Goal: Use online tool/utility: Use online tool/utility

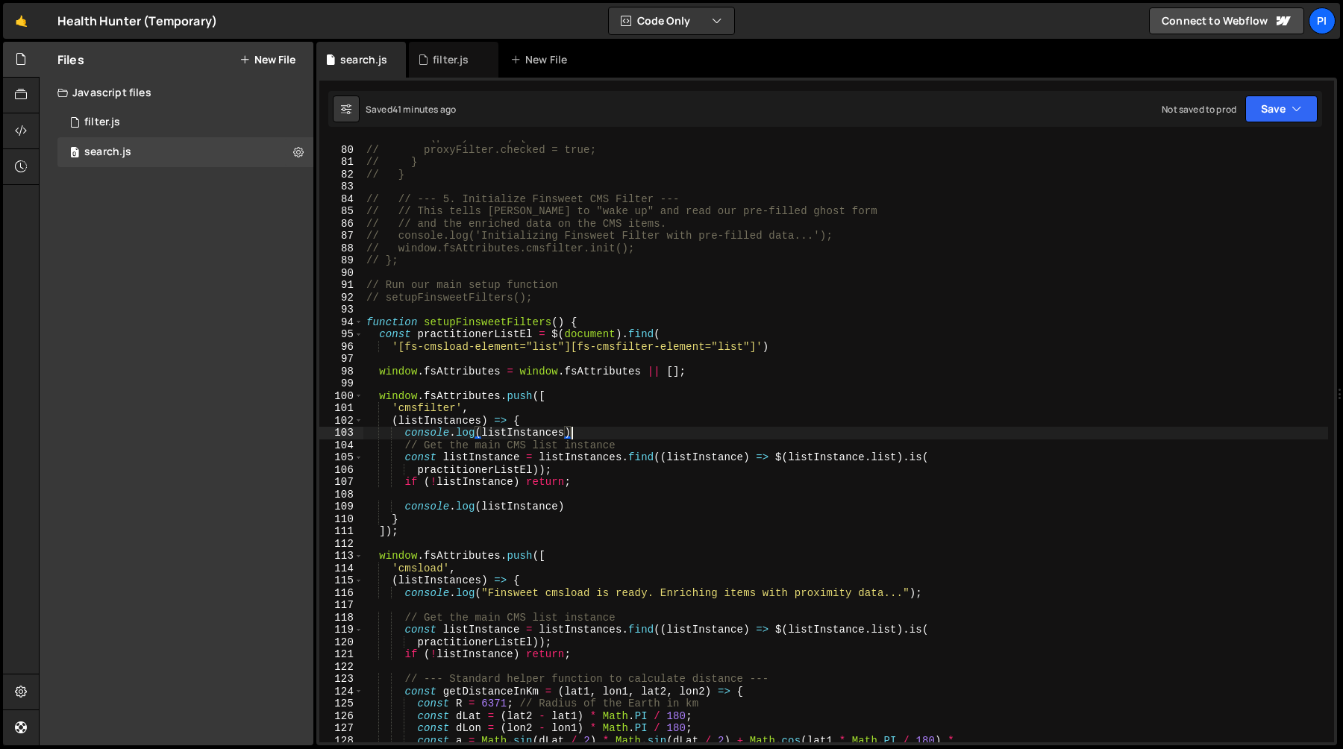
scroll to position [969, 0]
click at [379, 402] on div "// if (proxyFilter) { // proxyFilter.checked = true; // } // } // // --- 5. Ini…" at bounding box center [845, 444] width 965 height 627
click at [379, 398] on div "// if (proxyFilter) { // proxyFilter.checked = true; // } // } // // --- 5. Ini…" at bounding box center [845, 444] width 965 height 627
click at [416, 534] on div "// if (proxyFilter) { // proxyFilter.checked = true; // } // } // // --- 5. Ini…" at bounding box center [845, 444] width 965 height 627
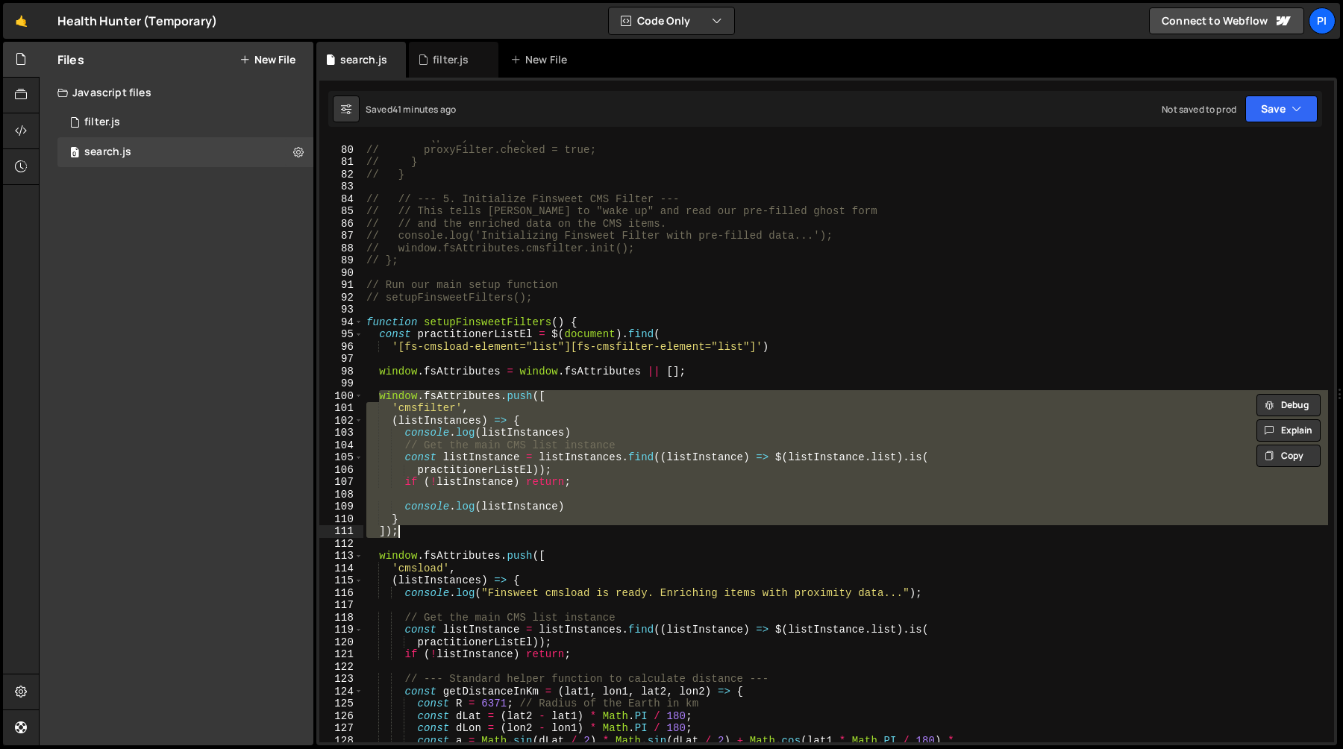
scroll to position [0, 1]
click at [416, 533] on div "// if (proxyFilter) { // proxyFilter.checked = true; // } // } // // --- 5. Ini…" at bounding box center [845, 444] width 965 height 627
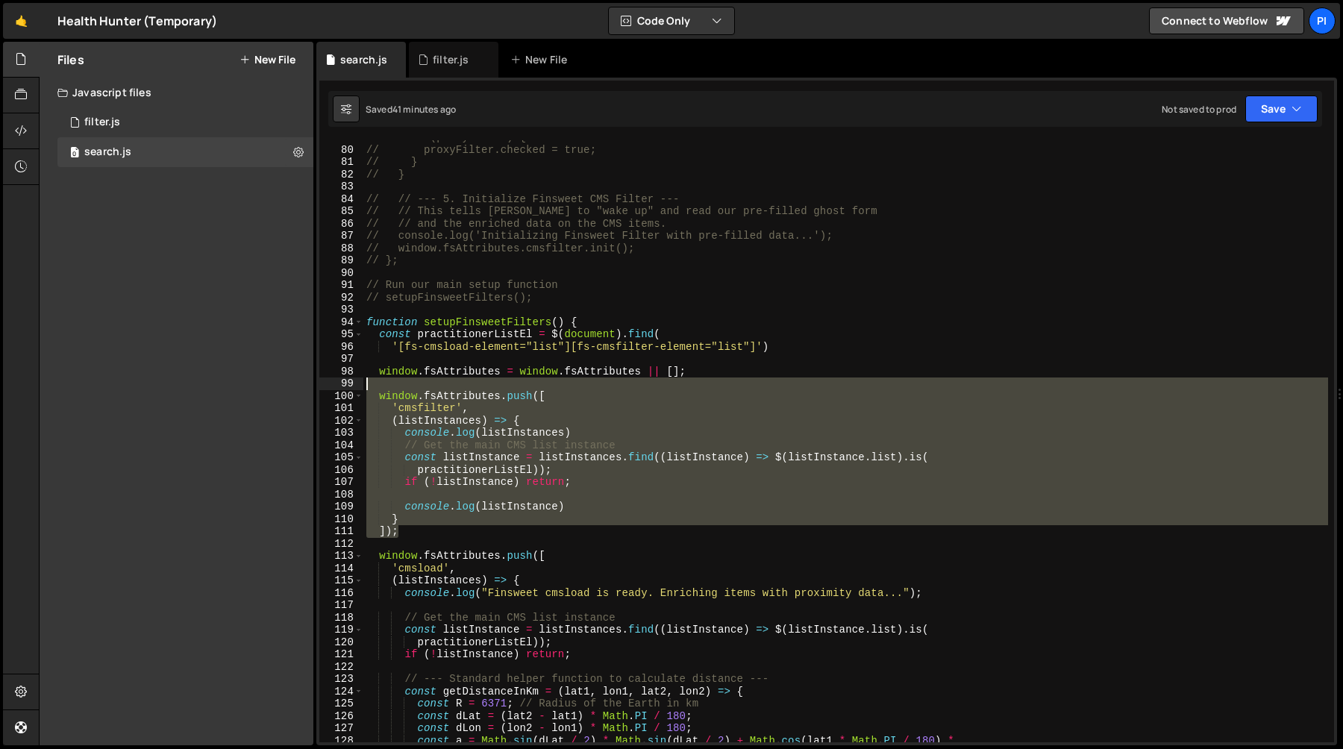
click at [381, 386] on div "// if (proxyFilter) { // proxyFilter.checked = true; // } // } // // --- 5. Ini…" at bounding box center [845, 444] width 965 height 627
click at [424, 524] on div "// if (proxyFilter) { // proxyFilter.checked = true; // } // } // // --- 5. Ini…" at bounding box center [845, 441] width 965 height 602
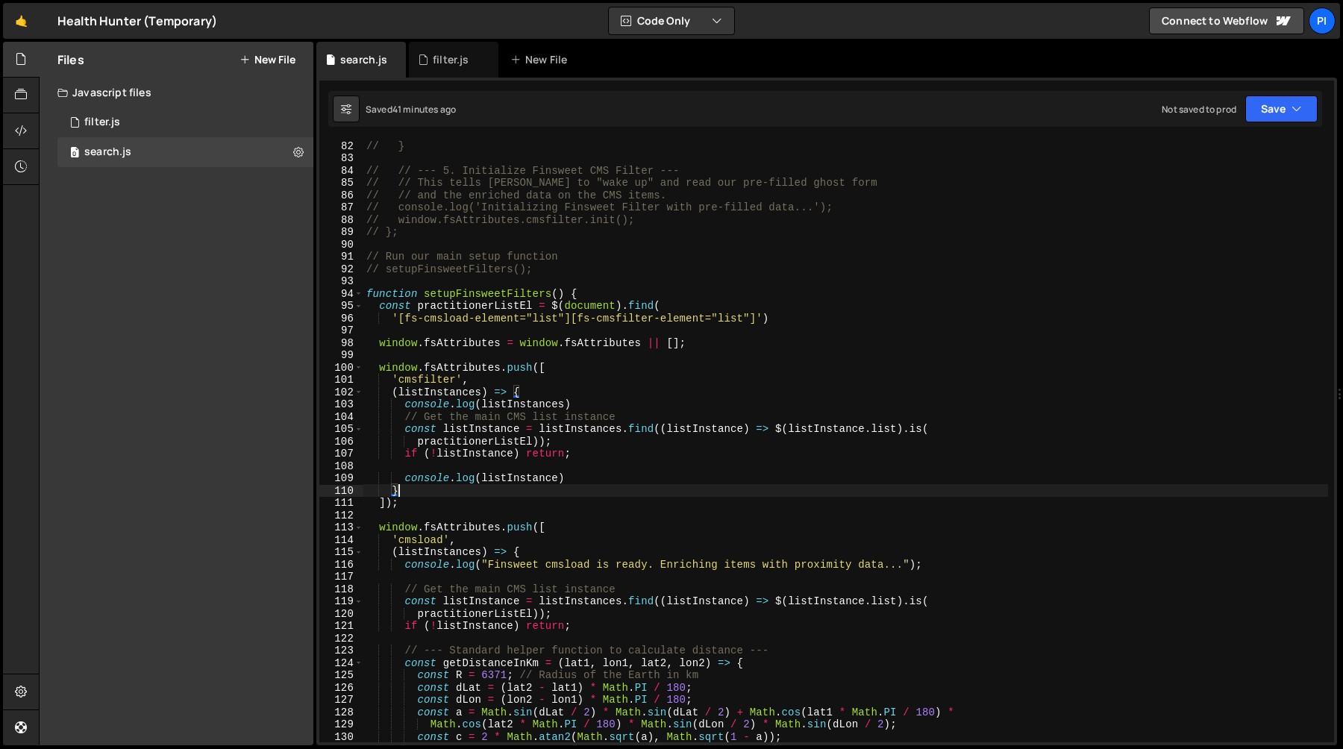
scroll to position [998, 0]
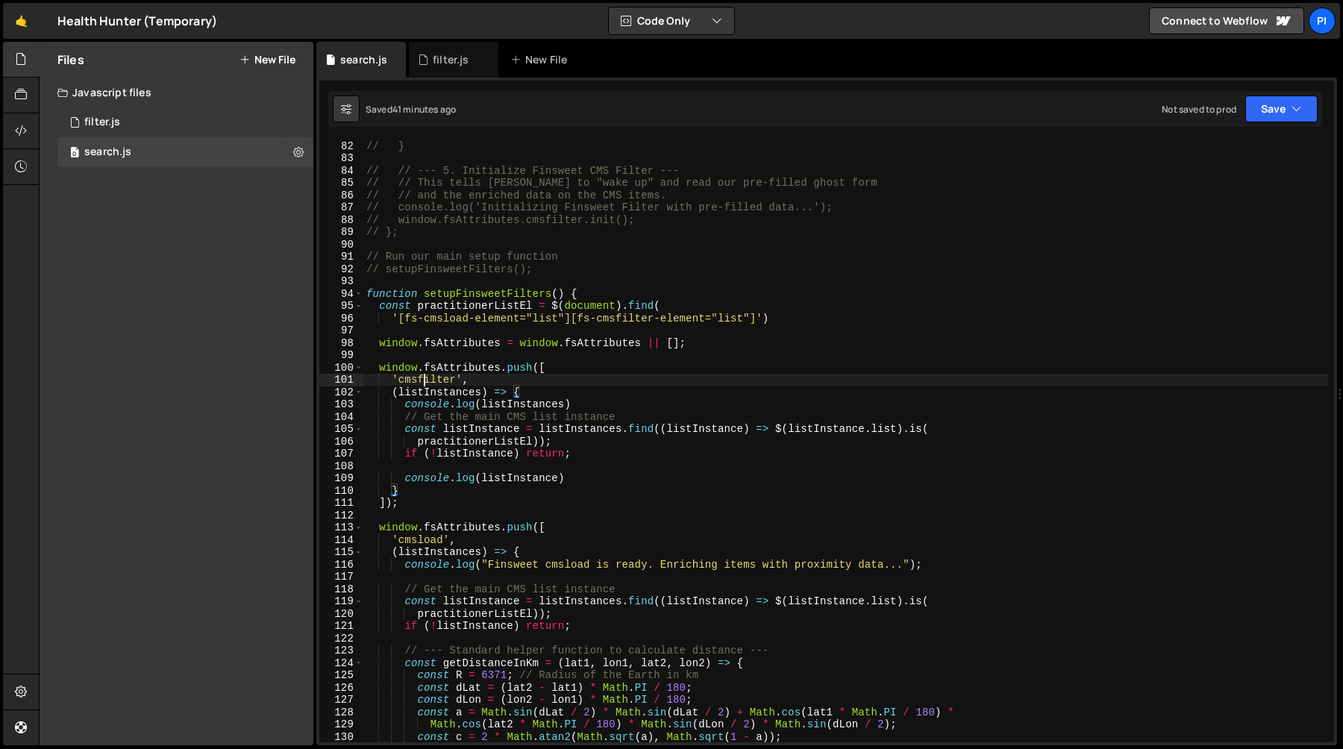
click at [421, 376] on div "// } // // --- 5. Initialize Finsweet CMS Filter --- // // This tells Finsweet …" at bounding box center [845, 453] width 965 height 627
type textarea "'cmsfilter',"
click at [421, 376] on div "// } // // --- 5. Initialize Finsweet CMS Filter --- // // This tells Finsweet …" at bounding box center [845, 453] width 965 height 627
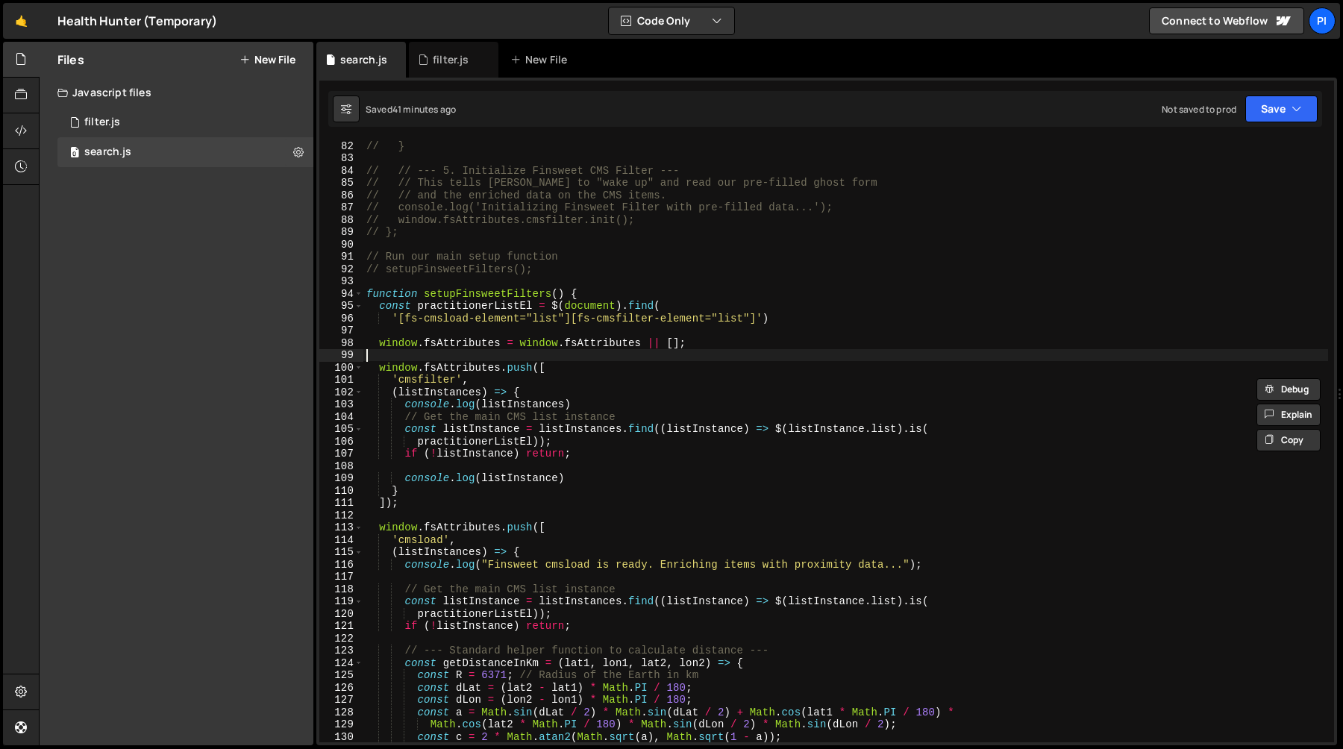
click at [433, 360] on div "// } // // --- 5. Initialize Finsweet CMS Filter --- // // This tells Finsweet …" at bounding box center [845, 453] width 965 height 627
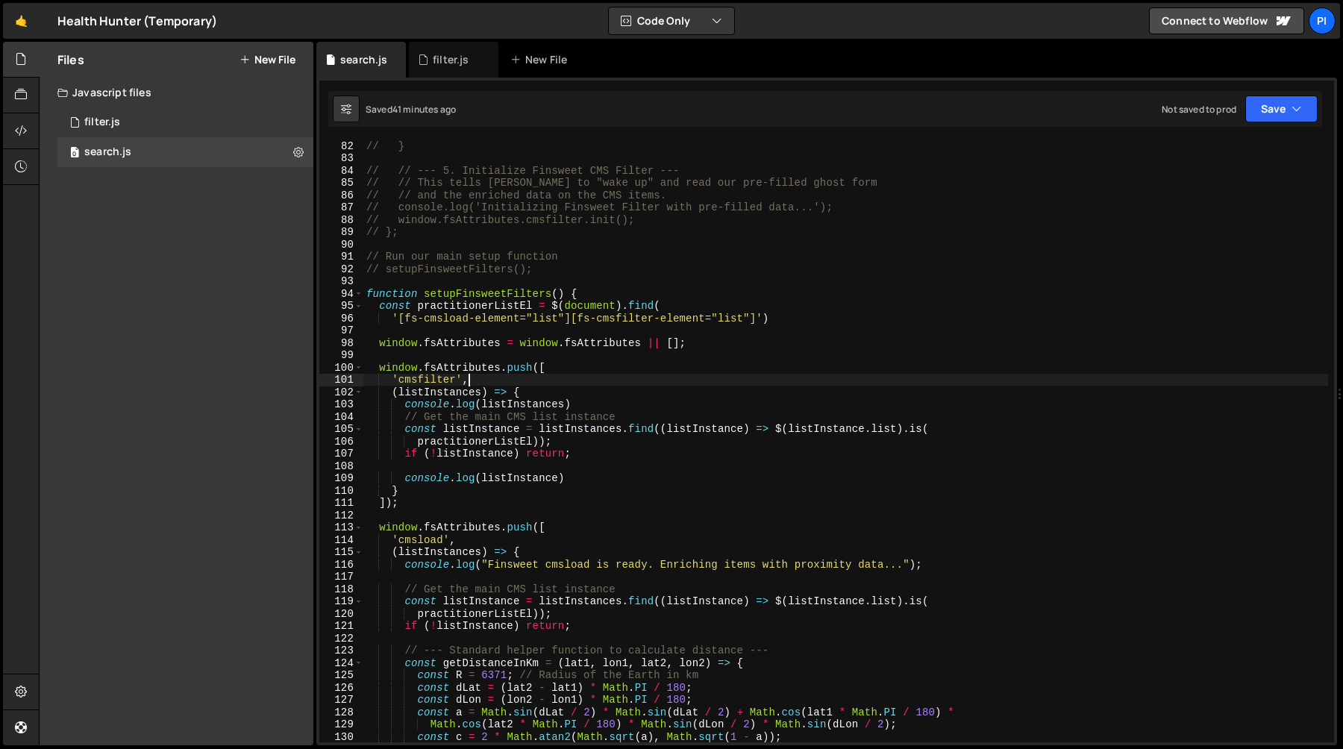
click at [475, 381] on div "// } // // --- 5. Initialize Finsweet CMS Filter --- // // This tells Finsweet …" at bounding box center [845, 453] width 965 height 627
click at [574, 451] on div "// } // // --- 5. Initialize Finsweet CMS Filter --- // // This tells Finsweet …" at bounding box center [845, 453] width 965 height 627
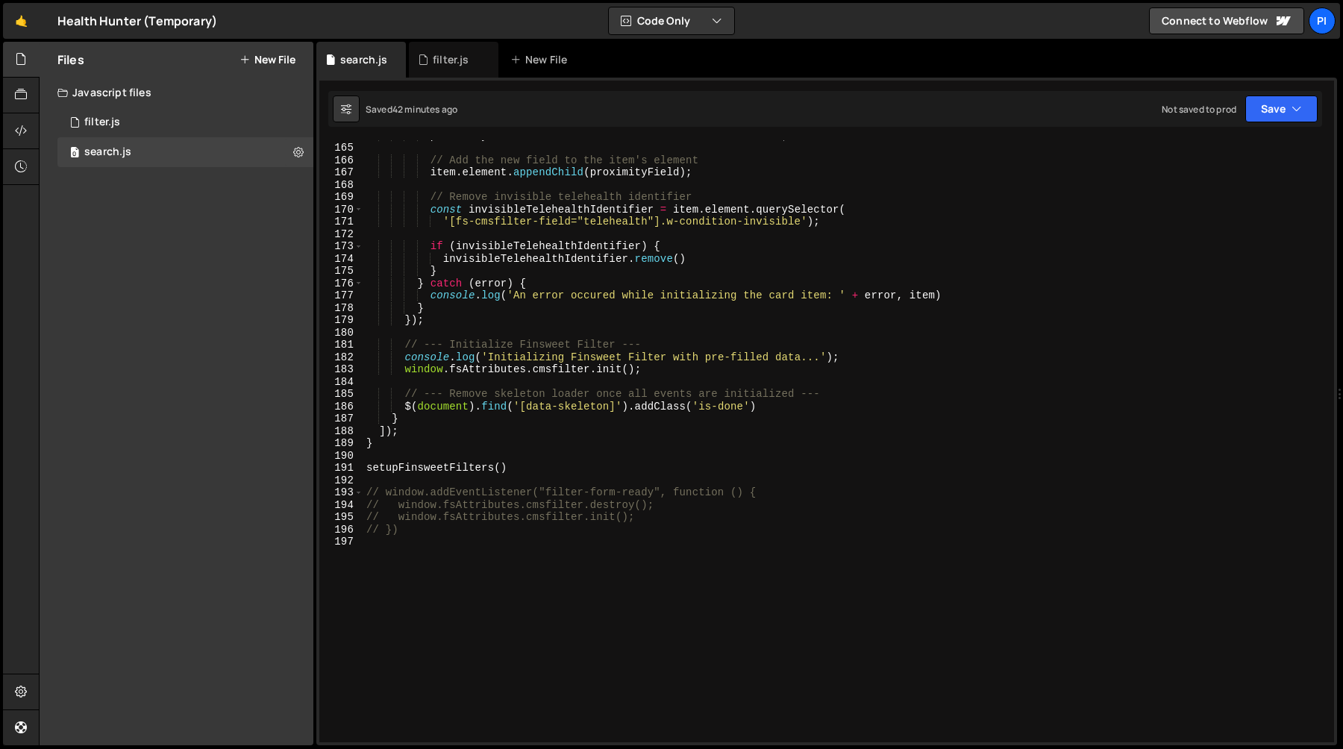
scroll to position [2019, 0]
click at [367, 493] on div "proximityField . textContent = isMatch ? 'true' : 'false' ; // Add the new fiel…" at bounding box center [845, 441] width 965 height 627
click at [423, 525] on div "proximityField . textContent = isMatch ? 'true' : 'false' ; // Add the new fiel…" at bounding box center [845, 441] width 965 height 627
type textarea "// window.fsAttributes.cmsfilter.init(); // })"
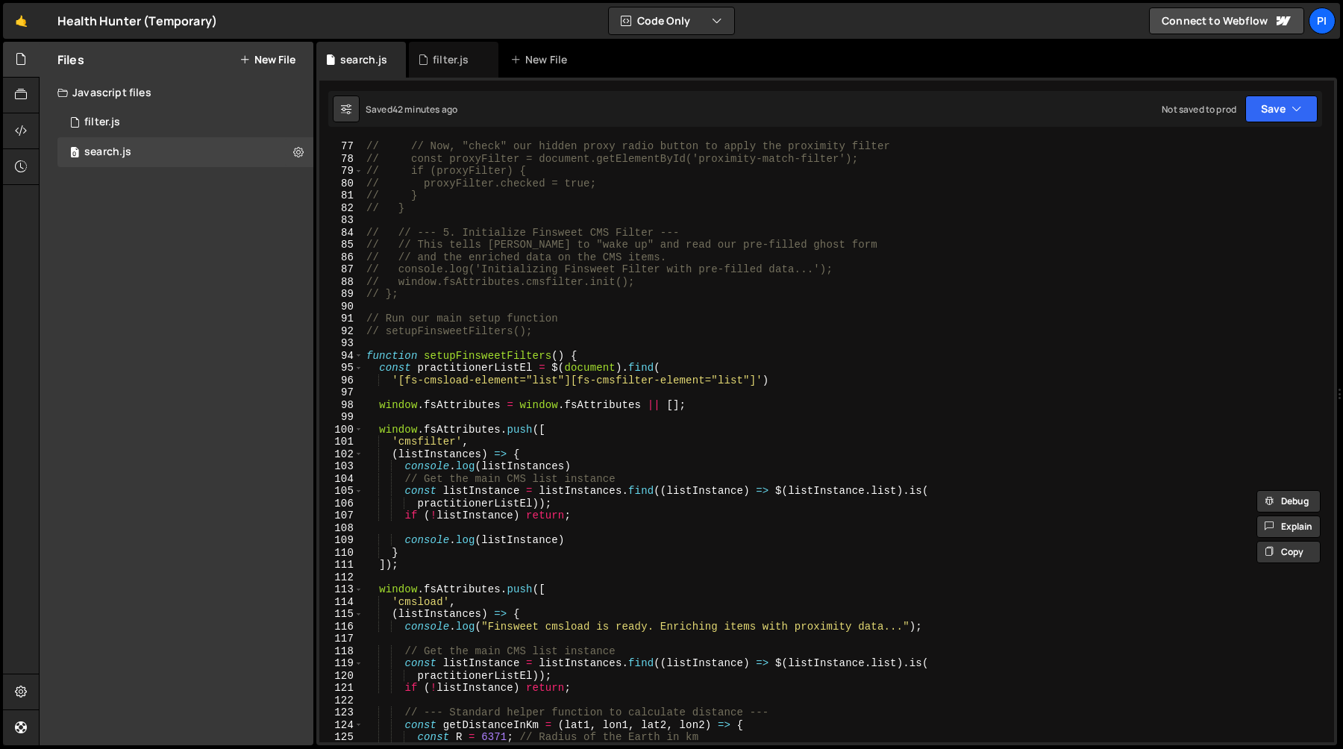
scroll to position [928, 0]
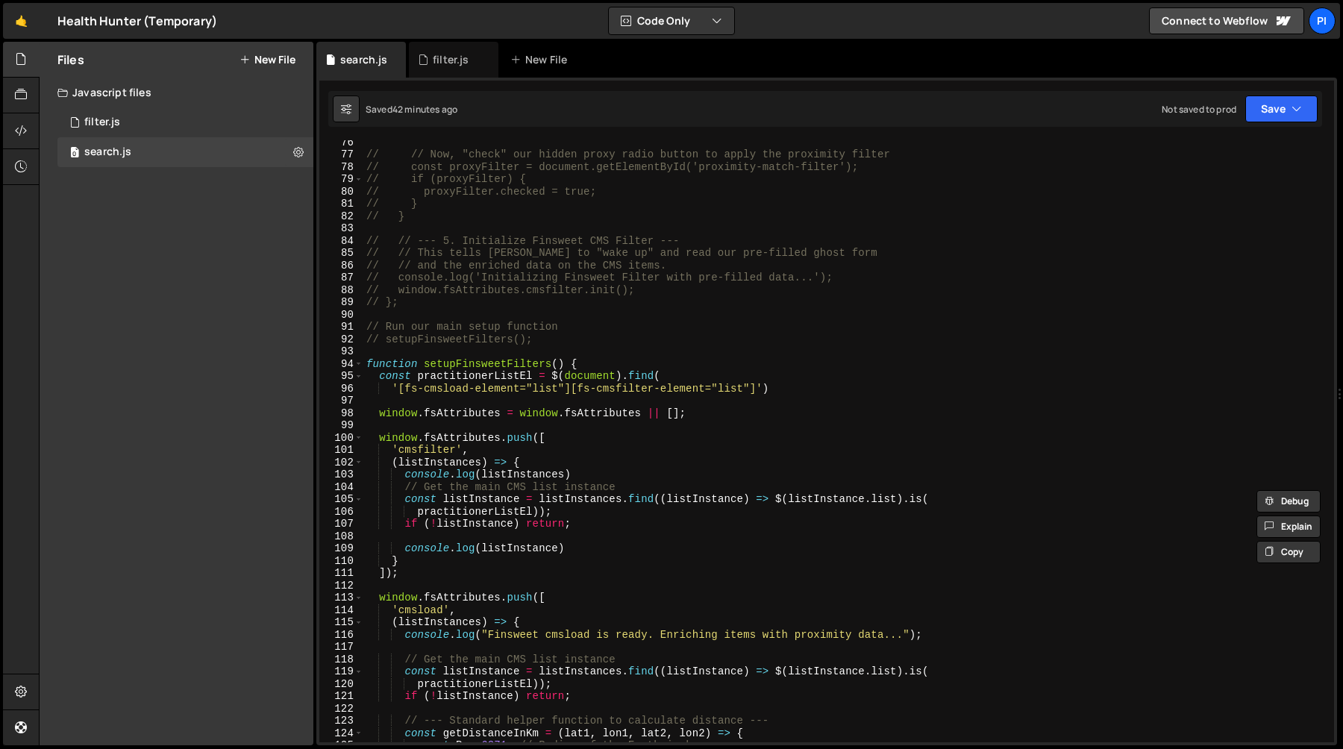
click at [560, 541] on div "// // Now, "check" our hidden proxy radio button to apply the proximity filter …" at bounding box center [845, 449] width 965 height 627
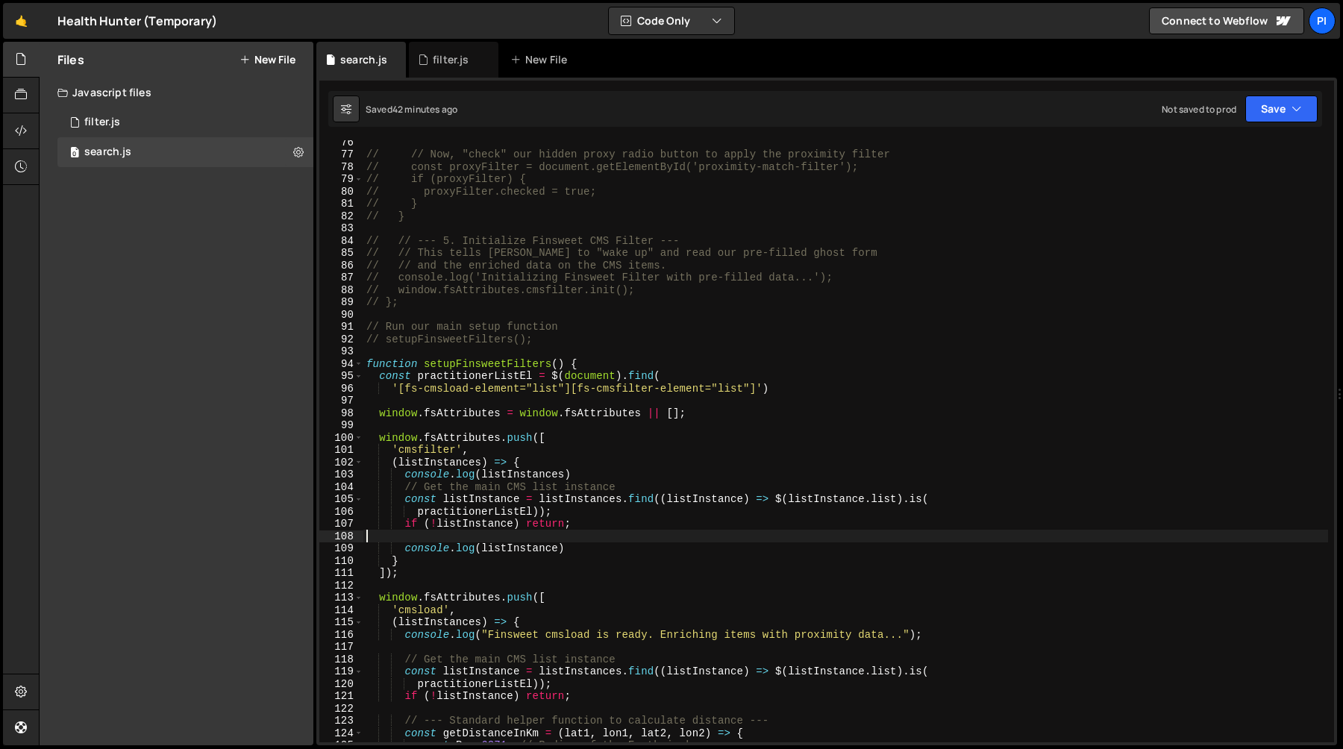
click at [578, 546] on div "// // Now, "check" our hidden proxy radio button to apply the proximity filter …" at bounding box center [845, 449] width 965 height 627
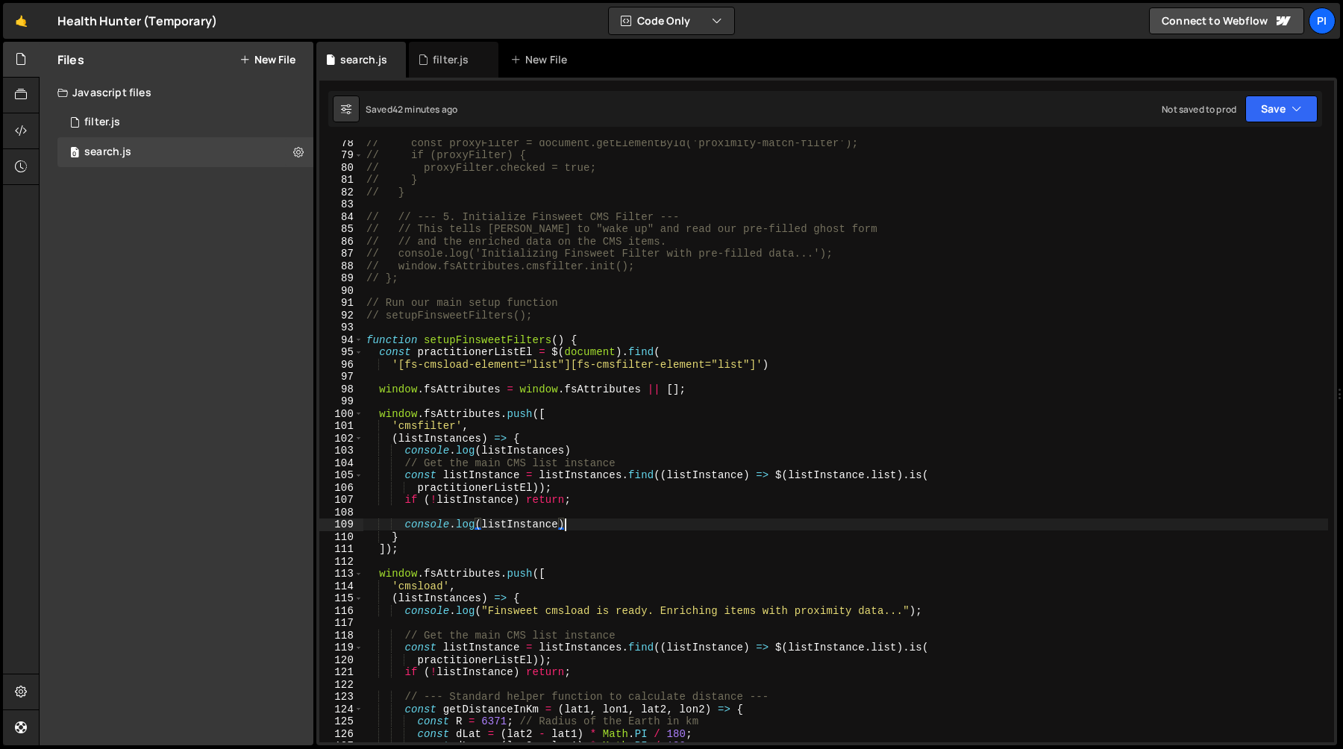
scroll to position [972, 0]
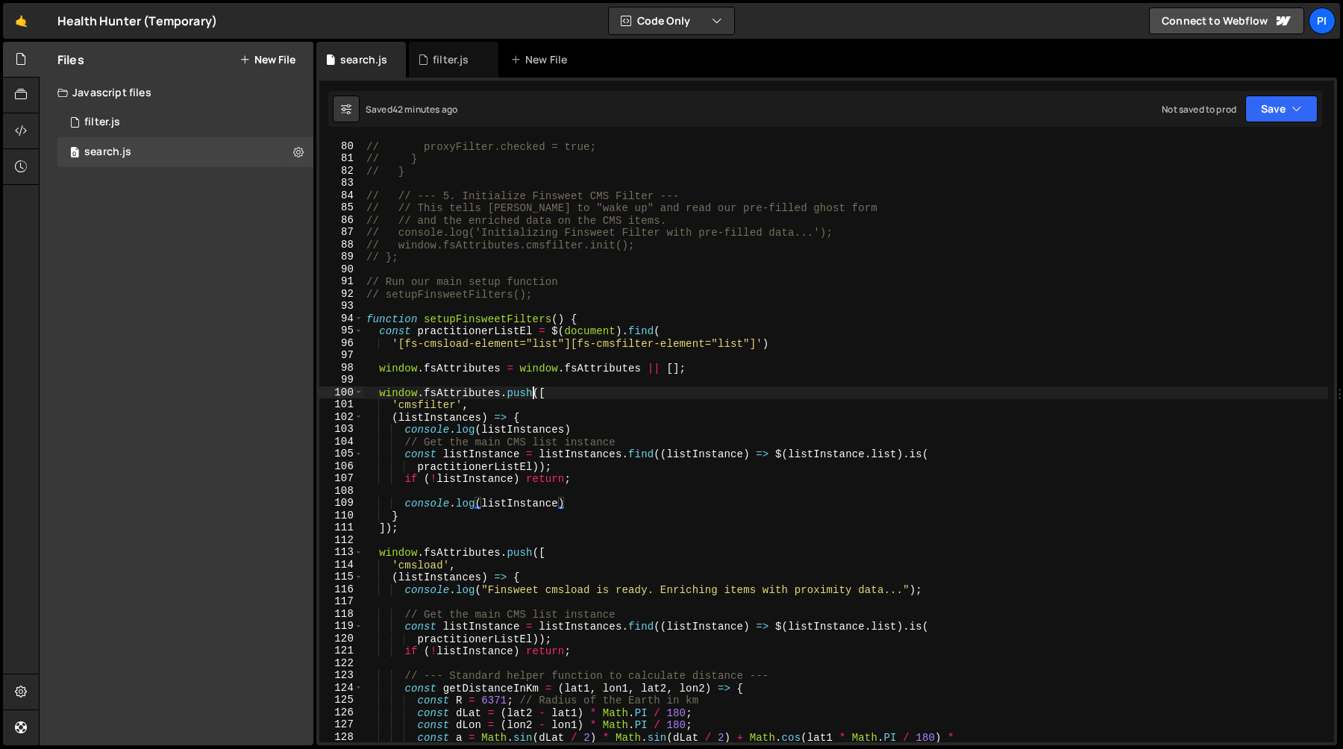
click at [536, 390] on div "// proxyFilter.checked = true; // } // } // // --- 5. Initialize Finsweet CMS F…" at bounding box center [845, 453] width 965 height 627
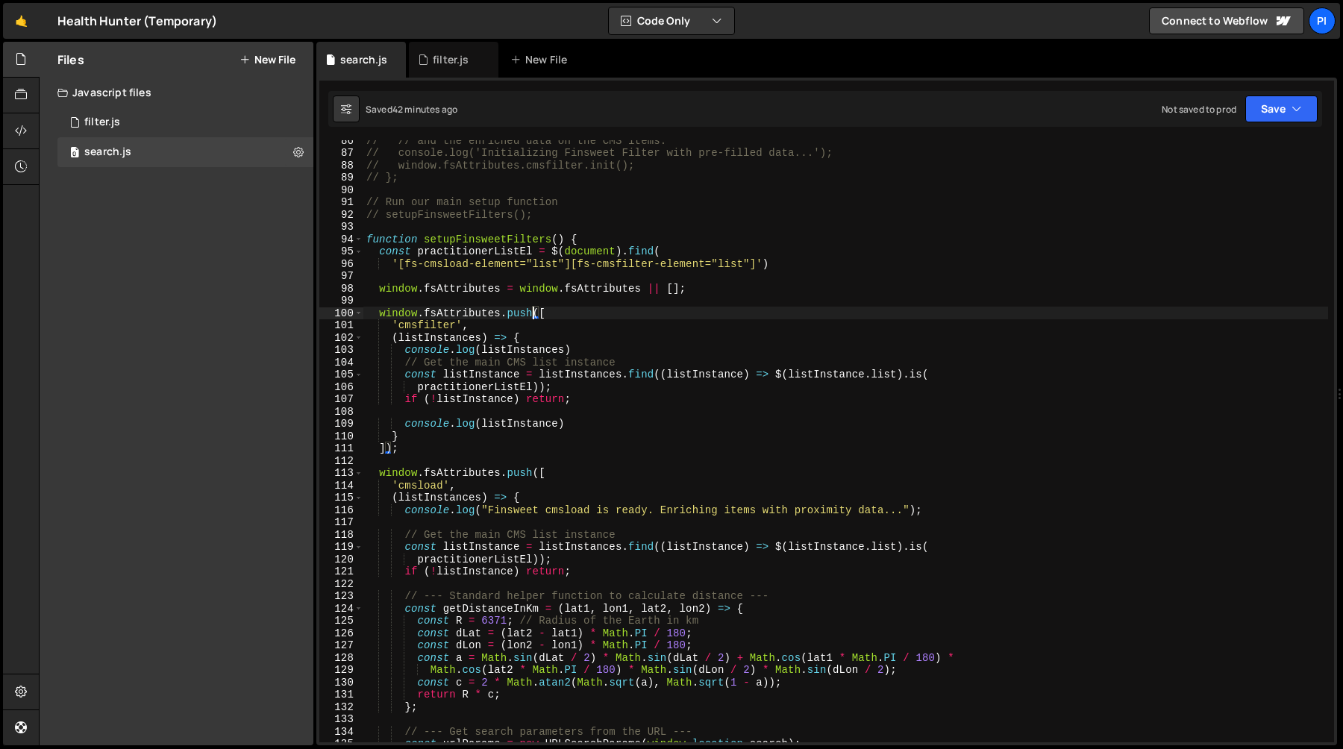
scroll to position [1052, 0]
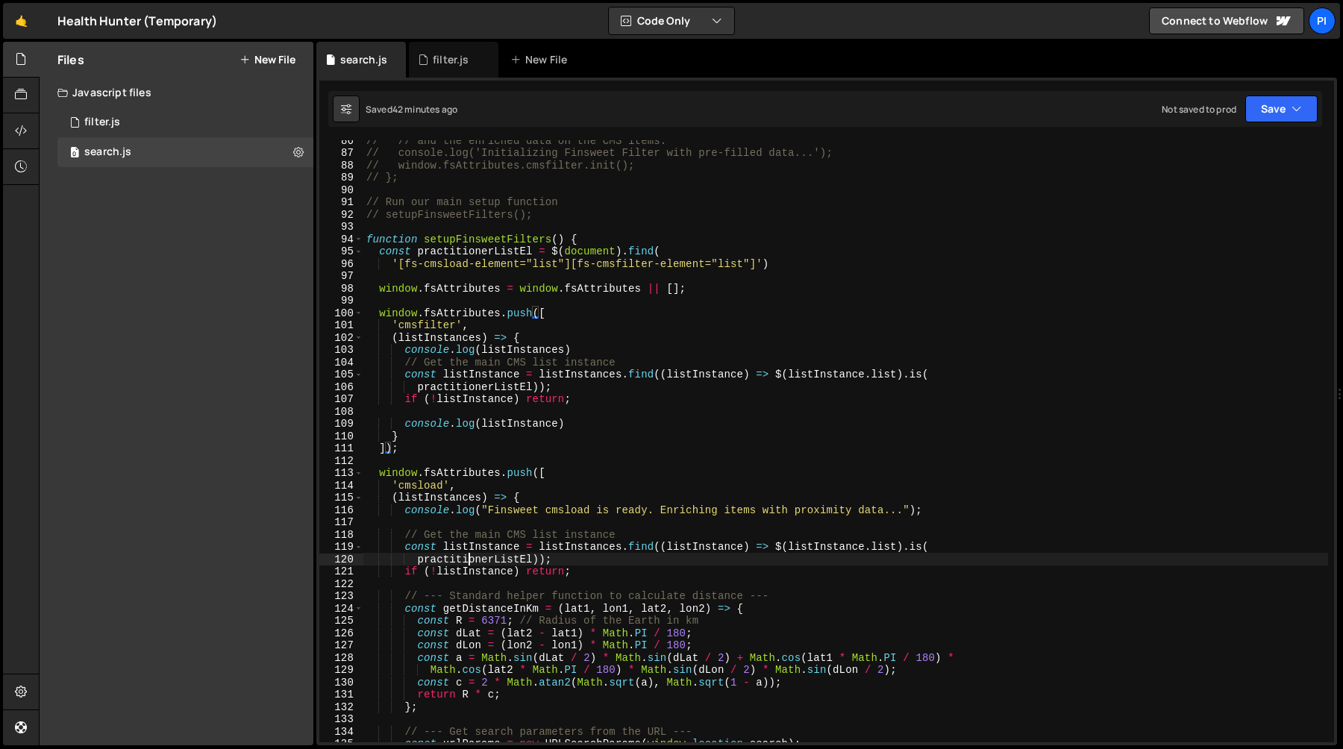
click at [466, 557] on div "// // and the enriched data on the CMS items. // console.log('Initializing Fins…" at bounding box center [845, 447] width 965 height 627
type textarea "practitionerListEl));"
click at [466, 557] on div "// // and the enriched data on the CMS items. // console.log('Initializing Fins…" at bounding box center [845, 447] width 965 height 627
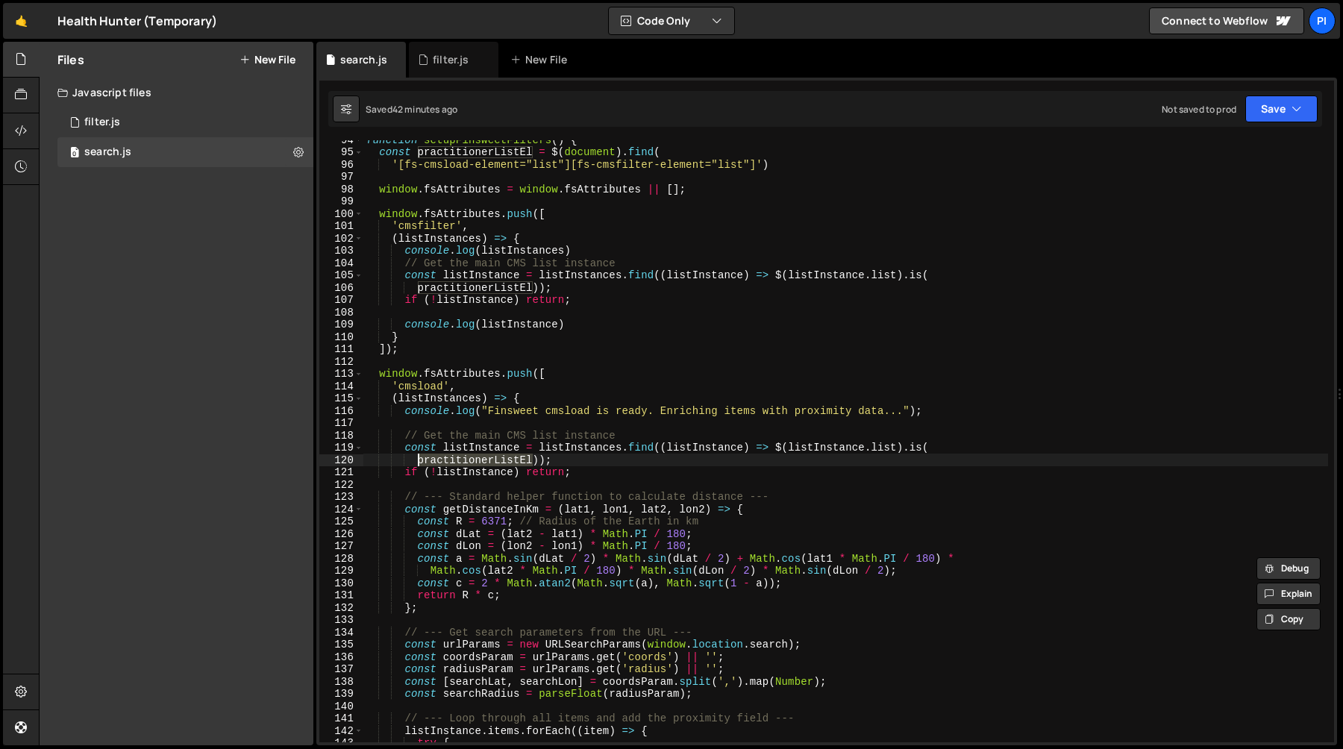
scroll to position [1144, 0]
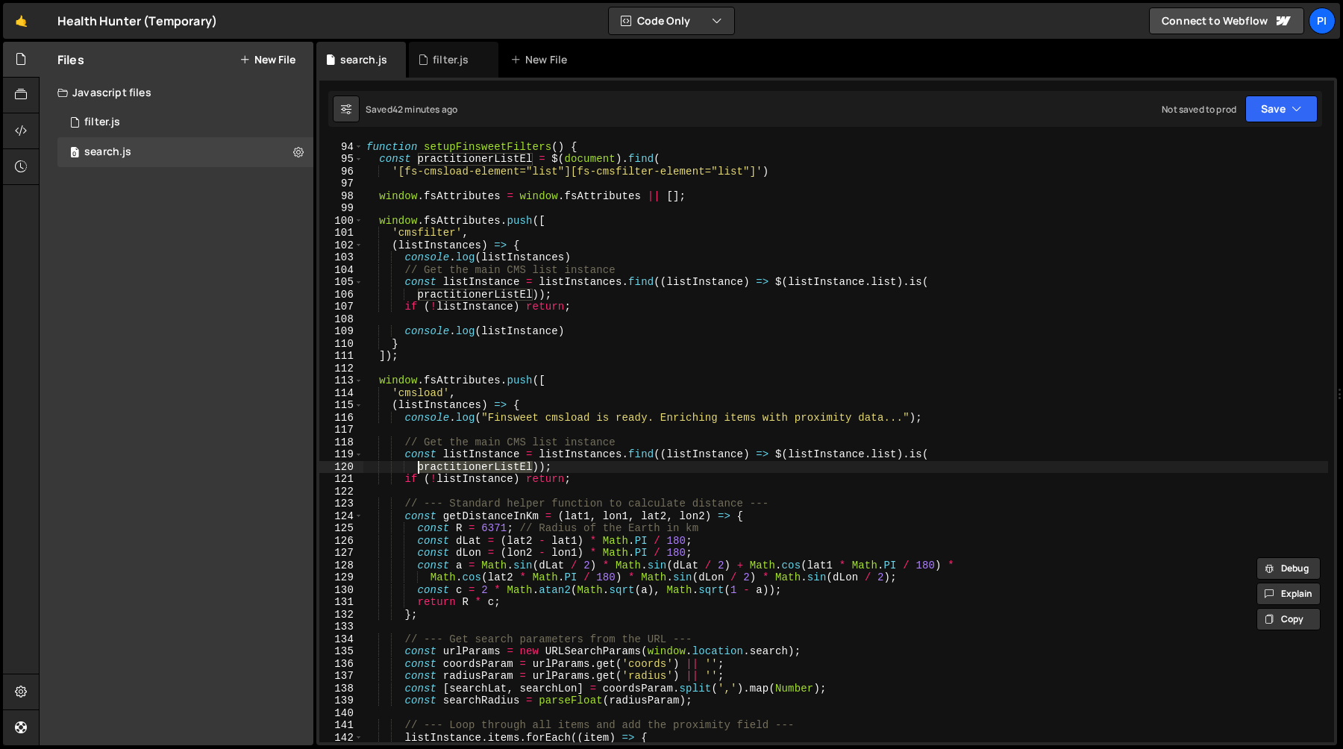
type input "practitionerListEl"
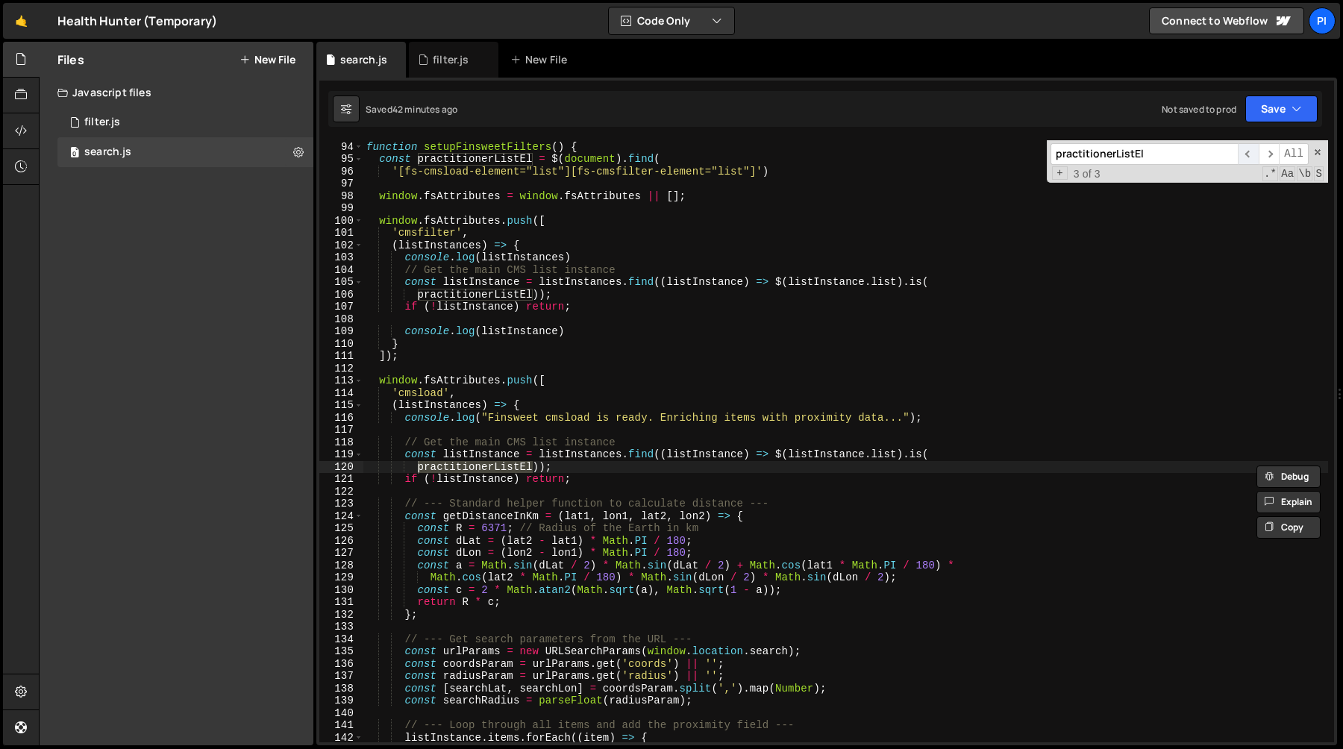
click at [1250, 155] on span "​" at bounding box center [1248, 154] width 21 height 22
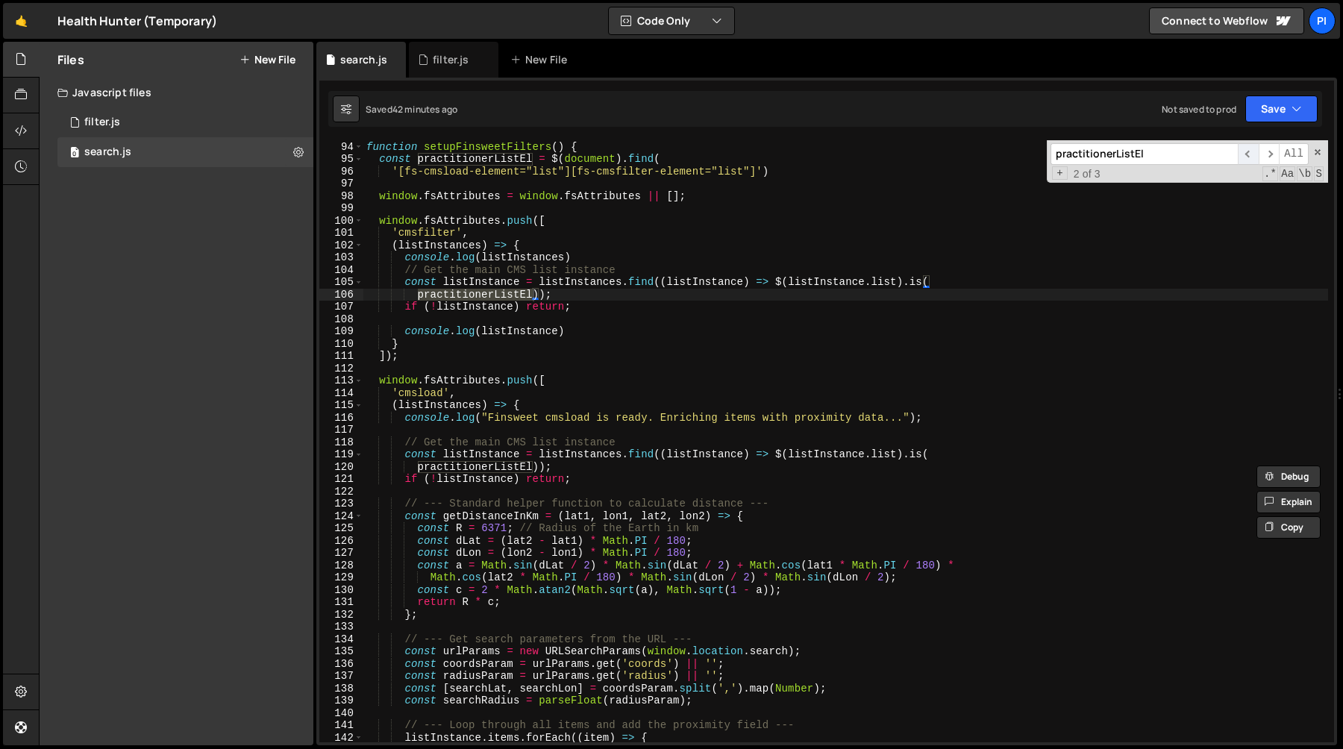
click at [1250, 155] on span "​" at bounding box center [1248, 154] width 21 height 22
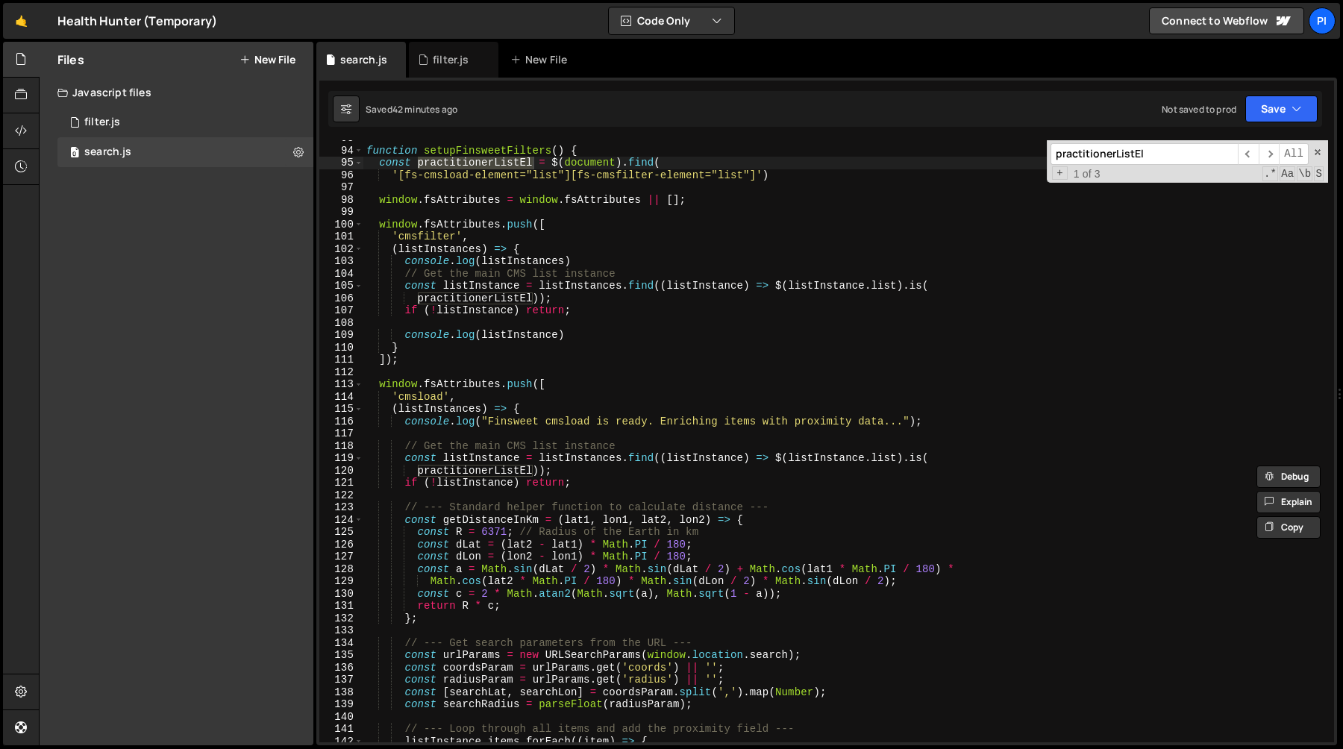
scroll to position [1131, 0]
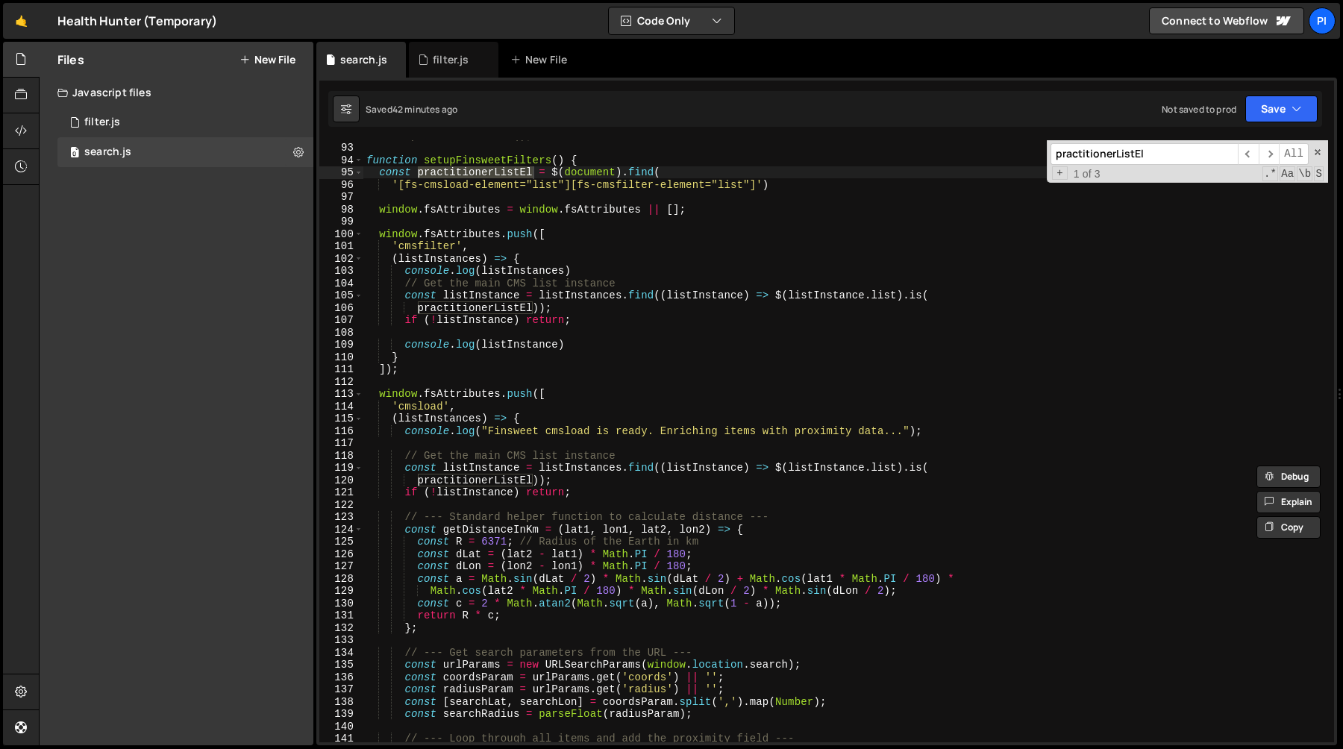
type textarea "'[fs-cmsload-element="list"][fs-cmsfilter-element="list"]')"
click at [798, 186] on div "// setupFinsweetFilters(); function setupFinsweetFilters ( ) { const practition…" at bounding box center [845, 442] width 965 height 627
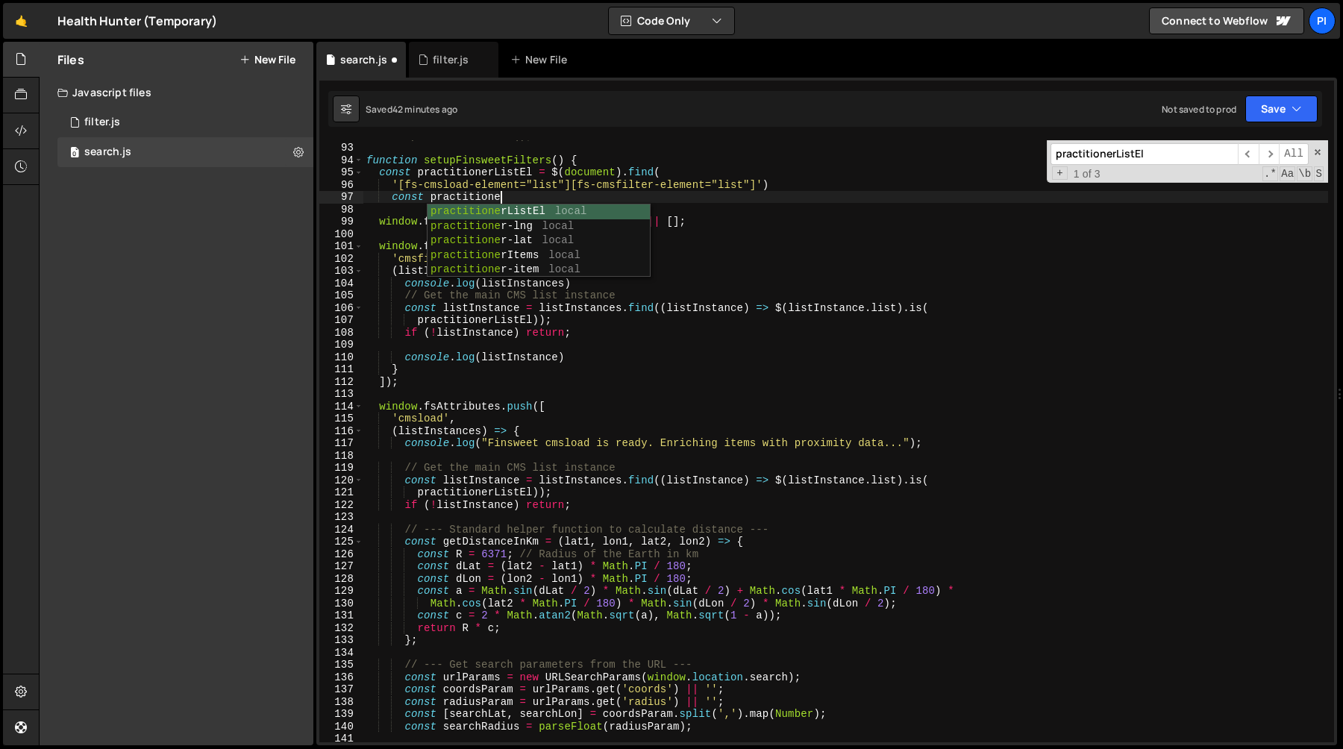
scroll to position [0, 9]
click at [640, 200] on body "Projects [GEOGRAPHIC_DATA] Blog Pi Projects Your Teams Invite team member Accou…" at bounding box center [671, 374] width 1343 height 749
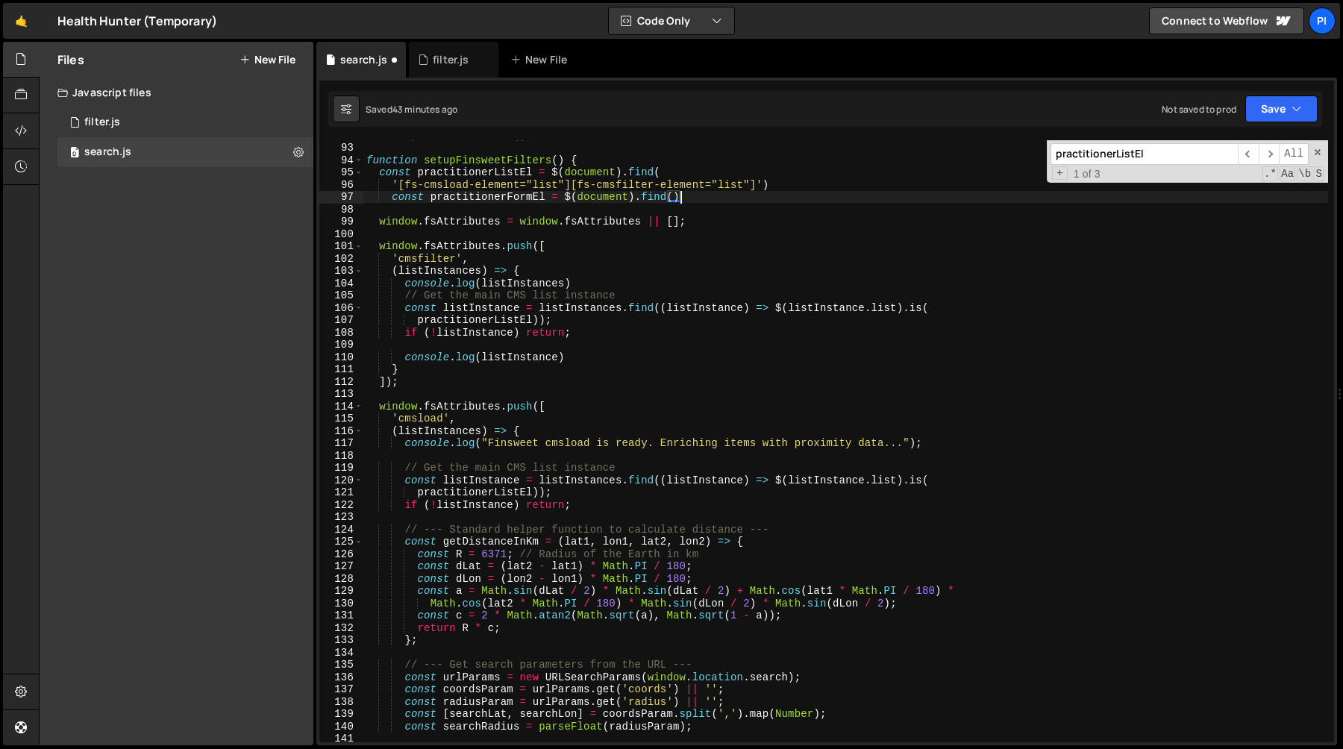
scroll to position [0, 21]
paste textarea "practitioner-search-form"
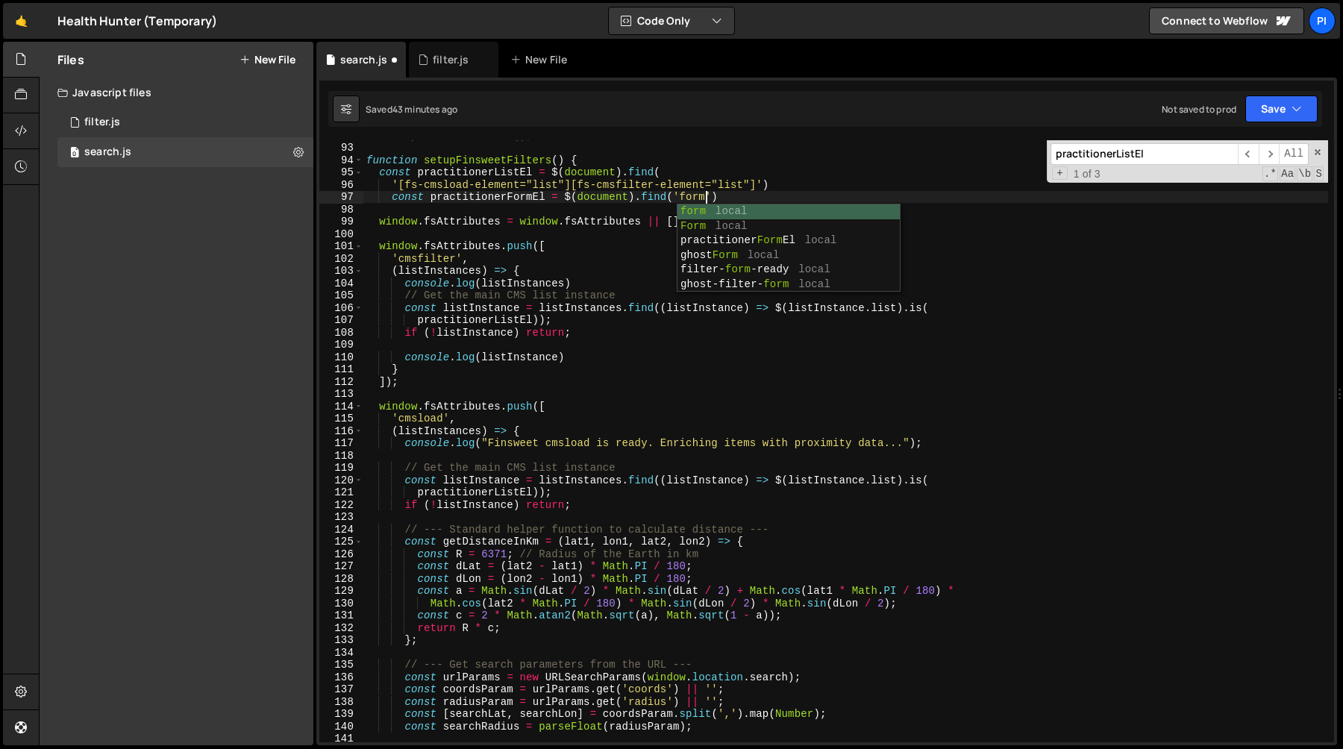
scroll to position [0, 24]
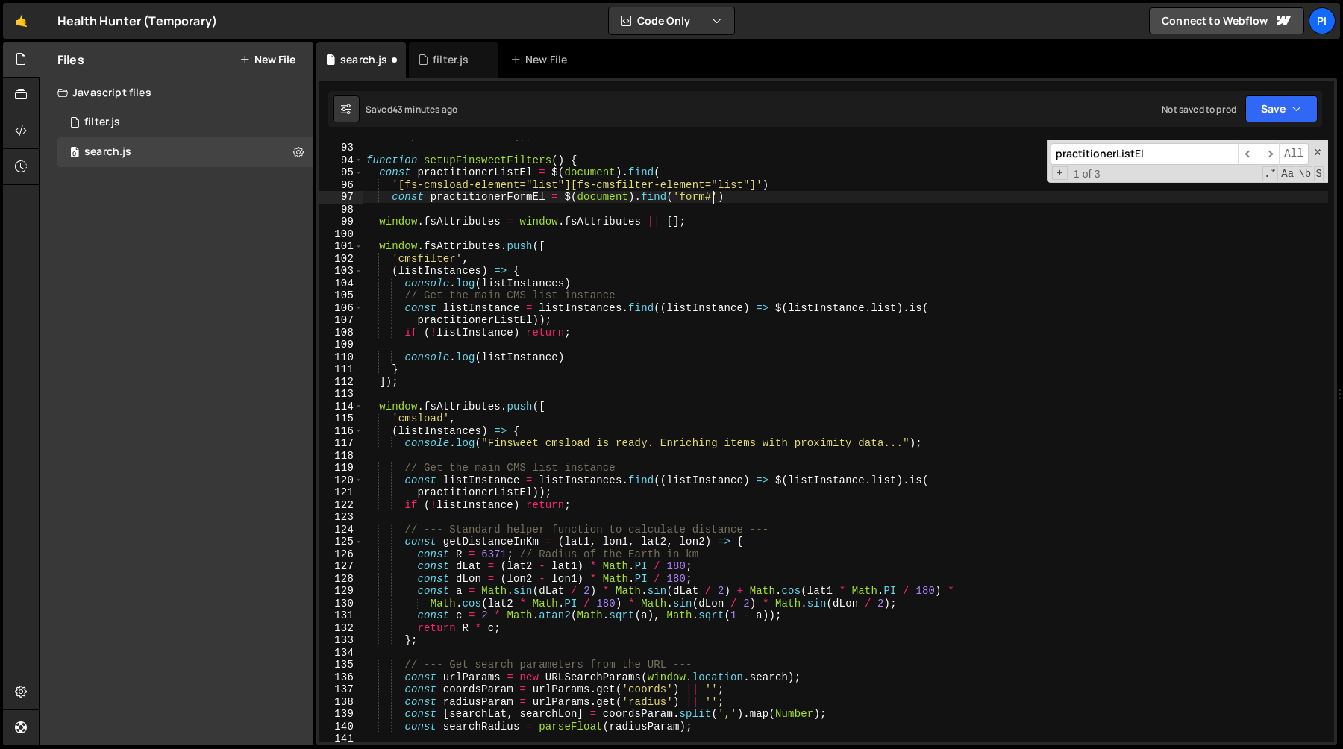
paste textarea "practitioner-search-form'"
click at [470, 198] on div "// setupFinsweetFilters(); function setupFinsweetFilters ( ) { const practition…" at bounding box center [845, 442] width 965 height 627
click at [504, 322] on div "// setupFinsweetFilters(); function setupFinsweetFilters ( ) { const practition…" at bounding box center [845, 442] width 965 height 627
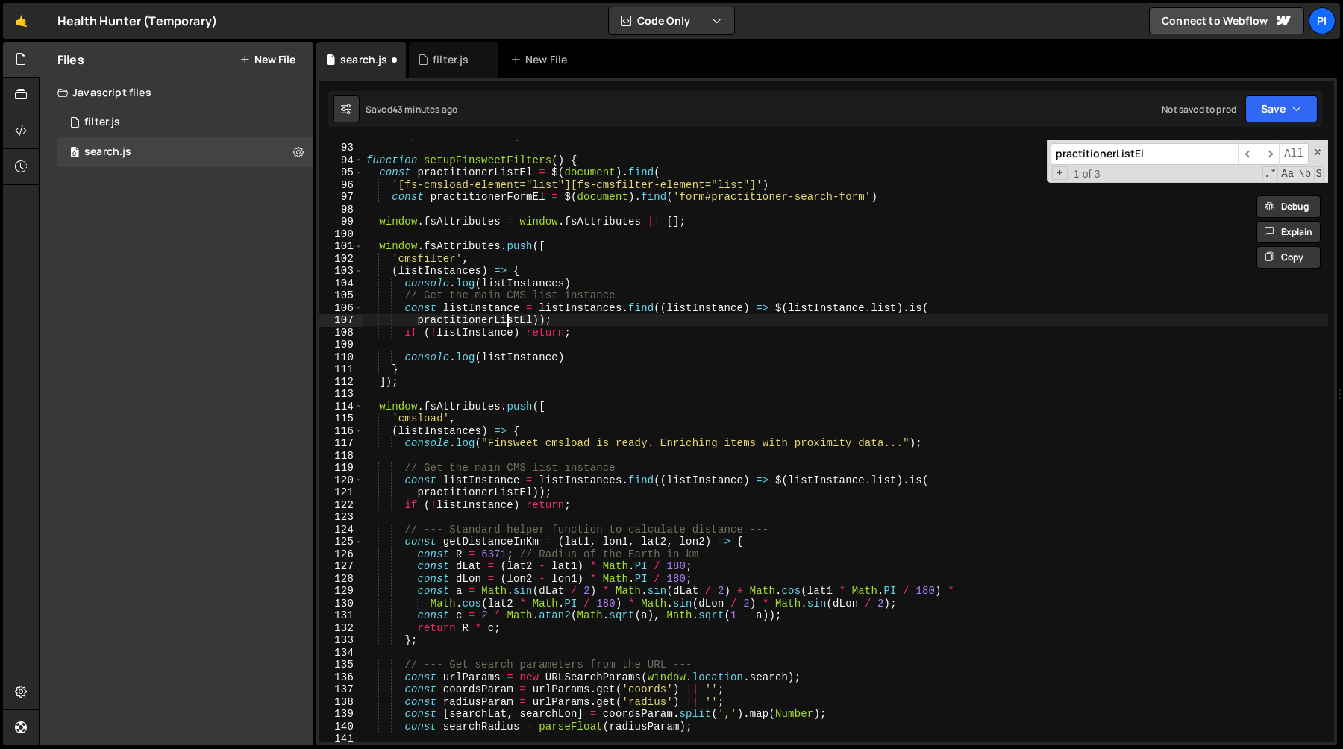
click at [504, 322] on div "// setupFinsweetFilters(); function setupFinsweetFilters ( ) { const practition…" at bounding box center [845, 442] width 965 height 627
paste textarea "Form"
click at [882, 305] on div "// setupFinsweetFilters(); function setupFinsweetFilters ( ) { const practition…" at bounding box center [845, 442] width 965 height 627
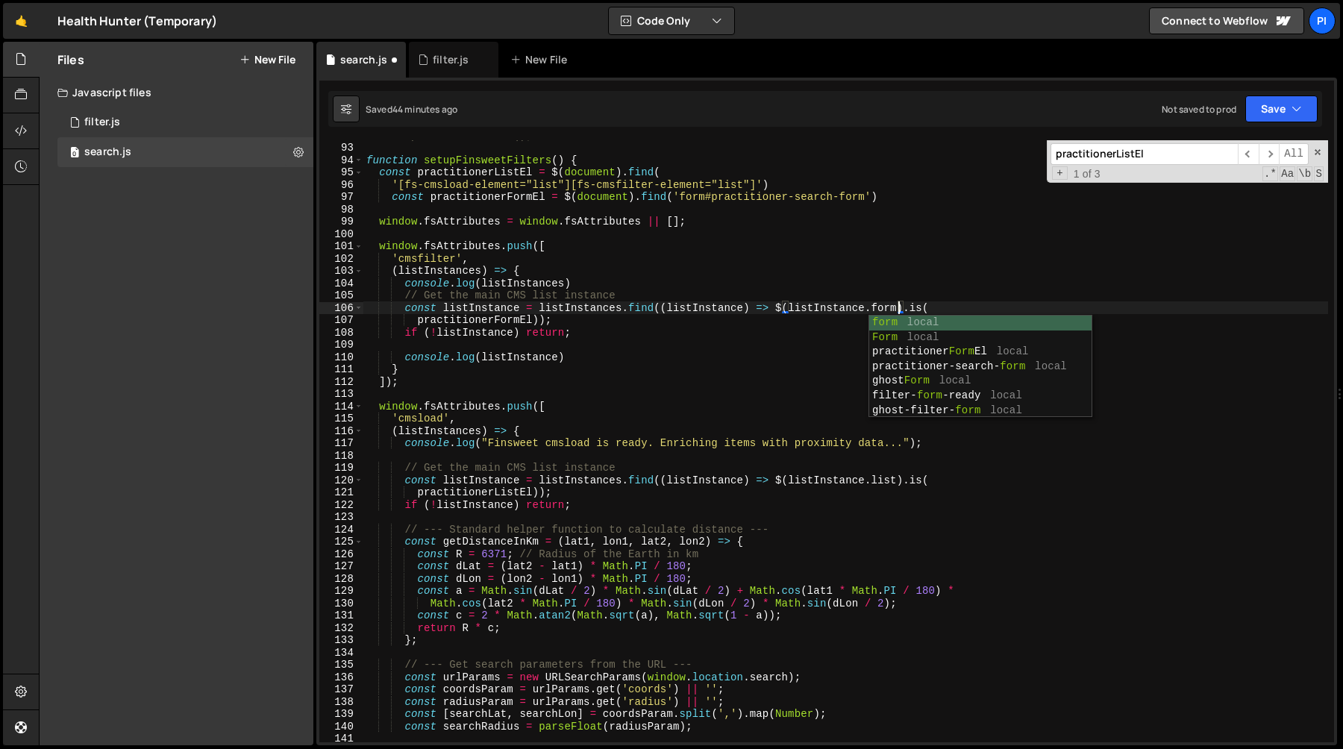
click at [883, 262] on div "// setupFinsweetFilters(); function setupFinsweetFilters ( ) { const practition…" at bounding box center [845, 442] width 965 height 627
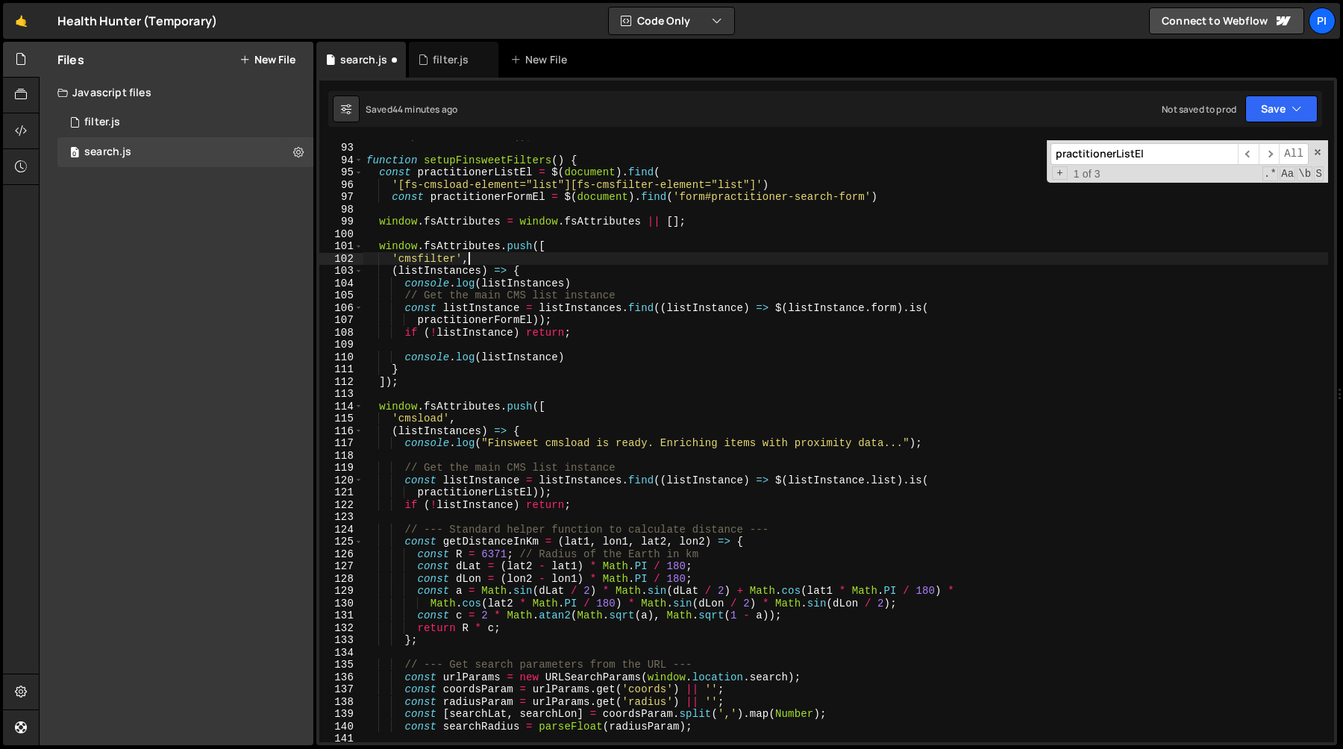
scroll to position [0, 6]
click at [598, 284] on div "// setupFinsweetFilters(); function setupFinsweetFilters ( ) { const practition…" at bounding box center [845, 442] width 965 height 627
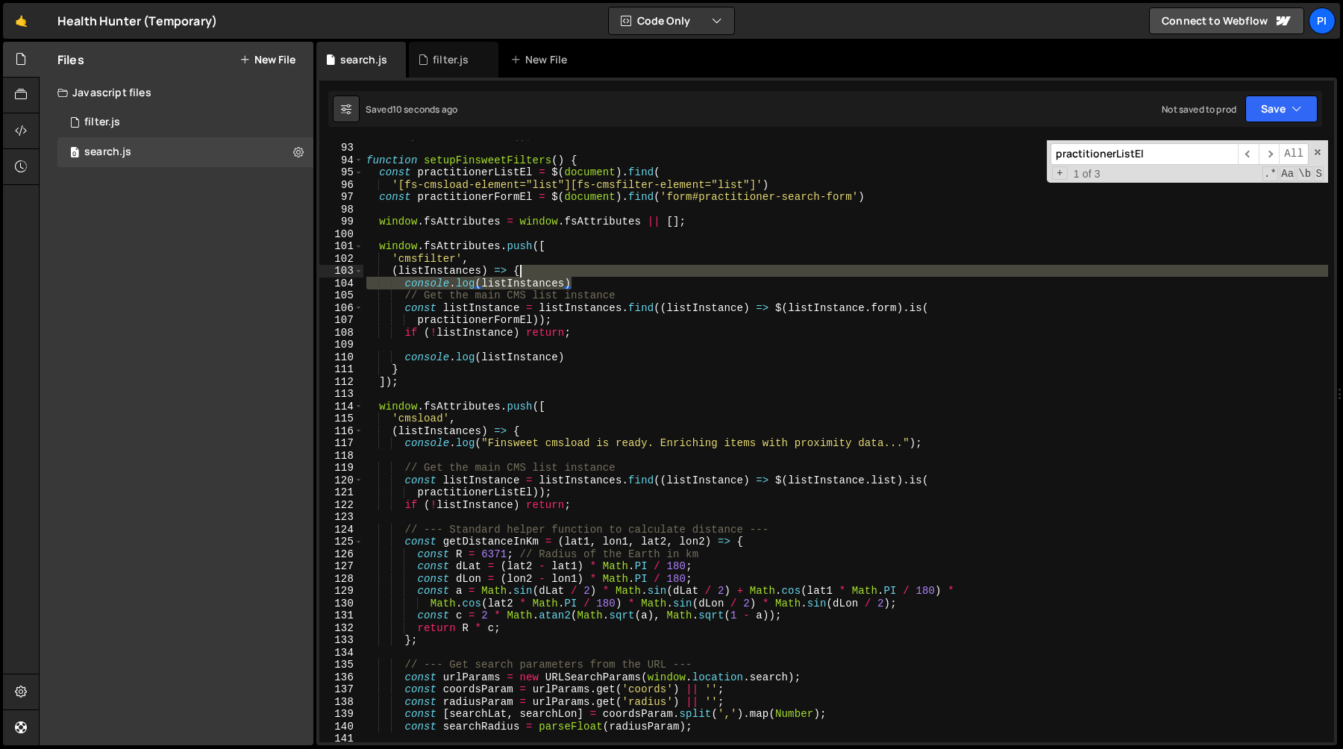
click at [592, 275] on div "// setupFinsweetFilters(); function setupFinsweetFilters ( ) { const practition…" at bounding box center [845, 442] width 965 height 627
type textarea "(listInstances) => {"
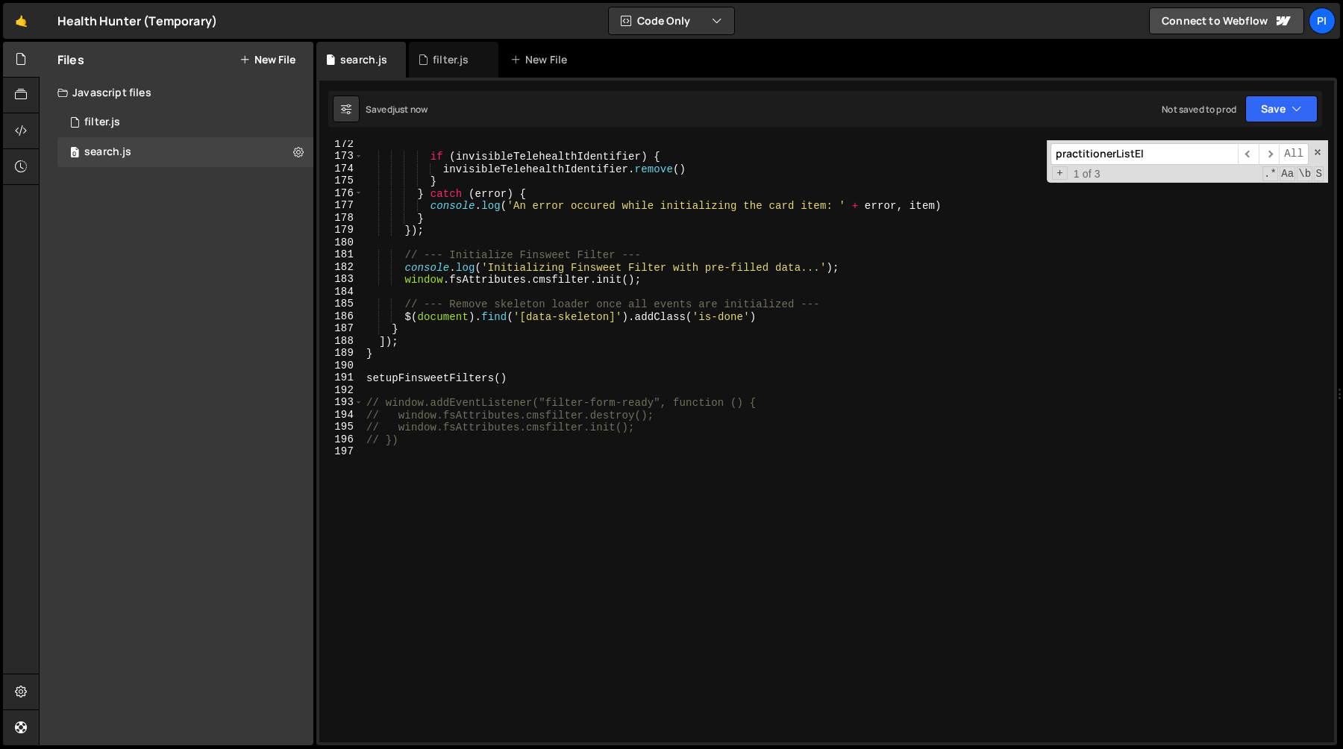
scroll to position [2118, 0]
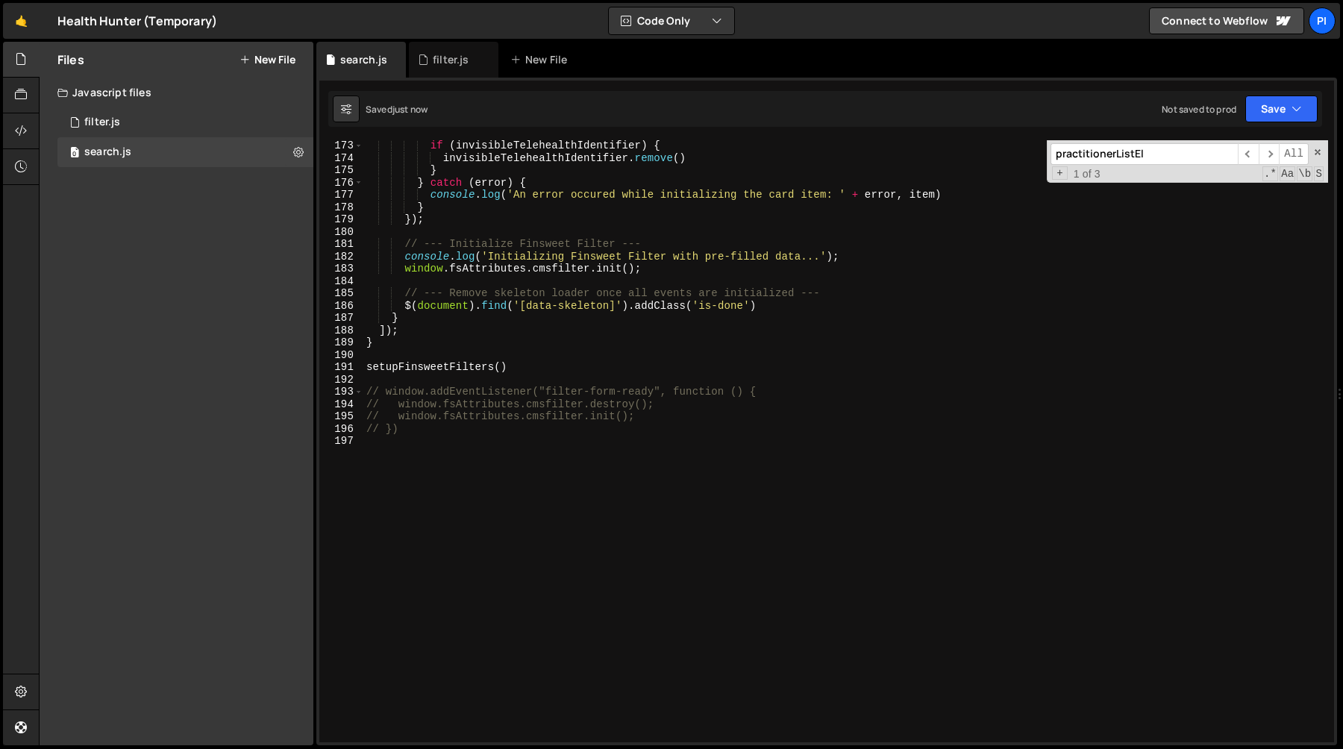
click at [424, 440] on div "if ( invisibleTelehealthIdentifier ) { invisibleTelehealthIdentifier . remove (…" at bounding box center [845, 453] width 965 height 627
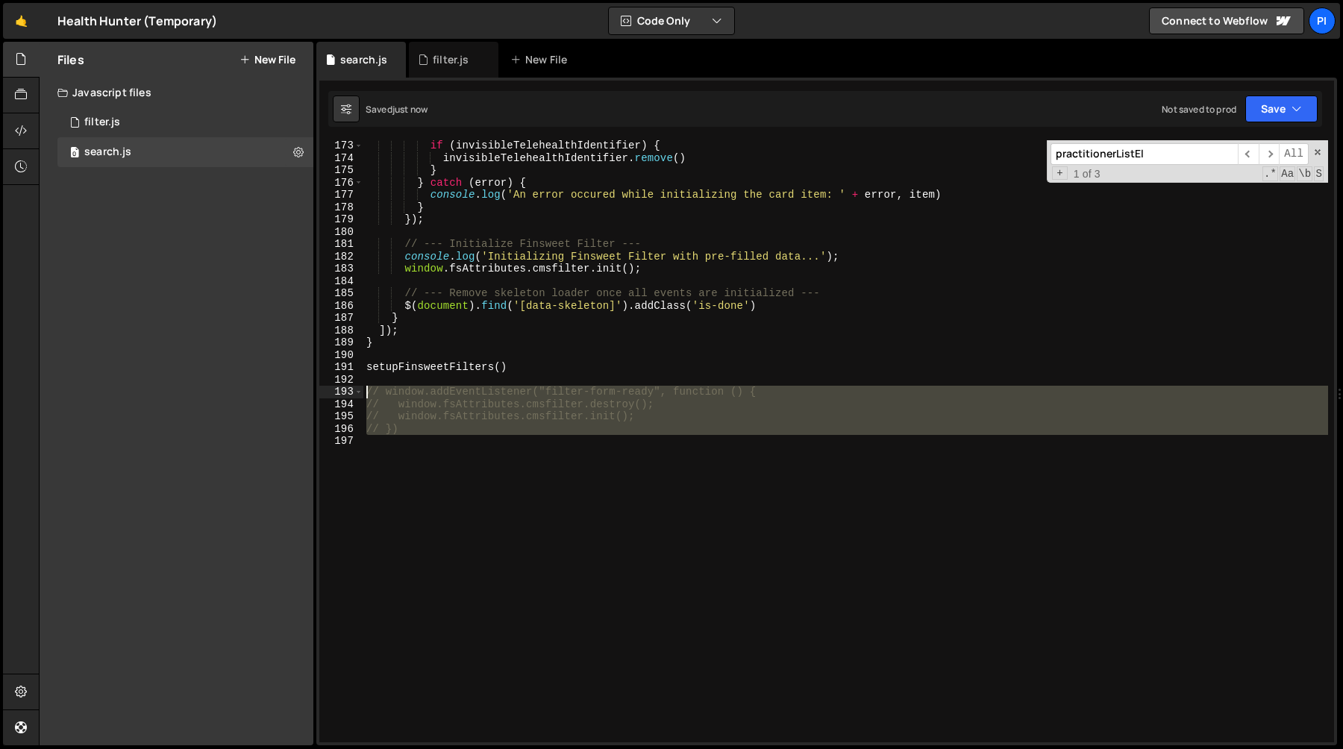
drag, startPoint x: 424, startPoint y: 440, endPoint x: 348, endPoint y: 393, distance: 88.8
click at [348, 393] on div "// window.addEventListener("filter-form-ready", function () { // window.fsAttri…" at bounding box center [826, 441] width 1015 height 602
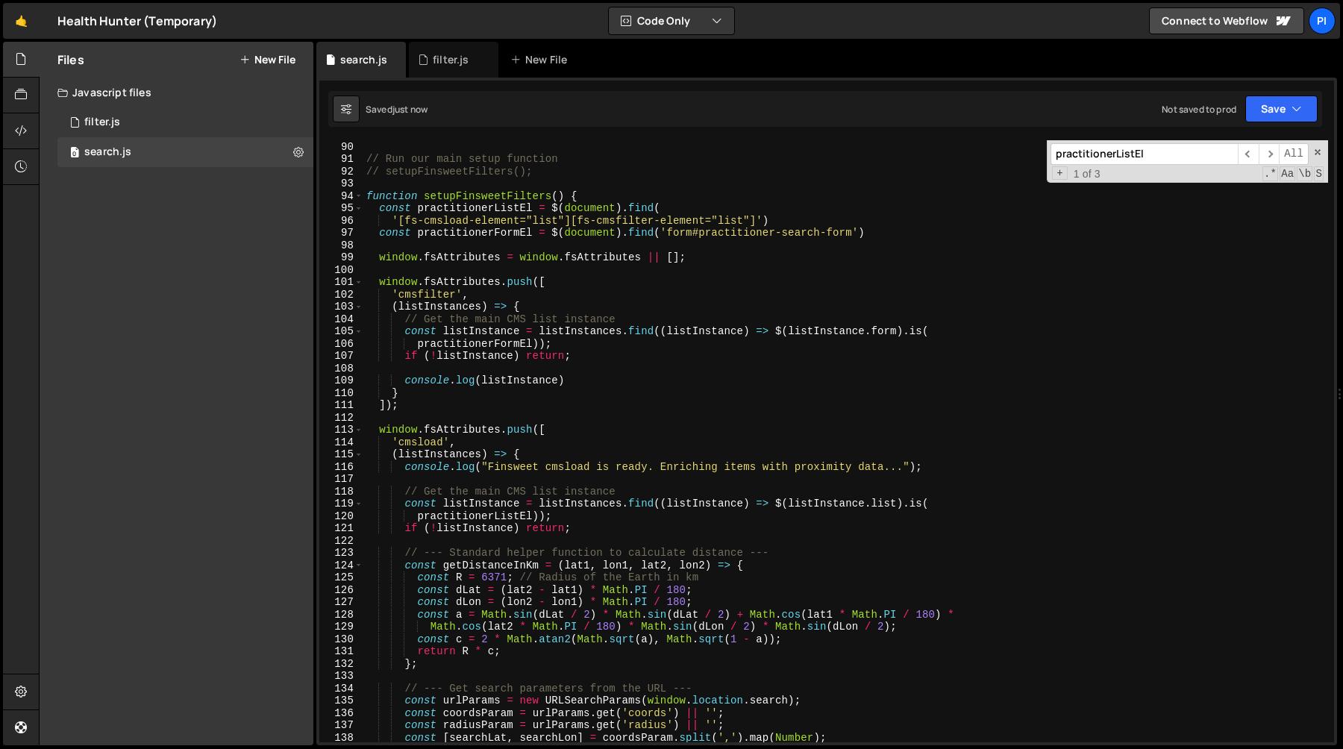
scroll to position [1051, 0]
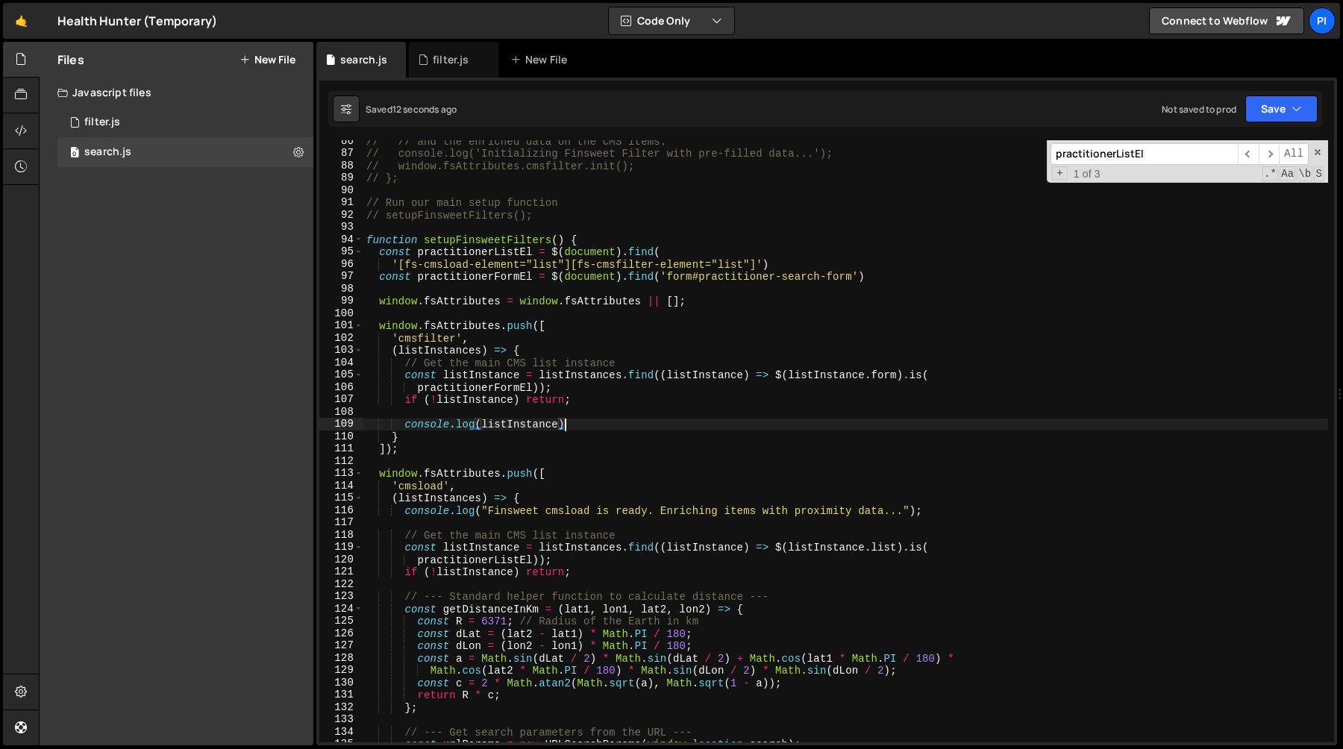
click at [610, 423] on div "// // and the enriched data on the CMS items. // console.log('Initializing Fins…" at bounding box center [845, 448] width 965 height 627
type textarea "console.log(listInstance)"
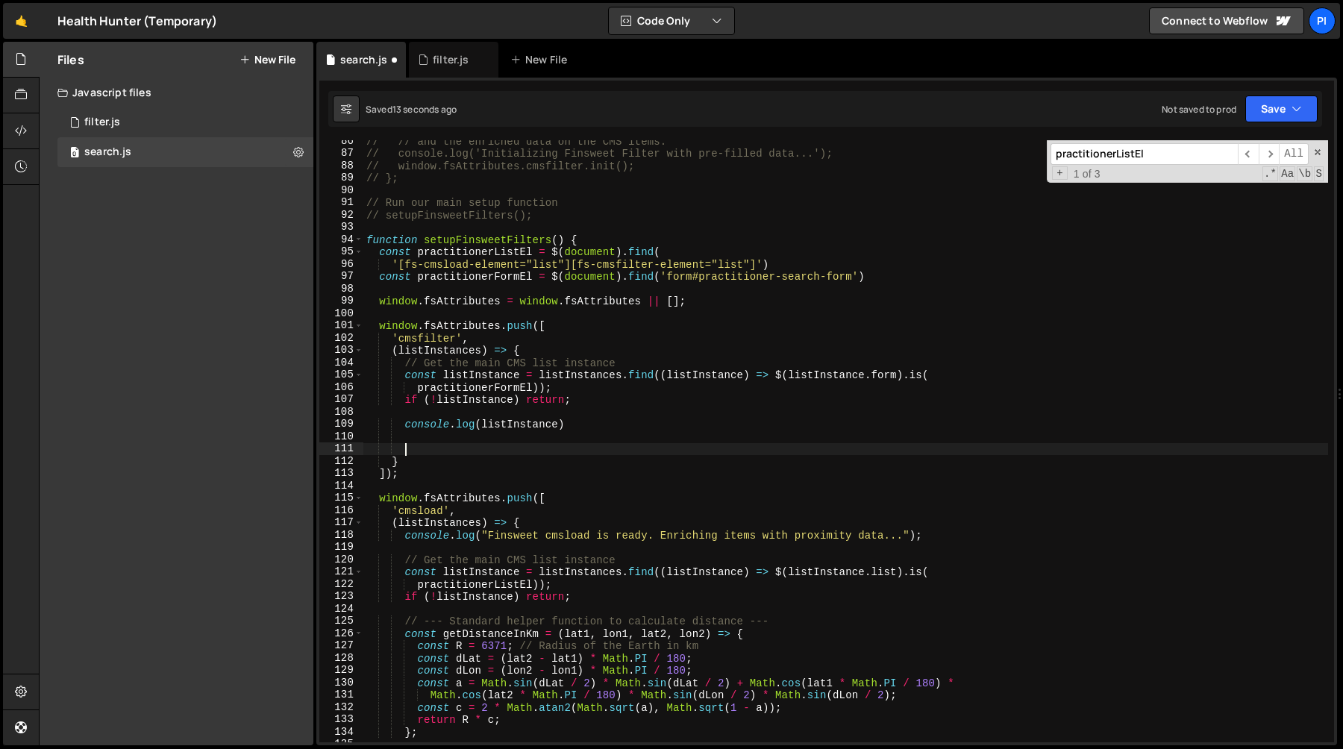
paste textarea
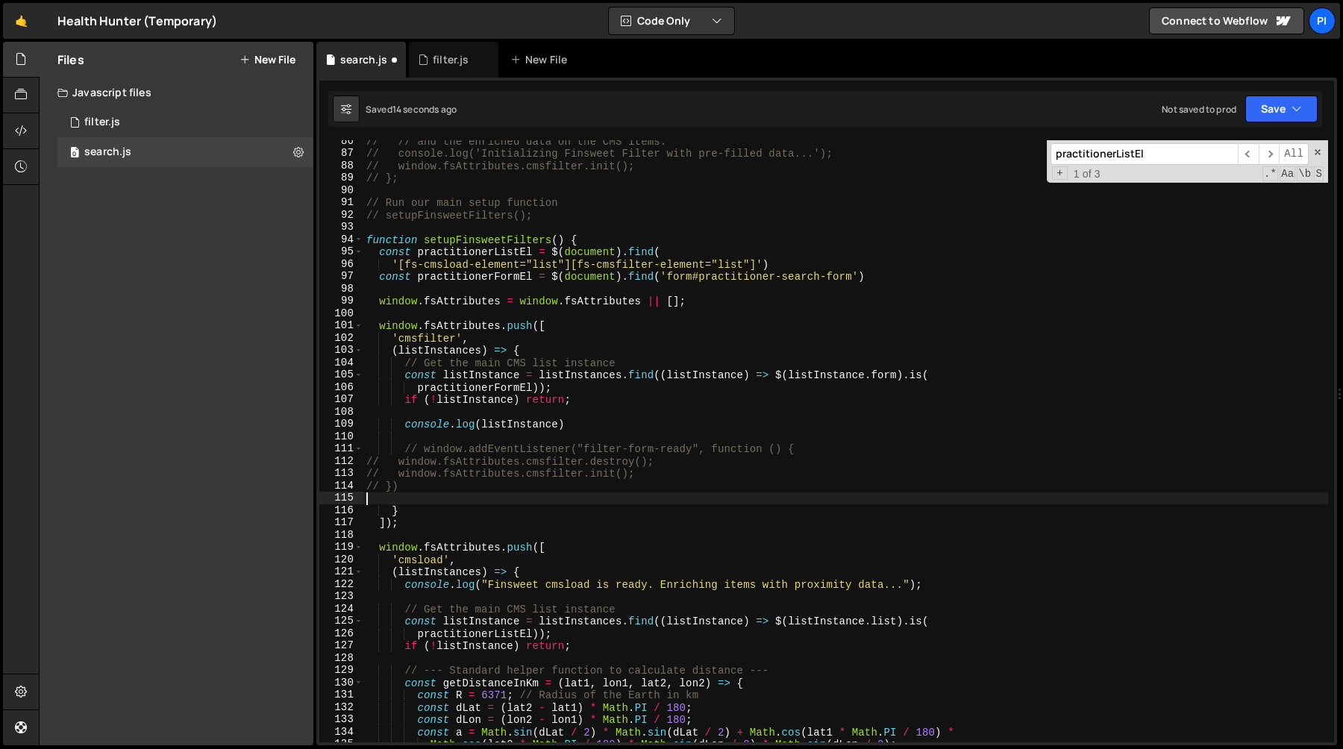
click at [501, 444] on div "// // and the enriched data on the CMS items. // console.log('Initializing Fins…" at bounding box center [845, 448] width 965 height 627
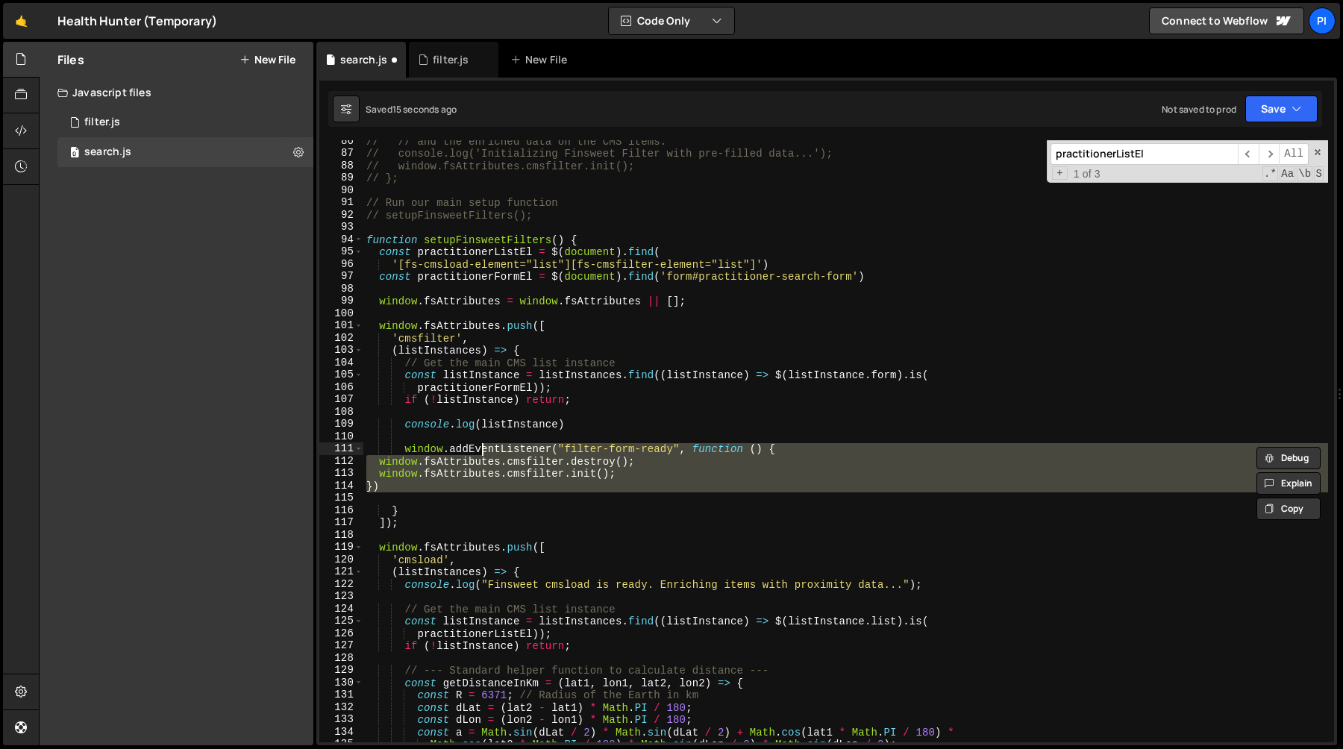
type textarea "window.addEventListener("filter-form-ready", function () {"
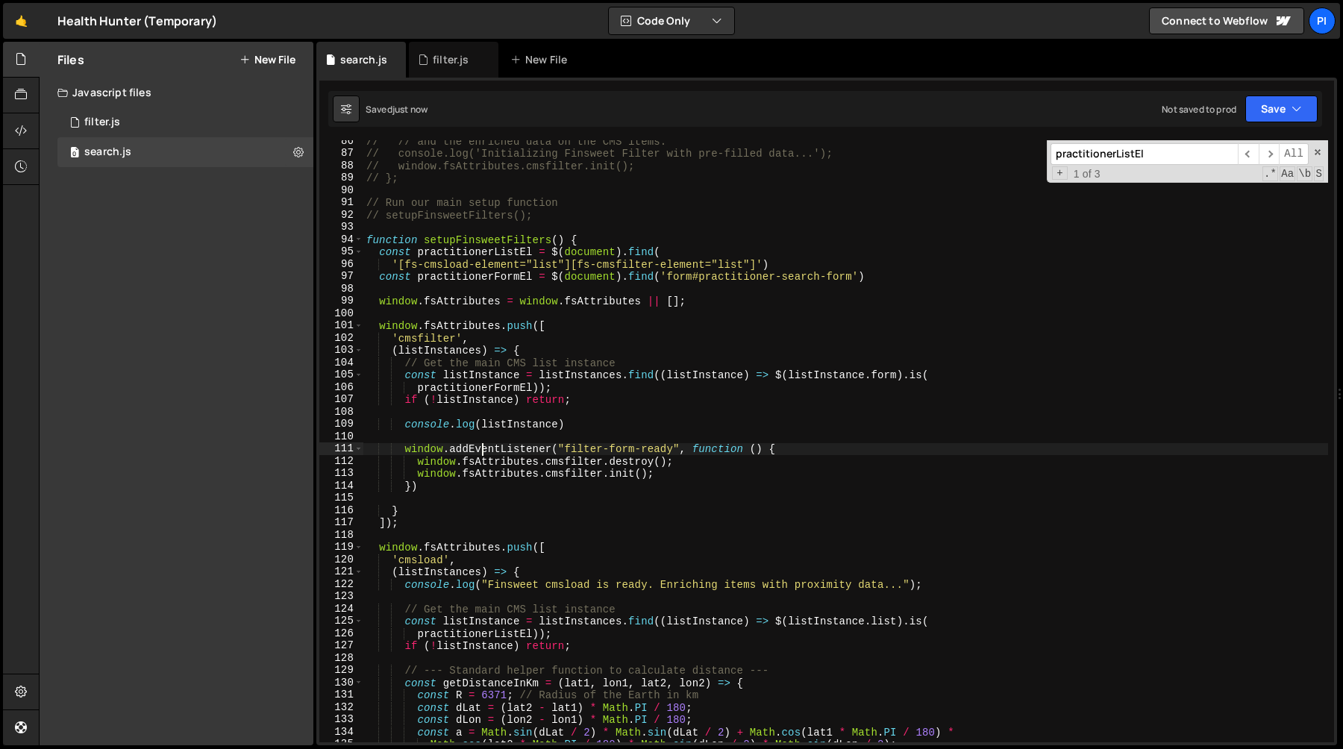
click at [801, 454] on div "// // and the enriched data on the CMS items. // console.log('Initializing Fins…" at bounding box center [845, 448] width 965 height 627
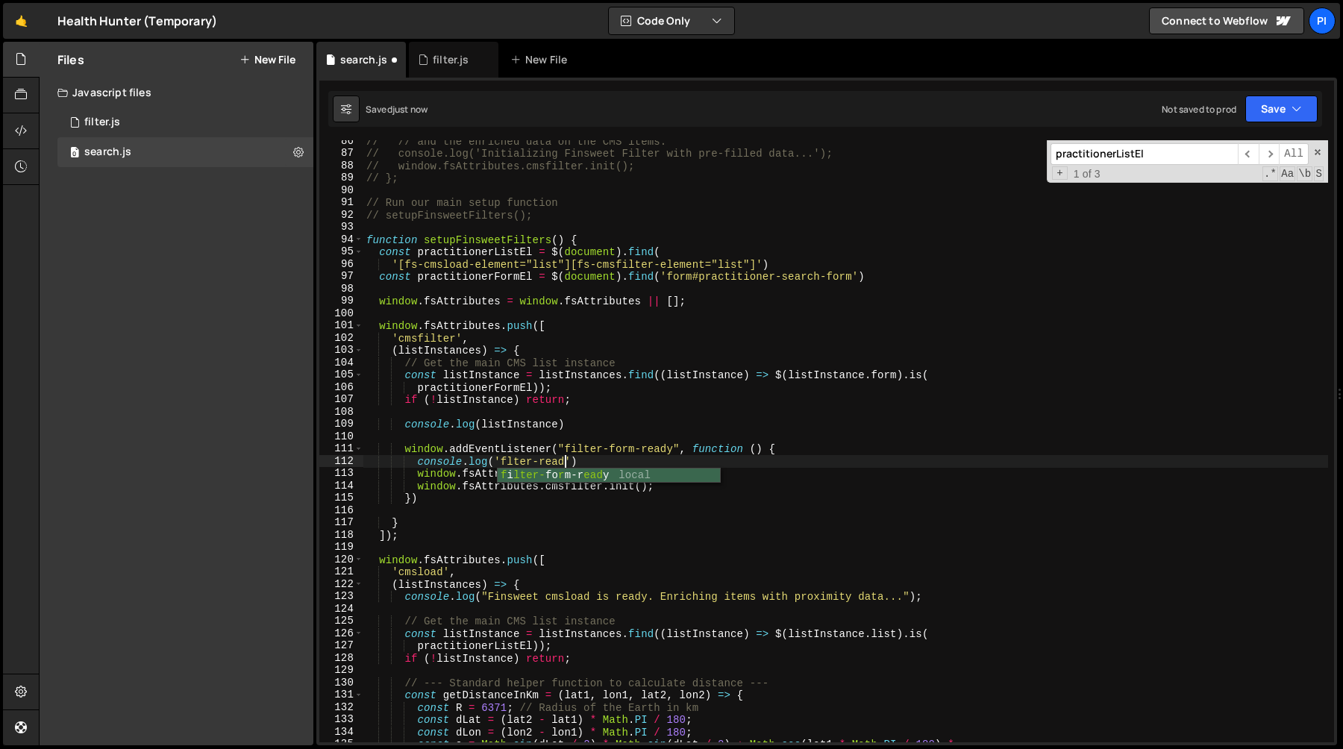
scroll to position [0, 13]
click at [602, 461] on div "// // and the enriched data on the CMS items. // console.log('Initializing Fins…" at bounding box center [845, 448] width 965 height 627
click at [419, 475] on div "// // and the enriched data on the CMS items. // console.log('Initializing Fins…" at bounding box center [845, 448] width 965 height 627
click at [601, 474] on div "// // and the enriched data on the CMS items. // console.log('Initializing Fins…" at bounding box center [845, 448] width 965 height 627
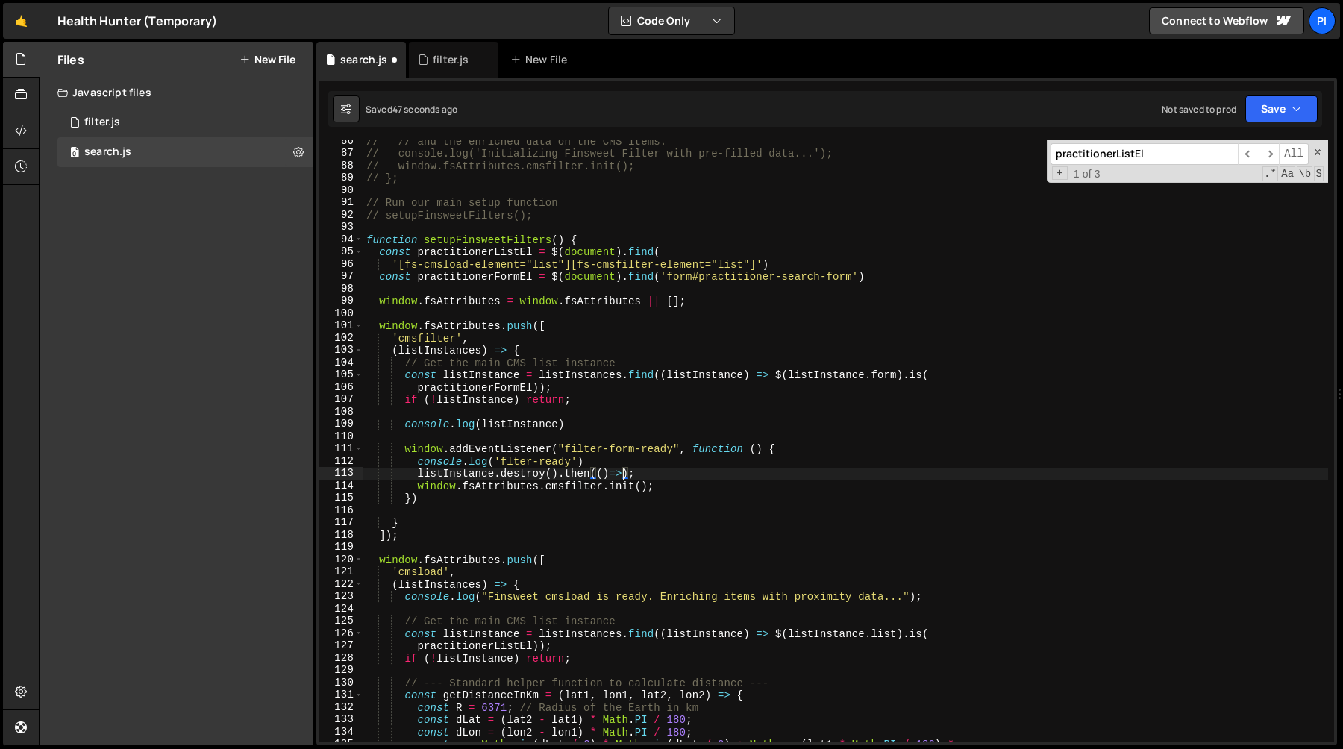
type textarea "listInstance.destroy().then(()=>{);"
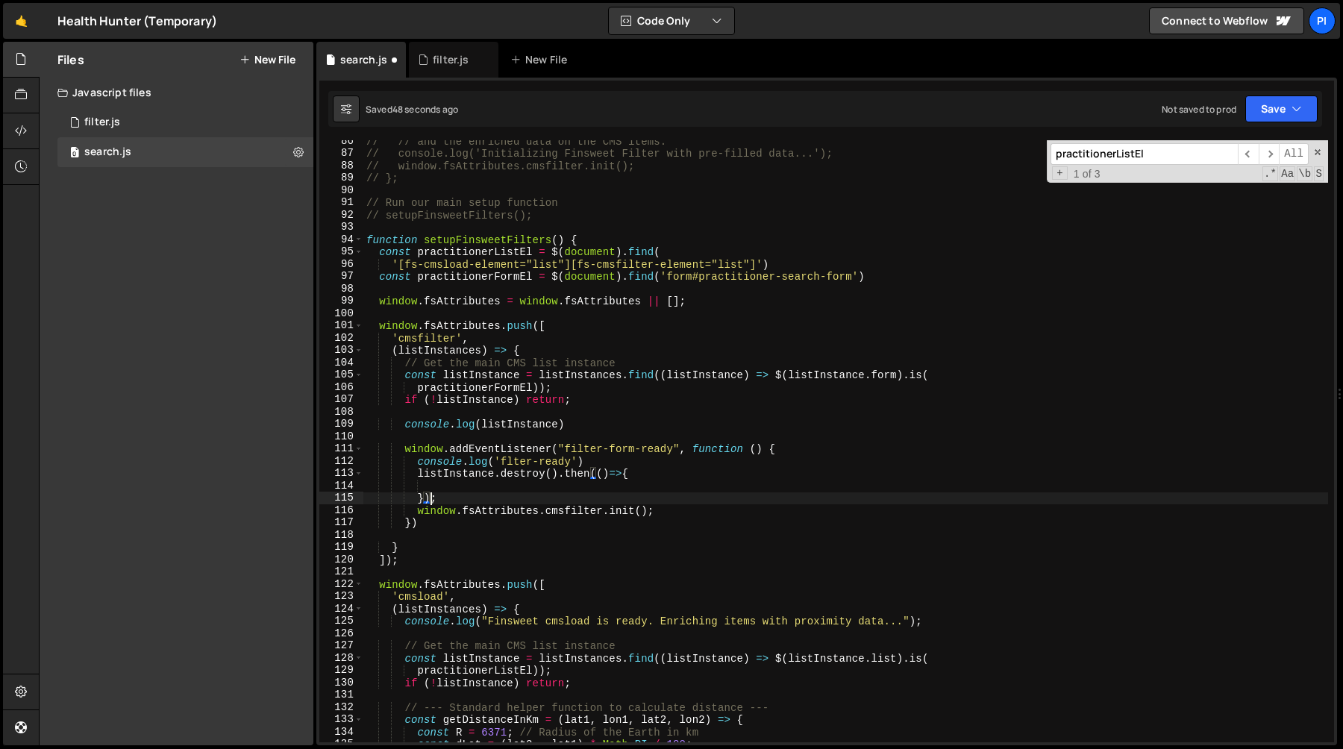
type textarea "window.fsAttributes.cmsfilter.init();"
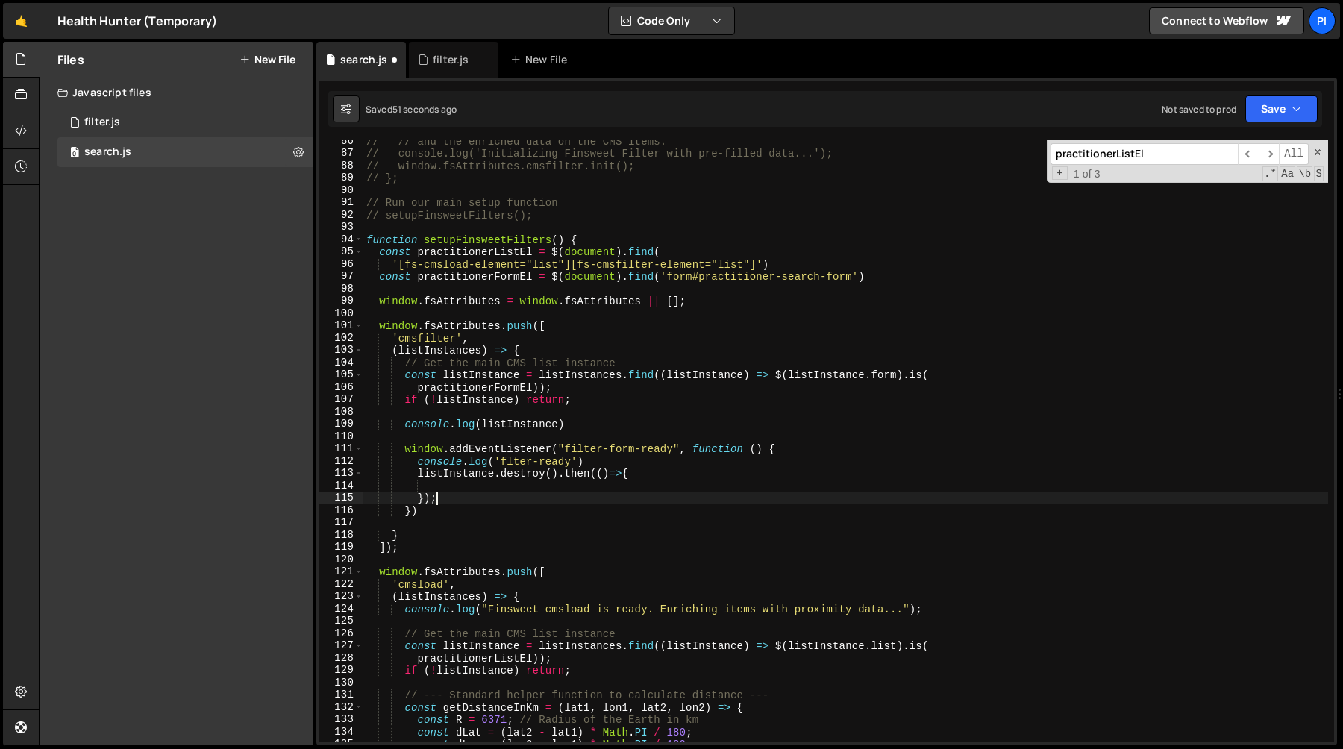
type textarea "})"
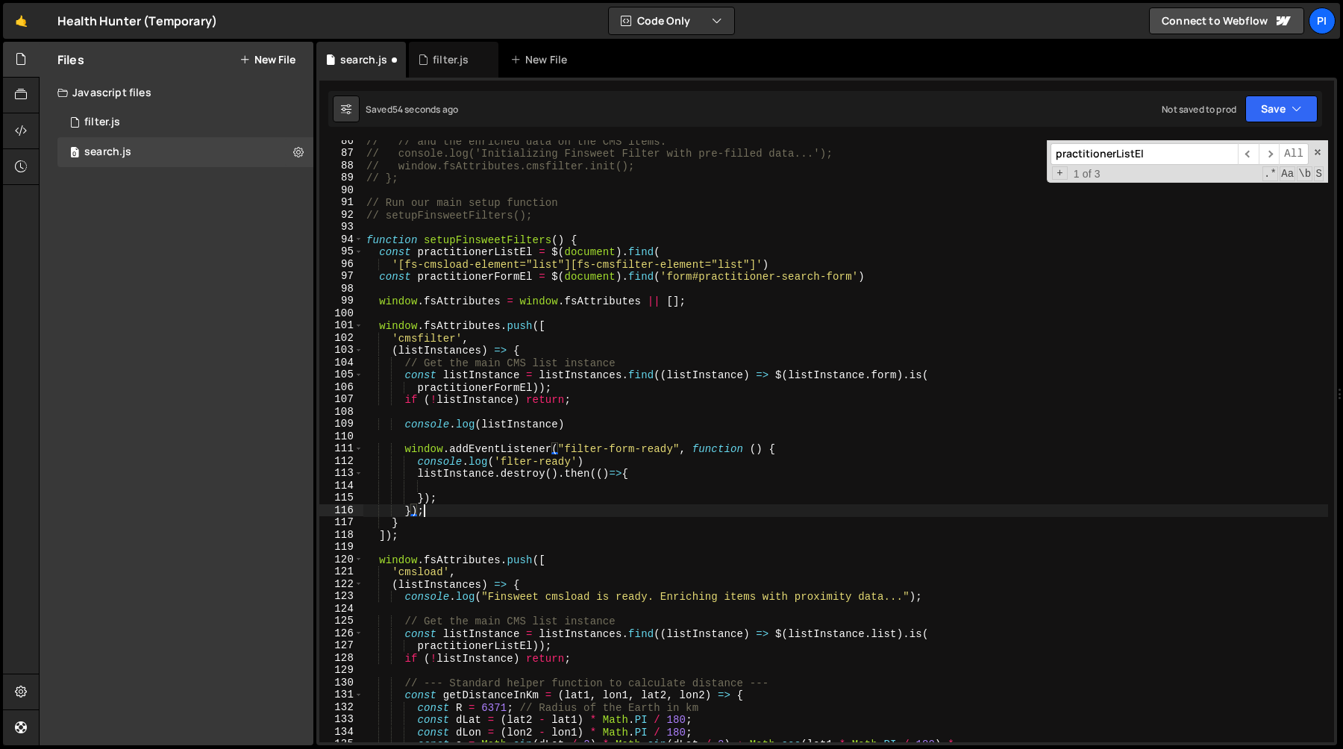
scroll to position [0, 3]
type textarea "});"
paste textarea "window.fsAttributes.cmsfilter.init();"
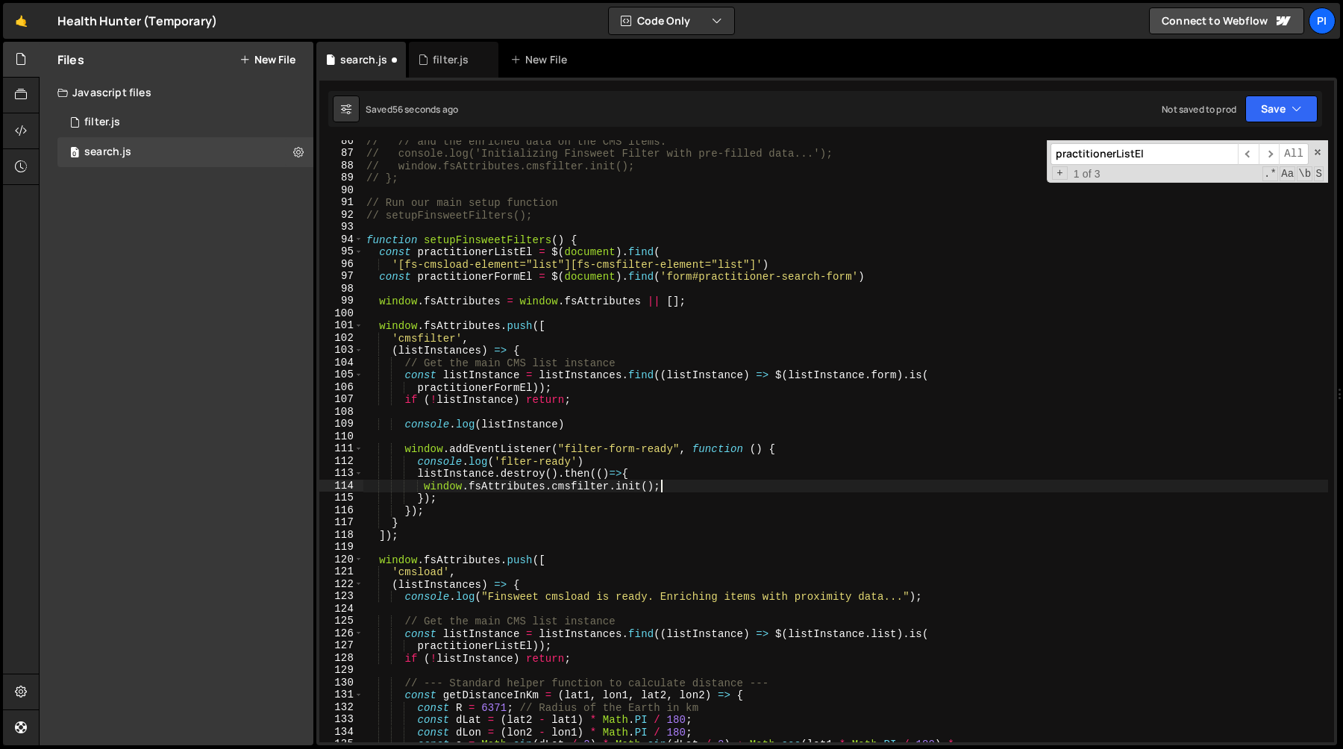
click at [472, 475] on div "// // and the enriched data on the CMS items. // console.log('Initializing Fins…" at bounding box center [845, 448] width 965 height 627
click at [425, 487] on div "// // and the enriched data on the CMS items. // console.log('Initializing Fins…" at bounding box center [845, 448] width 965 height 627
click at [610, 488] on div "// // and the enriched data on the CMS items. // console.log('Initializing Fins…" at bounding box center [845, 448] width 965 height 627
paste textarea "listInstance"
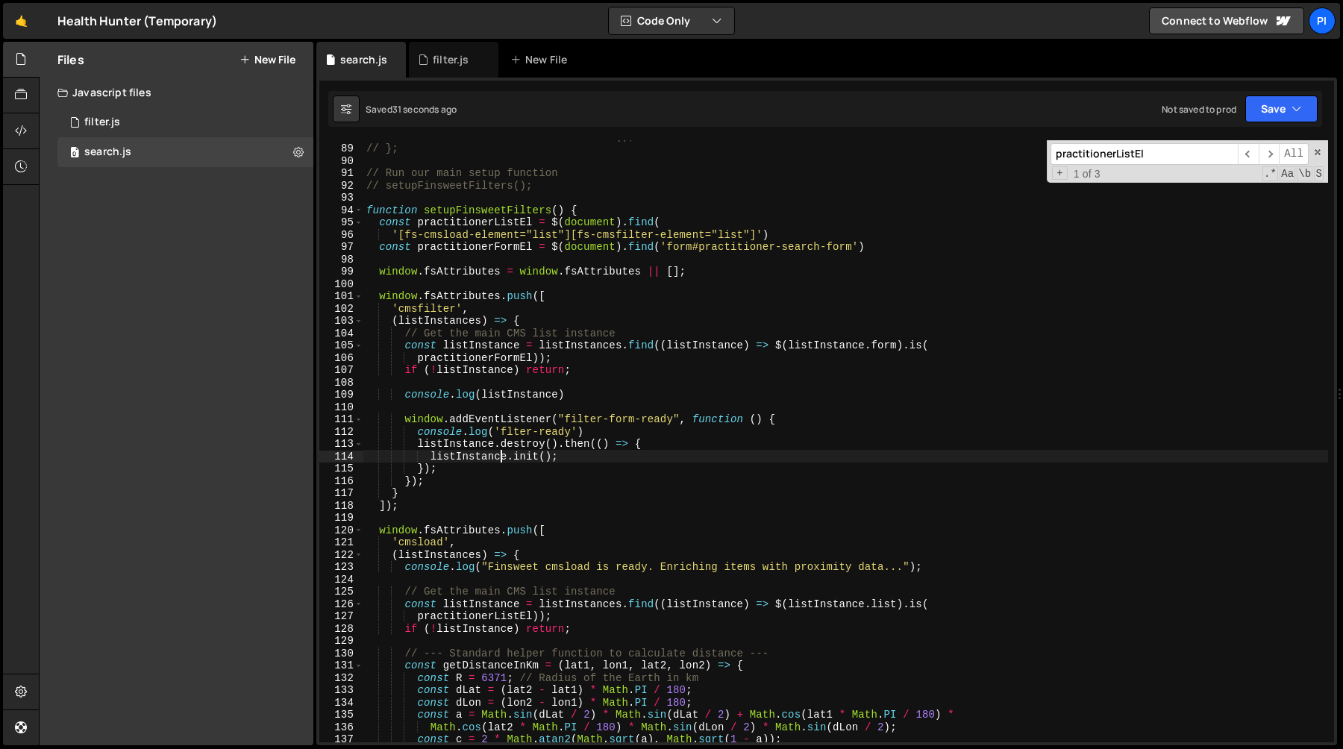
scroll to position [1079, 0]
click at [419, 425] on div "// window.fsAttributes.cmsfilter.init(); // }; // Run our main setup function /…" at bounding box center [845, 445] width 965 height 627
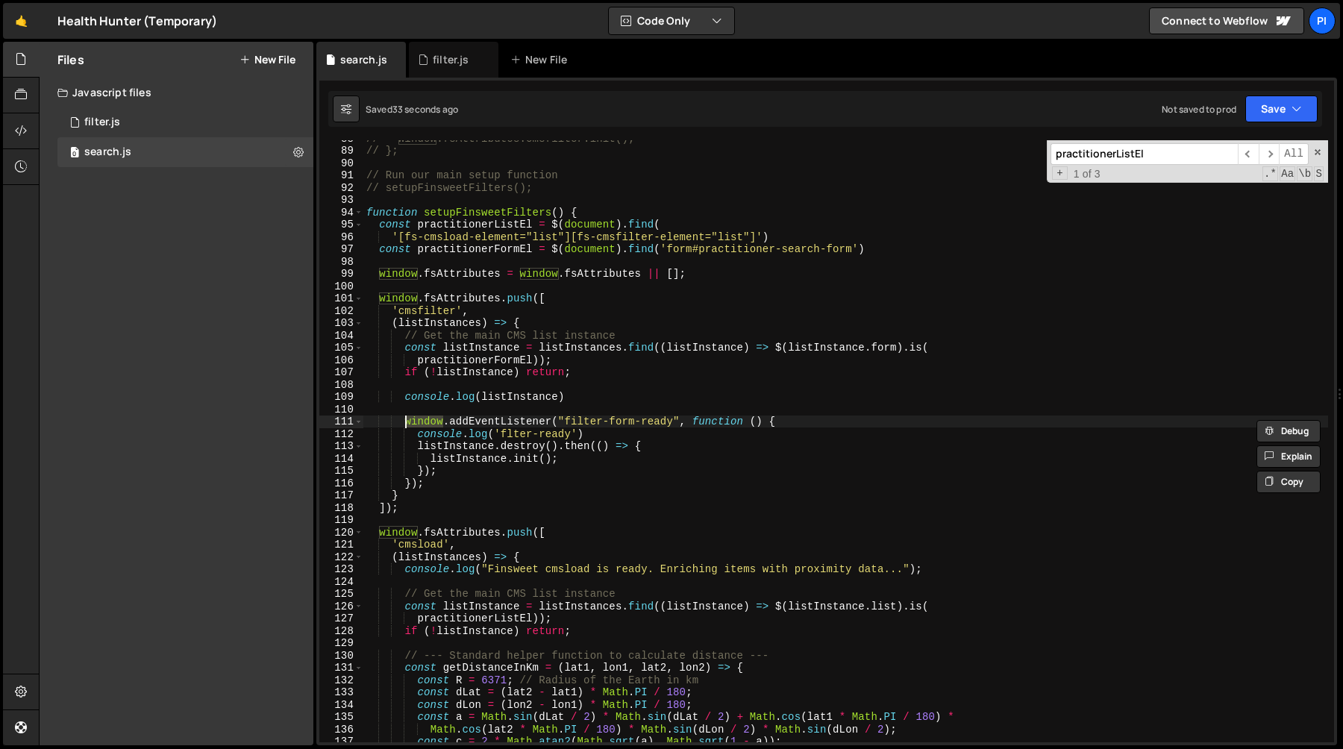
click at [468, 430] on div "// window.fsAttributes.cmsfilter.init(); // }; // Run our main setup function /…" at bounding box center [845, 445] width 965 height 627
click at [471, 417] on div "// window.fsAttributes.cmsfilter.init(); // }; // Run our main setup function /…" at bounding box center [845, 445] width 965 height 627
type textarea "window.addEventListener("filter-form-ready", function () {"
click at [448, 64] on div "filter.js" at bounding box center [451, 59] width 36 height 15
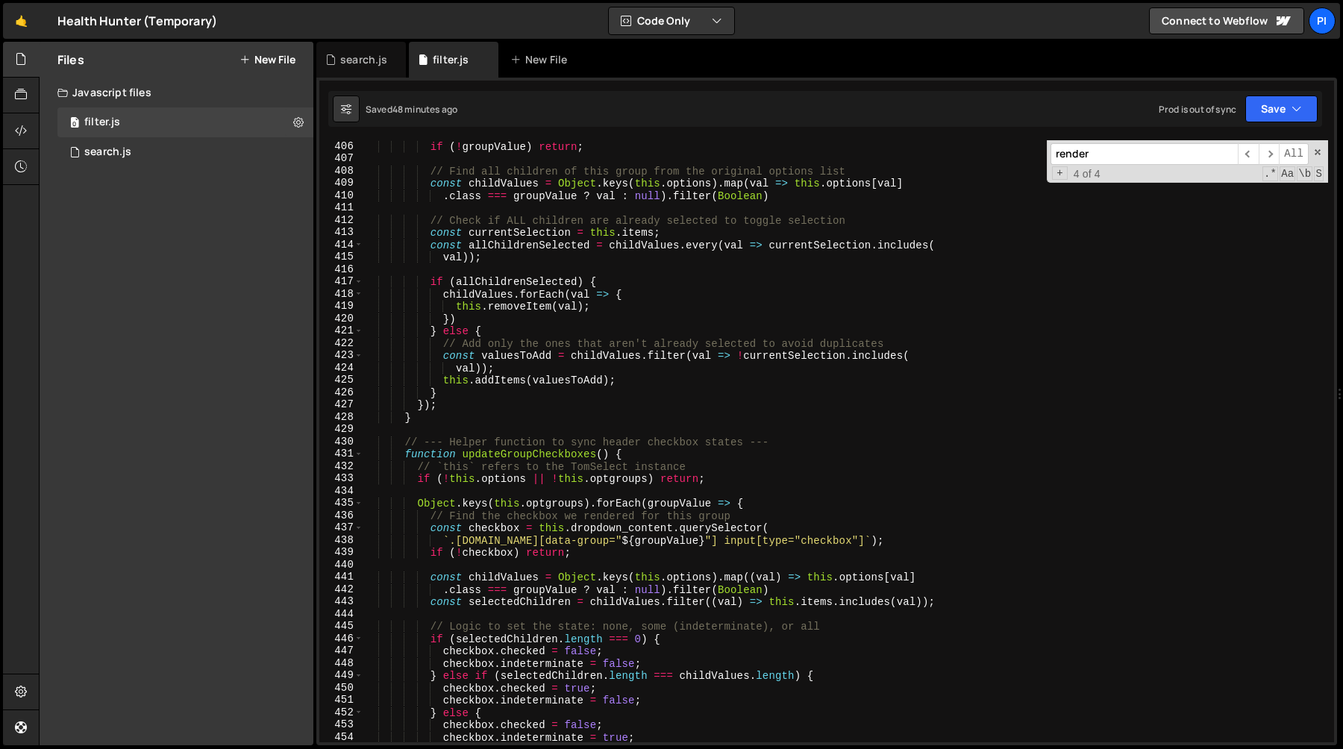
click at [524, 333] on div "if ( ! groupValue ) return ; // Find all children of this group from the origin…" at bounding box center [845, 453] width 965 height 627
click at [524, 332] on div "if ( ! groupValue ) return ; // Find all children of this group from the origin…" at bounding box center [845, 453] width 965 height 627
type textarea "} else {"
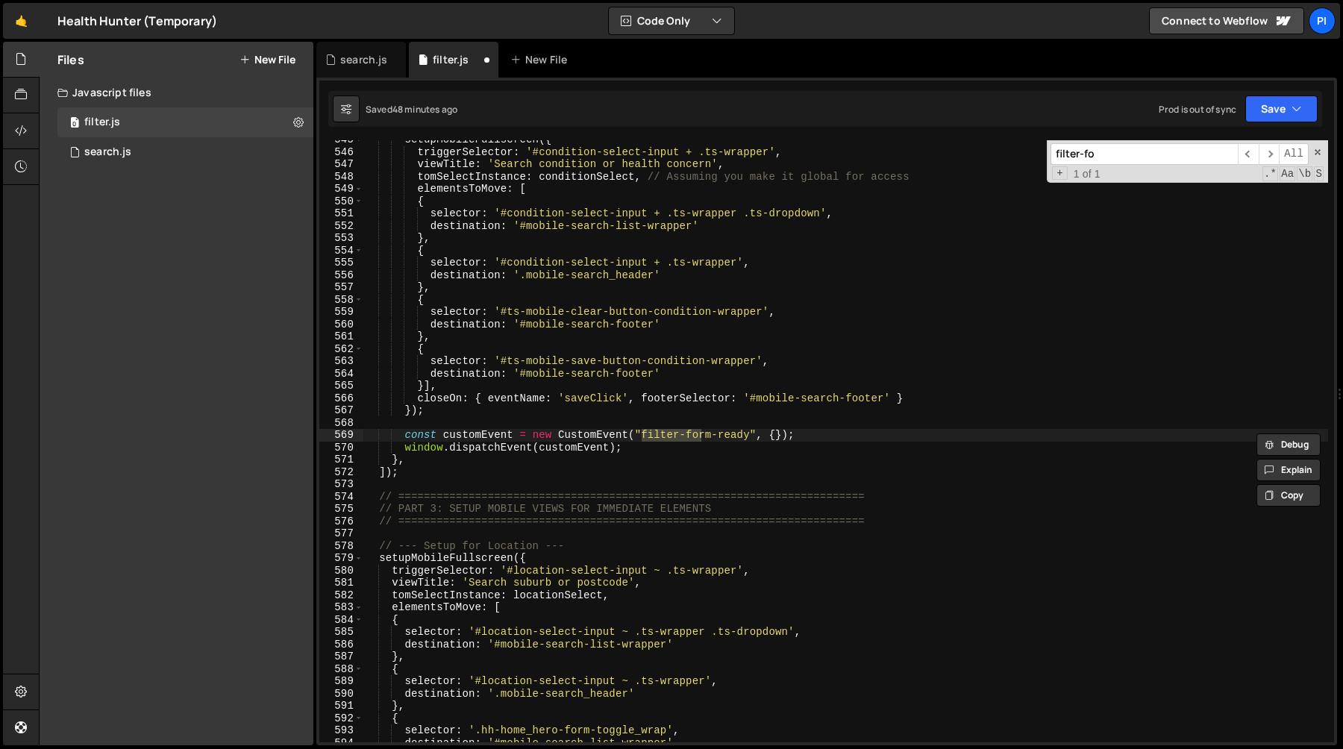
scroll to position [6779, 0]
type input "filter-form-rea"
click at [497, 263] on div "setupMobileFullscreen ({ triggerSelector : '#condition-select-input + .ts-wrapp…" at bounding box center [845, 447] width 965 height 627
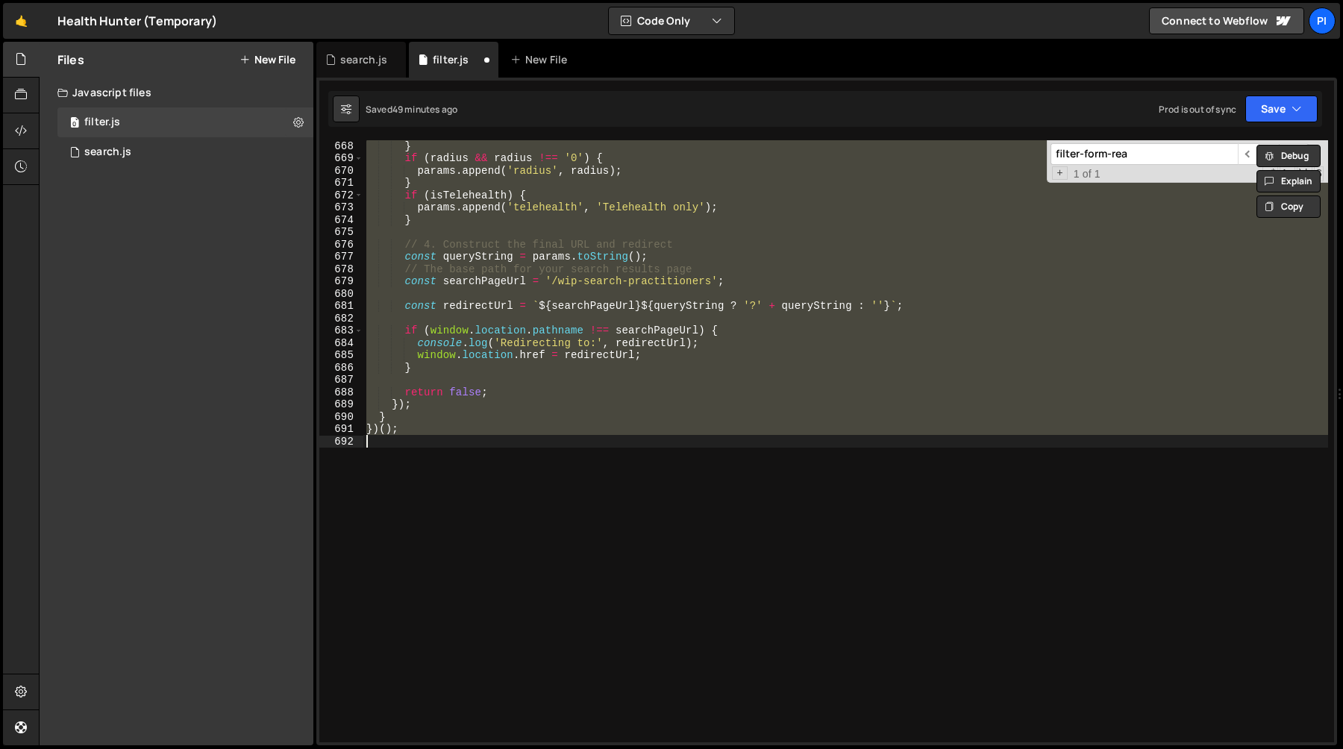
scroll to position [4218, 0]
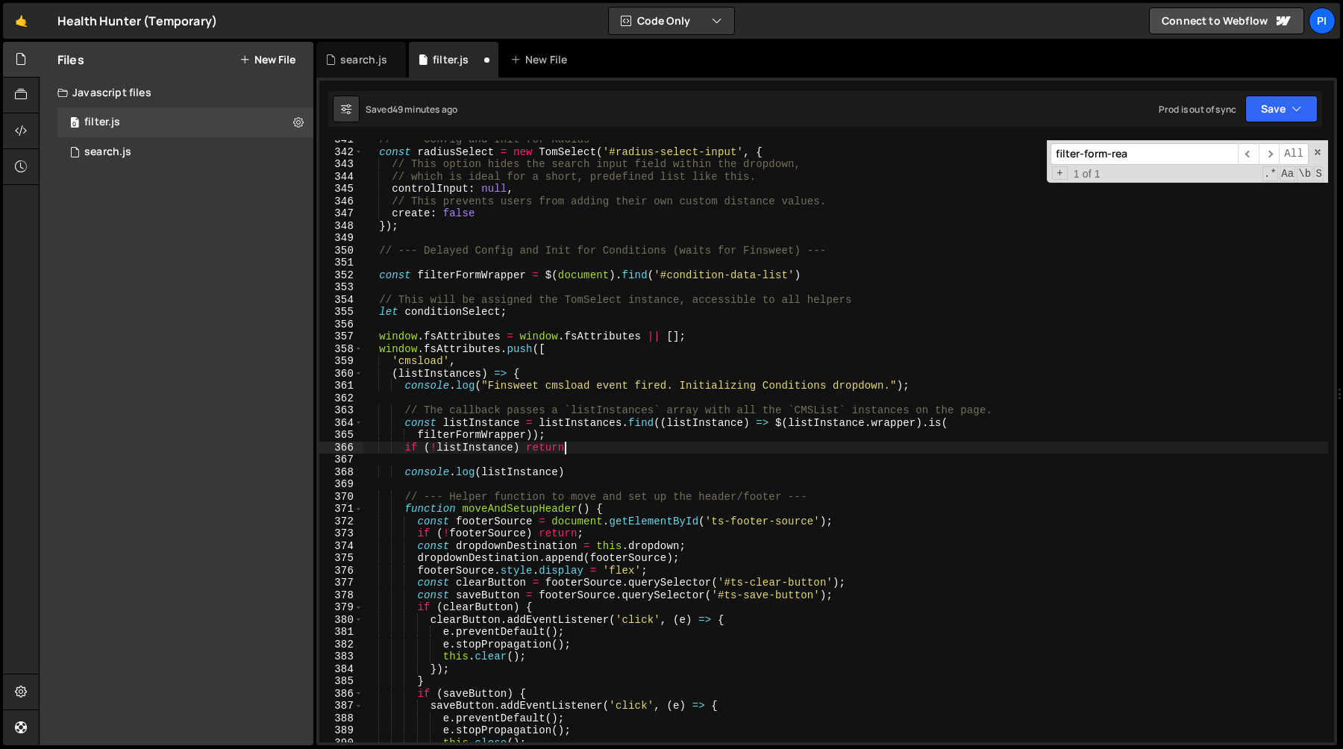
type textarea "if (!listInstance) return;"
click at [372, 67] on div "search.js" at bounding box center [361, 60] width 90 height 36
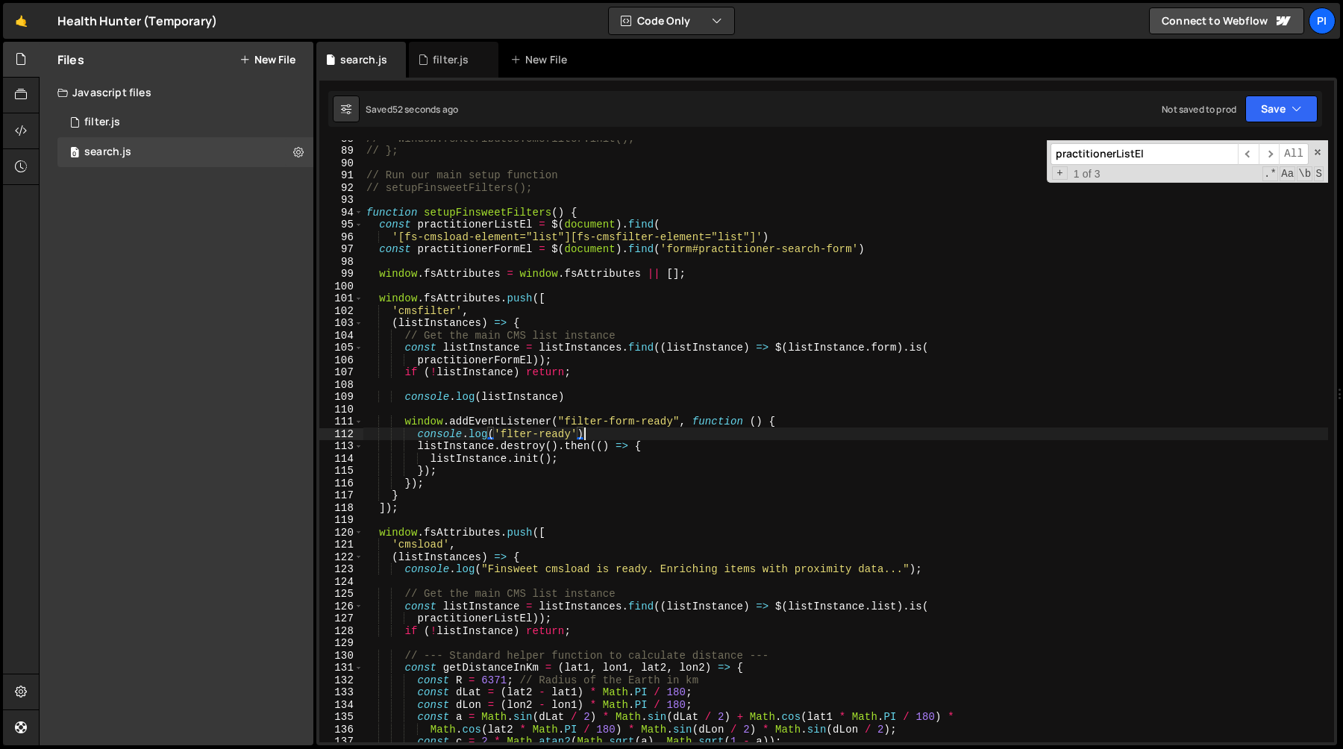
click at [637, 431] on div "// window.fsAttributes.cmsfilter.init(); // }; // Run our main setup function /…" at bounding box center [845, 445] width 965 height 627
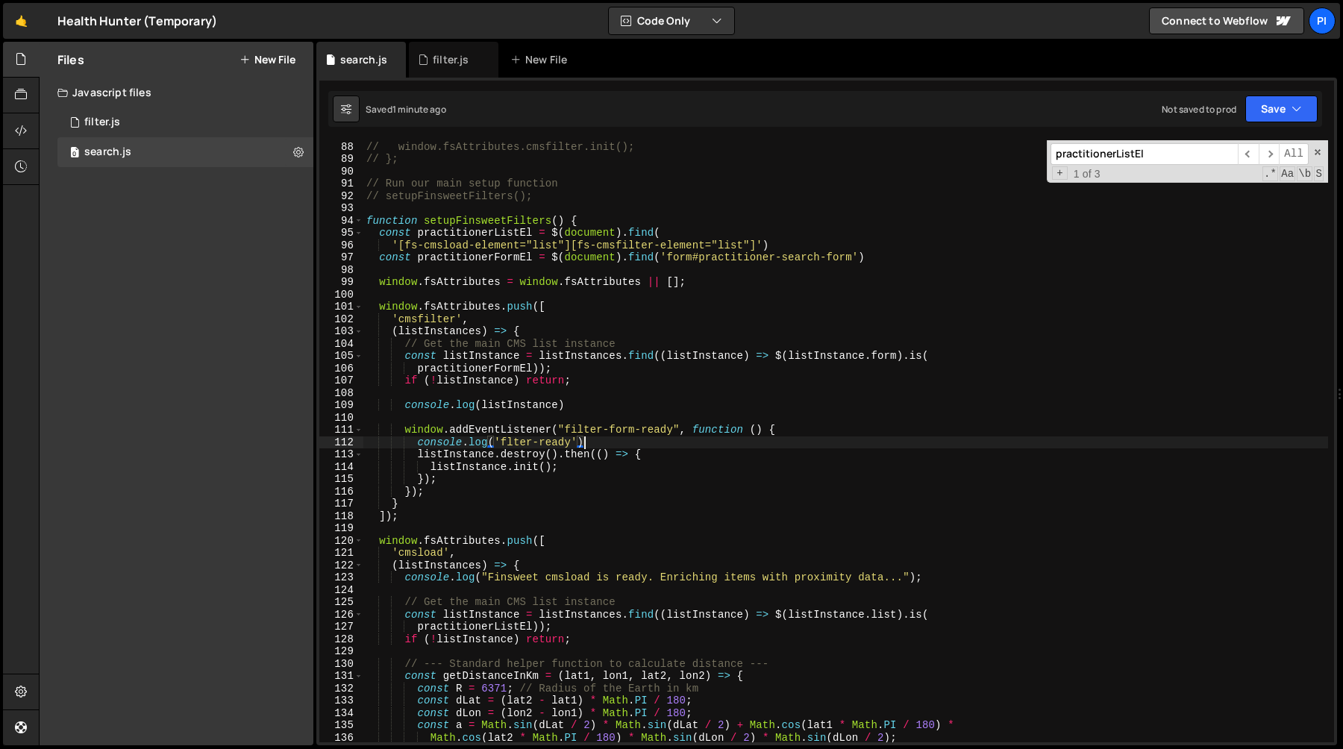
scroll to position [1057, 0]
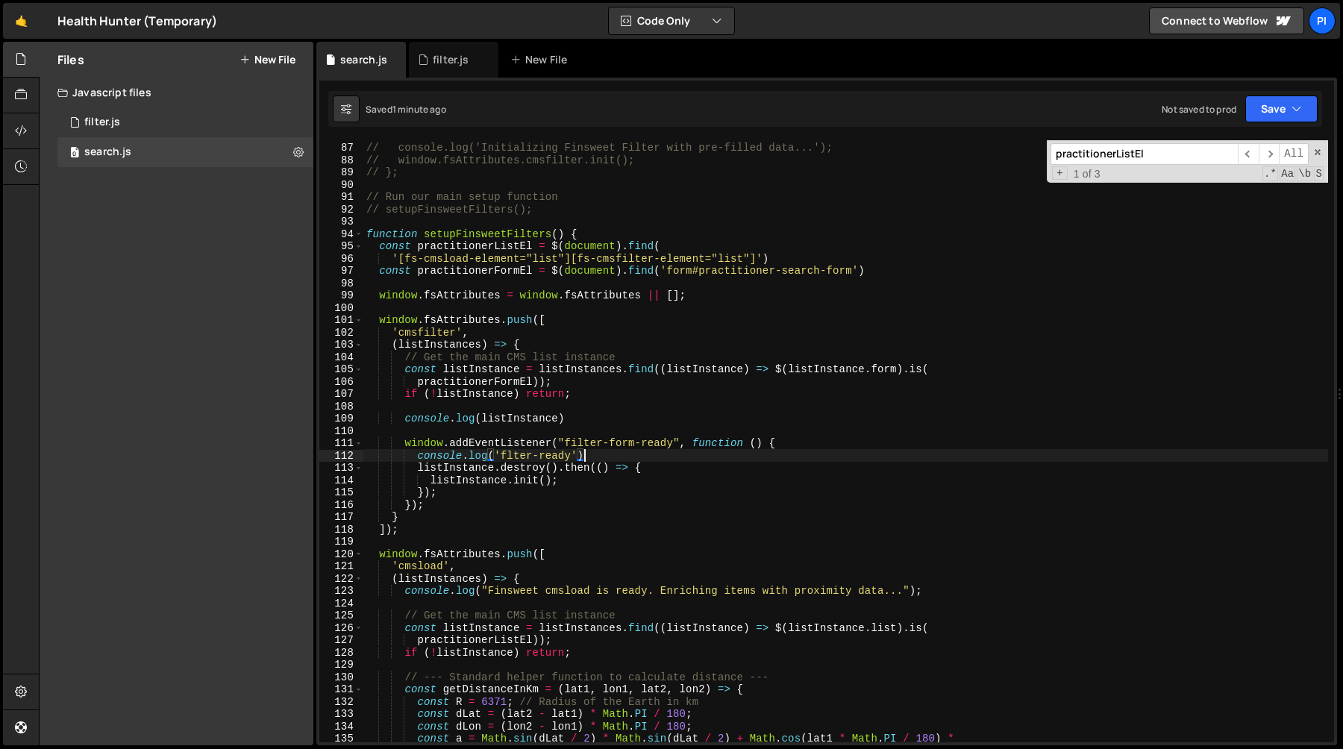
click at [570, 481] on div "// // and the enriched data on the CMS items. // console.log('Initializing Fins…" at bounding box center [845, 442] width 965 height 627
click at [419, 468] on div "// // and the enriched data on the CMS items. // console.log('Initializing Fins…" at bounding box center [845, 442] width 965 height 627
click at [447, 487] on div "// // and the enriched data on the CMS items. // console.log('Initializing Fins…" at bounding box center [845, 442] width 965 height 627
click at [661, 451] on div "// // and the enriched data on the CMS items. // console.log('Initializing Fins…" at bounding box center [845, 442] width 965 height 627
click at [582, 421] on div "// // and the enriched data on the CMS items. // console.log('Initializing Fins…" at bounding box center [845, 442] width 965 height 627
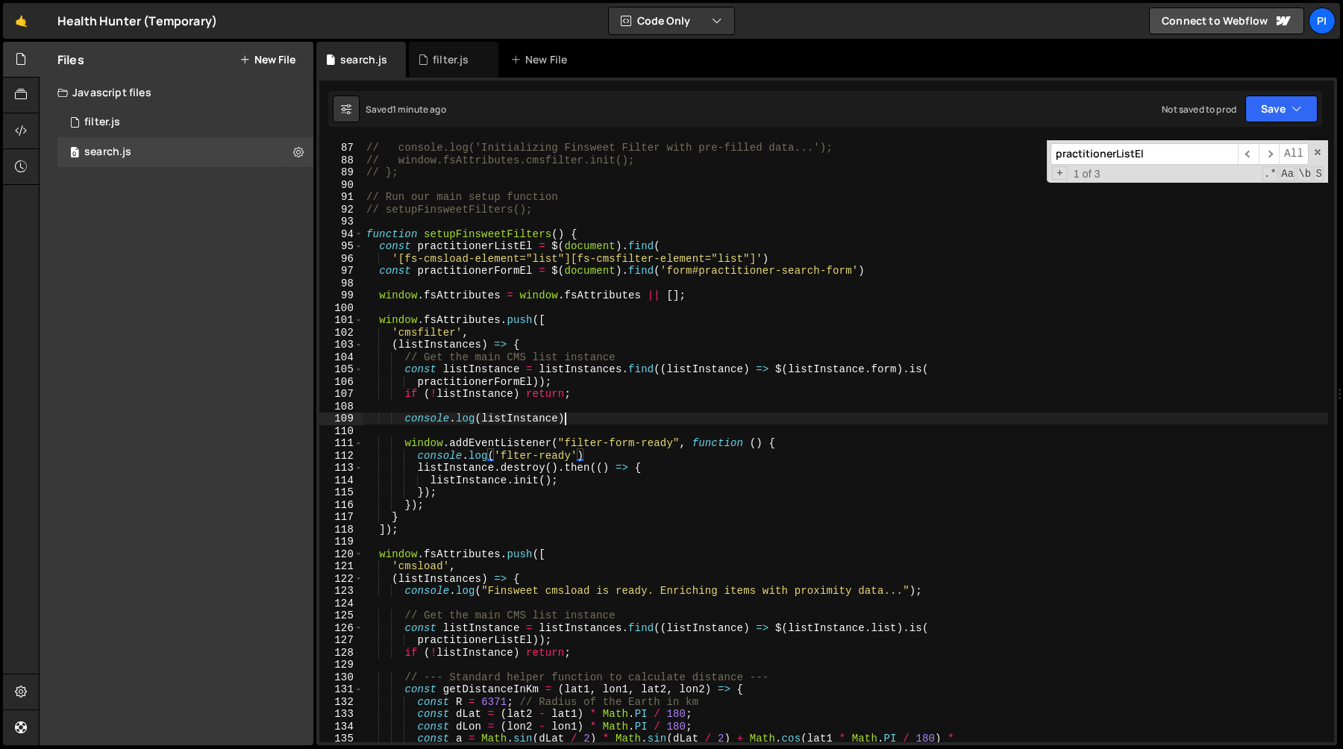
type textarea "console.log(listInstance)"
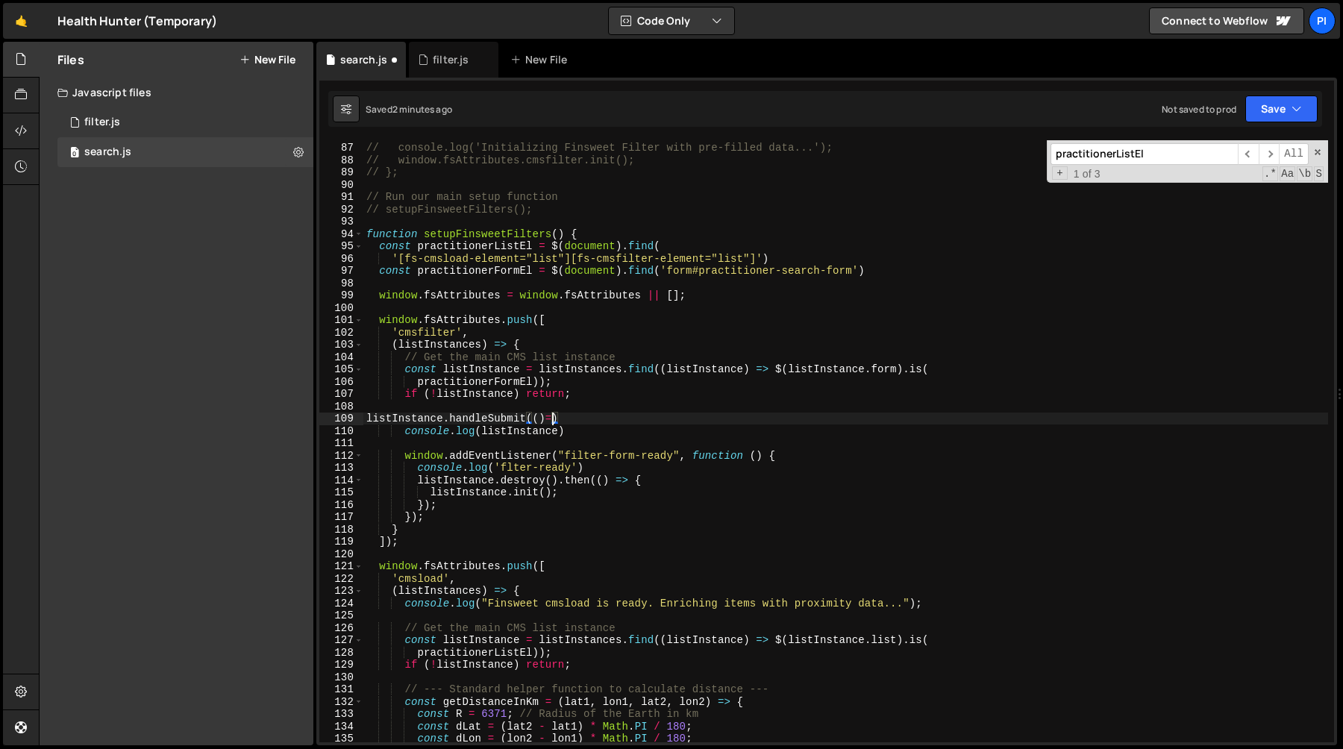
scroll to position [0, 13]
type textarea "listInstance.handleSubmit(()=>{)"
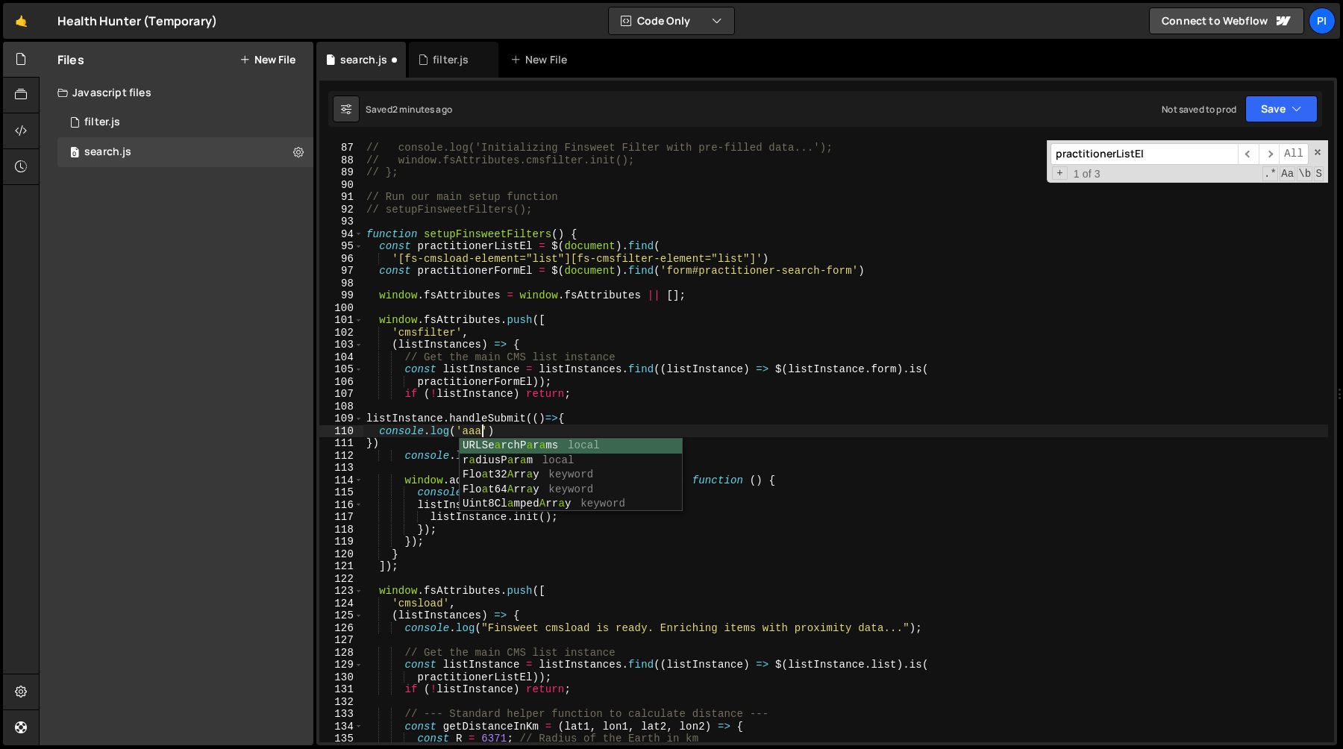
scroll to position [0, 8]
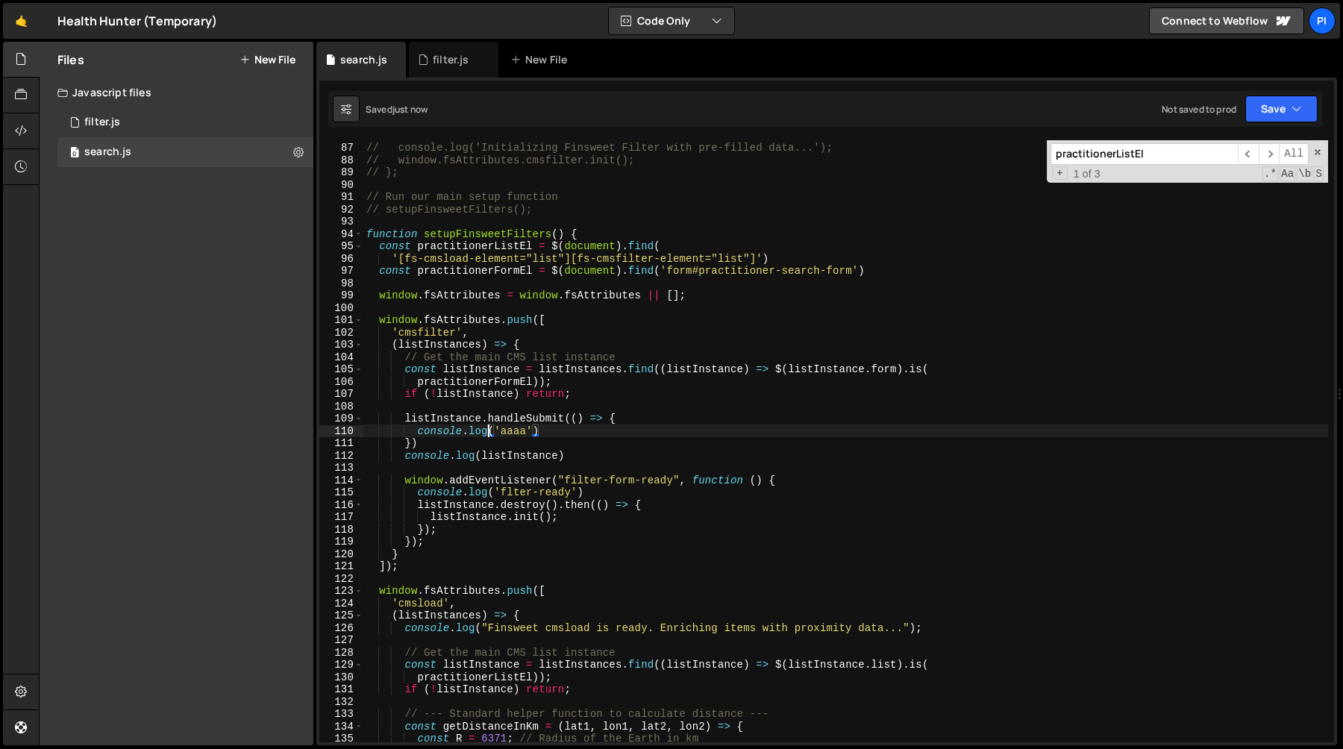
type textarea "console.log('aaaa')"
click at [450, 69] on div "filter.js" at bounding box center [454, 60] width 90 height 36
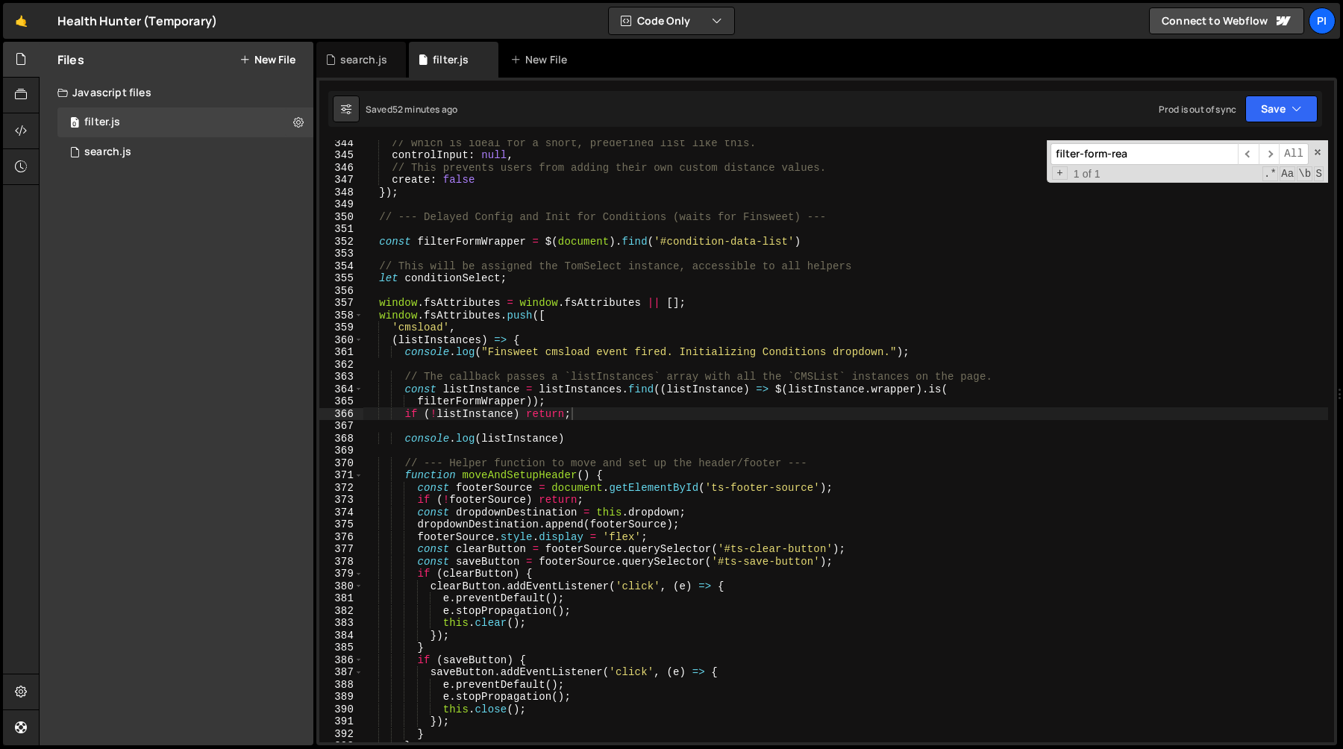
scroll to position [4275, 0]
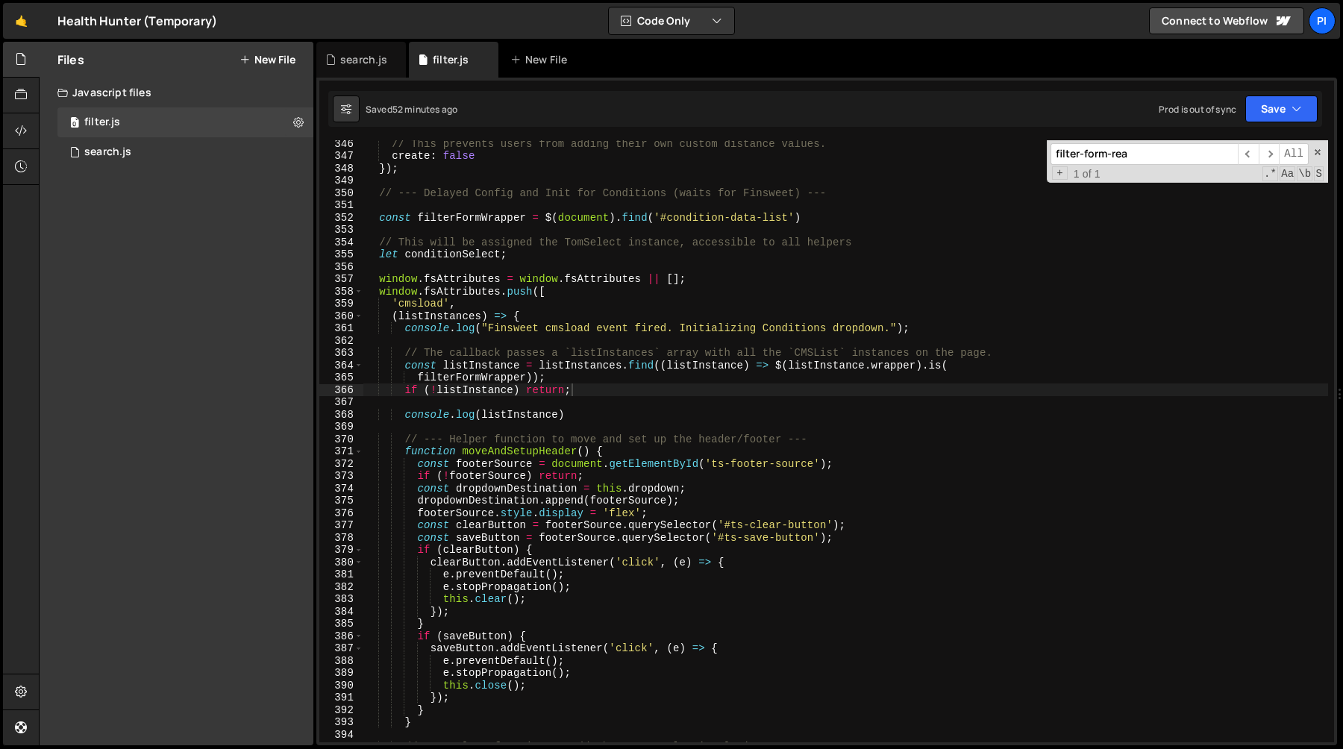
click at [578, 415] on div "// This prevents users from adding their own custom distance values. create : f…" at bounding box center [845, 450] width 965 height 627
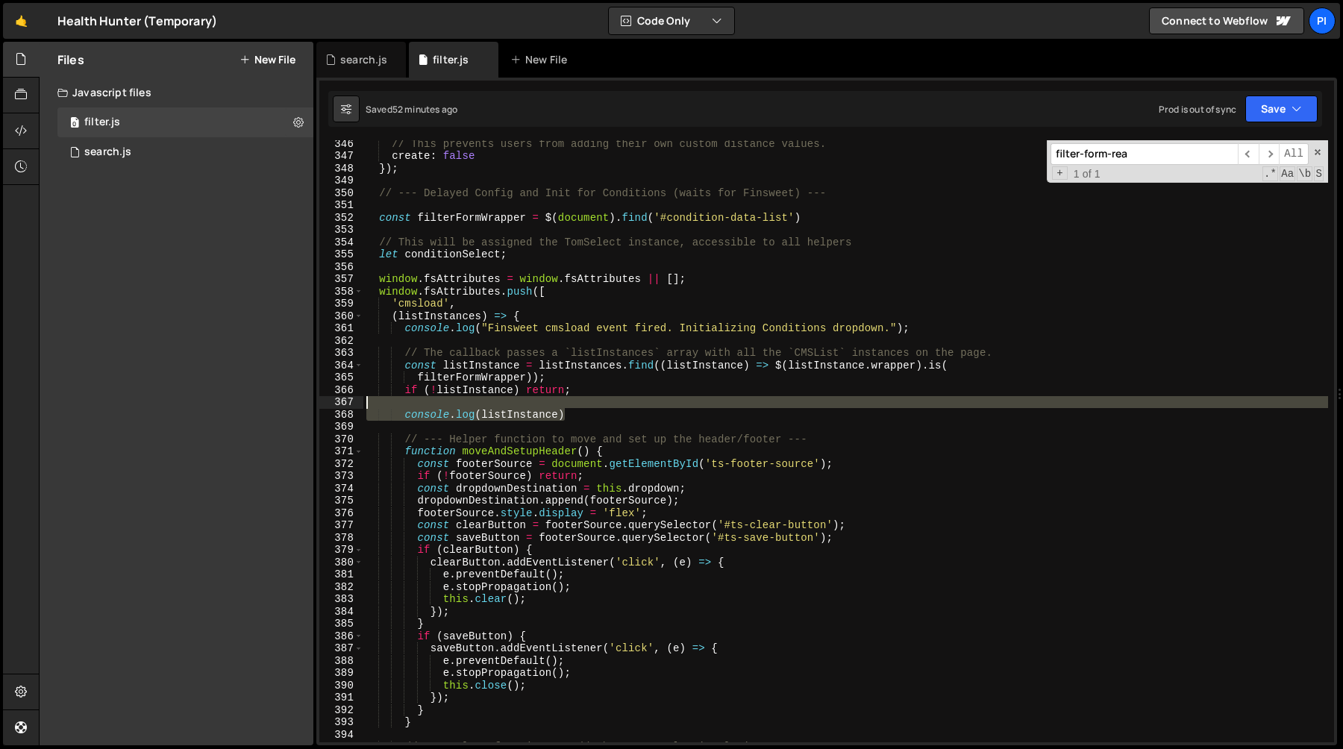
drag, startPoint x: 571, startPoint y: 419, endPoint x: 567, endPoint y: 403, distance: 16.8
click at [567, 403] on div "// This prevents users from adding their own custom distance values. create : f…" at bounding box center [845, 450] width 965 height 627
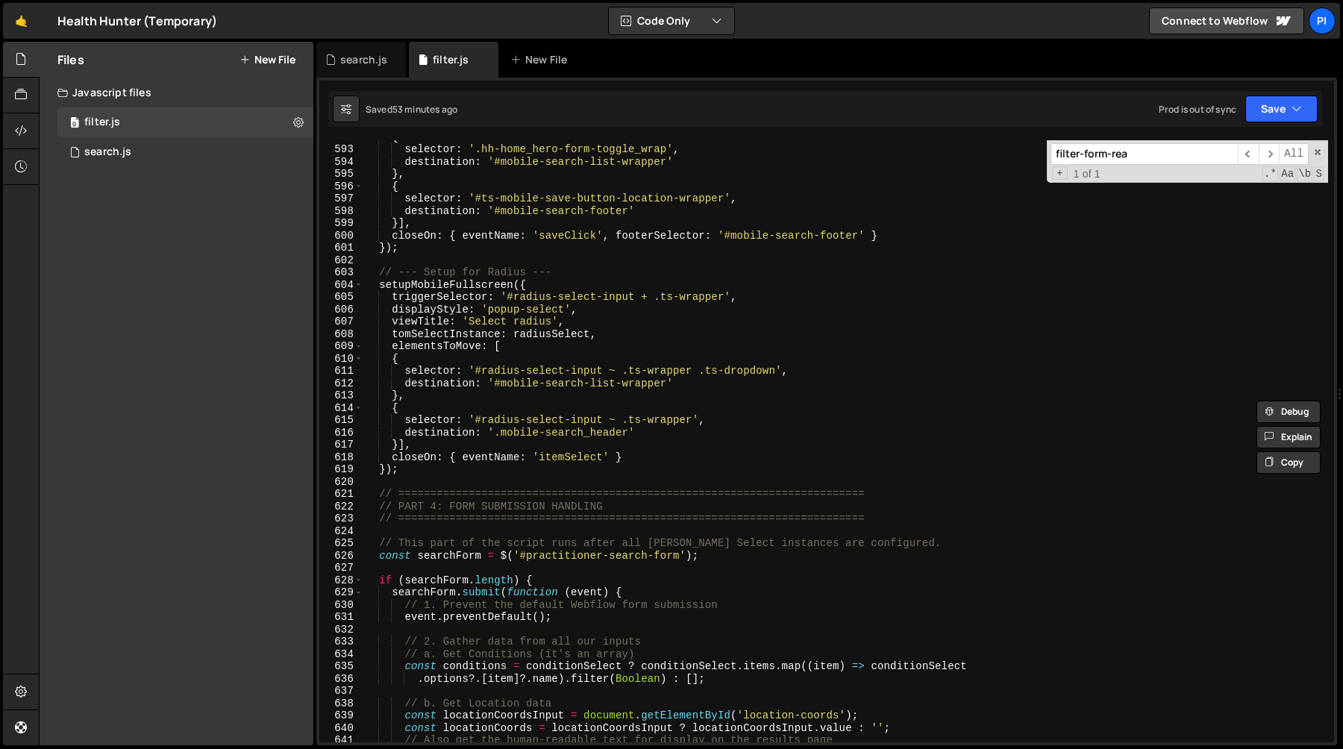
scroll to position [7360, 0]
click at [474, 507] on div "{ selector : '.hh-home_hero-form-toggle_wrap' , destination : '#mobile-search-l…" at bounding box center [845, 444] width 965 height 627
type textarea "// PART 4: FORM SUBMISSION HANDLING"
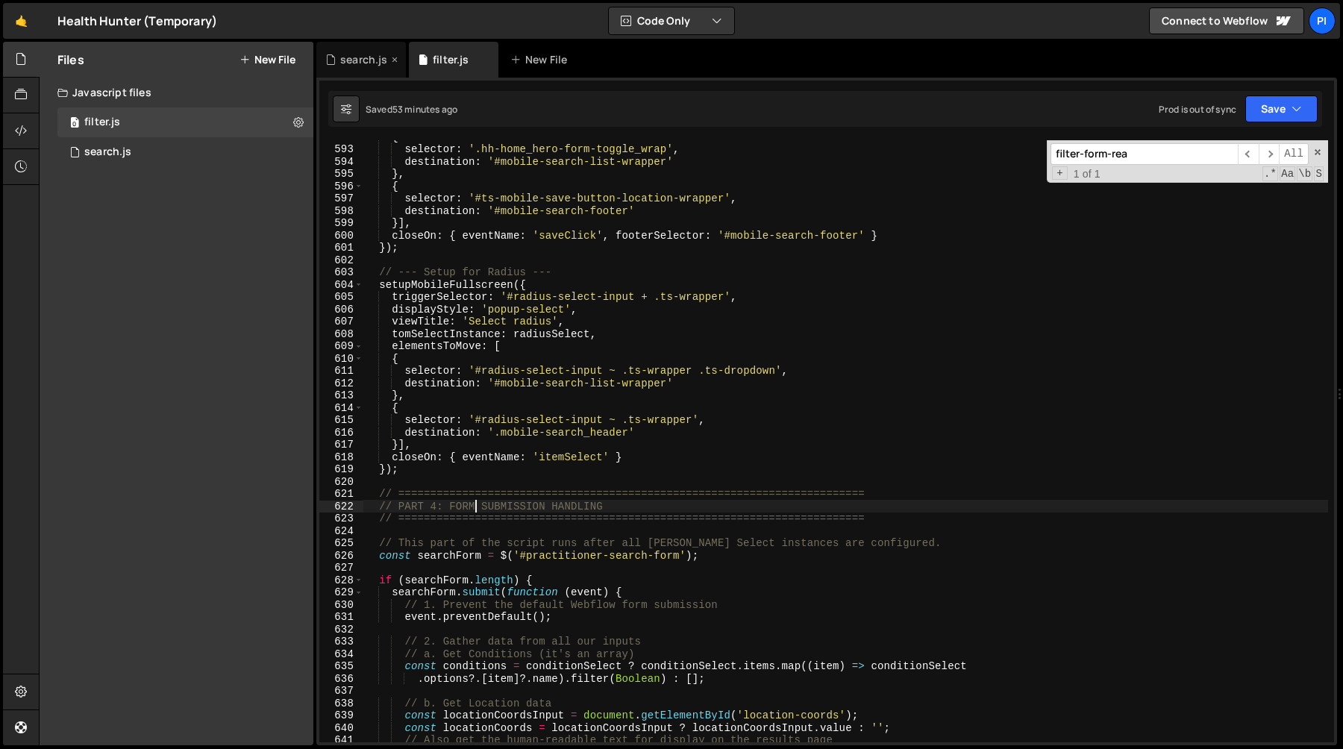
click at [352, 60] on div "search.js" at bounding box center [363, 59] width 47 height 15
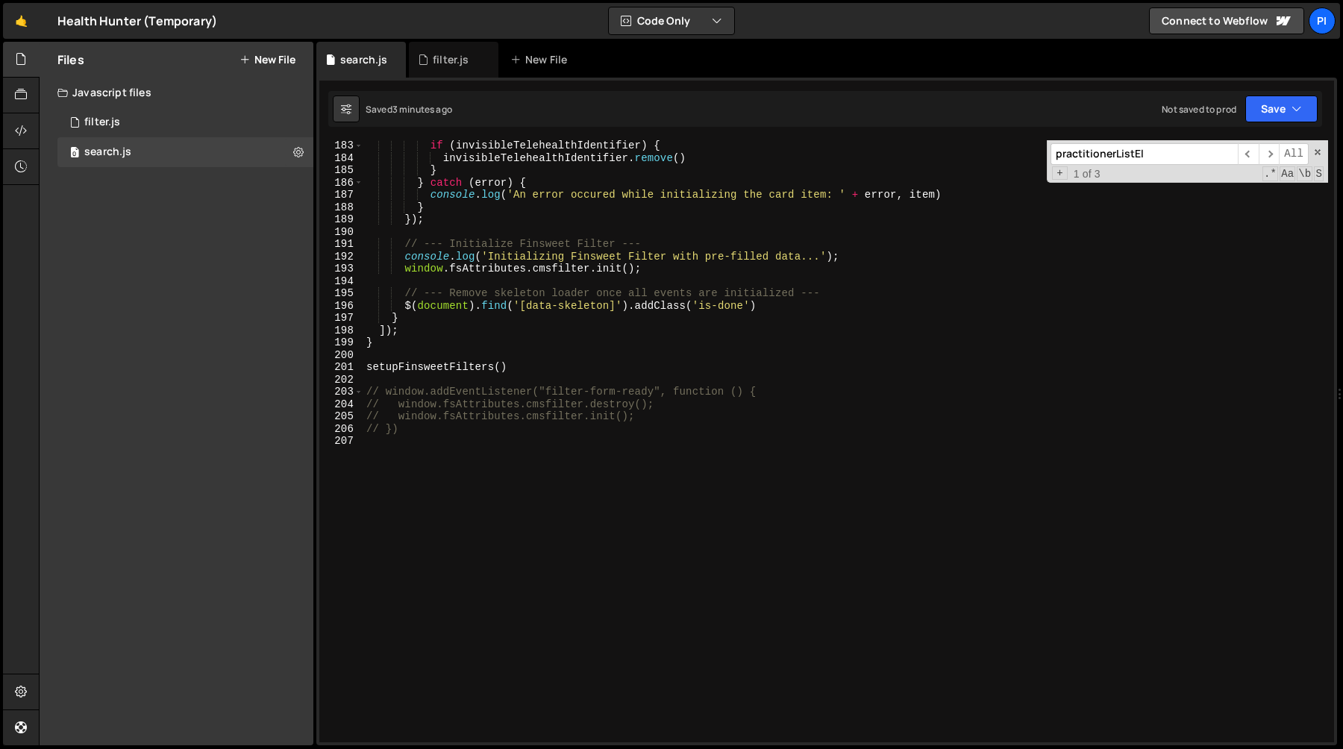
scroll to position [0, 0]
click at [485, 443] on div "if ( invisibleTelehealthIdentifier ) { invisibleTelehealthIdentifier . remove (…" at bounding box center [845, 453] width 965 height 627
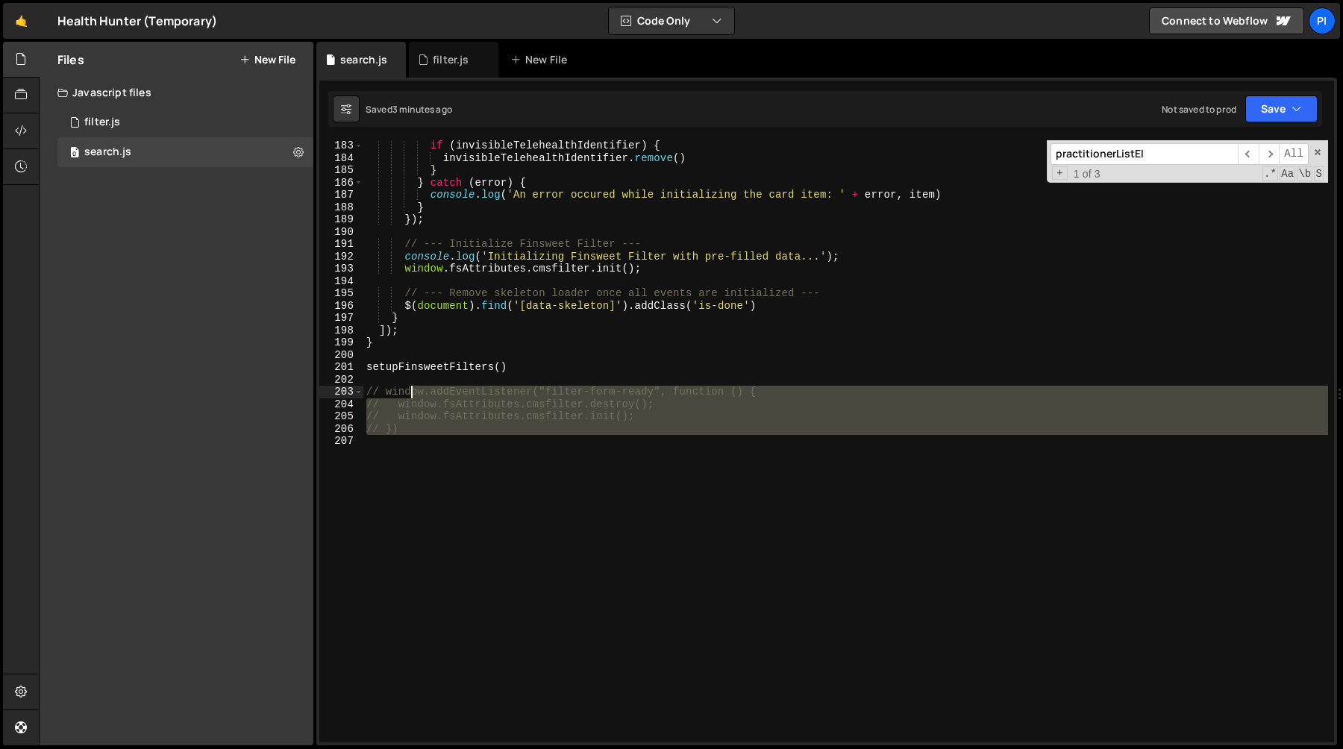
click at [413, 397] on div "if ( invisibleTelehealthIdentifier ) { invisibleTelehealthIdentifier . remove (…" at bounding box center [845, 453] width 965 height 627
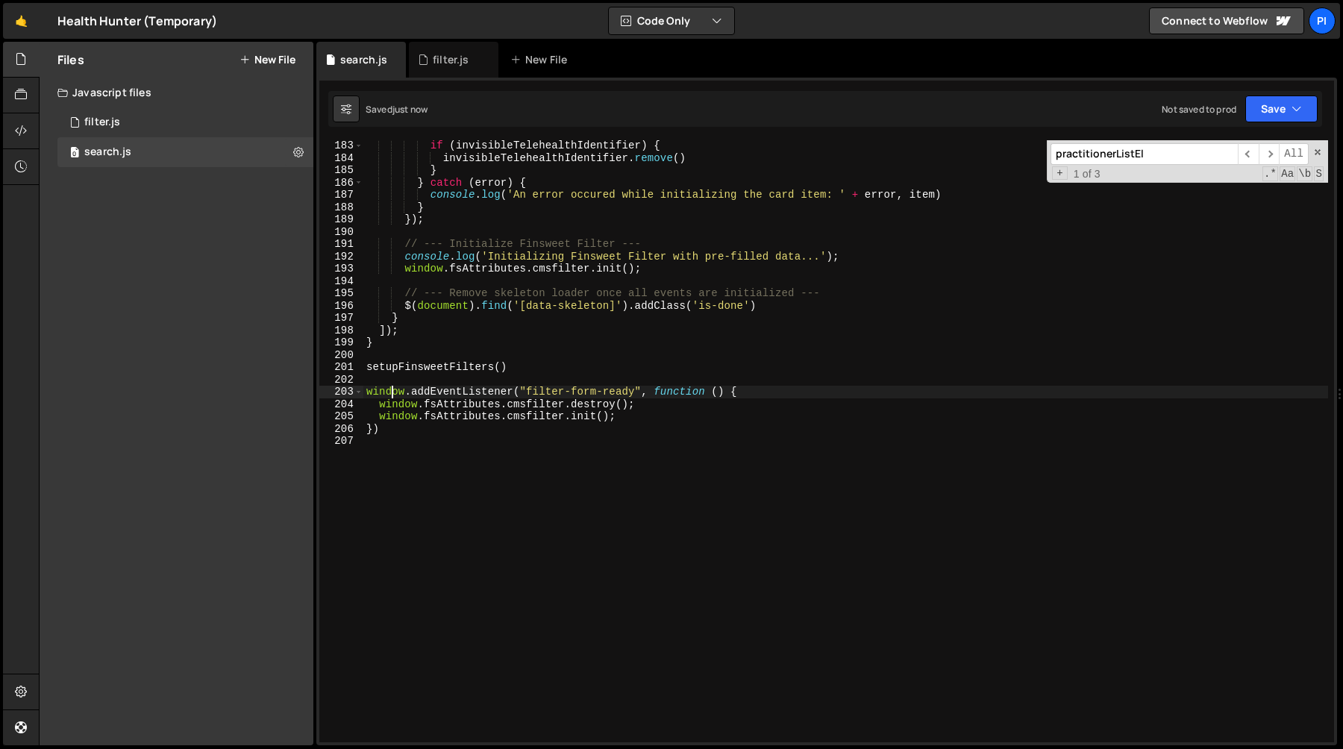
click at [557, 393] on div "if ( invisibleTelehealthIdentifier ) { invisibleTelehealthIdentifier . remove (…" at bounding box center [845, 453] width 965 height 627
type textarea "window.addEventListener("filter-form-ready", function () {"
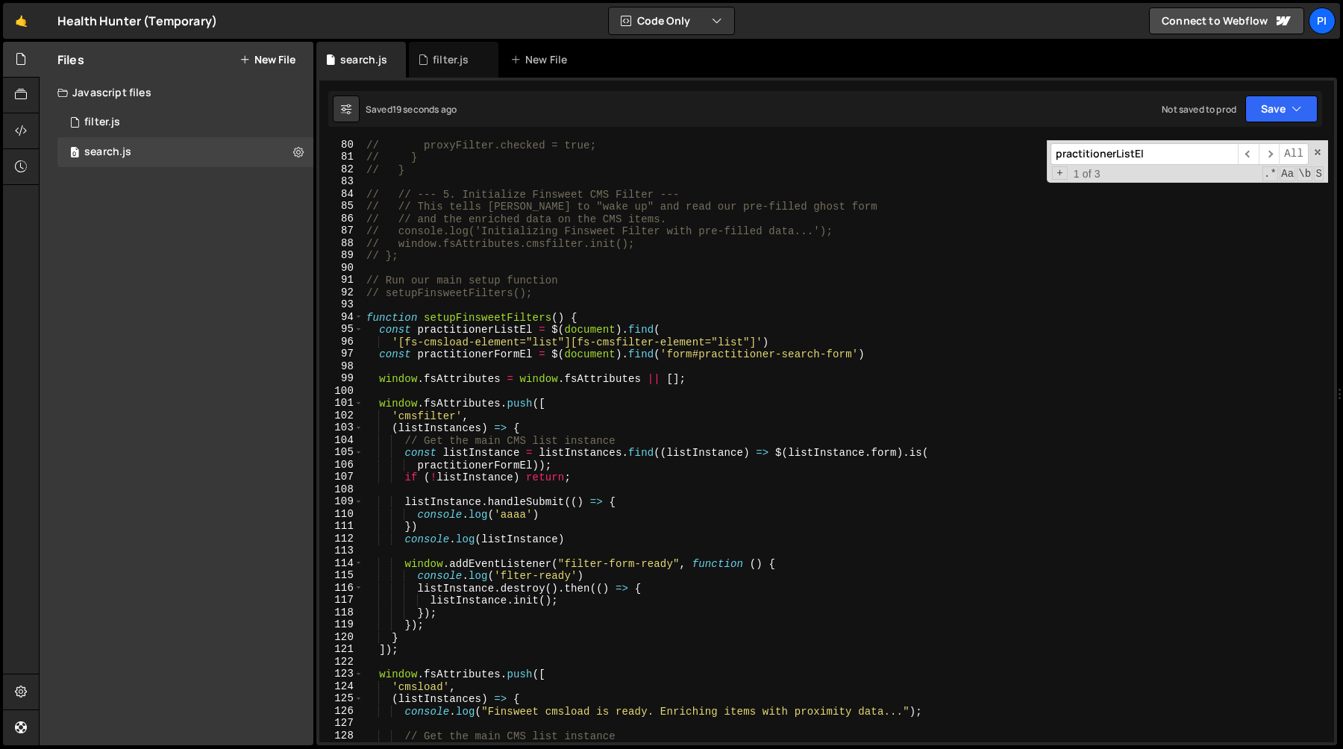
scroll to position [966, 0]
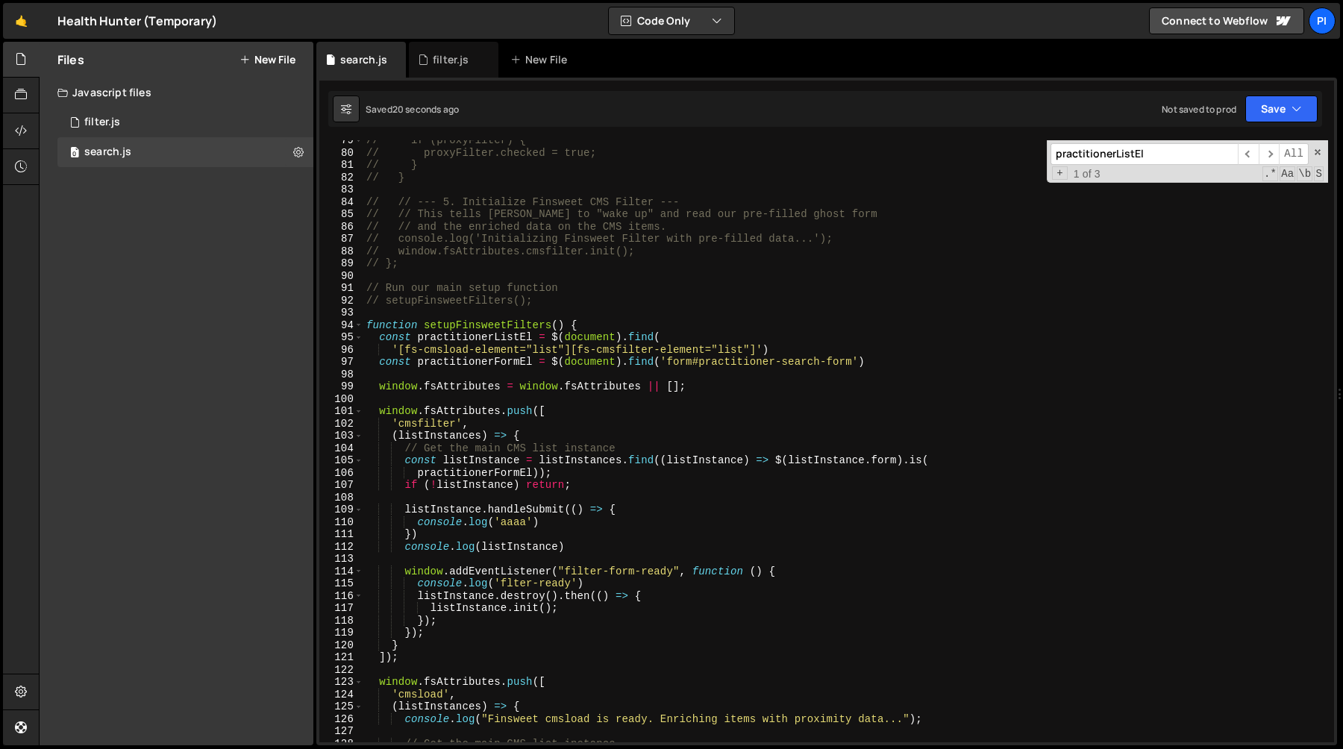
click at [569, 304] on div "// if (proxyFilter) { // proxyFilter.checked = true; // } // } // // --- 5. Ini…" at bounding box center [845, 447] width 965 height 627
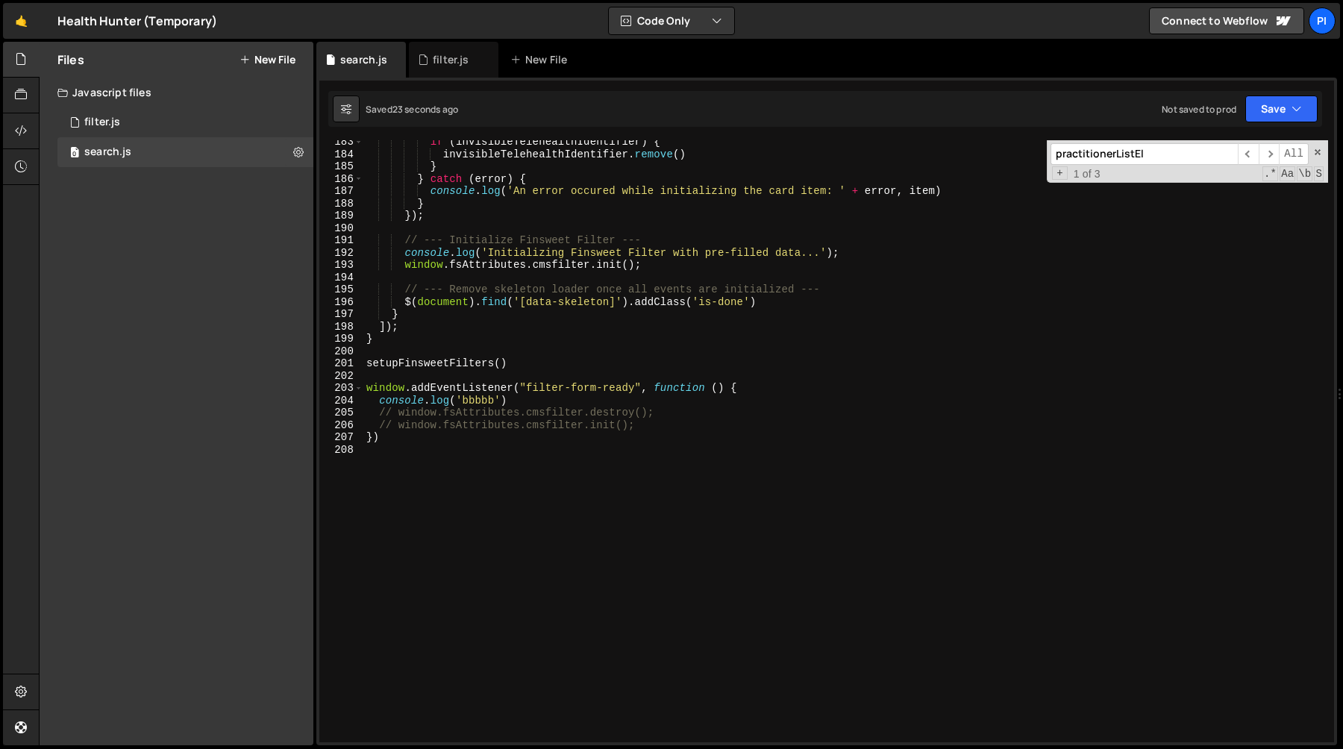
scroll to position [2246, 0]
click at [548, 400] on div "if ( invisibleTelehealthIdentifier ) { invisibleTelehealthIdentifier . remove (…" at bounding box center [845, 448] width 965 height 627
type textarea "console.log('bbbbb')"
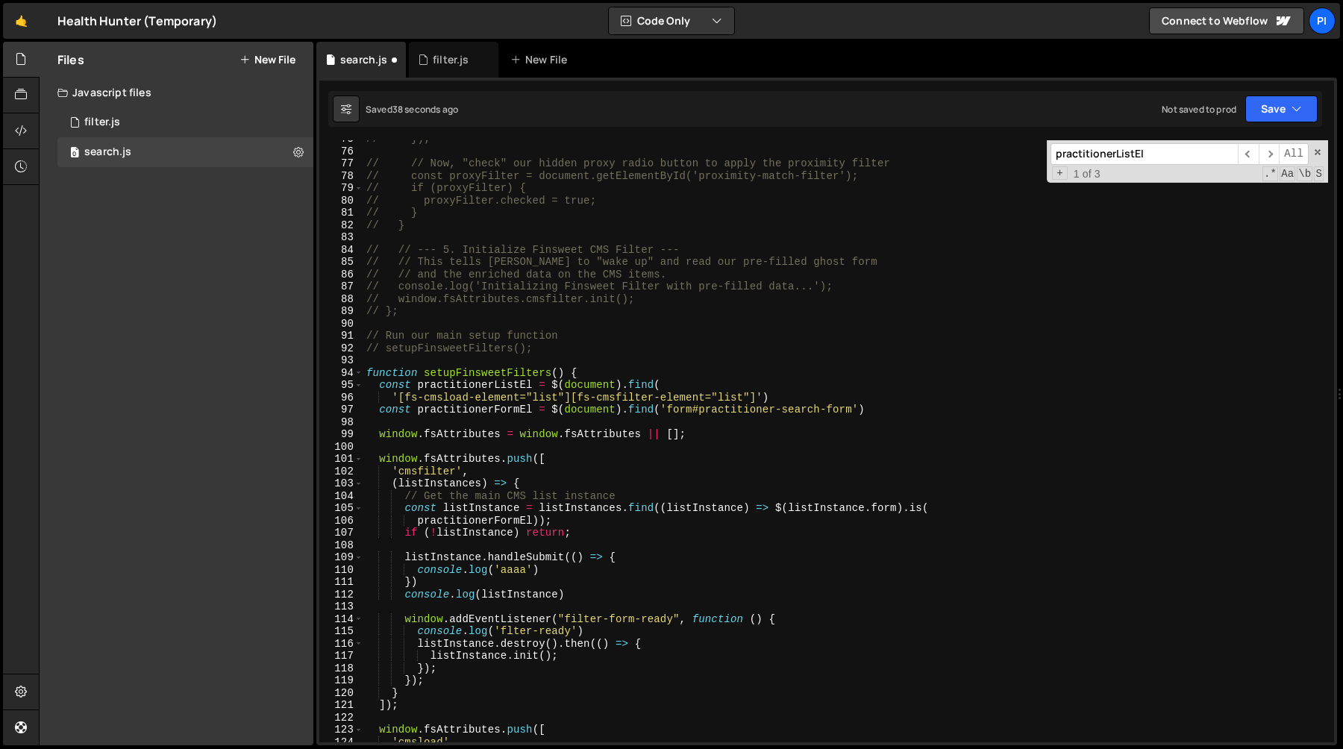
scroll to position [919, 0]
click at [450, 448] on div "// }); // // Now, "check" our hidden proxy radio button to apply the proximity …" at bounding box center [845, 446] width 965 height 627
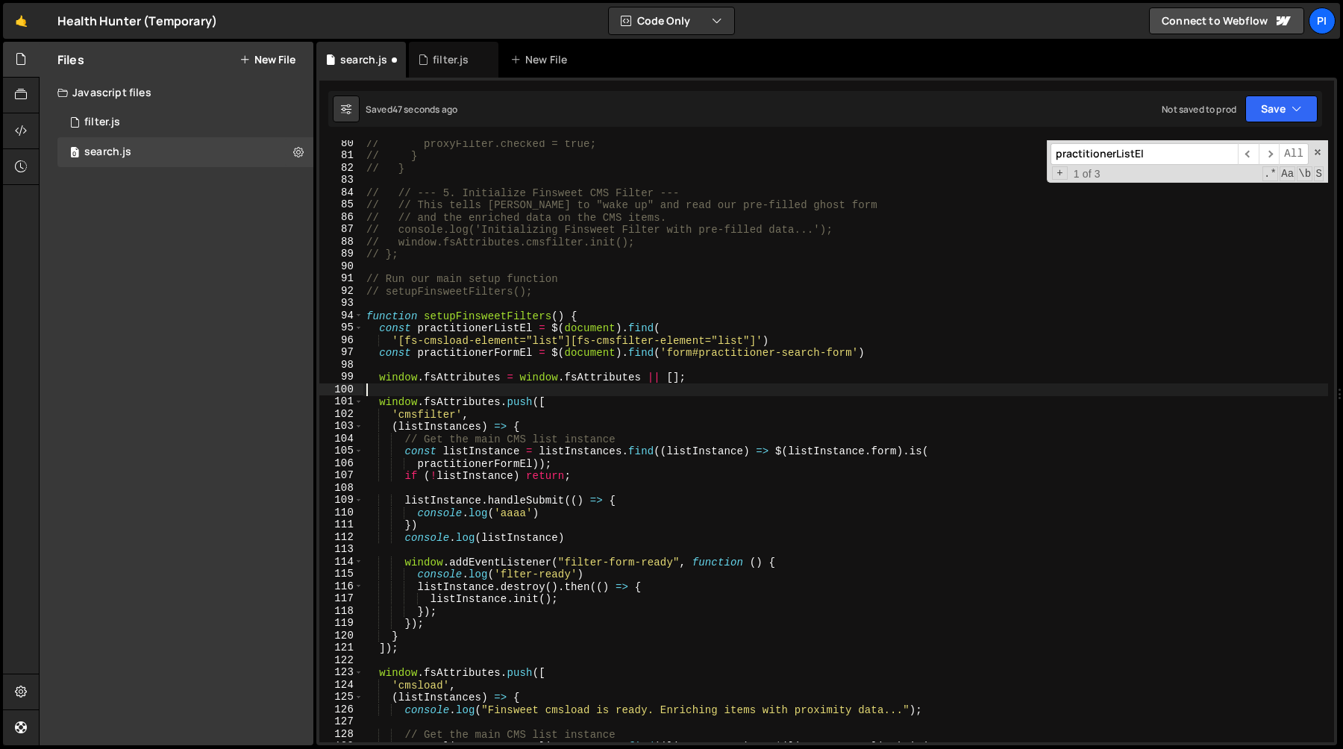
scroll to position [1007, 0]
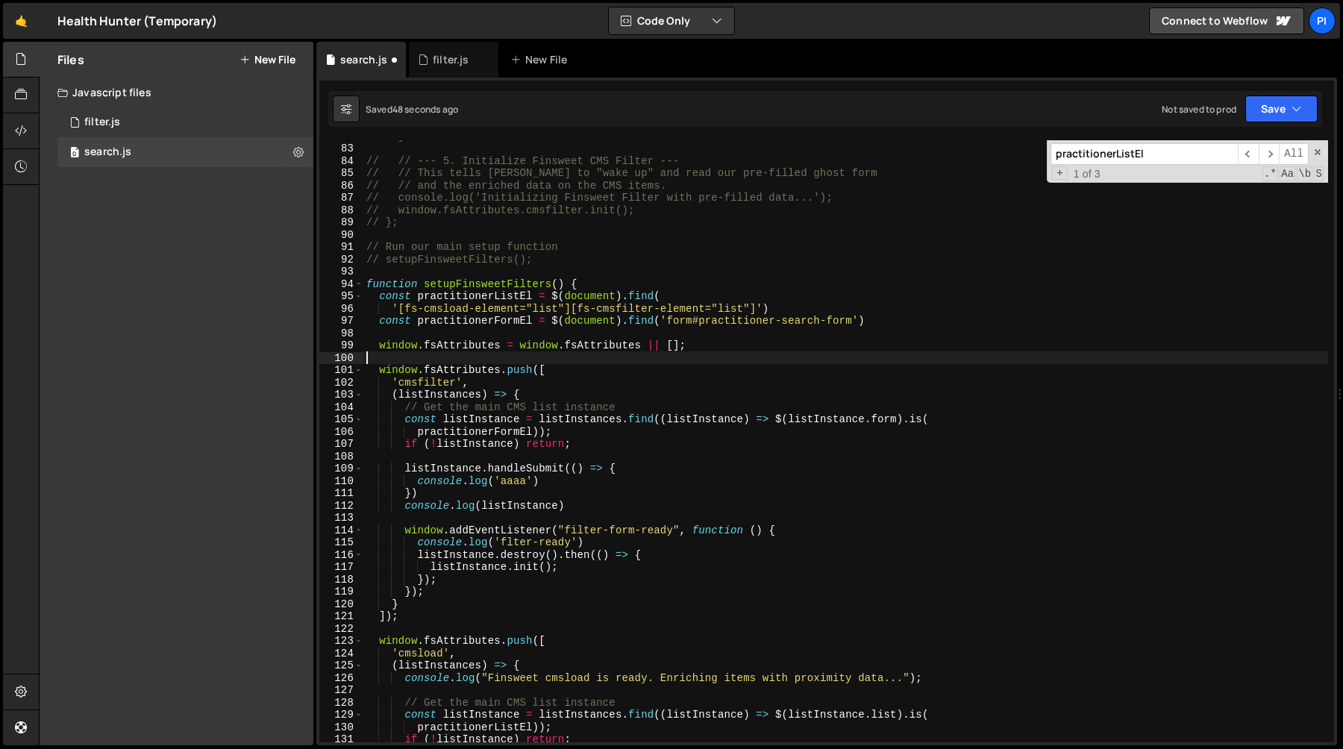
click at [399, 461] on div "// } // // --- 5. Initialize Finsweet CMS Filter --- // // This tells Finsweet …" at bounding box center [845, 443] width 965 height 627
click at [431, 491] on div "// } // // --- 5. Initialize Finsweet CMS Filter --- // // This tells Finsweet …" at bounding box center [845, 443] width 965 height 627
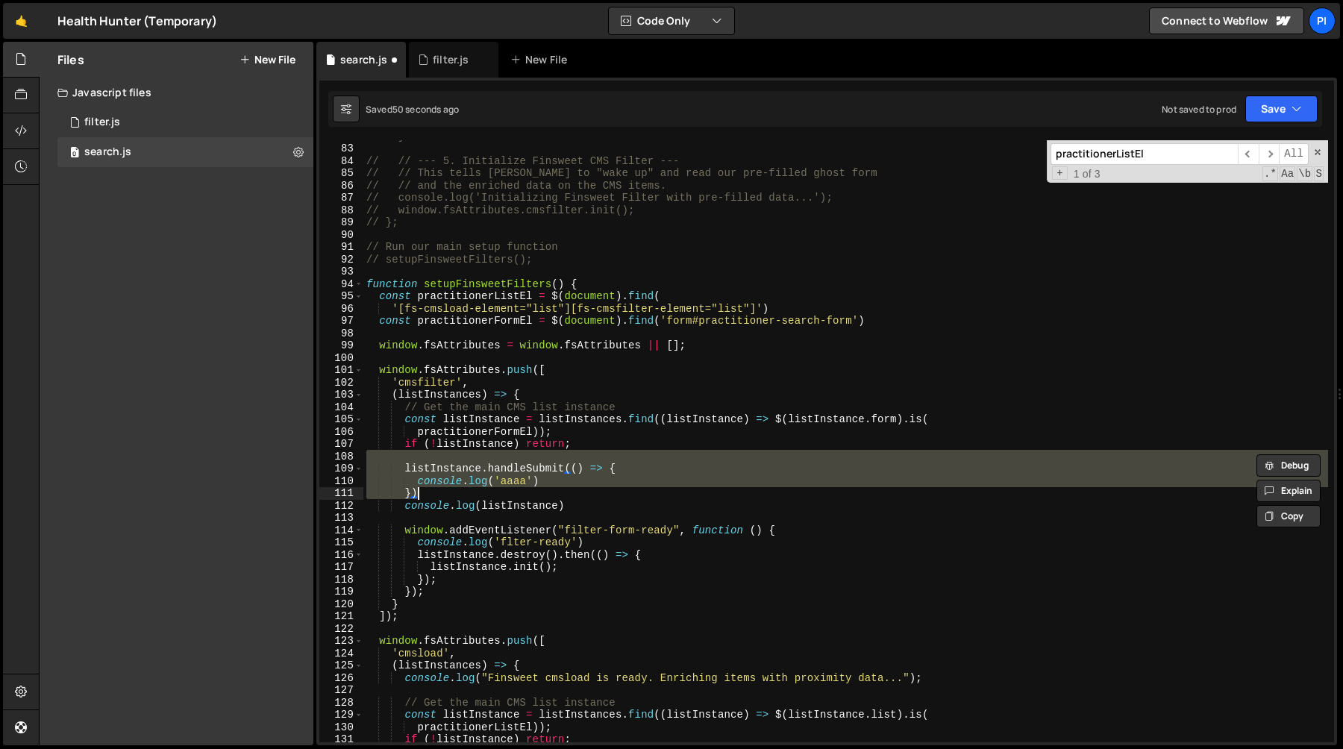
click at [605, 513] on div "// } // // --- 5. Initialize Finsweet CMS Filter --- // // This tells Finsweet …" at bounding box center [845, 443] width 965 height 627
type textarea "console.log(listInstance)"
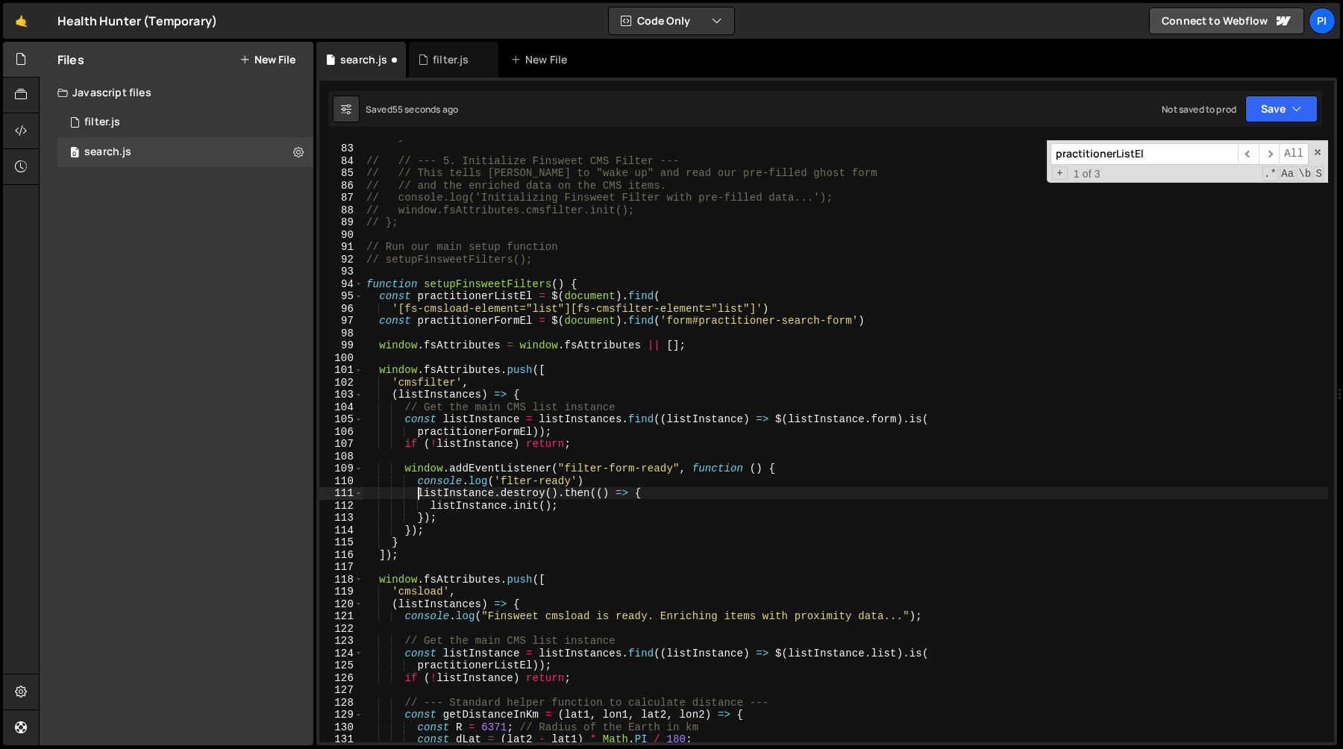
click at [418, 496] on div "// } // // --- 5. Initialize Finsweet CMS Filter --- // // This tells Finsweet …" at bounding box center [845, 443] width 965 height 627
click at [451, 516] on div "// } // // --- 5. Initialize Finsweet CMS Filter --- // // This tells Finsweet …" at bounding box center [845, 443] width 965 height 627
type textarea "listInstance.init(); });"
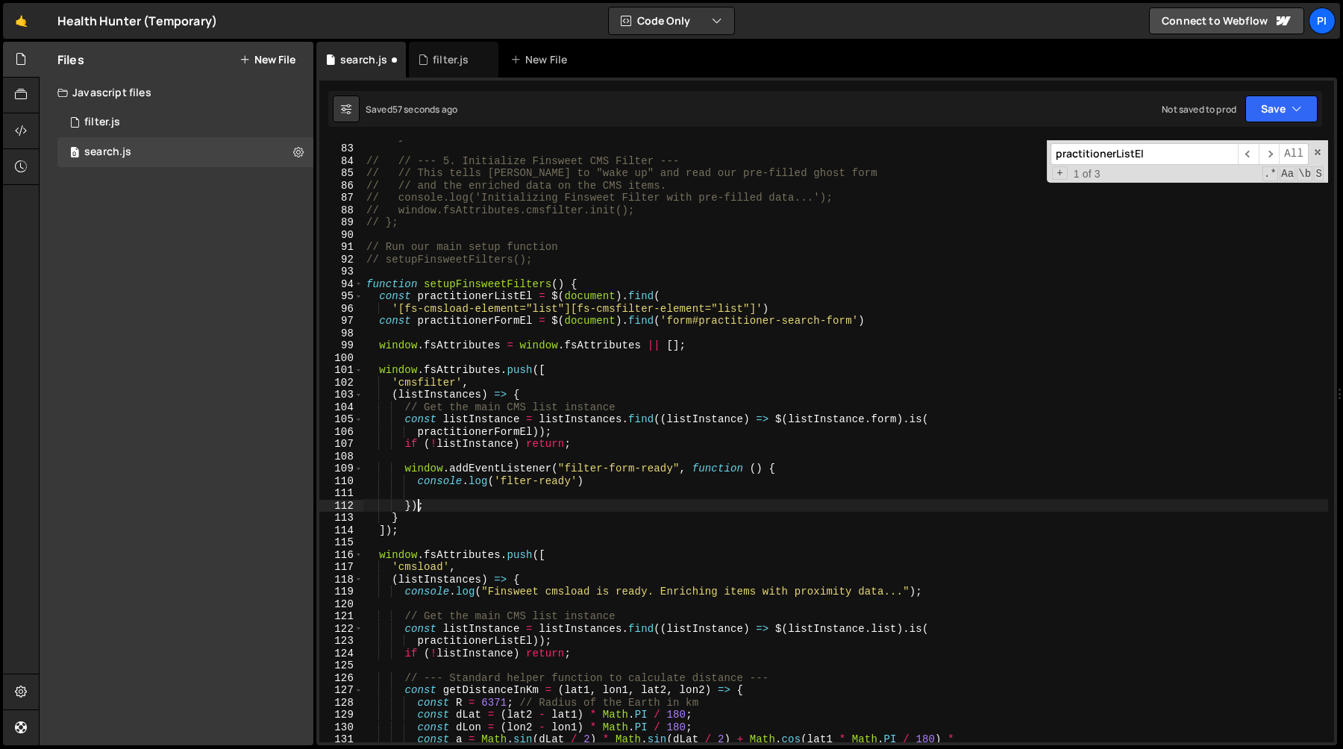
click at [419, 510] on div "// } // // --- 5. Initialize Finsweet CMS Filter --- // // This tells Finsweet …" at bounding box center [845, 443] width 965 height 627
click at [450, 504] on div "// } // // --- 5. Initialize Finsweet CMS Filter --- // // This tells Finsweet …" at bounding box center [845, 443] width 965 height 627
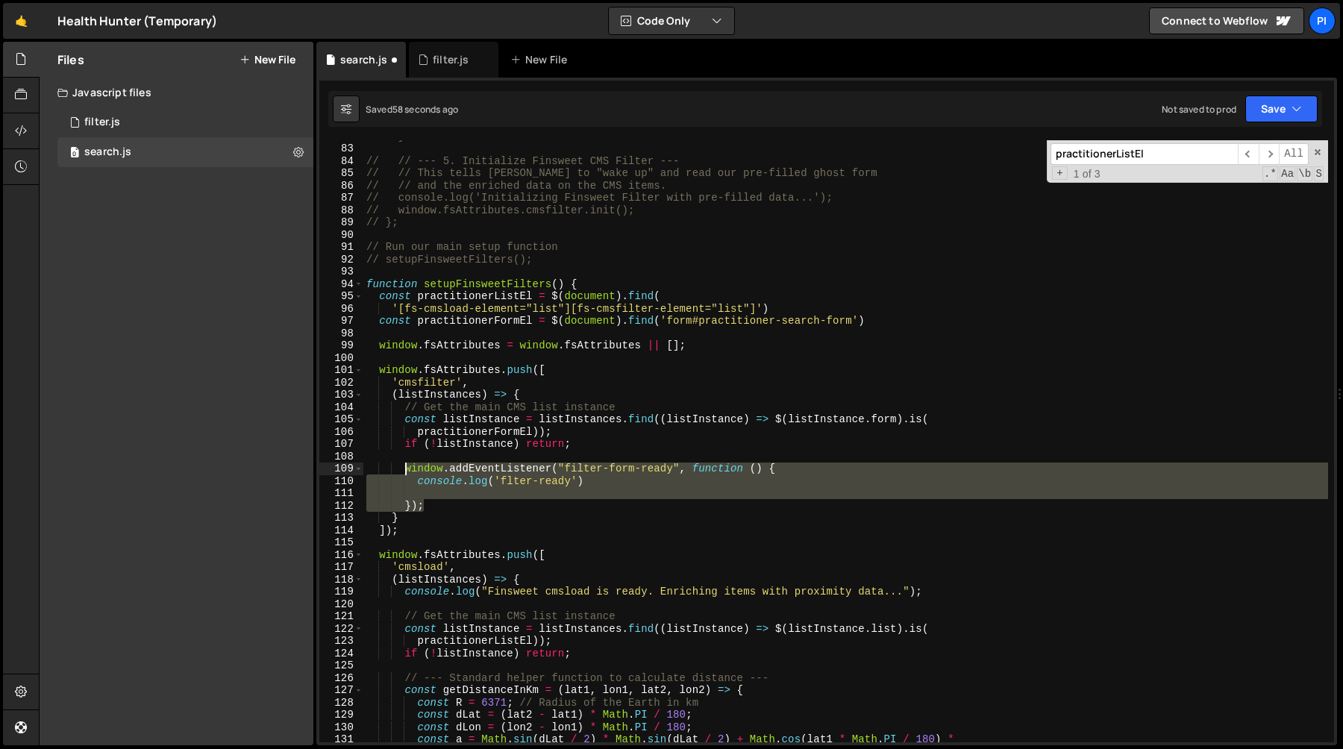
click at [406, 464] on div "// } // // --- 5. Initialize Finsweet CMS Filter --- // // This tells Finsweet …" at bounding box center [845, 443] width 965 height 627
type textarea "window.addEventListener("filter-form-ready", function () { console.log('flter-r…"
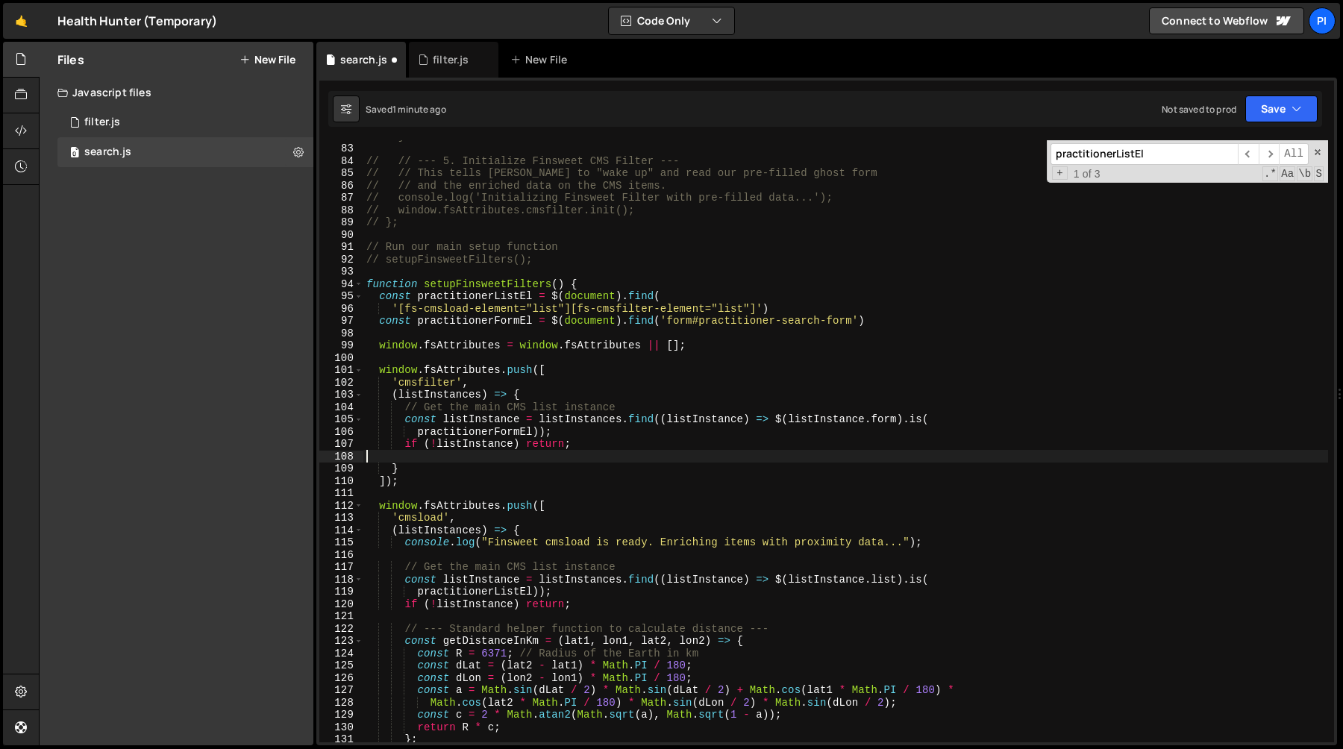
type textarea "if (!listInstance) return;"
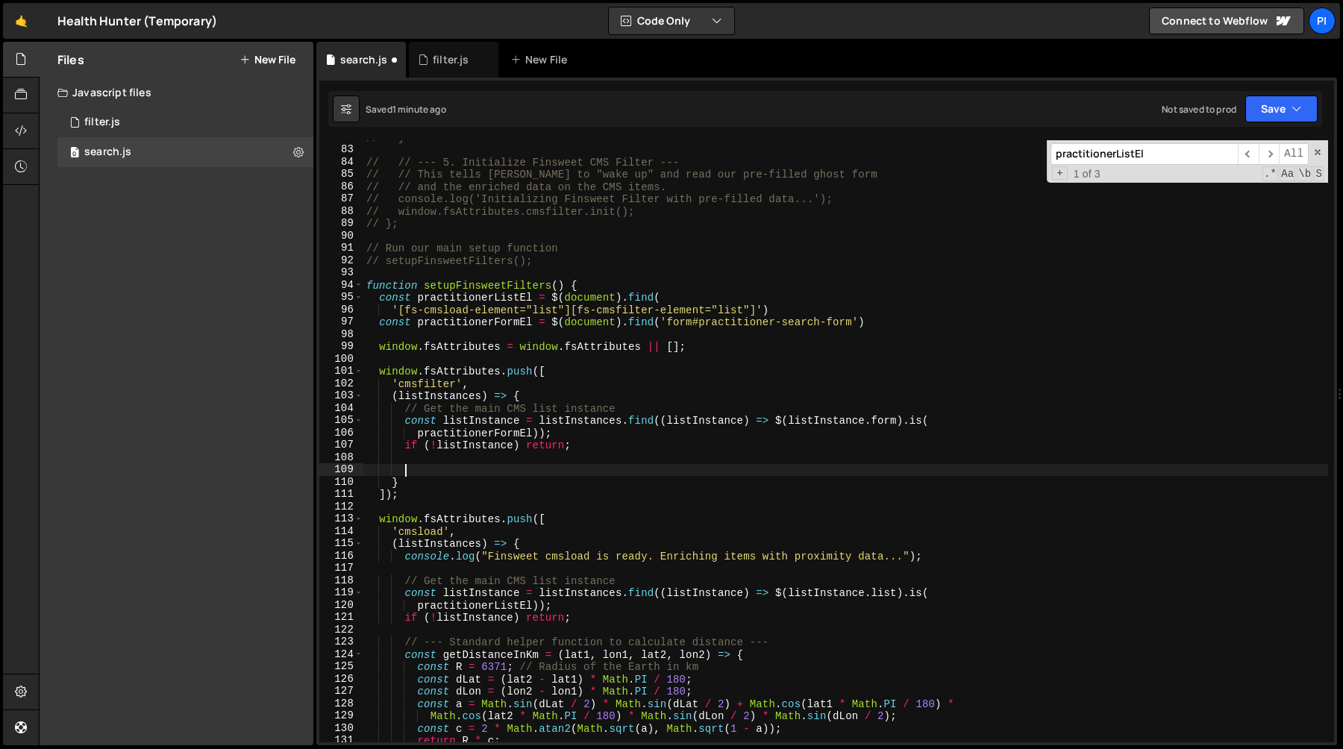
scroll to position [992, 0]
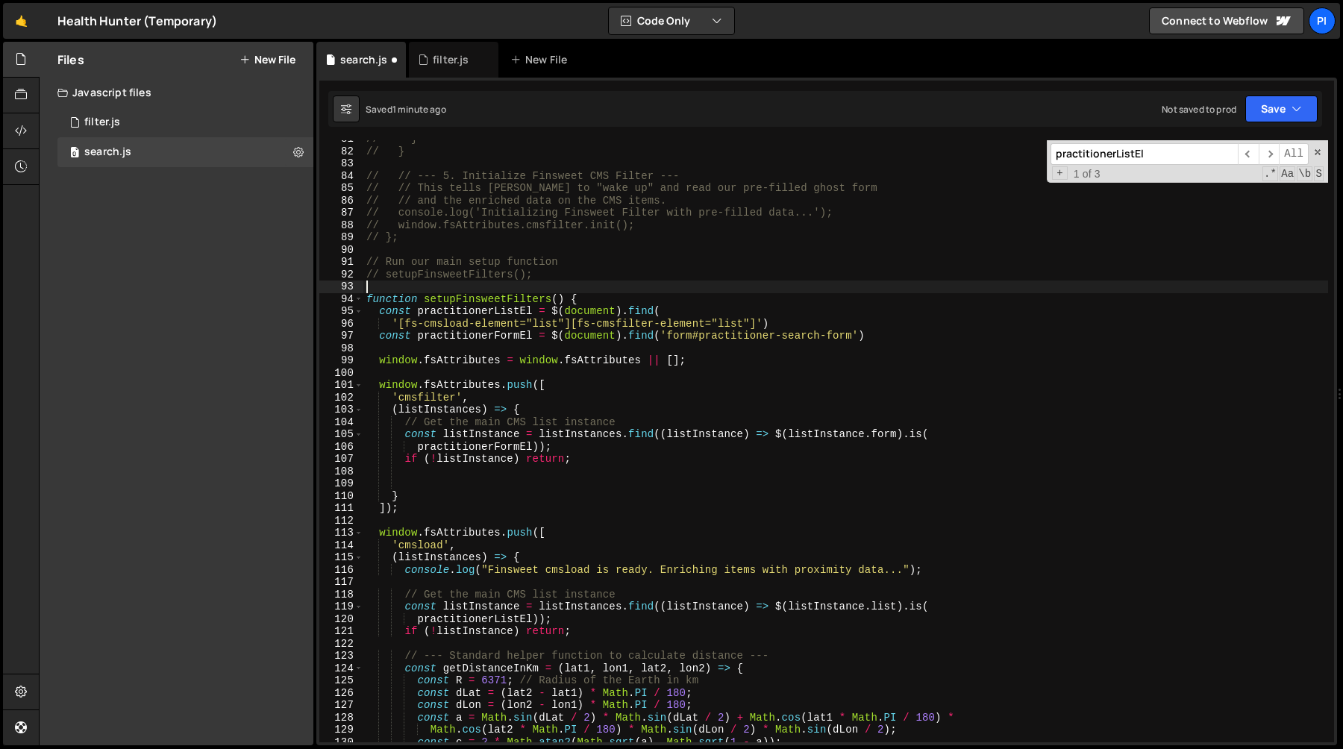
click at [472, 290] on div "// } // } // // --- 5. Initialize Finsweet CMS Filter --- // // This tells Fins…" at bounding box center [845, 446] width 965 height 627
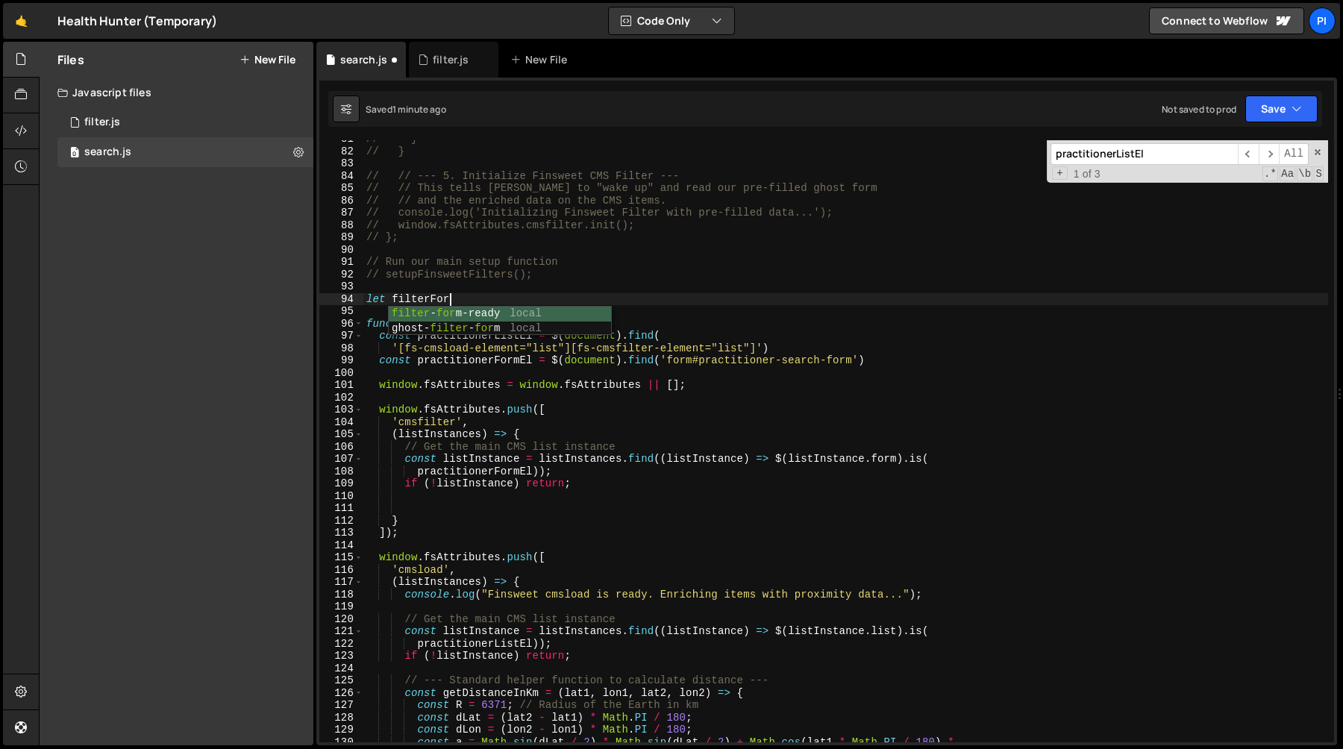
scroll to position [0, 5]
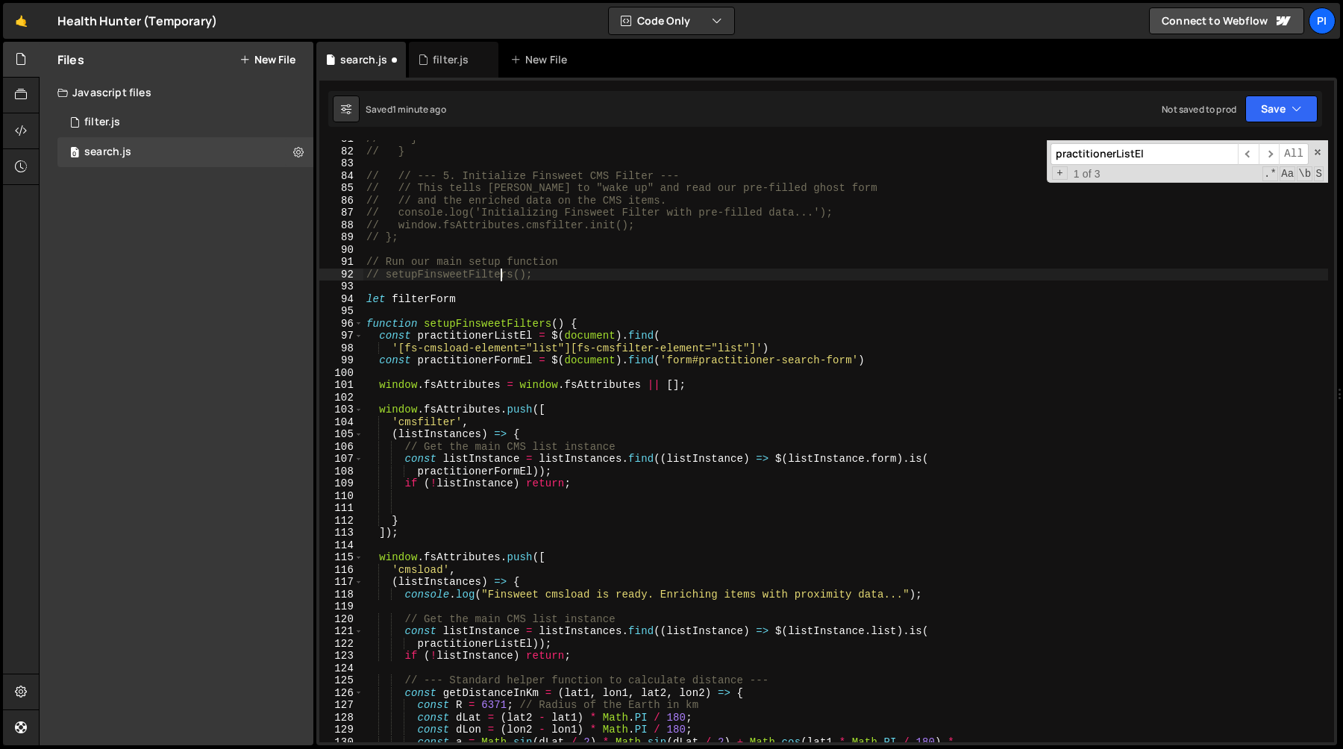
click at [498, 272] on div "// } // } // // --- 5. Initialize Finsweet CMS Filter --- // // This tells Fins…" at bounding box center [845, 446] width 965 height 627
click at [427, 304] on div "// } // } // // --- 5. Initialize Finsweet CMS Filter --- // // This tells Fins…" at bounding box center [845, 446] width 965 height 627
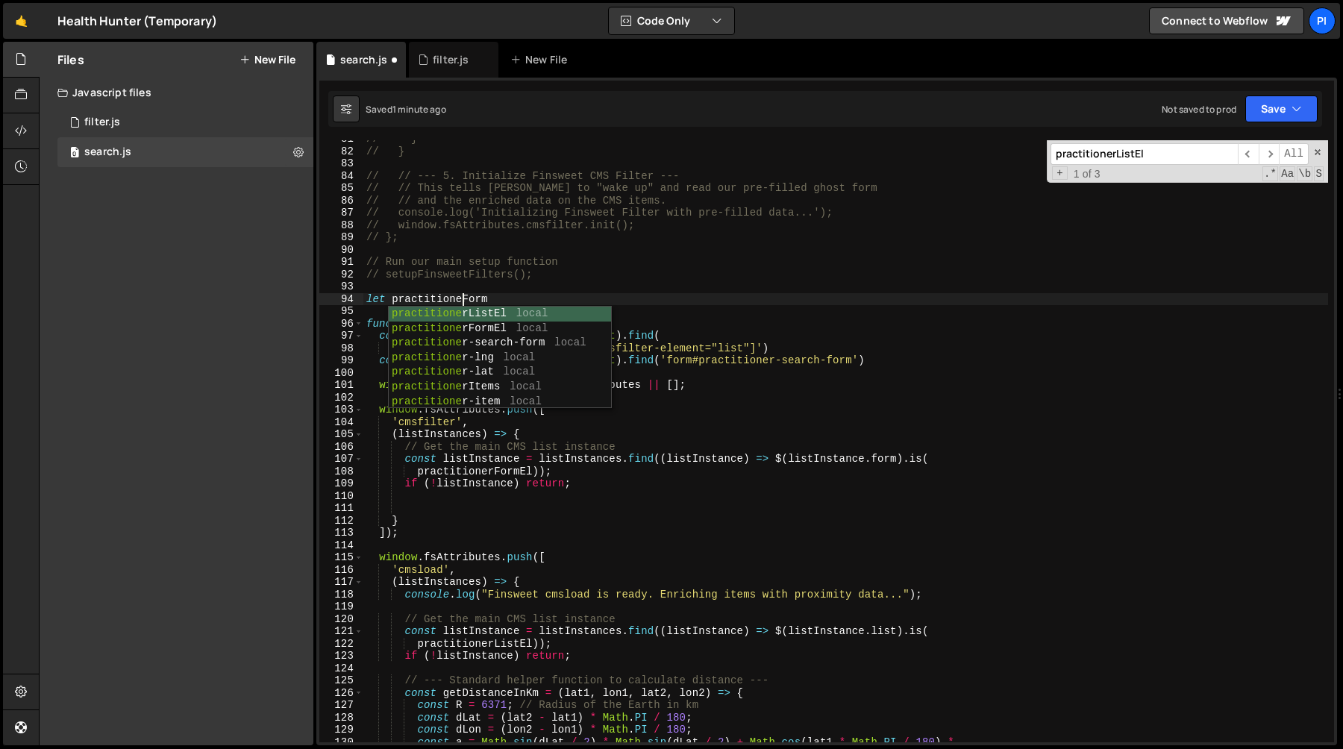
scroll to position [0, 7]
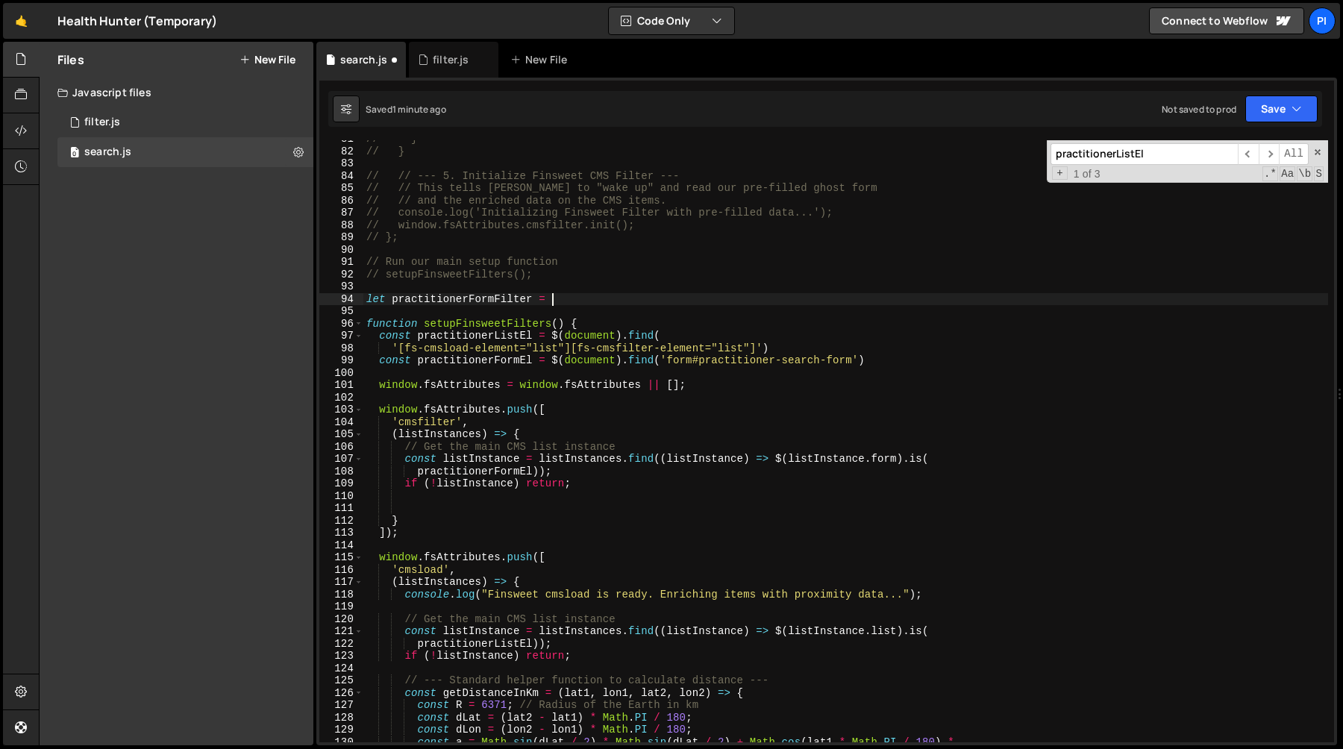
paste textarea "});"
type textarea "let practitionerFormFilter = null"
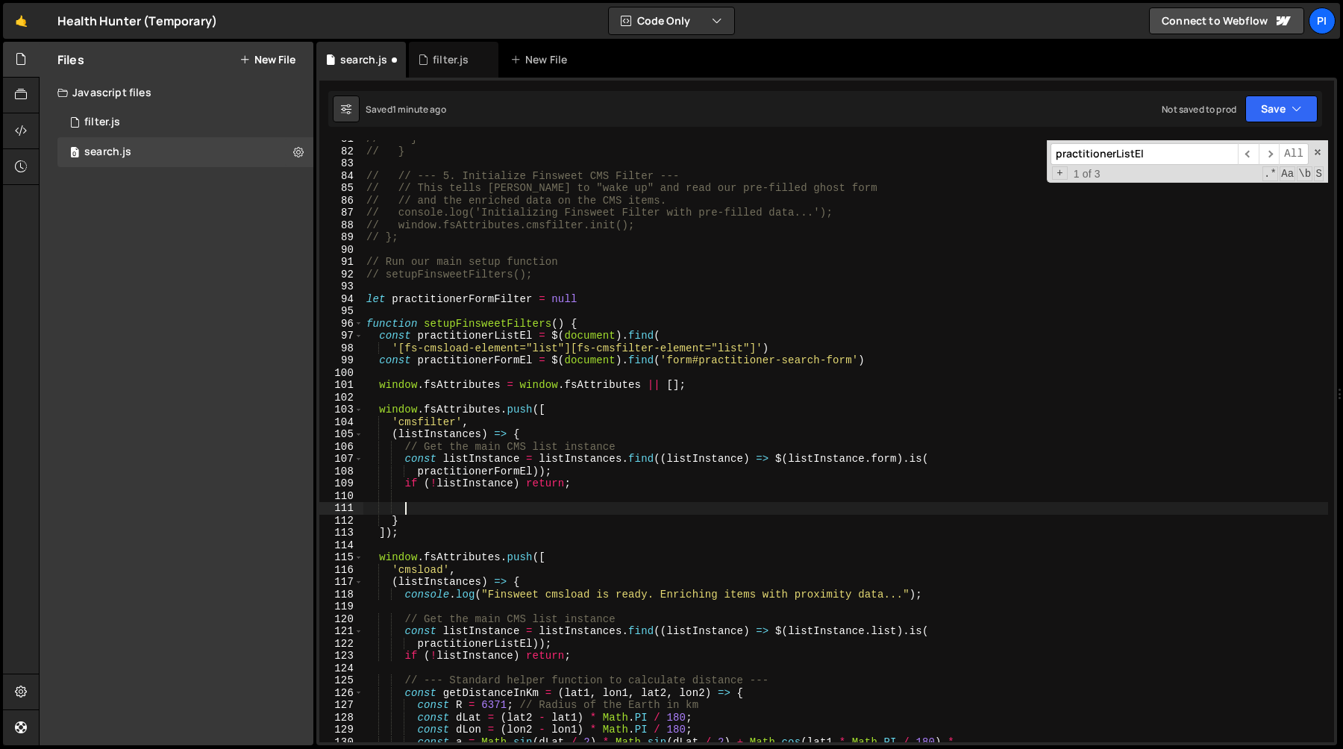
click at [490, 504] on div "// } // } // // --- 5. Initialize Finsweet CMS Filter --- // // This tells Fins…" at bounding box center [845, 446] width 965 height 627
click at [533, 301] on div "// } // } // // --- 5. Initialize Finsweet CMS Filter --- // // This tells Fins…" at bounding box center [845, 446] width 965 height 627
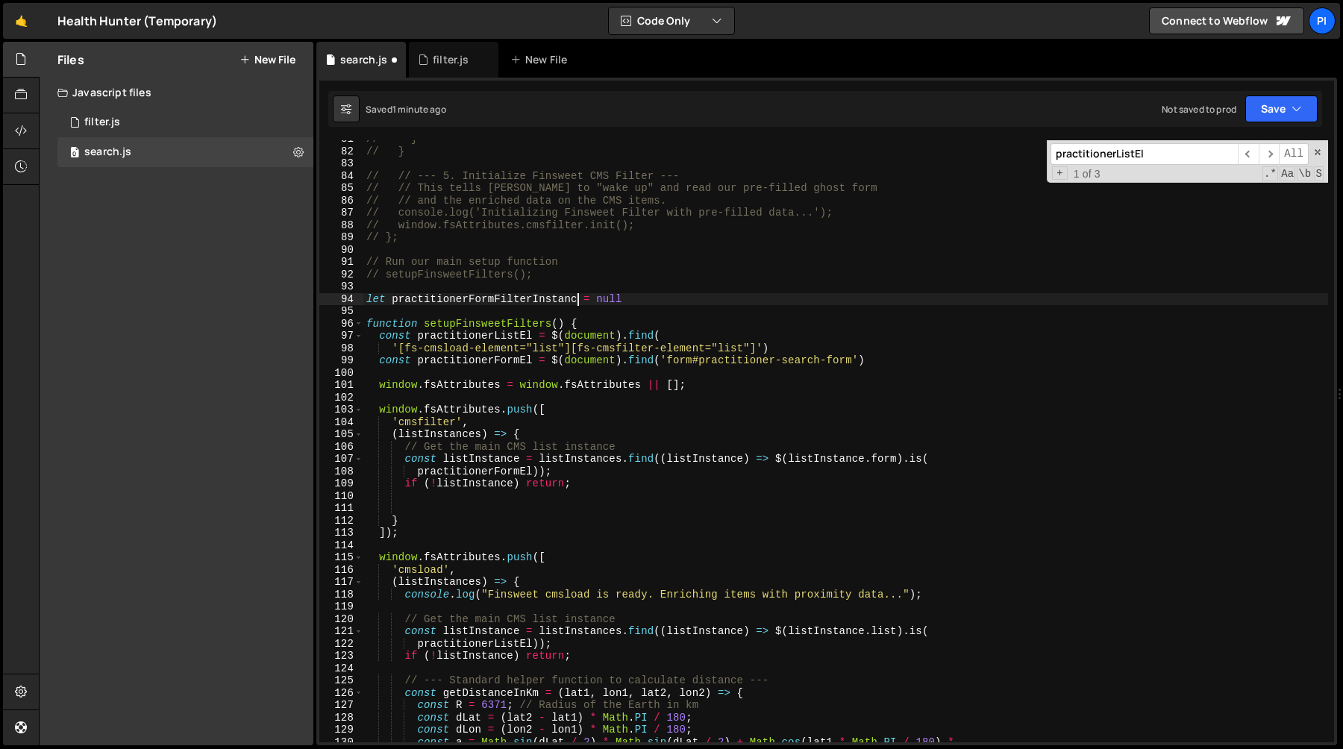
scroll to position [0, 15]
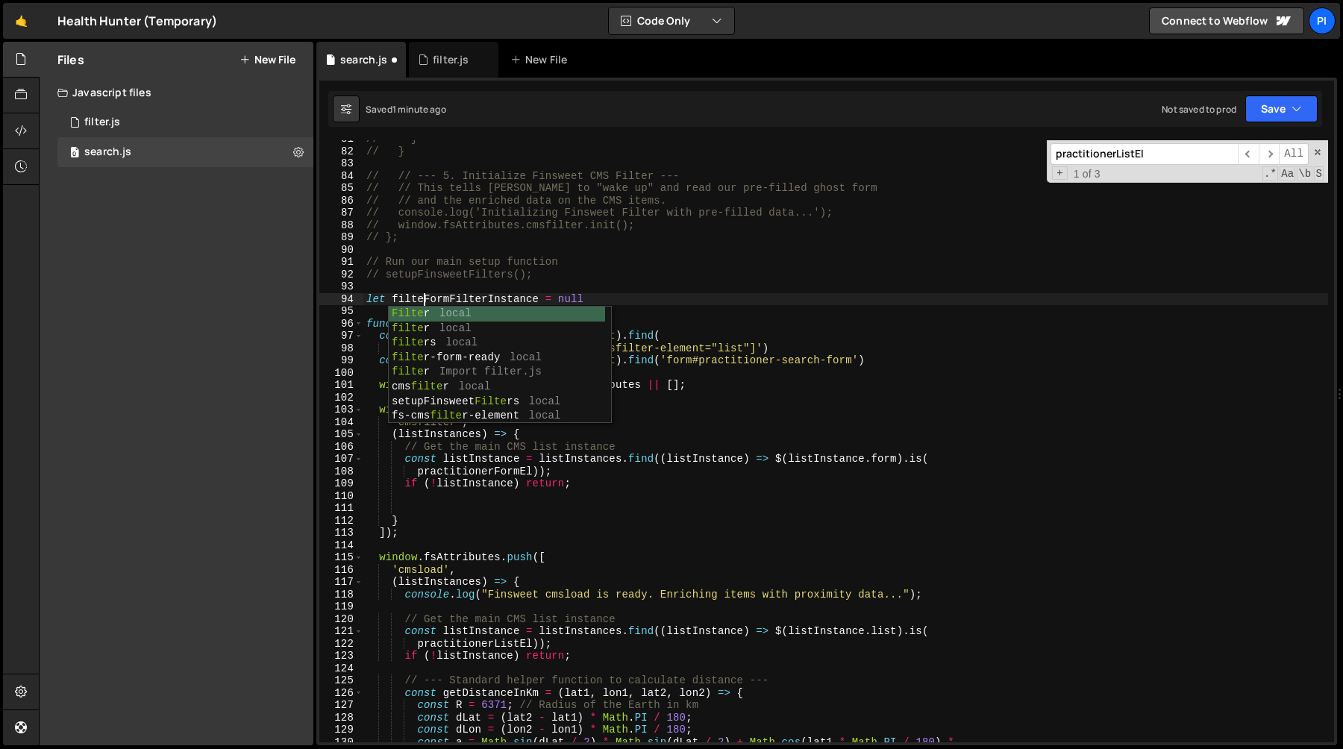
type textarea "let filterFormFilterInstance = null"
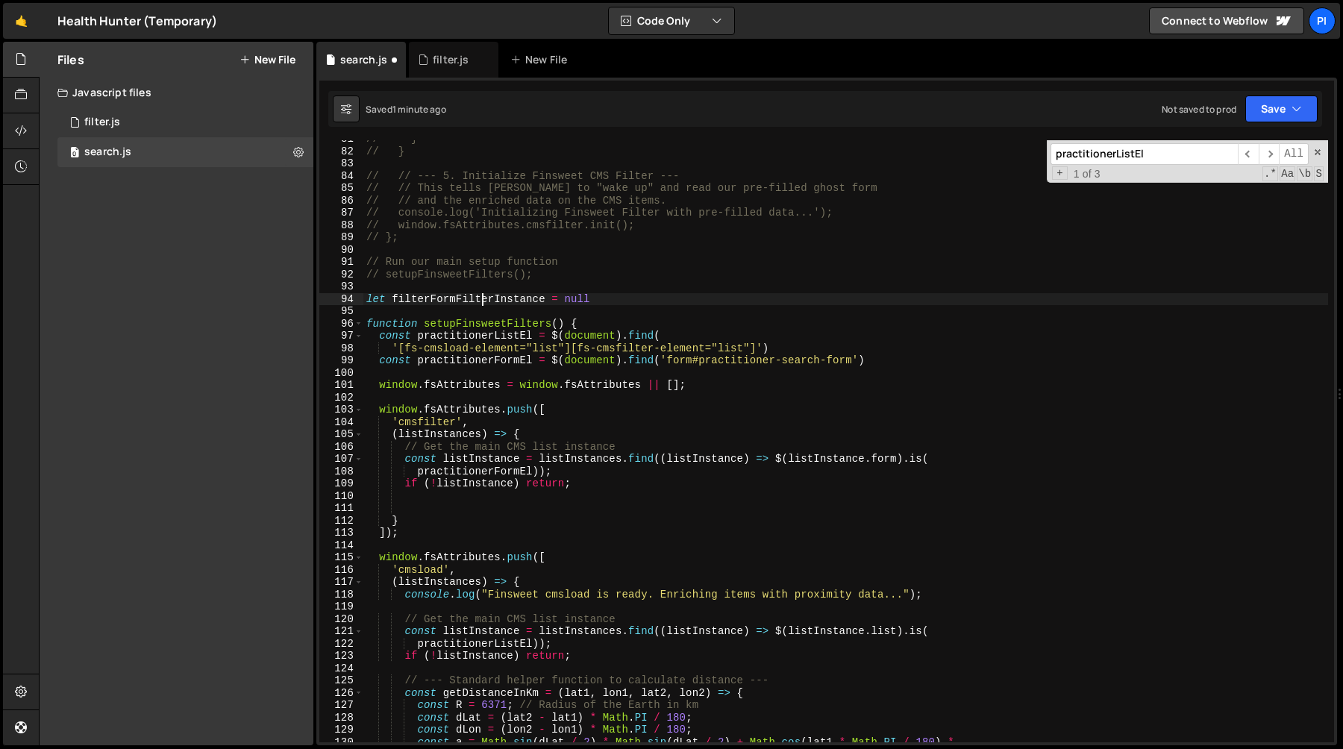
click at [484, 301] on div "// } // } // // --- 5. Initialize Finsweet CMS Filter --- // // This tells Fins…" at bounding box center [845, 446] width 965 height 627
click at [534, 300] on div "// } // } // // --- 5. Initialize Finsweet CMS Filter --- // // This tells Fins…" at bounding box center [845, 446] width 965 height 627
click at [549, 300] on div "// } // } // // --- 5. Initialize Finsweet CMS Filter --- // // This tells Fins…" at bounding box center [845, 446] width 965 height 627
click at [440, 512] on div "// } // } // // --- 5. Initialize Finsweet CMS Filter --- // // This tells Fins…" at bounding box center [845, 446] width 965 height 627
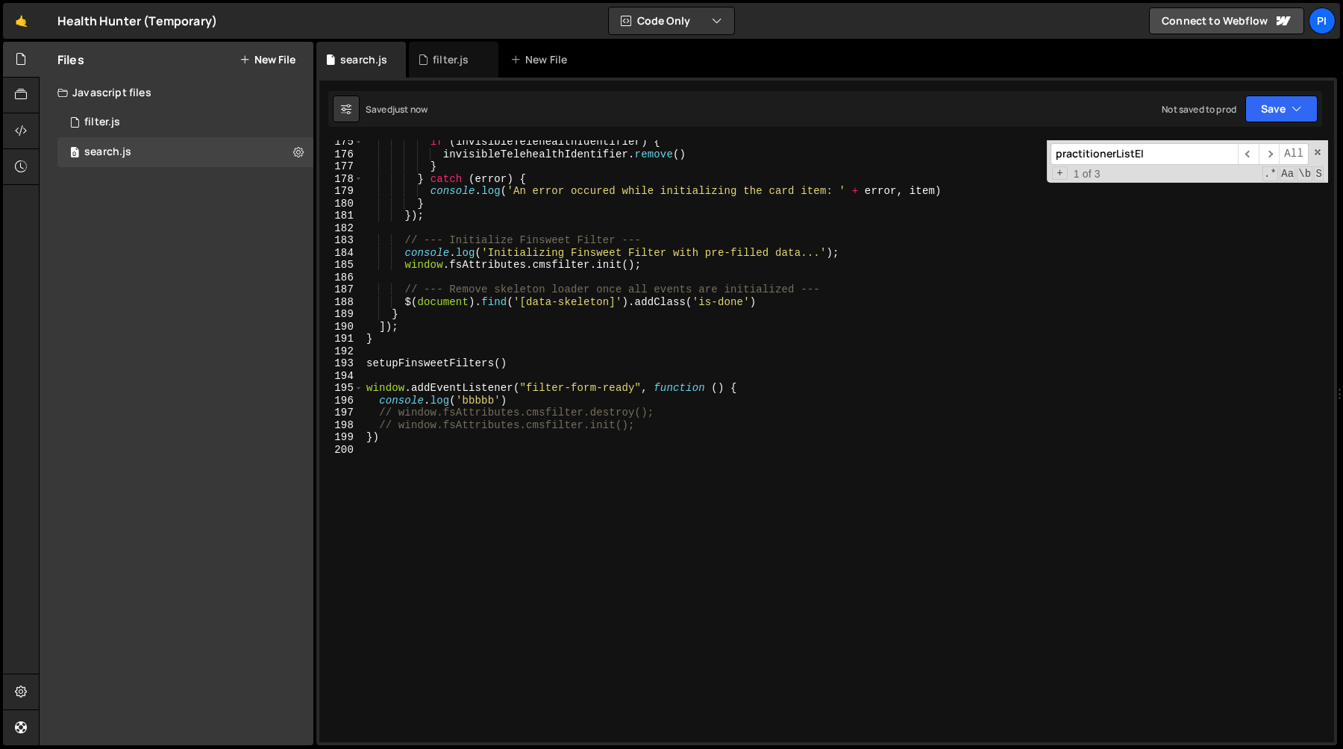
scroll to position [2134, 0]
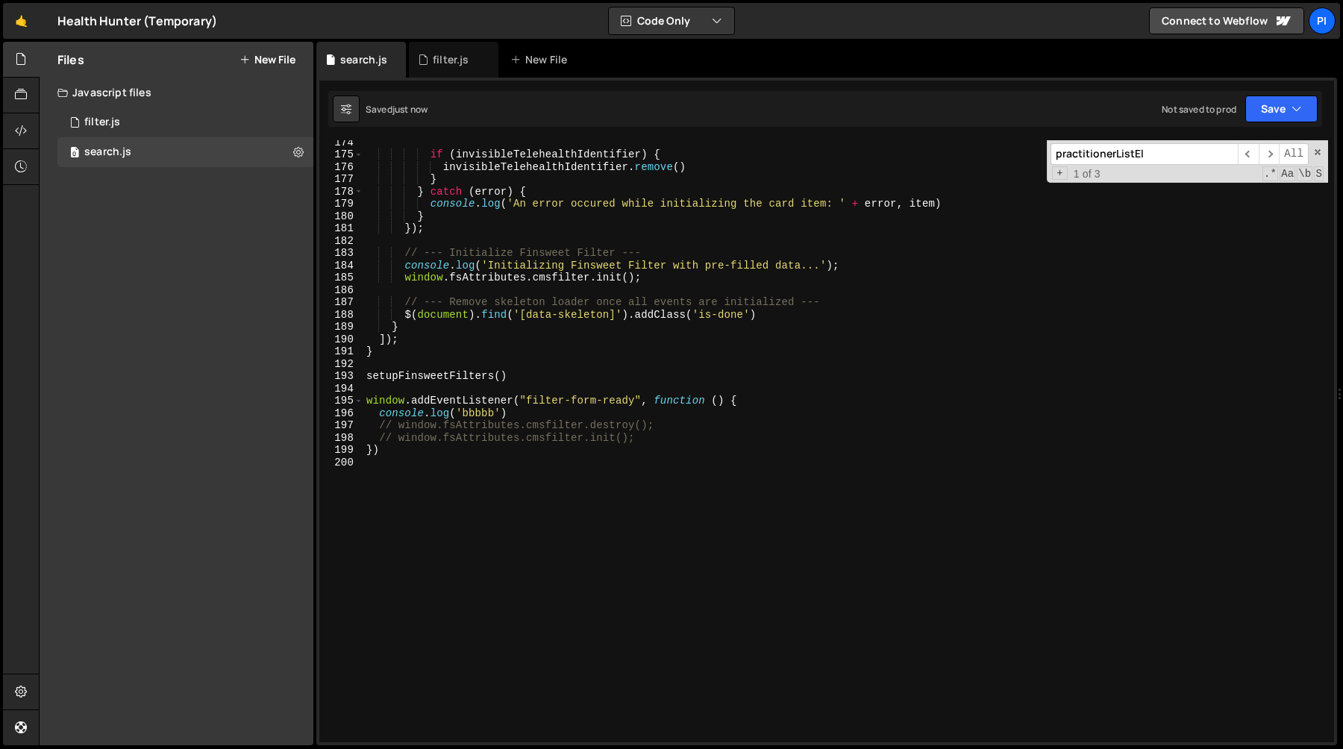
click at [478, 408] on div "if ( invisibleTelehealthIdentifier ) { invisibleTelehealthIdentifier . remove (…" at bounding box center [845, 449] width 965 height 627
paste textarea "});"
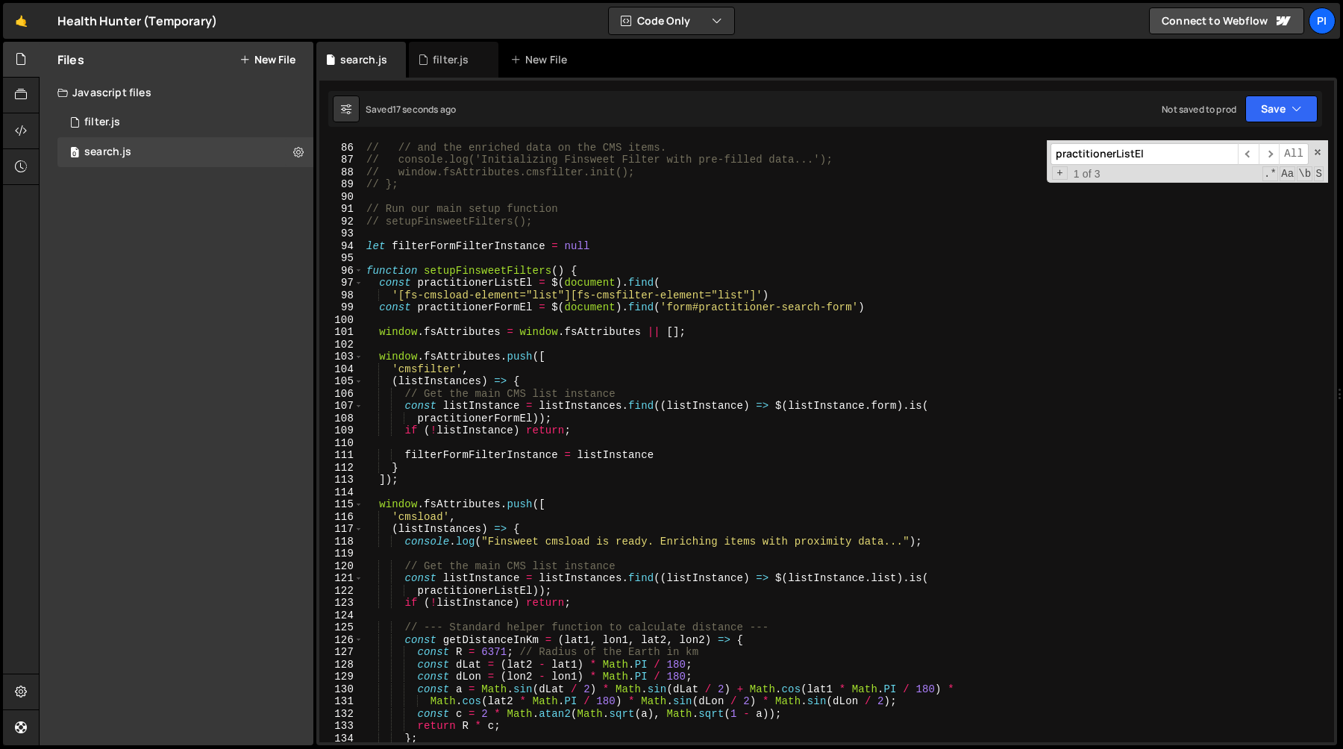
scroll to position [1033, 0]
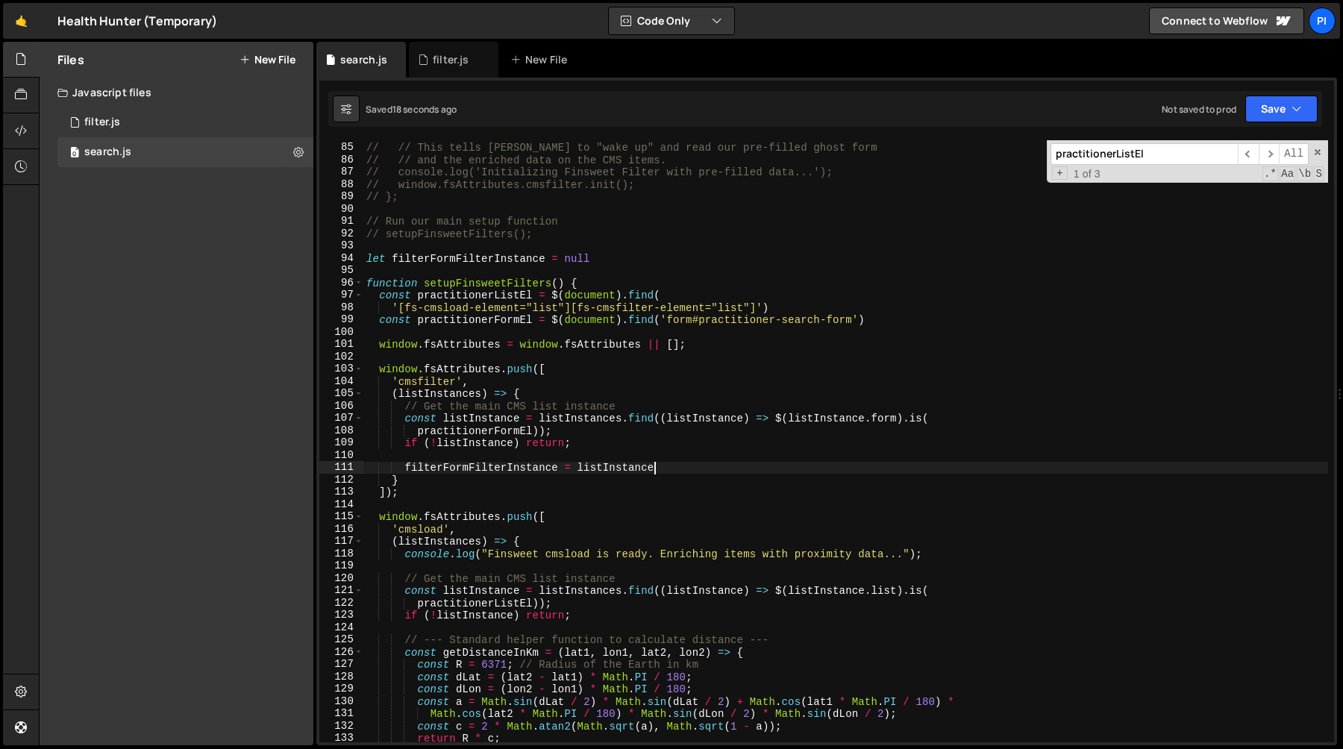
click at [679, 469] on div "// // --- 5. Initialize Finsweet CMS Filter --- // // This tells Finsweet to "w…" at bounding box center [845, 442] width 965 height 627
type textarea "filterFormFilterInstance = listInstance"
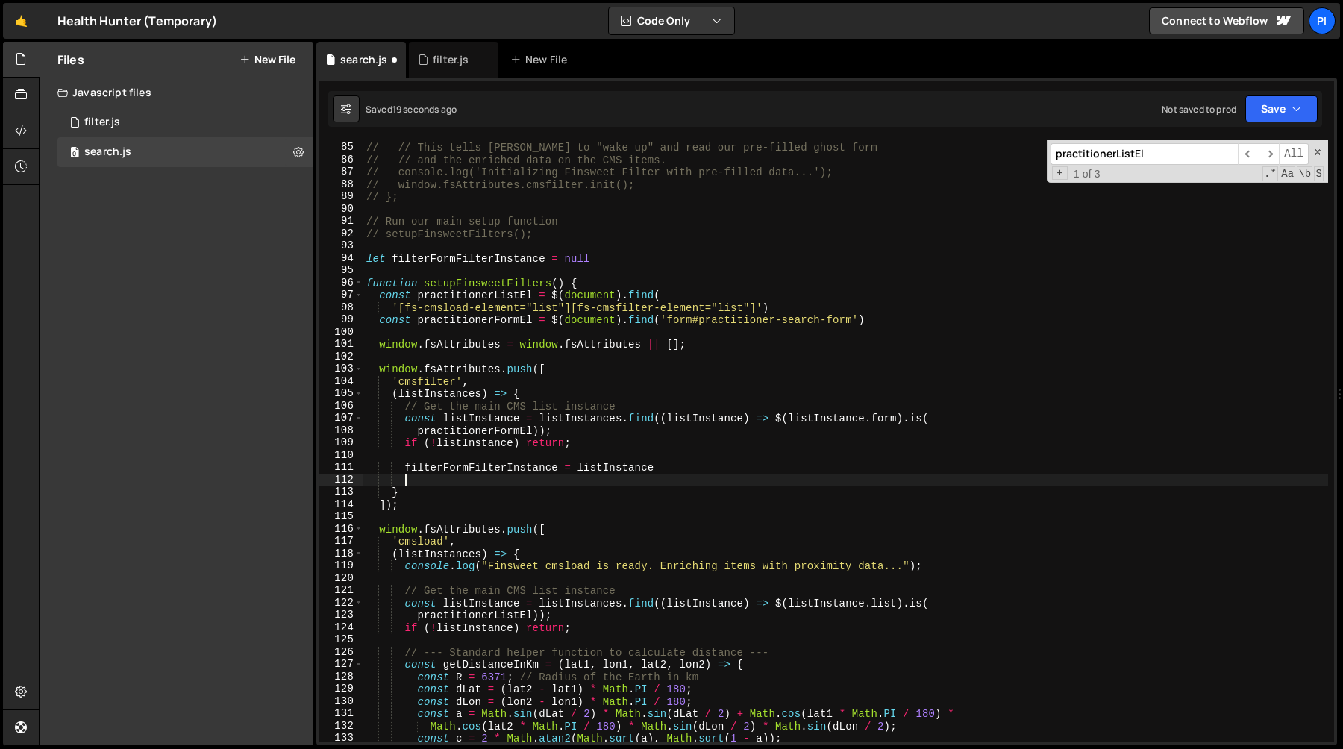
scroll to position [0, 1]
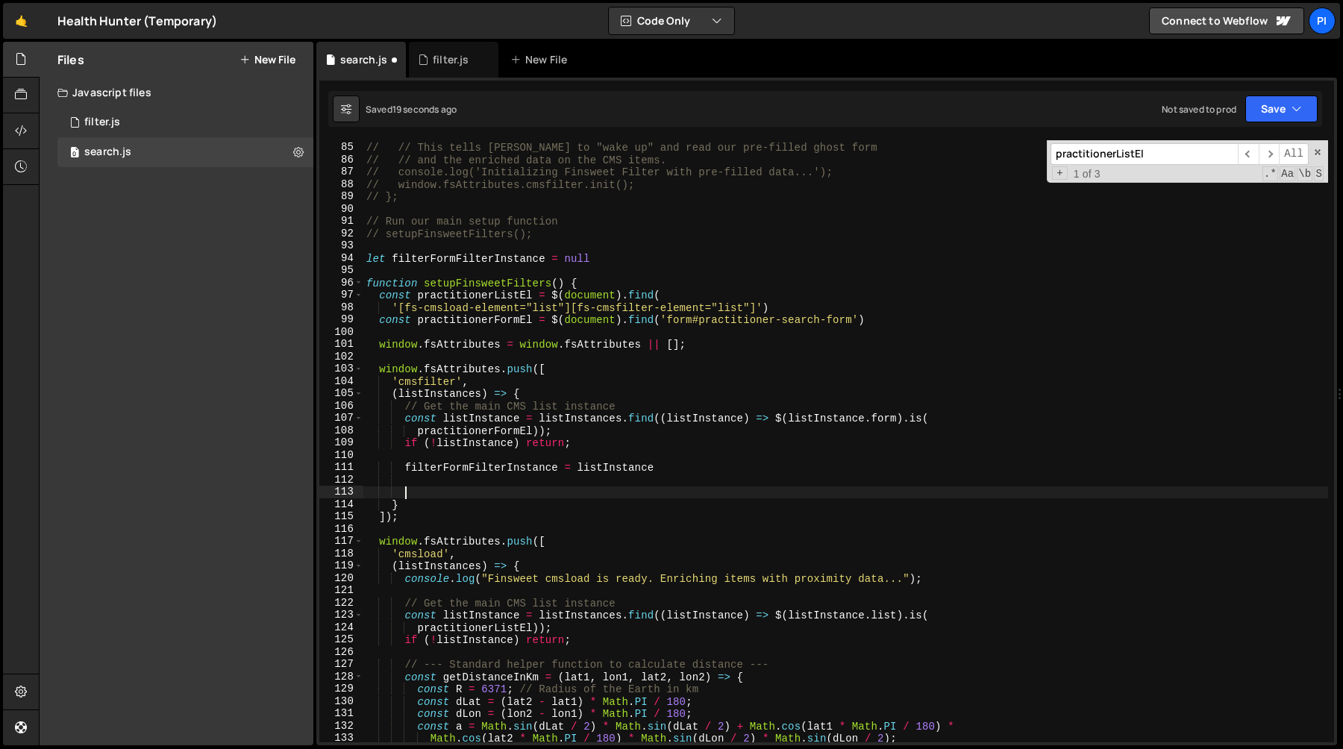
paste textarea "});"
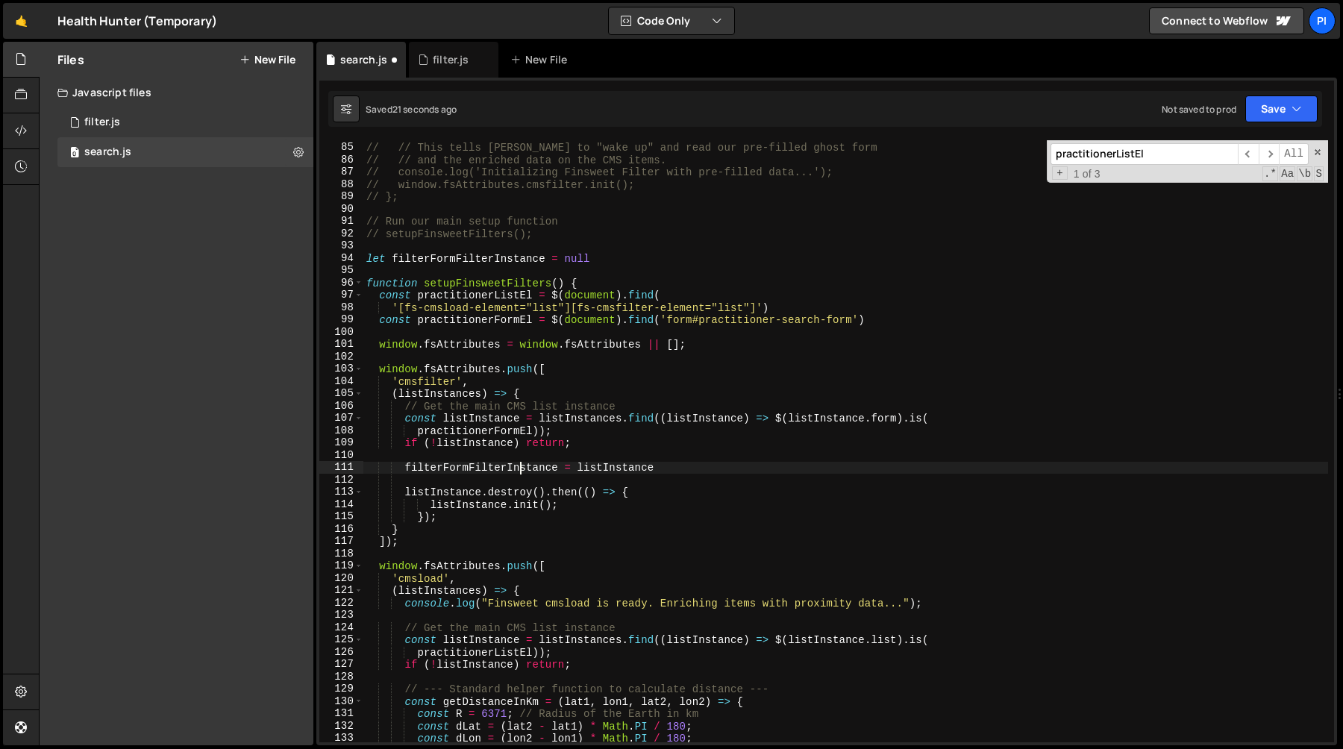
click at [517, 464] on div "// // --- 5. Initialize Finsweet CMS Filter --- // // This tells Finsweet to "w…" at bounding box center [845, 442] width 965 height 627
click at [685, 467] on div "// // --- 5. Initialize Finsweet CMS Filter --- // // This tells Finsweet to "w…" at bounding box center [845, 442] width 965 height 627
click at [645, 463] on div "// // --- 5. Initialize Finsweet CMS Filter --- // // This tells Finsweet to "w…" at bounding box center [845, 442] width 965 height 627
click at [643, 458] on div "// // --- 5. Initialize Finsweet CMS Filter --- // // This tells Finsweet to "w…" at bounding box center [845, 442] width 965 height 627
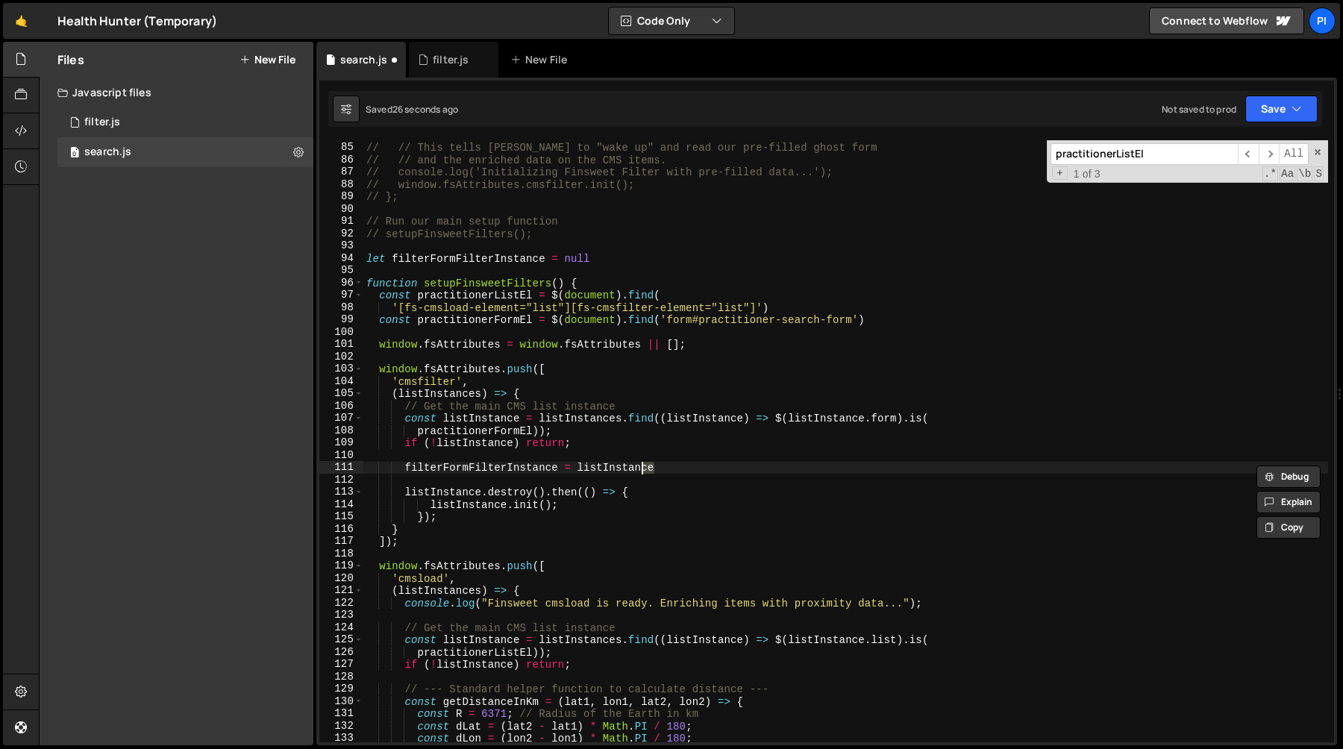
type textarea "filterFormFilterInstance = listInstance"
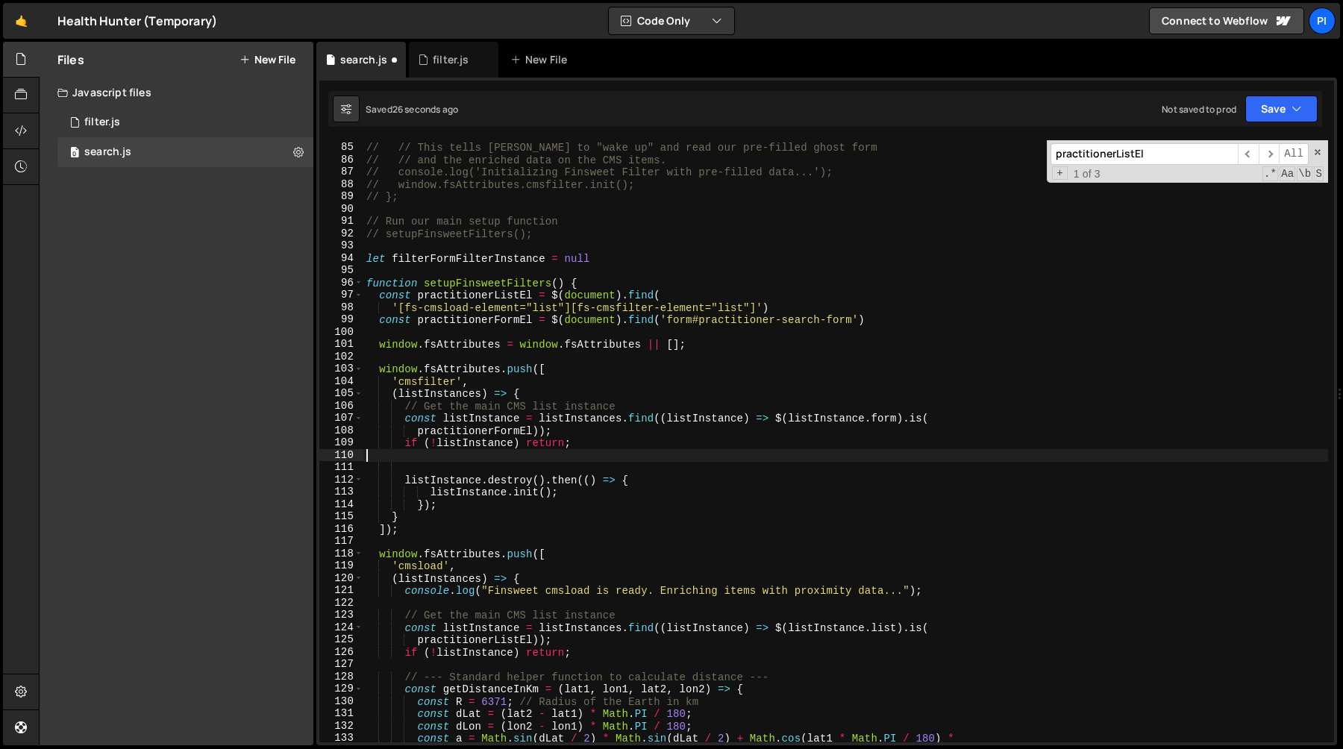
scroll to position [0, 0]
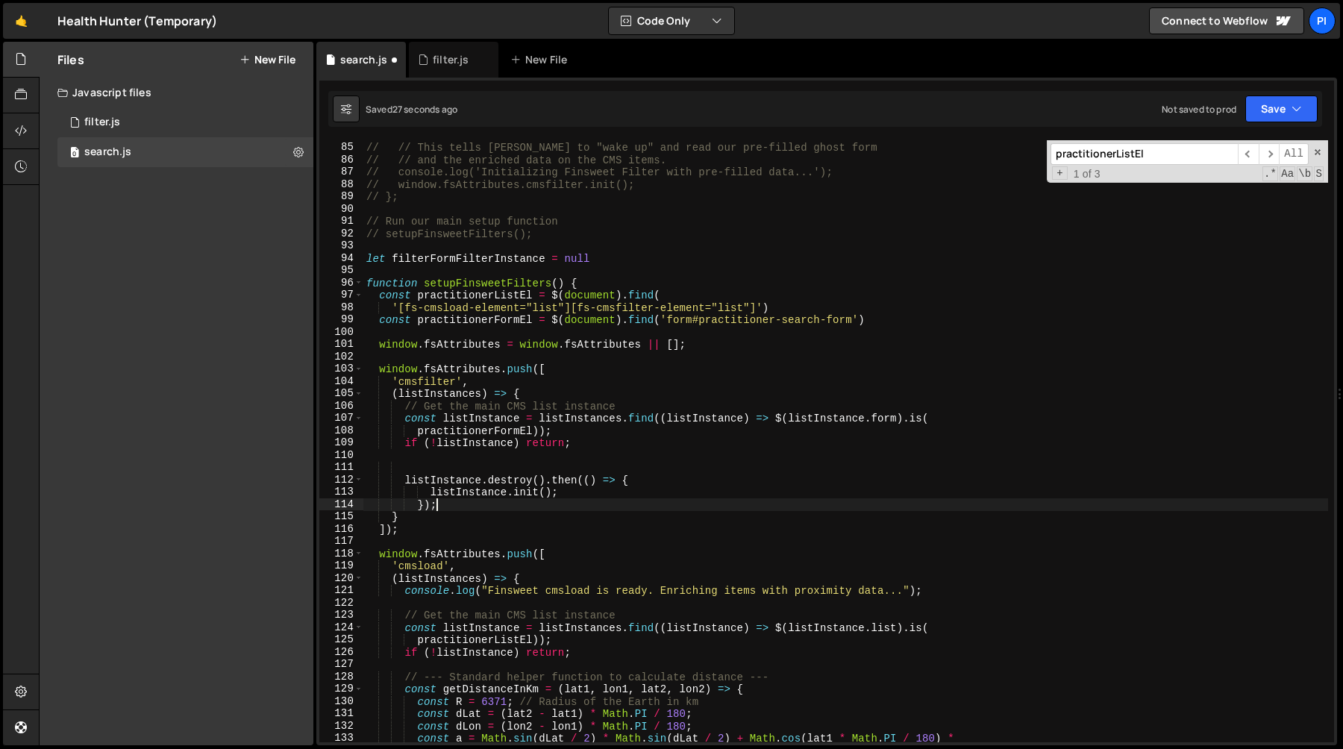
click at [494, 504] on div "// // --- 5. Initialize Finsweet CMS Filter --- // // This tells Finsweet to "w…" at bounding box center [845, 442] width 965 height 627
type textarea "});"
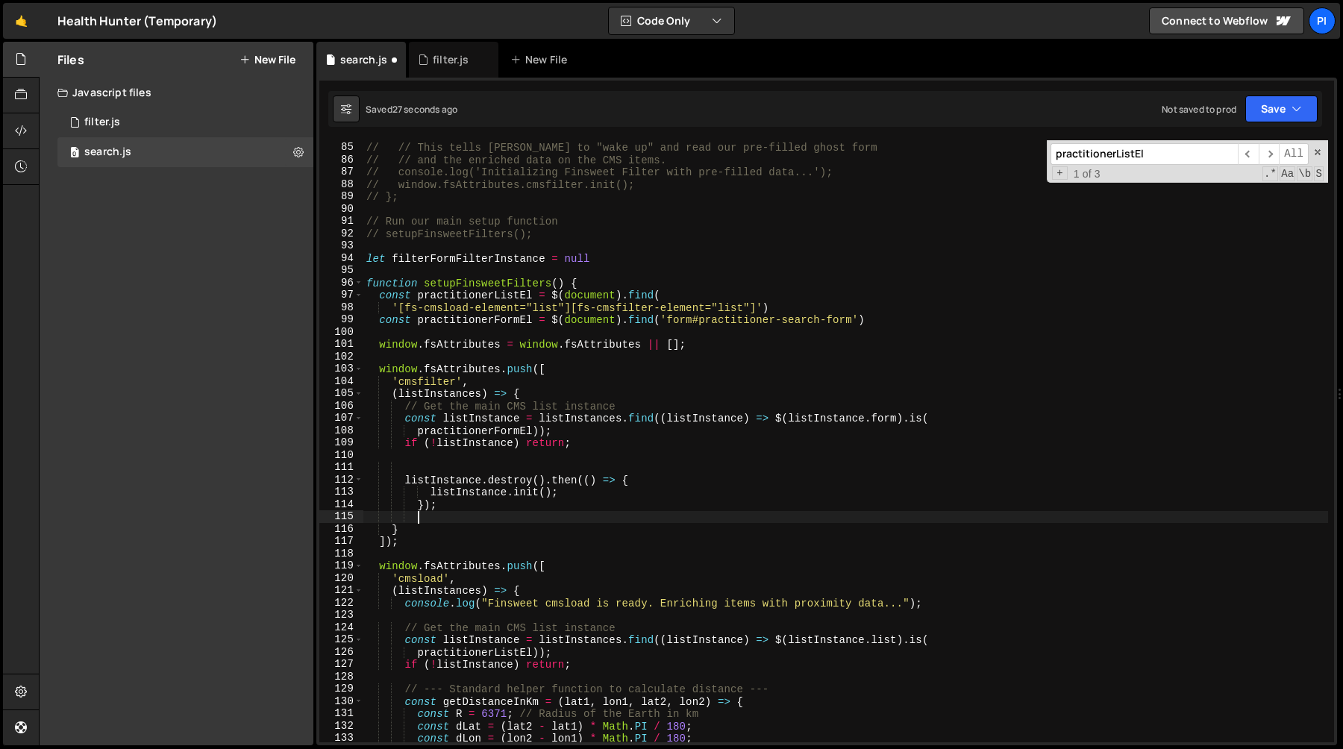
paste textarea "filterFormFilterInstance = listInstance"
type textarea "filterFormFilterInstance = listInstance"
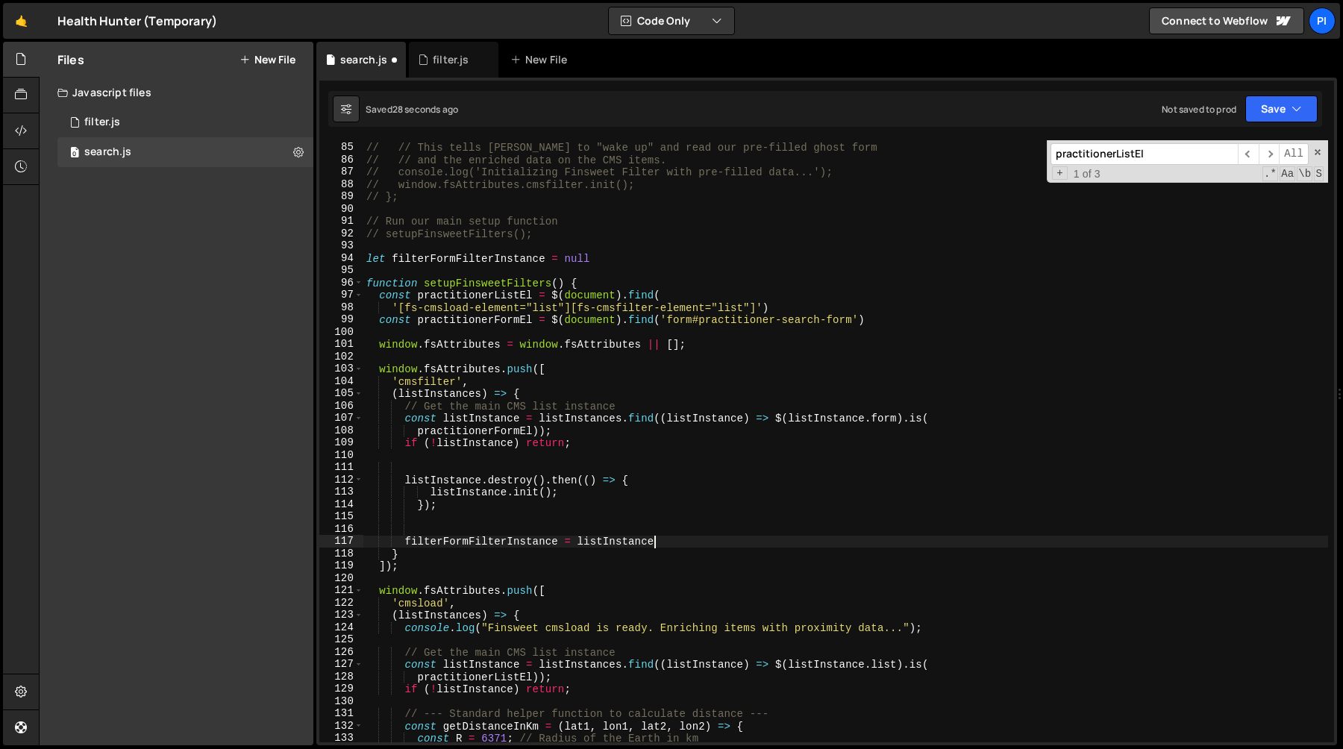
click at [405, 520] on div "// // --- 5. Initialize Finsweet CMS Filter --- // // This tells Finsweet to "w…" at bounding box center [845, 442] width 965 height 627
type textarea "});"
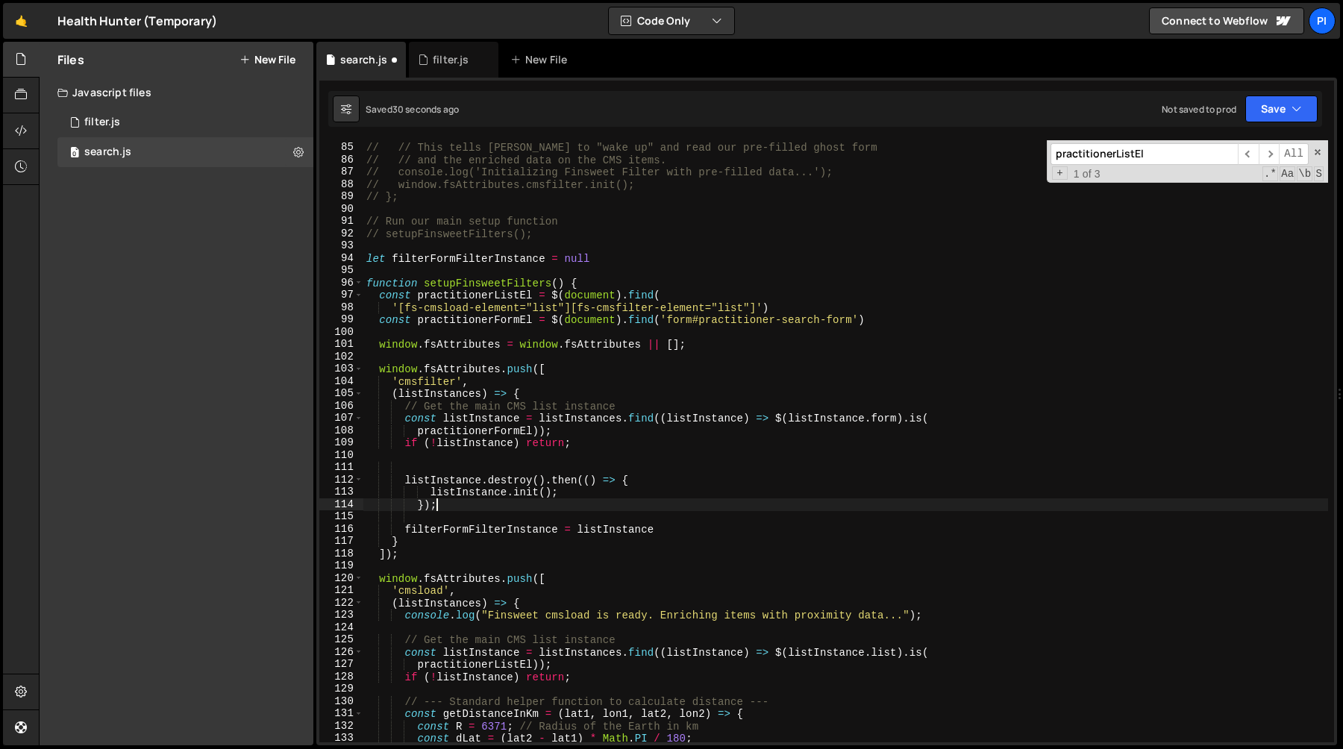
click at [406, 457] on div "// // --- 5. Initialize Finsweet CMS Filter --- // // This tells Finsweet to "w…" at bounding box center [845, 442] width 965 height 627
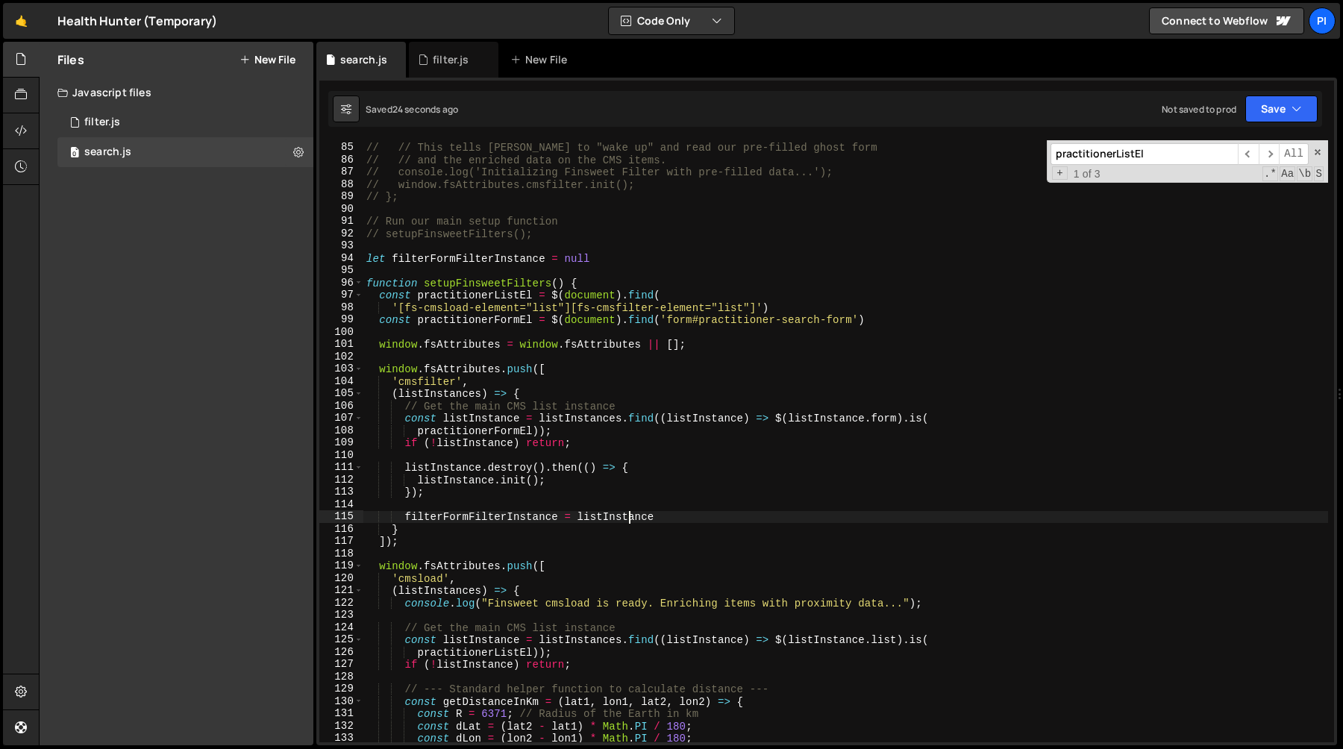
click at [632, 522] on div "// // --- 5. Initialize Finsweet CMS Filter --- // // This tells Finsweet to "w…" at bounding box center [845, 442] width 965 height 627
type textarea "filterFormFilterInstance = listInstance"
click at [632, 522] on div "// // --- 5. Initialize Finsweet CMS Filter --- // // This tells Finsweet to "w…" at bounding box center [845, 442] width 965 height 627
click at [681, 522] on div "// // --- 5. Initialize Finsweet CMS Filter --- // // This tells Finsweet to "w…" at bounding box center [845, 441] width 965 height 602
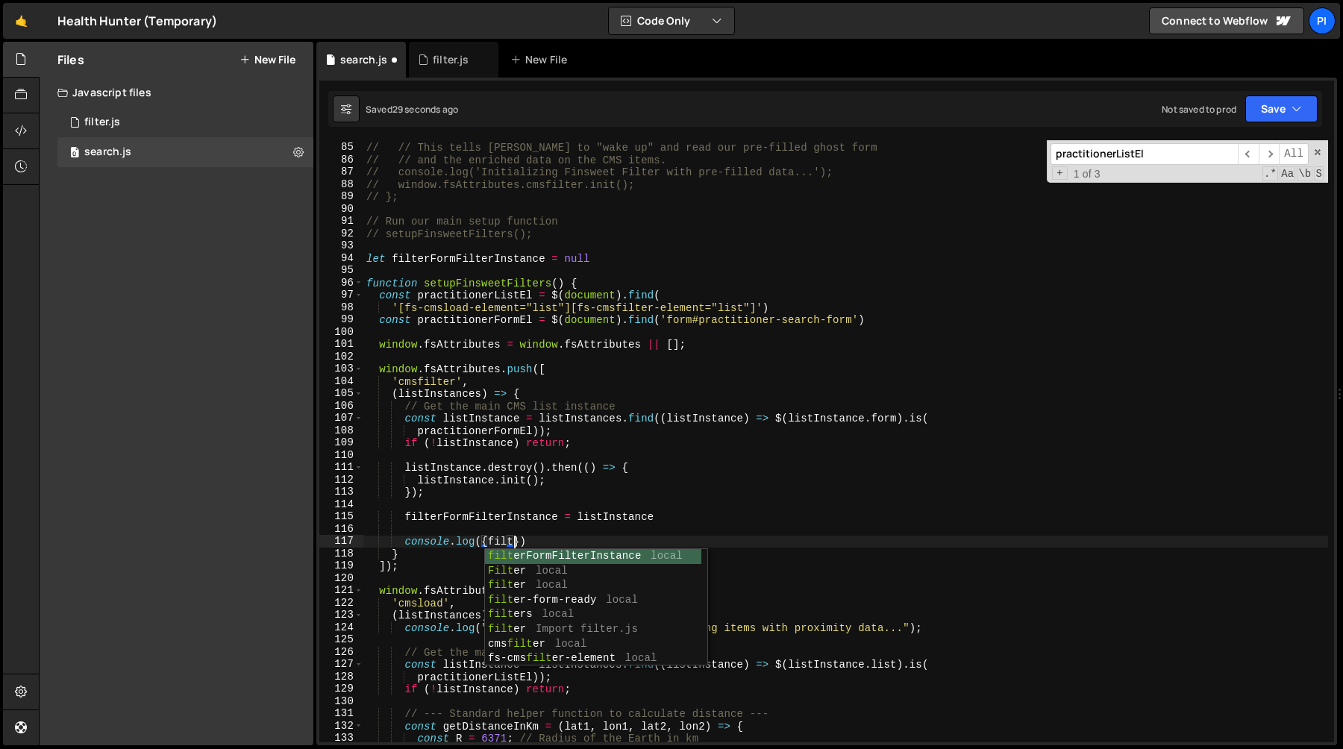
scroll to position [0, 9]
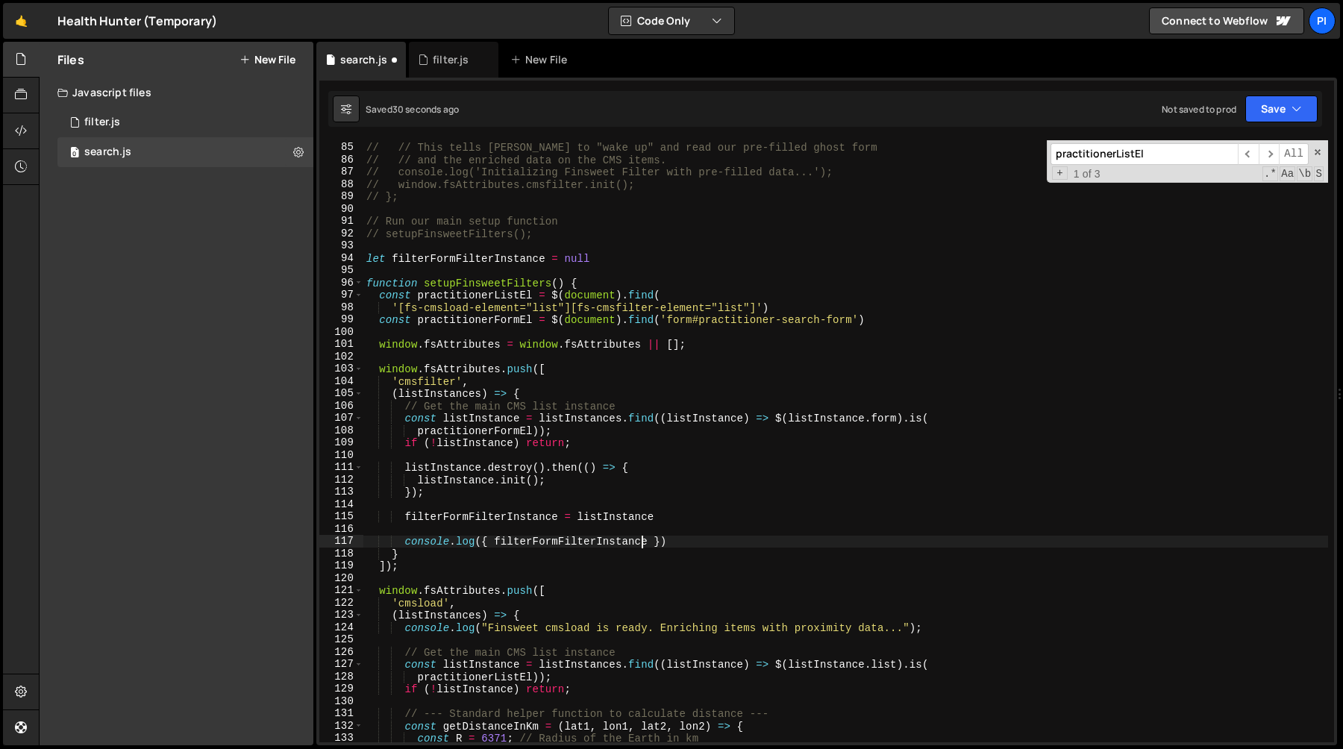
click at [687, 518] on div "// // --- 5. Initialize Finsweet CMS Filter --- // // This tells Finsweet to "w…" at bounding box center [845, 442] width 965 height 627
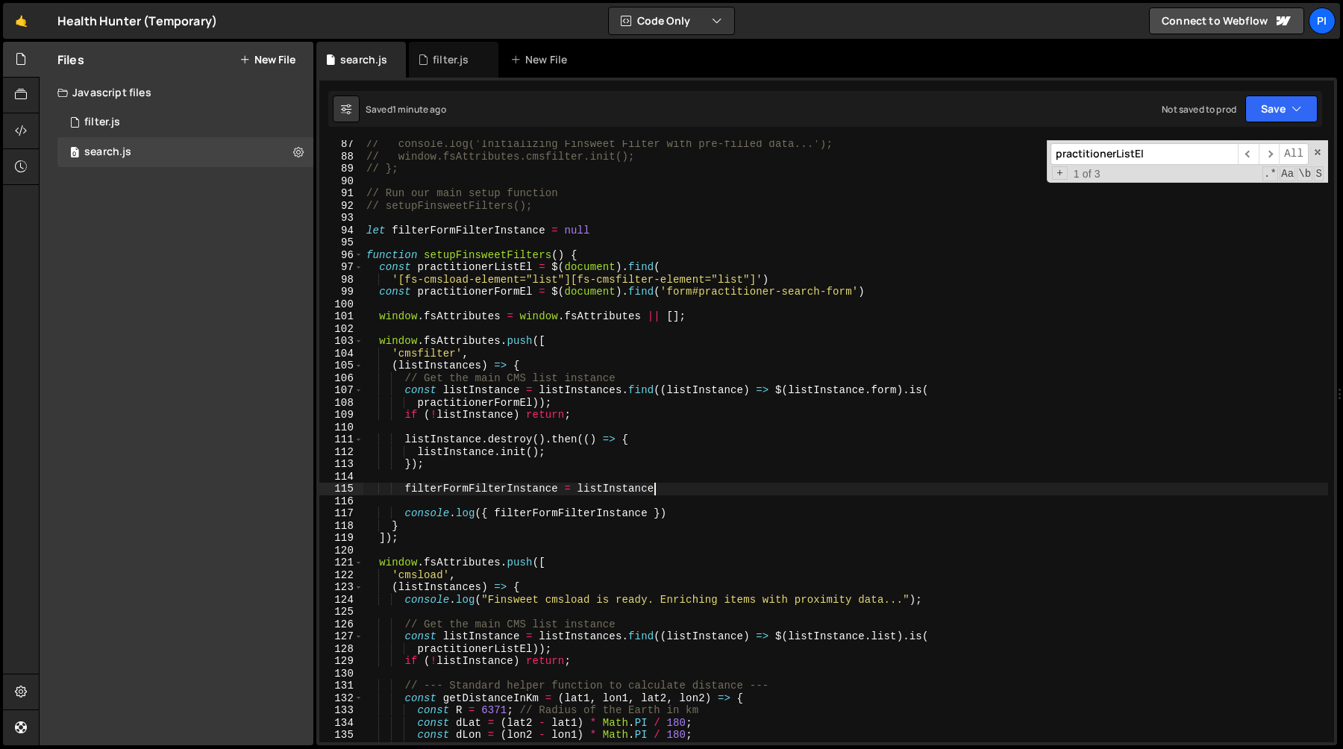
click at [378, 342] on div "// console.log('Initializing Finsweet Filter with pre-filled data...'); // wind…" at bounding box center [845, 451] width 965 height 627
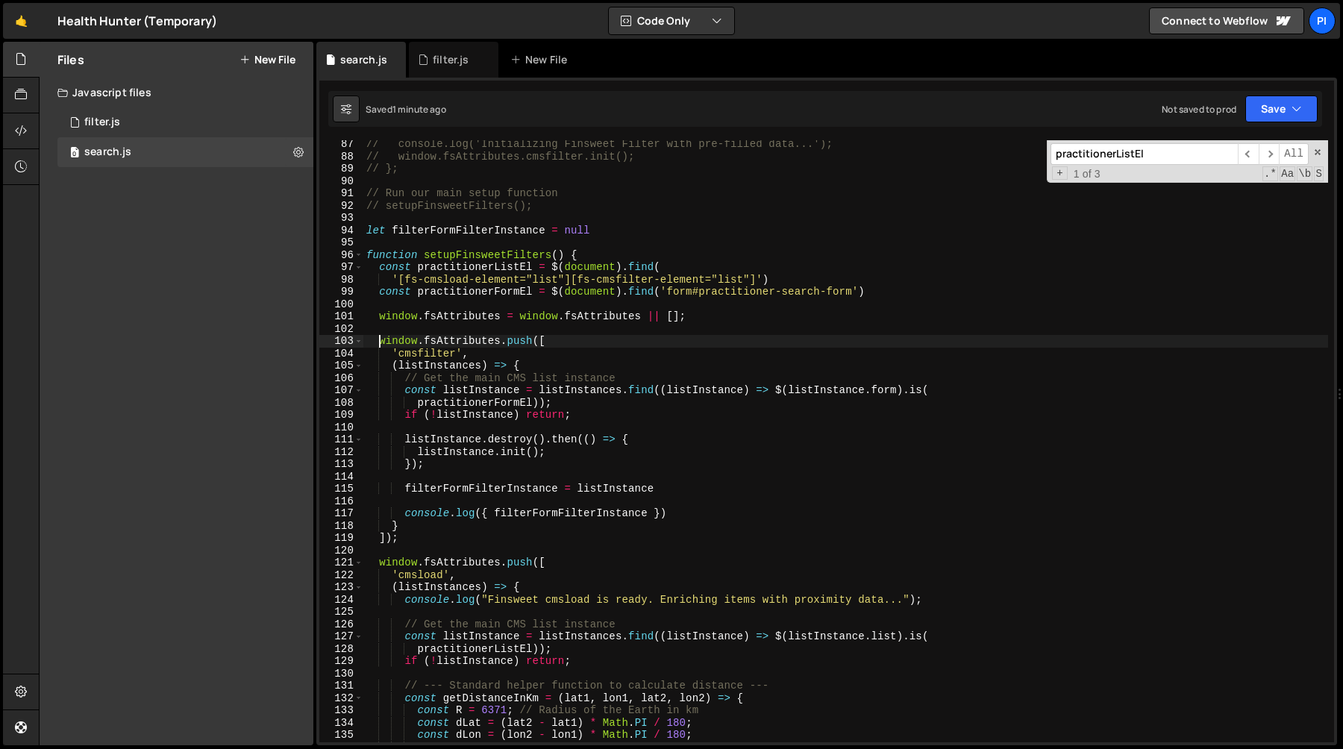
click at [418, 534] on div "// console.log('Initializing Finsweet Filter with pre-filled data...'); // wind…" at bounding box center [845, 451] width 965 height 627
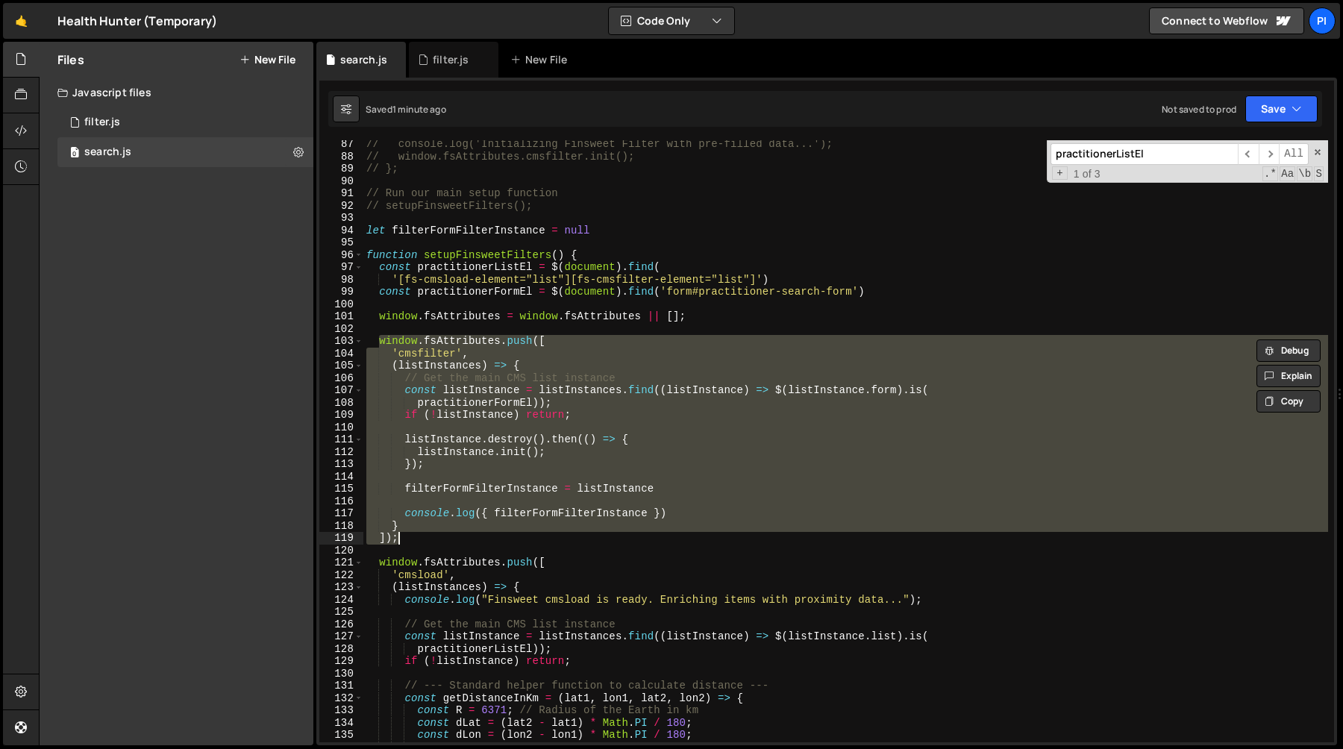
scroll to position [0, 1]
click at [468, 419] on div "// console.log('Initializing Finsweet Filter with pre-filled data...'); // wind…" at bounding box center [845, 441] width 965 height 602
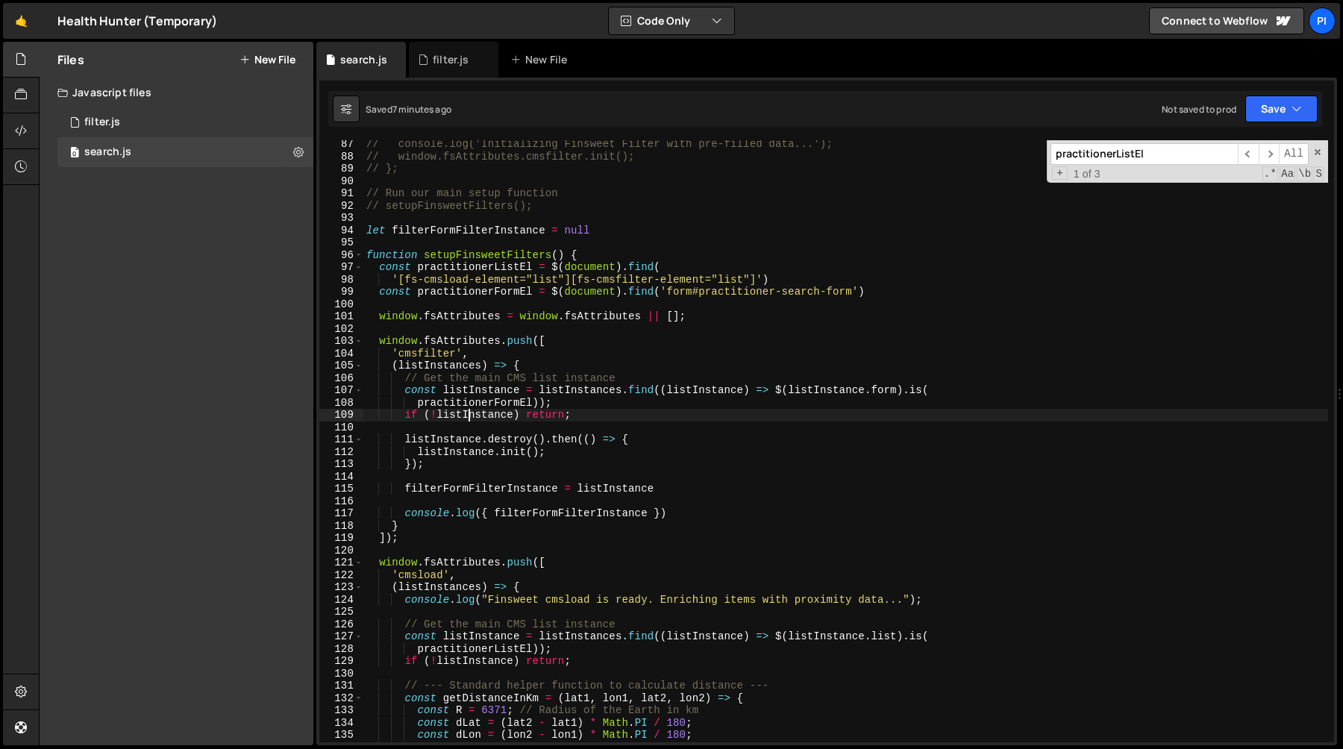
click at [378, 343] on div "// console.log('Initializing Finsweet Filter with pre-filled data...'); // wind…" at bounding box center [845, 451] width 965 height 627
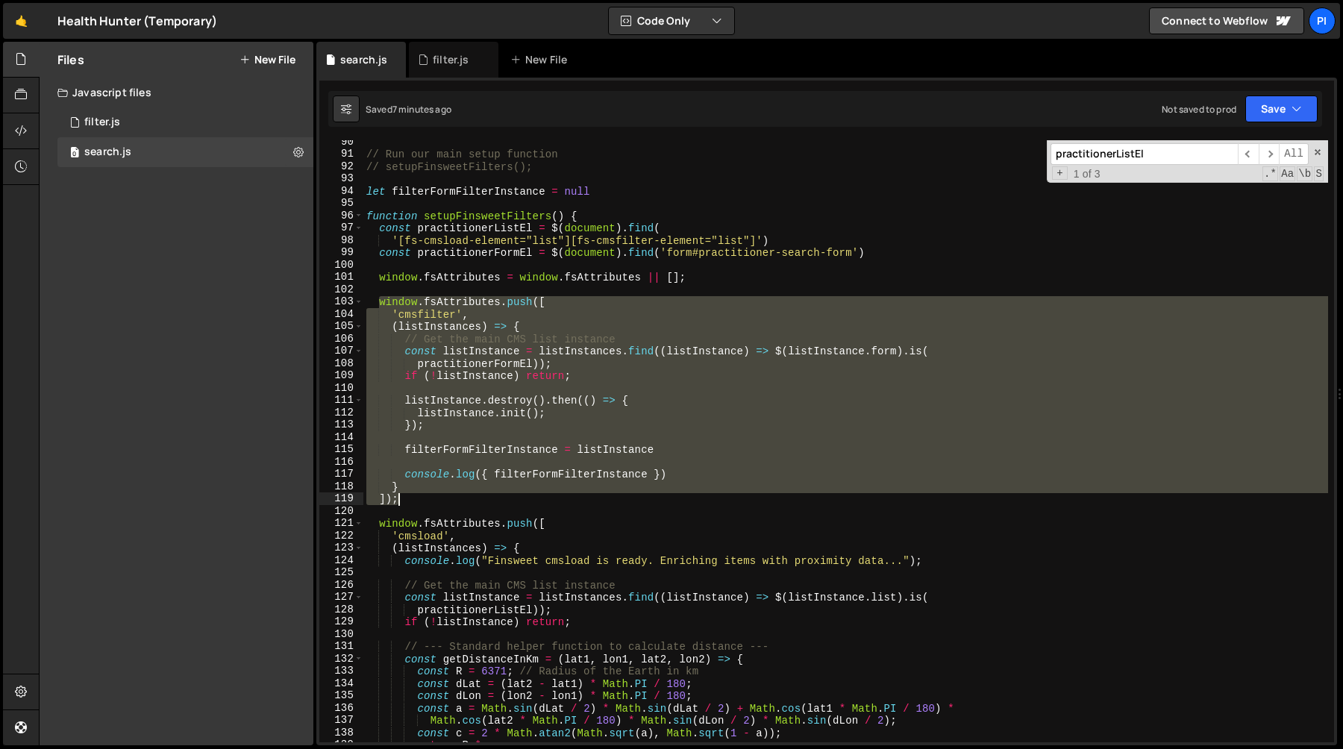
click at [422, 500] on div "// Run our main setup function // setupFinsweetFilters(); let filterFormFilterI…" at bounding box center [845, 449] width 965 height 627
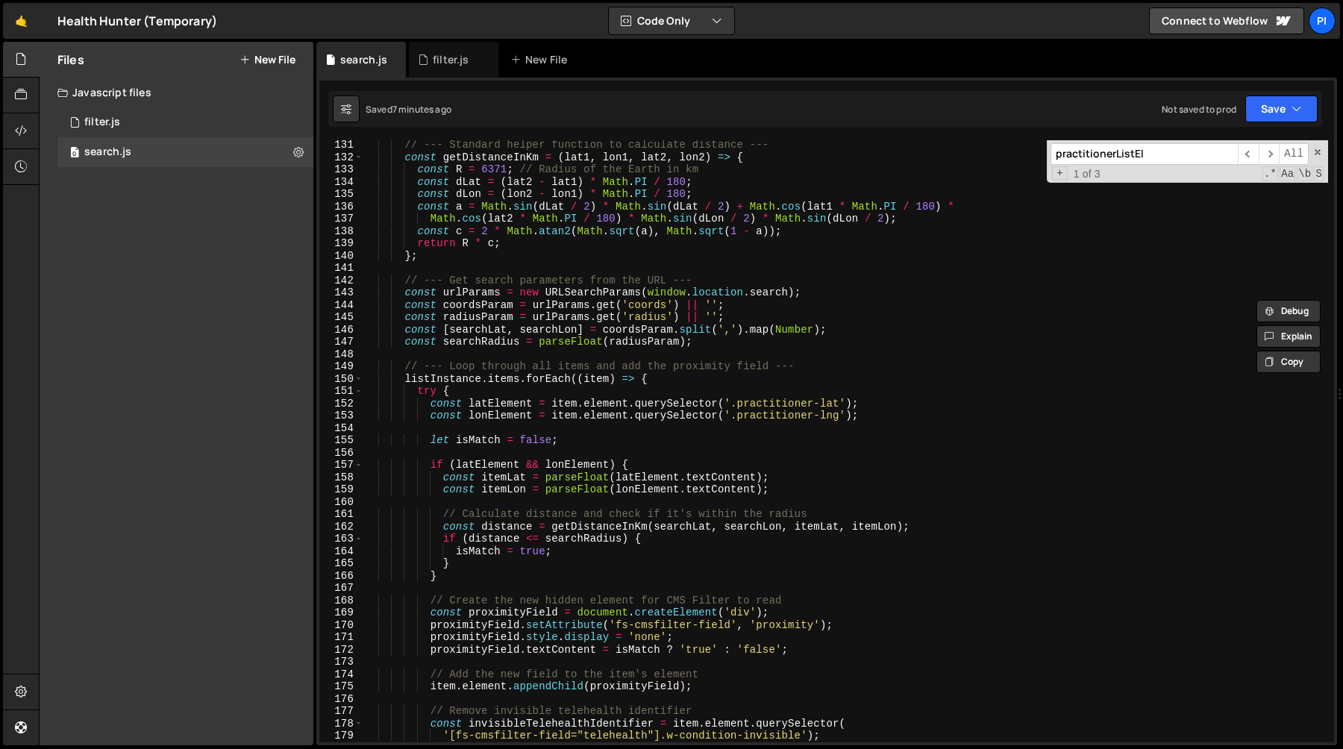
scroll to position [1602, 0]
click at [595, 437] on div "// --- Standard helper function to calculate distance --- const getDistanceInKm…" at bounding box center [845, 452] width 965 height 627
type textarea "let isMatch = false;"
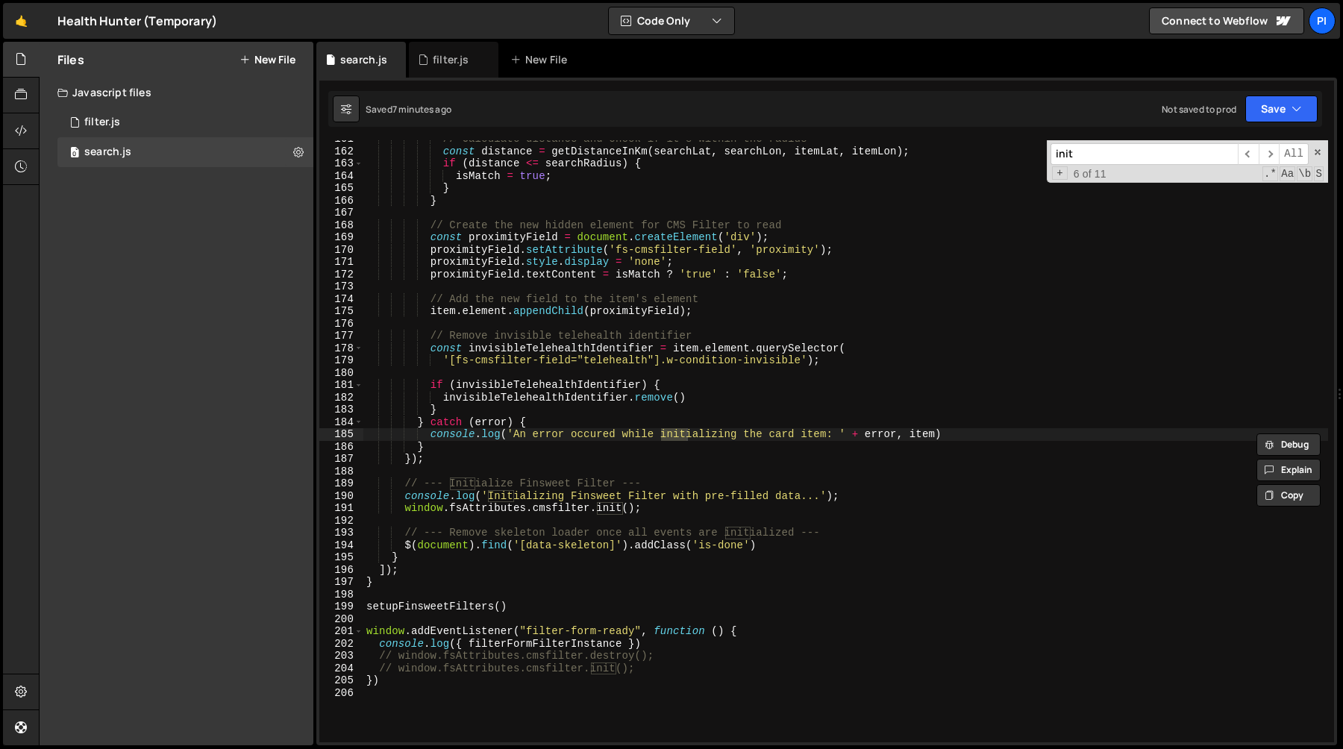
scroll to position [1988, 0]
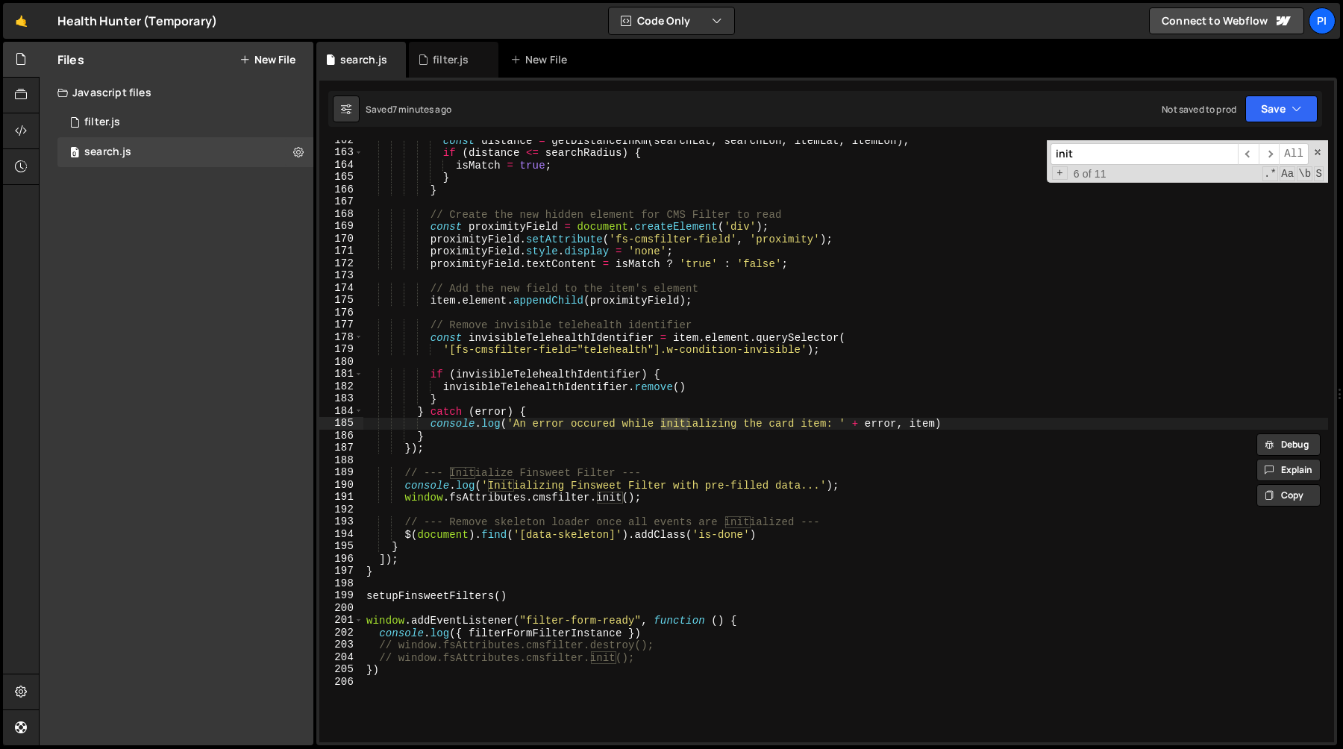
type input "init"
click at [402, 500] on div "const distance = getDistanceInKm ( searchLat , searchLon , itemLat , itemLon ) …" at bounding box center [845, 447] width 965 height 627
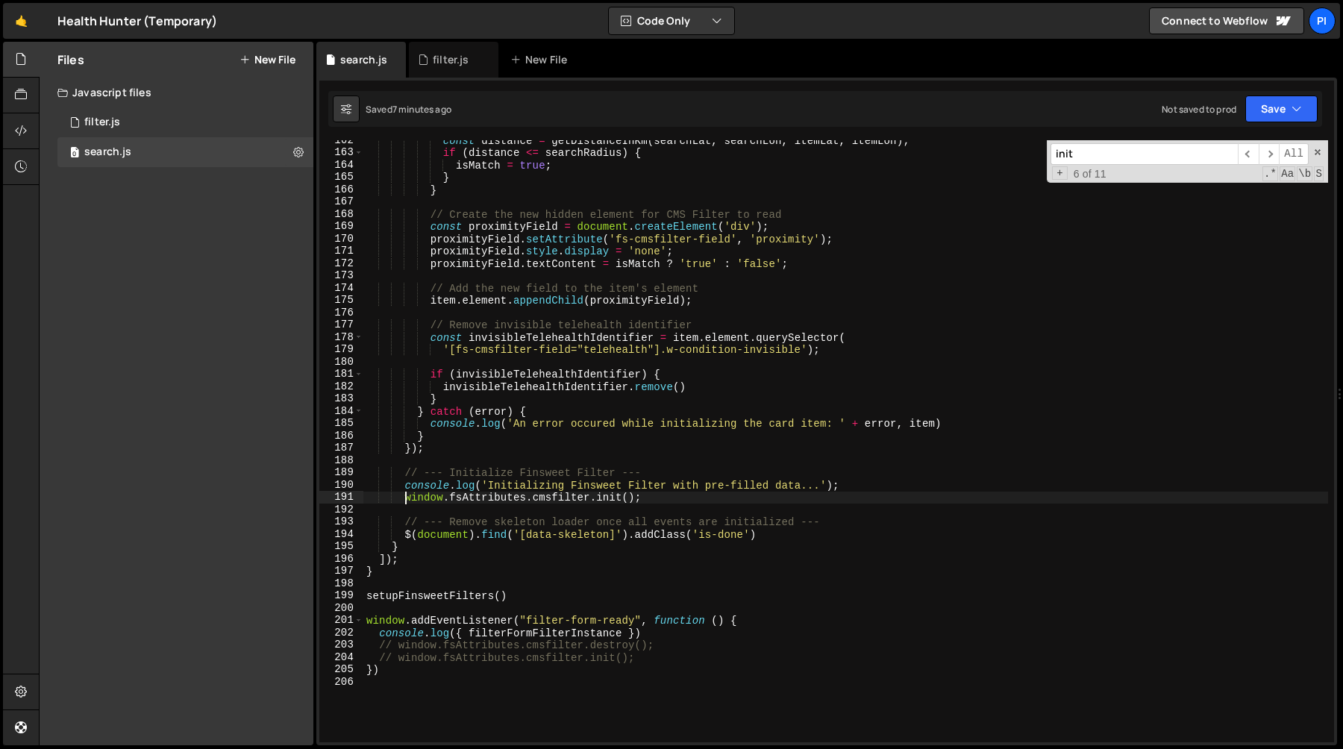
click at [685, 501] on div "const distance = getDistanceInKm ( searchLat , searchLon , itemLat , itemLon ) …" at bounding box center [845, 447] width 965 height 627
type textarea "// window.fsAttributes.cmsfilter.init();"
click at [689, 460] on div "const distance = getDistanceInKm ( searchLat , searchLon , itemLat , itemLon ) …" at bounding box center [845, 447] width 965 height 627
click at [667, 651] on div "const distance = getDistanceInKm ( searchLat , searchLon , itemLat , itemLon ) …" at bounding box center [845, 447] width 965 height 627
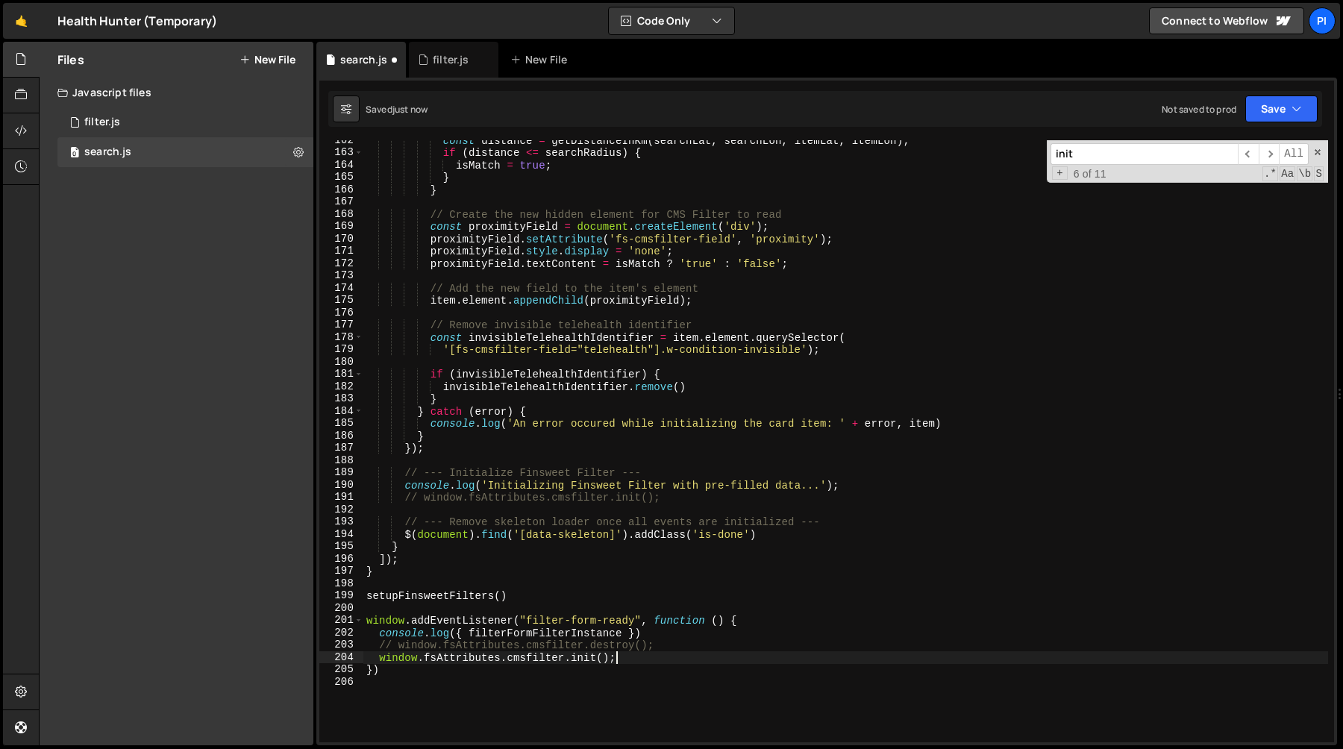
click at [709, 619] on div "const distance = getDistanceInKm ( searchLat , searchLon , itemLat , itemLon ) …" at bounding box center [845, 447] width 965 height 627
click at [626, 570] on div "const distance = getDistanceInKm ( searchLat , searchLon , itemLat , itemLon ) …" at bounding box center [845, 447] width 965 height 627
click at [537, 443] on div "const distance = getDistanceInKm ( searchLat , searchLon , itemLat , itemLon ) …" at bounding box center [845, 447] width 965 height 627
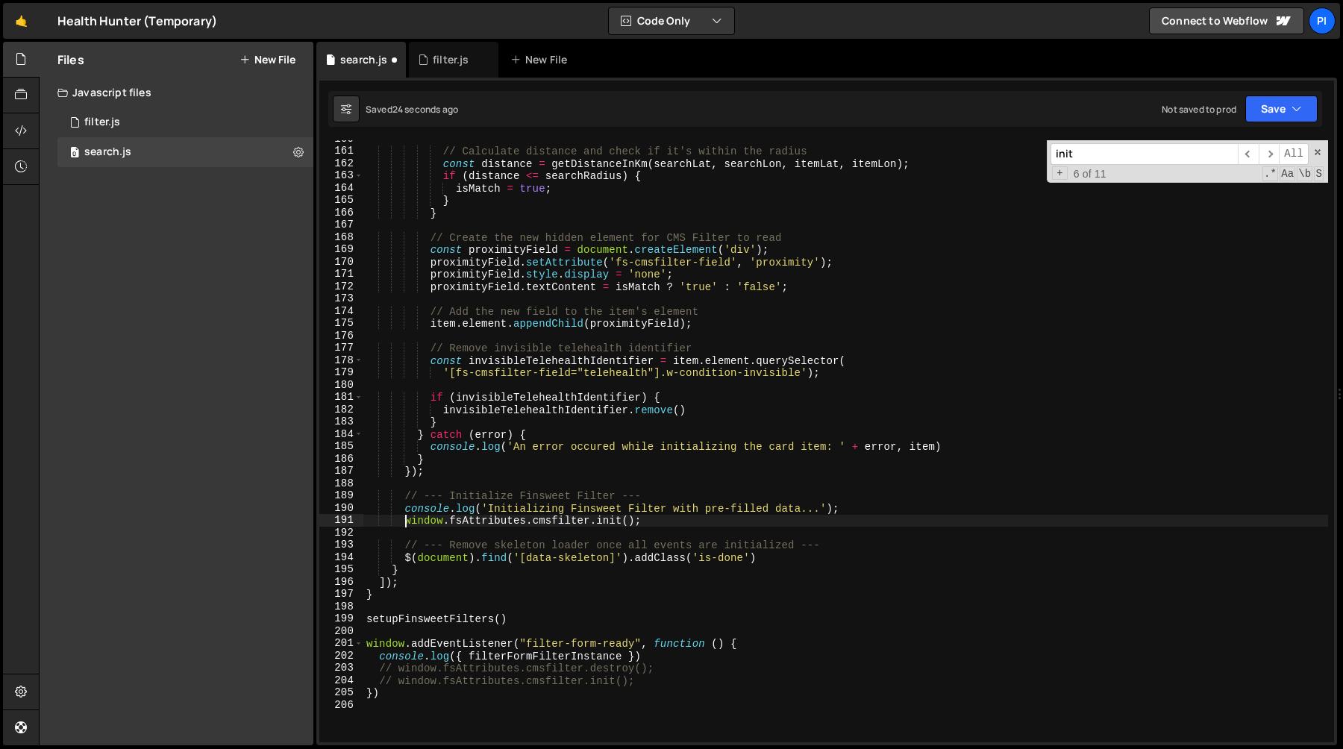
scroll to position [1944, 0]
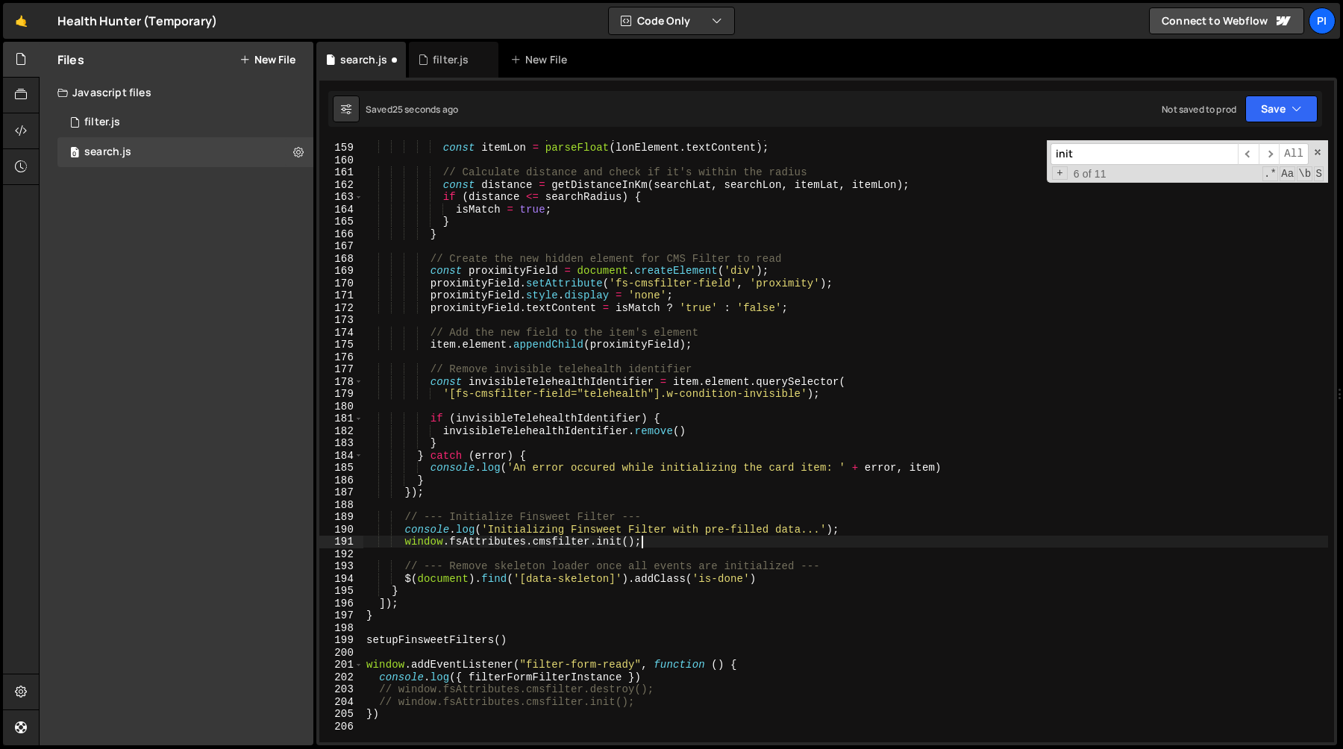
click at [641, 545] on div "const itemLat = parseFloat ( latElement . textContent ) ; const itemLon = parse…" at bounding box center [845, 442] width 965 height 627
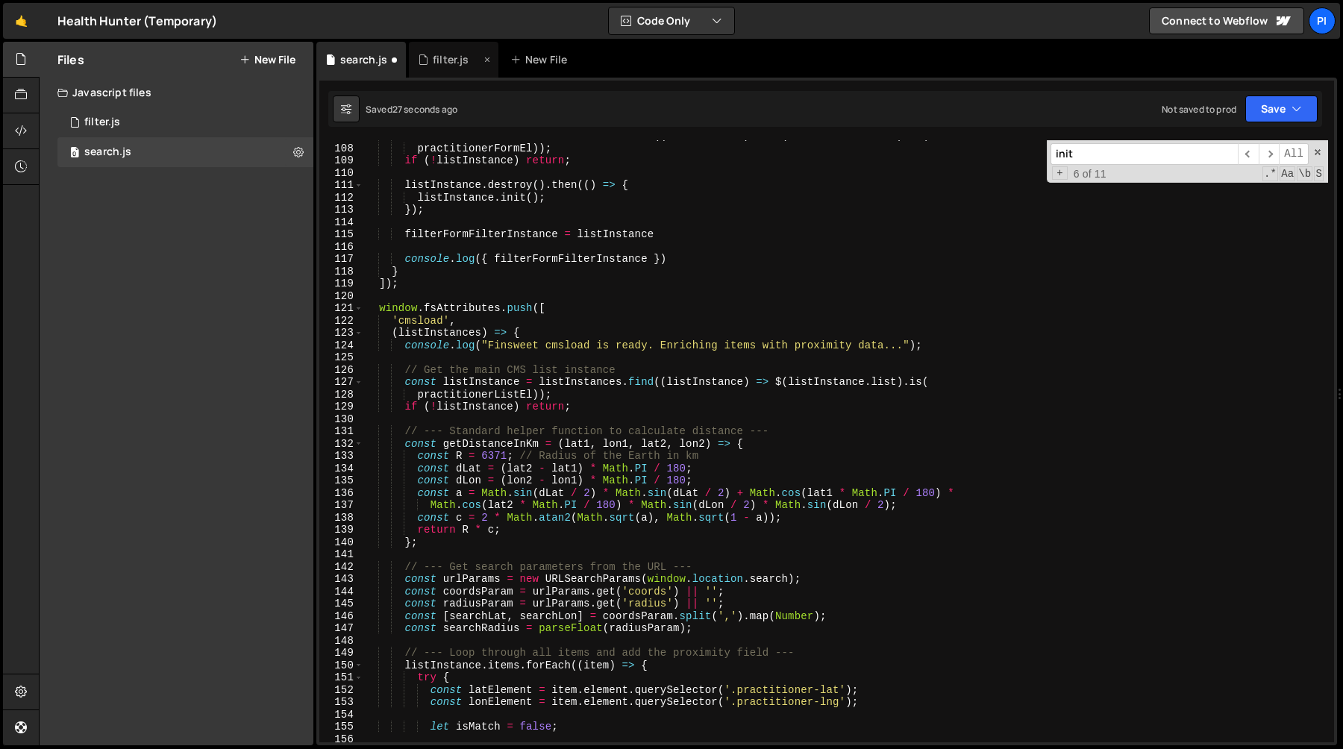
scroll to position [2038, 0]
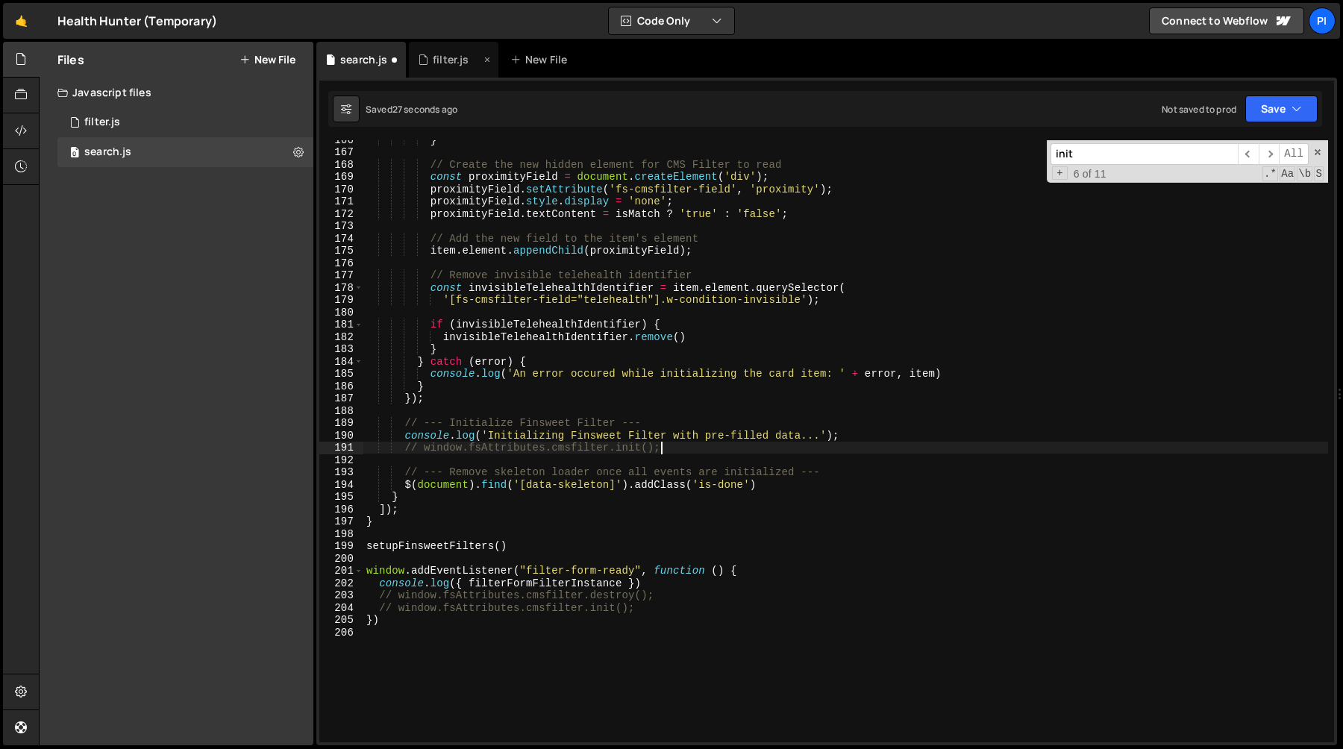
click at [450, 63] on div "filter.js" at bounding box center [451, 59] width 36 height 15
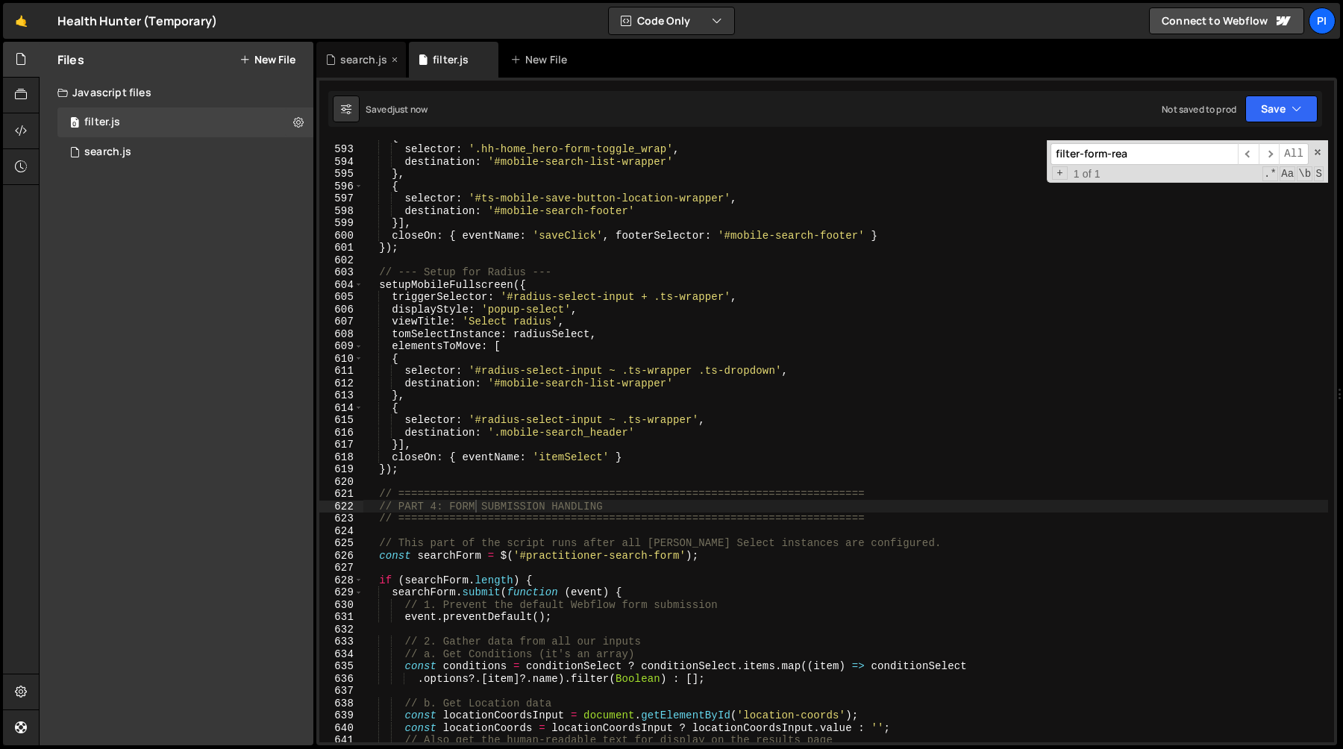
click at [363, 65] on div "search.js" at bounding box center [363, 59] width 47 height 15
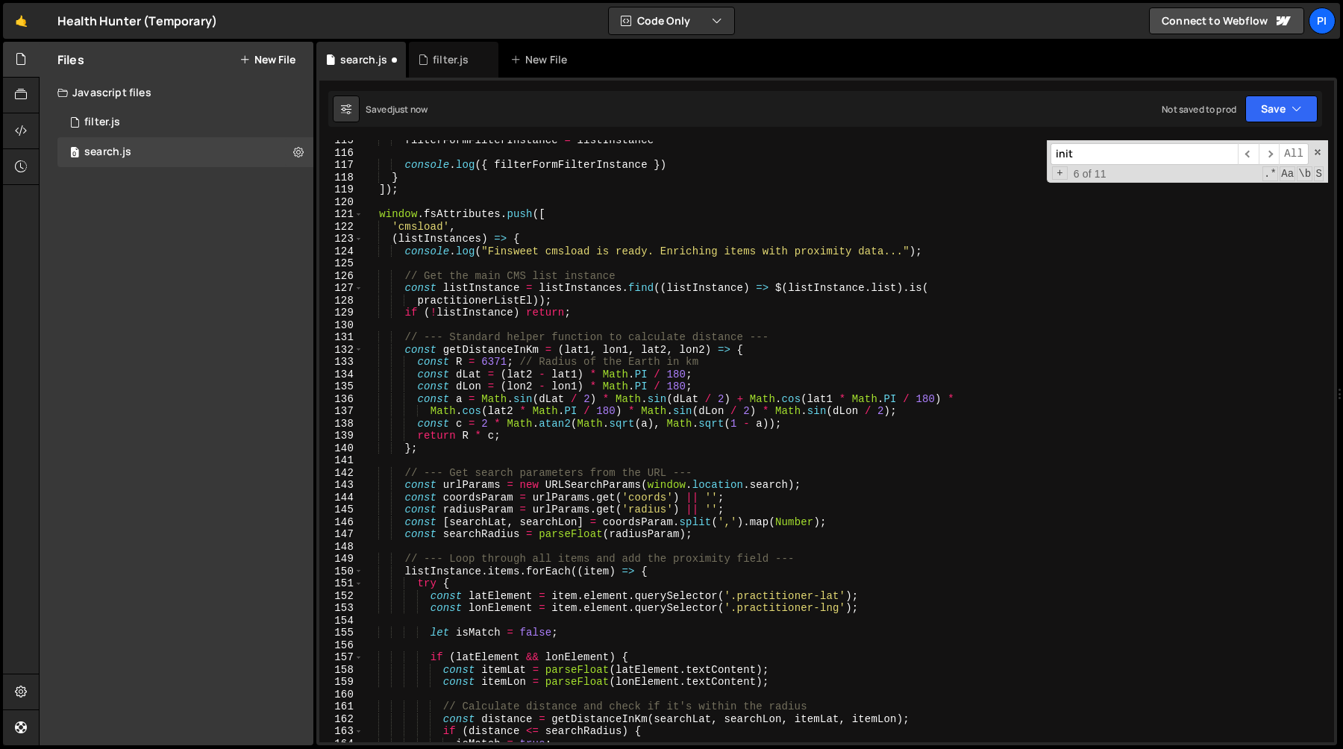
scroll to position [1364, 0]
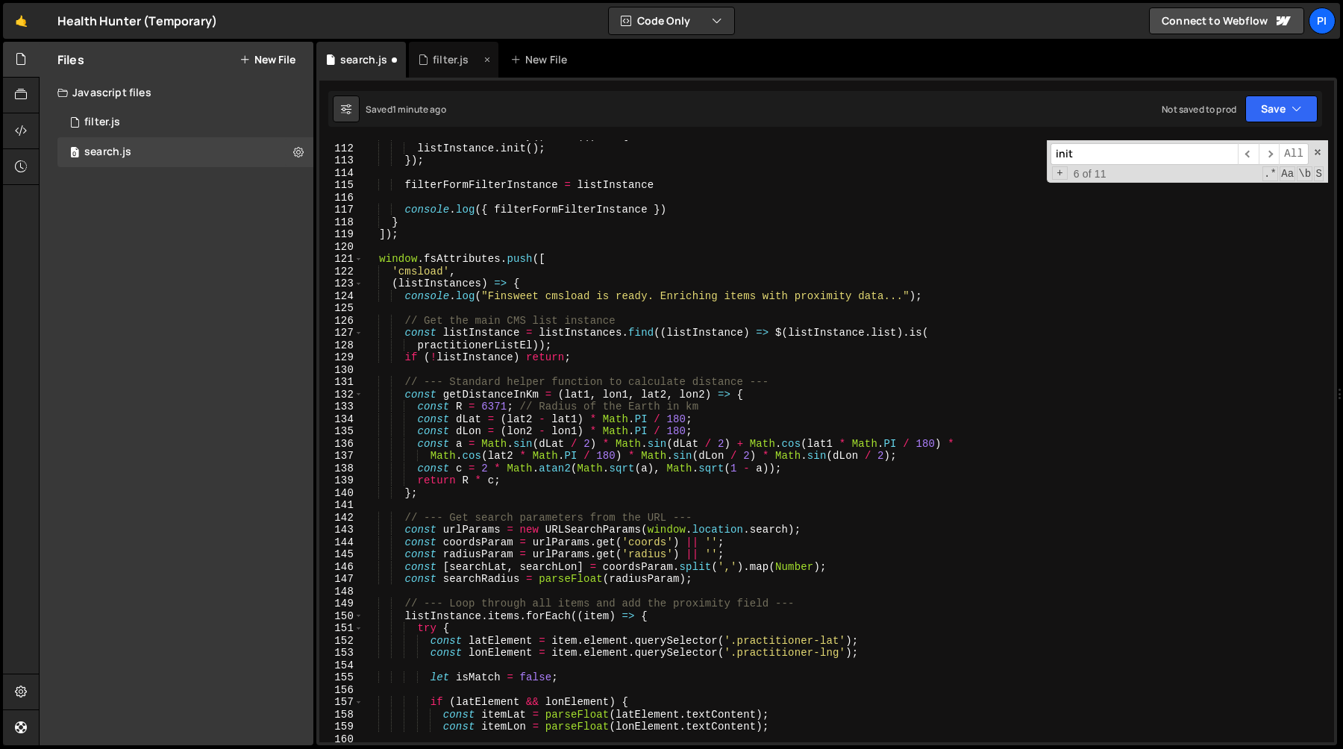
click at [437, 59] on div "filter.js" at bounding box center [451, 59] width 36 height 15
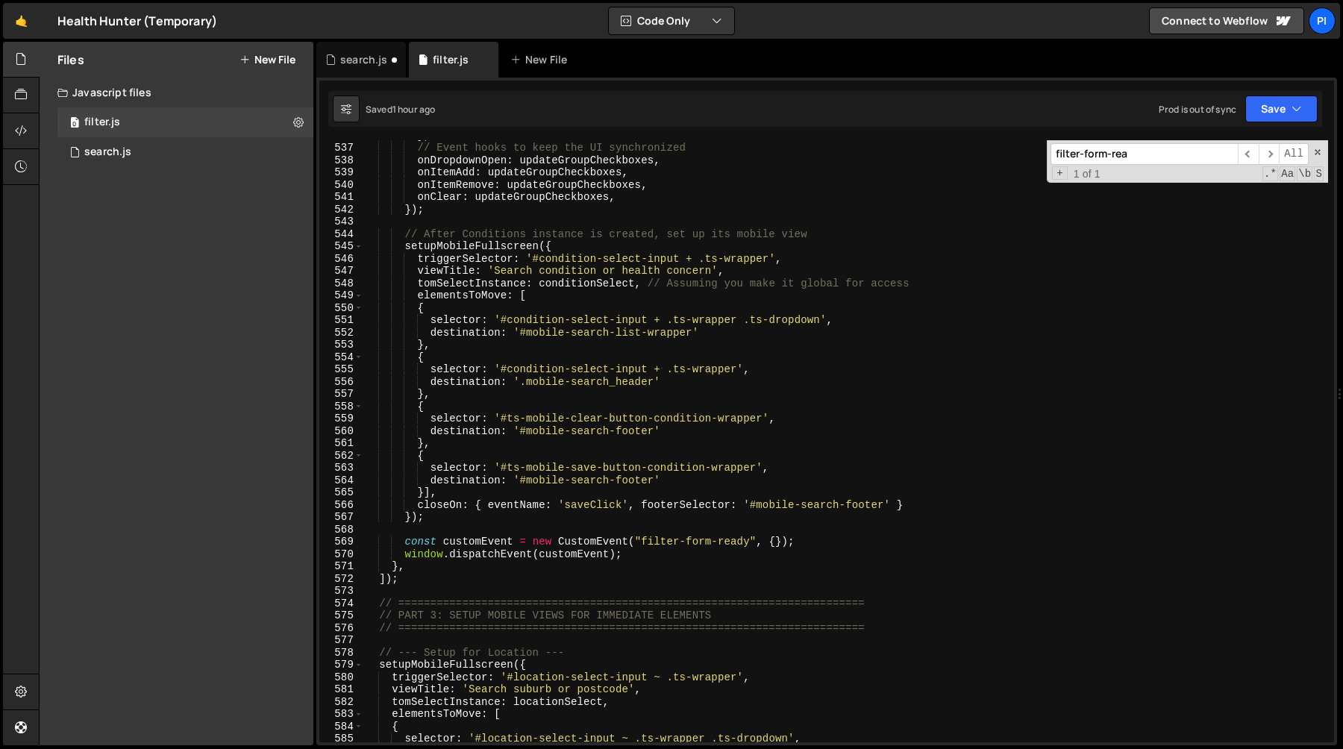
scroll to position [6687, 0]
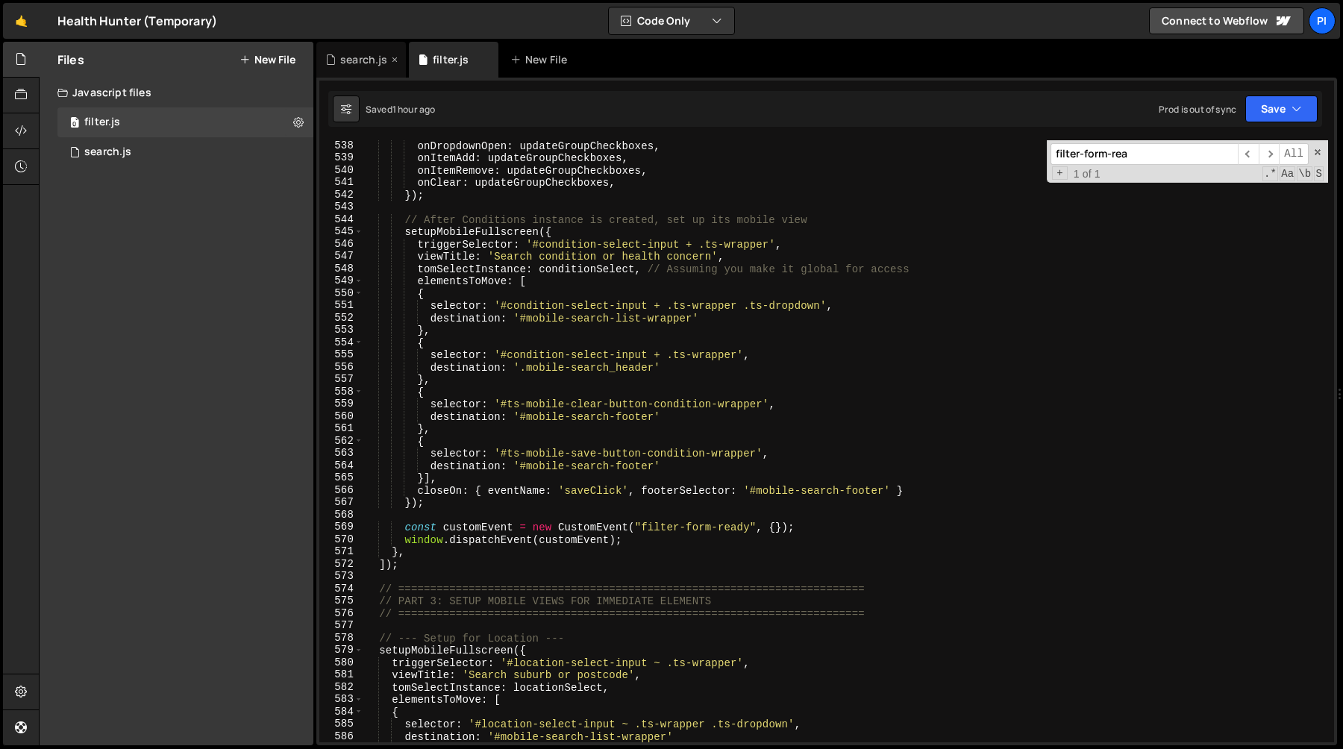
click at [362, 67] on div "search.js" at bounding box center [361, 60] width 90 height 36
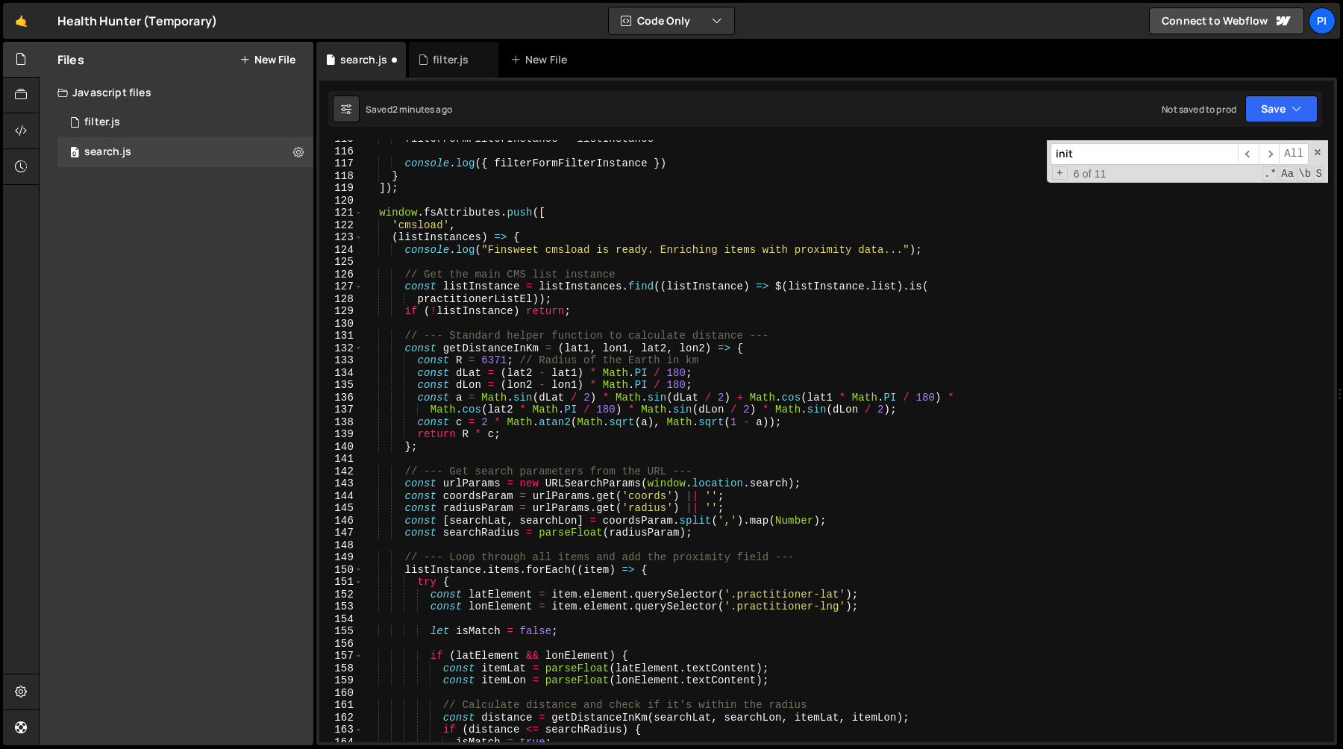
scroll to position [1411, 0]
click at [588, 401] on div "filterFormFilterInstance = listInstance console . log ({ filterFormFilterInstan…" at bounding box center [845, 446] width 965 height 627
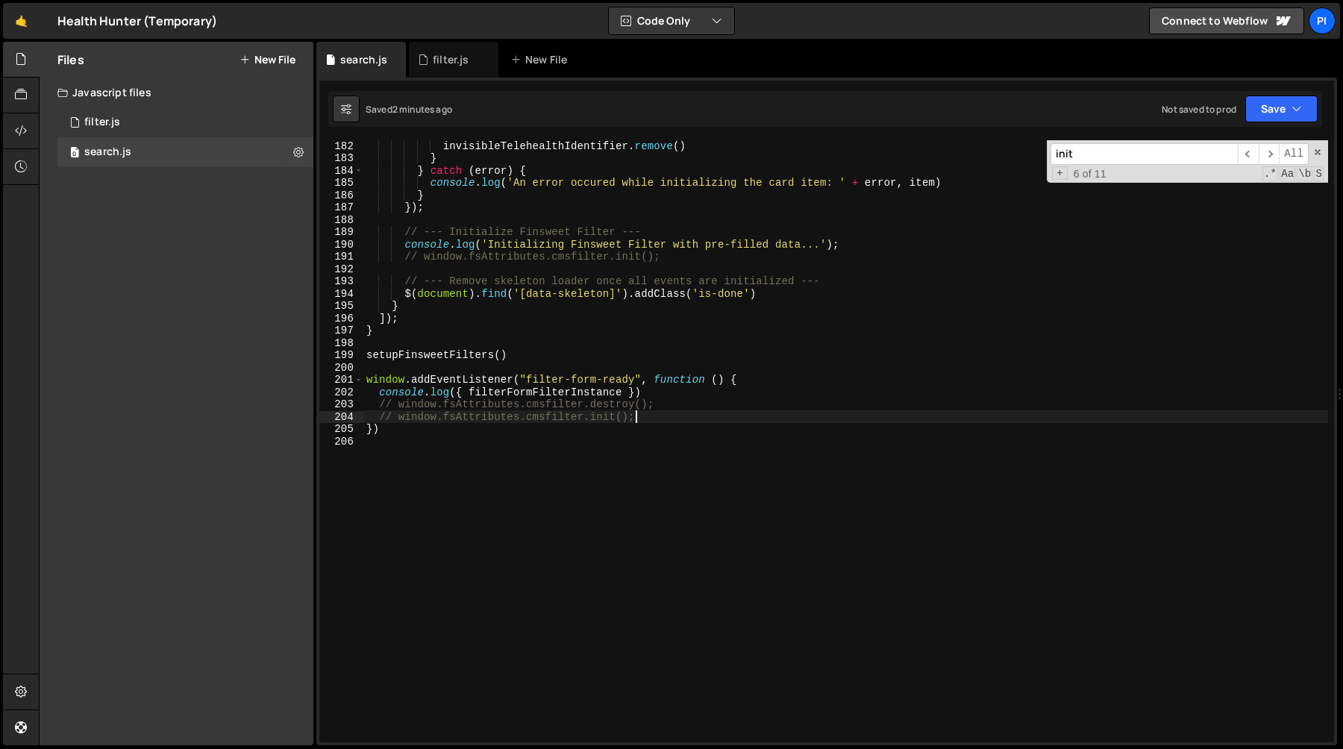
click at [648, 412] on div "invisibleTelehealthIdentifier . remove ( ) } } catch ( error ) { console . log …" at bounding box center [845, 453] width 965 height 627
click at [656, 393] on div "invisibleTelehealthIdentifier . remove ( ) } } catch ( error ) { console . log …" at bounding box center [845, 453] width 965 height 627
type textarea "console.log({ filterFormFilterInstance })"
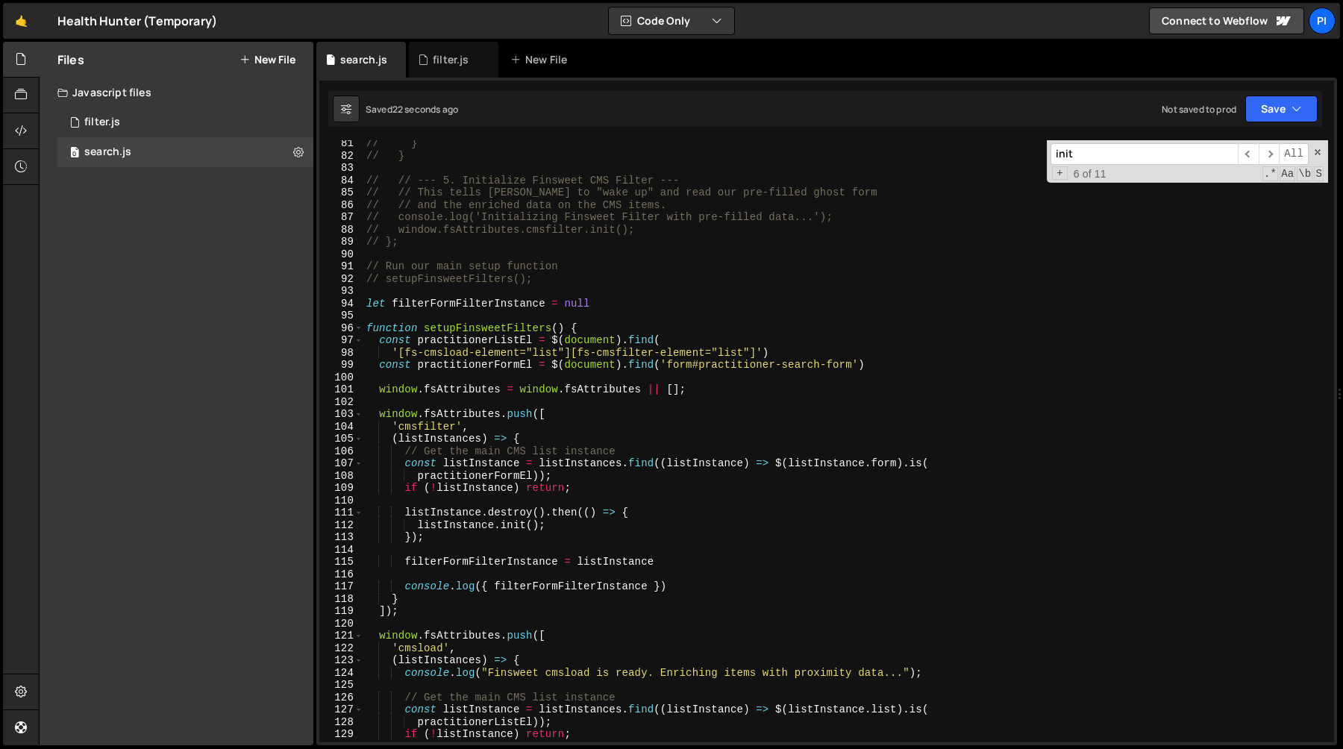
scroll to position [1006, 0]
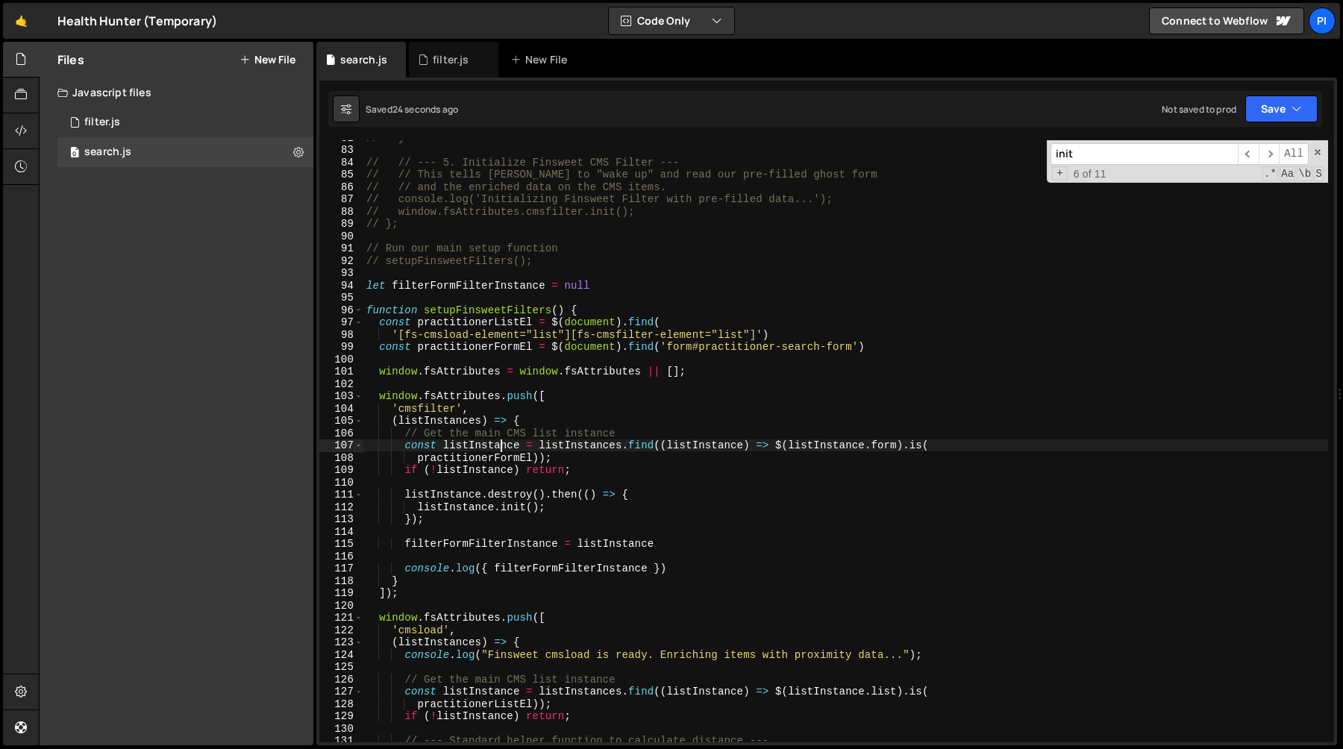
click at [501, 445] on div "// } // // --- 5. Initialize Finsweet CMS Filter --- // // This tells Finsweet …" at bounding box center [845, 444] width 965 height 627
type textarea "const listInstance = listInstances.find((listInstance) => $(listInstance.form).…"
click at [483, 477] on div "// } // // --- 5. Initialize Finsweet CMS Filter --- // // This tells Finsweet …" at bounding box center [845, 444] width 965 height 627
click at [478, 515] on div "// } // // --- 5. Initialize Finsweet CMS Filter --- // // This tells Finsweet …" at bounding box center [845, 444] width 965 height 627
click at [484, 513] on div "// } // // --- 5. Initialize Finsweet CMS Filter --- // // This tells Finsweet …" at bounding box center [845, 444] width 965 height 627
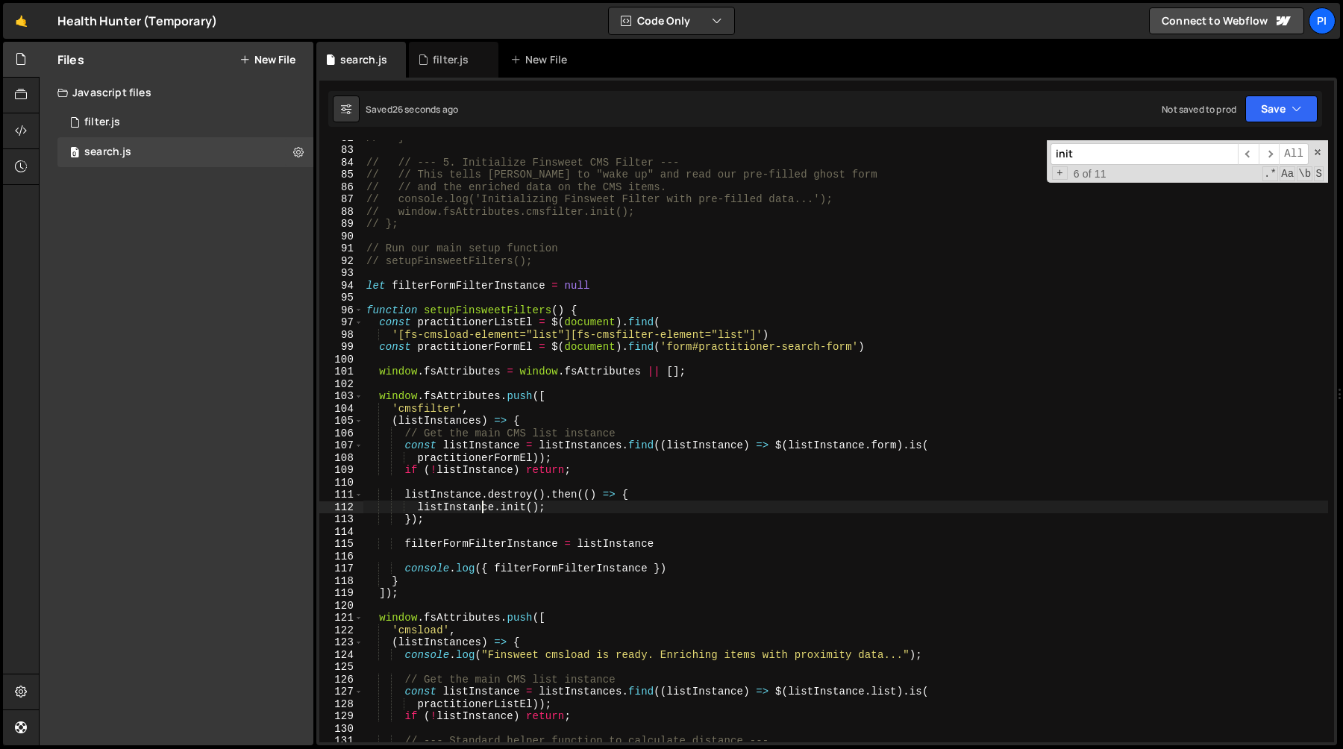
type textarea "listInstance.init();"
click at [484, 513] on div "// } // // --- 5. Initialize Finsweet CMS Filter --- // // This tells Finsweet …" at bounding box center [845, 444] width 965 height 627
click at [484, 533] on div "// } // // --- 5. Initialize Finsweet CMS Filter --- // // This tells Finsweet …" at bounding box center [845, 444] width 965 height 627
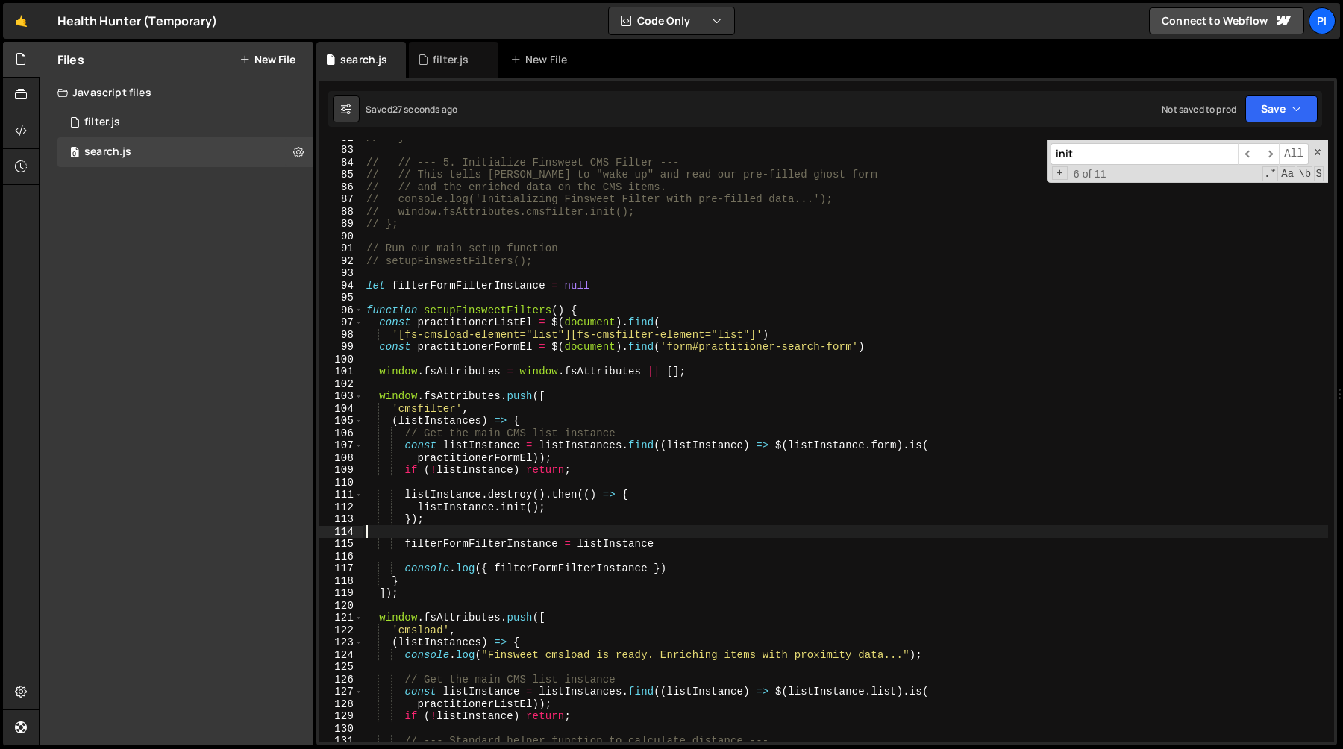
click at [484, 526] on div "// } // // --- 5. Initialize Finsweet CMS Filter --- // // This tells Finsweet …" at bounding box center [845, 444] width 965 height 627
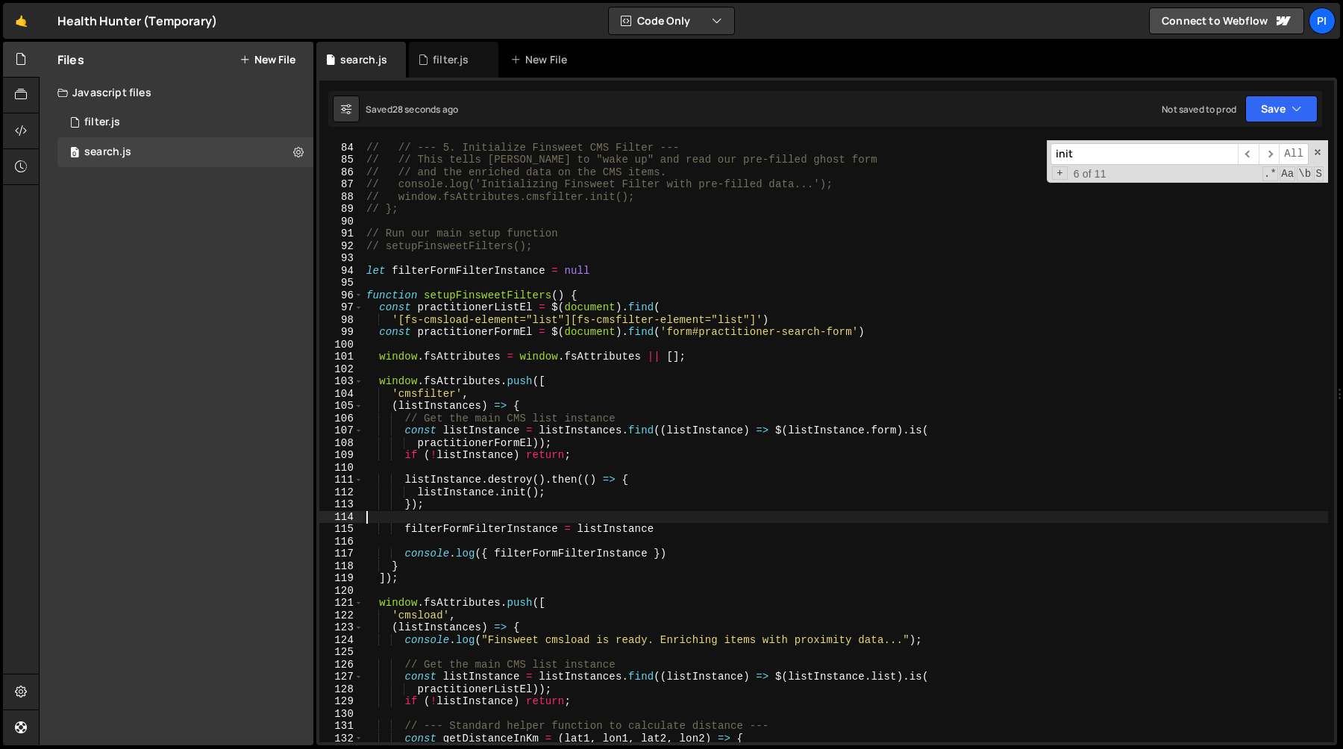
scroll to position [1020, 0]
click at [475, 507] on div "// // --- 5. Initialize Finsweet CMS Filter --- // // This tells Finsweet to "w…" at bounding box center [845, 442] width 965 height 627
click at [471, 505] on div "// // --- 5. Initialize Finsweet CMS Filter --- // // This tells Finsweet to "w…" at bounding box center [845, 442] width 965 height 627
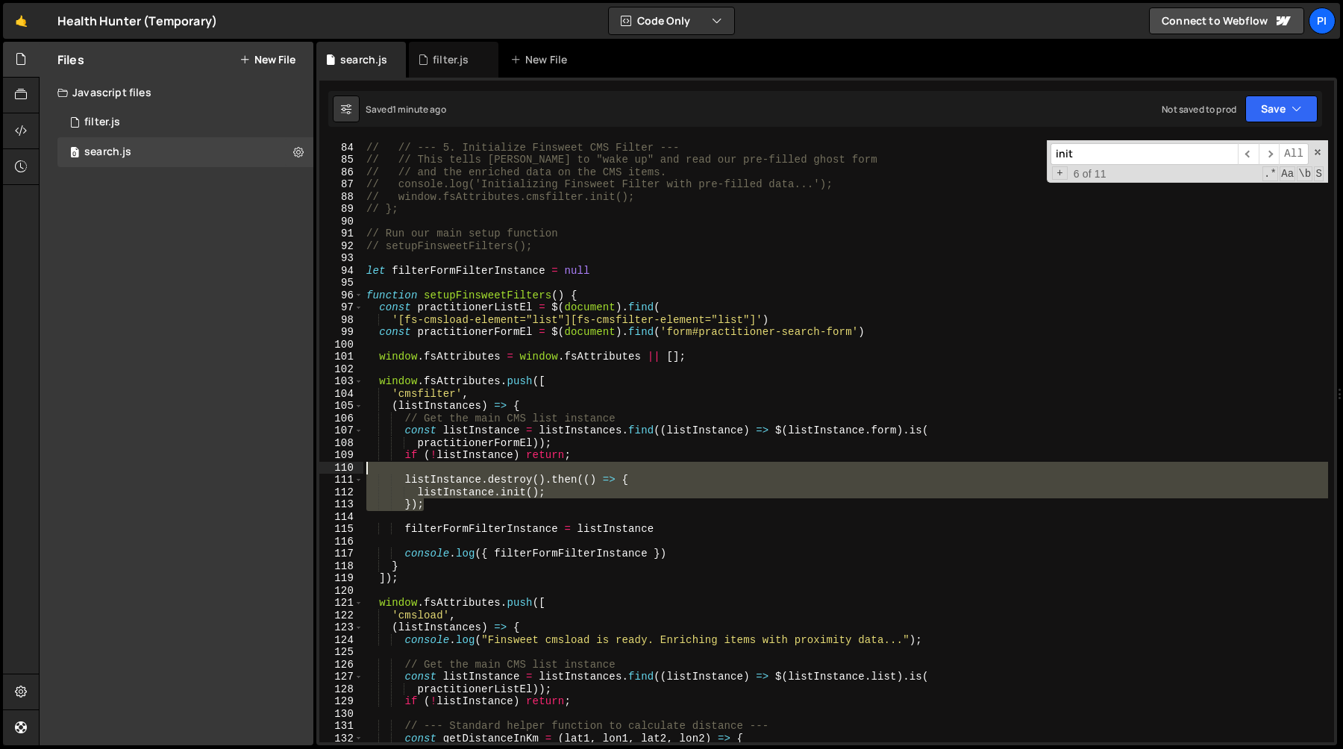
drag, startPoint x: 471, startPoint y: 505, endPoint x: 426, endPoint y: 469, distance: 57.8
click at [426, 469] on div "// // --- 5. Initialize Finsweet CMS Filter --- // // This tells Finsweet to "w…" at bounding box center [845, 442] width 965 height 627
click at [404, 482] on div "// // --- 5. Initialize Finsweet CMS Filter --- // // This tells Finsweet to "w…" at bounding box center [845, 441] width 965 height 602
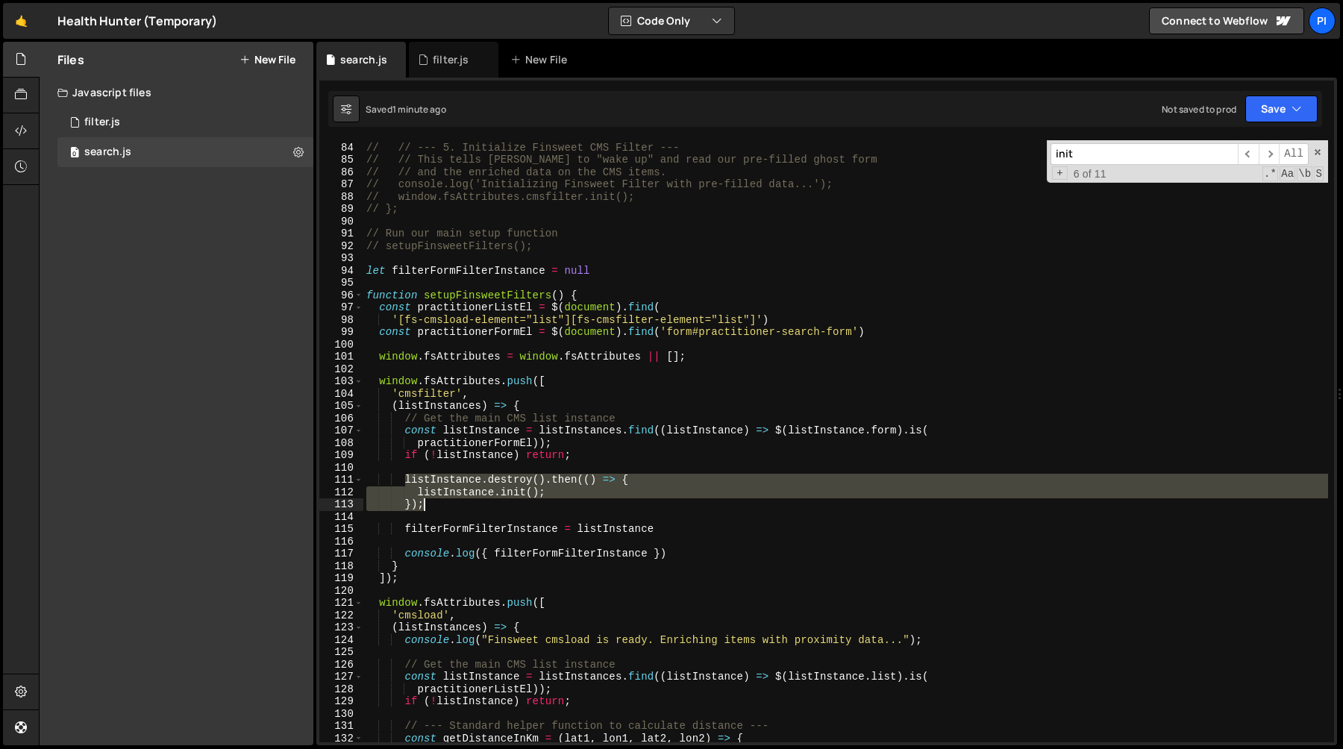
click at [439, 501] on div "// // --- 5. Initialize Finsweet CMS Filter --- // // This tells Finsweet to "w…" at bounding box center [845, 442] width 965 height 627
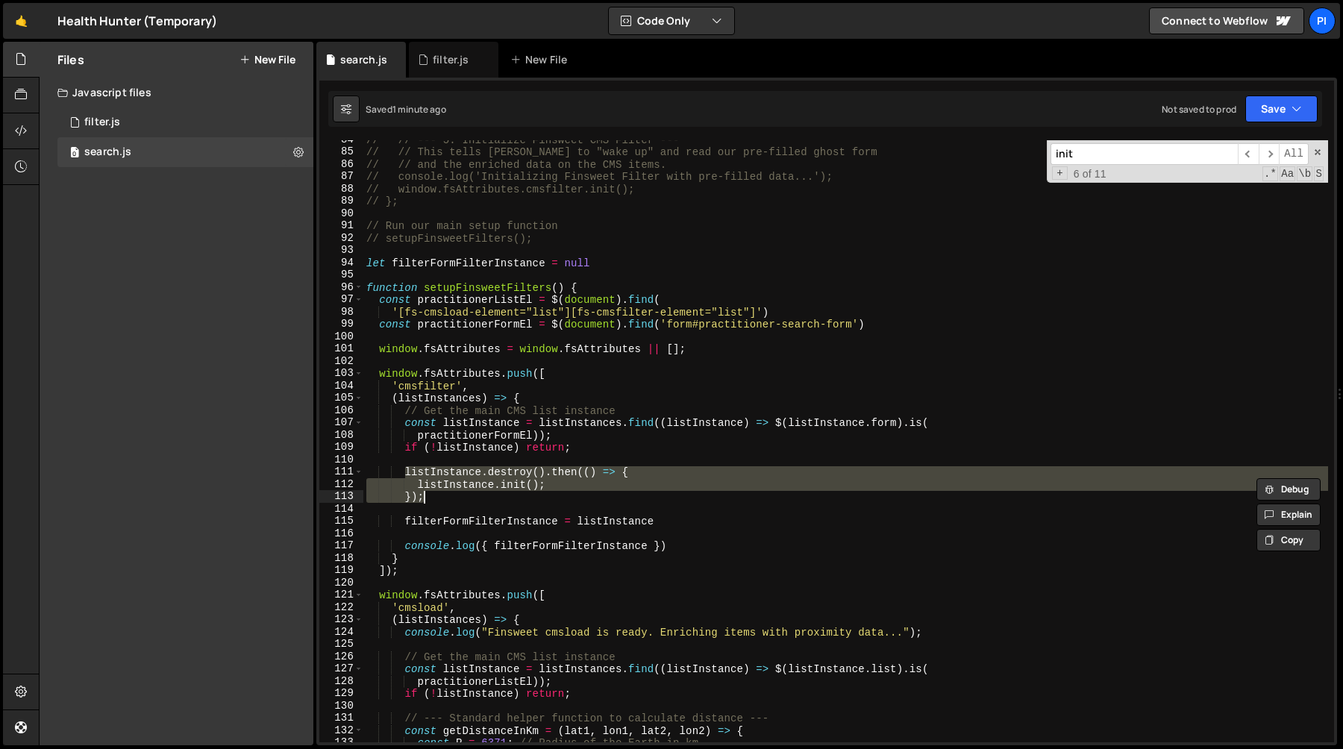
scroll to position [1032, 0]
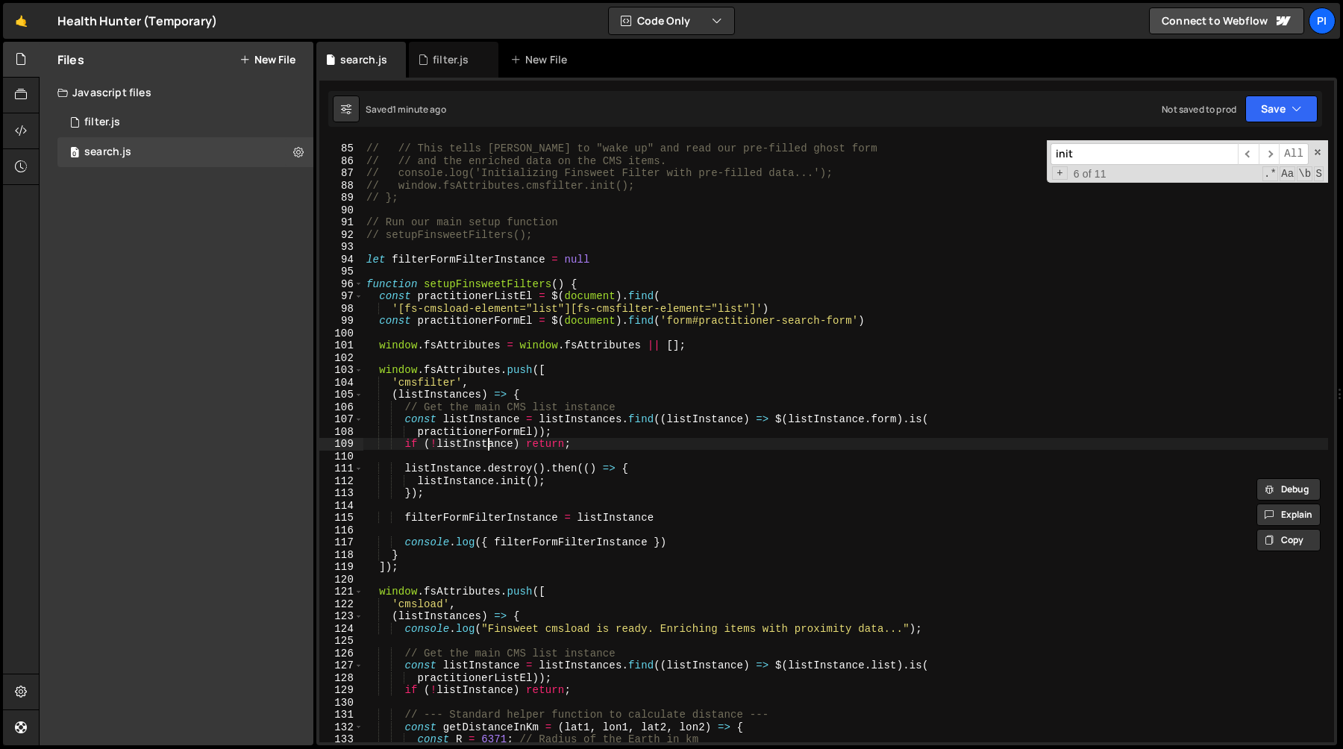
click at [488, 450] on div "// // --- 5. Initialize Finsweet CMS Filter --- // // This tells Finsweet to "w…" at bounding box center [845, 443] width 965 height 627
type textarea "if (!listInstance) return;"
click at [450, 462] on div "// // --- 5. Initialize Finsweet CMS Filter --- // // This tells Finsweet to "w…" at bounding box center [845, 443] width 965 height 627
click at [407, 466] on div "// // --- 5. Initialize Finsweet CMS Filter --- // // This tells Finsweet to "w…" at bounding box center [845, 443] width 965 height 627
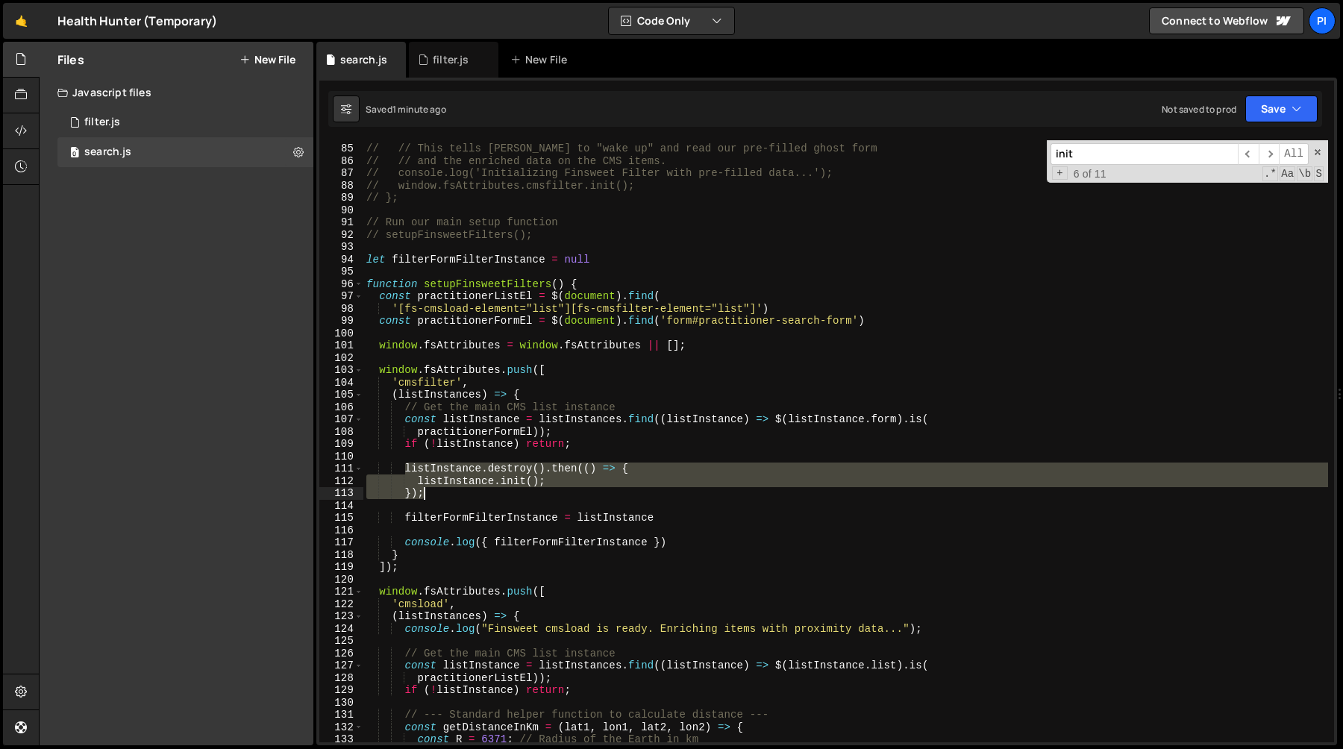
click at [436, 496] on div "// // --- 5. Initialize Finsweet CMS Filter --- // // This tells Finsweet to "w…" at bounding box center [845, 443] width 965 height 627
type textarea "listInstance.init(); });"
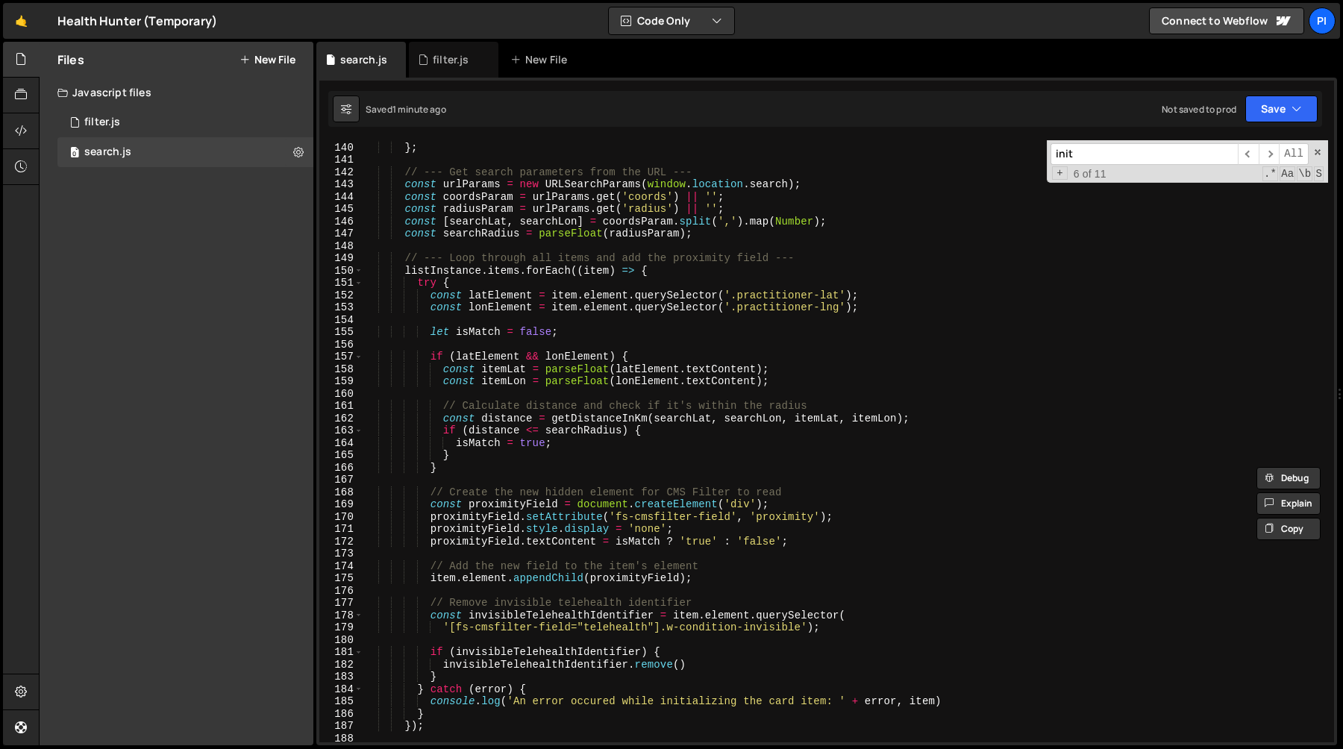
scroll to position [1817, 0]
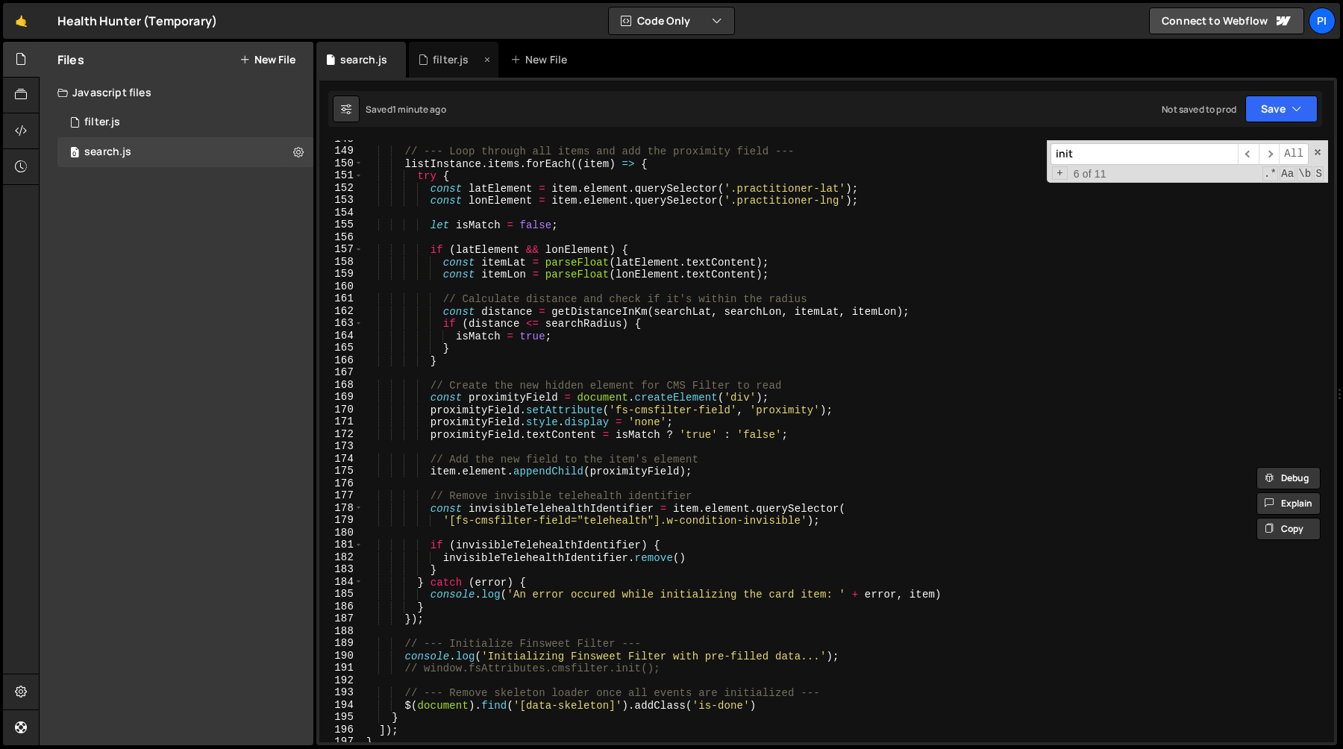
click at [433, 60] on div "filter.js" at bounding box center [451, 59] width 36 height 15
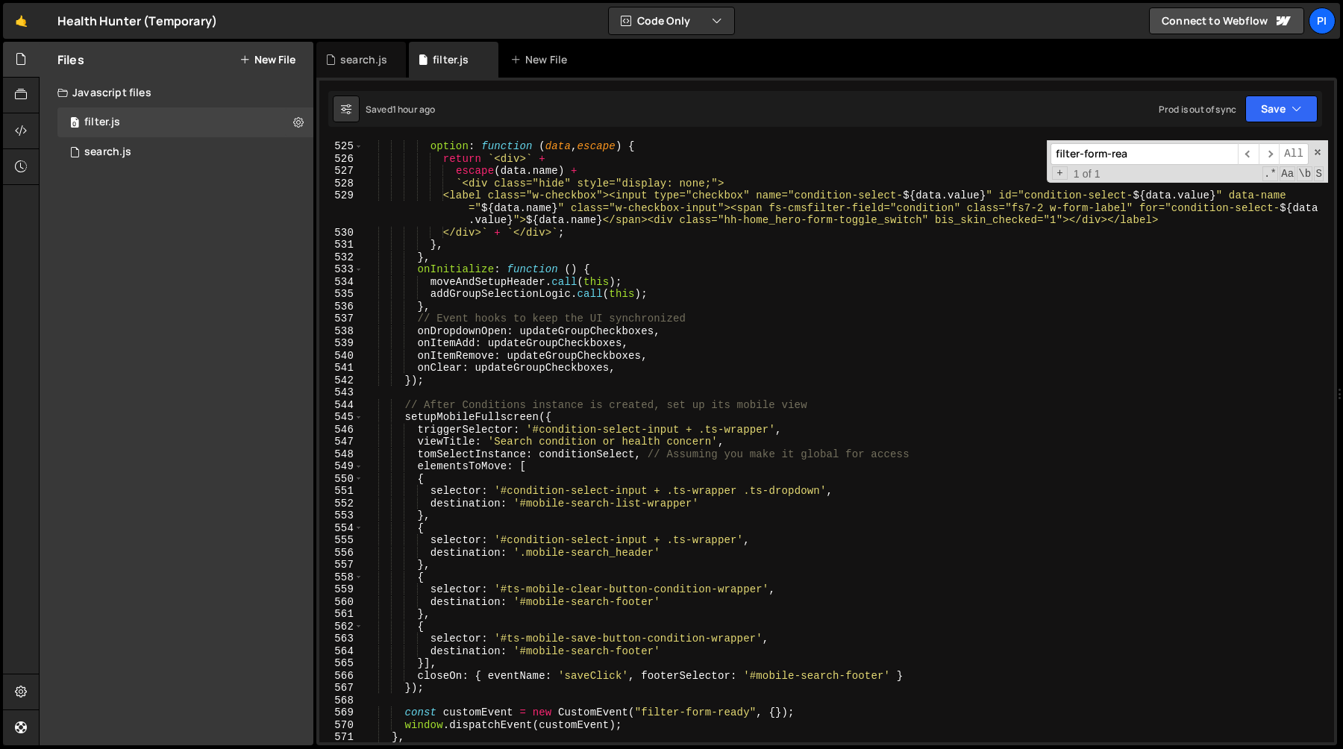
scroll to position [6747, 0]
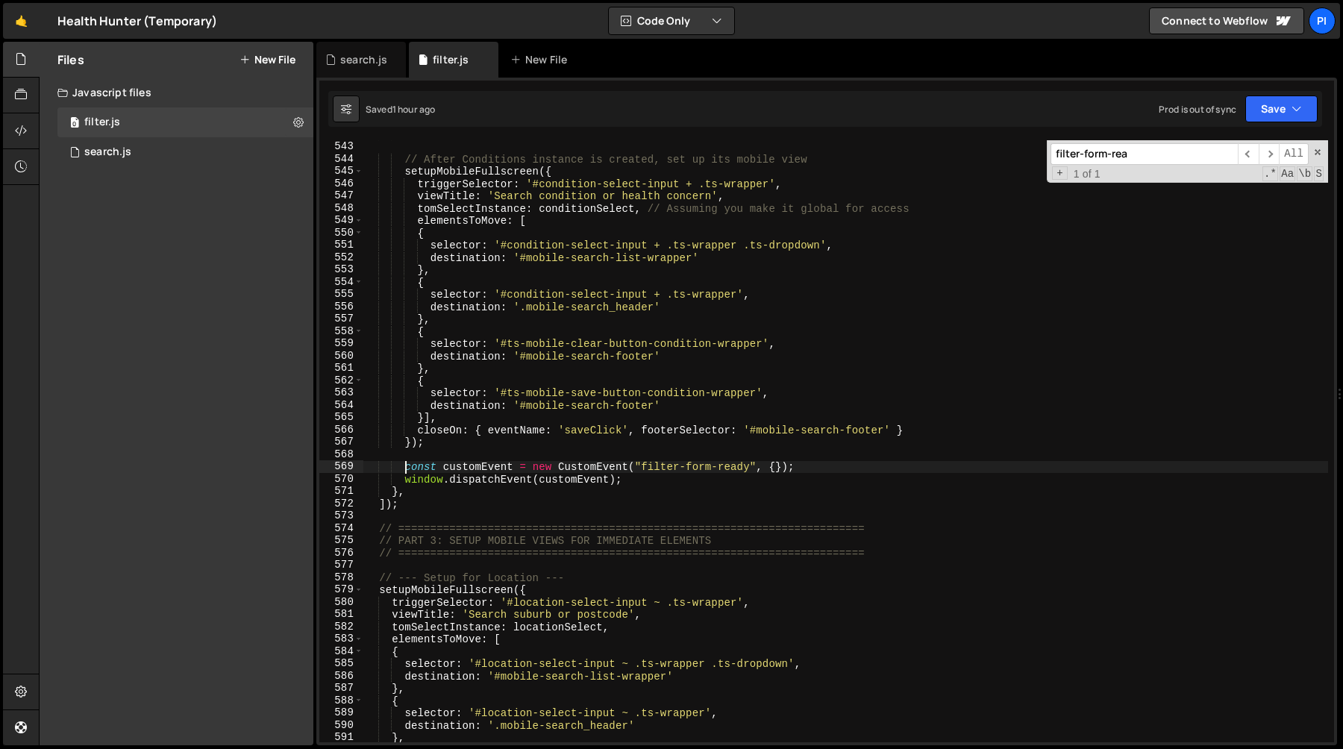
click at [404, 466] on div "}) ; // After Conditions instance is created, set up its mobile view setupMobil…" at bounding box center [845, 441] width 965 height 627
click at [630, 481] on div "}) ; // After Conditions instance is created, set up its mobile view setupMobil…" at bounding box center [845, 441] width 965 height 627
type textarea "const customEvent = new CustomEvent("filter-form-ready", {}); window.dispatchEv…"
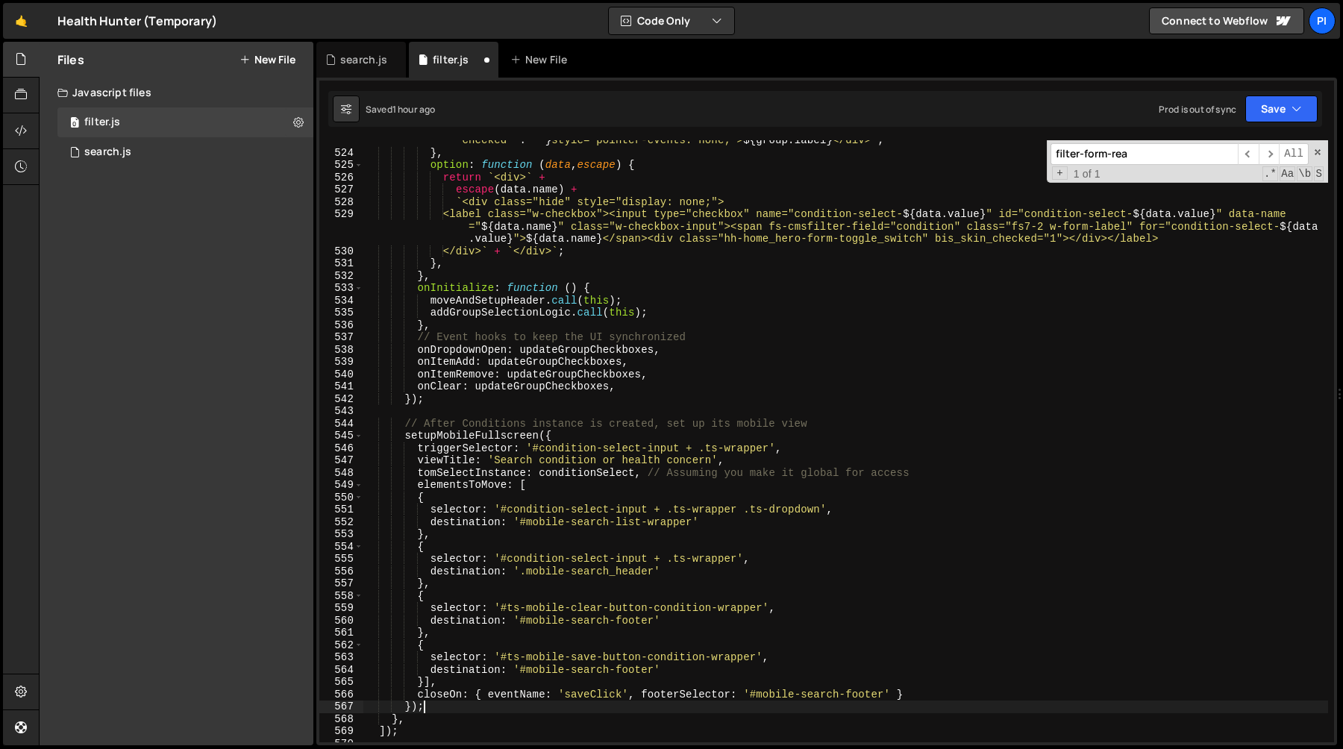
scroll to position [6353, 0]
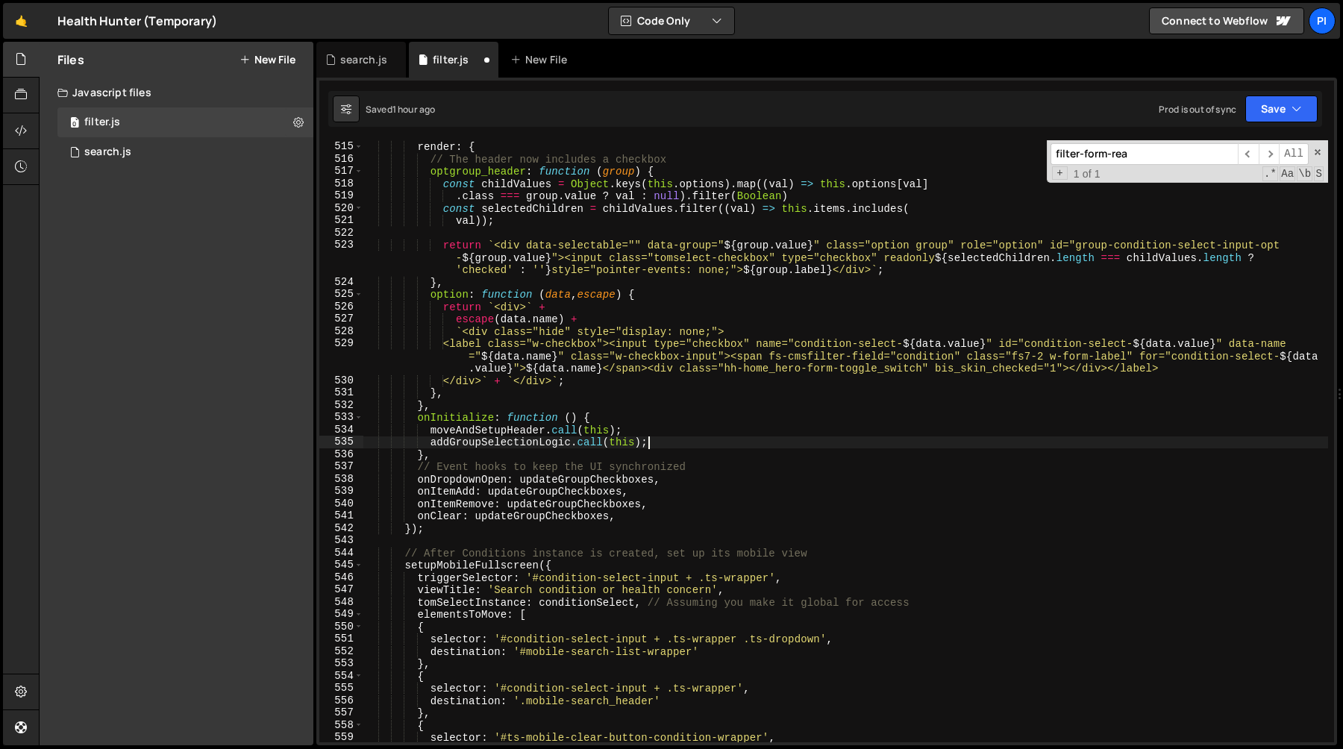
click at [683, 448] on div "} , render : { // The header now includes a checkbox optgroup_header : function…" at bounding box center [845, 441] width 965 height 627
type textarea "[DOMAIN_NAME](this);"
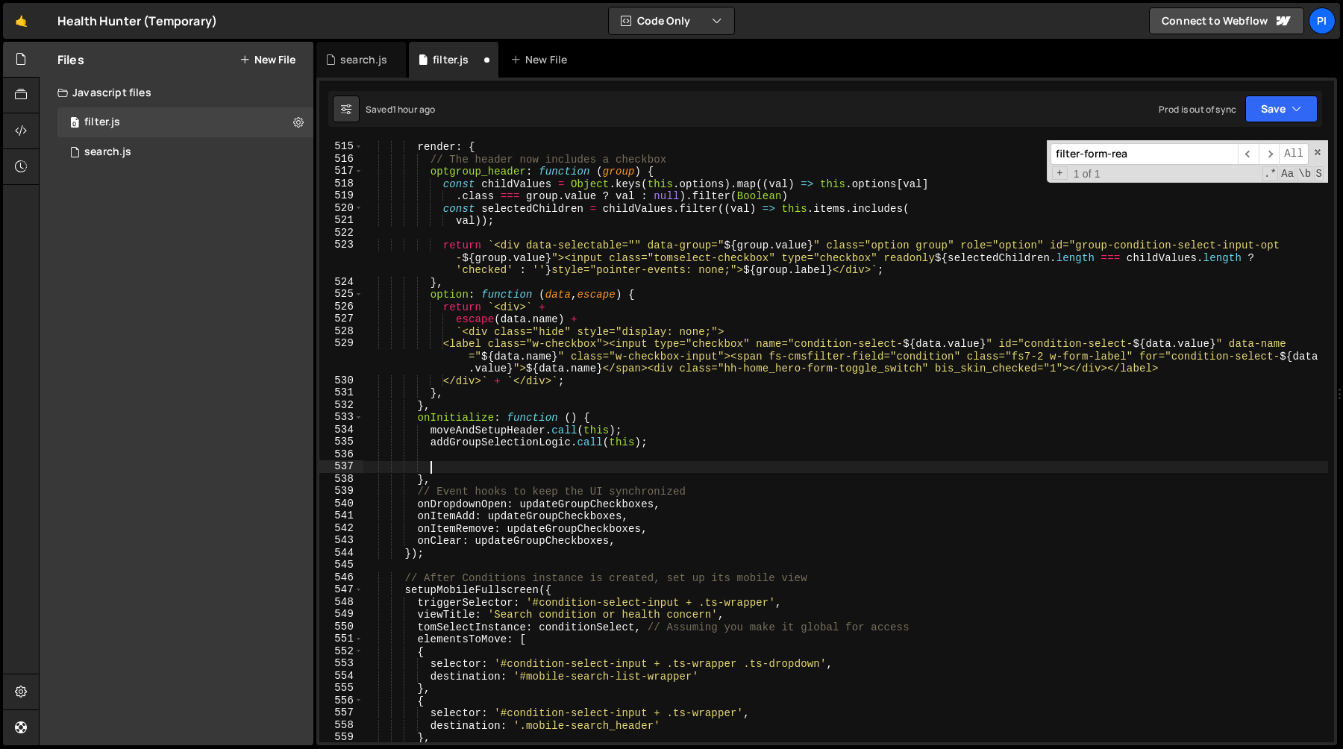
paste textarea "window.dispatchEvent(customEvent);"
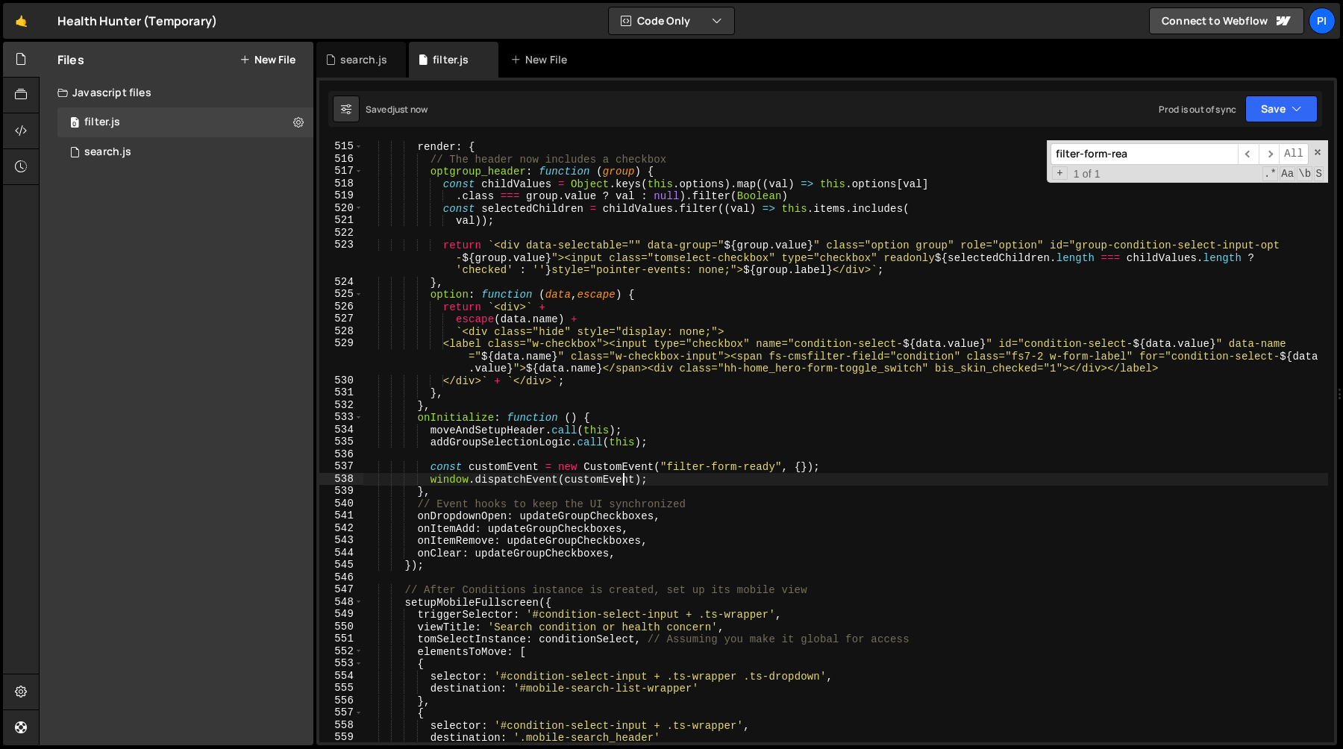
type textarea "window.dispatchEvent(customEvent);"
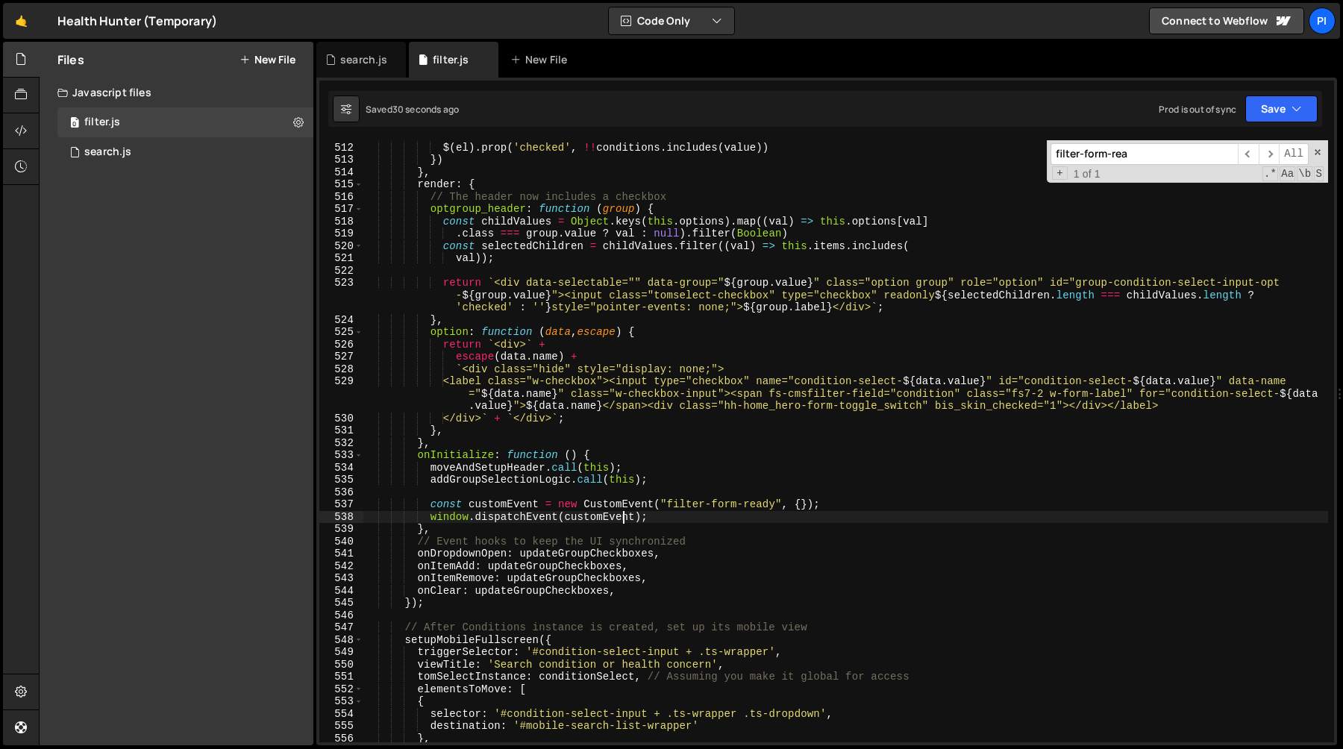
scroll to position [6315, 0]
click at [697, 513] on div "const value = $ ( el ) . attr ( 'id' ) . replace ( 'condition-select-' , '' ) $…" at bounding box center [845, 442] width 965 height 627
click at [365, 48] on div "search.js" at bounding box center [361, 60] width 90 height 36
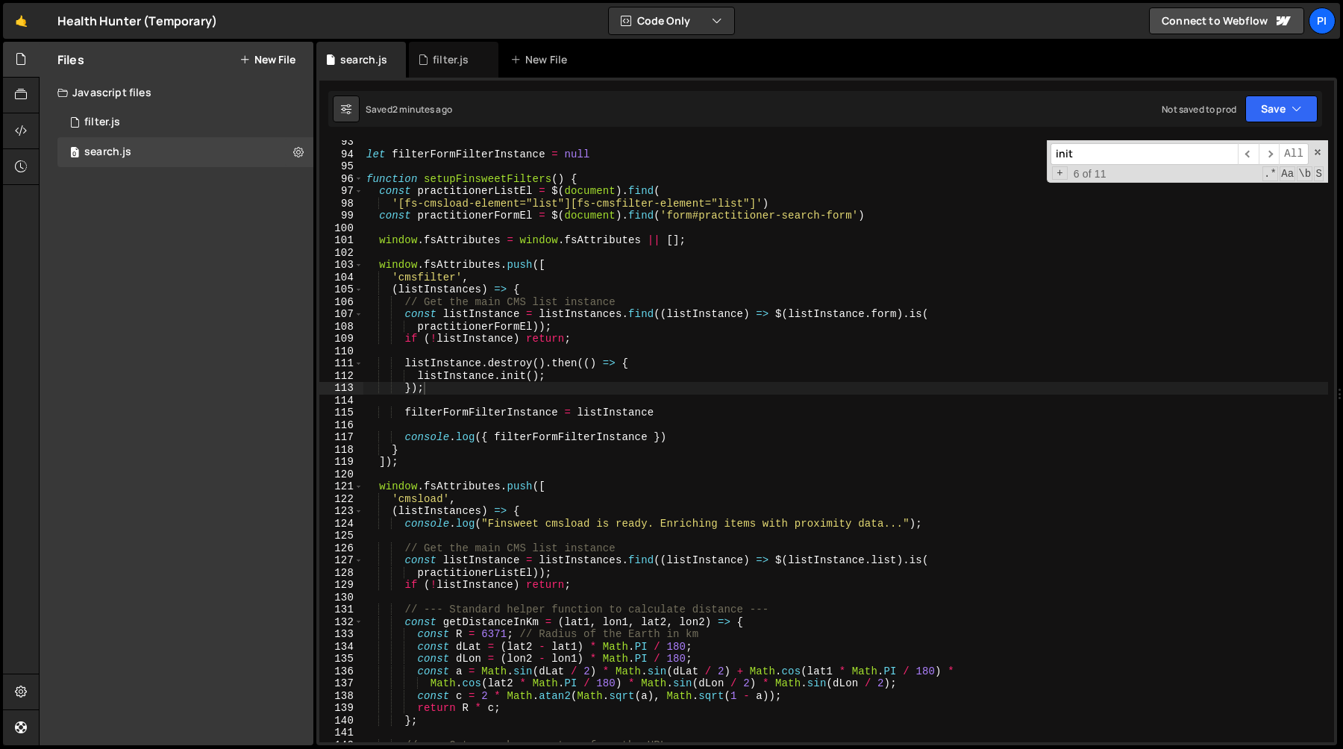
scroll to position [1137, 0]
click at [675, 431] on div "let filterFormFilterInstance = null function setupFinsweetFilters ( ) { const p…" at bounding box center [845, 449] width 965 height 627
click at [672, 378] on div "let filterFormFilterInstance = null function setupFinsweetFilters ( ) { const p…" at bounding box center [845, 449] width 965 height 627
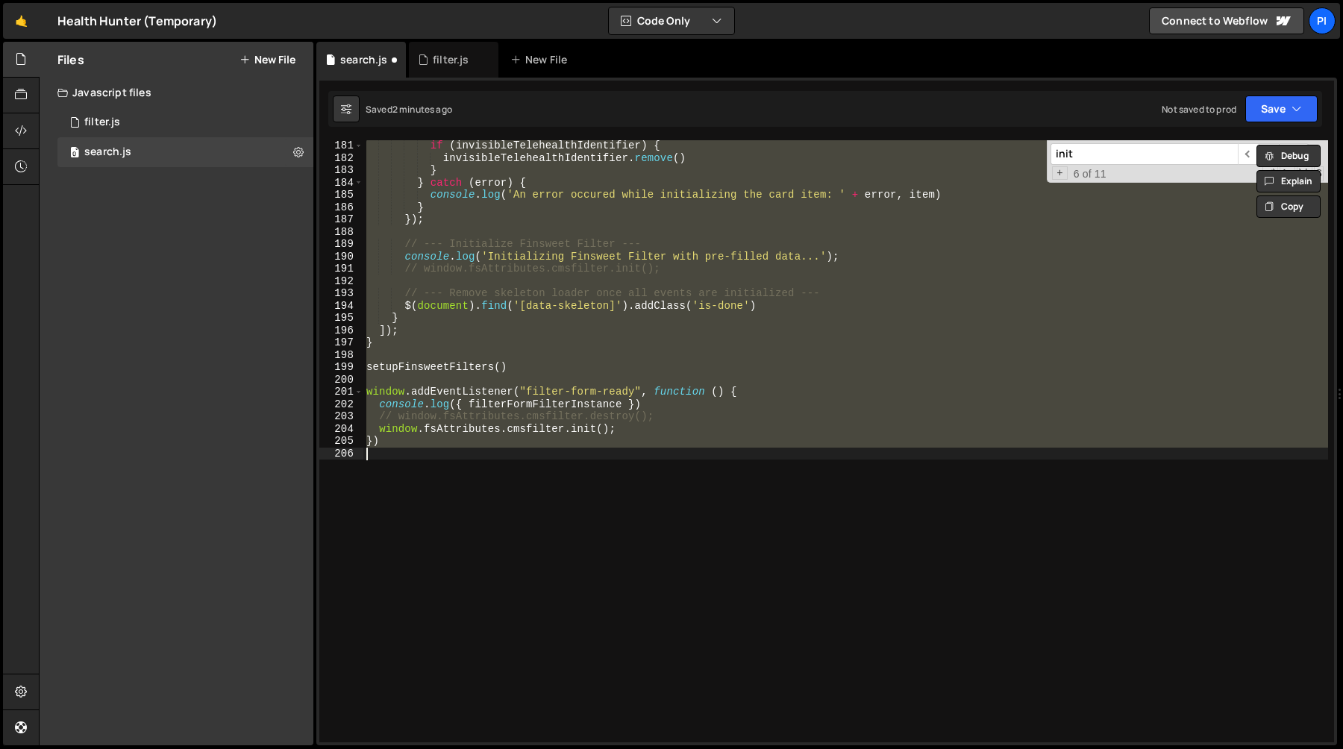
type textarea "window.addEventListener("filter-form-ready", function () {"
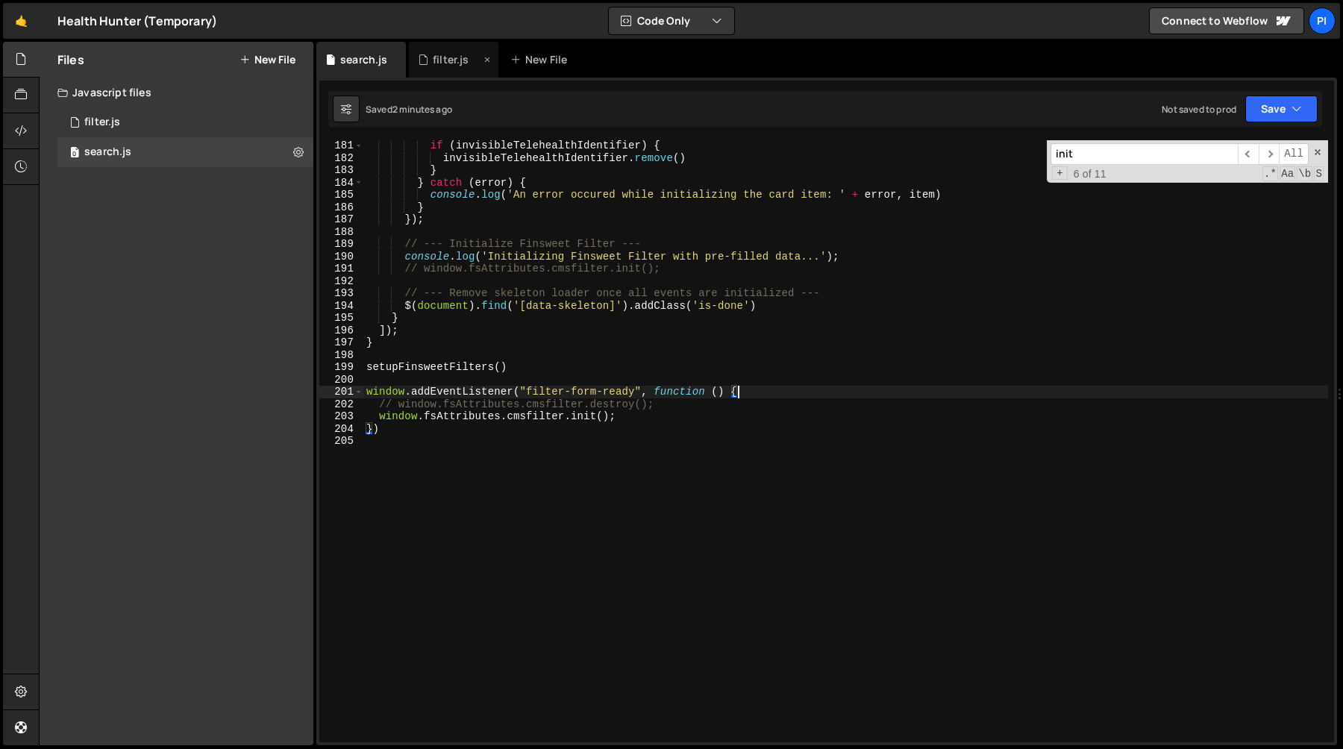
click at [442, 63] on div "filter.js" at bounding box center [451, 59] width 36 height 15
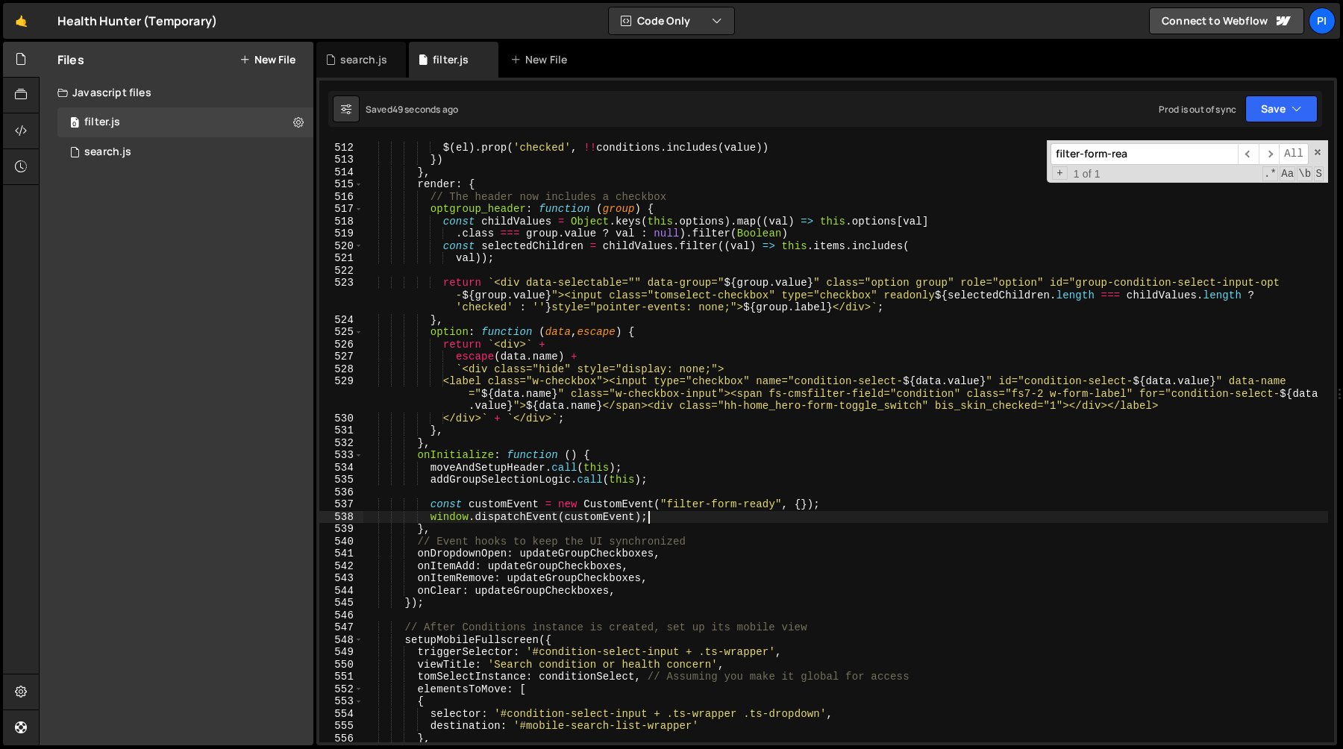
click at [682, 516] on div "const value = $ ( el ) . attr ( 'id' ) . replace ( 'condition-select-' , '' ) $…" at bounding box center [845, 442] width 965 height 627
type textarea "})();"
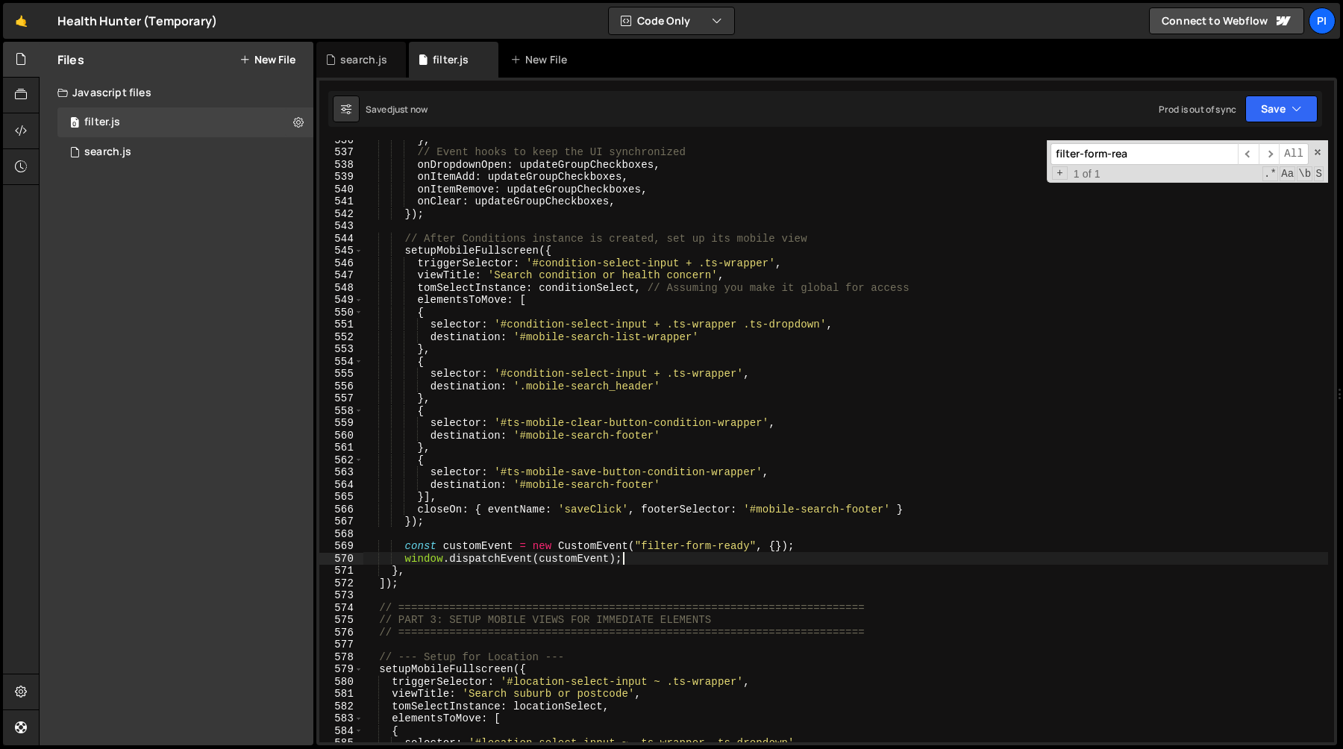
scroll to position [6656, 0]
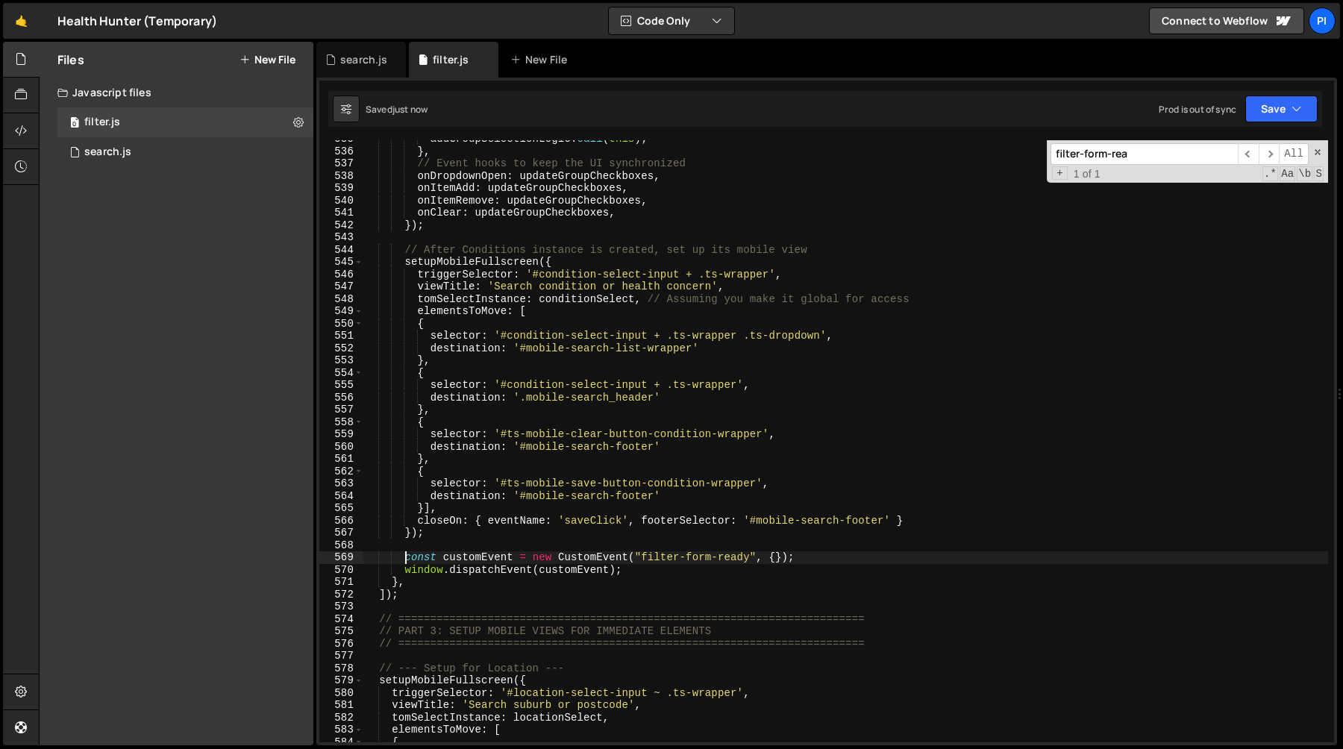
click at [402, 556] on div "addGroupSelectionLogic . call ( this ) ; } , // Event hooks to keep the UI sync…" at bounding box center [845, 446] width 965 height 627
type textarea "const customEvent = new CustomEvent("filter-form-ready", {});"
click at [424, 542] on div "addGroupSelectionLogic . call ( this ) ; } , // Event hooks to keep the UI sync…" at bounding box center [845, 446] width 965 height 627
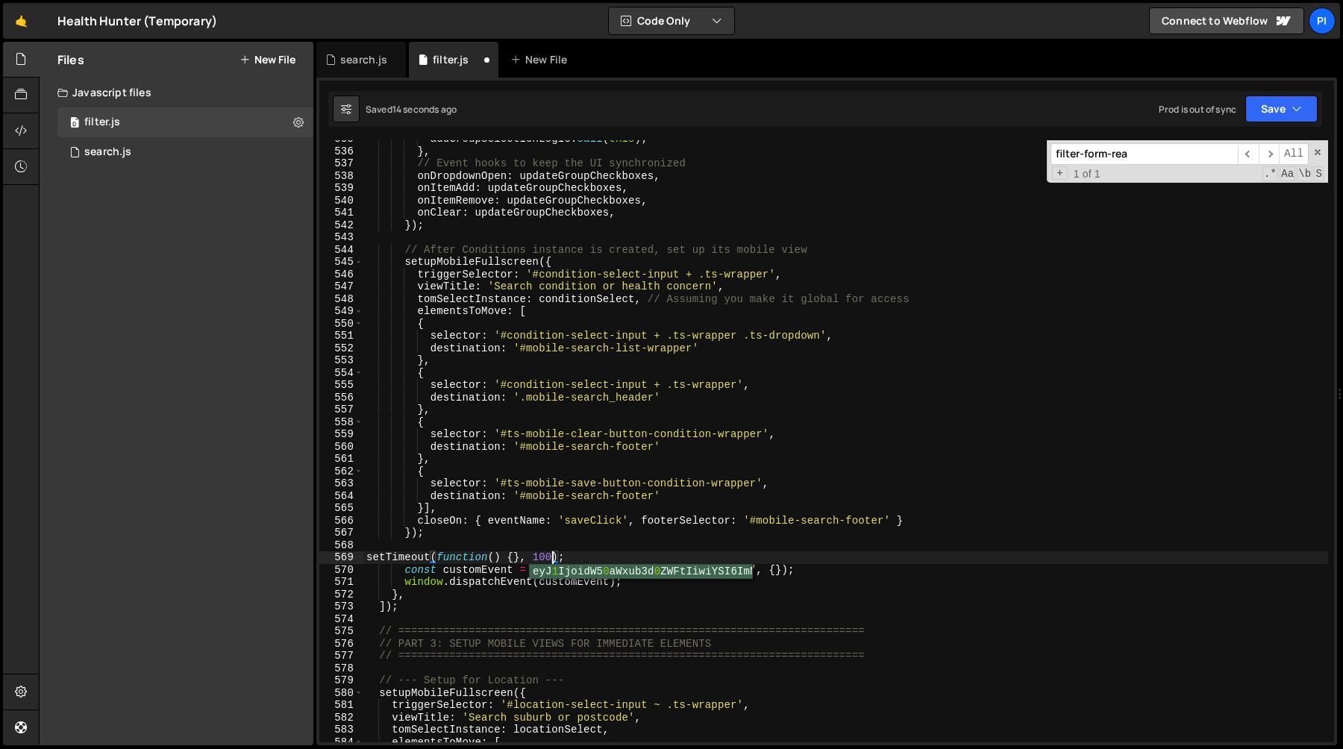
scroll to position [0, 13]
click at [402, 571] on div "addGroupSelectionLogic . call ( this ) ; } , // Event hooks to keep the UI sync…" at bounding box center [845, 446] width 965 height 627
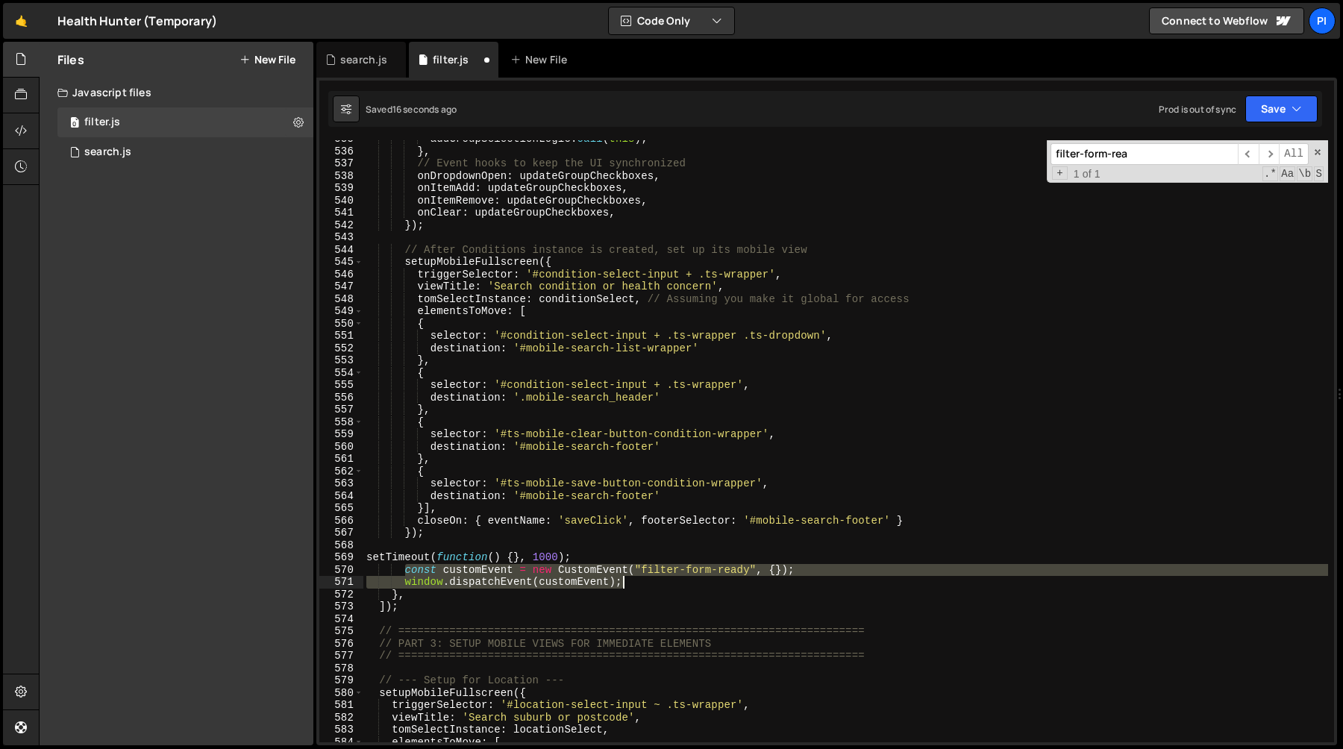
click at [640, 584] on div "addGroupSelectionLogic . call ( this ) ; } , // Event hooks to keep the UI sync…" at bounding box center [845, 446] width 965 height 627
type textarea "const customEvent = new CustomEvent("filter-form-ready", {}); window.dispatchEv…"
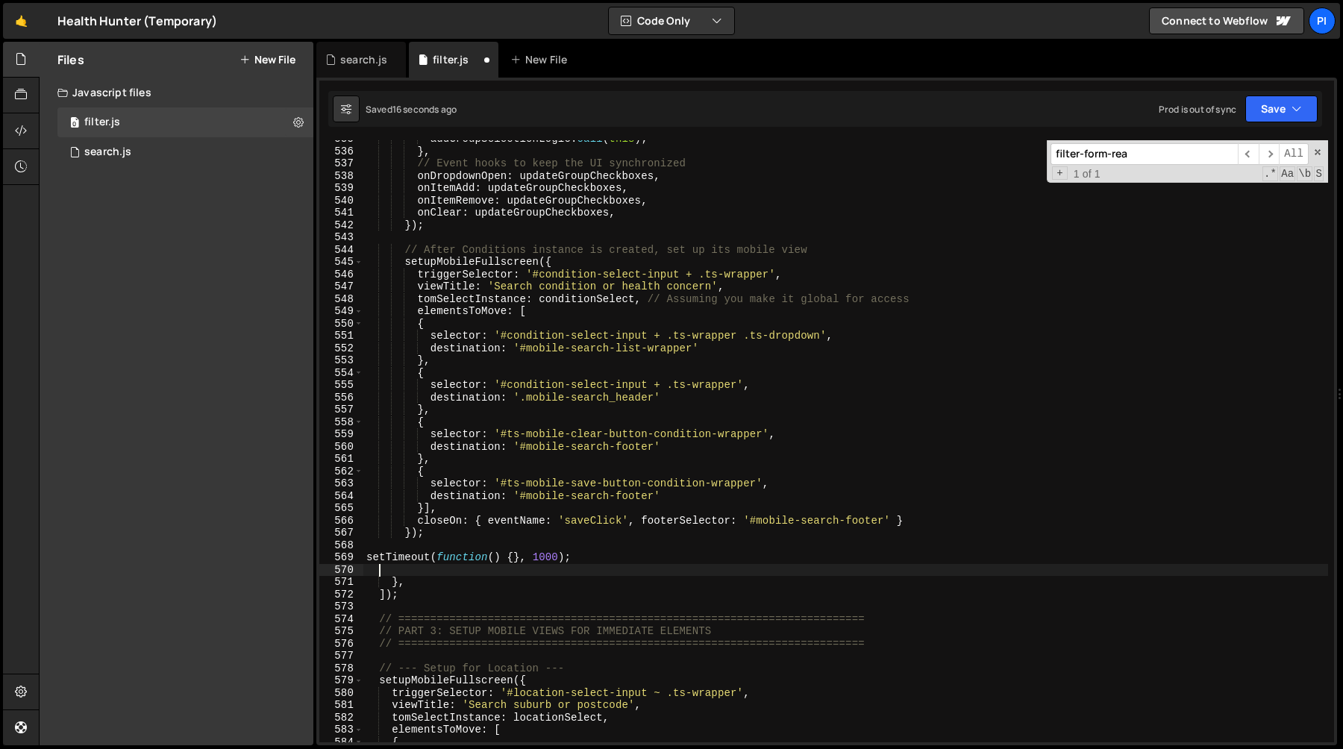
scroll to position [0, 0]
type textarea "setTimeout(function() {}, 1000);"
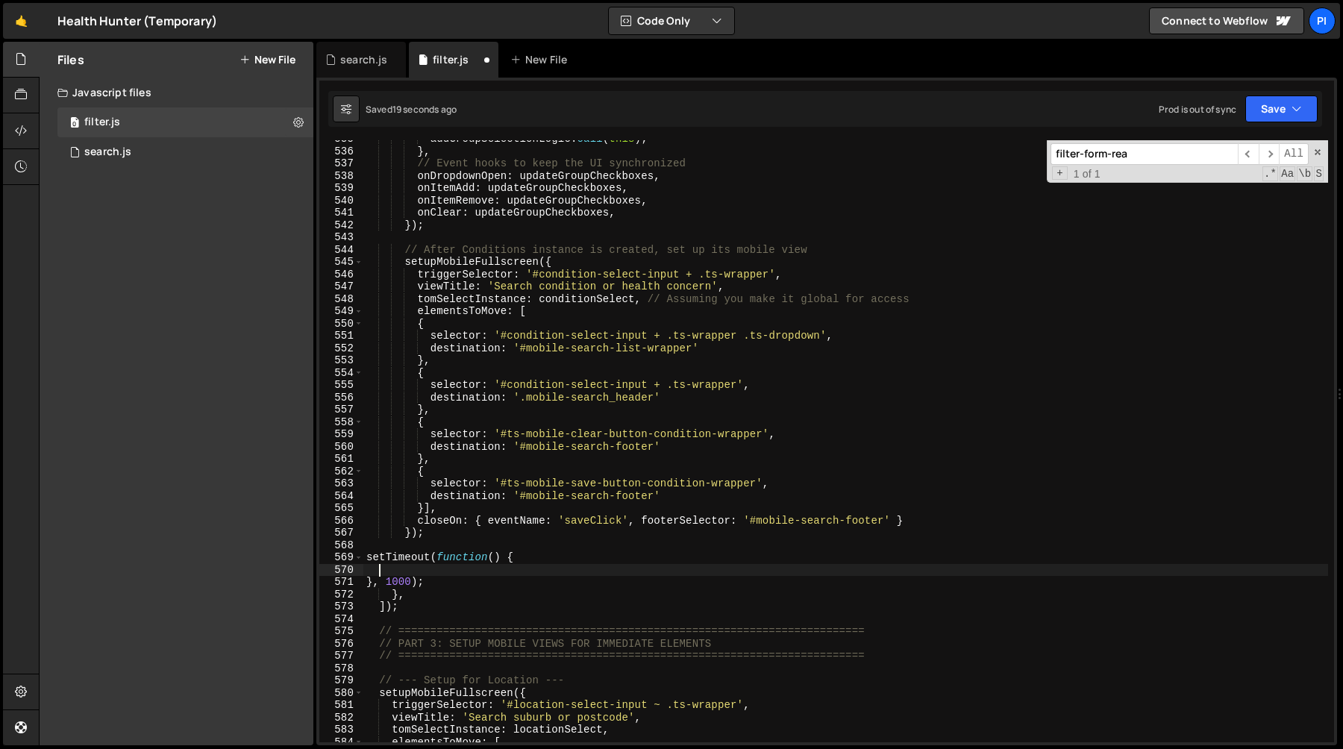
paste textarea "window.dispatchEvent(customEvent);"
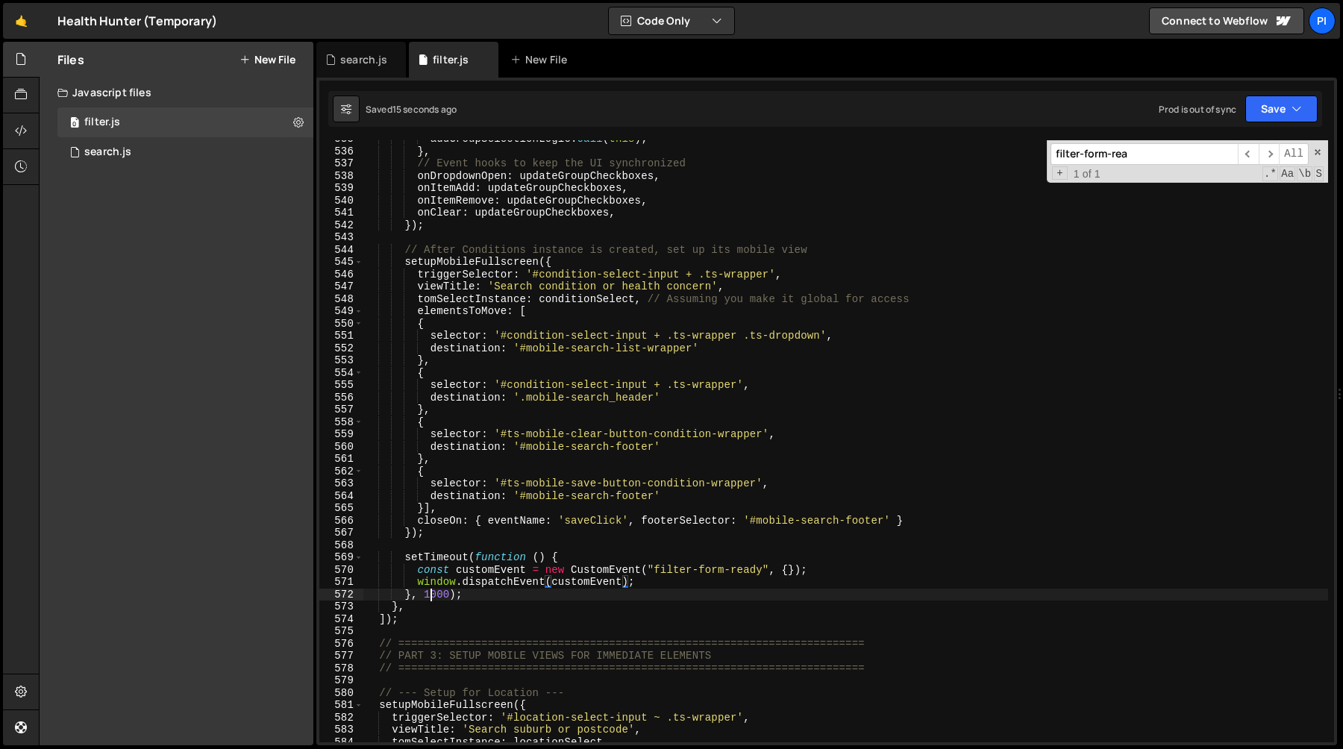
click at [433, 598] on div "addGroupSelectionLogic . call ( this ) ; } , // Event hooks to keep the UI sync…" at bounding box center [845, 446] width 965 height 627
click at [437, 598] on div "addGroupSelectionLogic . call ( this ) ; } , // Event hooks to keep the UI sync…" at bounding box center [845, 446] width 965 height 627
type textarea "}, 5000);"
click at [537, 549] on div "addGroupSelectionLogic . call ( this ) ; } , // Event hooks to keep the UI sync…" at bounding box center [845, 446] width 965 height 627
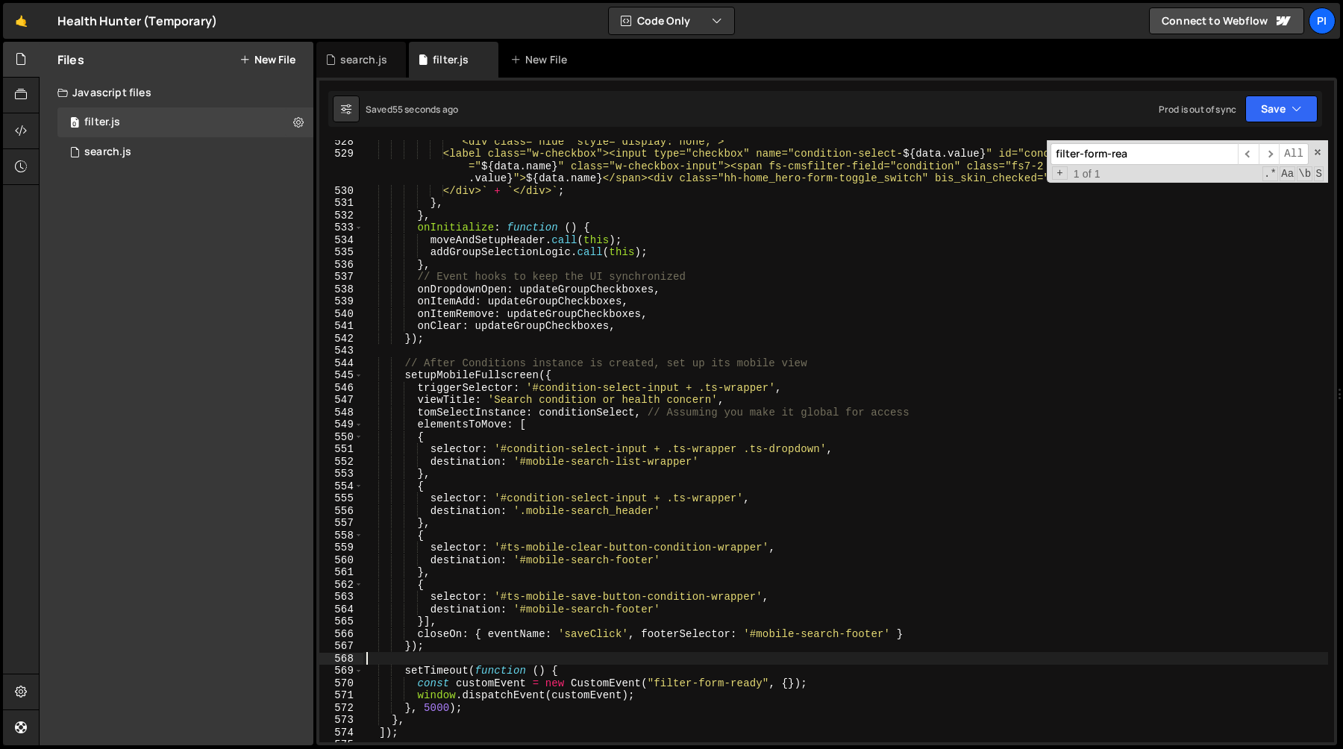
scroll to position [6589, 0]
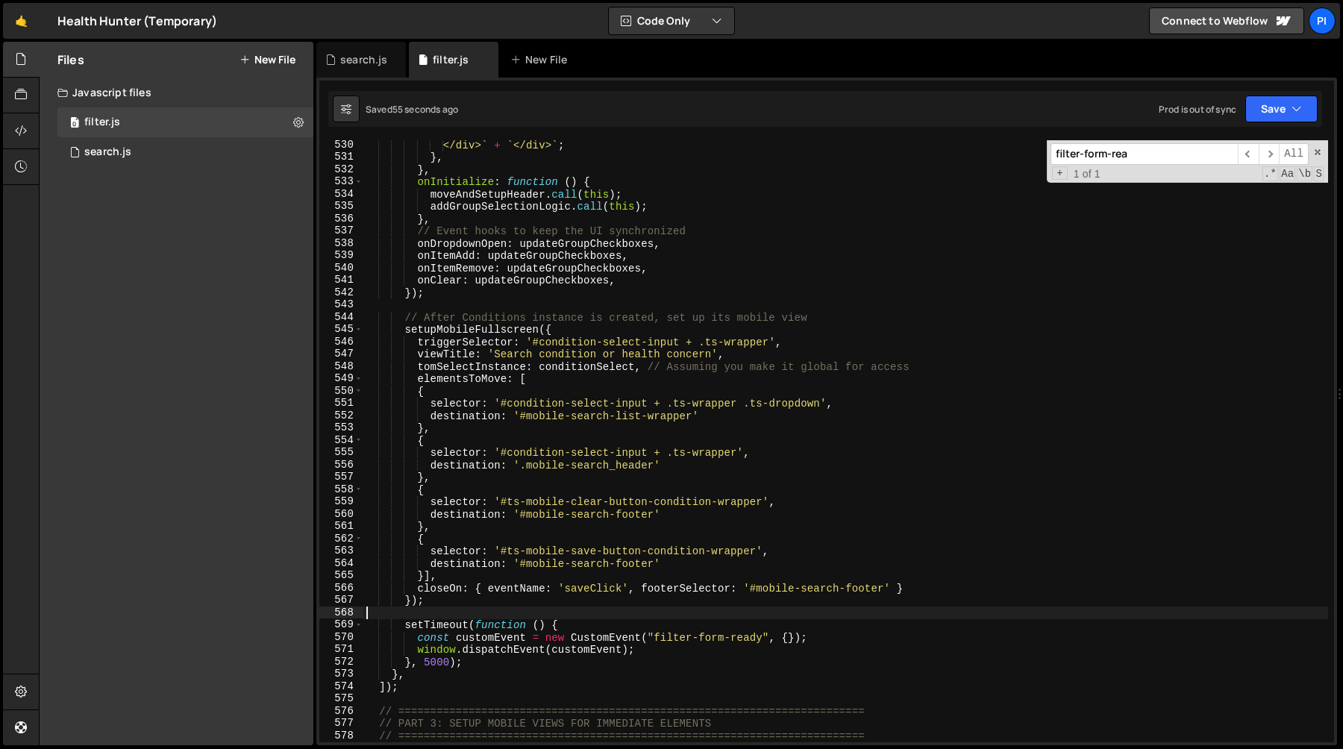
click at [489, 659] on div "</div> ` + ` </div> ` ; } , } , onInitialize : function ( ) { moveAndSetupHeade…" at bounding box center [845, 452] width 965 height 627
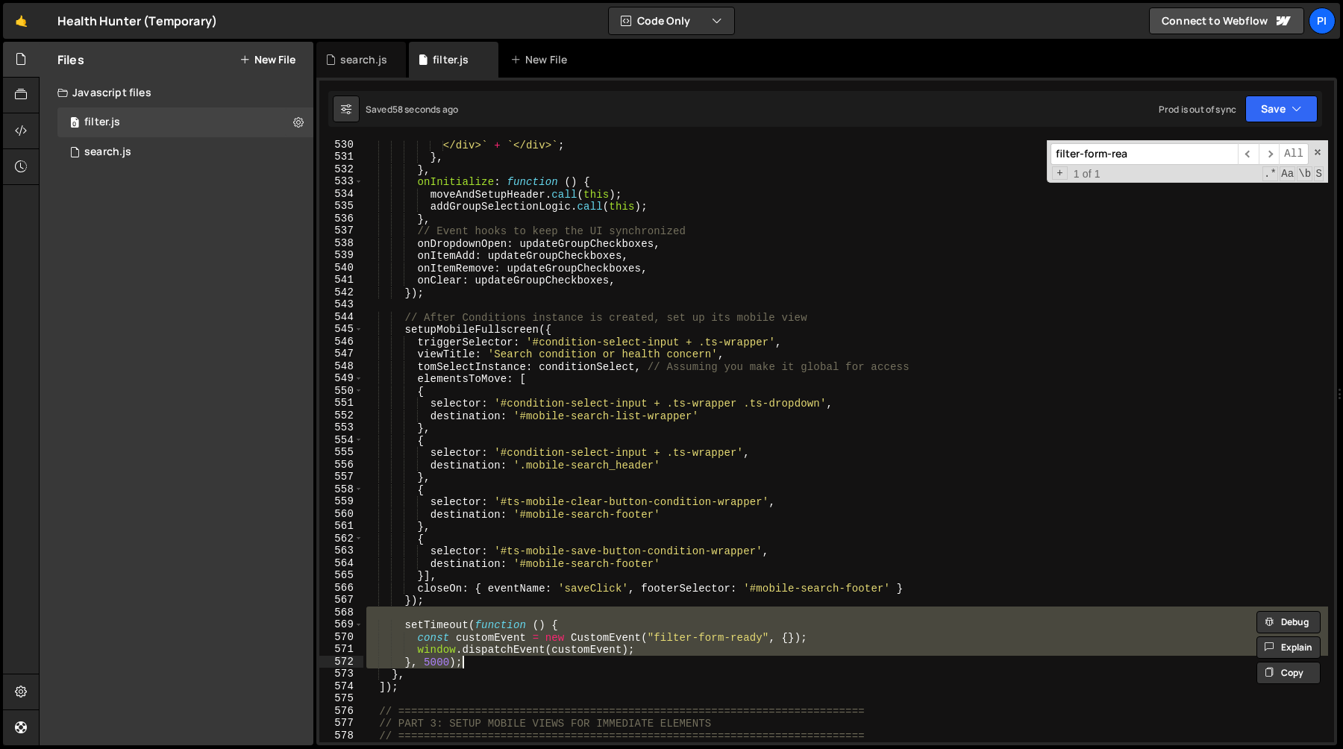
click at [660, 644] on div "</div> ` + ` </div> ` ; } , } , onInitialize : function ( ) { moveAndSetupHeade…" at bounding box center [845, 441] width 965 height 602
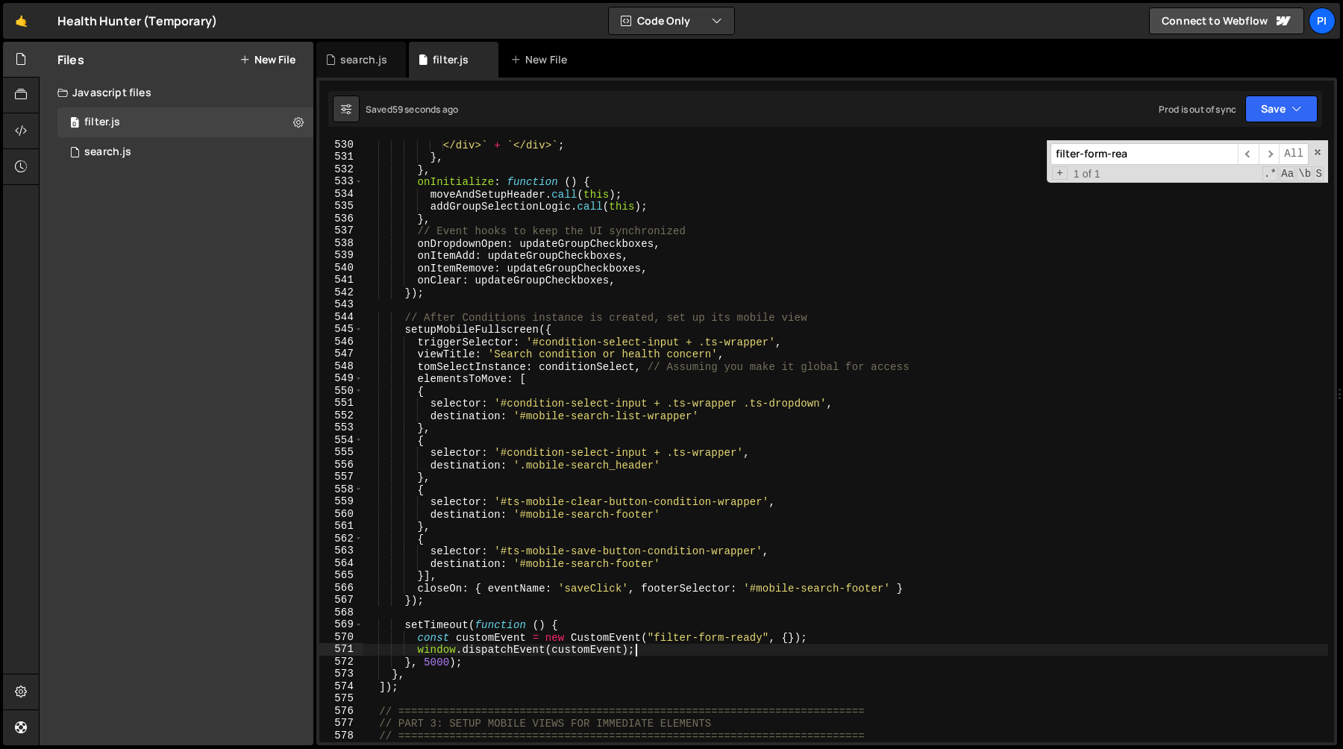
click at [415, 639] on div "</div> ` + ` </div> ` ; } , } , onInitialize : function ( ) { moveAndSetupHeade…" at bounding box center [845, 452] width 965 height 627
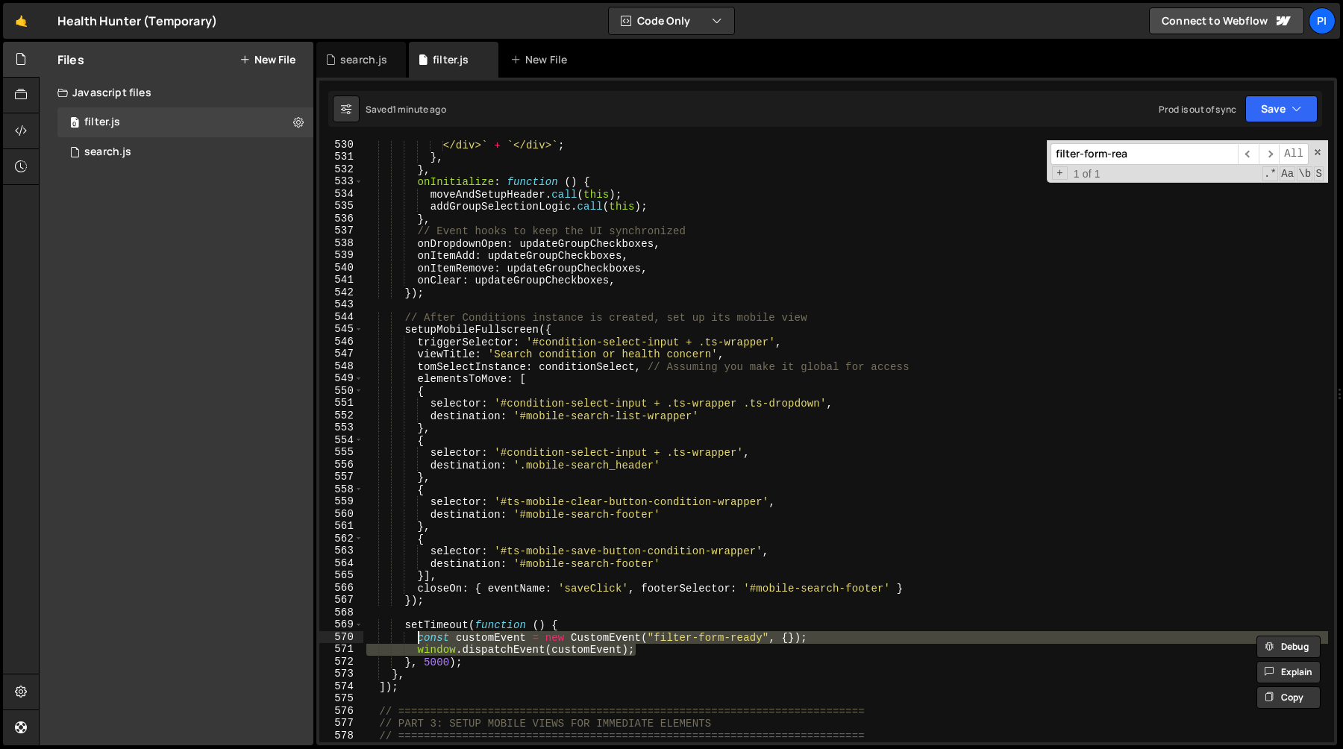
click at [495, 662] on div "</div> ` + ` </div> ` ; } , } , onInitialize : function ( ) { moveAndSetupHeade…" at bounding box center [845, 452] width 965 height 627
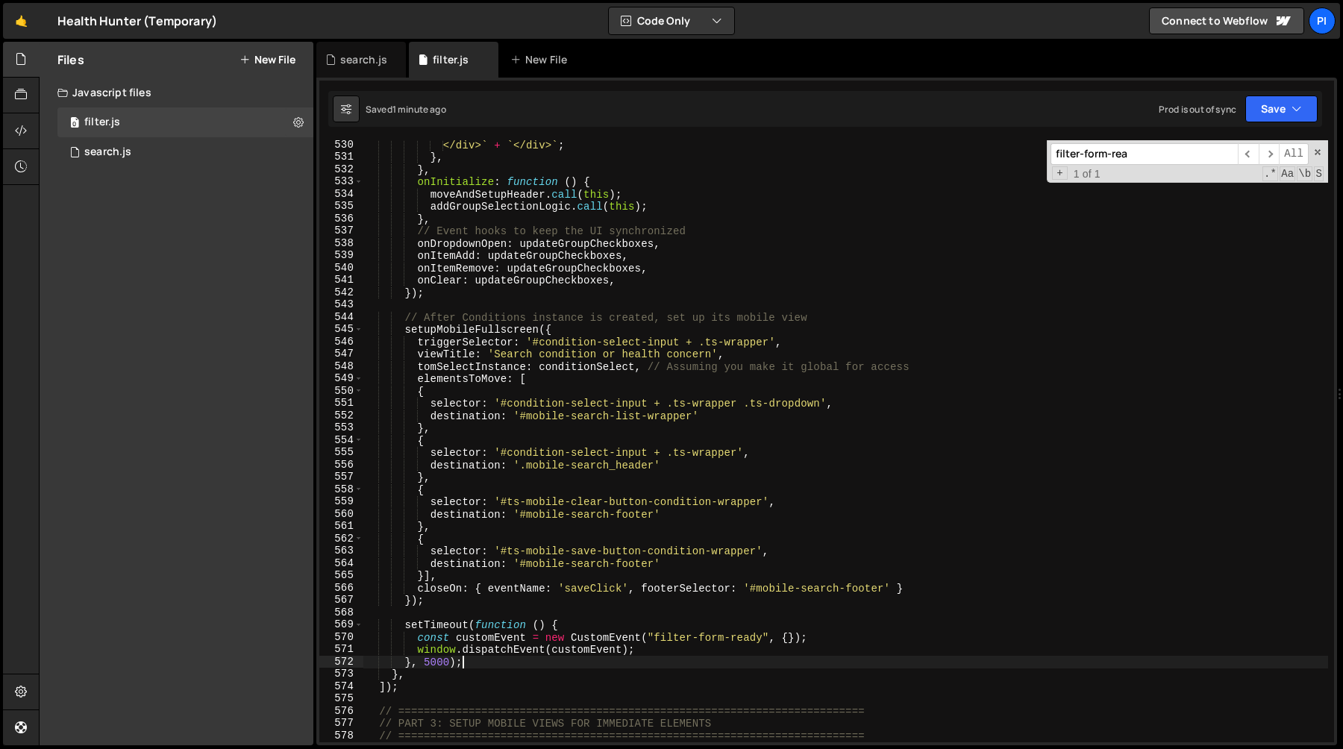
click at [402, 615] on div "</div> ` + ` </div> ` ; } , } , onInitialize : function ( ) { moveAndSetupHeade…" at bounding box center [845, 452] width 965 height 627
type textarea "setTimeout(function () {"
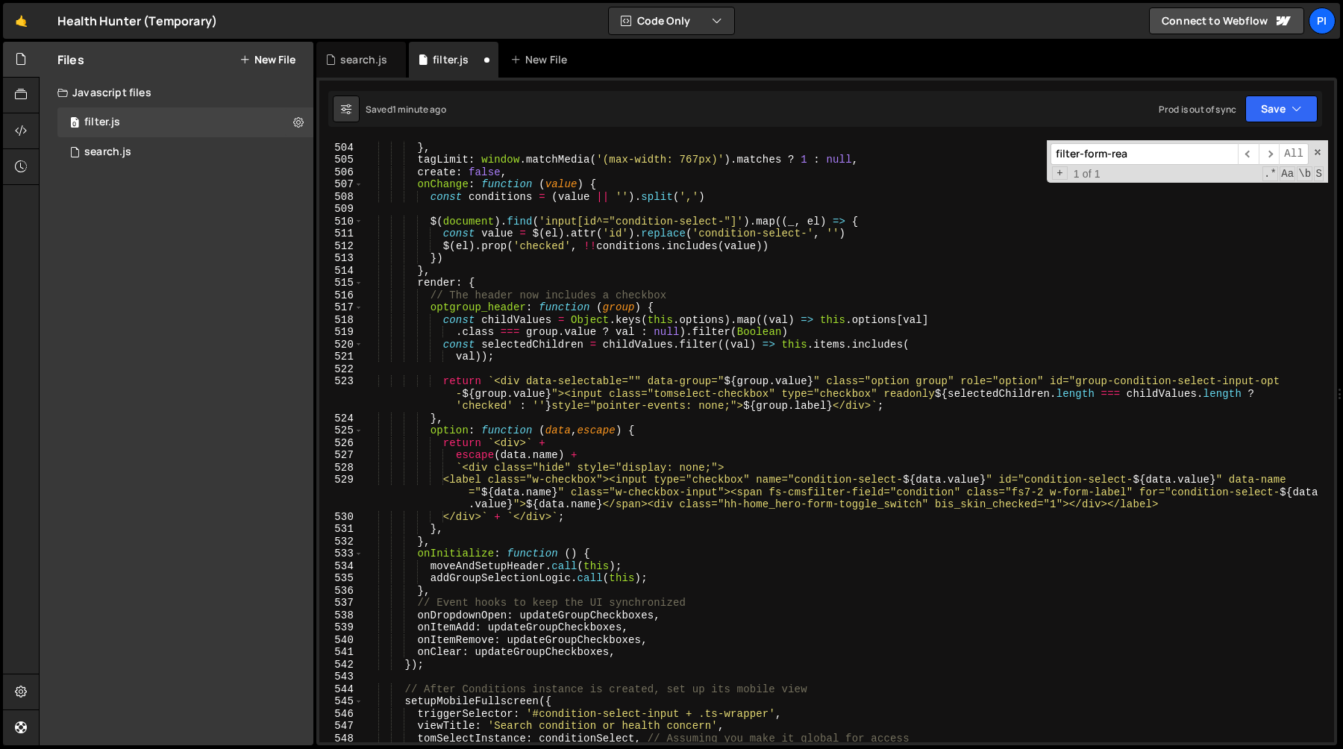
scroll to position [6217, 0]
click at [557, 616] on div "'remove_button' : { title : 'Remove this item' } , } , tagLimit : window . matc…" at bounding box center [845, 442] width 965 height 627
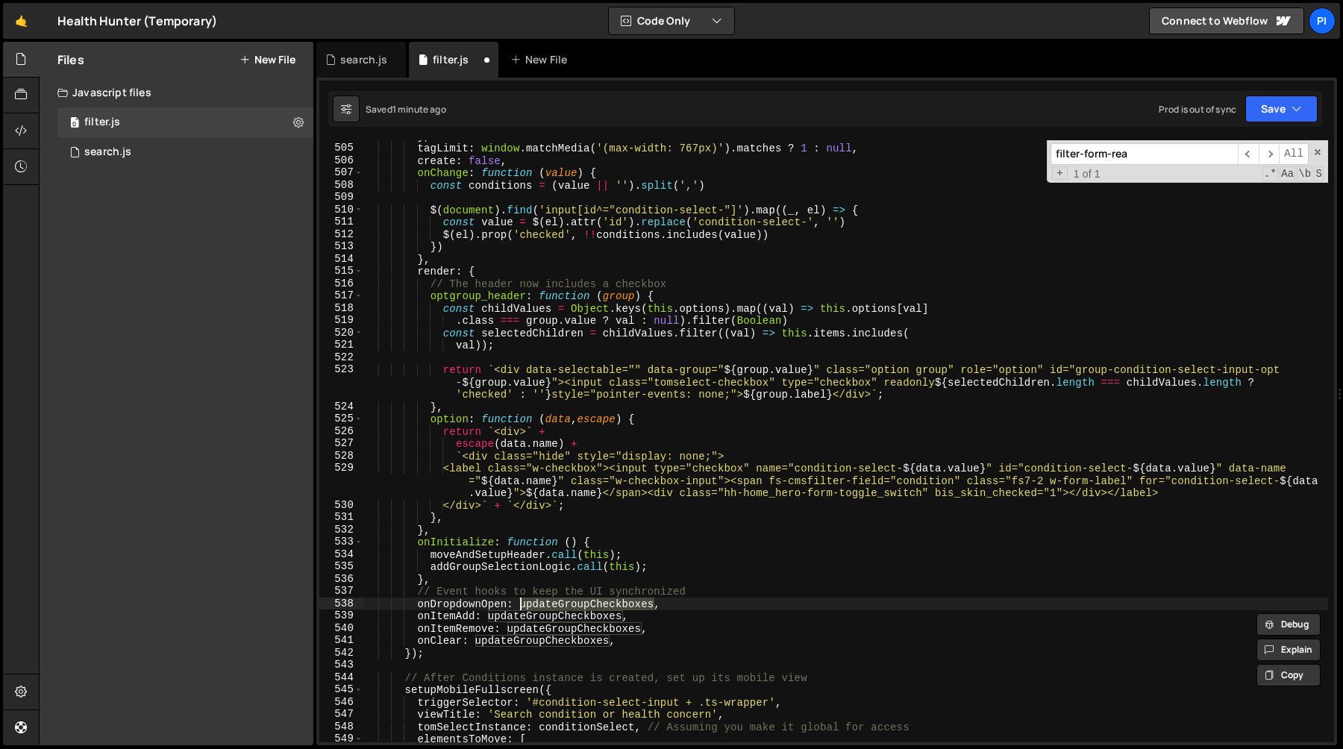
scroll to position [6230, 0]
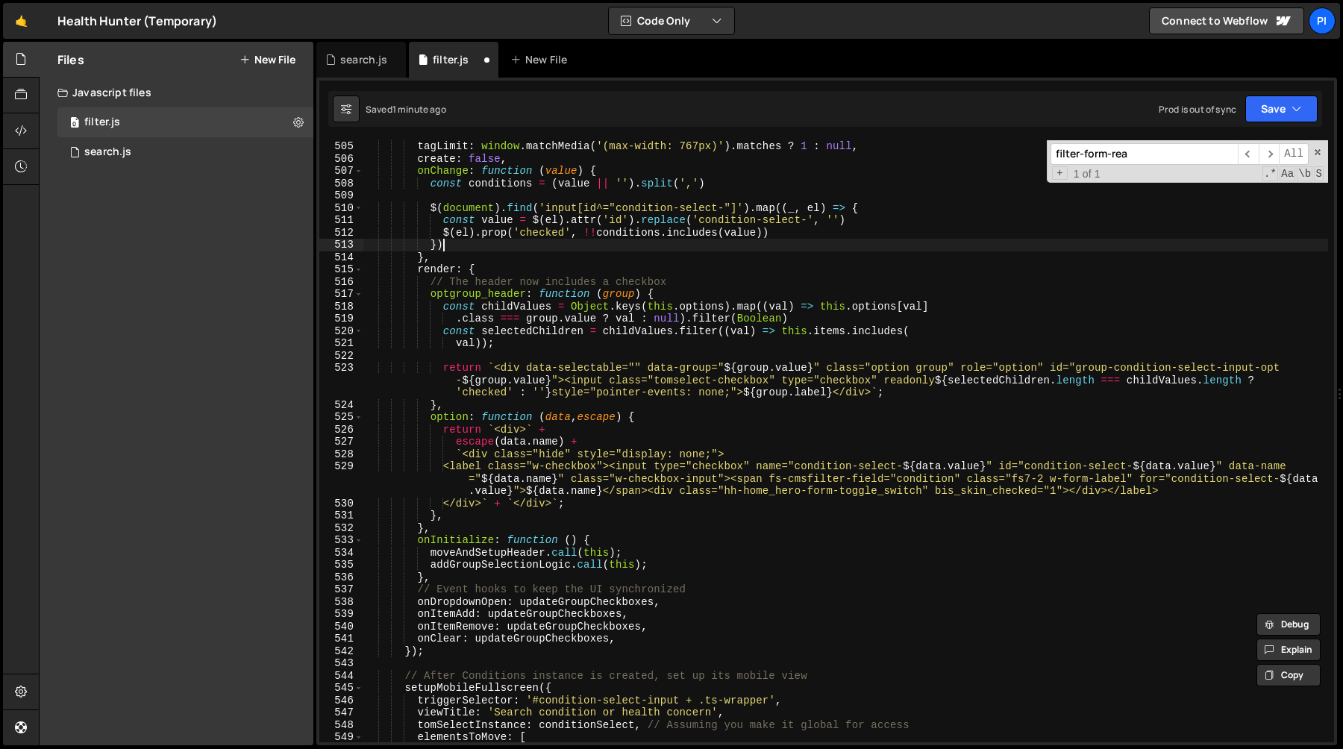
click at [519, 248] on div "tagLimit : window . matchMedia ( '(max-width: 767px)' ) . matches ? 1 : null , …" at bounding box center [845, 453] width 965 height 627
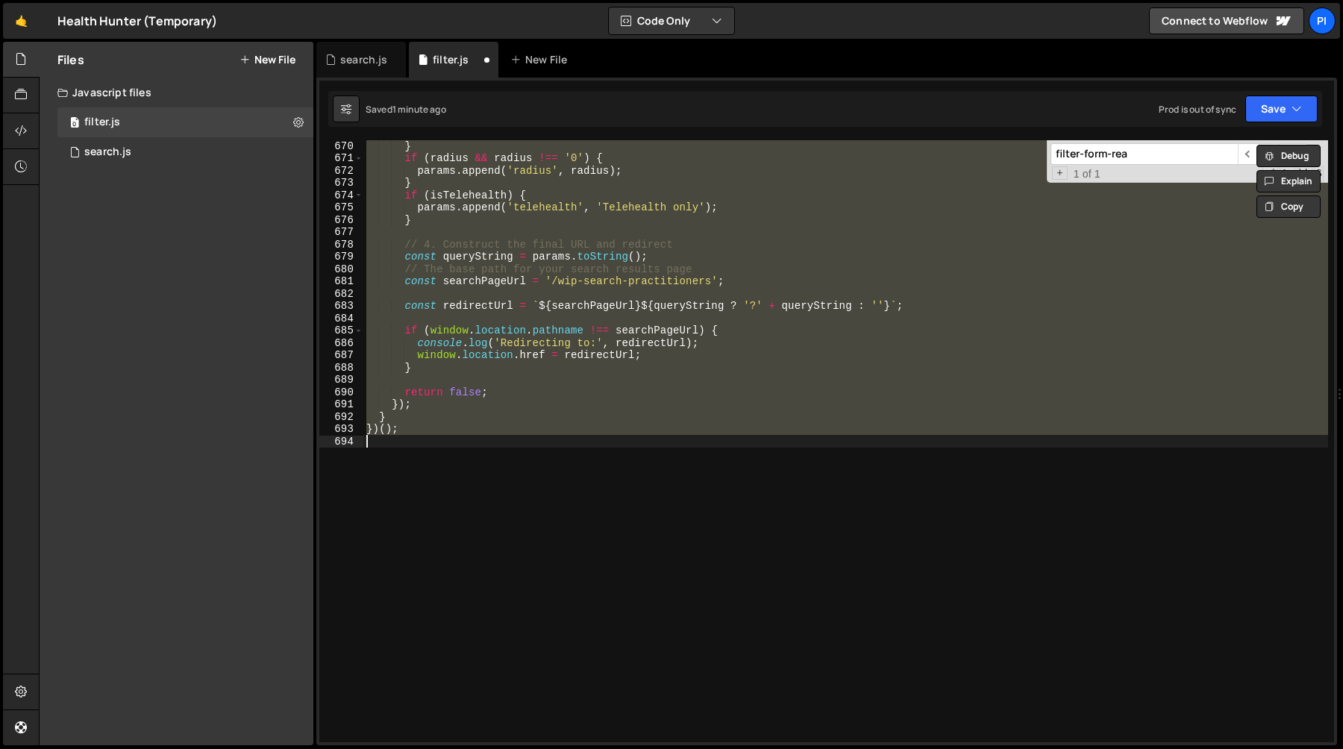
scroll to position [6803, 0]
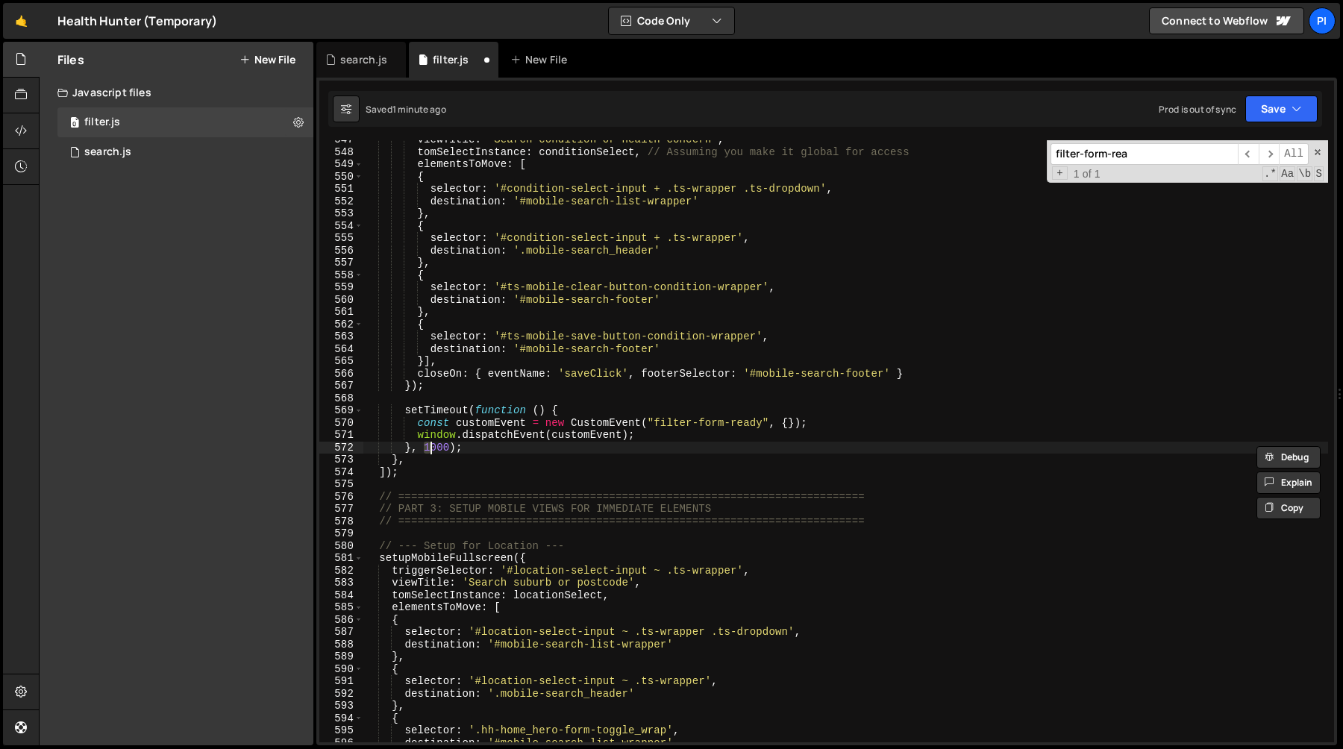
type textarea "})();"
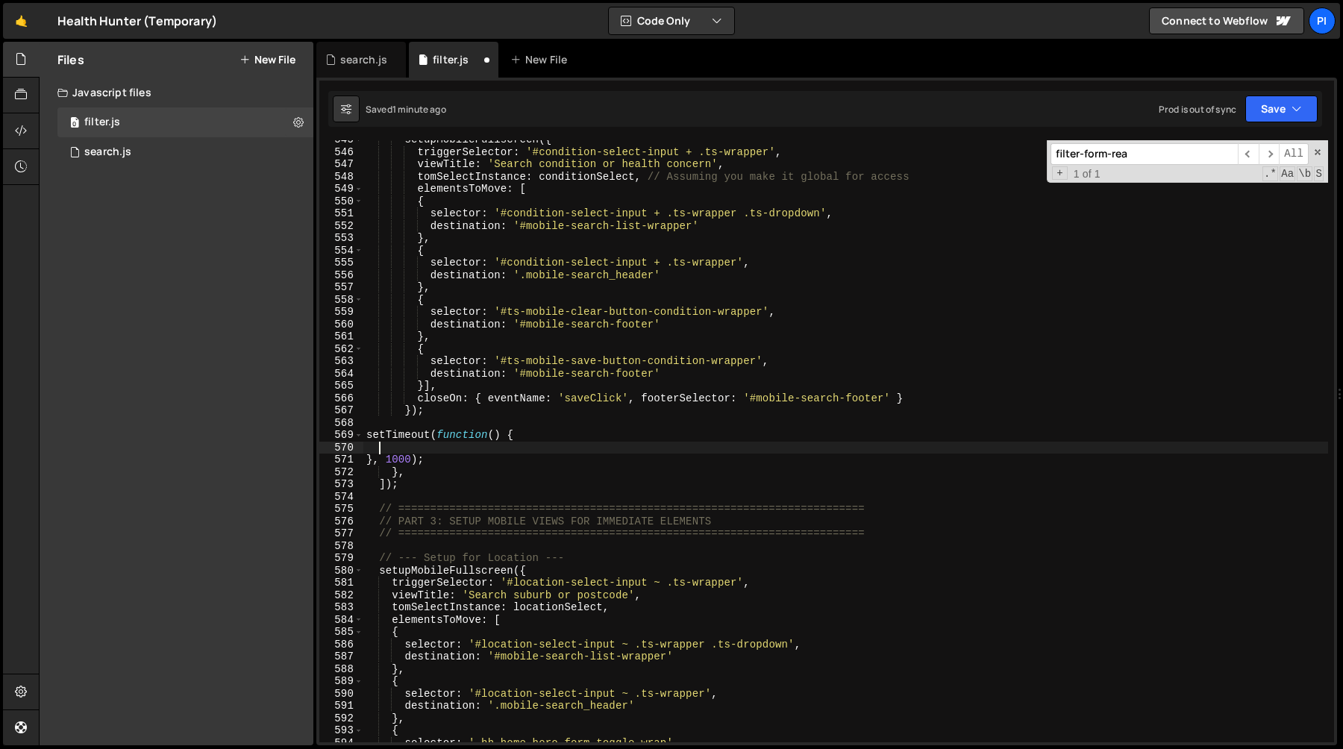
scroll to position [6779, 0]
type textarea "sett'"
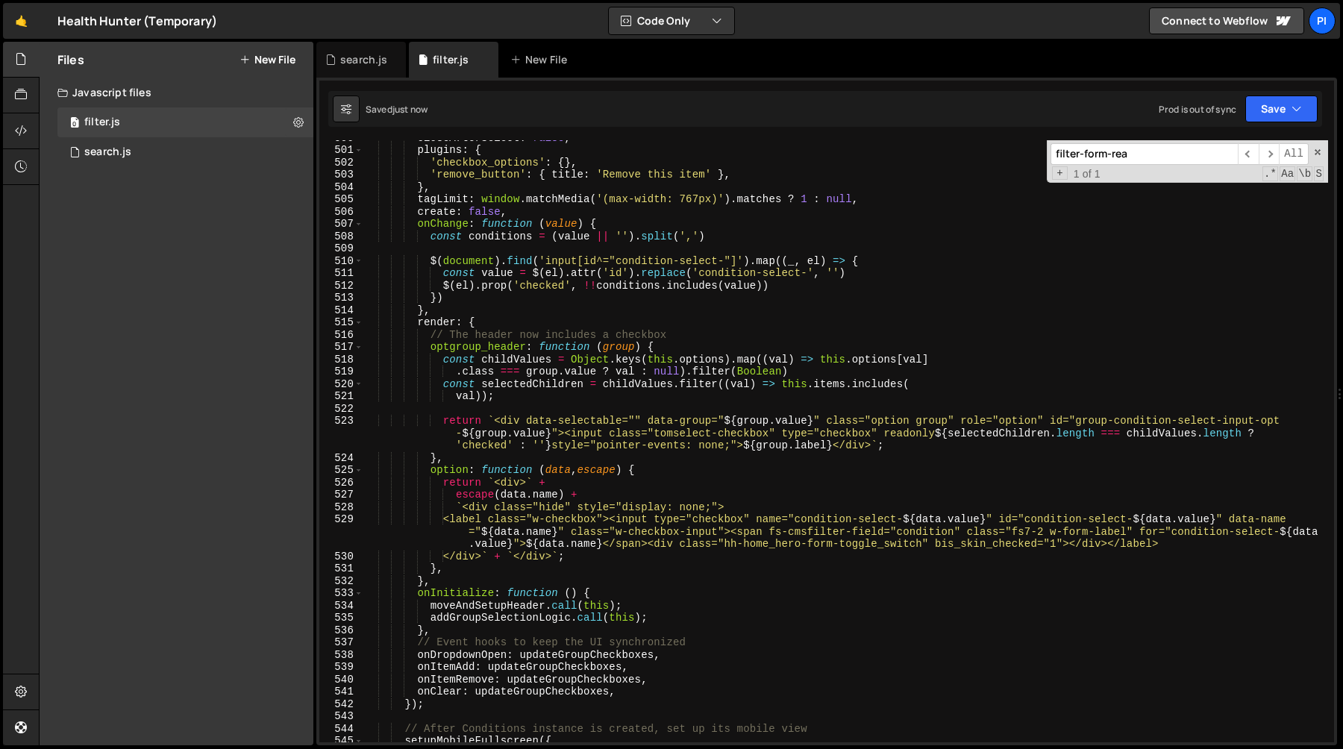
scroll to position [6182, 0]
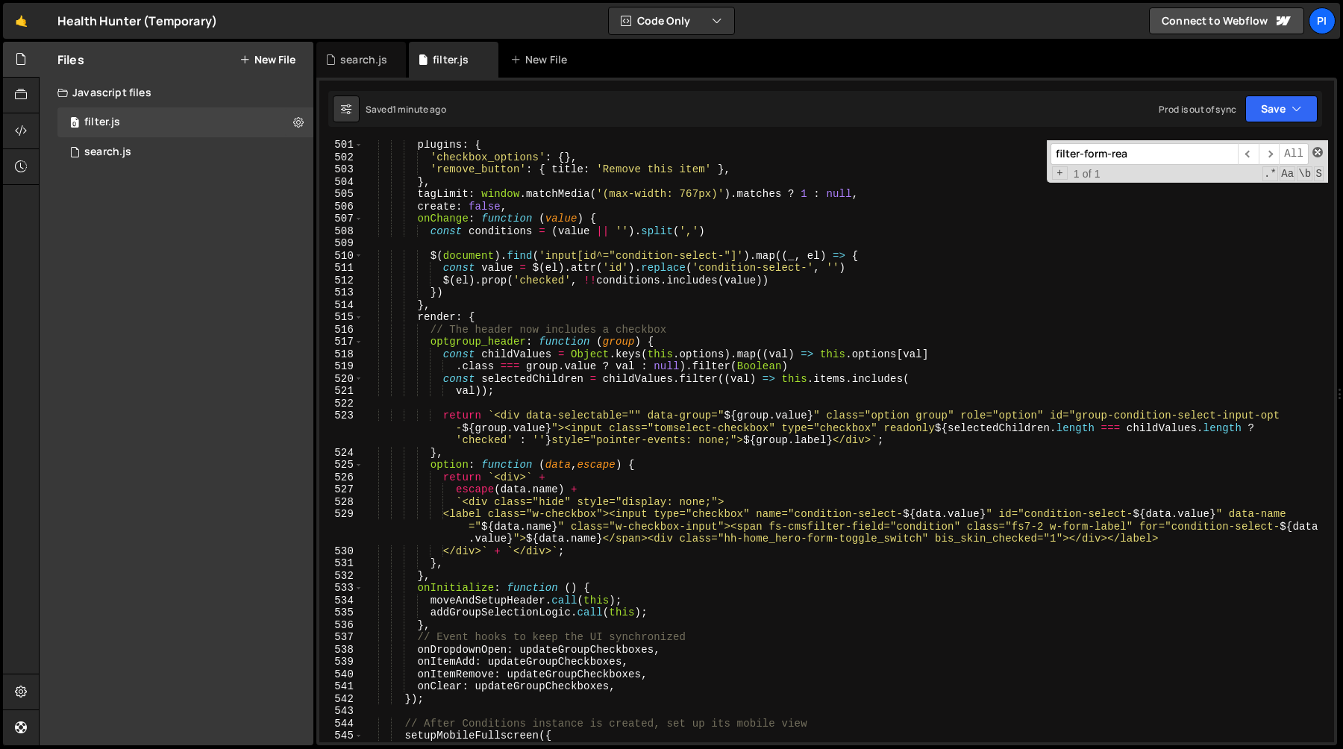
click at [1316, 154] on span at bounding box center [1318, 152] width 10 height 10
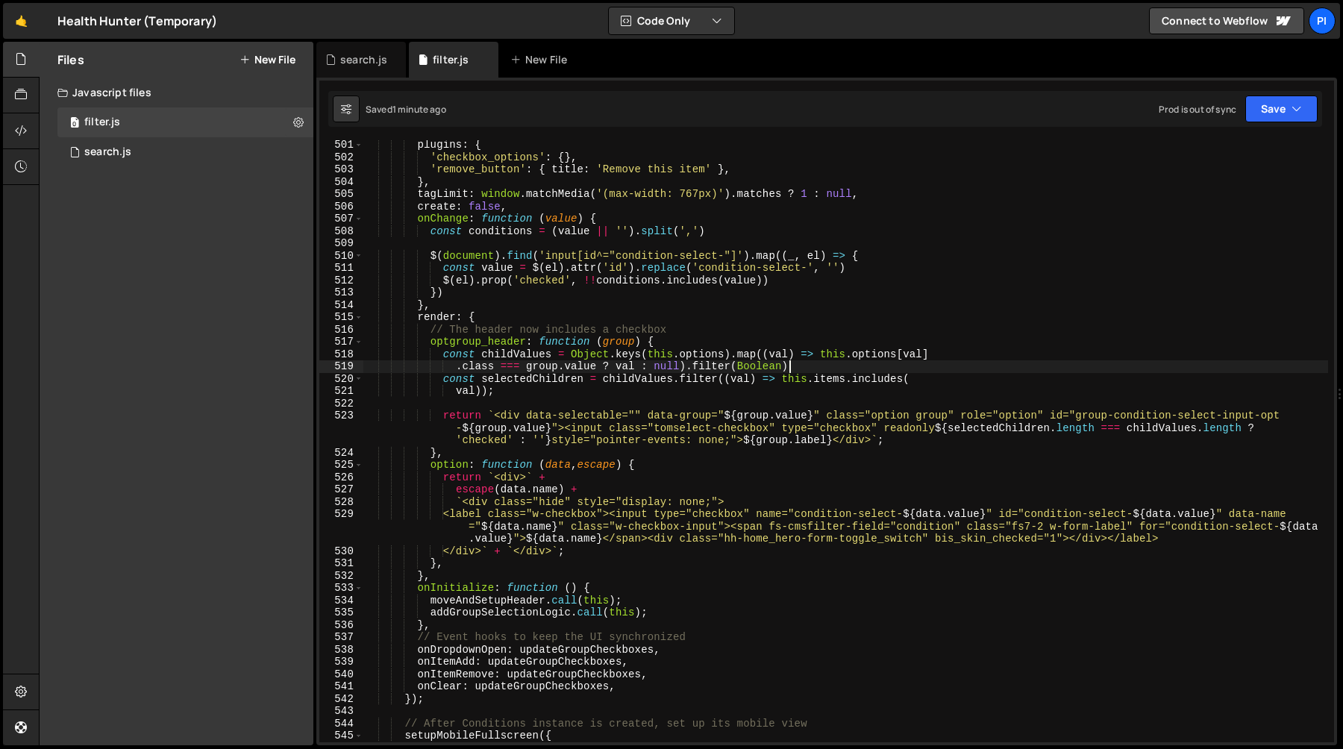
click at [837, 370] on div "plugins : { 'checkbox_options' : { } , 'remove_button' : { title : 'Remove this…" at bounding box center [845, 452] width 965 height 627
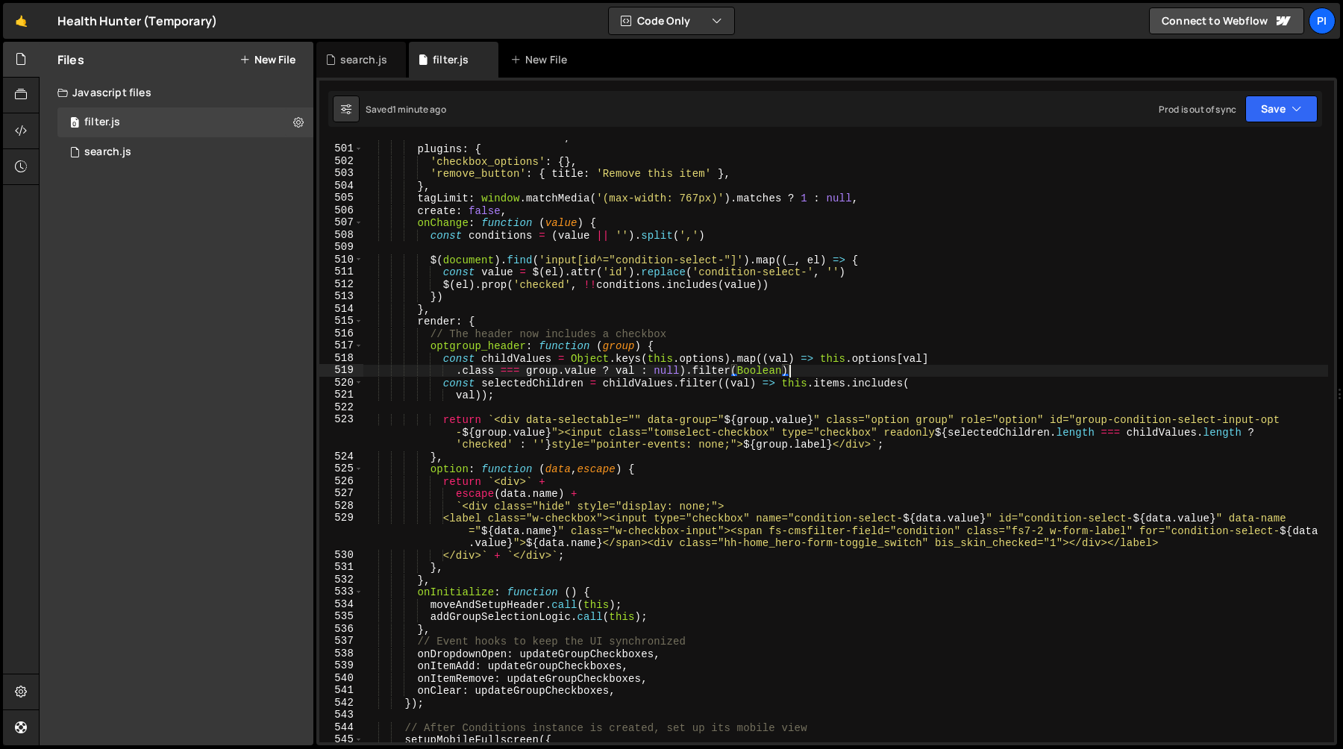
scroll to position [6172, 0]
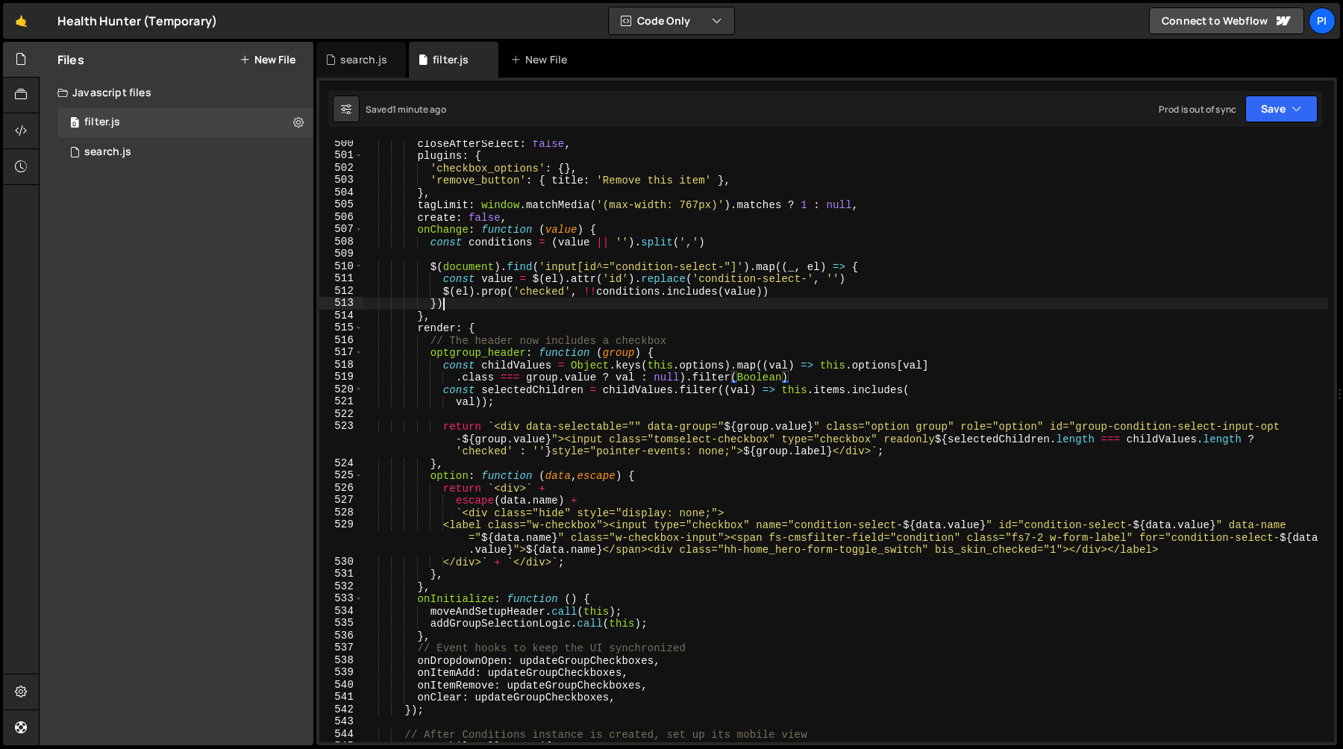
click at [804, 299] on div "closeAfterSelect : false , plugins : { 'checkbox_options' : { } , 'remove_butto…" at bounding box center [845, 450] width 965 height 627
click at [791, 356] on div "closeAfterSelect : false , plugins : { 'checkbox_options' : { } , 'remove_butto…" at bounding box center [845, 450] width 965 height 627
click at [781, 309] on div "closeAfterSelect : false , plugins : { 'checkbox_options' : { } , 'remove_butto…" at bounding box center [845, 450] width 965 height 627
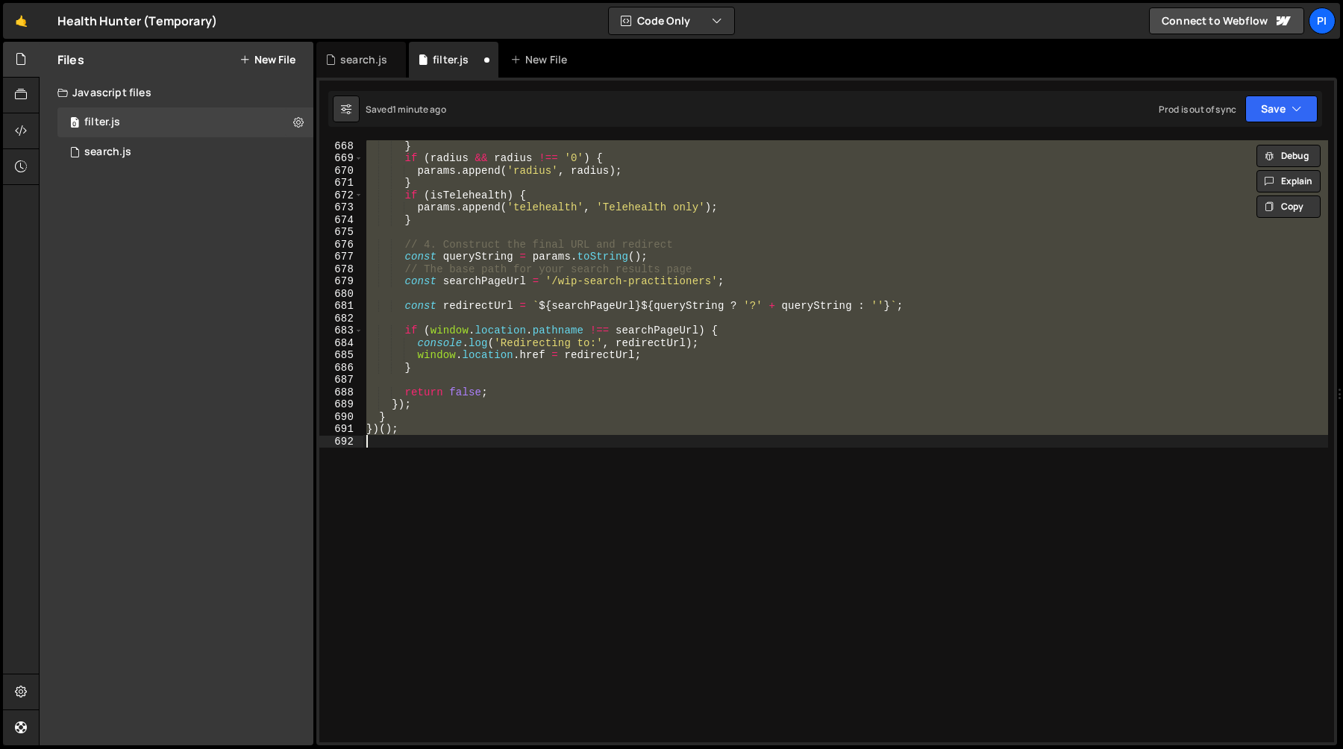
scroll to position [8287, 0]
click at [769, 338] on div "} if ( radius && radius !== '0' ) { params . append ( 'radius' , radius ) ; } i…" at bounding box center [845, 441] width 965 height 602
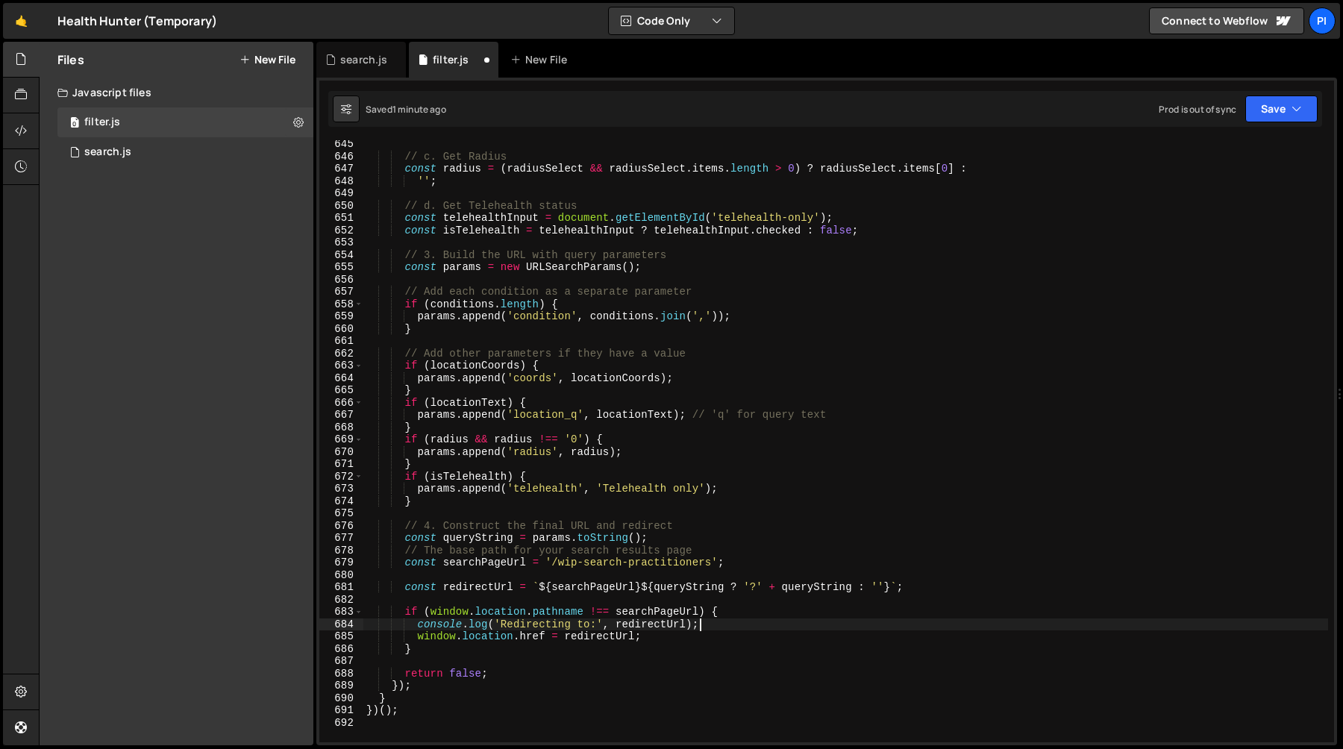
scroll to position [8005, 0]
click at [813, 306] on div "// c. Get Radius const radius = ( radiusSelect && radiusSelect . items . length…" at bounding box center [845, 451] width 965 height 627
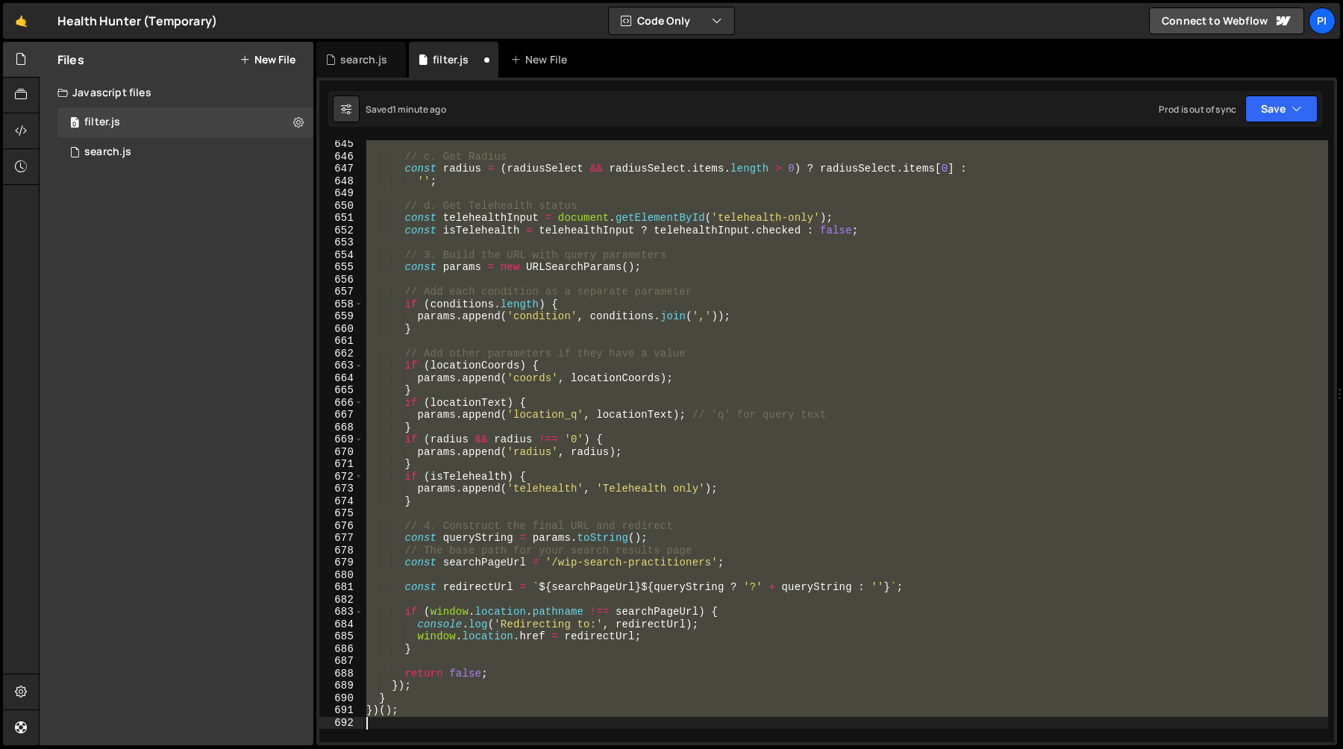
click at [798, 316] on div "// c. Get Radius const radius = ( radiusSelect && radiusSelect . items . length…" at bounding box center [845, 441] width 965 height 602
type textarea "params.append('condition', conditions.join(','));"
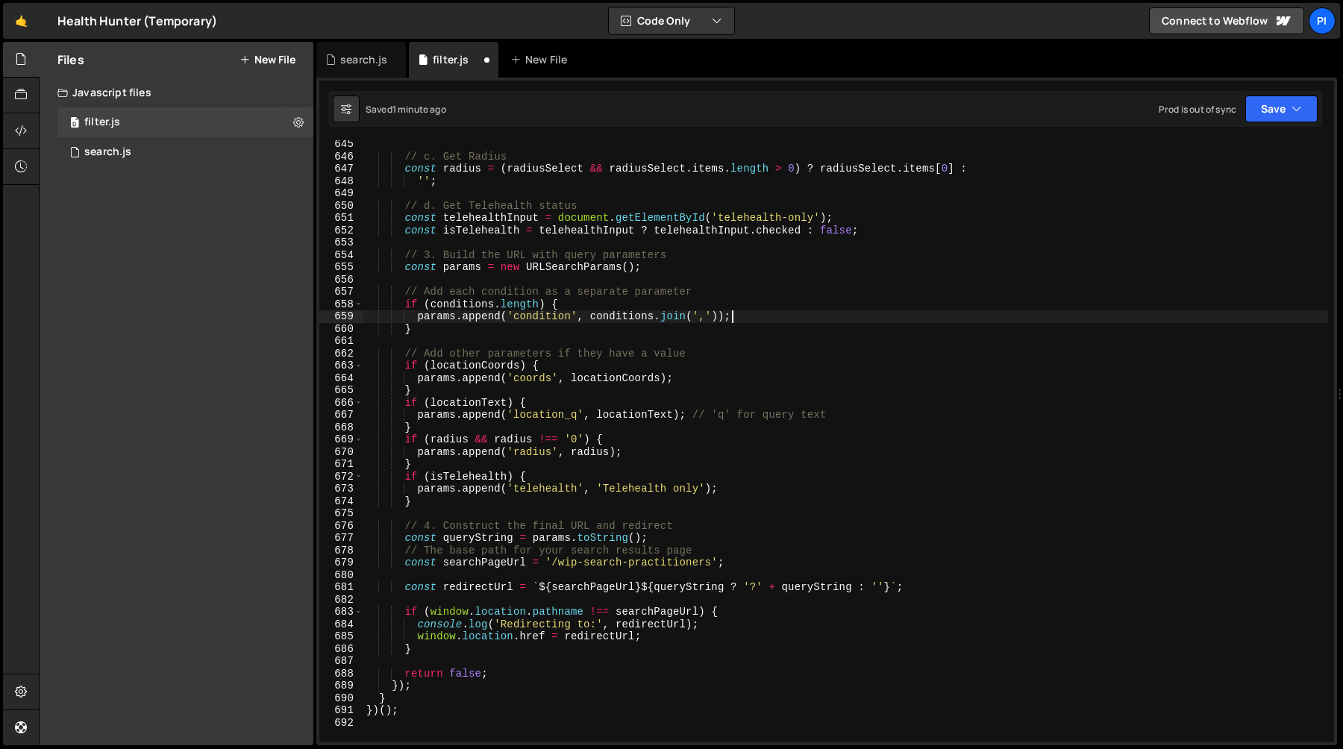
click at [798, 316] on div "// c. Get Radius const radius = ( radiusSelect && radiusSelect . items . length…" at bounding box center [845, 451] width 965 height 627
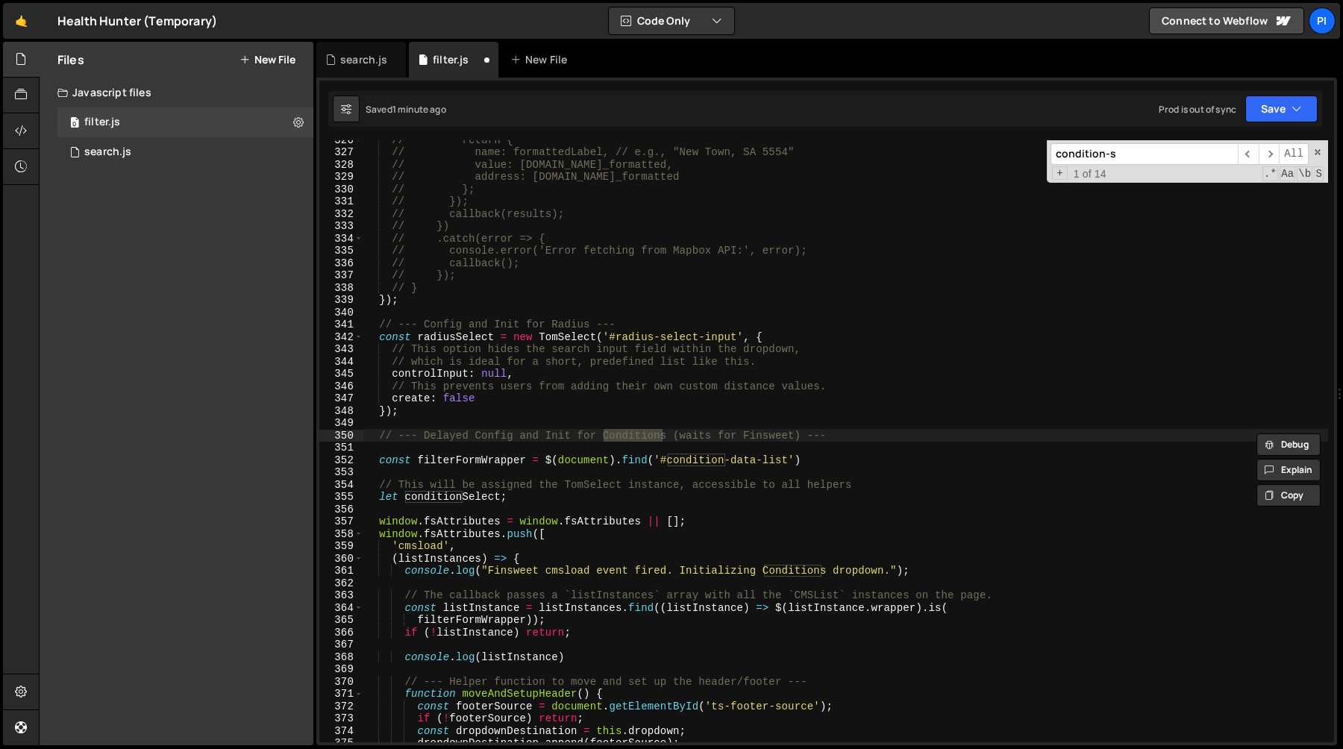
scroll to position [5794, 0]
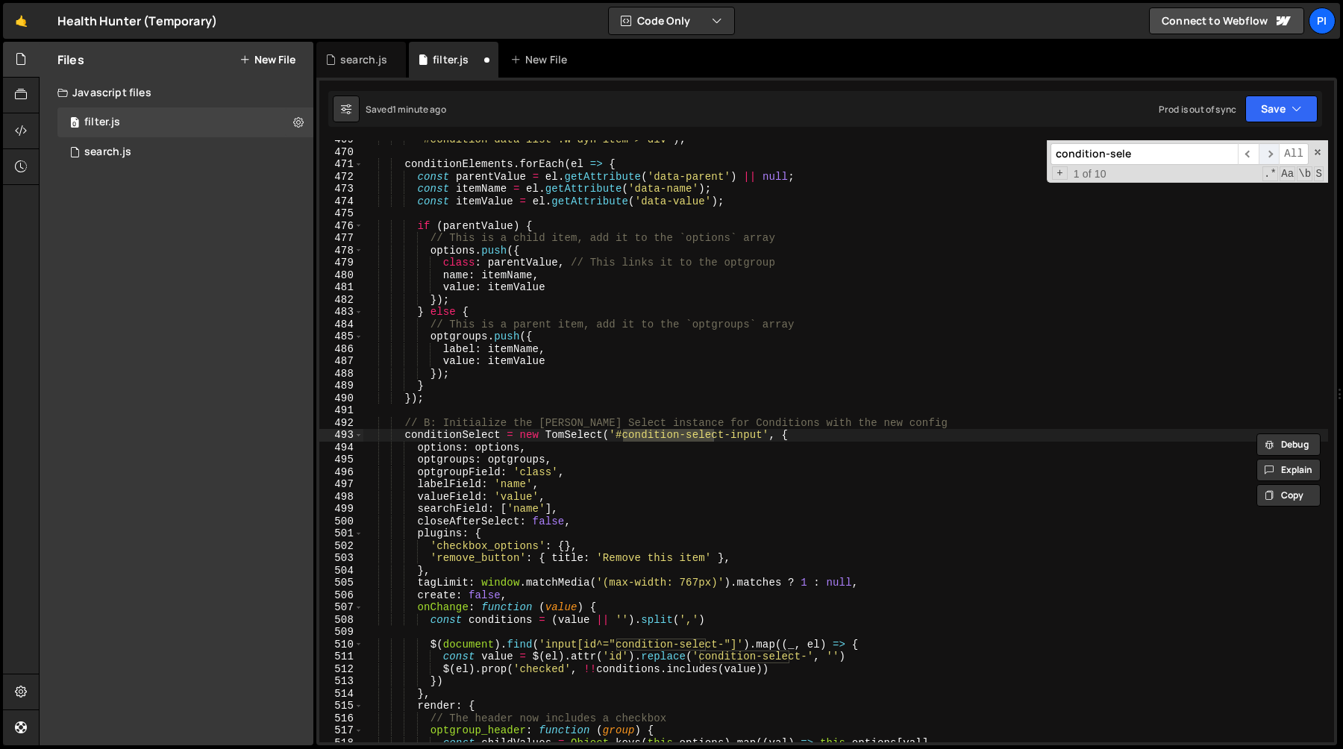
type input "condition-sele"
click at [1270, 146] on span "​" at bounding box center [1269, 154] width 21 height 22
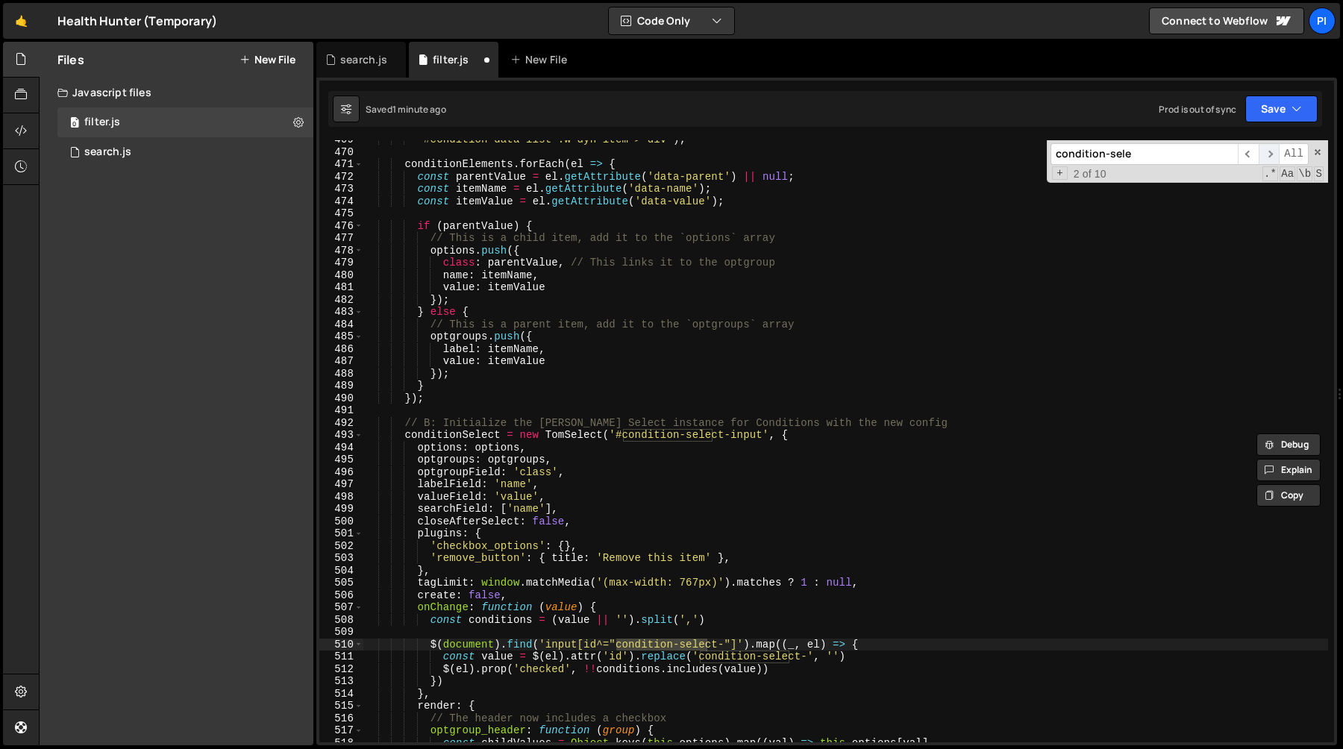
click at [1270, 146] on span "​" at bounding box center [1269, 154] width 21 height 22
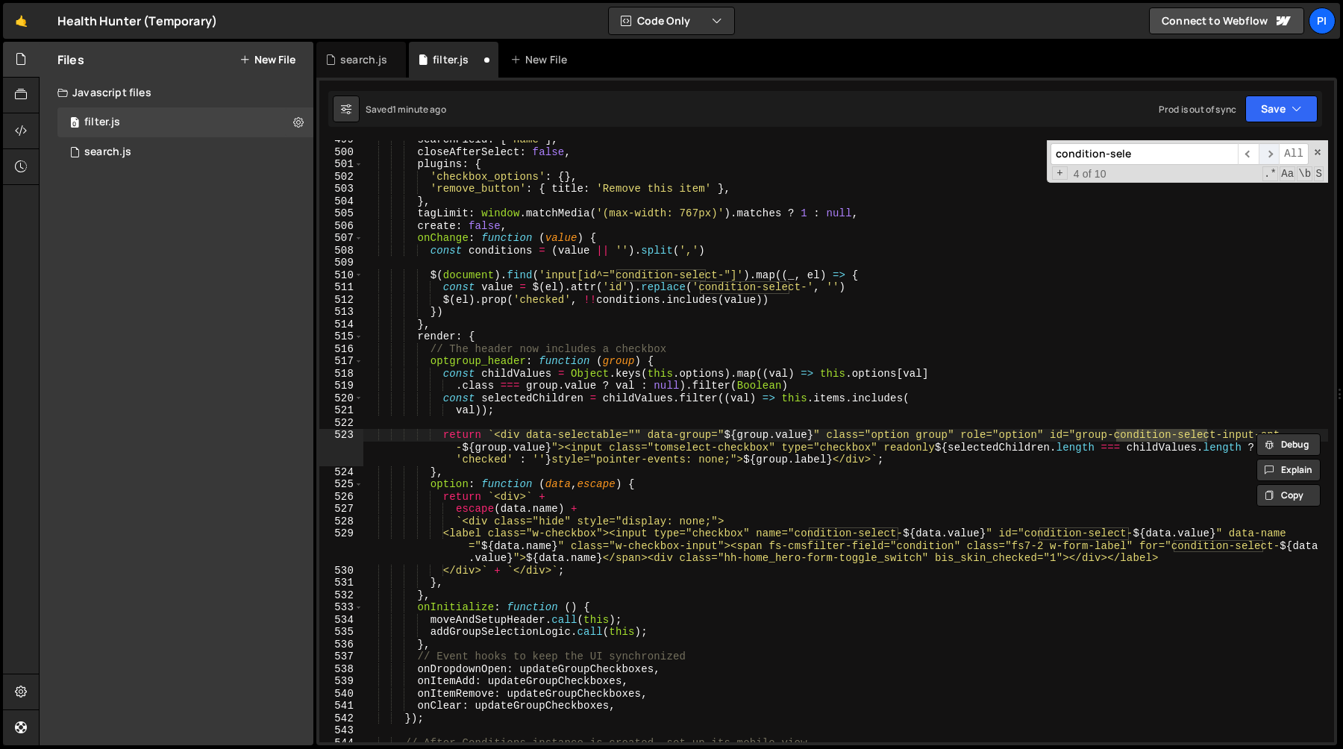
scroll to position [6163, 0]
click at [1270, 146] on span "​" at bounding box center [1269, 154] width 21 height 22
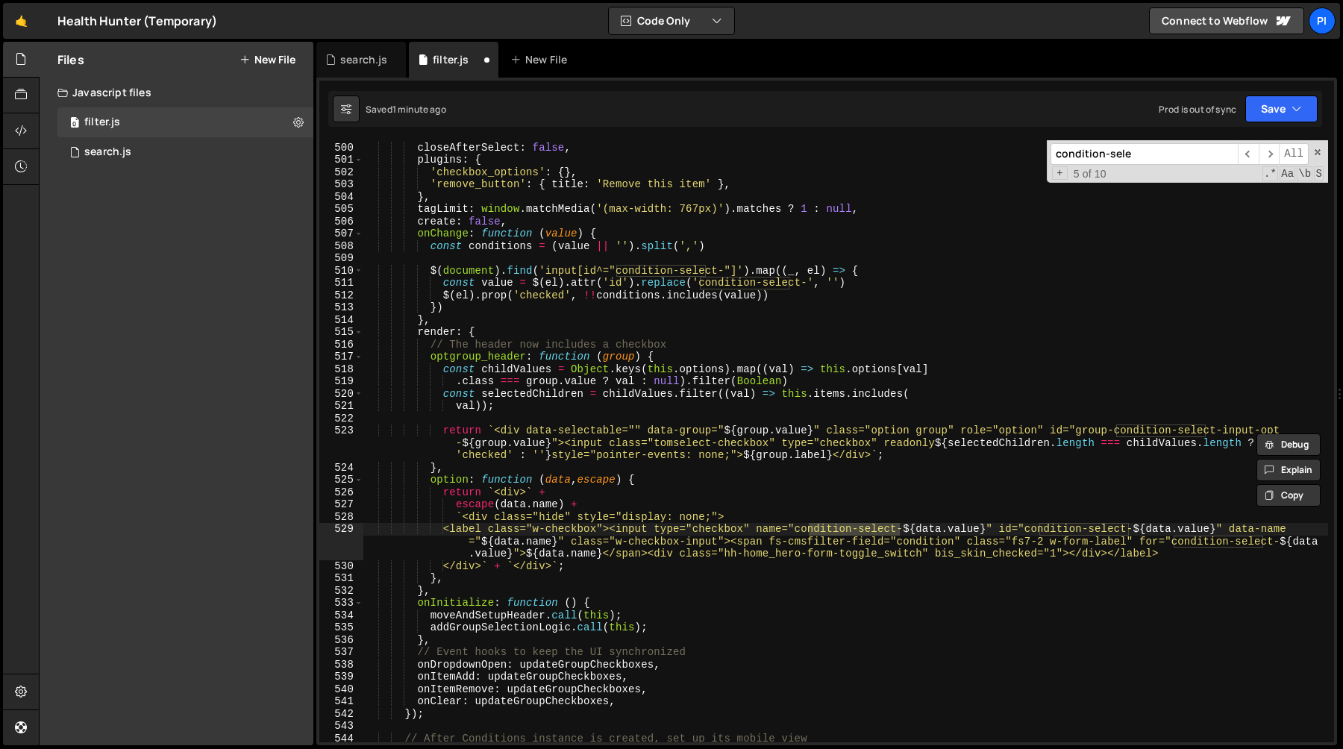
scroll to position [6197, 0]
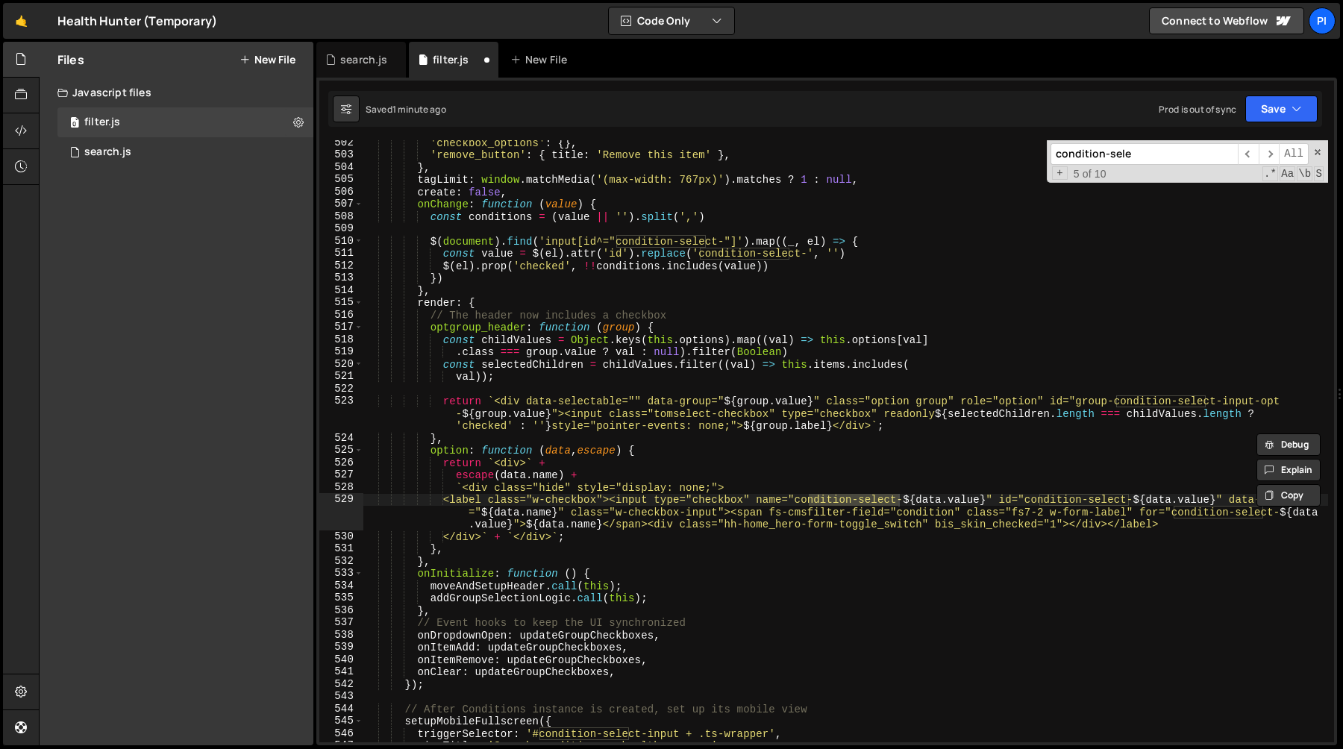
type textarea "option: function (data, escape) {"
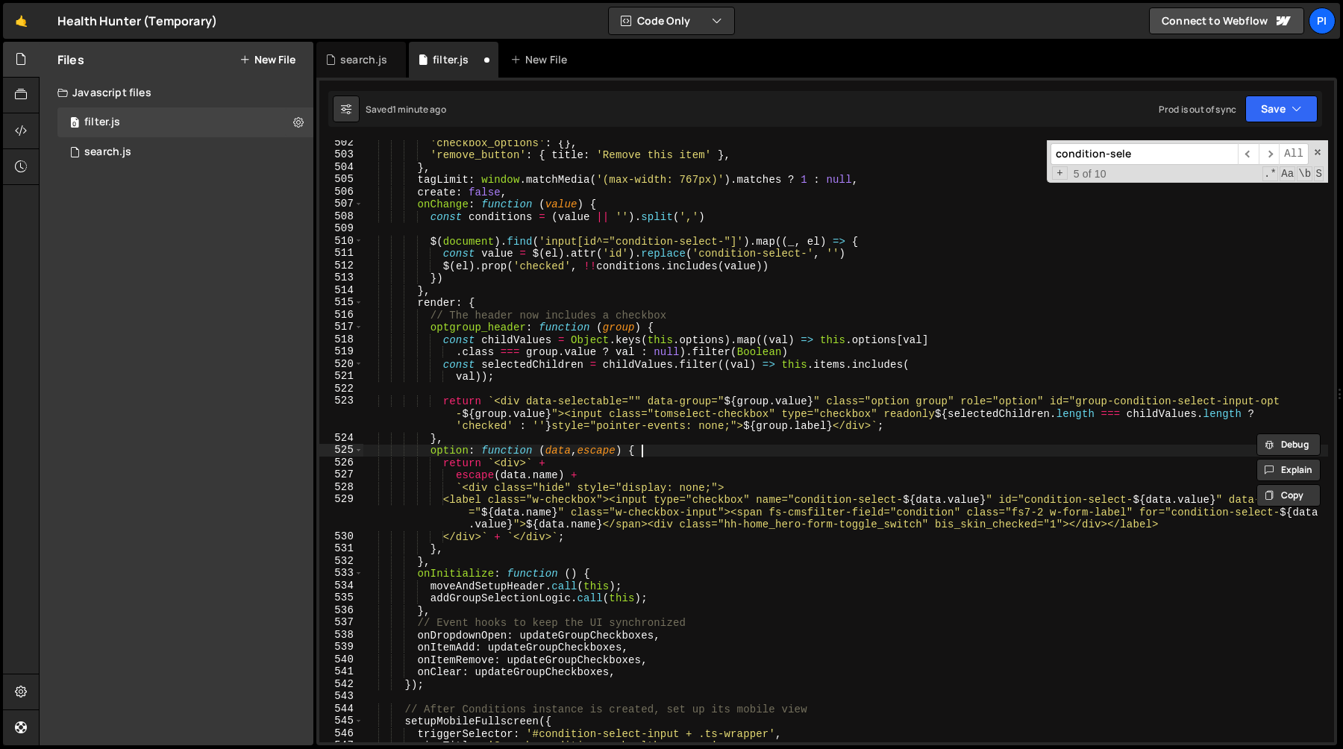
click at [679, 451] on div "'checkbox_options' : { } , 'remove_button' : { title : 'Remove this item' } , }…" at bounding box center [845, 450] width 965 height 627
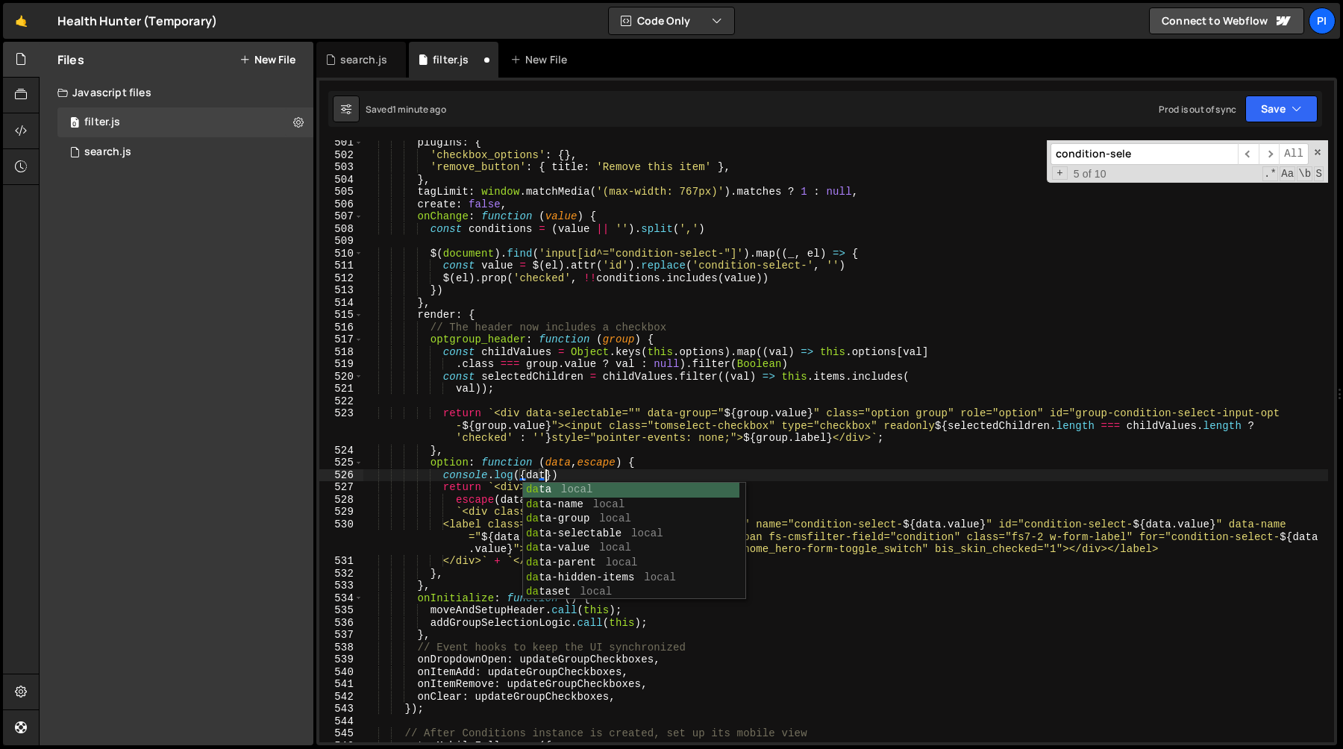
scroll to position [0, 13]
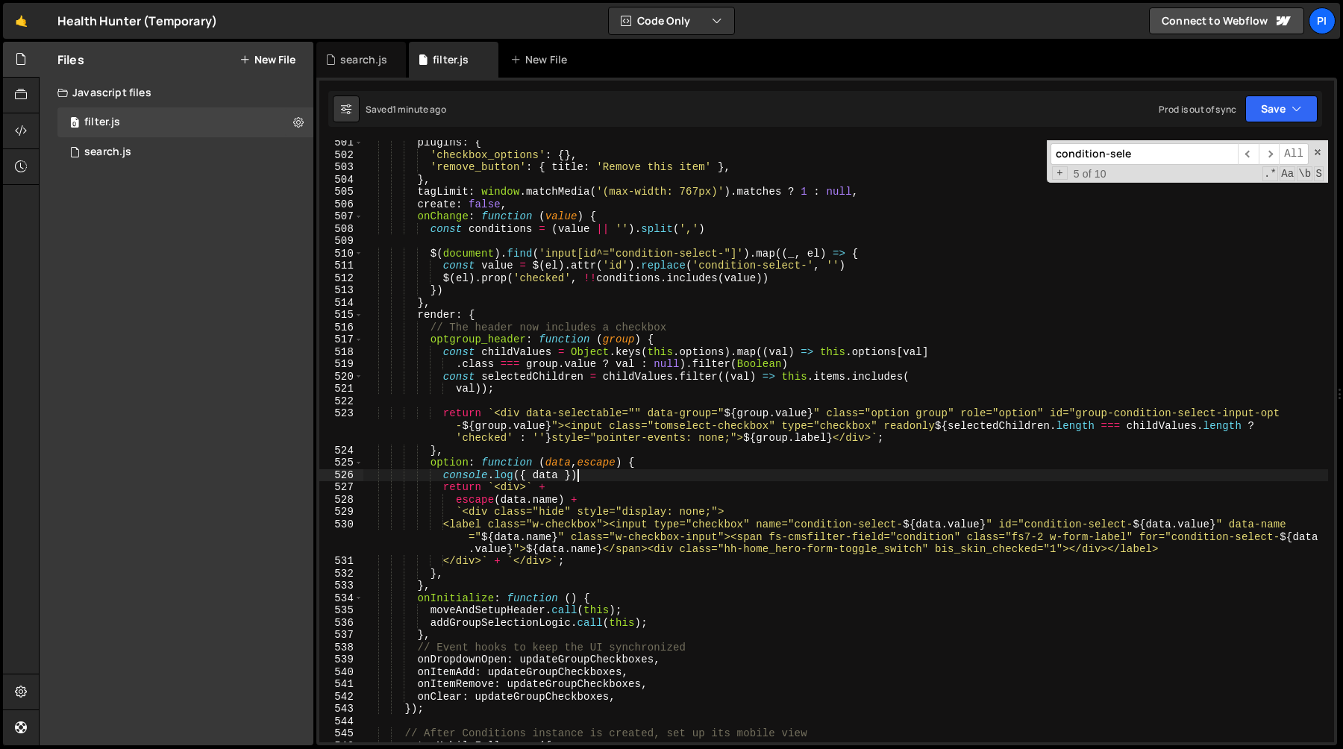
click at [591, 472] on div "plugins : { 'checkbox_options' : { } , 'remove_button' : { title : 'Remove this…" at bounding box center [845, 450] width 965 height 627
click at [672, 463] on div "plugins : { 'checkbox_options' : { } , 'remove_button' : { title : 'Remove this…" at bounding box center [845, 450] width 965 height 627
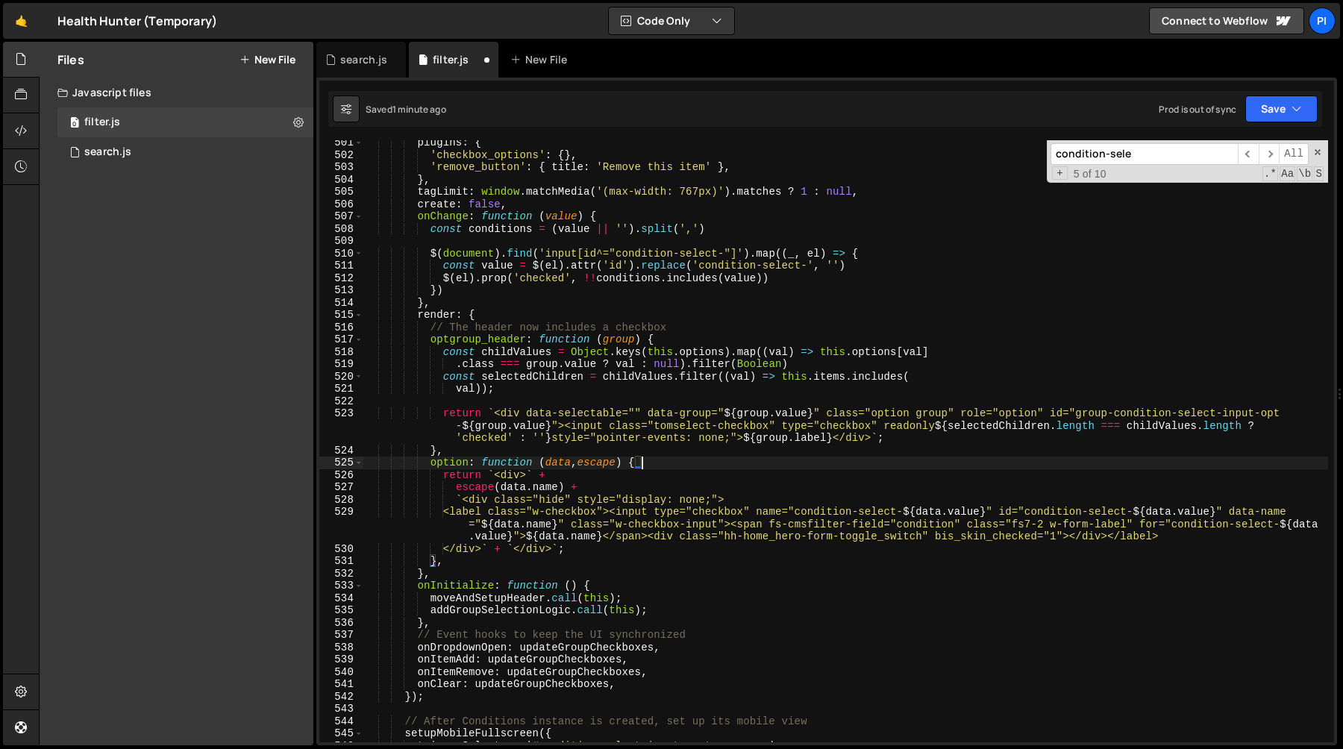
click at [493, 604] on div "plugins : { 'checkbox_options' : { } , 'remove_button' : { title : 'Remove this…" at bounding box center [845, 450] width 965 height 627
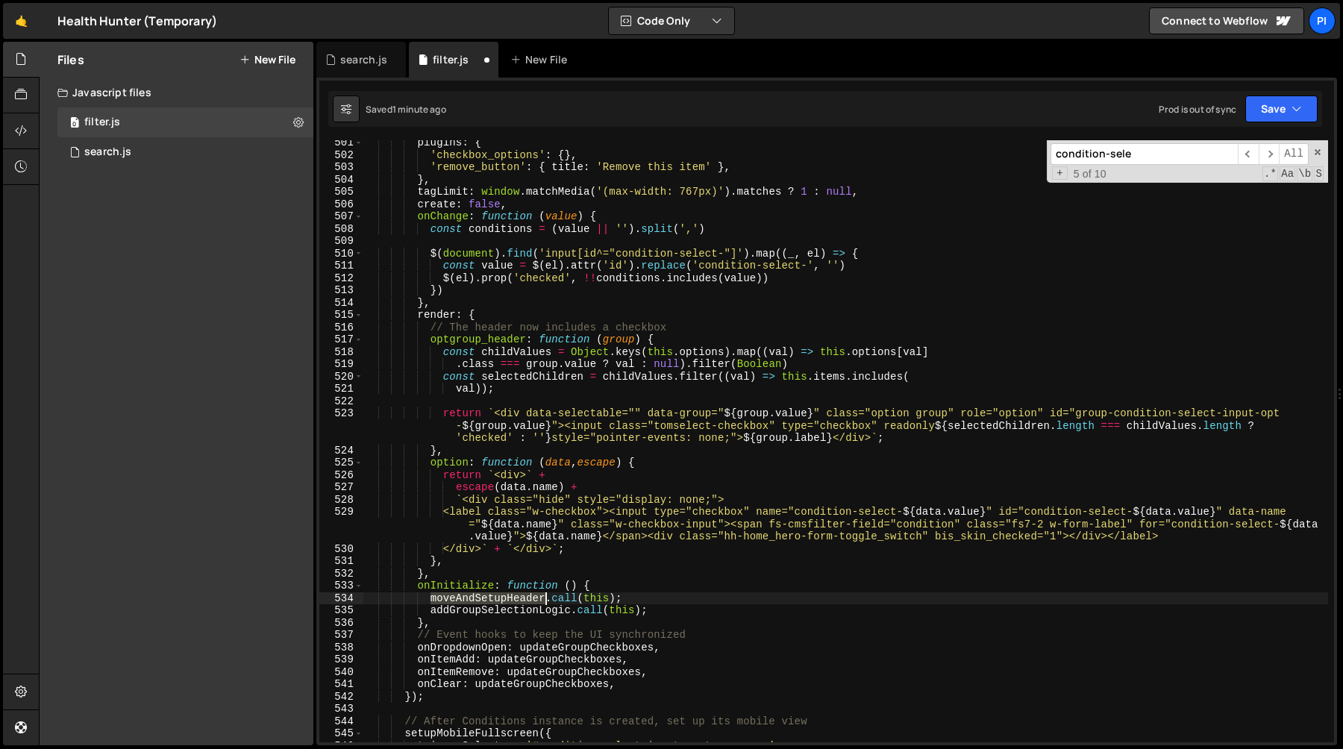
click at [493, 604] on div "plugins : { 'checkbox_options' : { } , 'remove_button' : { title : 'Remove this…" at bounding box center [845, 450] width 965 height 627
click at [509, 610] on div "plugins : { 'checkbox_options' : { } , 'remove_button' : { title : 'Remove this…" at bounding box center [845, 450] width 965 height 627
type textarea "[DOMAIN_NAME](this);"
click at [509, 610] on div "plugins : { 'checkbox_options' : { } , 'remove_button' : { title : 'Remove this…" at bounding box center [845, 450] width 965 height 627
click at [675, 607] on div "plugins : { 'checkbox_options' : { } , 'remove_button' : { title : 'Remove this…" at bounding box center [845, 450] width 965 height 627
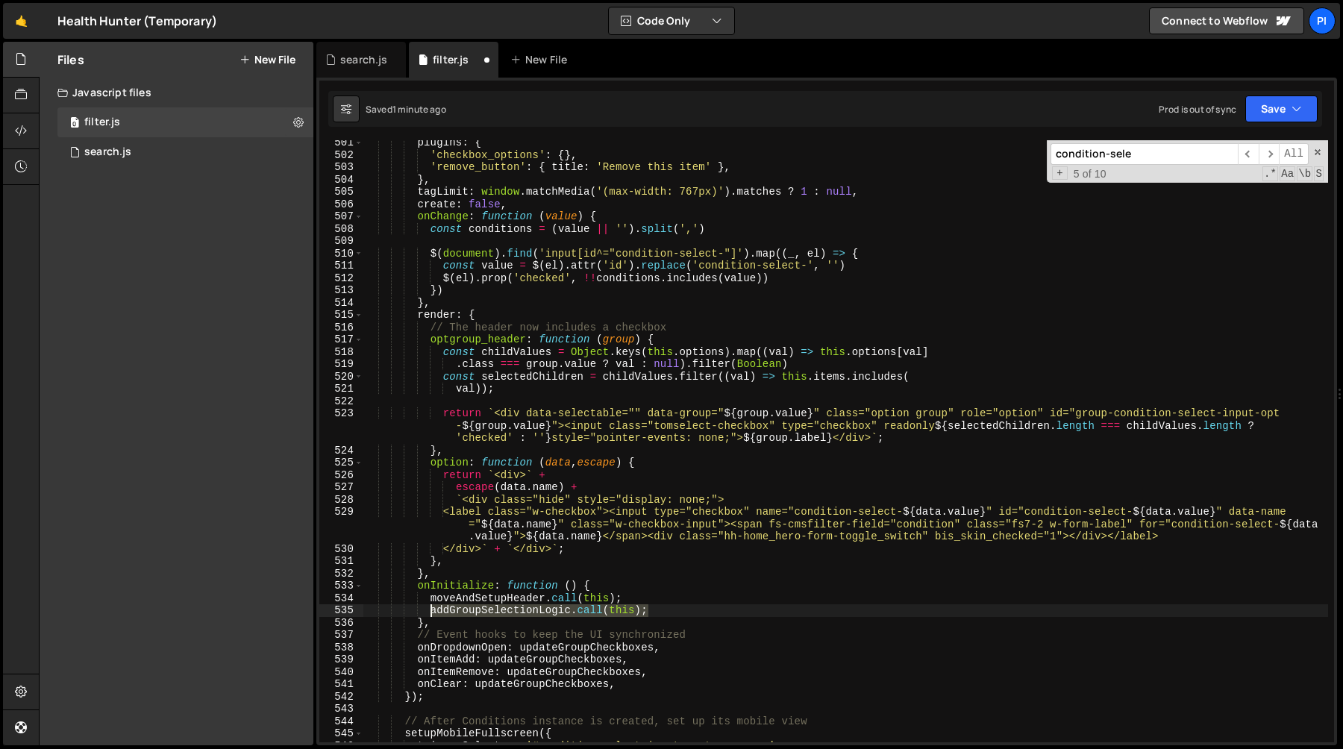
click at [428, 613] on div "plugins : { 'checkbox_options' : { } , 'remove_button' : { title : 'Remove this…" at bounding box center [845, 450] width 965 height 627
paste textarea "[DOMAIN_NAME](this);"
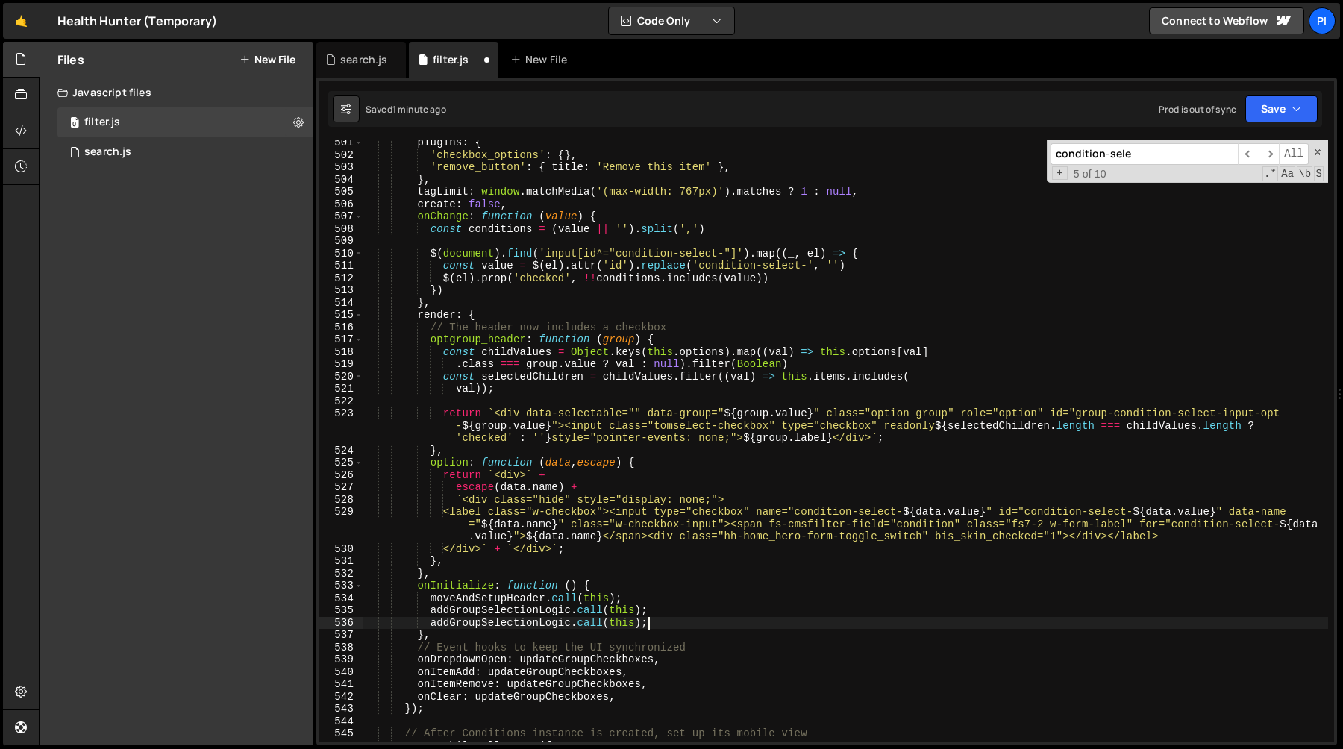
click at [451, 624] on div "plugins : { 'checkbox_options' : { } , 'remove_button' : { title : 'Remove this…" at bounding box center [845, 450] width 965 height 627
click at [462, 624] on div "plugins : { 'checkbox_options' : { } , 'remove_button' : { title : 'Remove this…" at bounding box center [845, 450] width 965 height 627
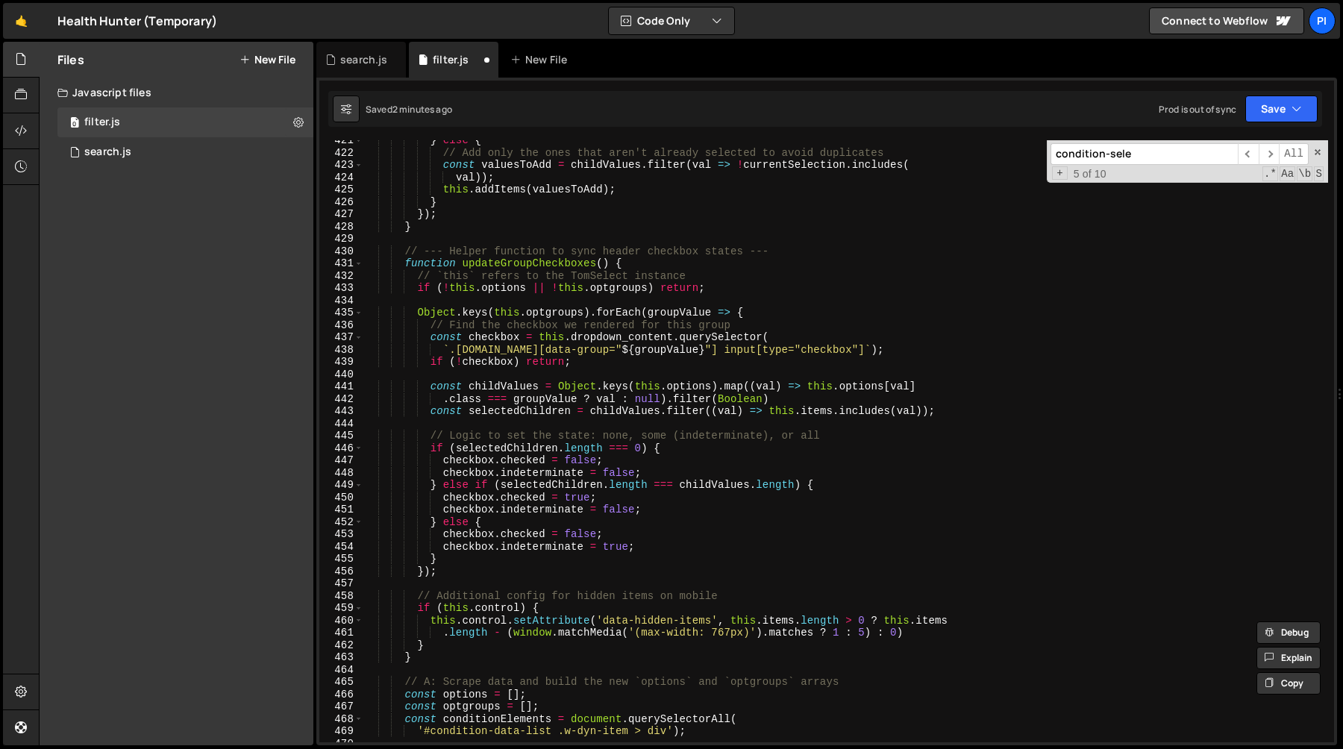
scroll to position [5226, 0]
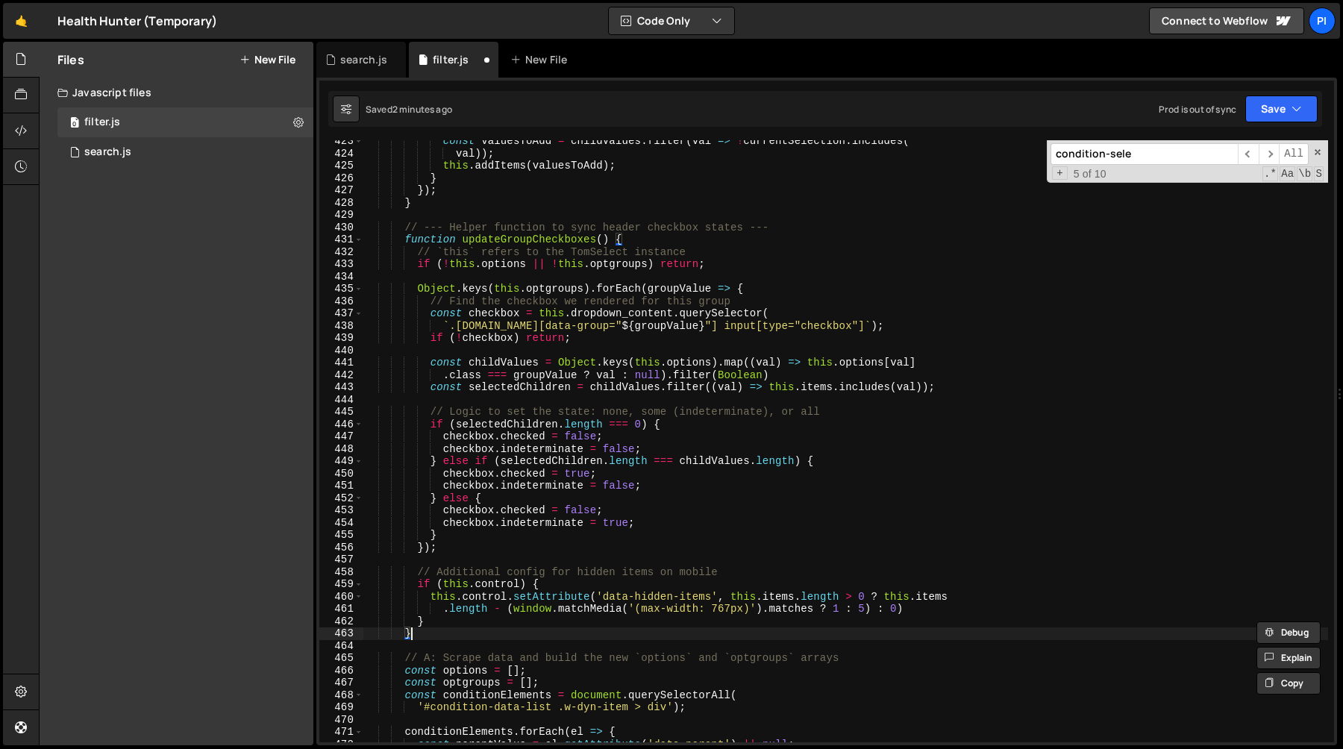
click at [443, 635] on div "const valuesToAdd = childValues . filter ( val => ! currentSelection . includes…" at bounding box center [845, 448] width 965 height 627
type textarea "}"
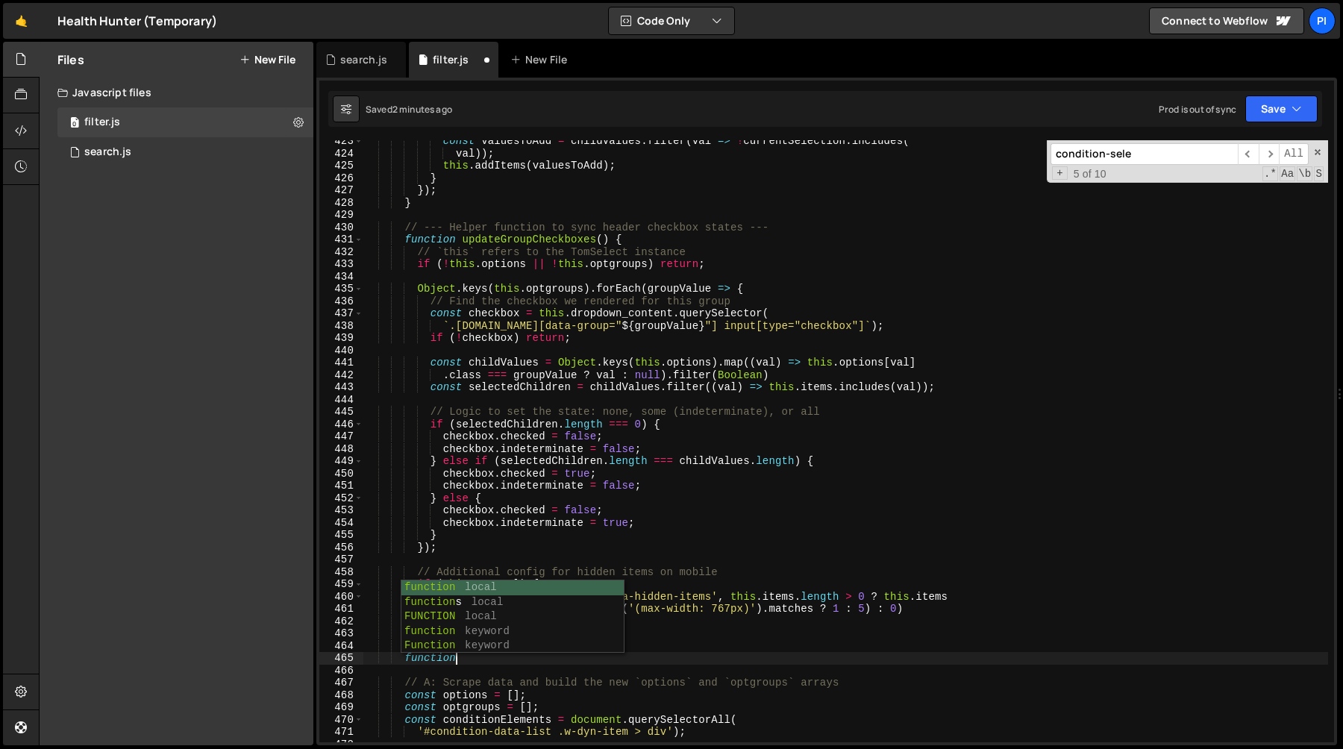
scroll to position [0, 6]
paste textarea "setupFinsweet"
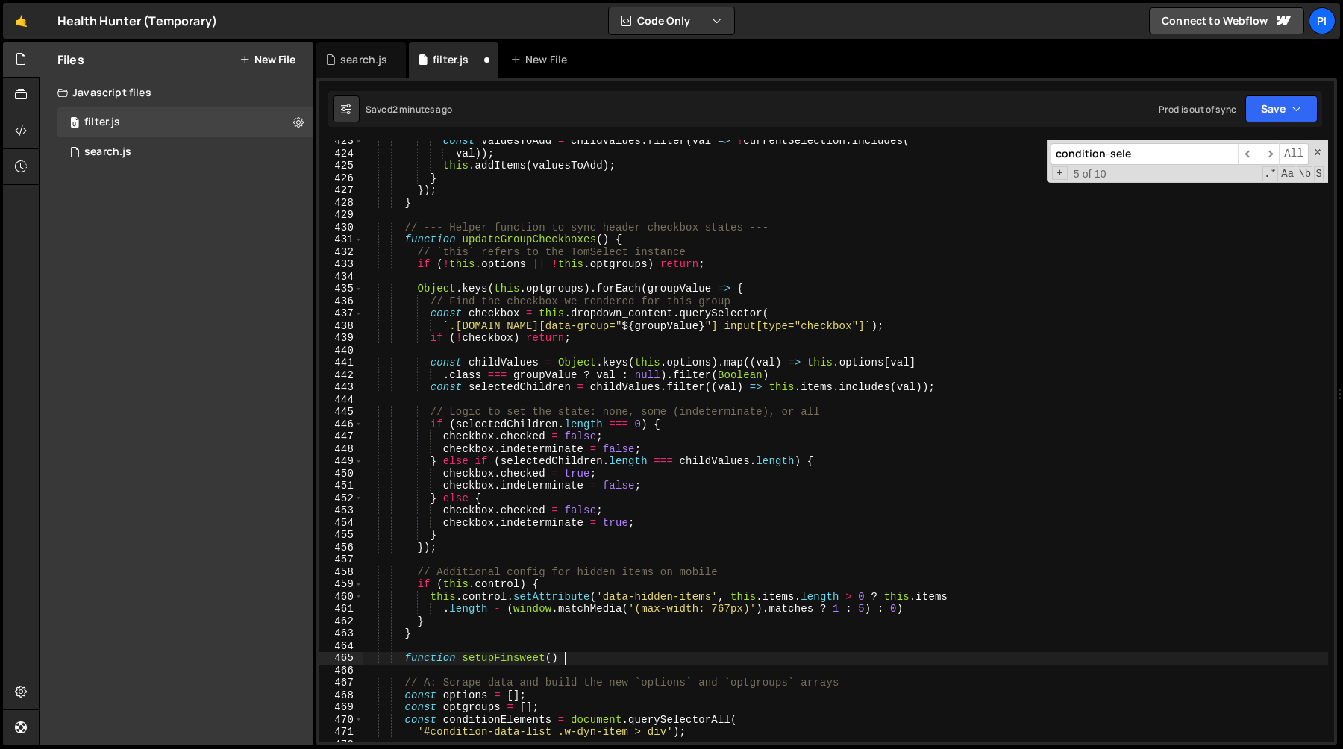
type textarea "function setupFinsweet() {}"
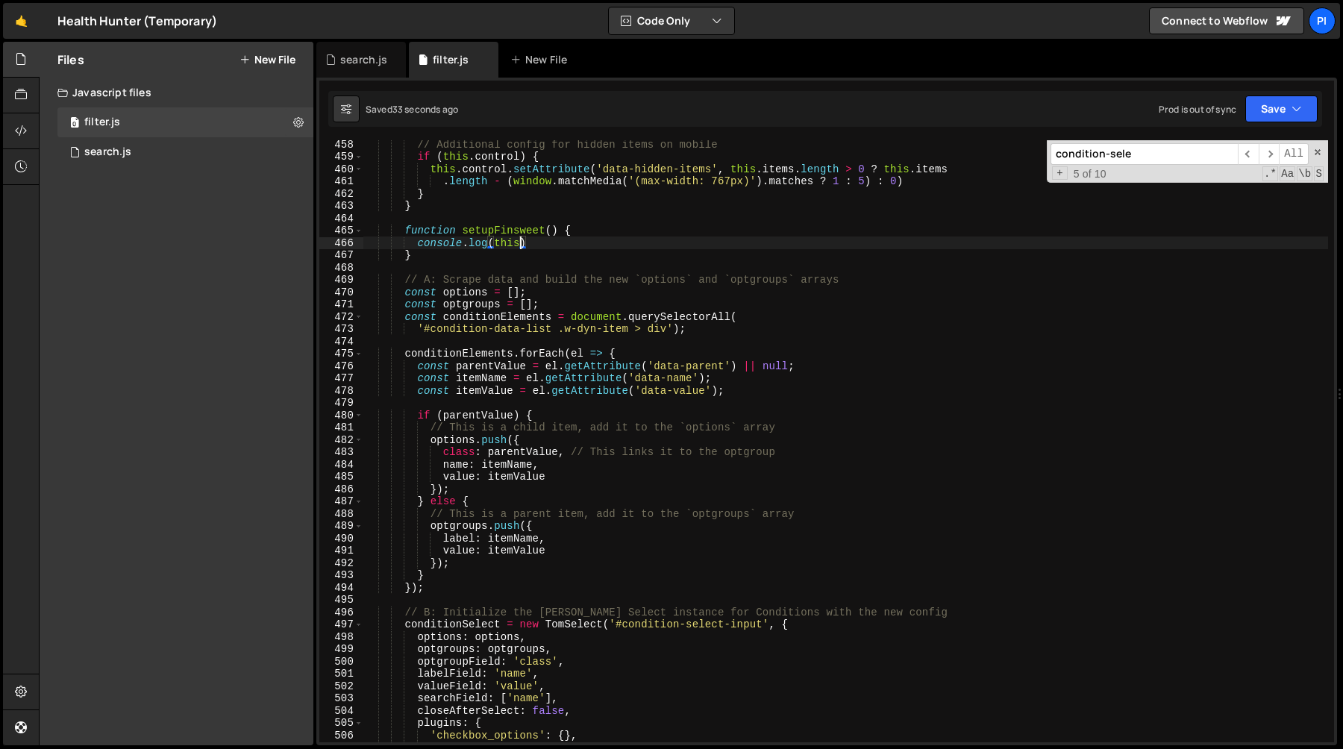
scroll to position [5653, 0]
click at [549, 249] on div "// Additional config for hidden items on mobile if ( this . control ) { this . …" at bounding box center [845, 451] width 965 height 627
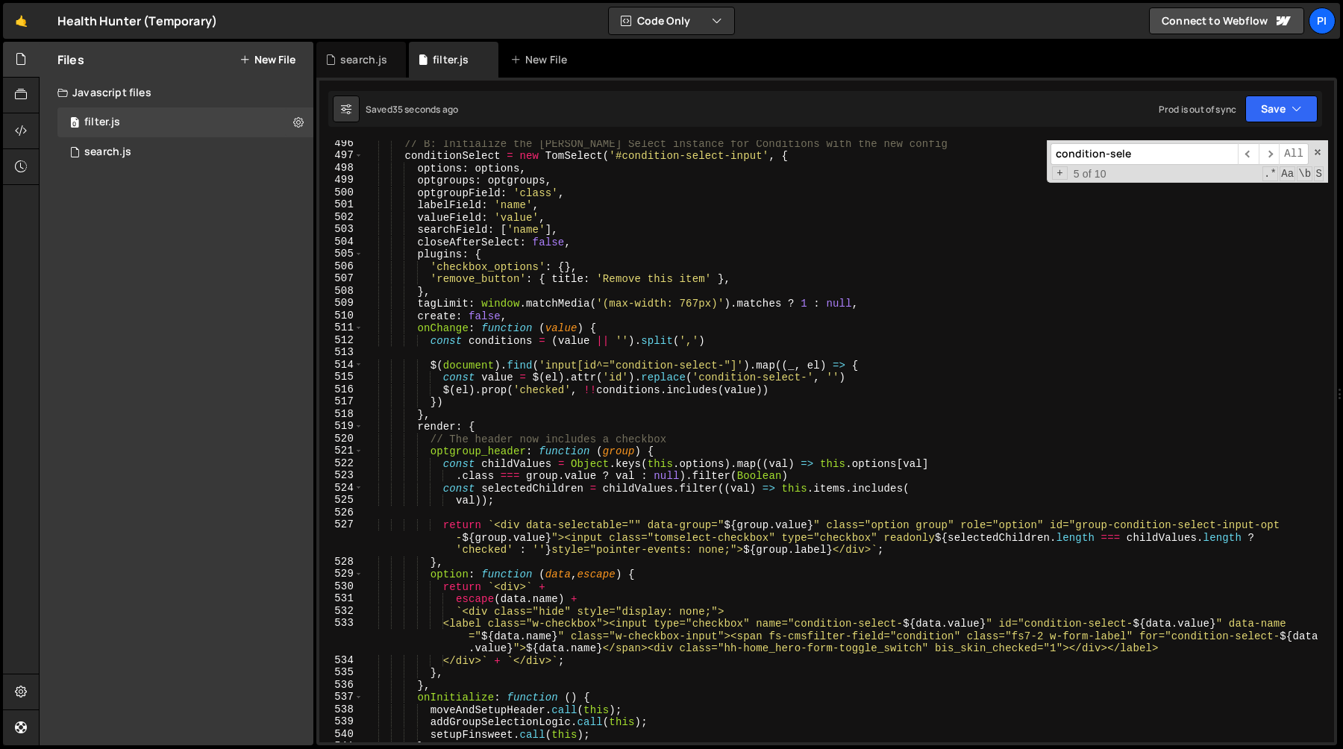
scroll to position [6162, 0]
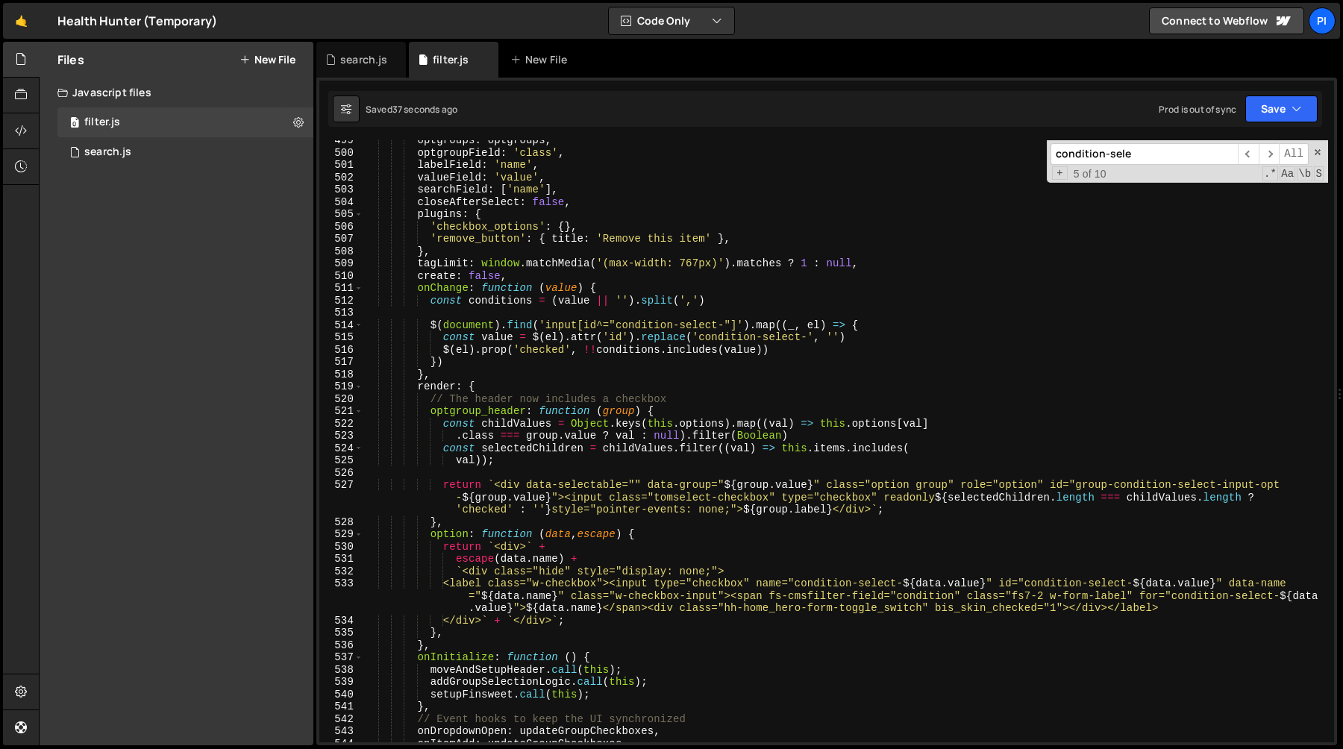
click at [442, 548] on div "optgroups : optgroups , optgroupField : 'class' , labelField : 'name' , valueFi…" at bounding box center [845, 447] width 965 height 627
type textarea "return `<div>` +"
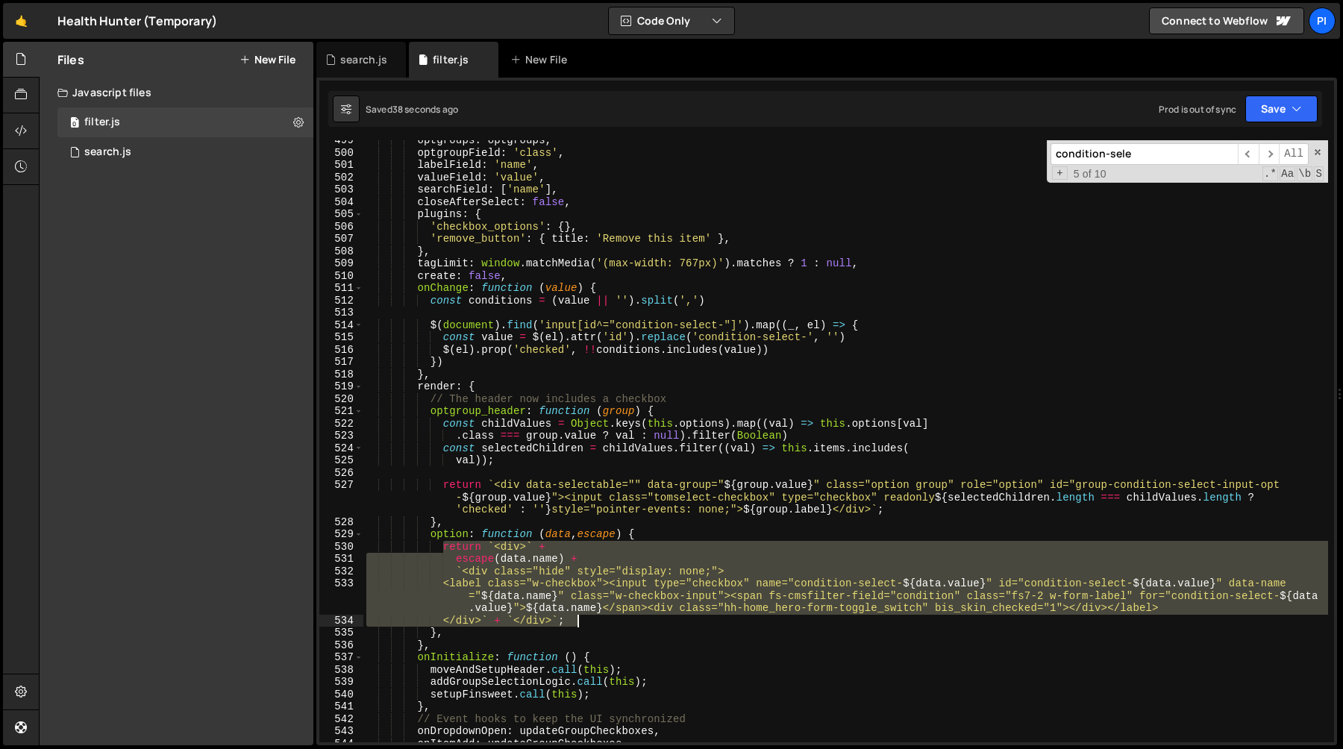
click at [590, 626] on div "optgroups : optgroups , optgroupField : 'class' , labelField : 'name' , valueFi…" at bounding box center [845, 447] width 965 height 627
click at [600, 572] on div "optgroups : optgroups , optgroupField : 'class' , labelField : 'name' , valueFi…" at bounding box center [845, 441] width 965 height 602
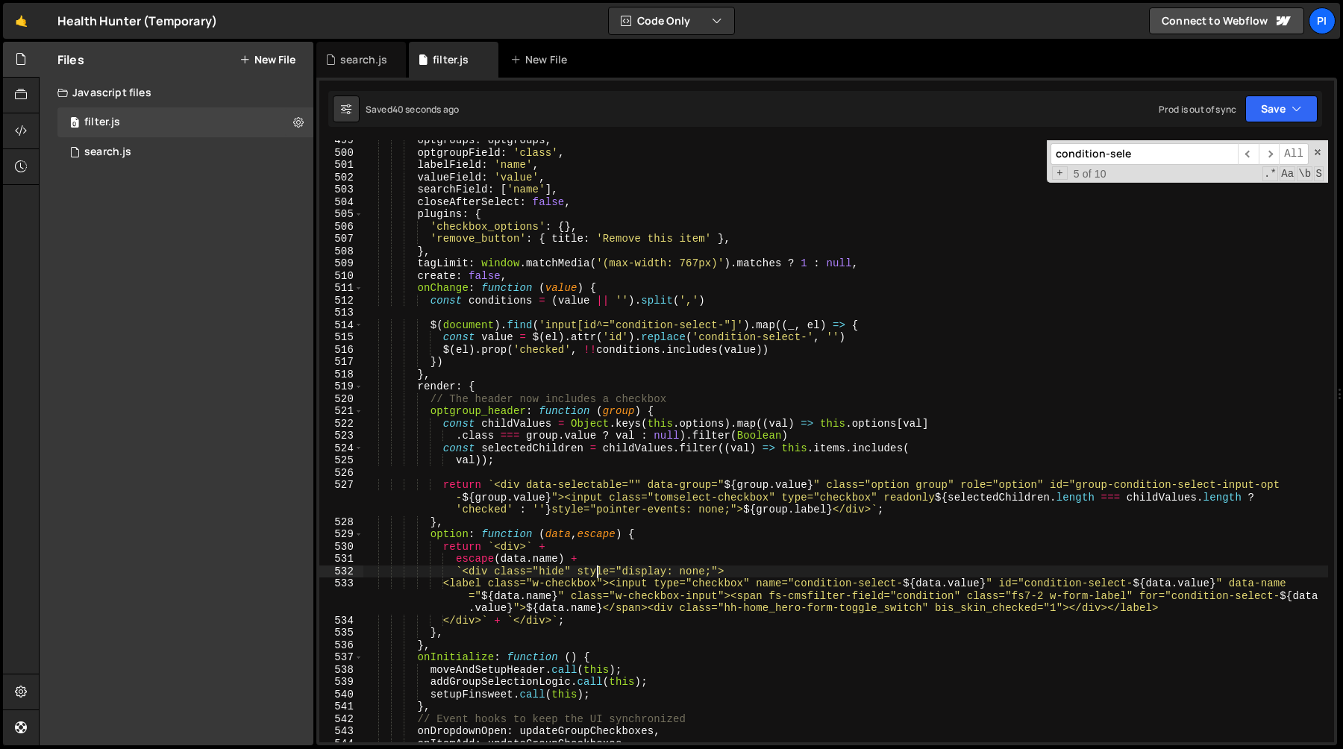
click at [619, 586] on div "optgroups : optgroups , optgroupField : 'class' , labelField : 'name' , valueFi…" at bounding box center [845, 447] width 965 height 627
click at [527, 548] on div "optgroups : optgroups , optgroupField : 'class' , labelField : 'name' , valueFi…" at bounding box center [845, 447] width 965 height 627
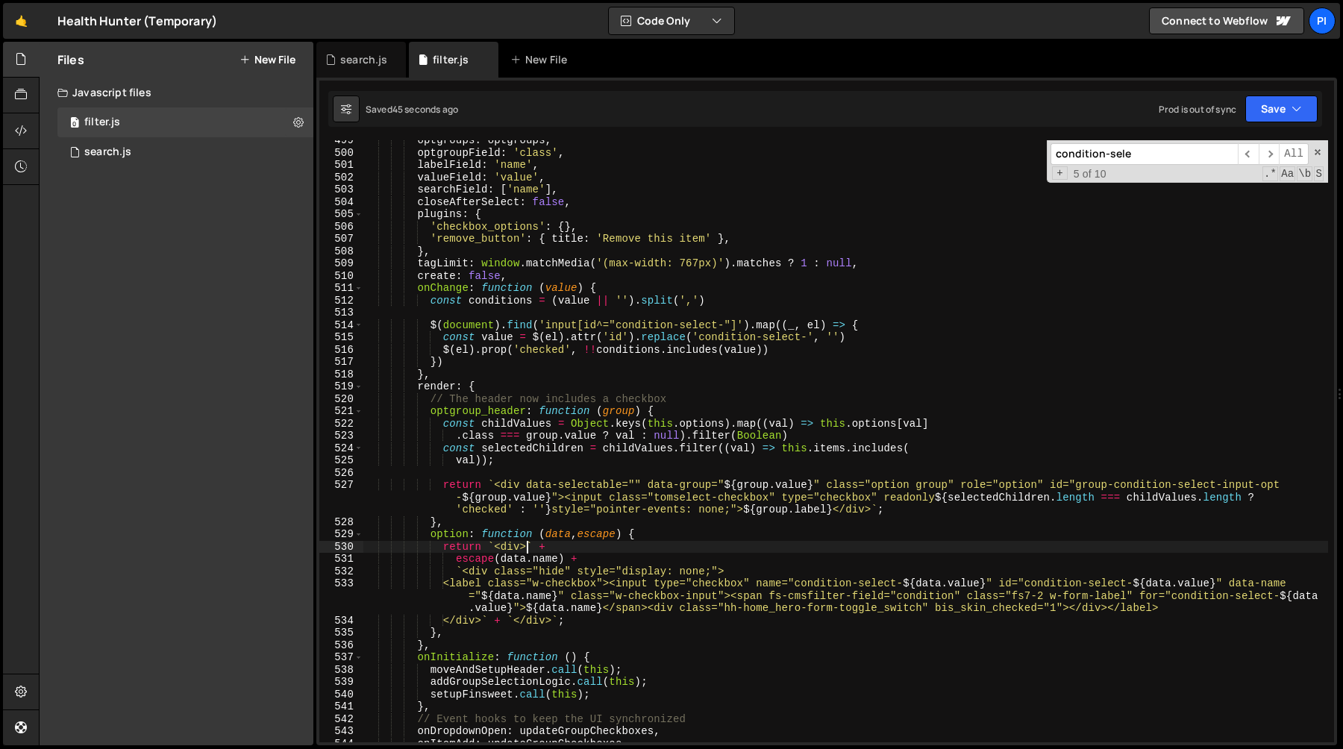
click at [501, 617] on div "optgroups : optgroups , optgroupField : 'class' , labelField : 'name' , valueFi…" at bounding box center [845, 447] width 965 height 627
click at [456, 633] on div "optgroups : optgroups , optgroupField : 'class' , labelField : 'name' , valueFi…" at bounding box center [845, 447] width 965 height 627
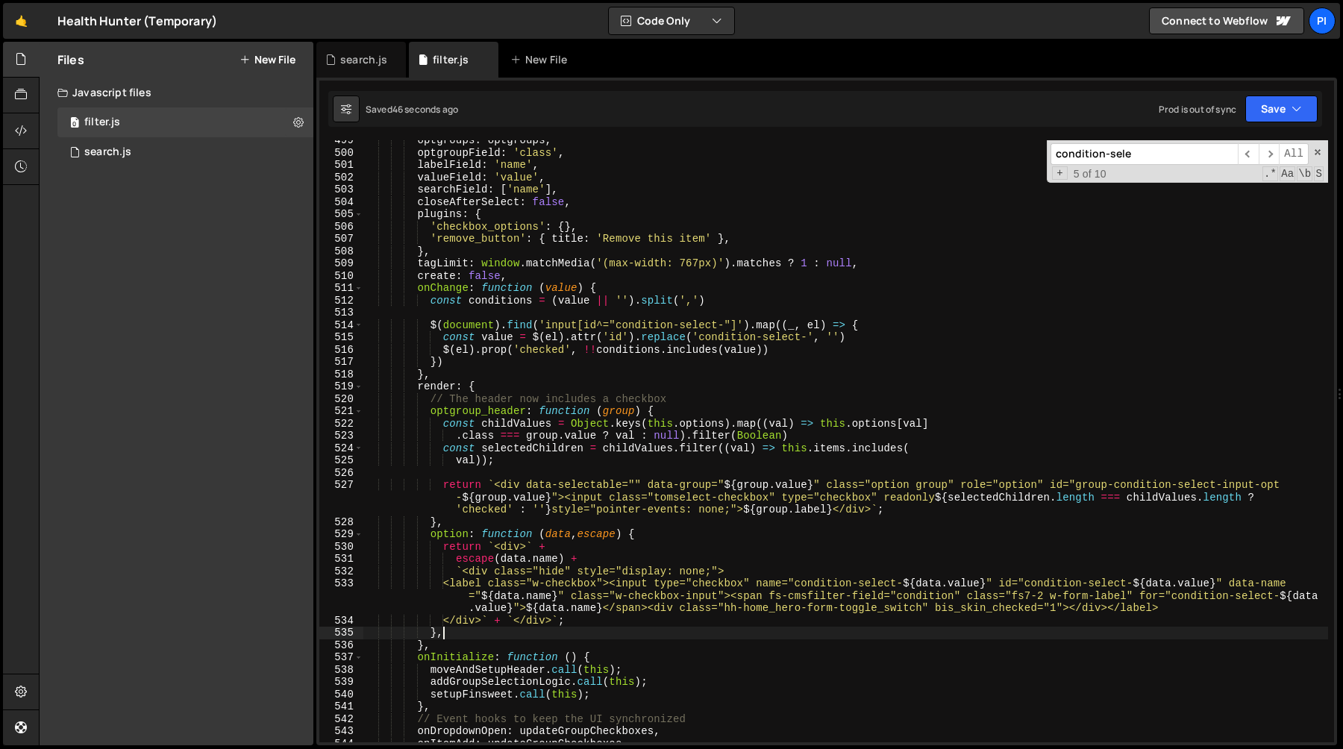
click at [457, 522] on div "optgroups : optgroups , optgroupField : 'class' , labelField : 'name' , valueFi…" at bounding box center [845, 447] width 965 height 627
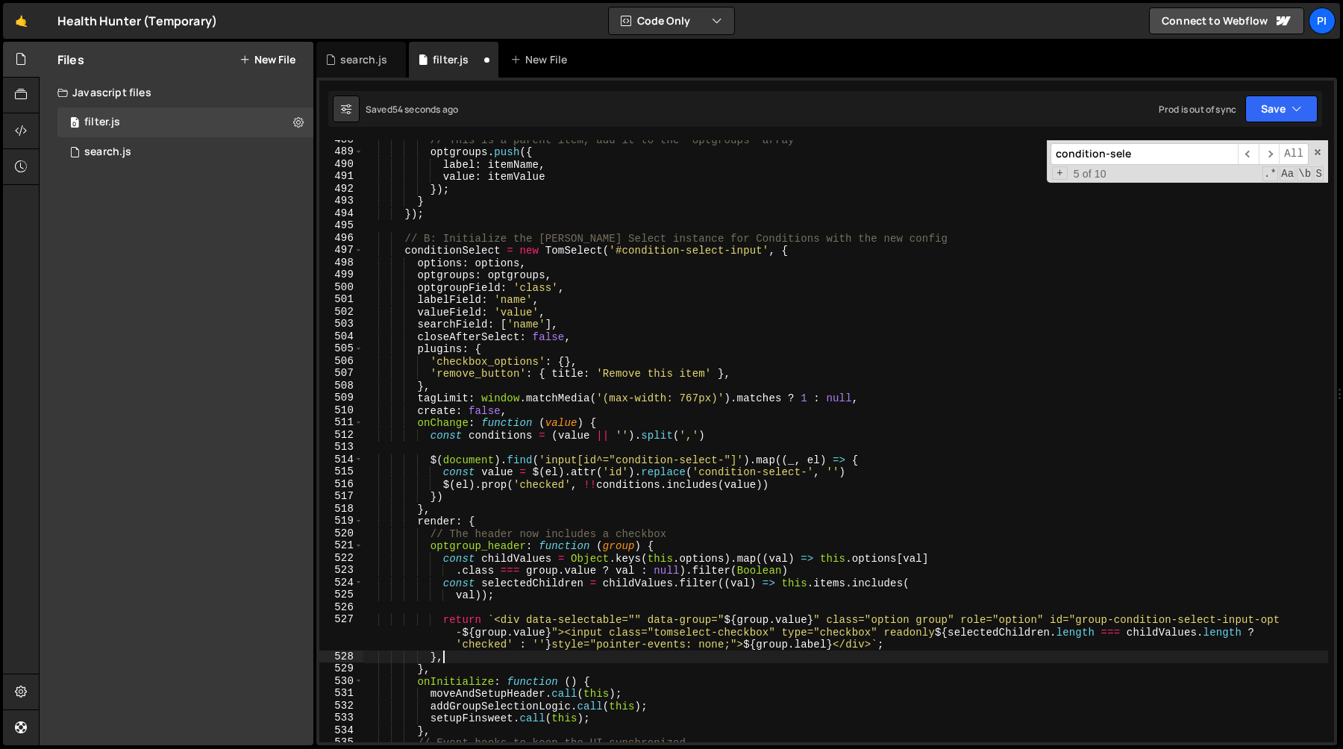
scroll to position [6028, 0]
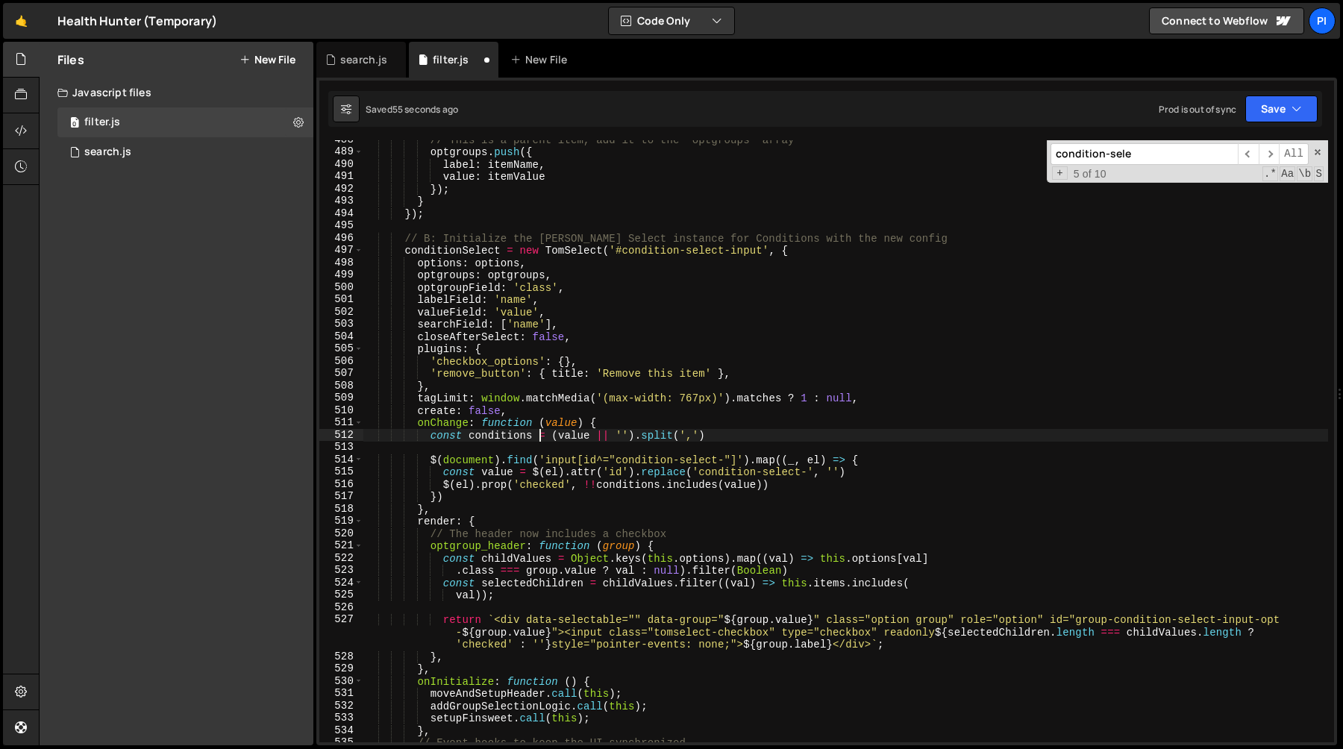
click at [540, 437] on div "// This is a parent item, add it to the `optgroups` array optgroups . push ({ l…" at bounding box center [845, 447] width 965 height 627
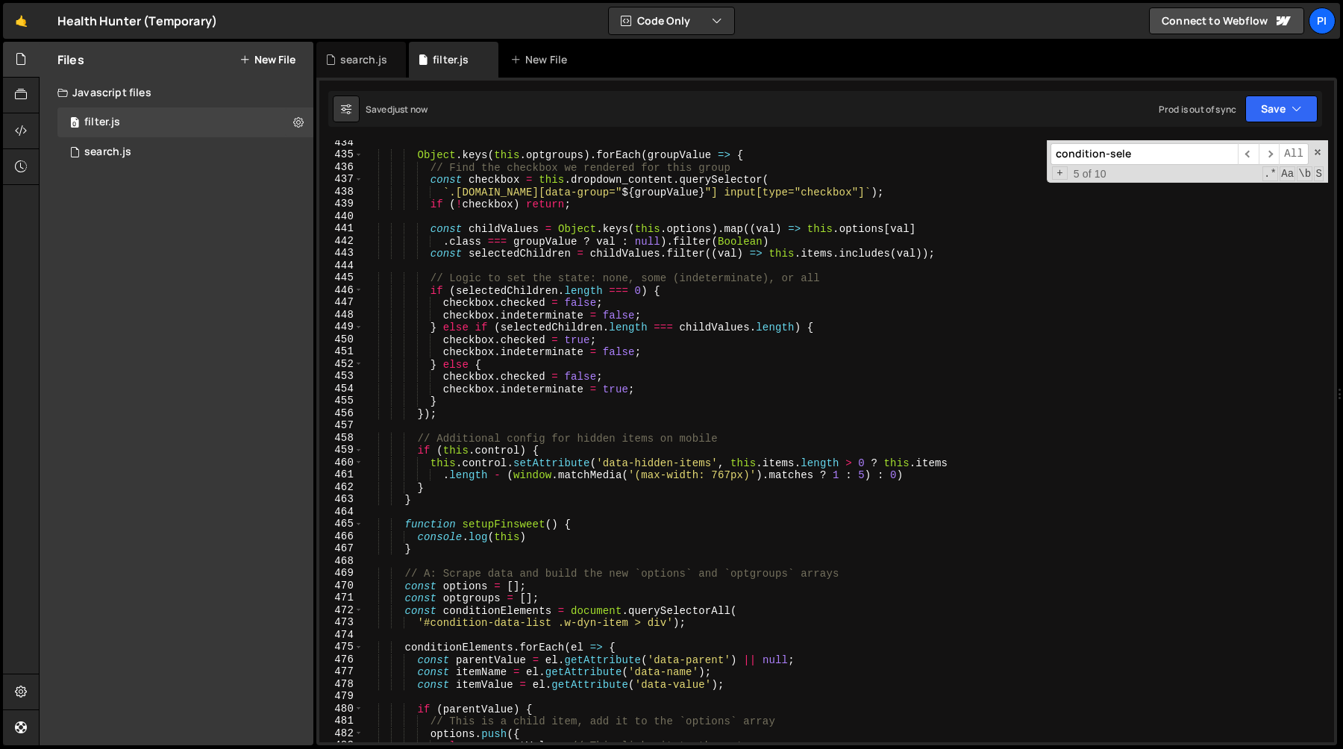
scroll to position [5359, 0]
click at [532, 542] on div "Object . keys ( this . optgroups ) . forEach ( groupValue => { // Find the chec…" at bounding box center [845, 450] width 965 height 627
type textarea "console.log(this) }"
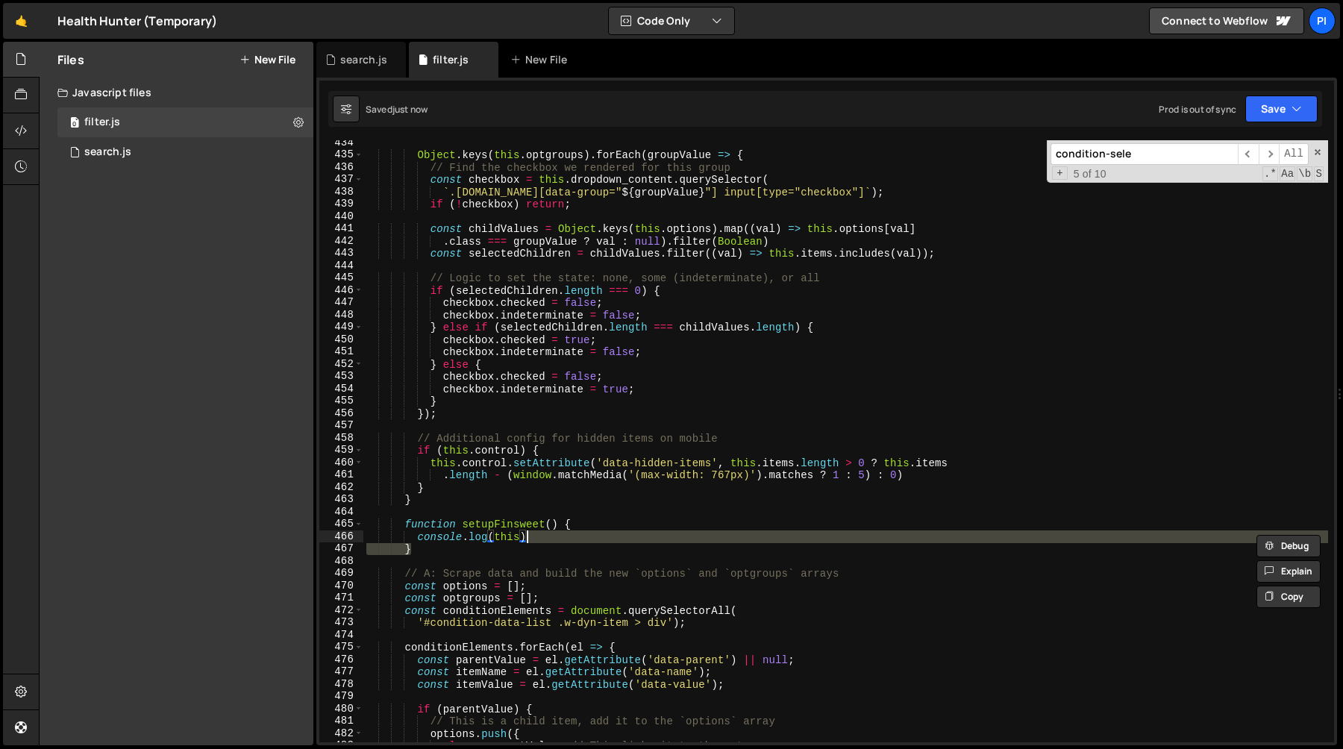
scroll to position [0, 2]
click at [551, 540] on div "Object . keys ( this . optgroups ) . forEach ( groupValue => { // Find the chec…" at bounding box center [845, 441] width 965 height 602
type textarea "console.log(this)"
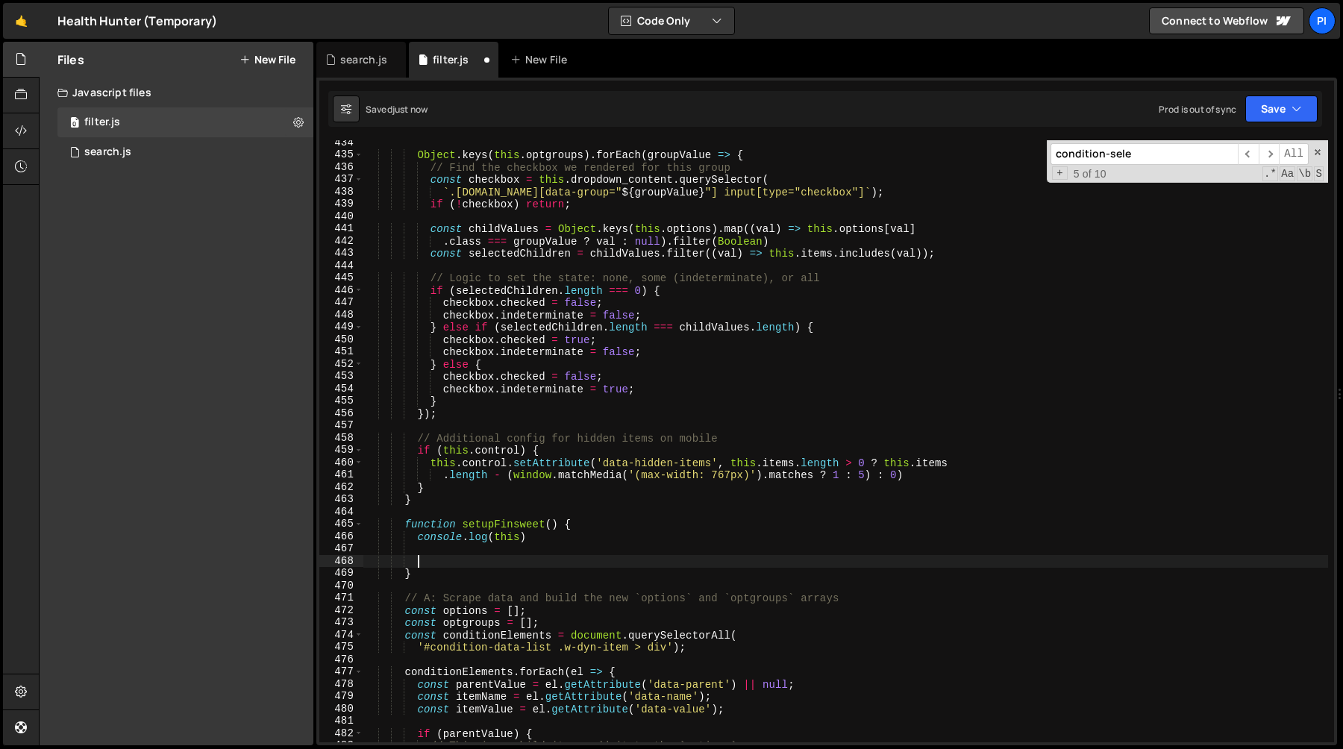
paste textarea "</div>` + `</div>`;"
type textarea "</div>` + `</div>`;"
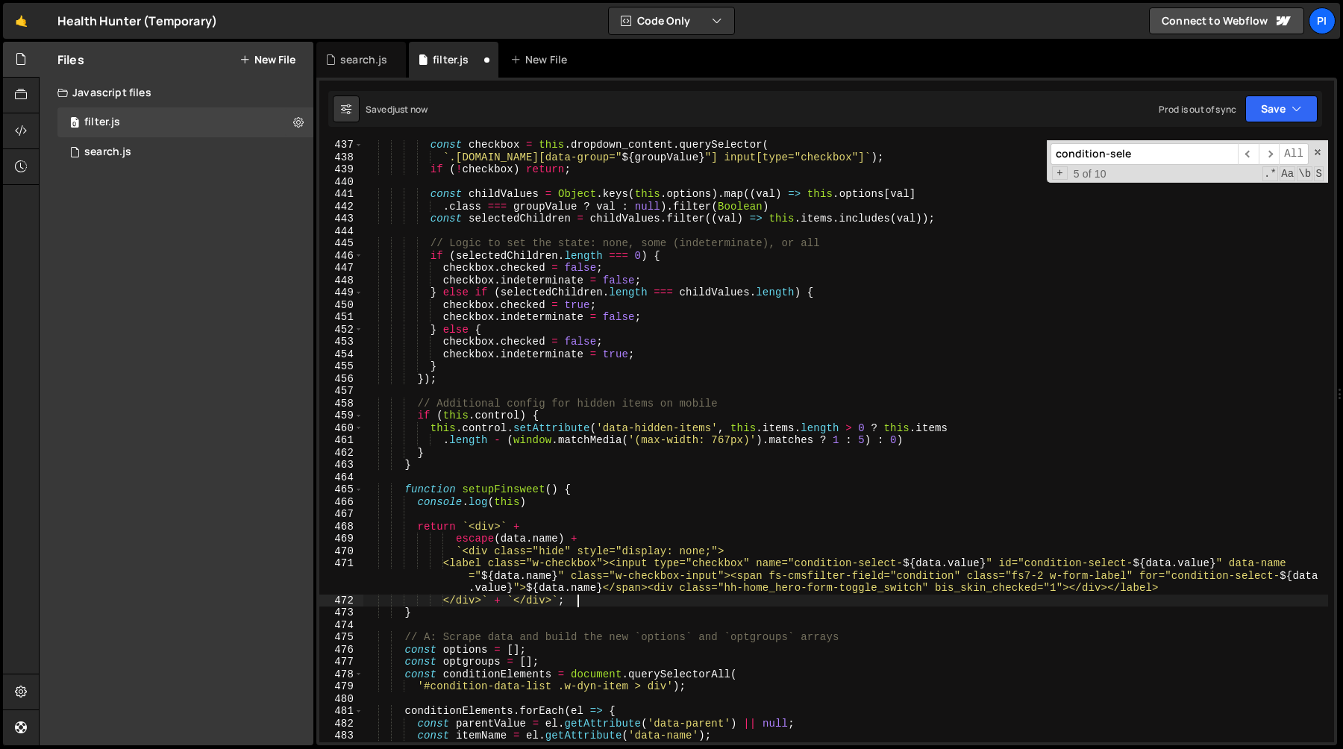
scroll to position [5394, 0]
click at [492, 518] on div "const checkbox = this . dropdown_content . querySelector ( ` .[DOMAIN_NAME][dat…" at bounding box center [845, 452] width 965 height 627
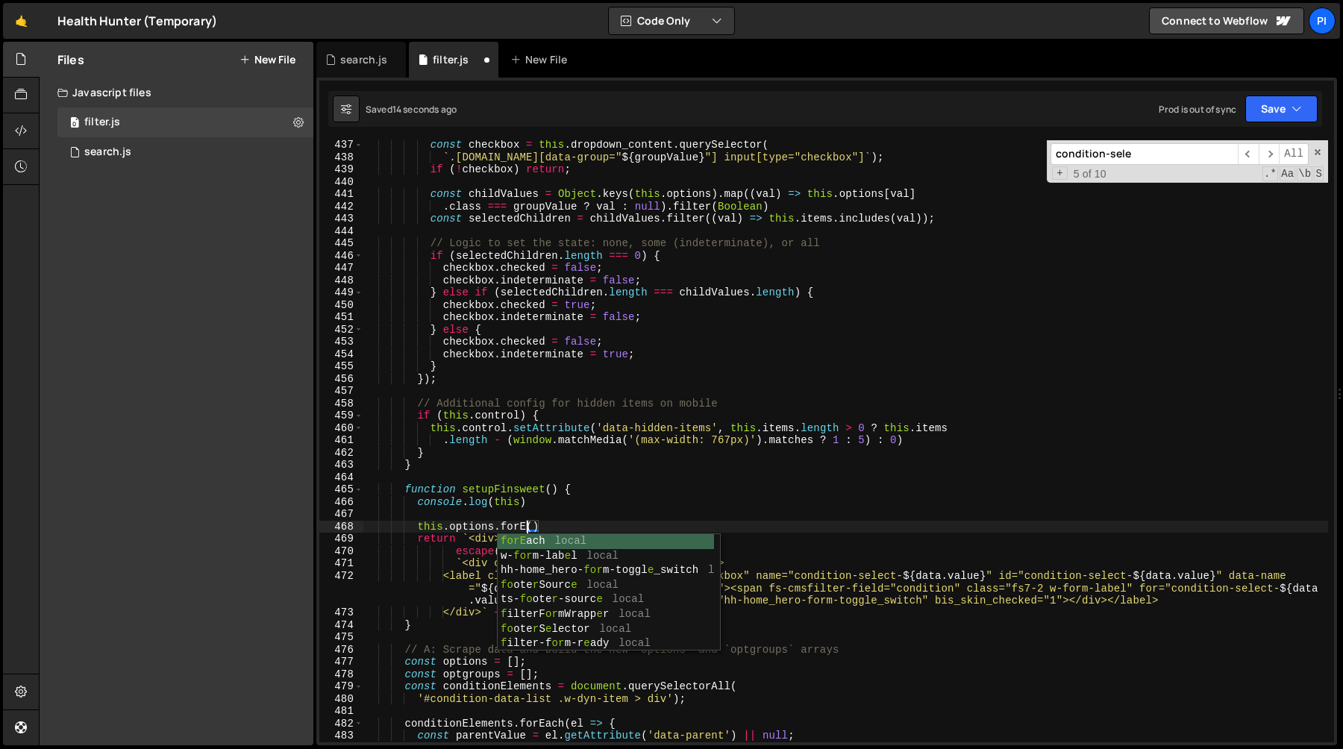
scroll to position [0, 11]
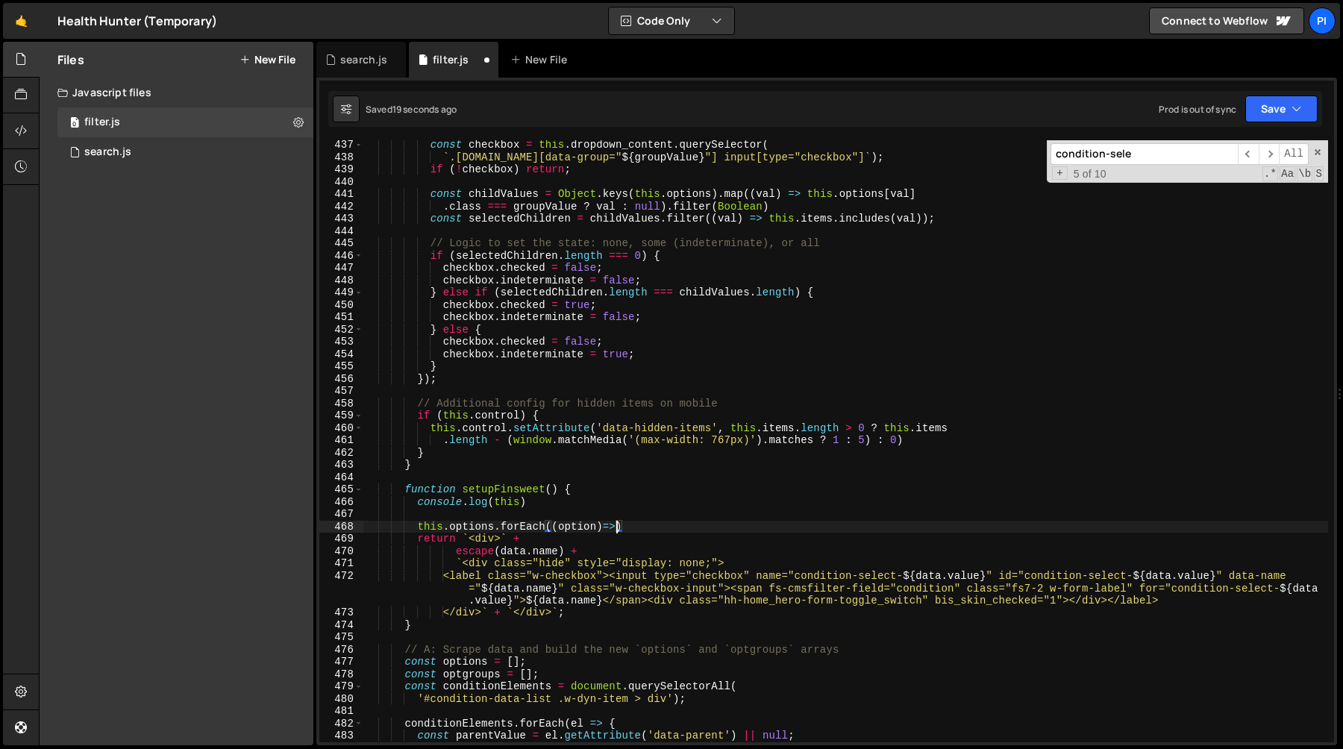
type textarea "this.options.forEach((option)=>{)"
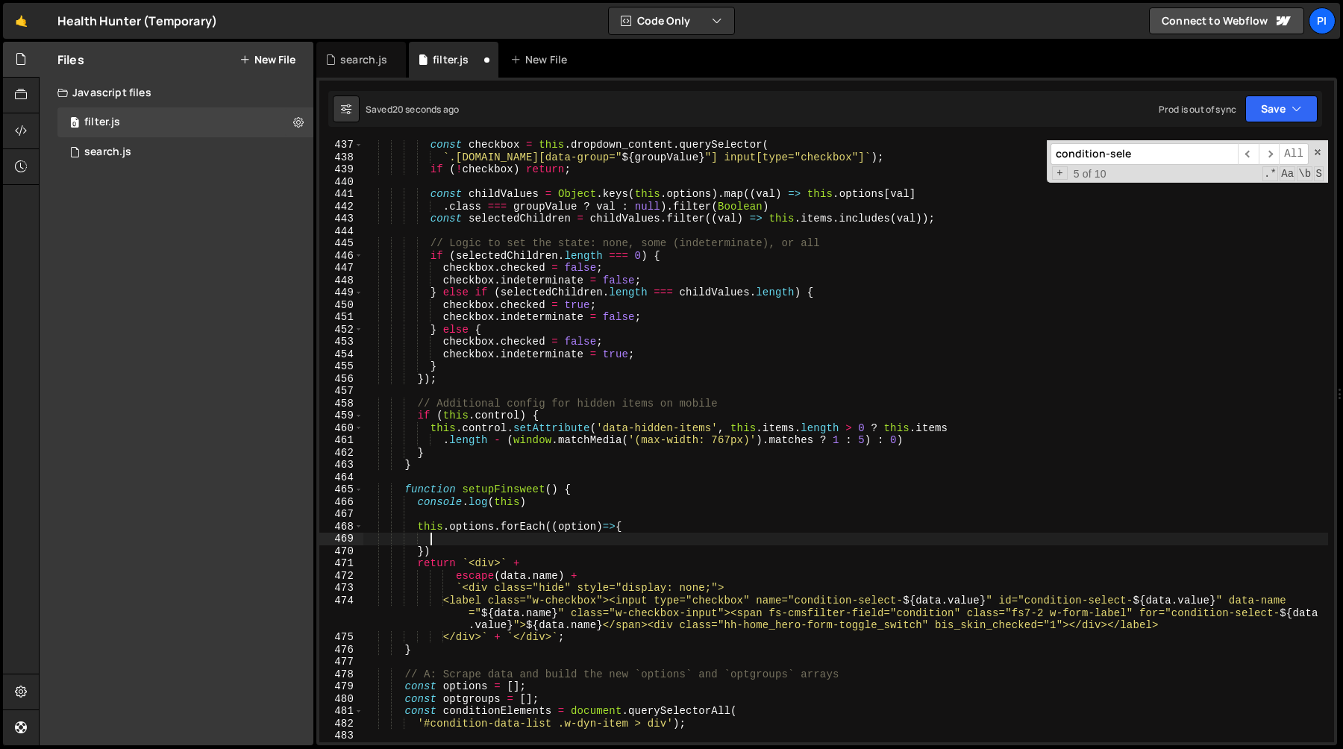
type textarea "})"
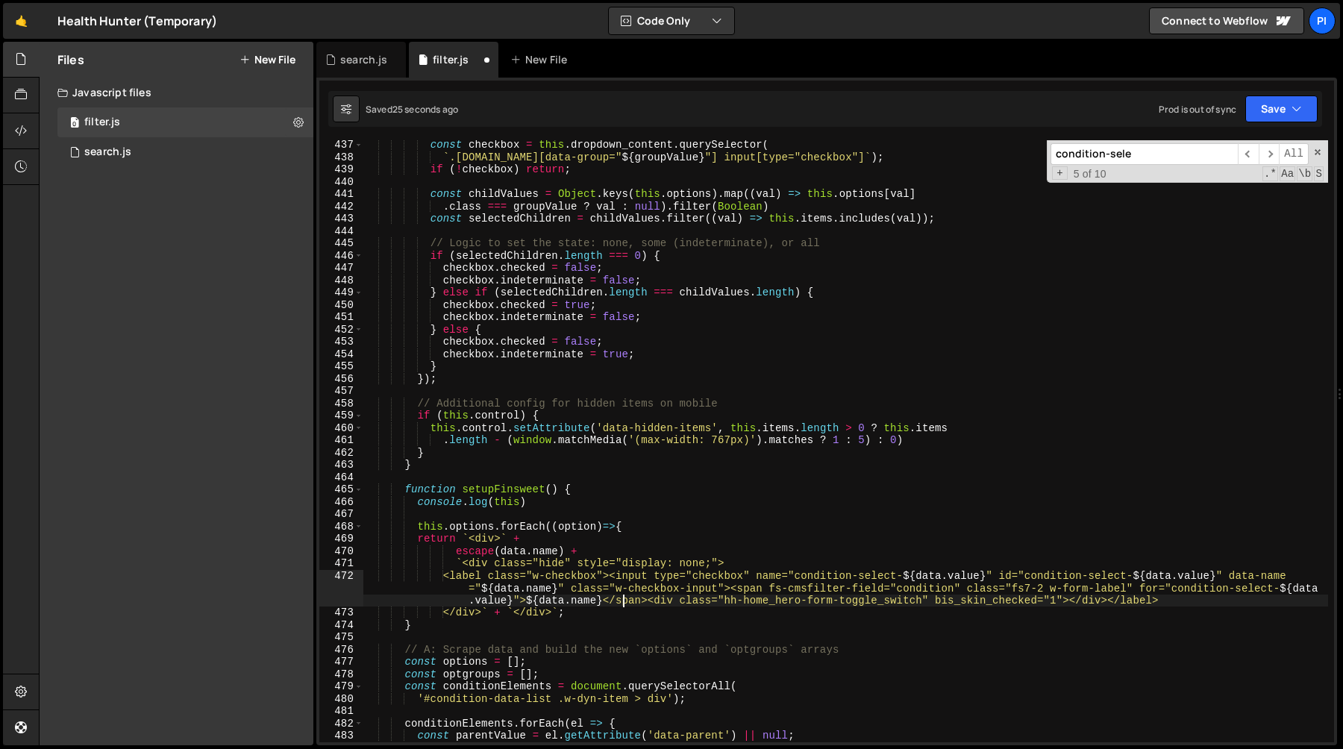
type textarea "</div>` + `</div>`;"
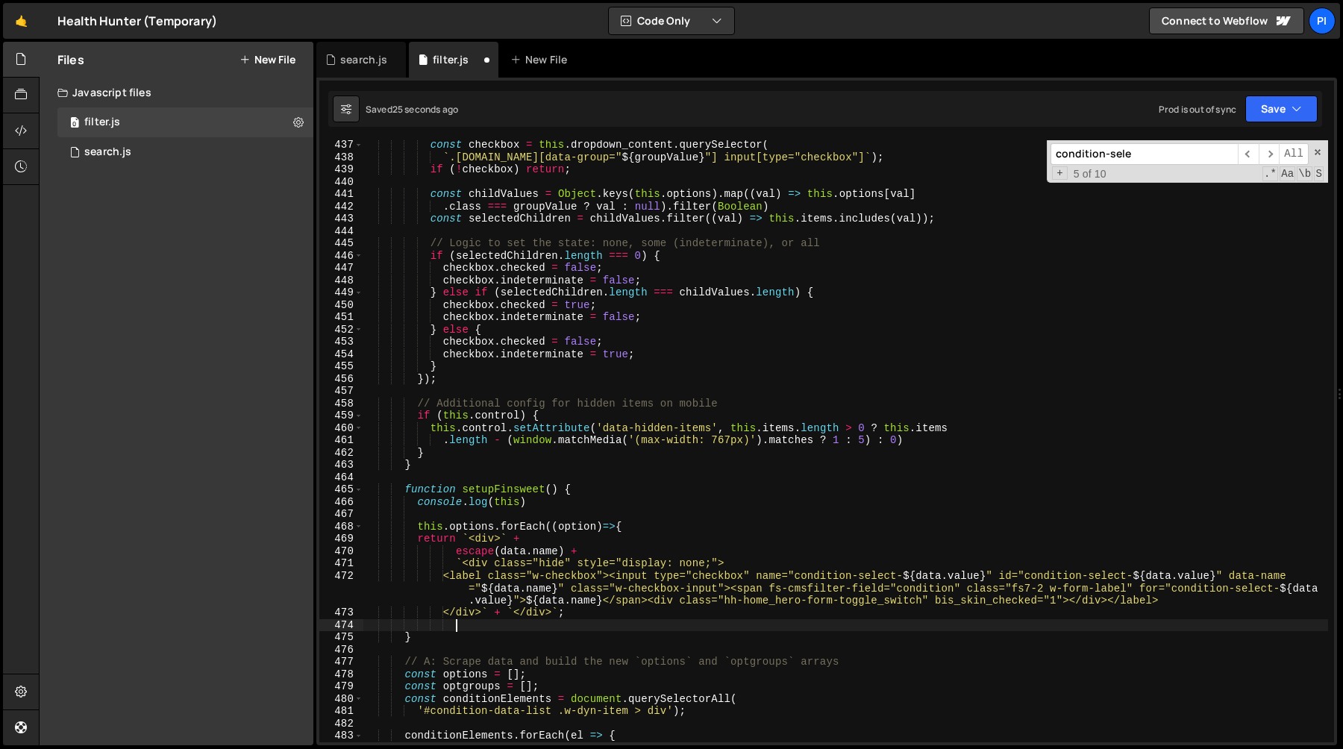
paste textarea "})"
click at [446, 542] on div "const checkbox = this . dropdown_content . querySelector ( ` .[DOMAIN_NAME][dat…" at bounding box center [845, 452] width 965 height 627
click at [468, 538] on div "const checkbox = this . dropdown_content . querySelector ( ` .[DOMAIN_NAME][dat…" at bounding box center [845, 452] width 965 height 627
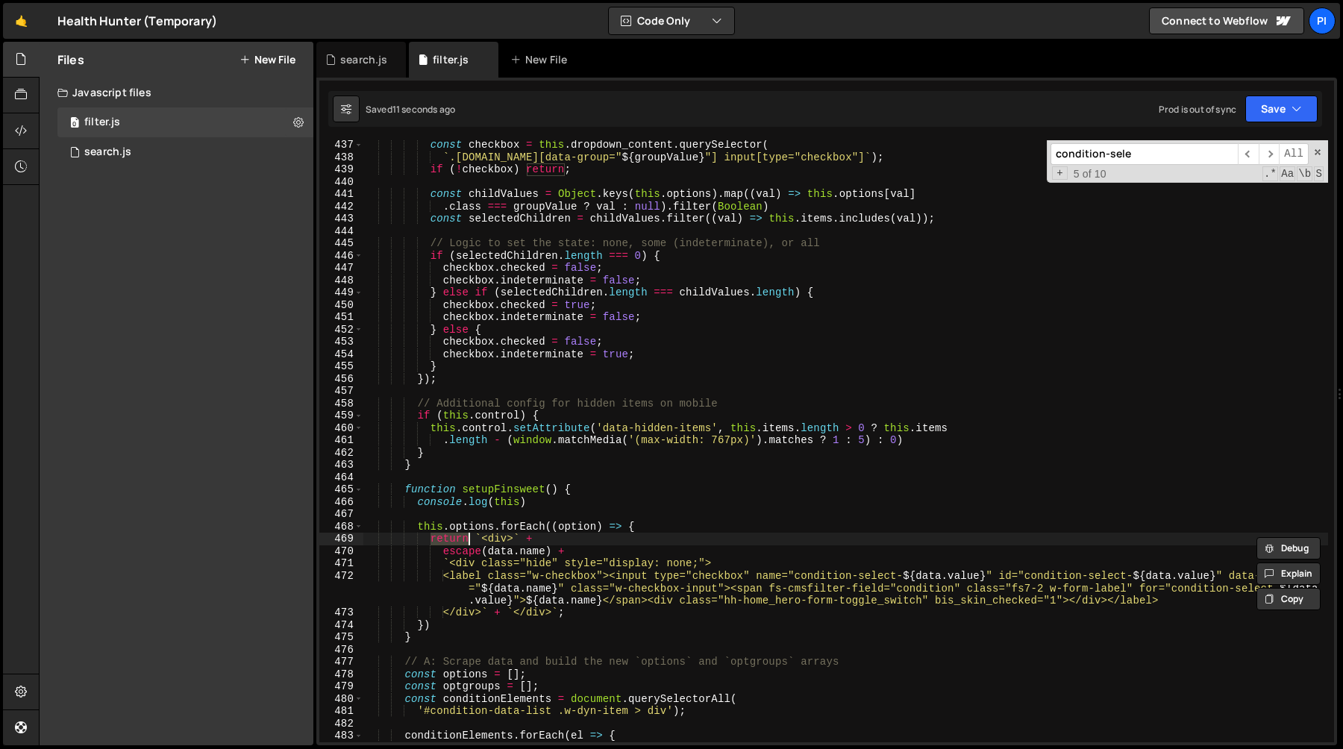
click at [417, 525] on div "const checkbox = this . dropdown_content . querySelector ( ` .[DOMAIN_NAME][dat…" at bounding box center [845, 452] width 965 height 627
type textarea "this.options.forEach((option) => {"
click at [494, 525] on div "const checkbox = this . dropdown_content . querySelector ( ` .[DOMAIN_NAME][dat…" at bounding box center [845, 452] width 965 height 627
click at [669, 530] on div "const checkbox = this . dropdown_content . querySelector ( ` .[DOMAIN_NAME][dat…" at bounding box center [845, 452] width 965 height 627
click at [433, 540] on div "const checkbox = this . dropdown_content . querySelector ( ` .[DOMAIN_NAME][dat…" at bounding box center [845, 452] width 965 height 627
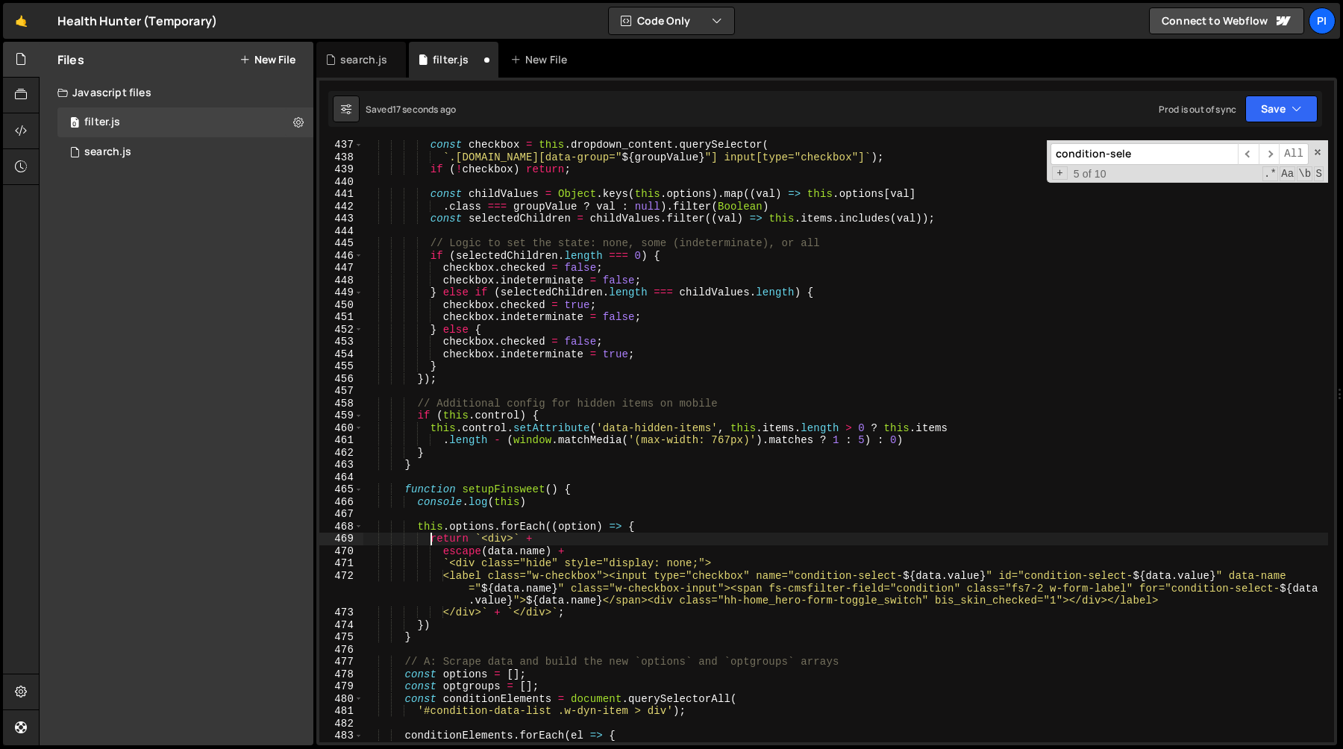
type textarea "return `<div>` +"
click at [606, 616] on div "const checkbox = this . dropdown_content . querySelector ( ` .[DOMAIN_NAME][dat…" at bounding box center [845, 452] width 965 height 627
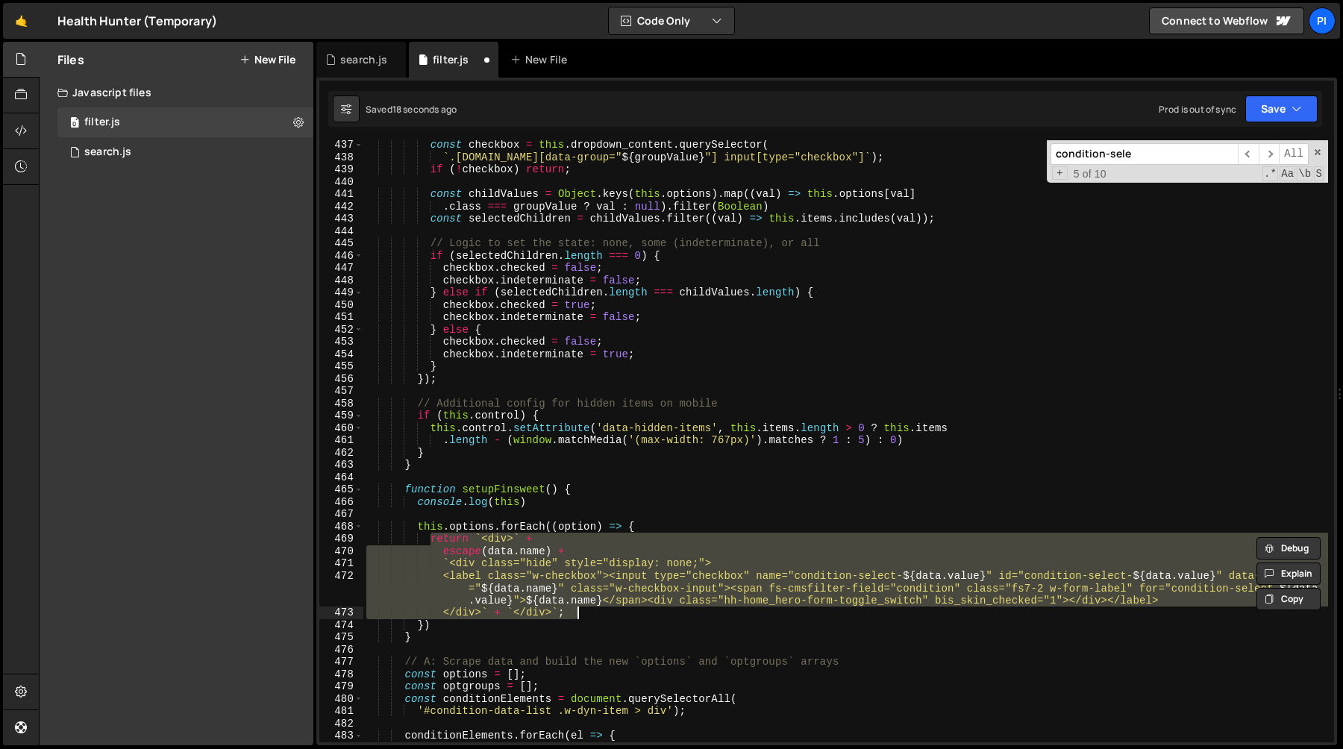
scroll to position [0, 0]
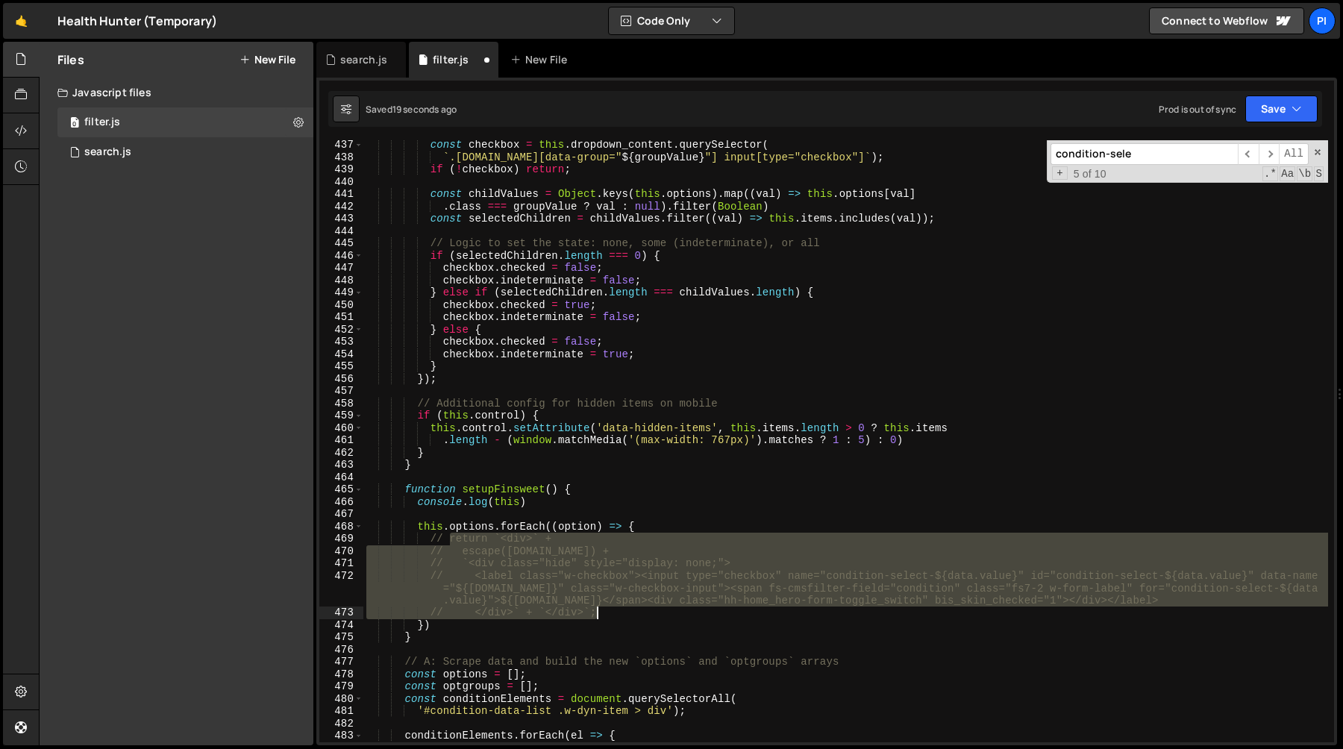
click at [664, 534] on div "const checkbox = this . dropdown_content . querySelector ( ` .[DOMAIN_NAME][dat…" at bounding box center [845, 441] width 965 height 602
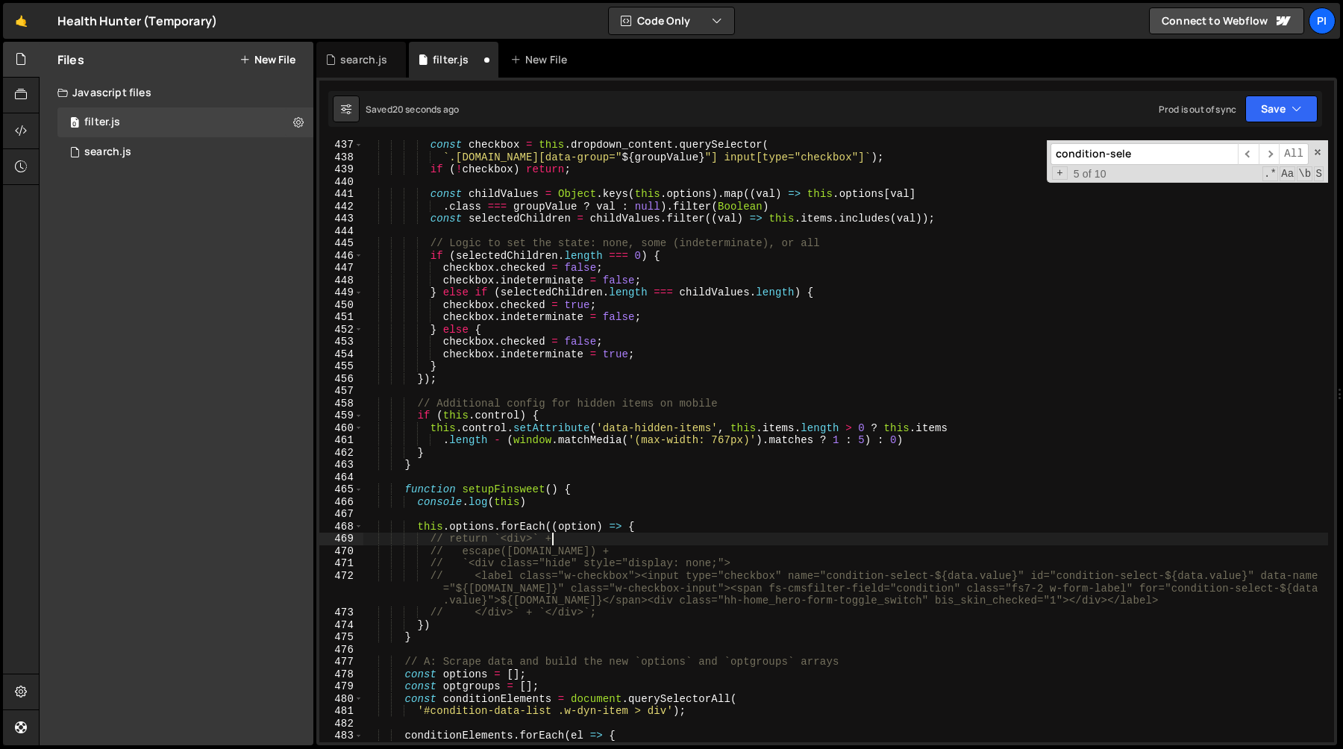
click at [666, 522] on div "const checkbox = this . dropdown_content . querySelector ( ` .[DOMAIN_NAME][dat…" at bounding box center [845, 452] width 965 height 627
type textarea "this.options.forEach((option) => {"
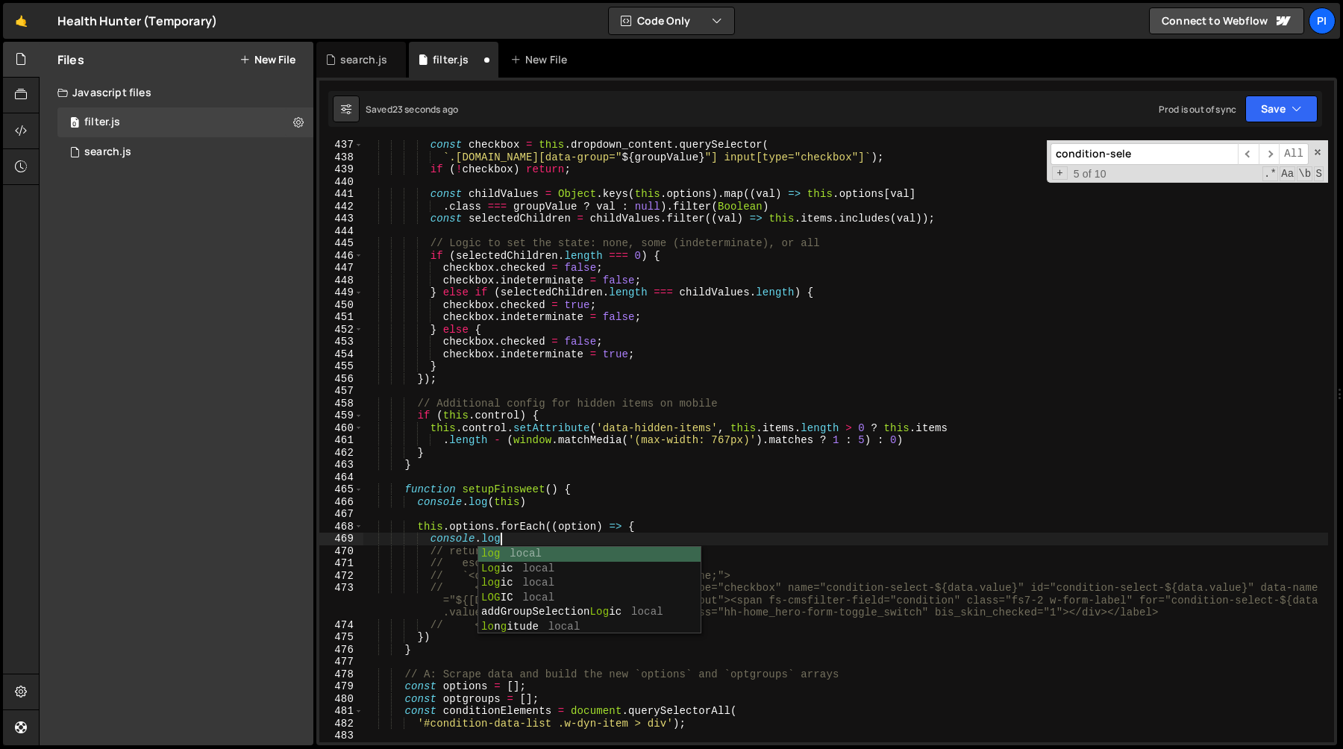
scroll to position [0, 9]
paste textarea "this.options"
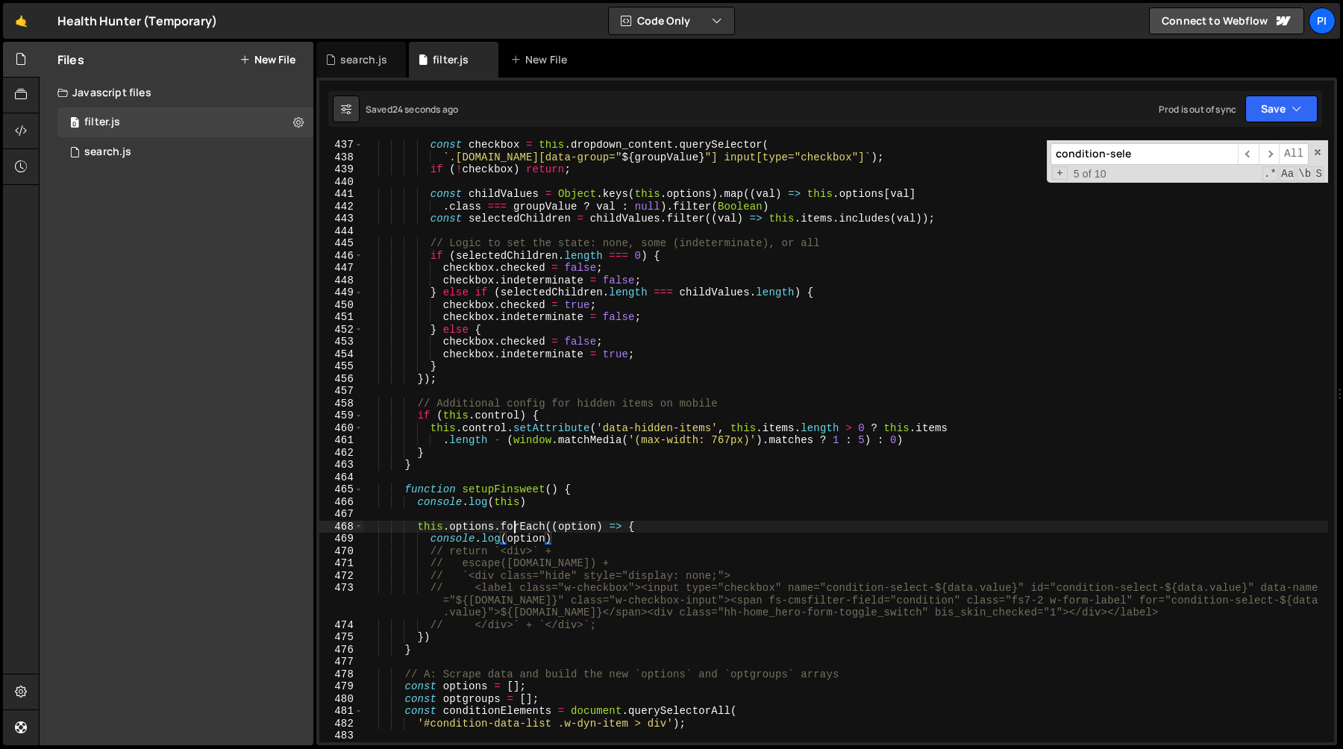
click at [514, 525] on div "const checkbox = this . dropdown_content . querySelector ( ` .[DOMAIN_NAME][dat…" at bounding box center [845, 452] width 965 height 627
type textarea "this.options.forEach((option) => {"
click at [514, 525] on div "const checkbox = this . dropdown_content . querySelector ( ` .[DOMAIN_NAME][dat…" at bounding box center [845, 452] width 965 height 627
click at [469, 526] on div "const checkbox = this . dropdown_content . querySelector ( ` .[DOMAIN_NAME][dat…" at bounding box center [845, 452] width 965 height 627
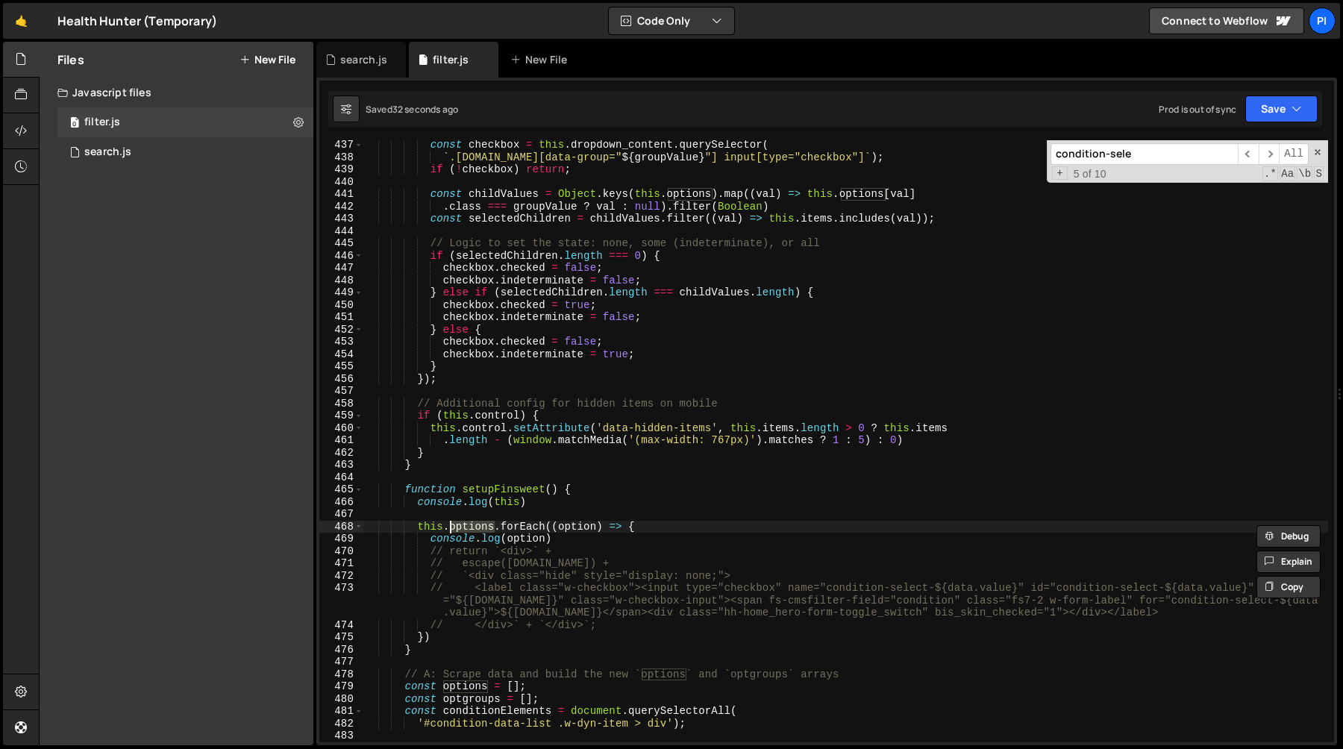
type input "options"
click at [1274, 153] on span "​" at bounding box center [1269, 154] width 21 height 22
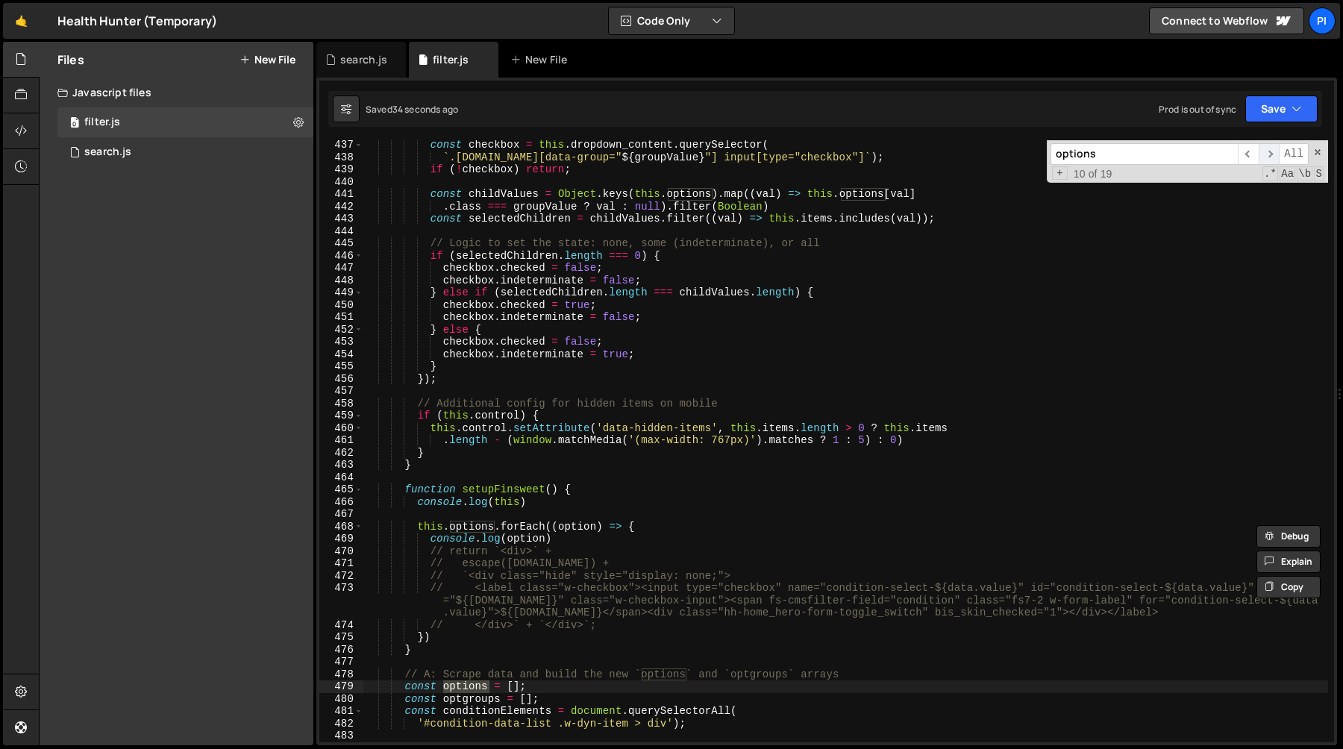
click at [1274, 153] on span "​" at bounding box center [1269, 154] width 21 height 22
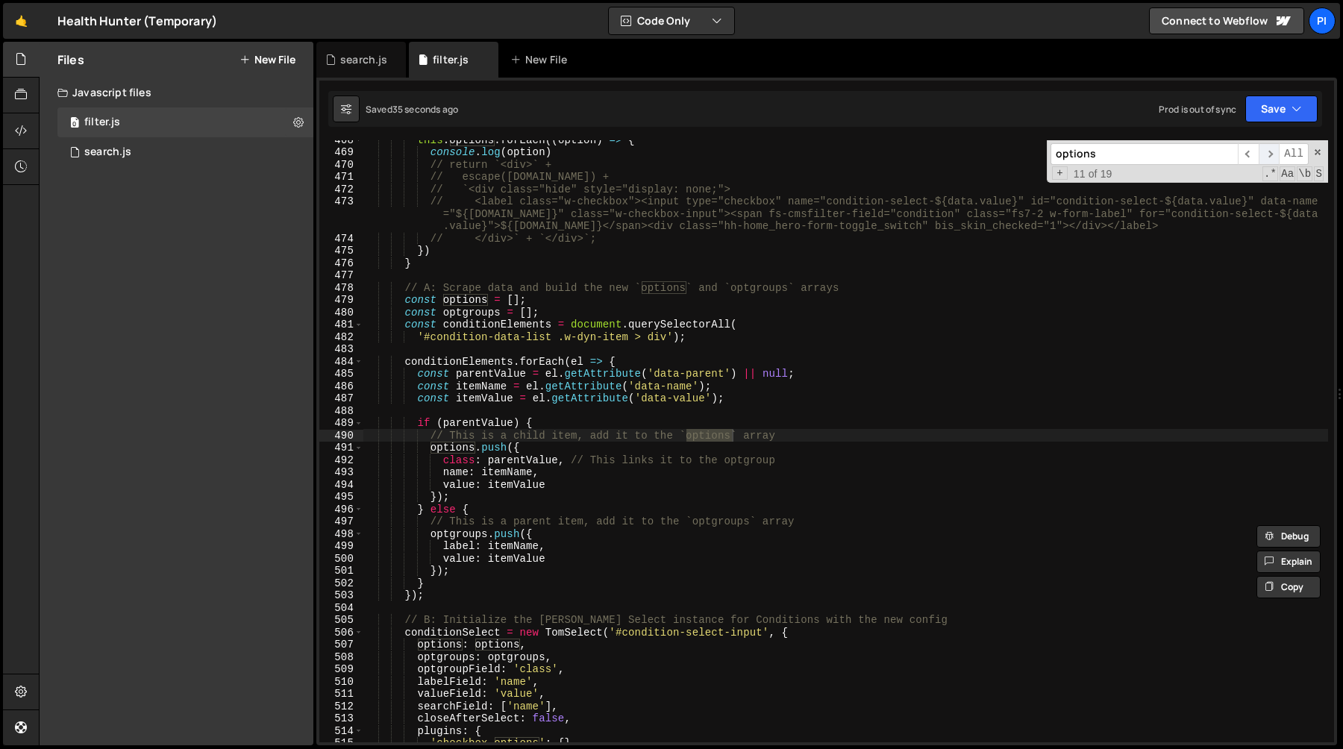
click at [1274, 153] on span "​" at bounding box center [1269, 154] width 21 height 22
click at [1269, 155] on span "​" at bounding box center [1269, 154] width 21 height 22
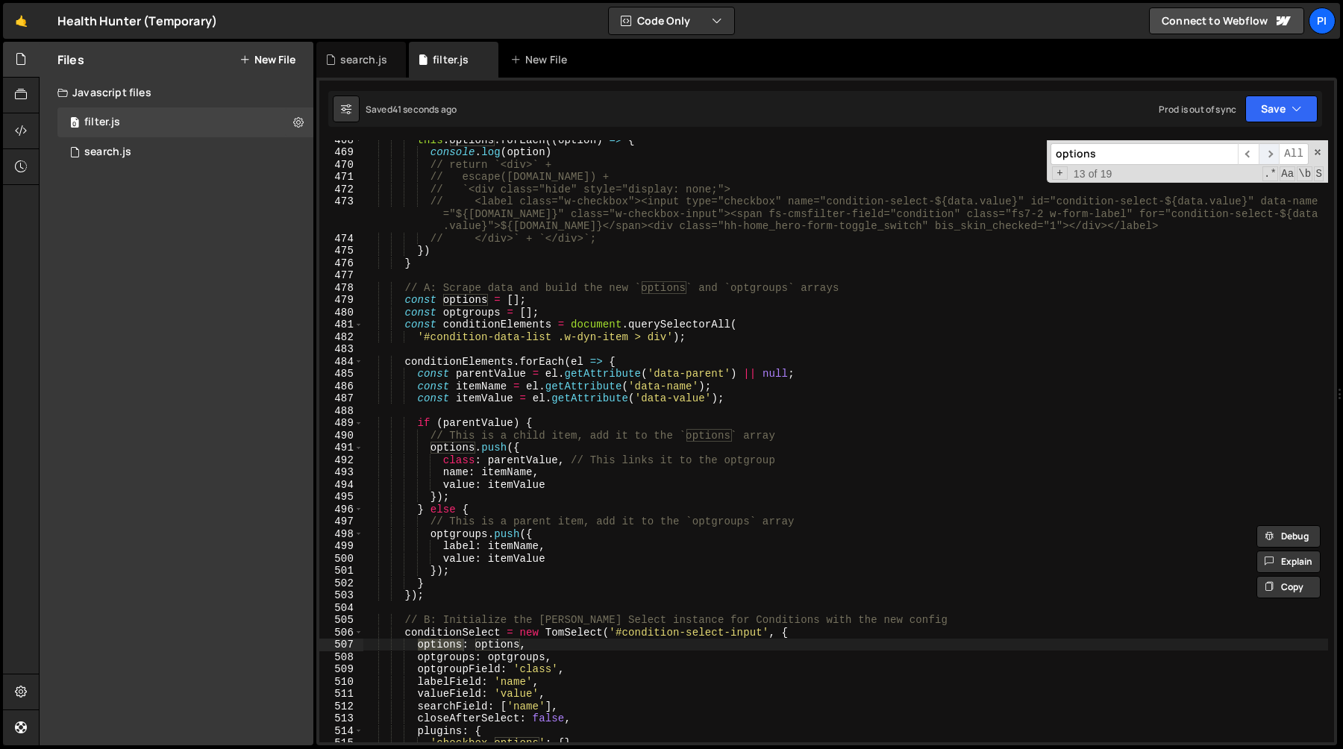
click at [1269, 155] on span "​" at bounding box center [1269, 154] width 21 height 22
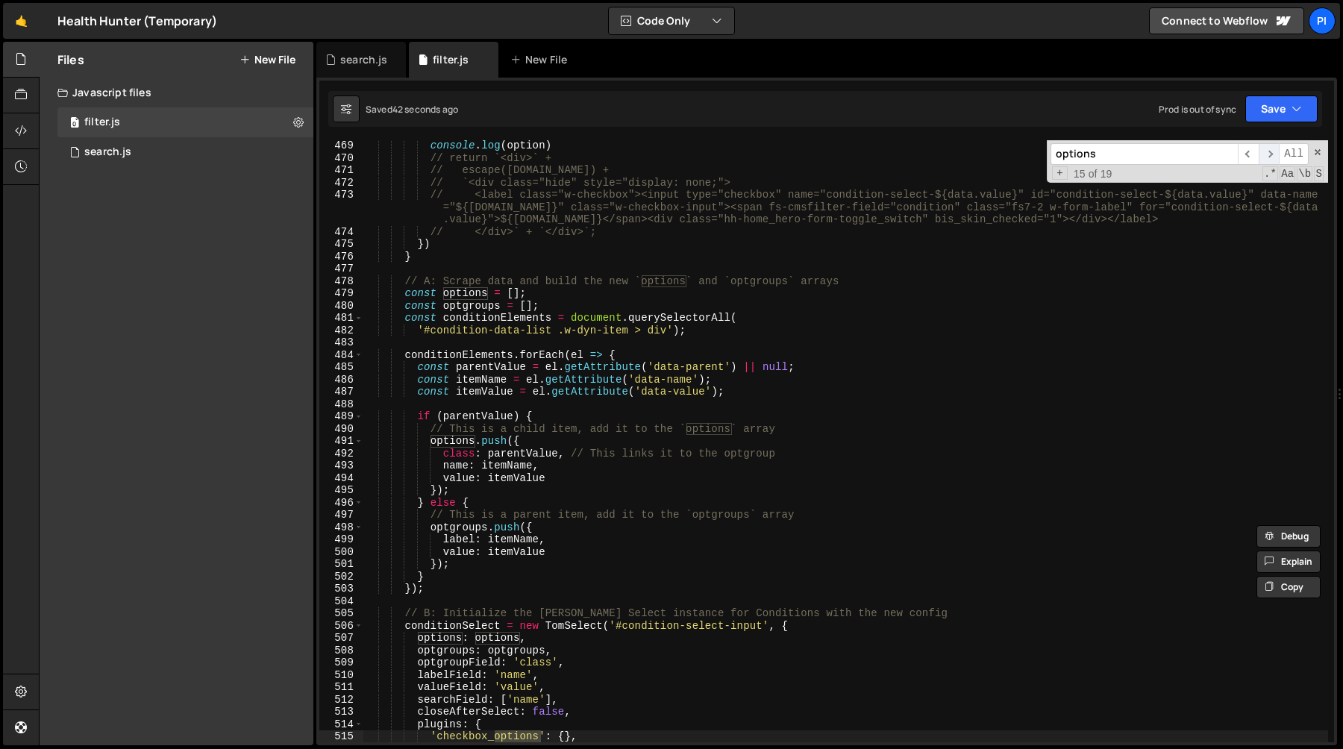
click at [1269, 155] on span "​" at bounding box center [1269, 154] width 21 height 22
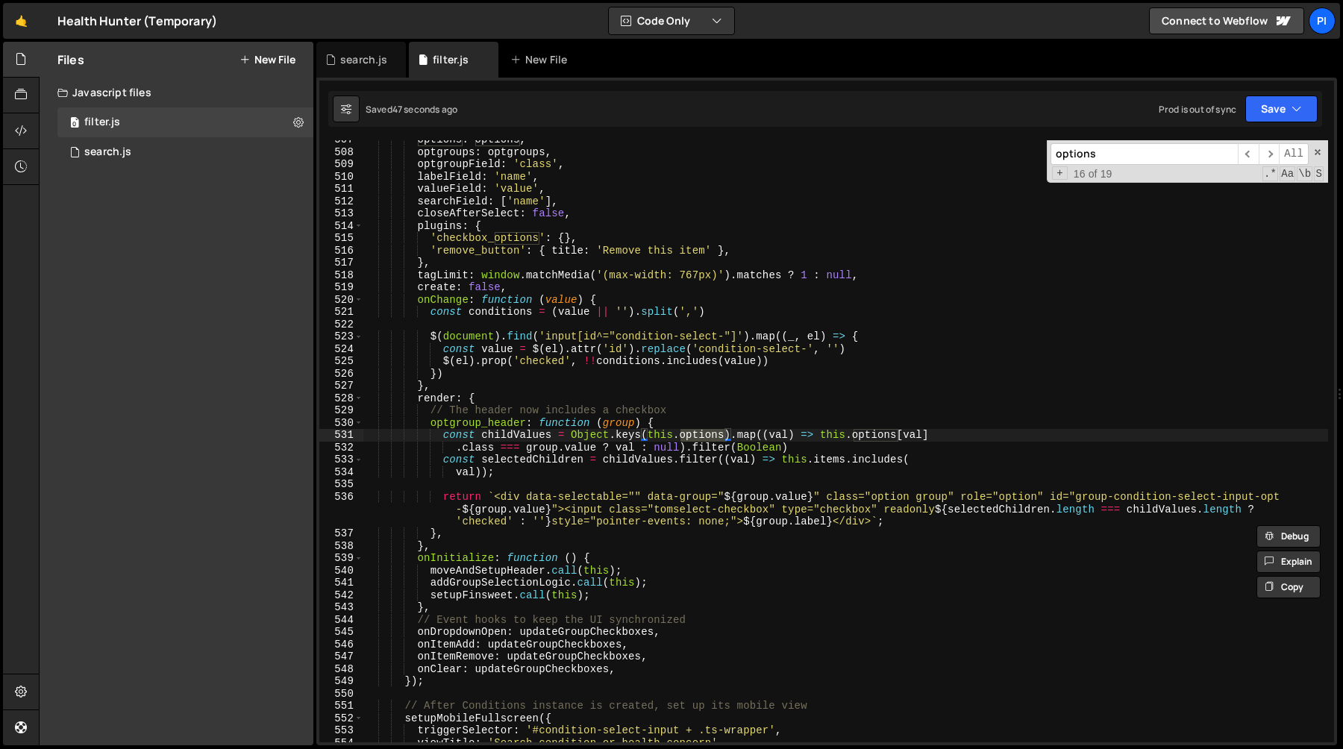
click at [569, 438] on div "options : options , optgroups : optgroups , optgroupField : 'class' , labelFiel…" at bounding box center [845, 447] width 965 height 627
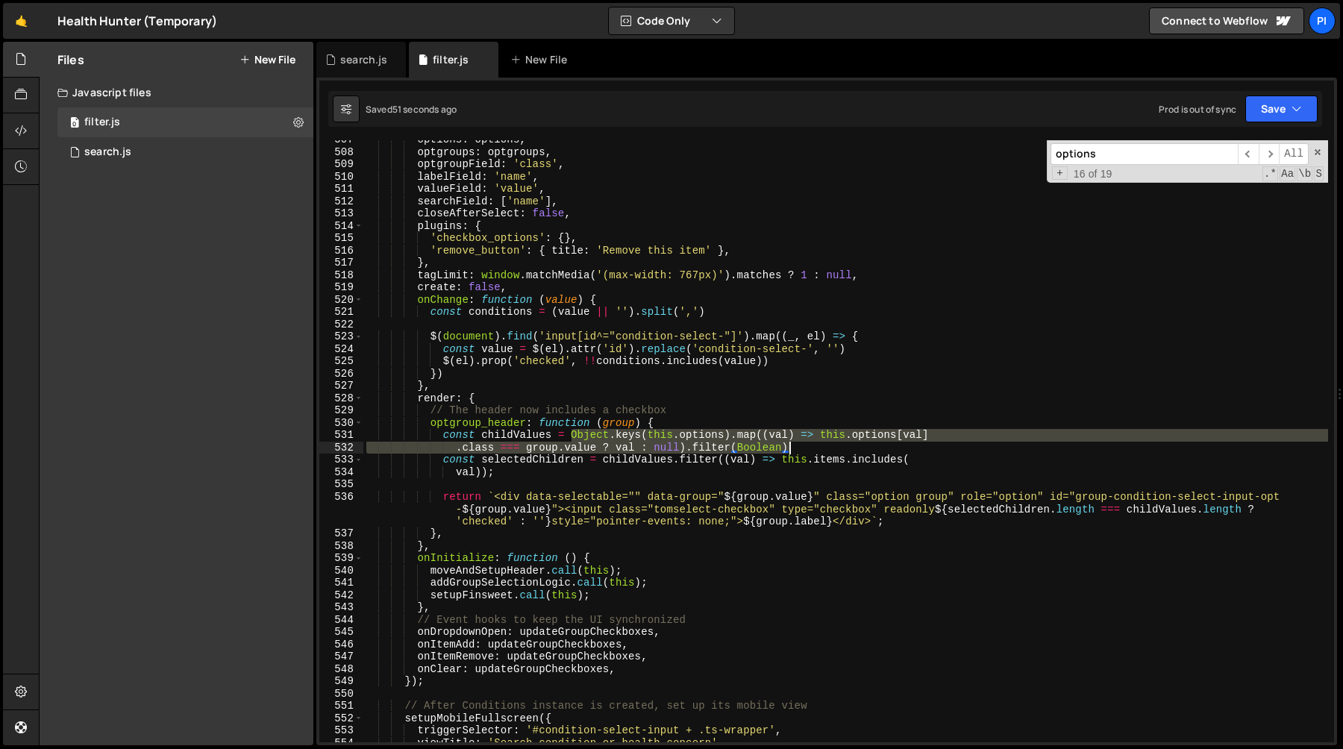
click at [823, 445] on div "options : options , optgroups : optgroups , optgroupField : 'class' , labelFiel…" at bounding box center [845, 447] width 965 height 627
type textarea "const childValues = Object.keys(this.options).map((val) => this.options[val] .c…"
click at [1248, 154] on span "​" at bounding box center [1248, 154] width 21 height 22
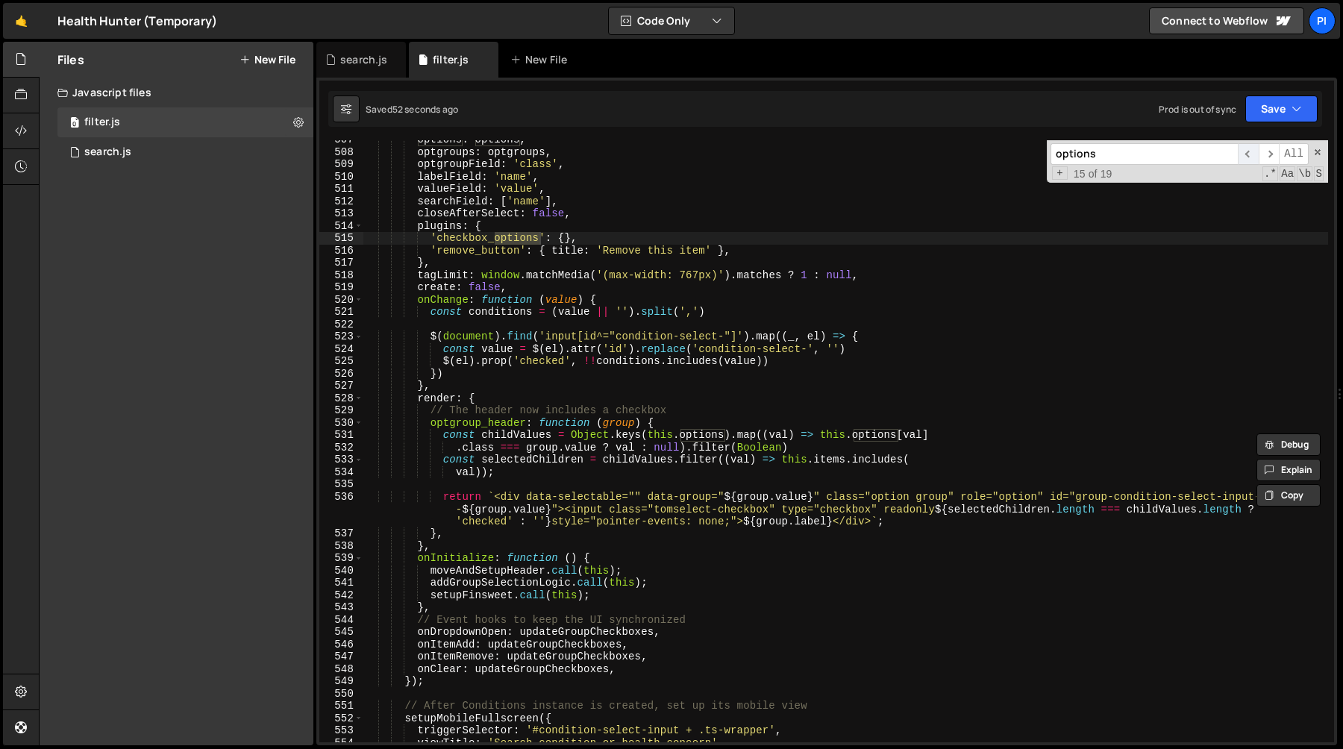
click at [1248, 154] on span "​" at bounding box center [1248, 154] width 21 height 22
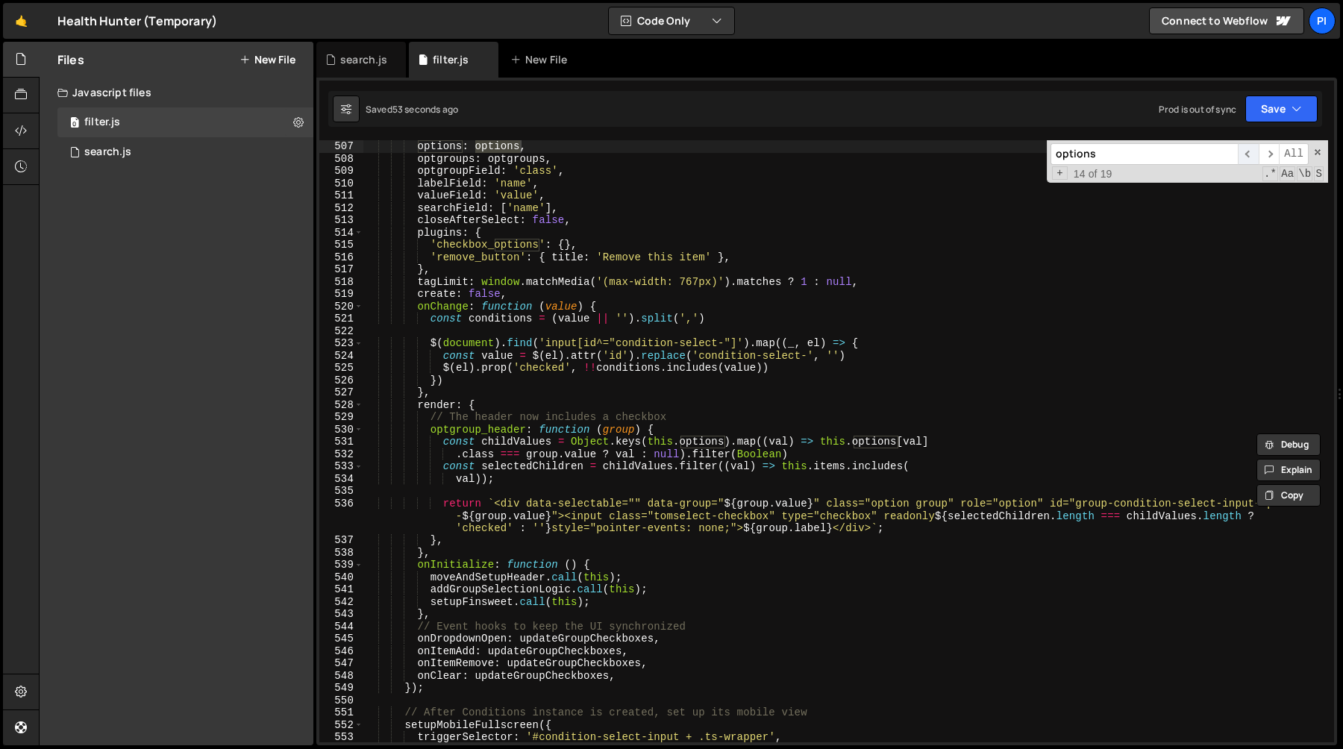
click at [1248, 154] on span "​" at bounding box center [1248, 154] width 21 height 22
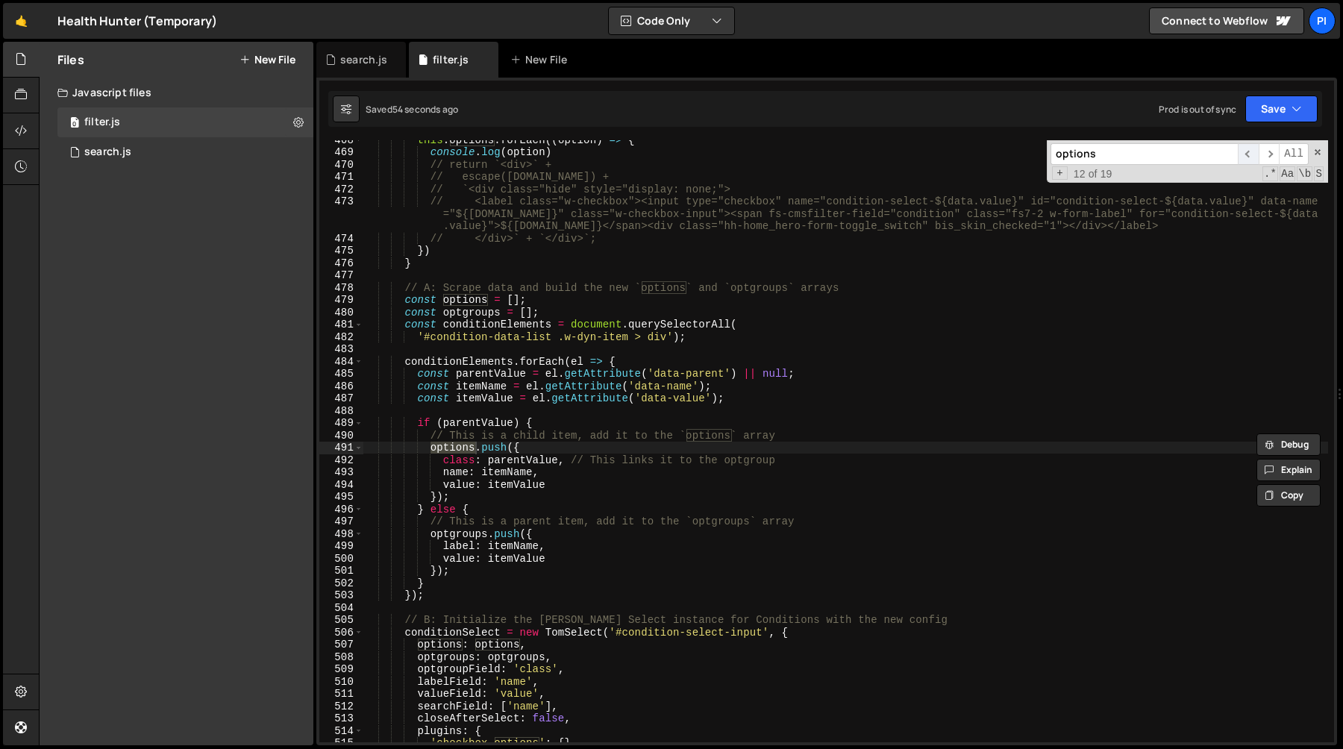
click at [1248, 154] on span "​" at bounding box center [1248, 154] width 21 height 22
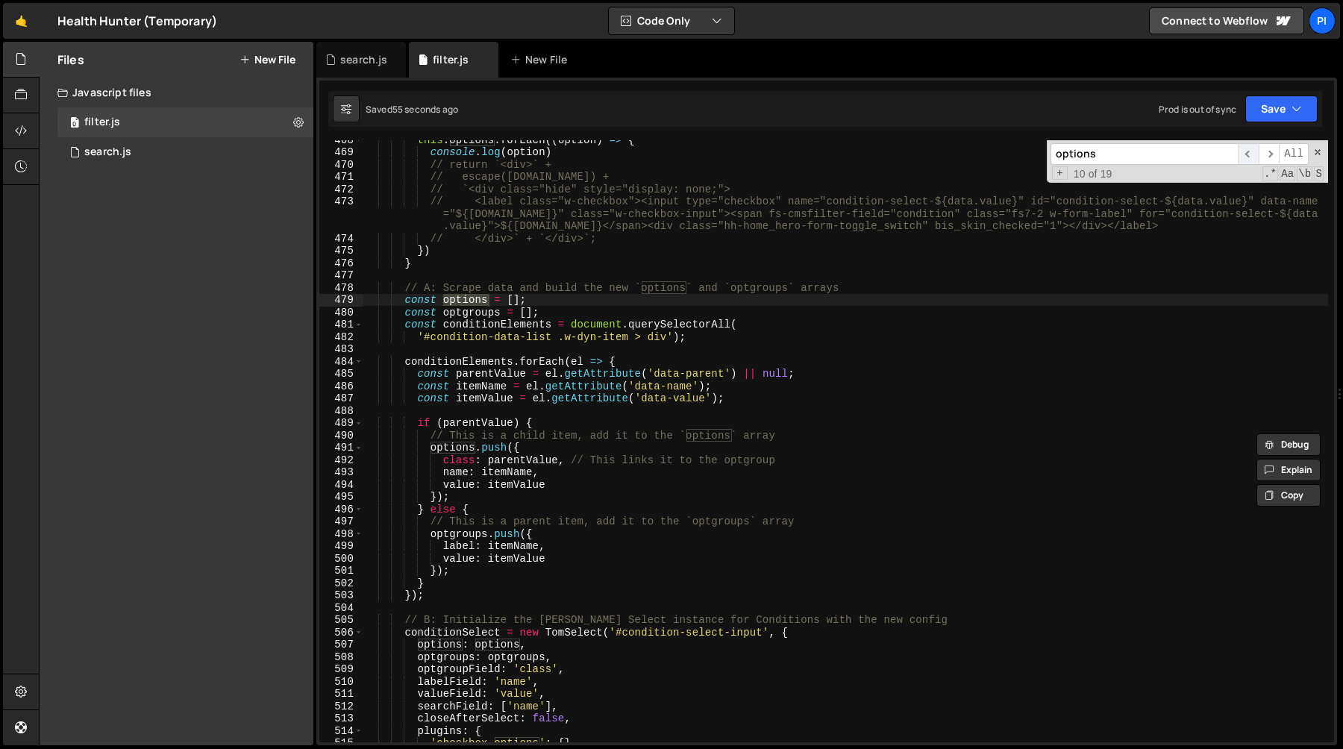
click at [1248, 154] on span "​" at bounding box center [1248, 154] width 21 height 22
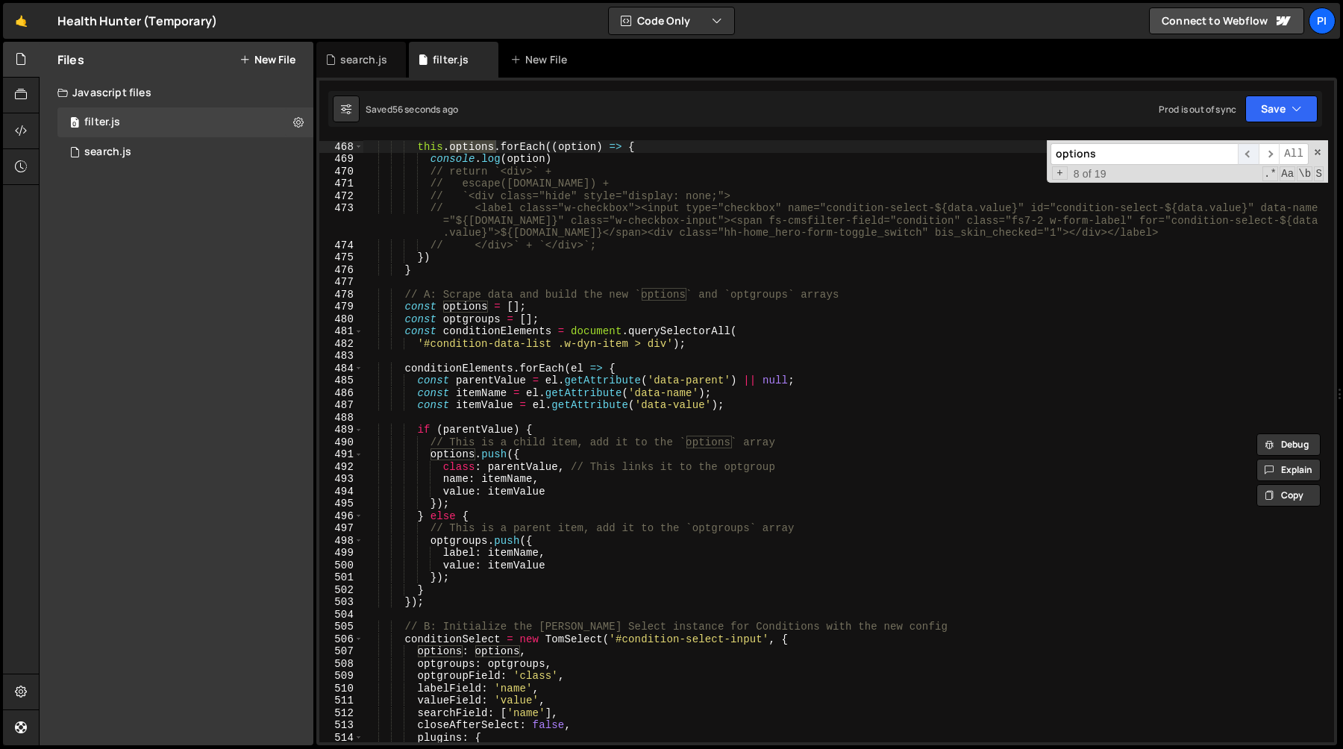
click at [1248, 154] on span "​" at bounding box center [1248, 154] width 21 height 22
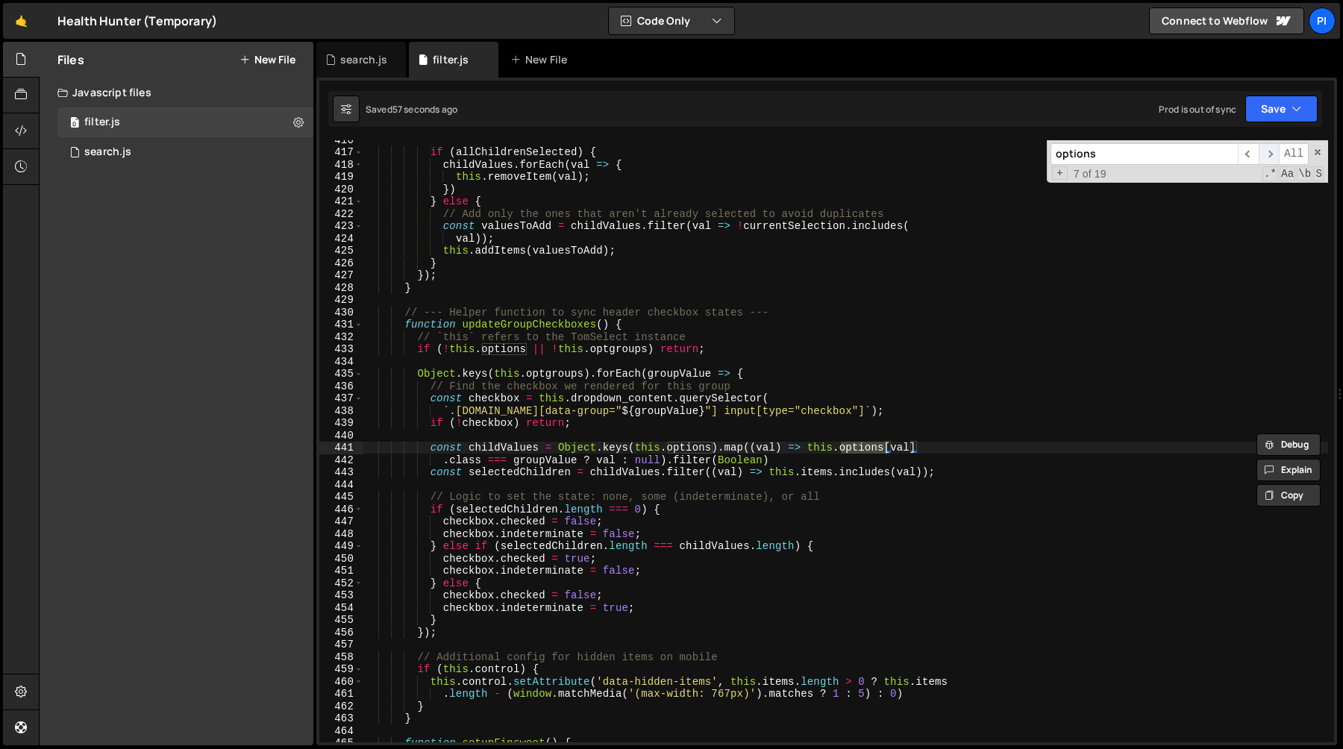
click at [1273, 153] on span "​" at bounding box center [1269, 154] width 21 height 22
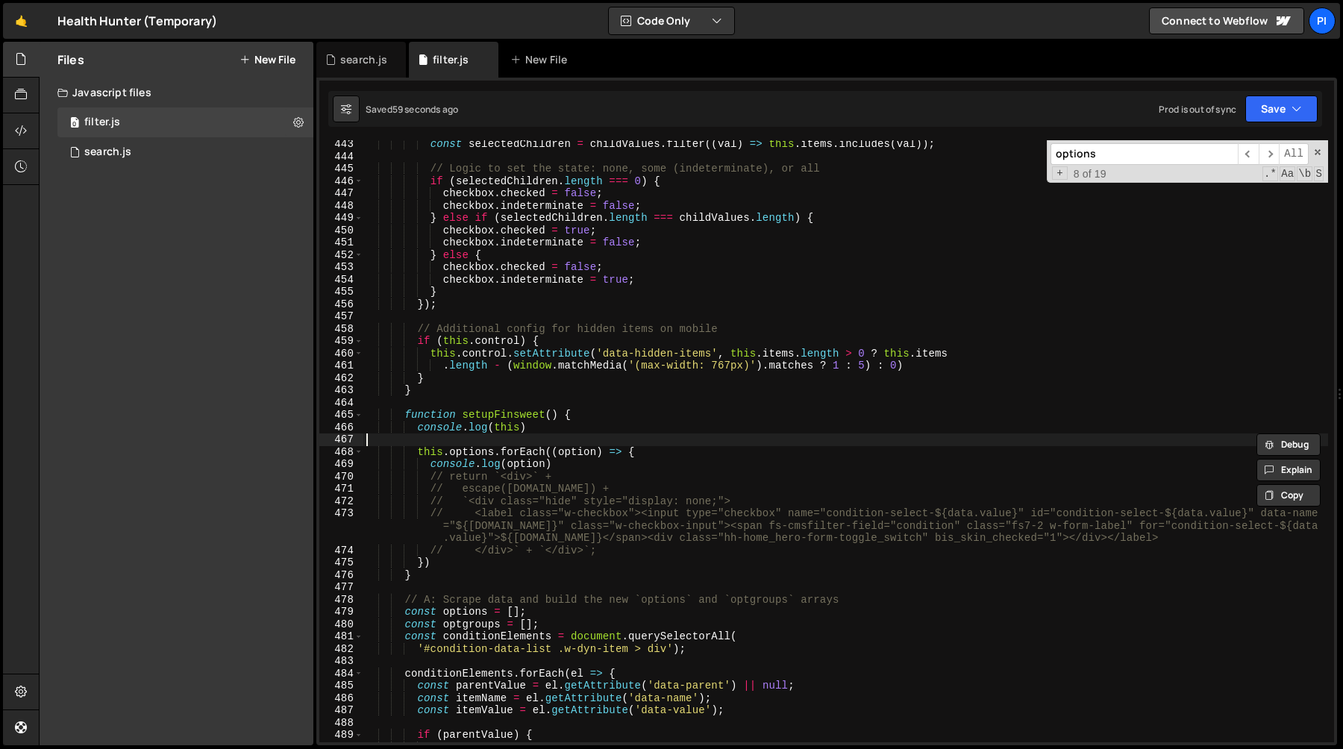
scroll to position [0, 0]
click at [424, 439] on div "const selectedChildren = childValues . filter (( val ) => this . items . includ…" at bounding box center [845, 451] width 965 height 627
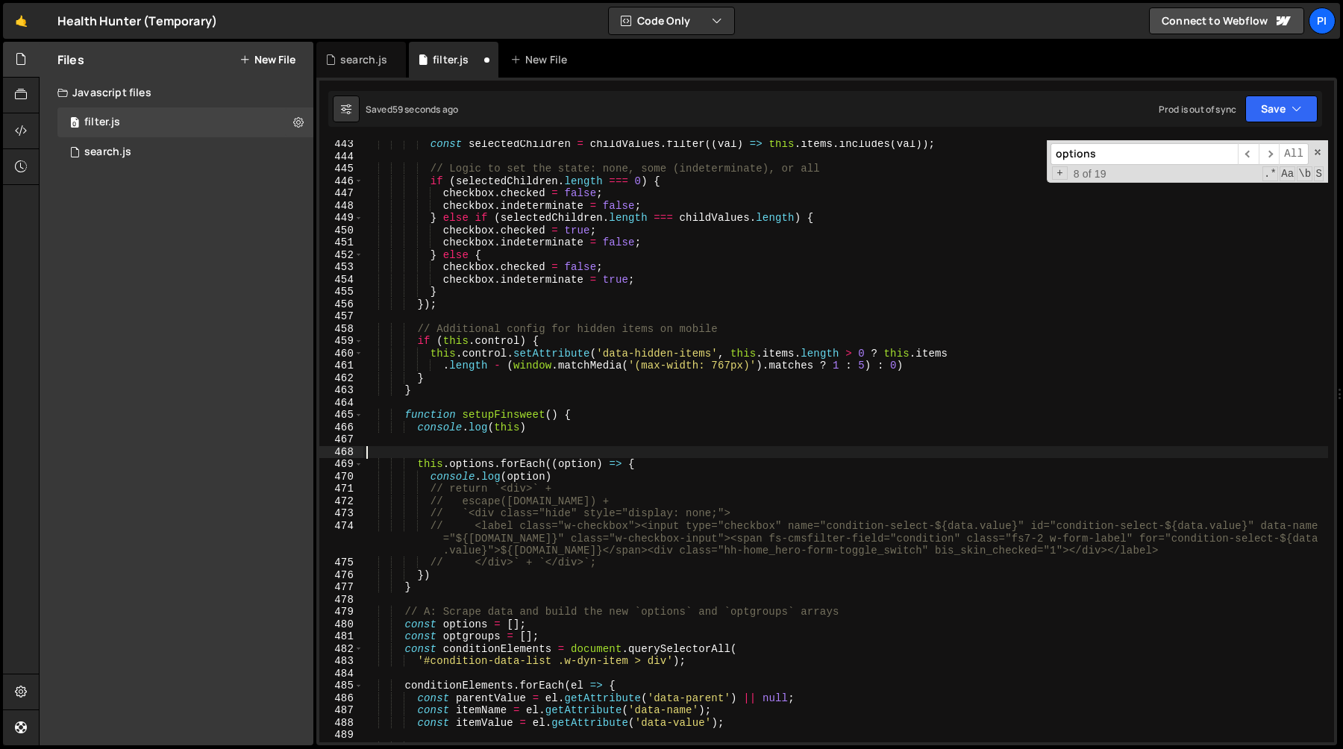
paste textarea ".class === group.value ? val : null).filter(Boolean)"
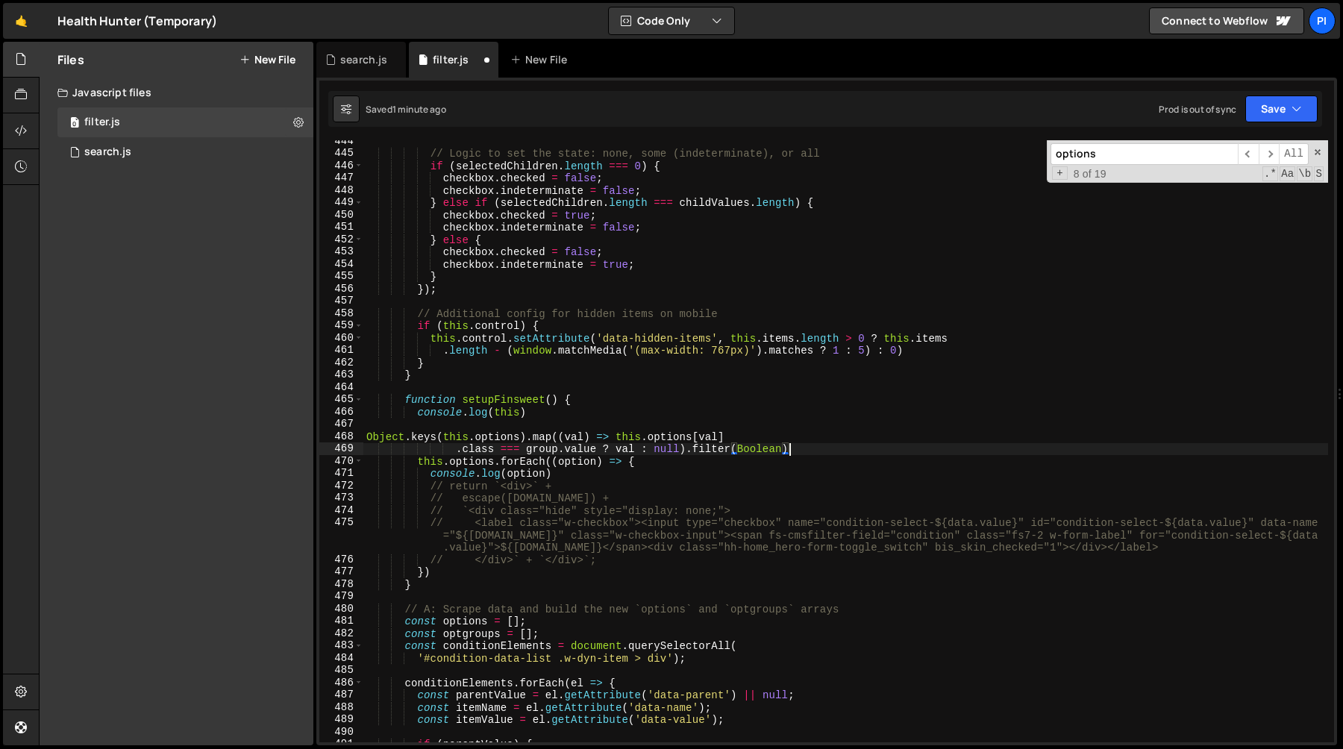
scroll to position [5484, 0]
click at [547, 434] on div "// Logic to set the state: none, some (indeterminate), or all if ( selectedChil…" at bounding box center [845, 448] width 965 height 627
click at [688, 438] on div "// Logic to set the state: none, some (indeterminate), or all if ( selectedChil…" at bounding box center [845, 448] width 965 height 627
click at [436, 455] on div "// Logic to set the state: none, some (indeterminate), or all if ( selectedChil…" at bounding box center [845, 448] width 965 height 627
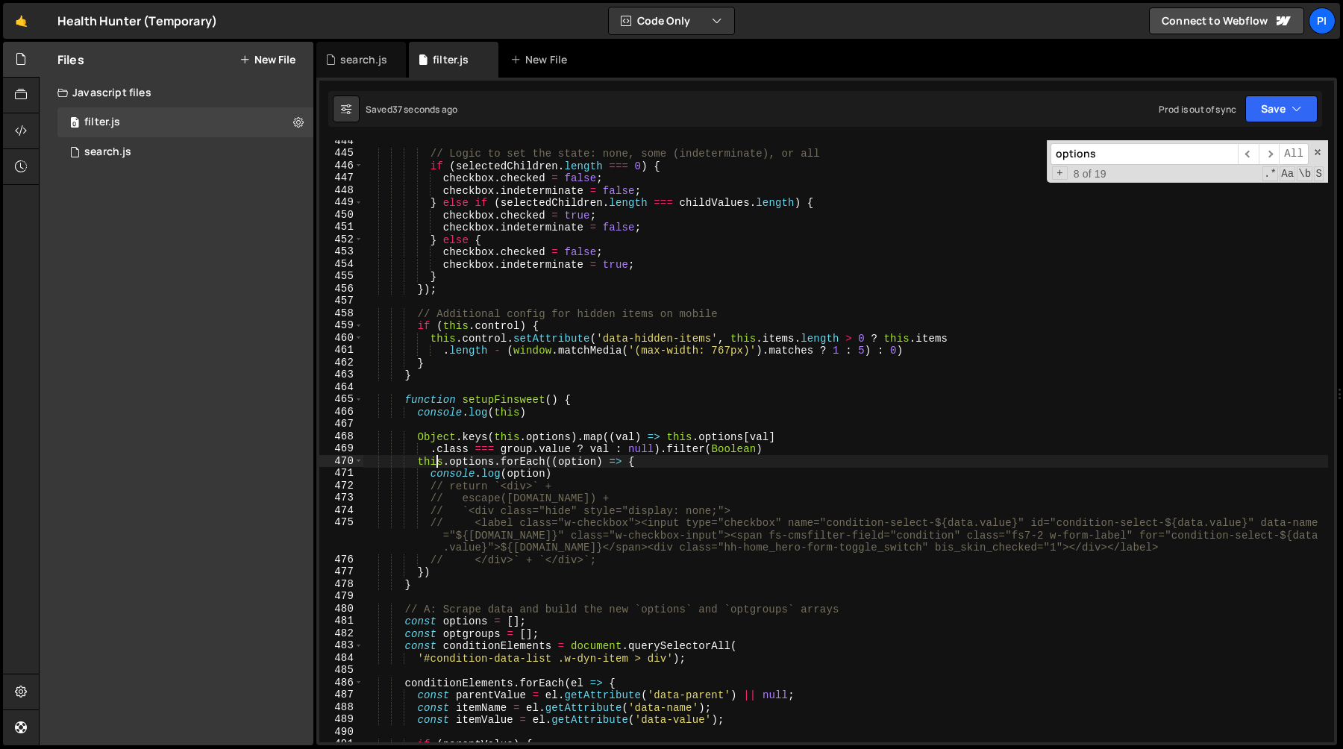
click at [654, 448] on div "// Logic to set the state: none, some (indeterminate), or all if ( selectedChil…" at bounding box center [845, 448] width 965 height 627
click at [791, 437] on div "// Logic to set the state: none, some (indeterminate), or all if ( selectedChil…" at bounding box center [845, 448] width 965 height 627
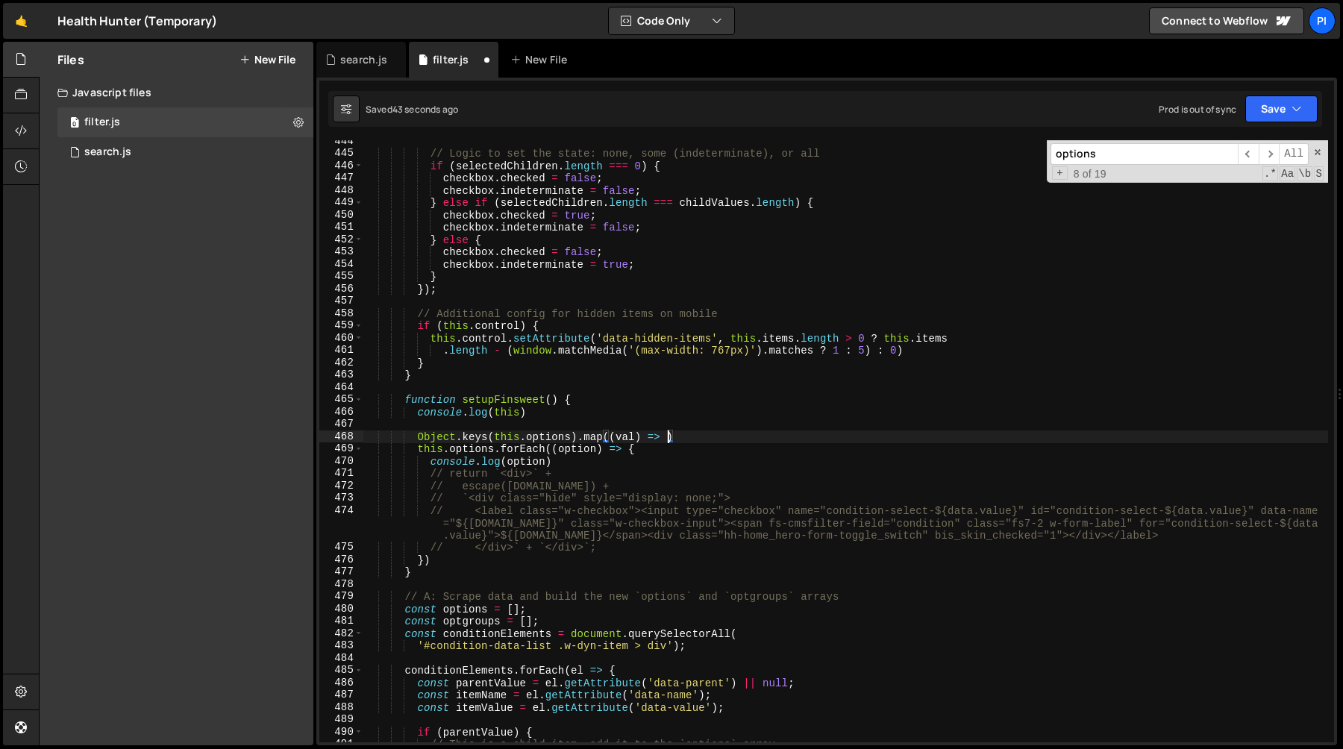
type textarea "Object.keys(this.options).map((val) => {)"
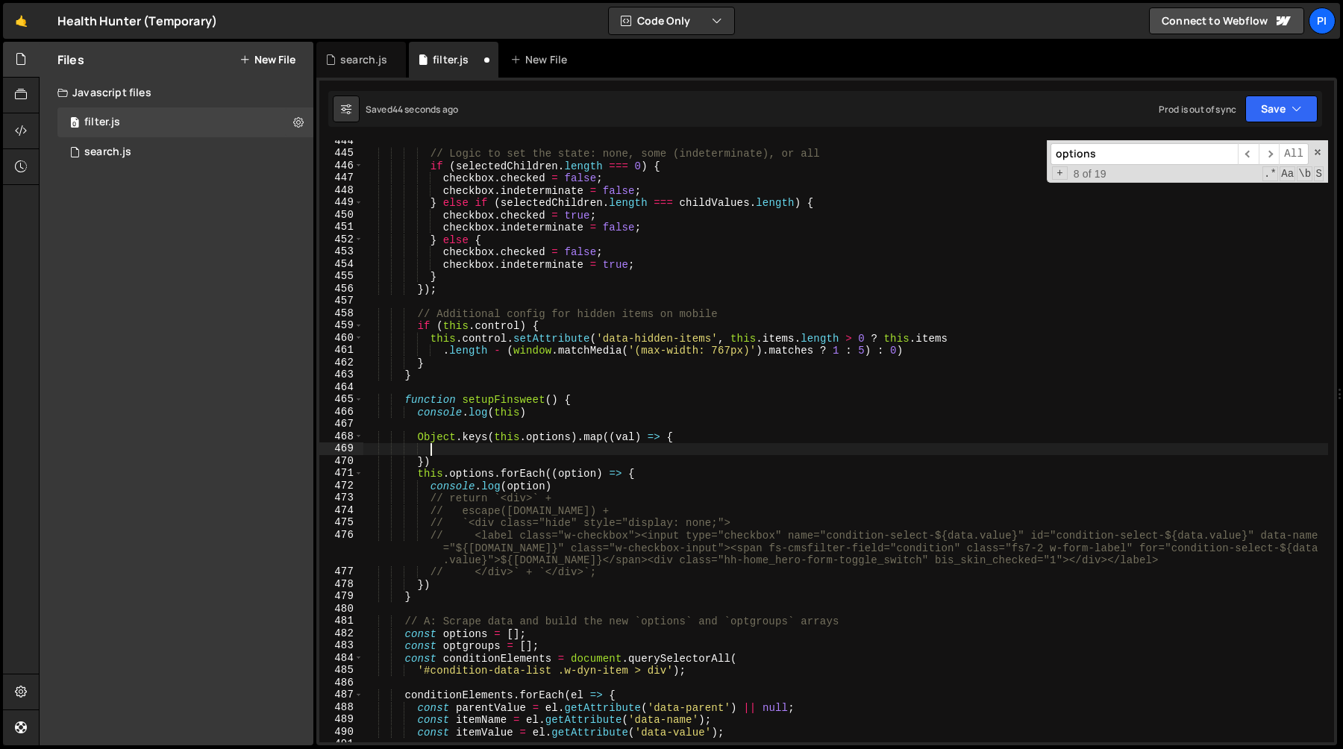
paste textarea "this.options[val]"
type textarea "const option = this.options[val]"
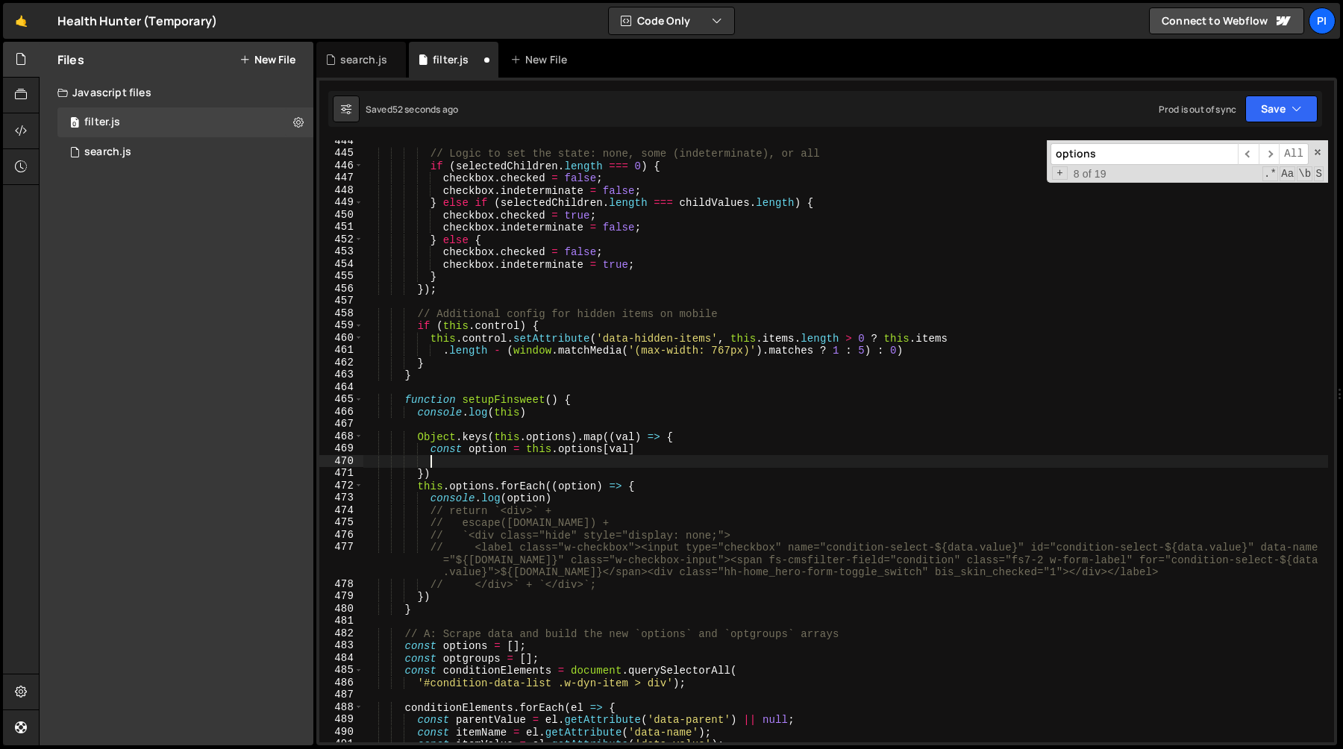
scroll to position [0, 4]
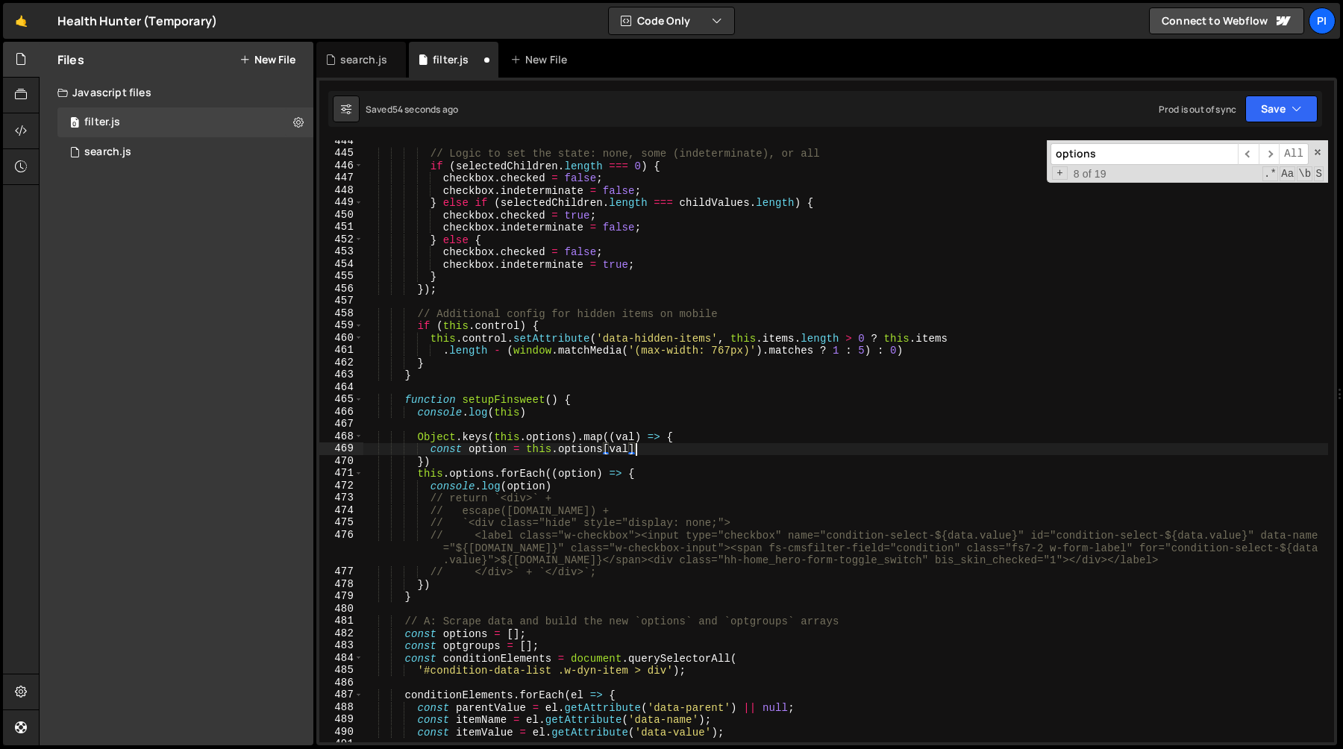
click at [427, 501] on div "// Logic to set the state: none, some (indeterminate), or all if ( selectedChil…" at bounding box center [845, 448] width 965 height 627
click at [682, 440] on div "// Logic to set the state: none, some (indeterminate), or all if ( selectedChil…" at bounding box center [845, 448] width 965 height 627
click at [671, 447] on div "// Logic to set the state: none, some (indeterminate), or all if ( selectedChil…" at bounding box center [845, 448] width 965 height 627
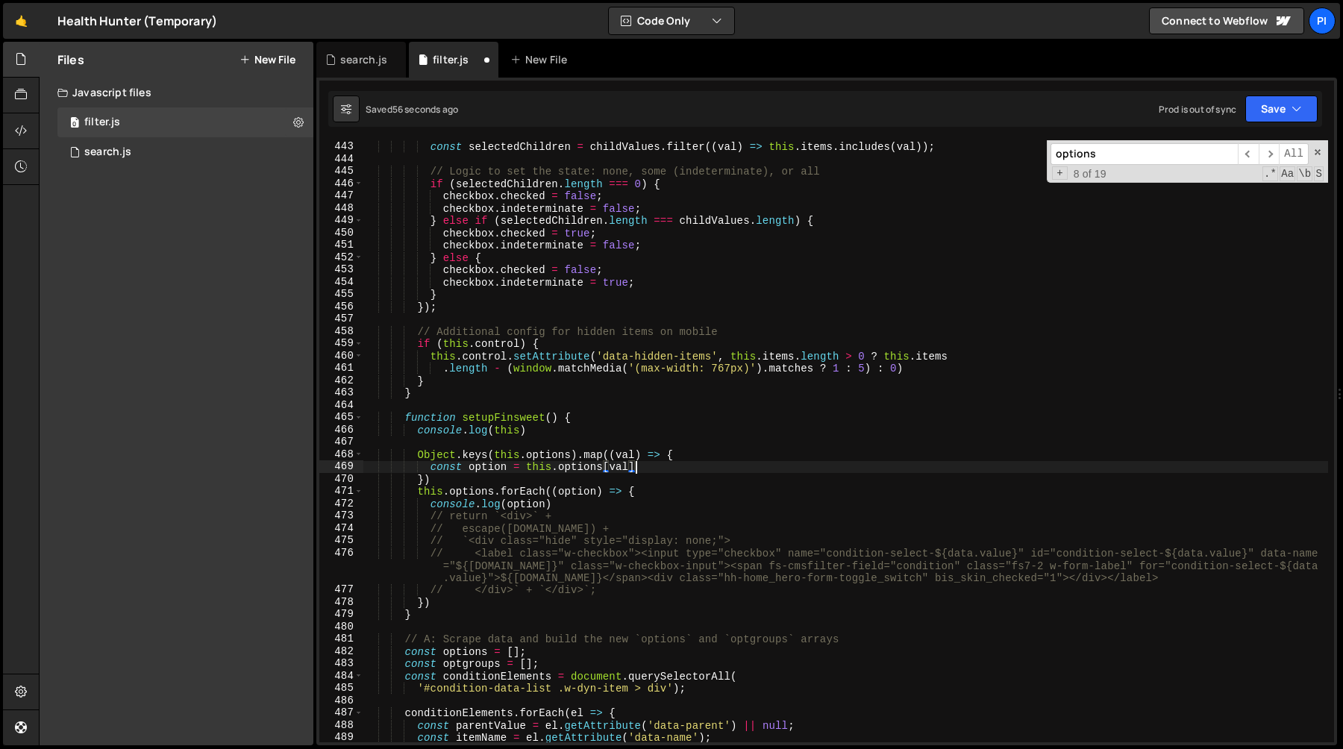
scroll to position [5462, 0]
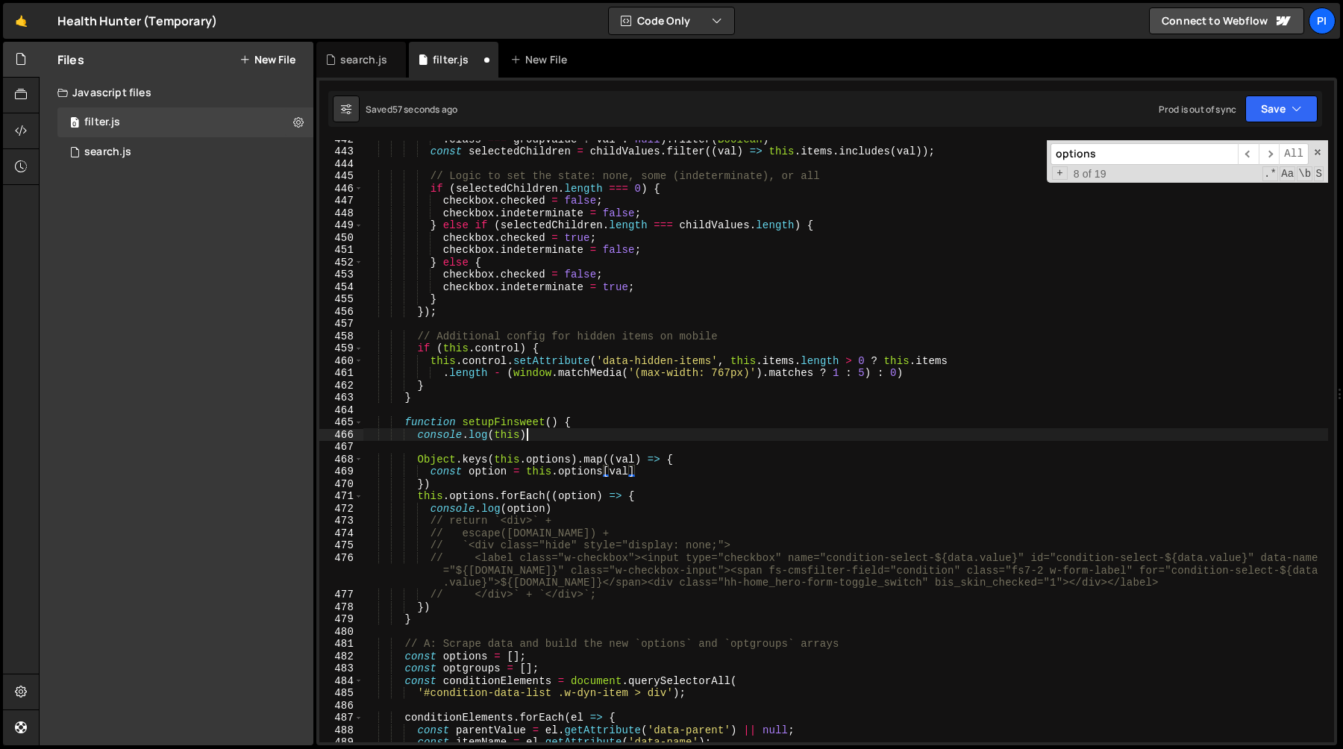
click at [571, 440] on div ". class === groupValue ? val : null ) . filter ( Boolean ) const selectedChildr…" at bounding box center [845, 446] width 965 height 627
type textarea "console.log(this)"
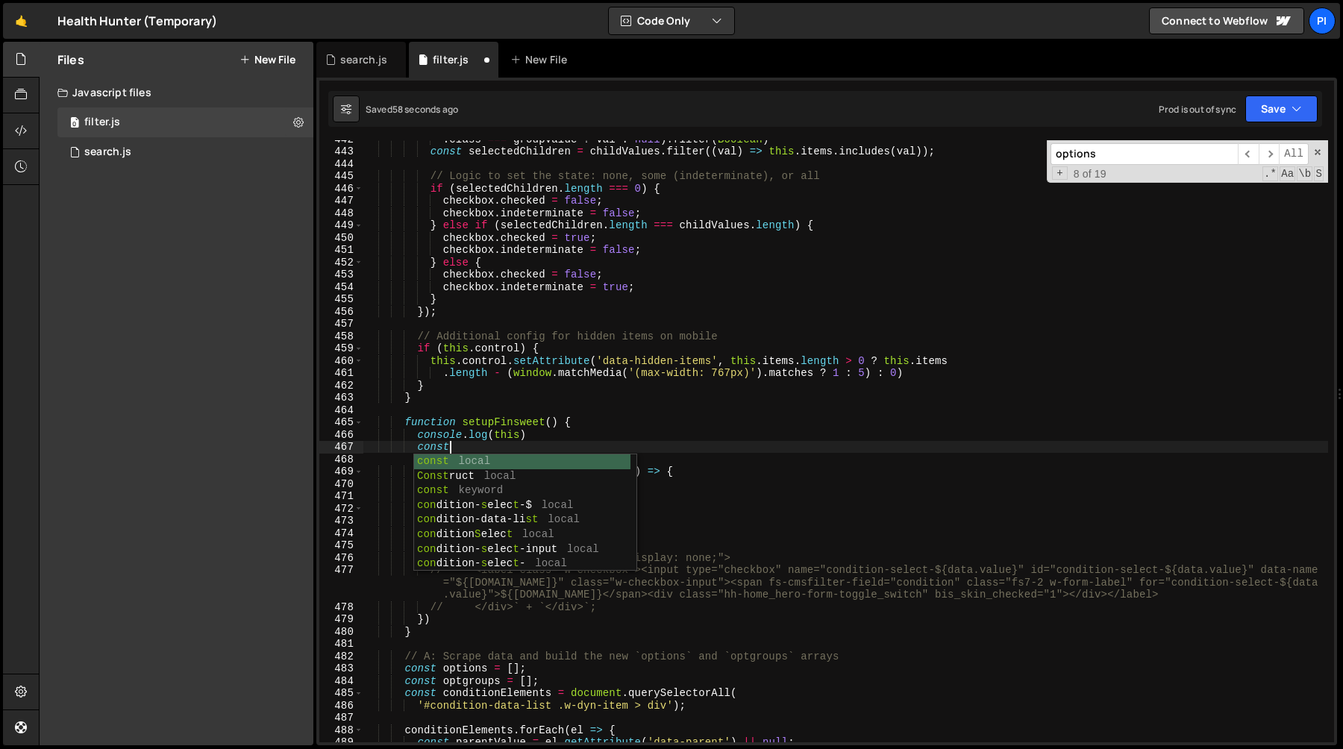
scroll to position [0, 5]
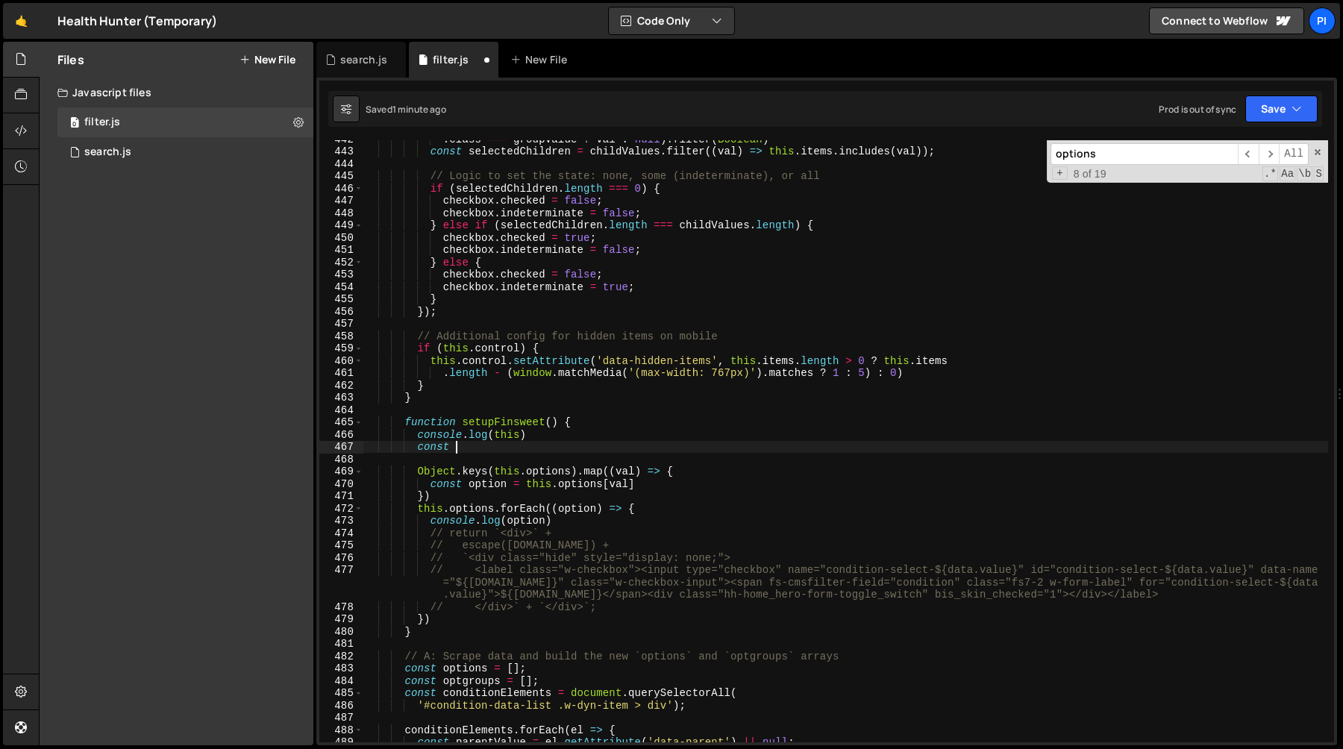
click at [534, 449] on div ". class === groupValue ? val : null ) . filter ( Boolean ) const selectedChildr…" at bounding box center [845, 446] width 965 height 627
paste textarea "data-cmsfilter-field"
paste textarea "data-cmsfilter-field'"
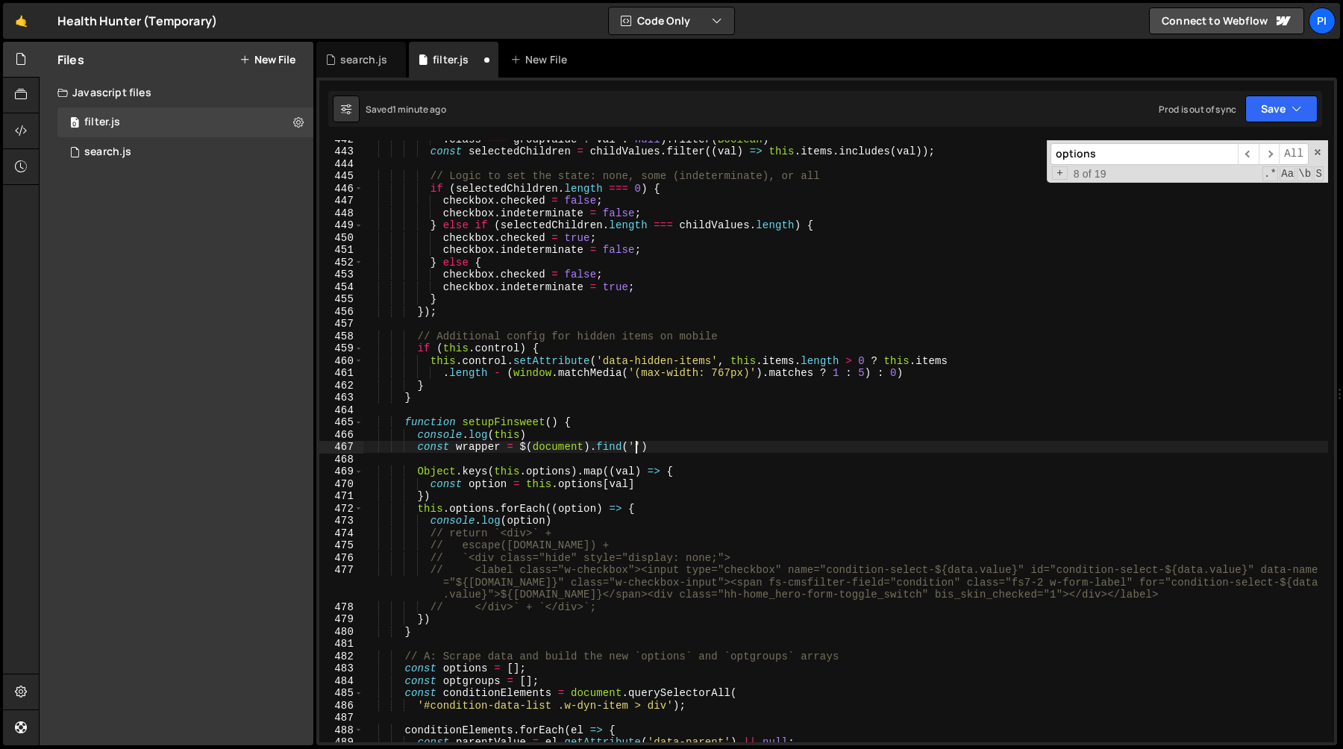
scroll to position [0, 19]
paste textarea "data-cmsfilter-field"
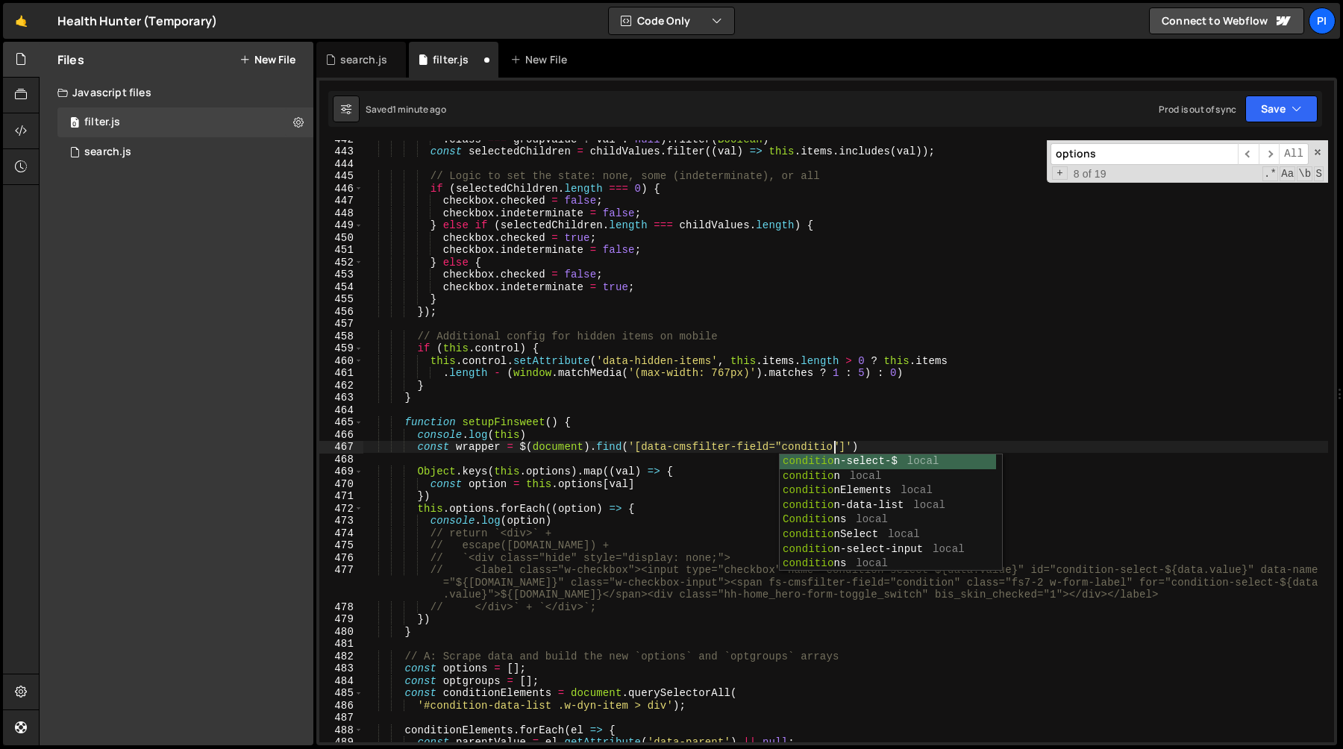
type textarea "const wrapper = $(document).find('[data-cmsfilter-field="condition"]')"
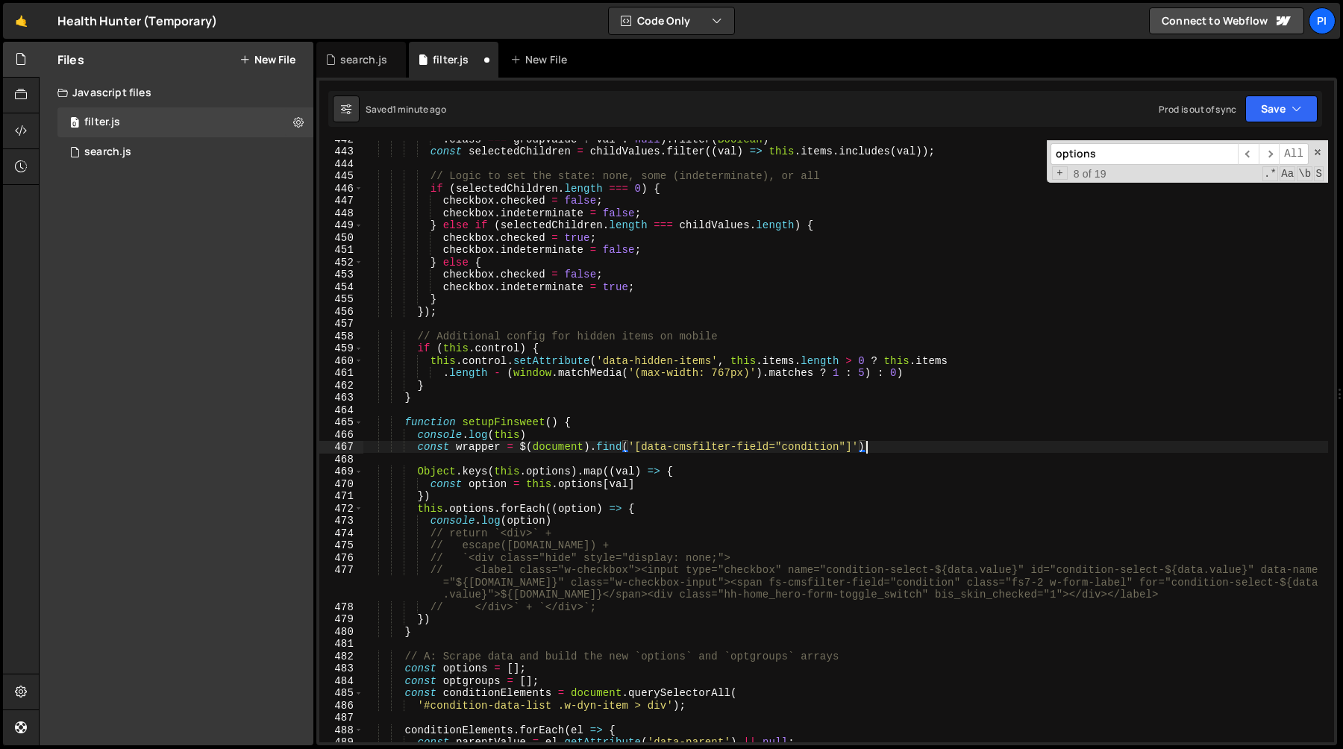
click at [478, 449] on div ". class === groupValue ? val : null ) . filter ( Boolean ) const selectedChildr…" at bounding box center [845, 446] width 965 height 627
click at [869, 450] on div ". class === groupValue ? val : null ) . filter ( Boolean ) const selectedChildr…" at bounding box center [845, 446] width 965 height 627
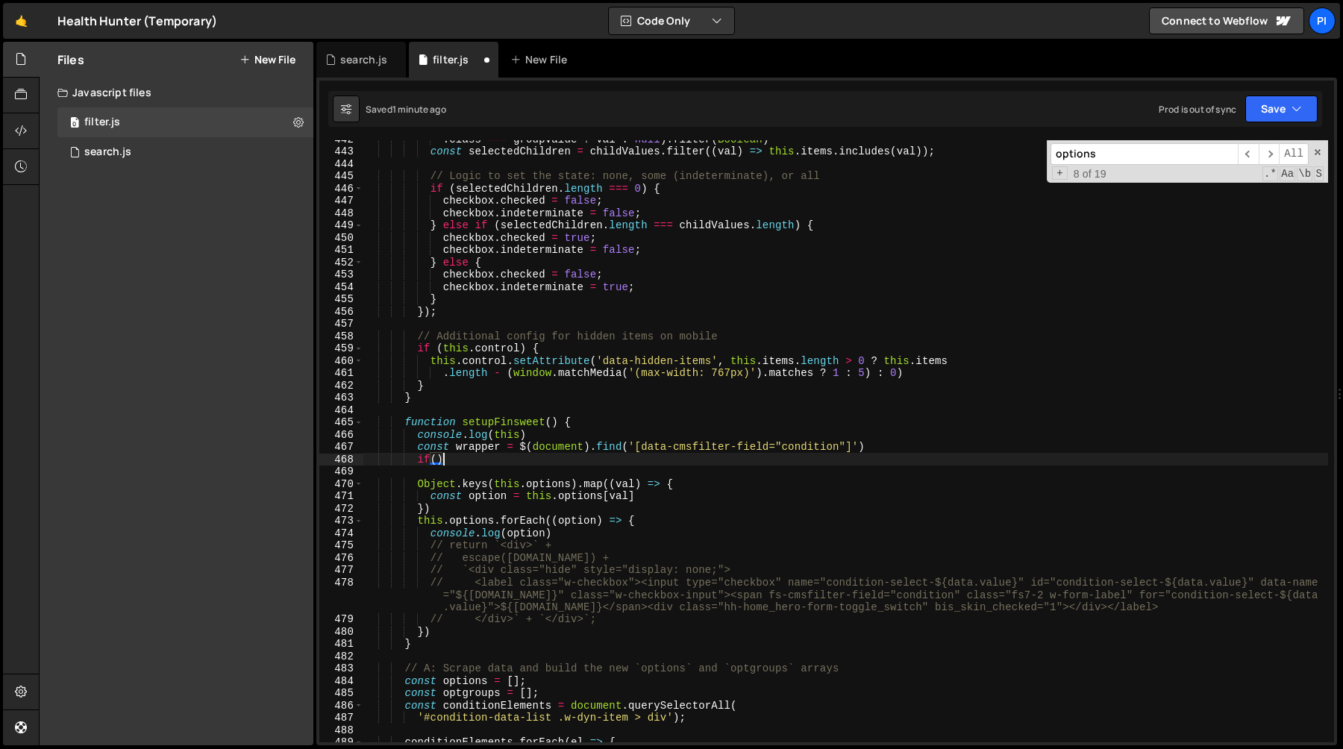
scroll to position [0, 4]
paste textarea "wrapper"
click at [978, 443] on div ". class === groupValue ? val : null ) . filter ( Boolean ) const selectedChildr…" at bounding box center [845, 446] width 965 height 627
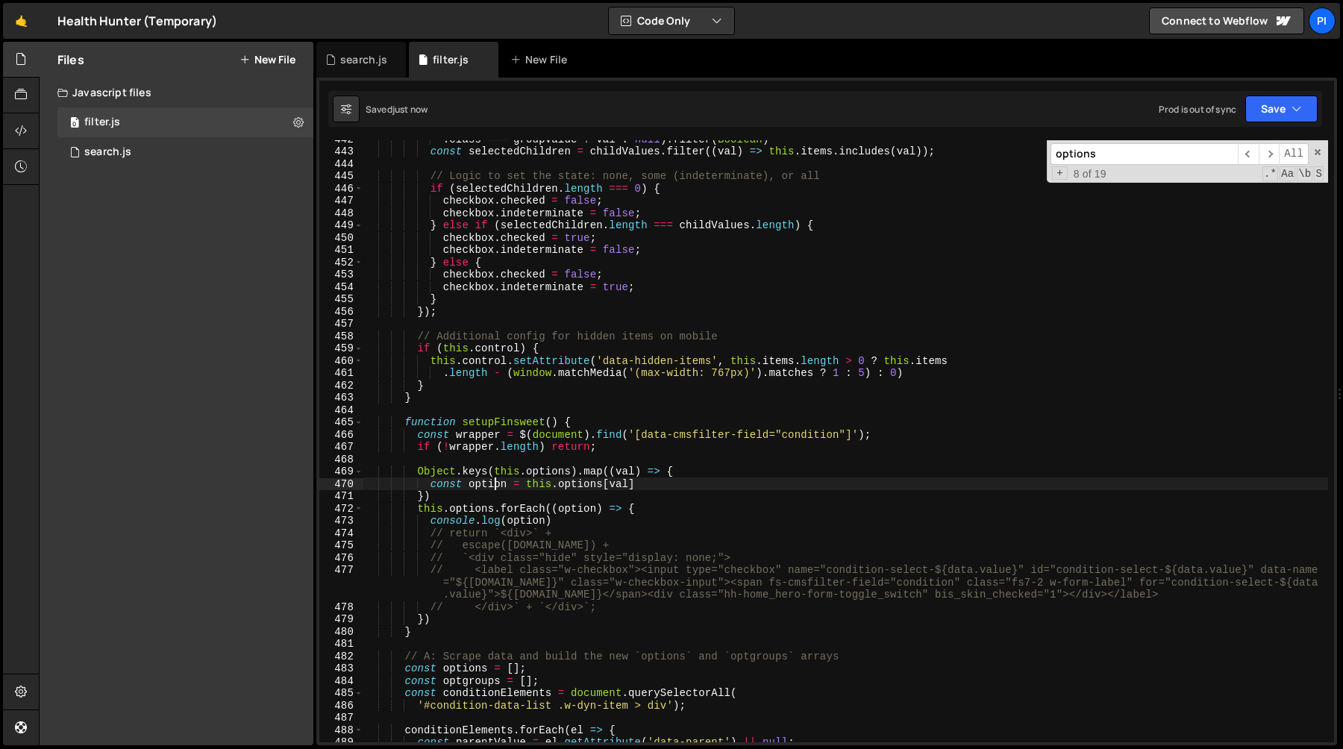
click at [494, 490] on div ". class === groupValue ? val : null ) . filter ( Boolean ) const selectedChildr…" at bounding box center [845, 446] width 965 height 627
type textarea "})"
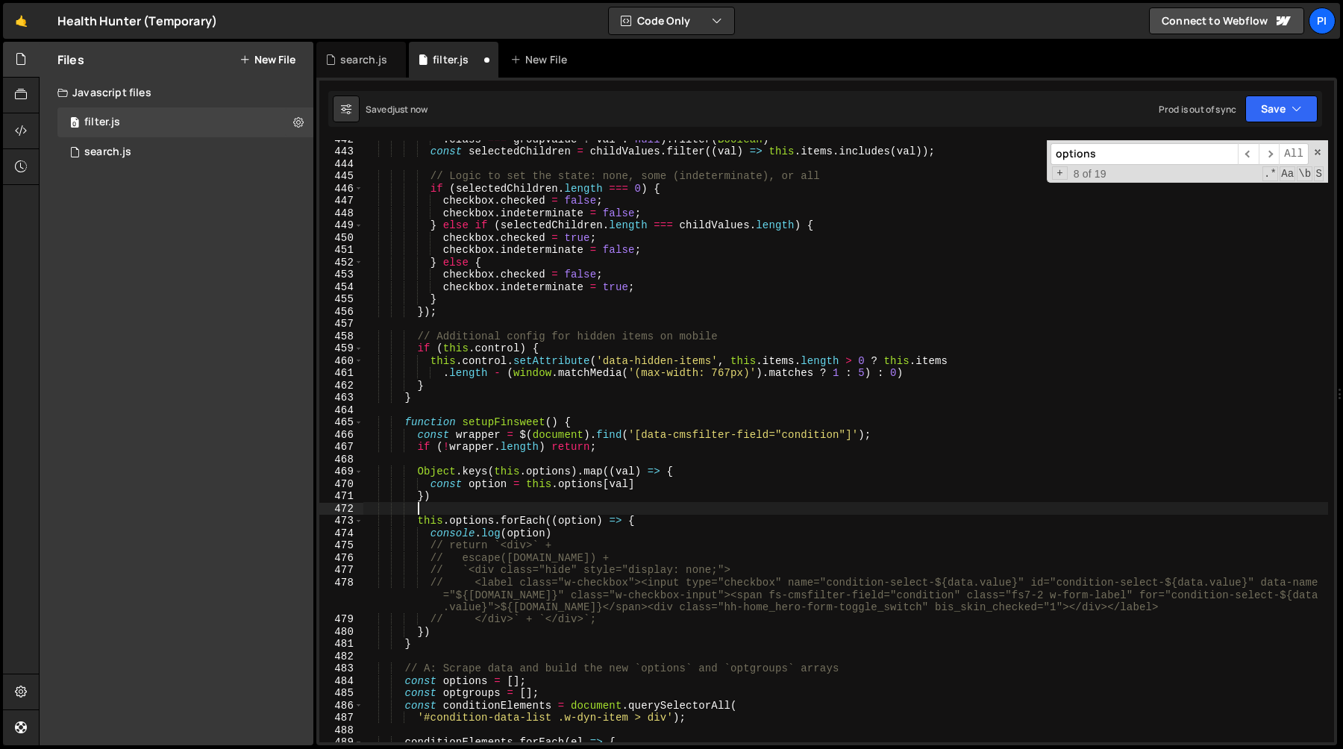
click at [504, 460] on div ". class === groupValue ? val : null ) . filter ( Boolean ) const selectedChildr…" at bounding box center [845, 446] width 965 height 627
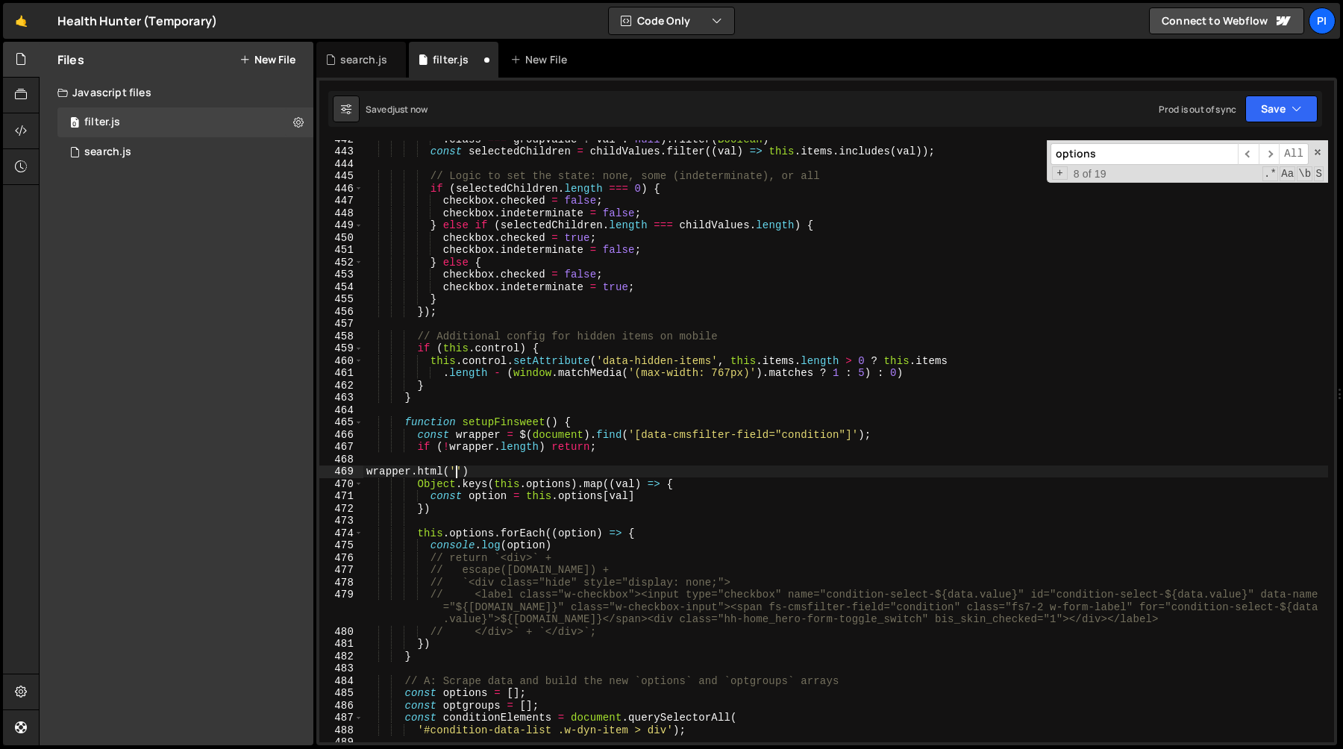
scroll to position [0, 6]
click at [429, 498] on div ". class === groupValue ? val : null ) . filter ( Boolean ) const selectedChildr…" at bounding box center [845, 446] width 965 height 627
click at [416, 469] on div ". class === groupValue ? val : null ) . filter ( Boolean ) const selectedChildr…" at bounding box center [845, 446] width 965 height 627
click at [599, 469] on div ". class === groupValue ? val : null ) . filter ( Boolean ) const selectedChildr…" at bounding box center [845, 446] width 965 height 627
type textarea "wrapper.html('')"
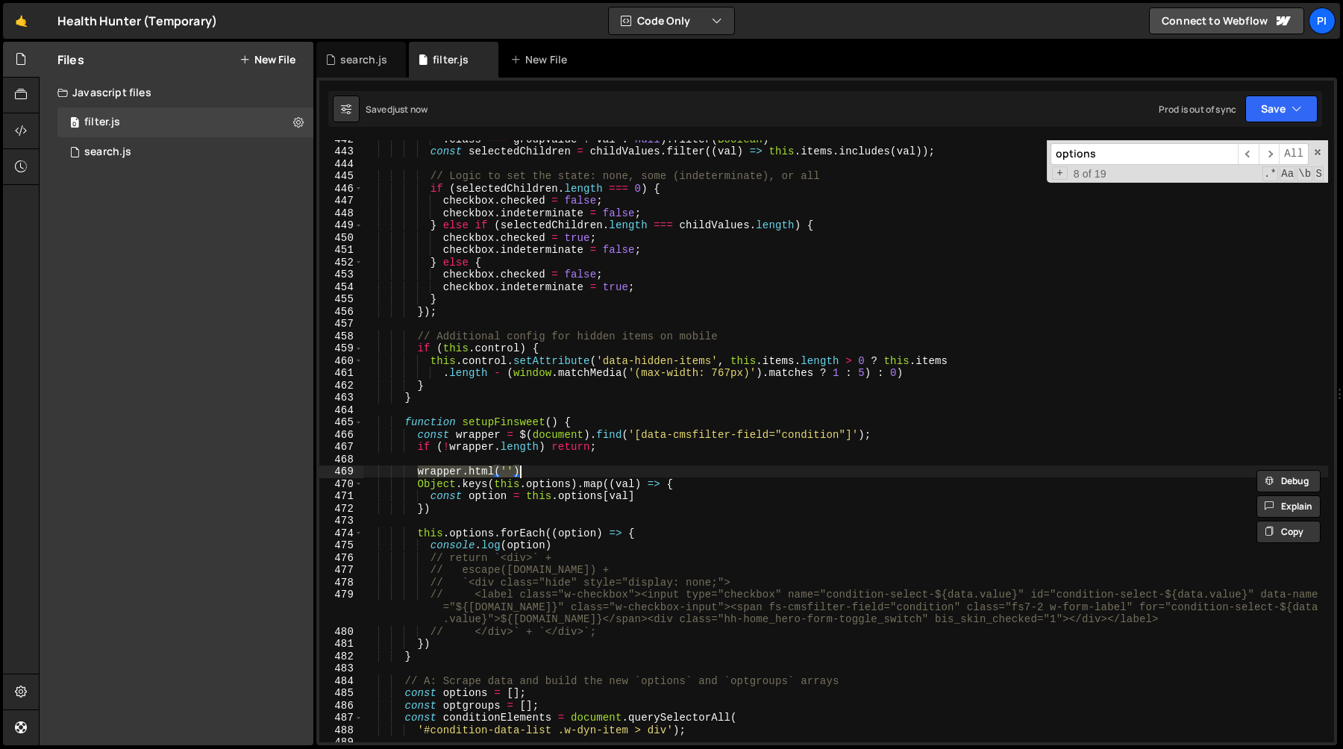
click at [559, 473] on div ". class === groupValue ? val : null ) . filter ( Boolean ) const selectedChildr…" at bounding box center [845, 441] width 965 height 602
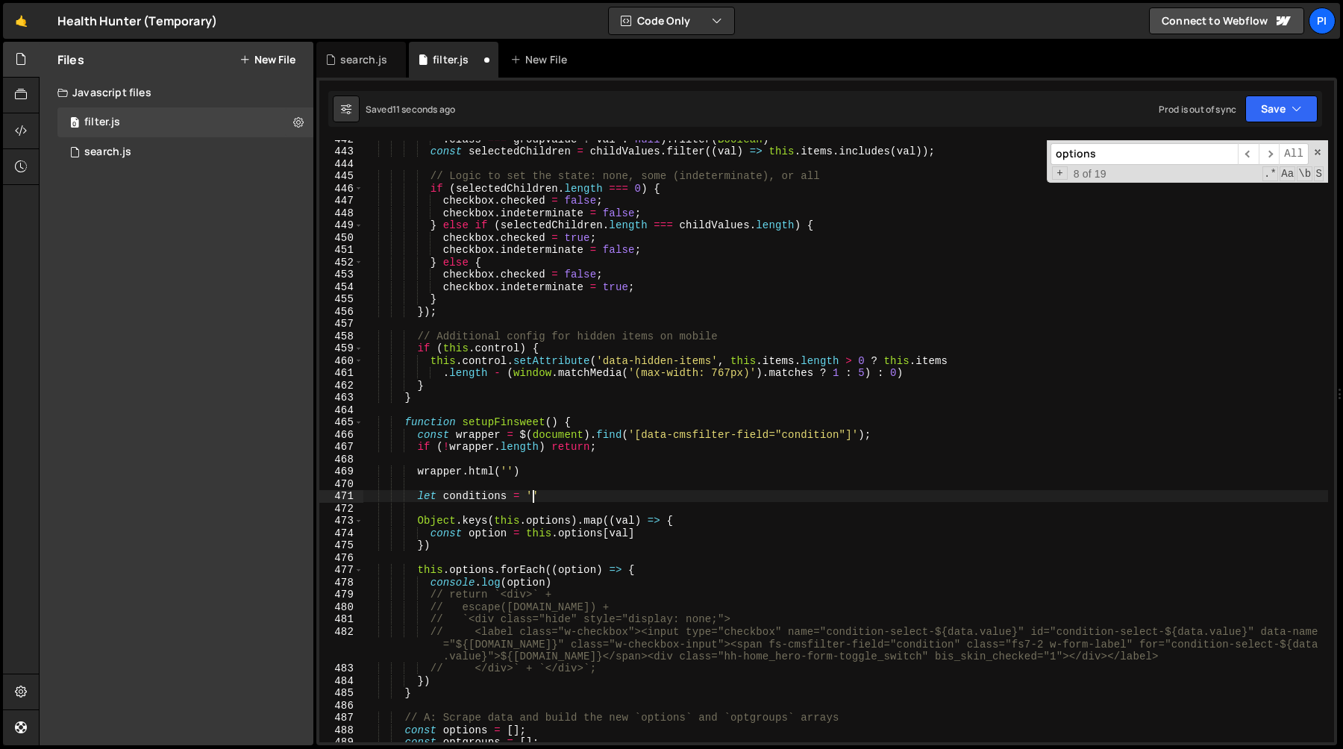
scroll to position [0, 10]
click at [428, 596] on div ". class === groupValue ? val : null ) . filter ( Boolean ) const selectedChildr…" at bounding box center [845, 446] width 965 height 627
click at [610, 678] on div ". class === groupValue ? val : null ) . filter ( Boolean ) const selectedChildr…" at bounding box center [845, 446] width 965 height 627
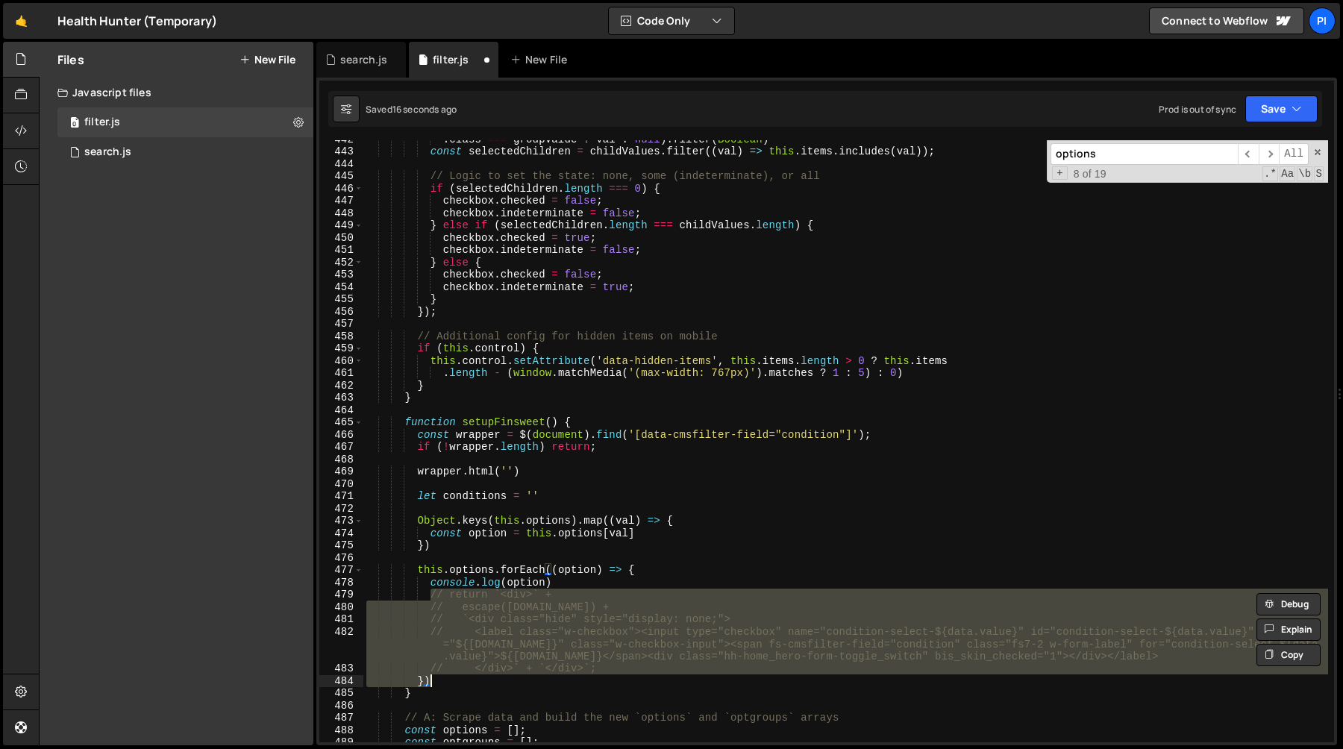
type textarea "// </div>` + `</div>`; })"
click at [602, 671] on div ". class === groupValue ? val : null ) . filter ( Boolean ) const selectedChildr…" at bounding box center [845, 441] width 965 height 602
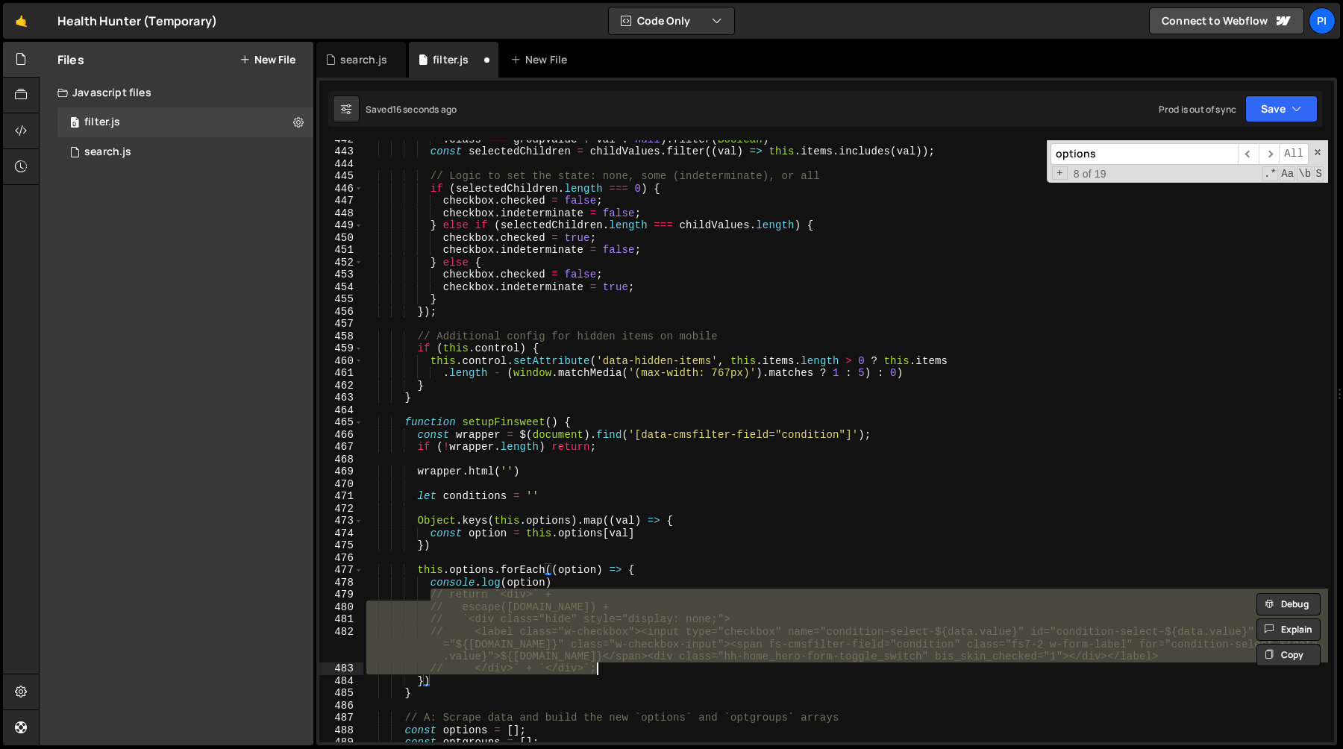
scroll to position [0, 0]
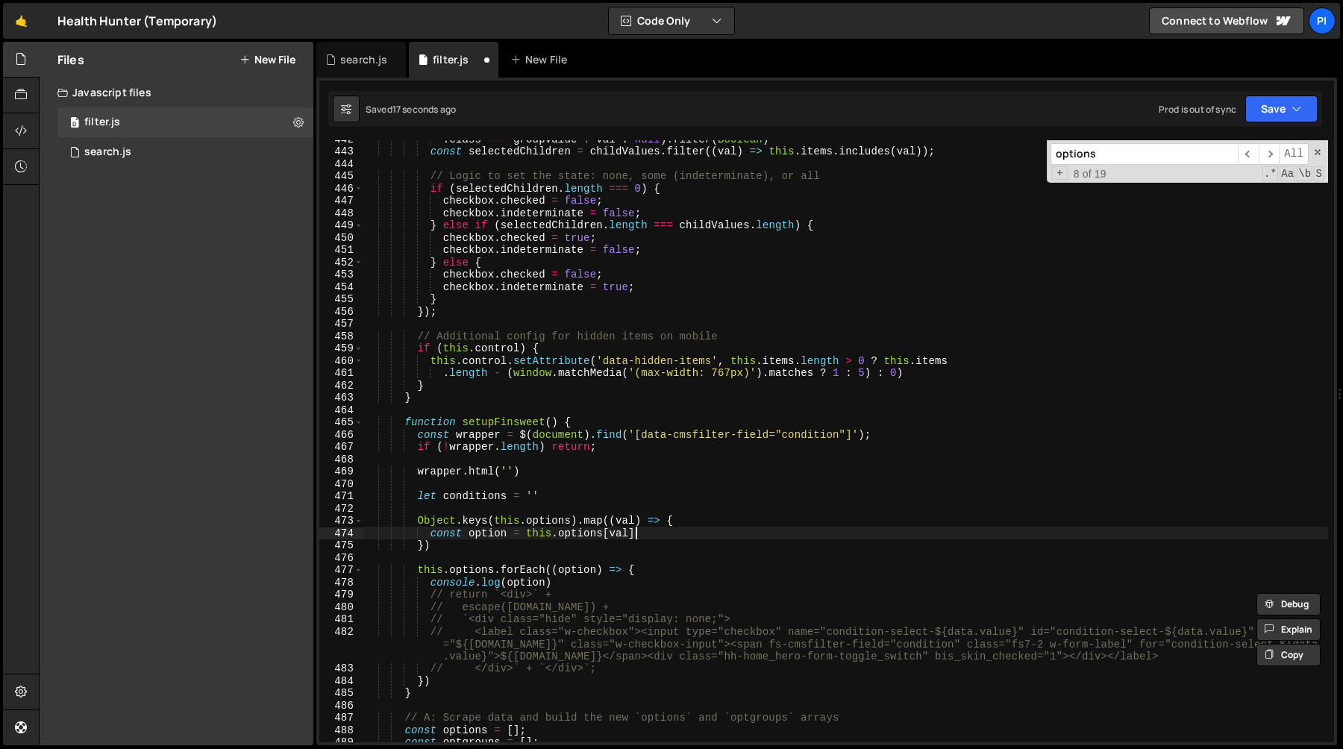
click at [652, 531] on div ". class === groupValue ? val : null ) . filter ( Boolean ) const selectedChildr…" at bounding box center [845, 446] width 965 height 627
type textarea "const option = this.options[val]"
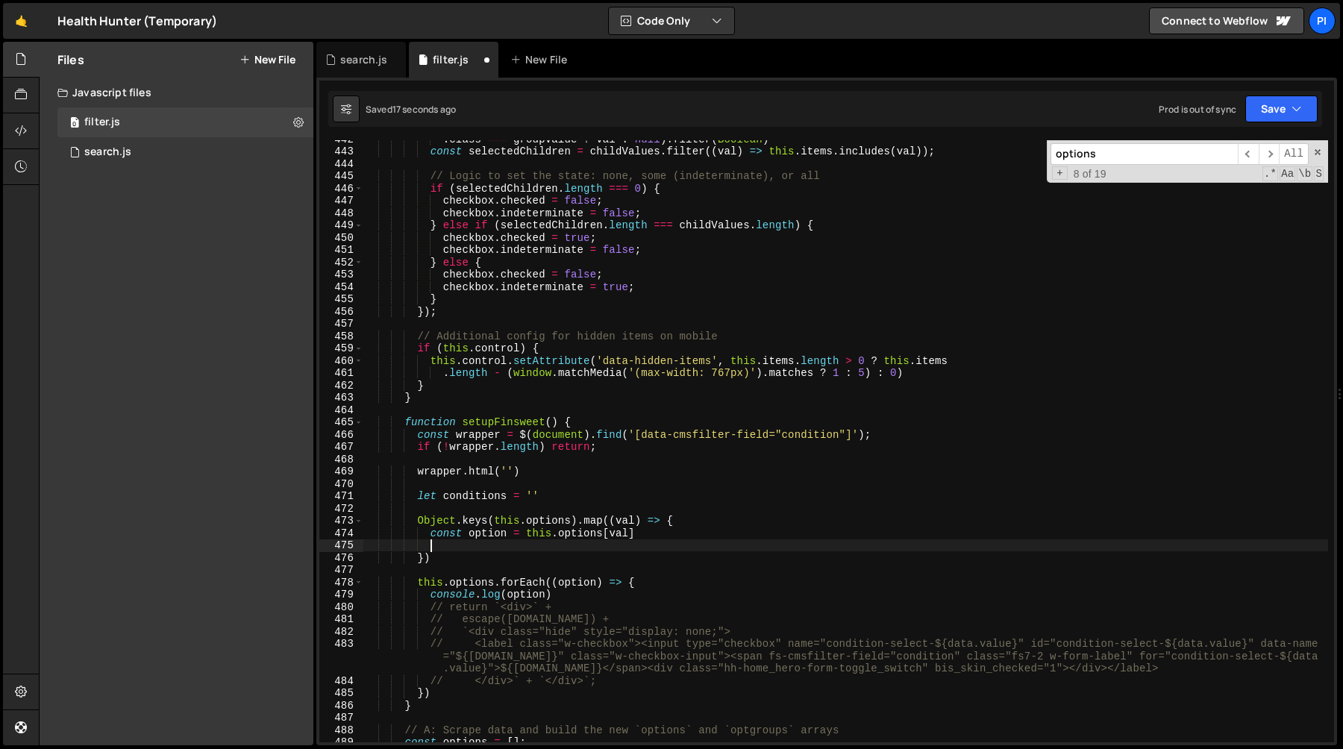
paste textarea "// </div>` + `</div>`;"
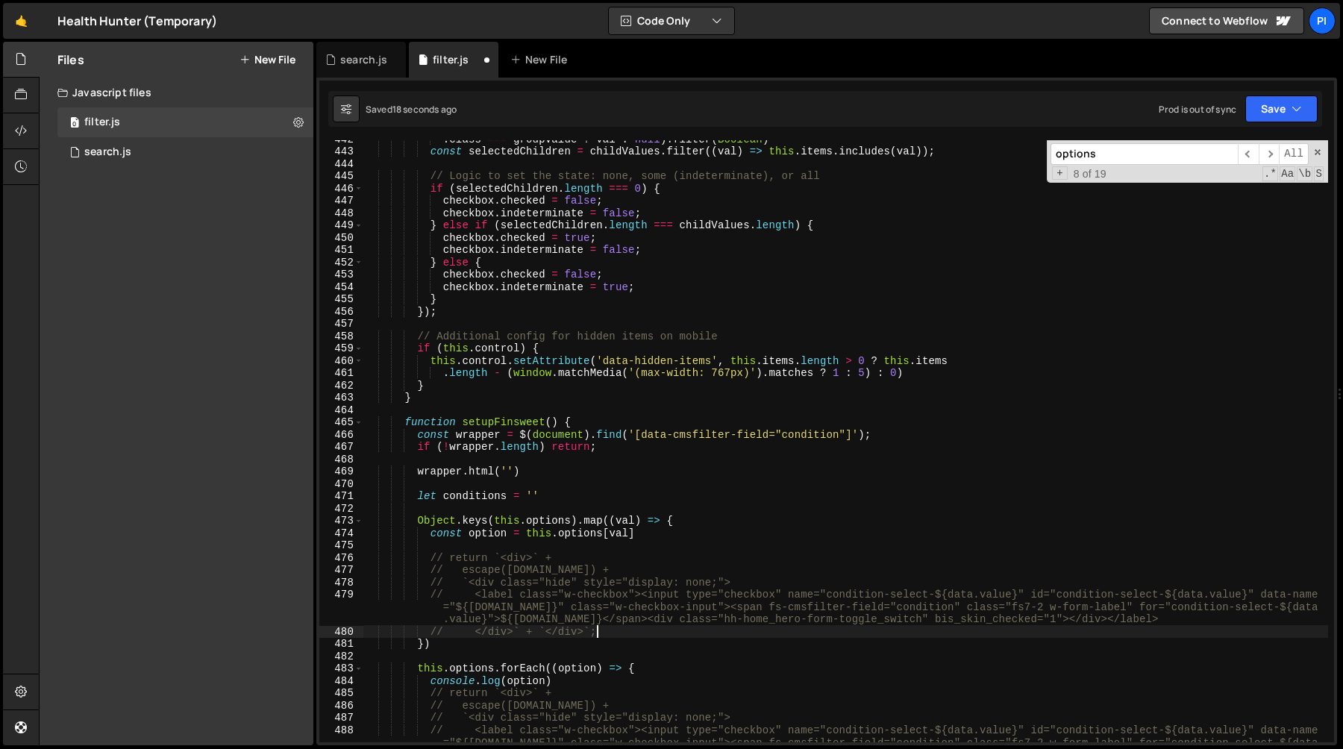
click at [485, 554] on div ". class === groupValue ? val : null ) . filter ( Boolean ) const selectedChildr…" at bounding box center [845, 458] width 965 height 651
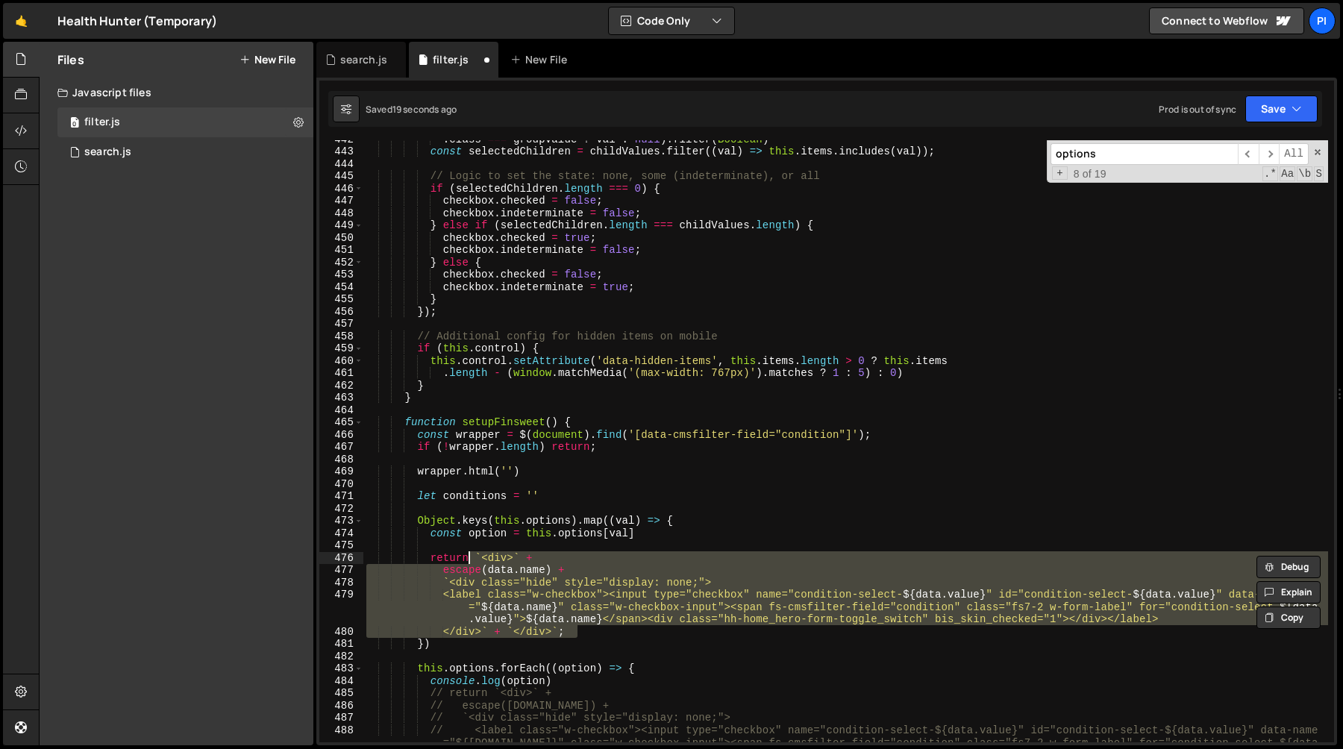
click at [447, 557] on div ". class === groupValue ? val : null ) . filter ( Boolean ) const selectedChildr…" at bounding box center [845, 458] width 965 height 651
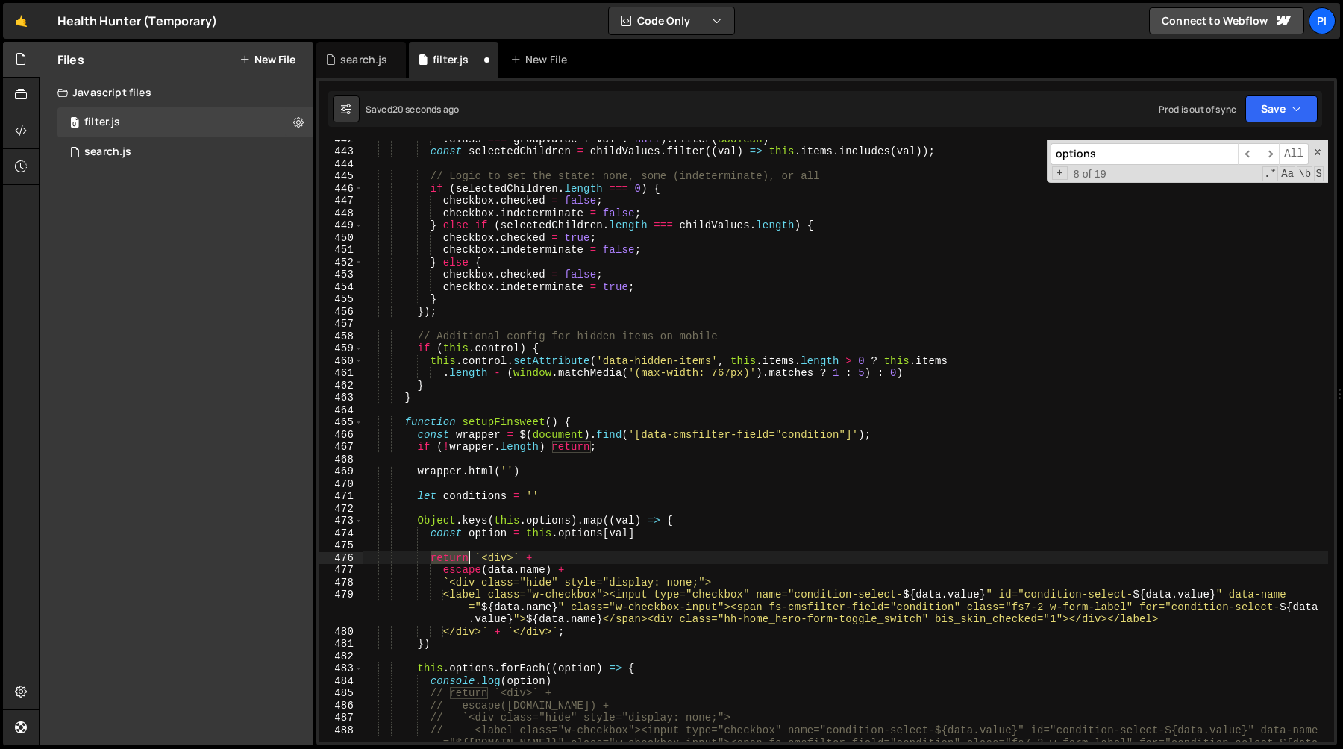
click at [447, 557] on div ". class === groupValue ? val : null ) . filter ( Boolean ) const selectedChildr…" at bounding box center [845, 458] width 965 height 651
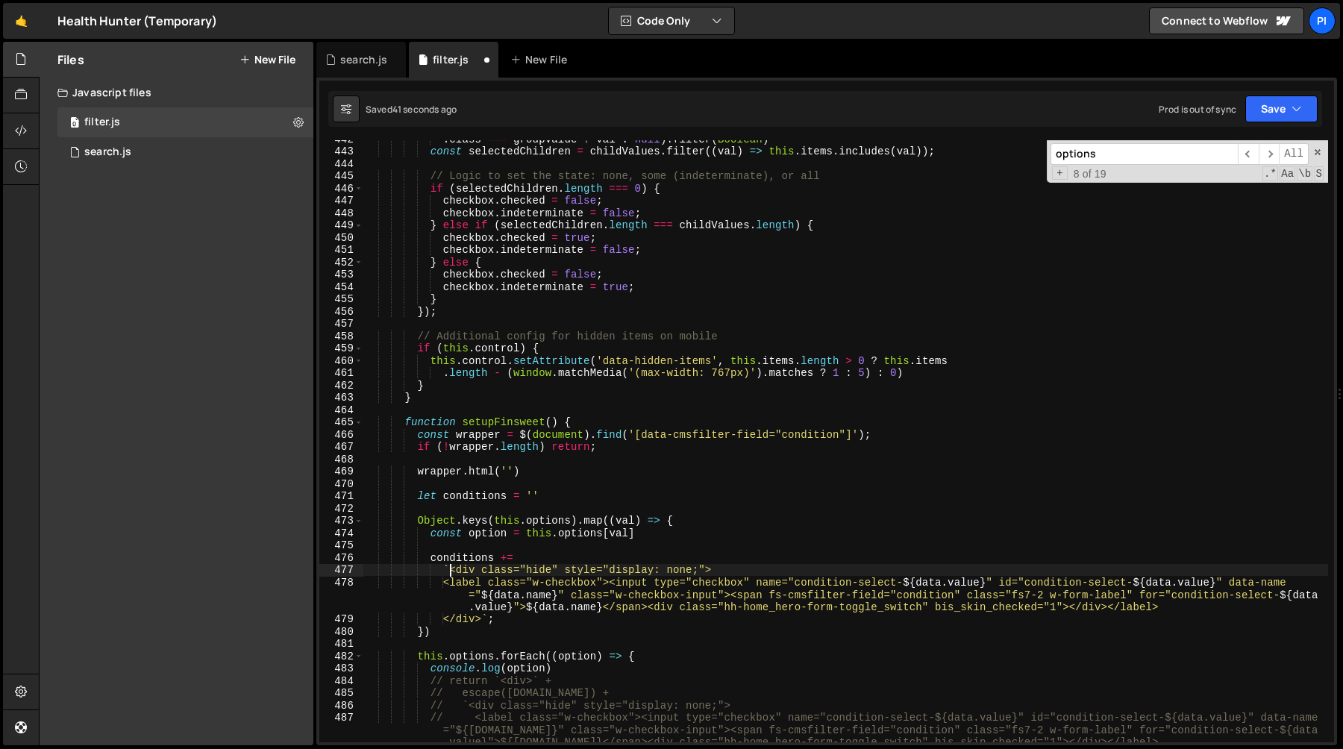
click at [452, 573] on div ". class === groupValue ? val : null ) . filter ( Boolean ) const selectedChildr…" at bounding box center [845, 458] width 965 height 651
click at [472, 574] on div ". class === groupValue ? val : null ) . filter ( Boolean ) const selectedChildr…" at bounding box center [845, 458] width 965 height 651
click at [455, 621] on div ". class === groupValue ? val : null ) . filter ( Boolean ) const selectedChildr…" at bounding box center [845, 458] width 965 height 651
type textarea "</div>`;"
click at [1171, 610] on div ". class === groupValue ? val : null ) . filter ( Boolean ) const selectedChildr…" at bounding box center [845, 458] width 965 height 651
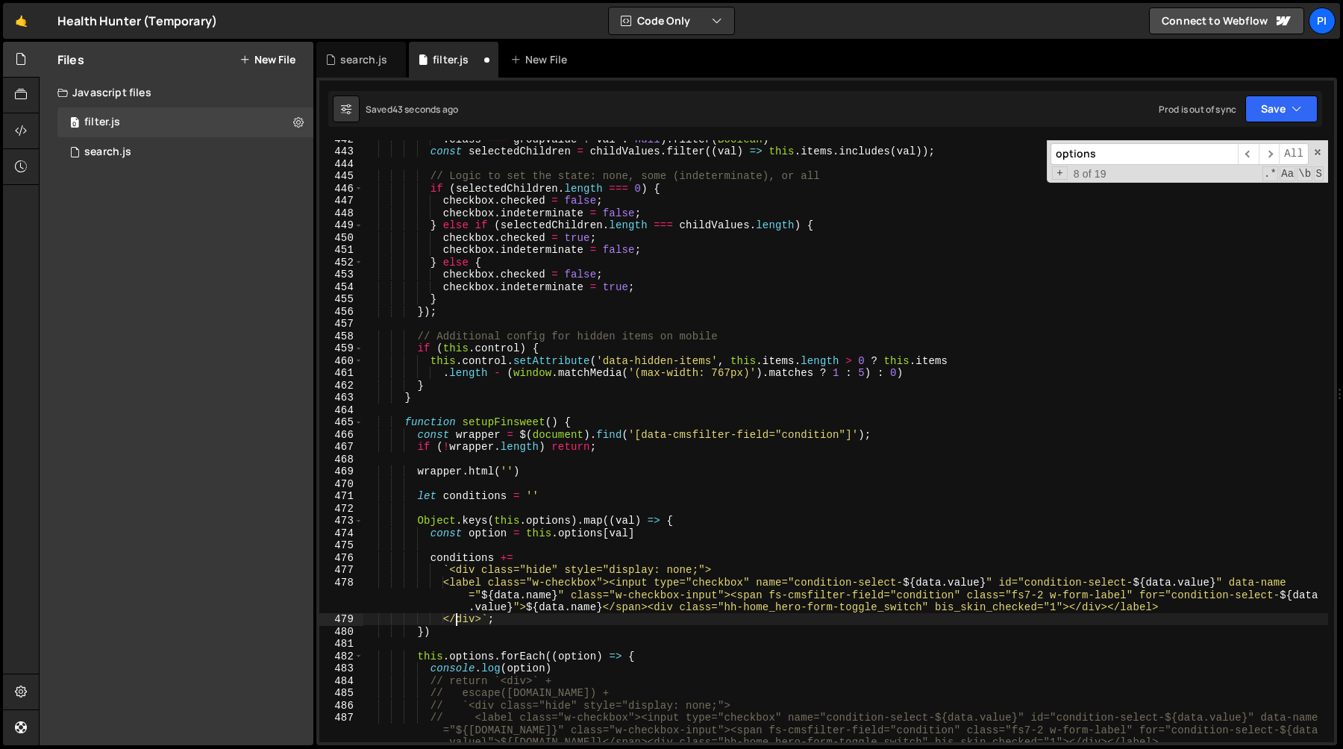
scroll to position [0, 0]
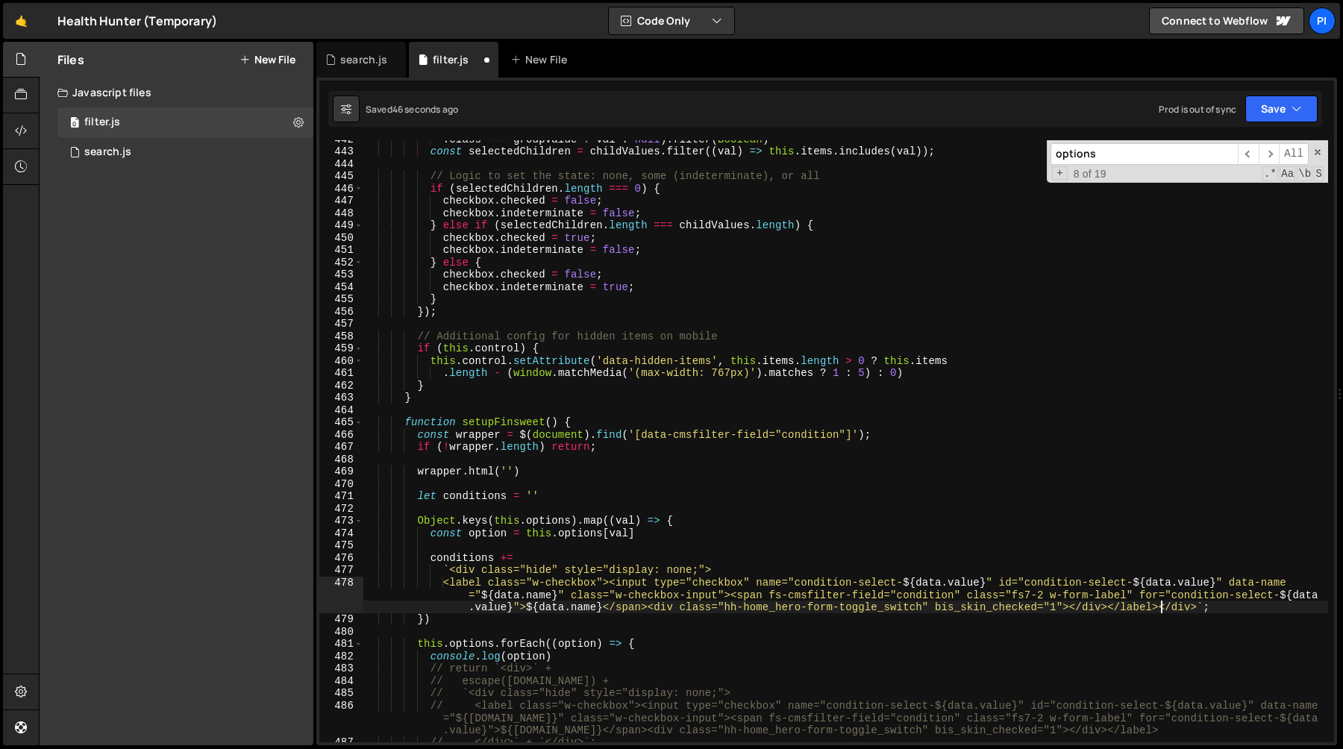
click at [454, 585] on div ". class === groupValue ? val : null ) . filter ( Boolean ) const selectedChildr…" at bounding box center [845, 446] width 965 height 627
click at [739, 574] on div ". class === groupValue ? val : null ) . filter ( Boolean ) const selectedChildr…" at bounding box center [845, 446] width 965 height 627
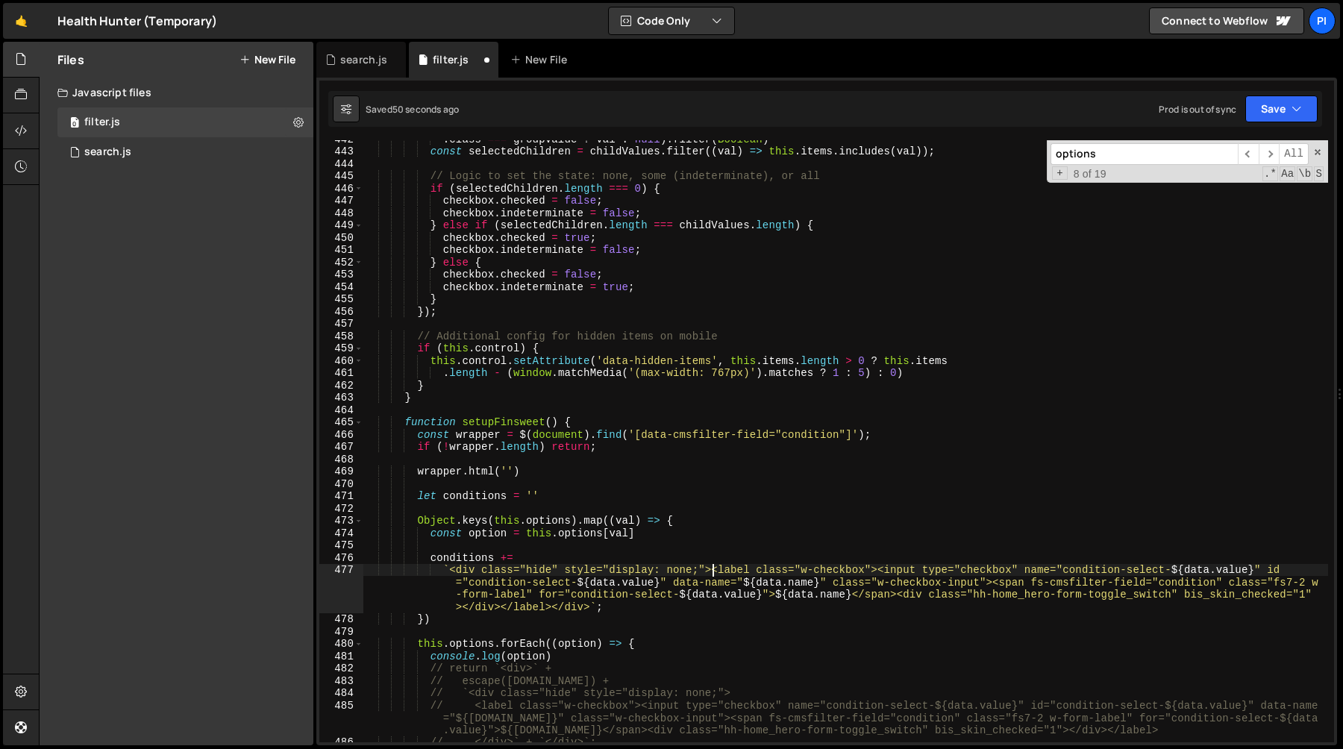
click at [487, 536] on div ". class === groupValue ? val : null ) . filter ( Boolean ) const selectedChildr…" at bounding box center [845, 446] width 965 height 627
click at [598, 584] on div ". class === groupValue ? val : null ) . filter ( Boolean ) const selectedChildr…" at bounding box center [845, 446] width 965 height 627
paste textarea "option.value}" data-name="${[DOMAIN_NAME]}" class="w-checkbox-input"><span fs-c…"
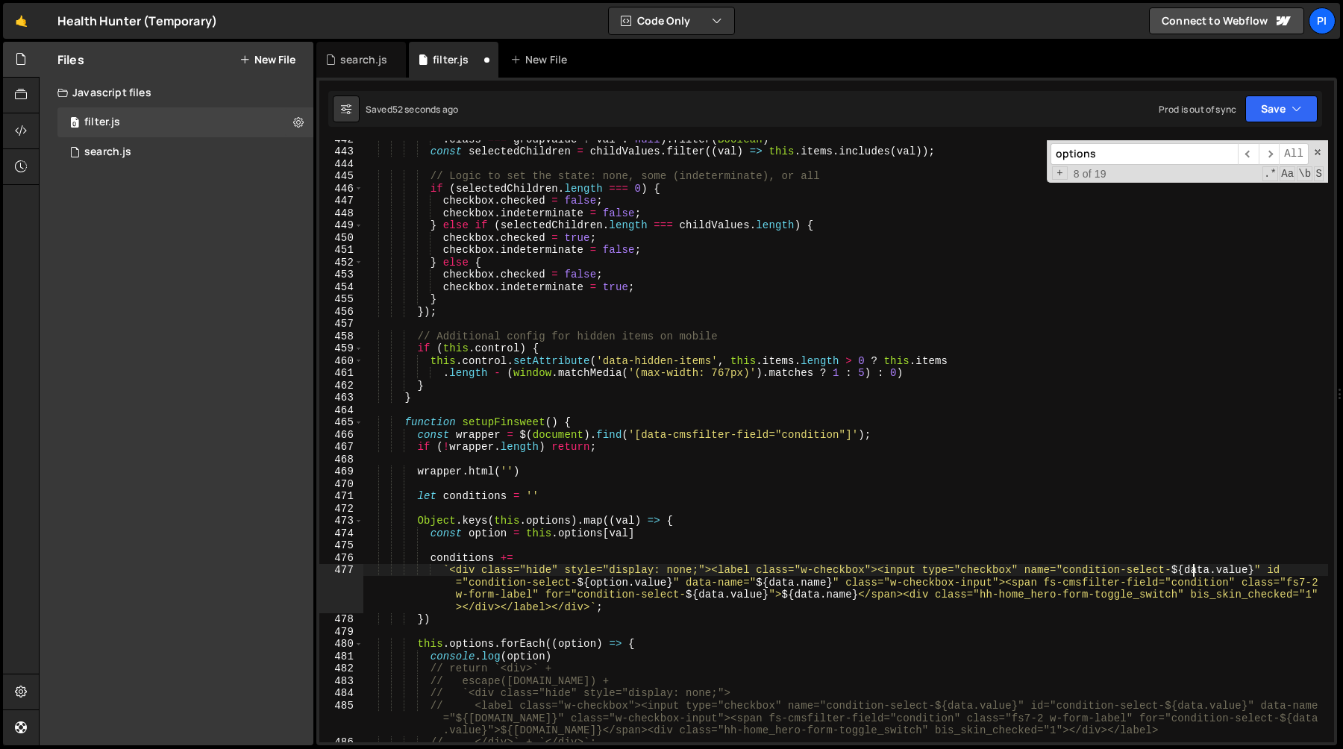
click at [1195, 570] on div ". class === groupValue ? val : null ) . filter ( Boolean ) const selectedChildr…" at bounding box center [845, 446] width 965 height 627
paste textarea "option.value}" id="condition-select-${option.value}" data-name="${[DOMAIN_NAME]…"
click at [786, 583] on div ". class === groupValue ? val : null ) . filter ( Boolean ) const selectedChildr…" at bounding box center [845, 446] width 965 height 627
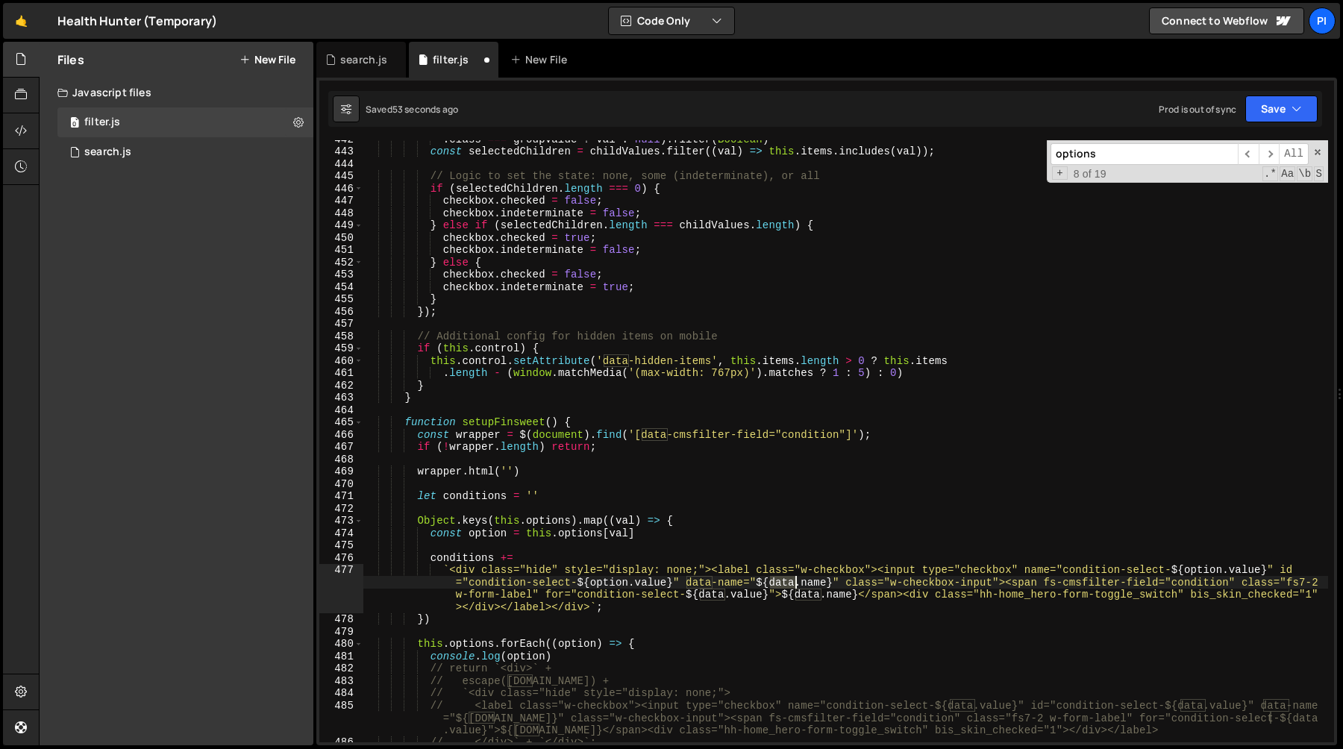
paste textarea "[DOMAIN_NAME]}" class="w-checkbox-input"><span fs-cmsfilter-field="condition" c…"
click at [736, 595] on div ". class === groupValue ? val : null ) . filter ( Boolean ) const selectedChildr…" at bounding box center [845, 446] width 965 height 627
paste textarea "option.value}">${[DOMAIN_NAME]}</span><div class="hh-home_hero-form-toggle_swit…"
click at [843, 593] on div ". class === groupValue ? val : null ) . filter ( Boolean ) const selectedChildr…" at bounding box center [845, 446] width 965 height 627
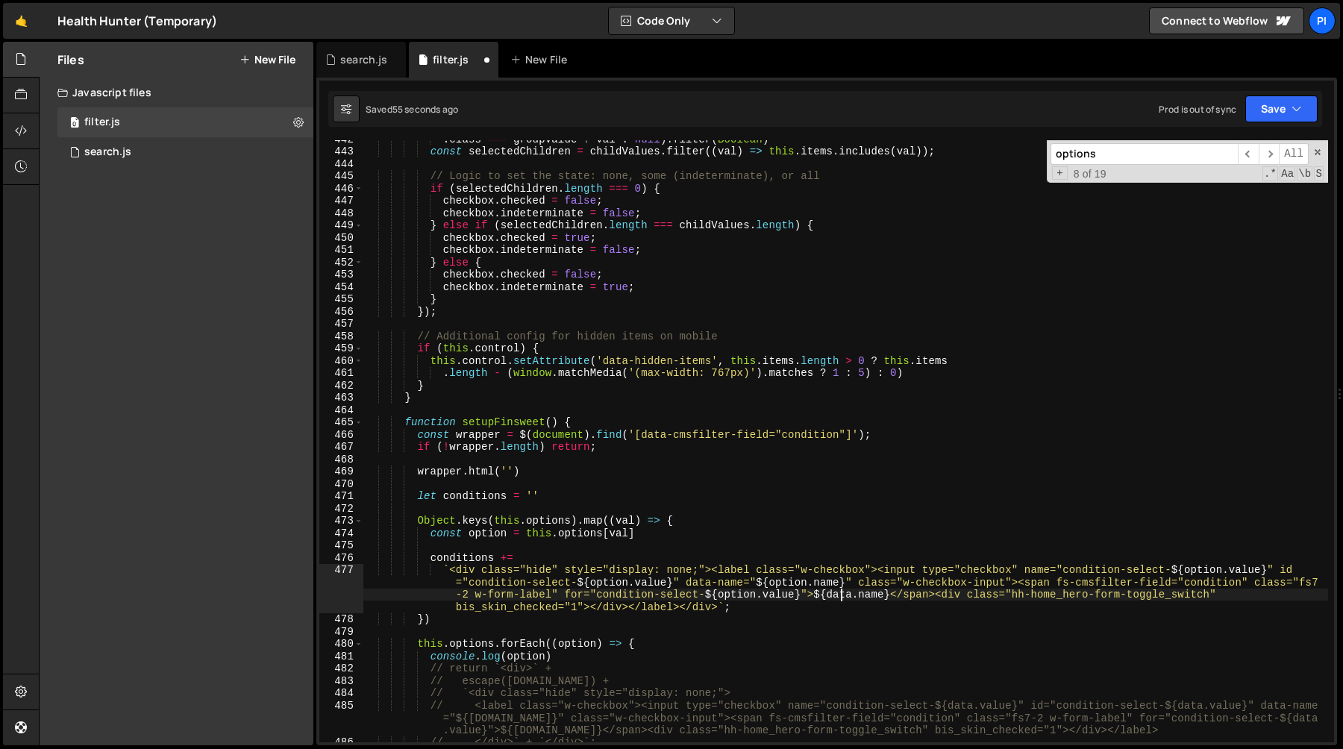
click at [843, 593] on div ". class === groupValue ? val : null ) . filter ( Boolean ) const selectedChildr…" at bounding box center [845, 446] width 965 height 627
paste textarea "[DOMAIN_NAME]}</span><div class="hh-home_hero-form-toggle_switch"
type textarea "`<div class="hide" style="display: none;"><label class="w-checkbox"><input type…"
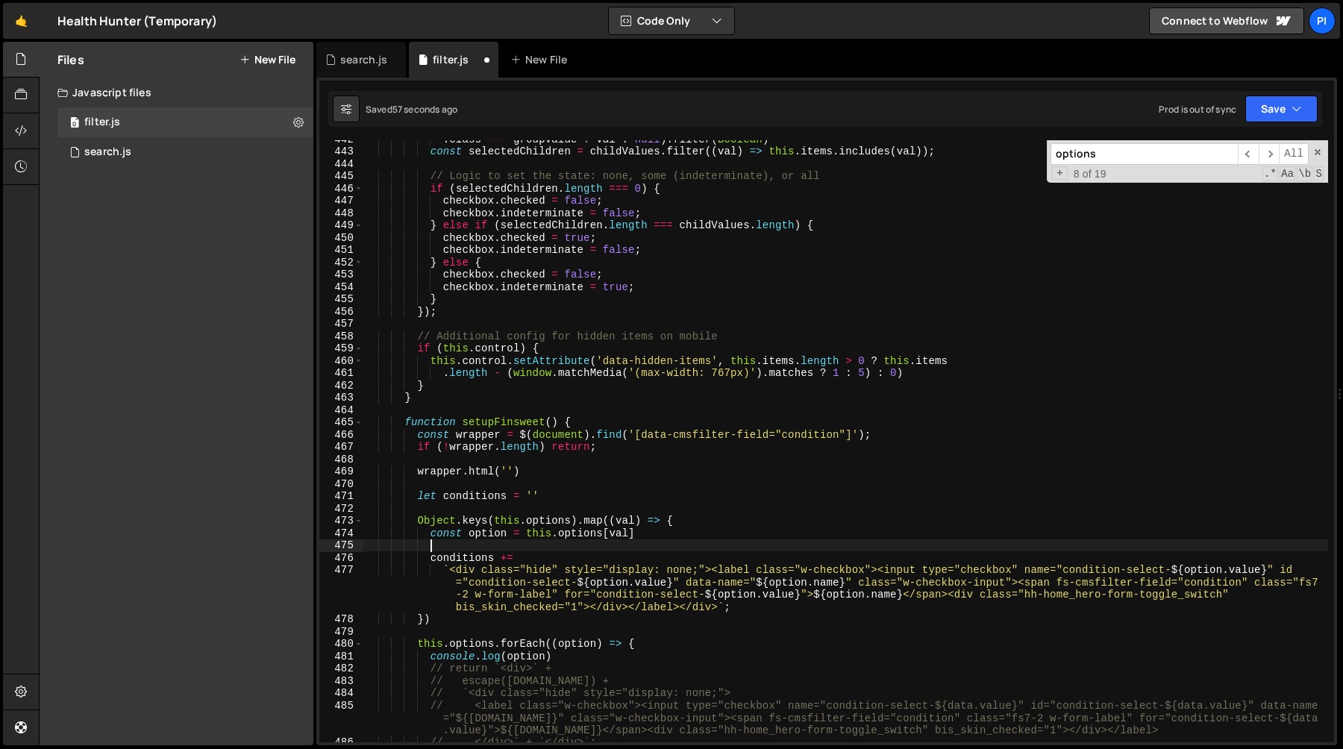
click at [946, 551] on div ". class === groupValue ? val : null ) . filter ( Boolean ) const selectedChildr…" at bounding box center [845, 446] width 965 height 627
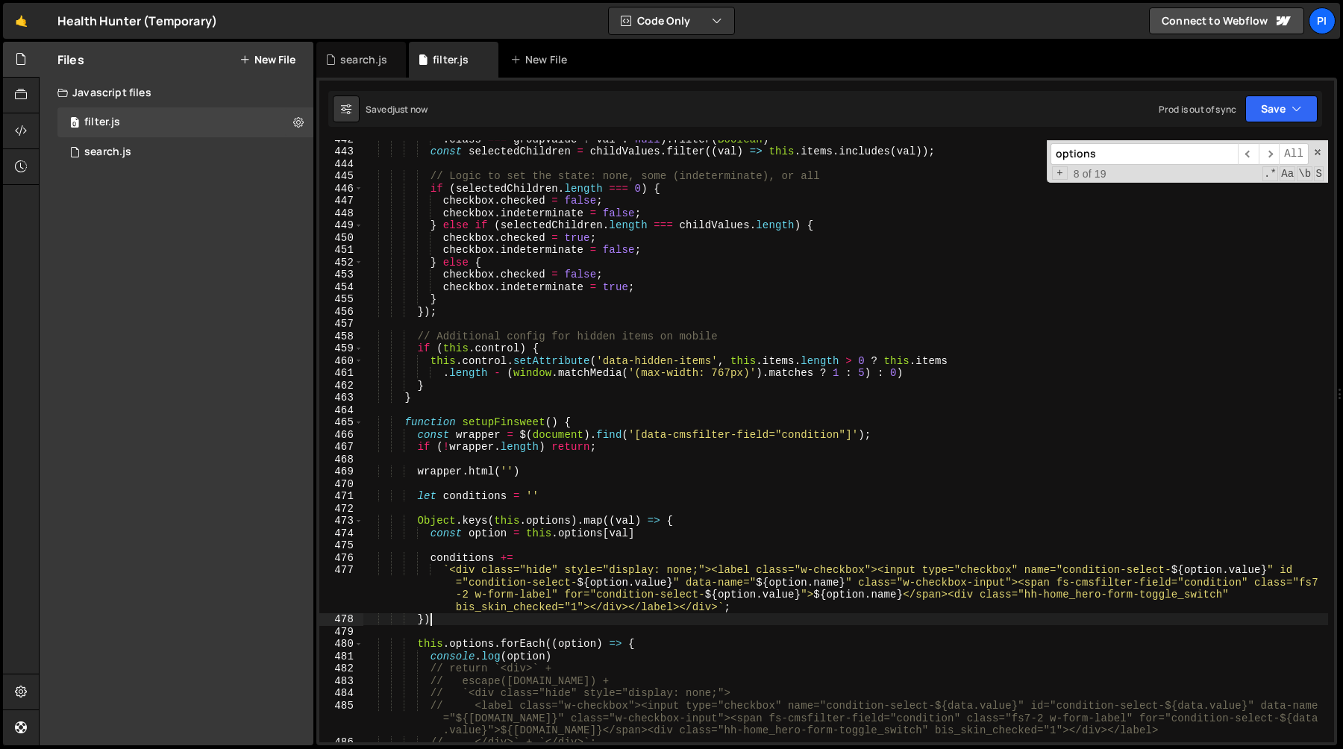
click at [469, 622] on div ". class === groupValue ? val : null ) . filter ( Boolean ) const selectedChildr…" at bounding box center [845, 446] width 965 height 627
type textarea "})"
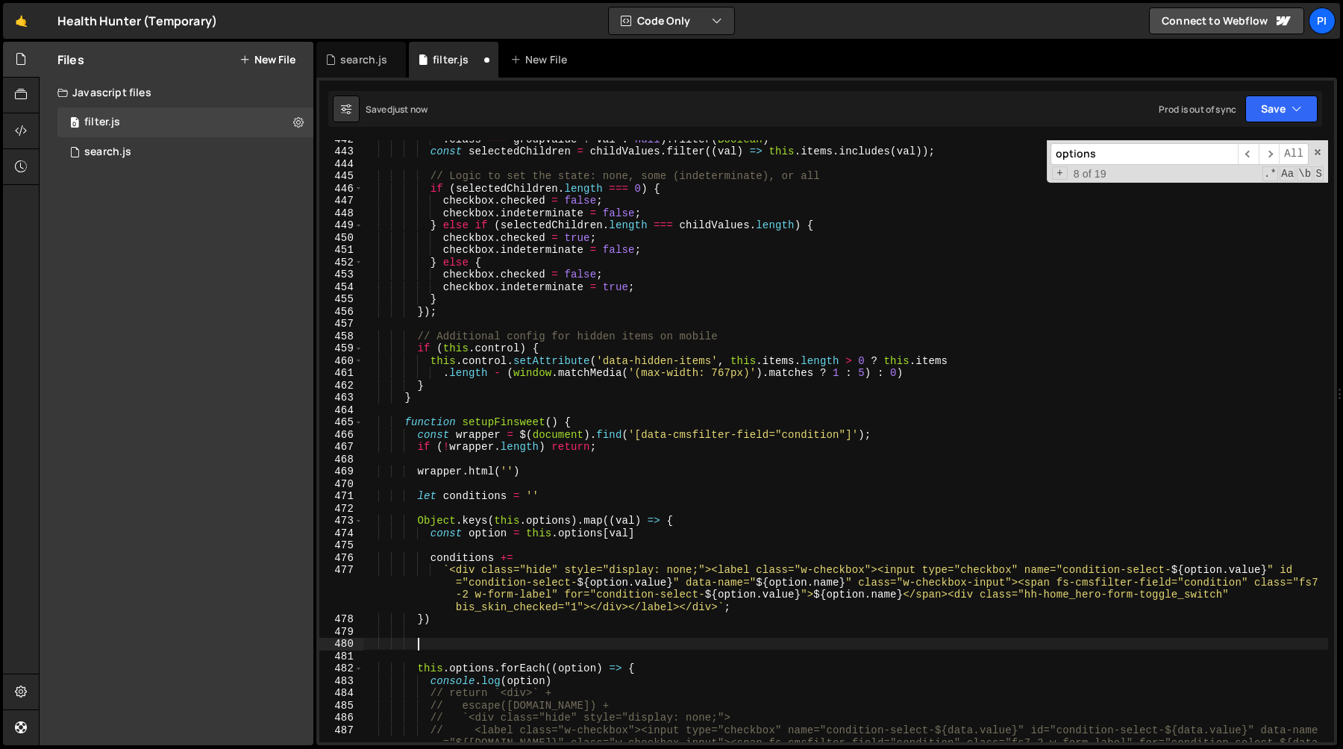
type textarea "c"
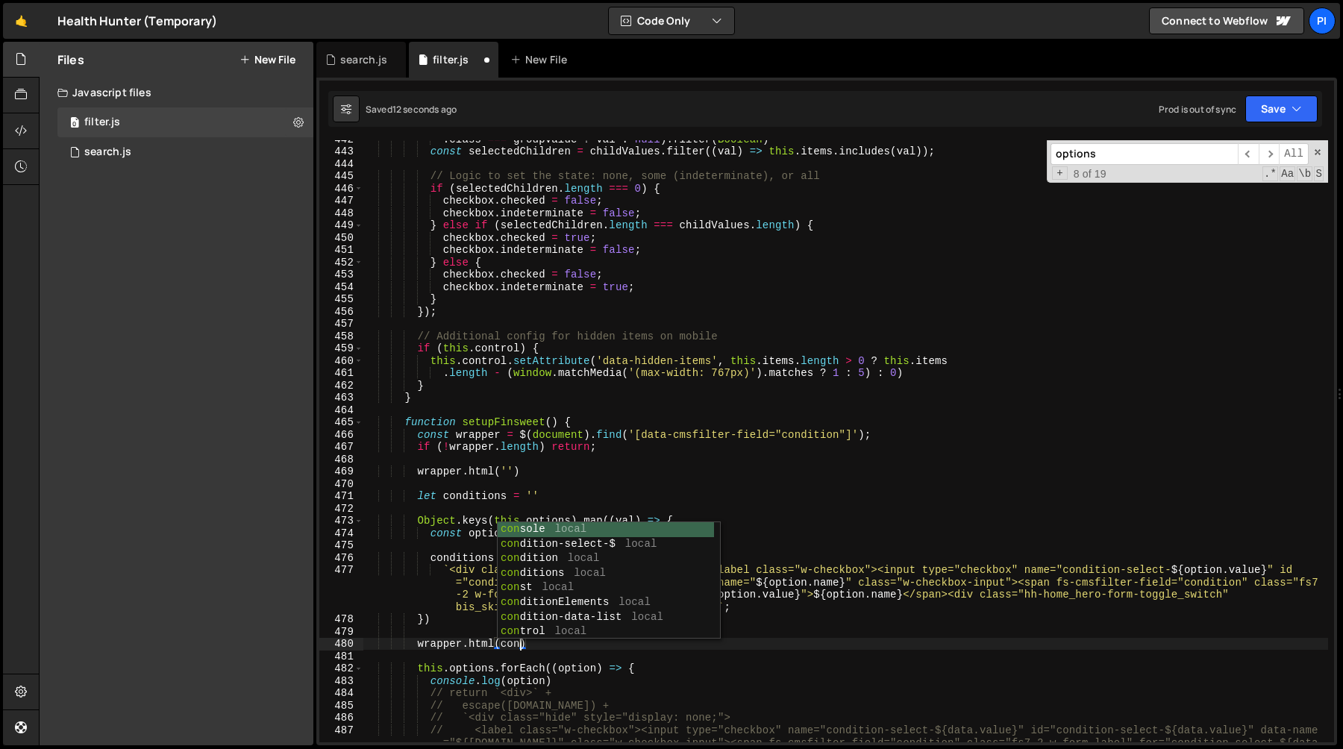
scroll to position [0, 10]
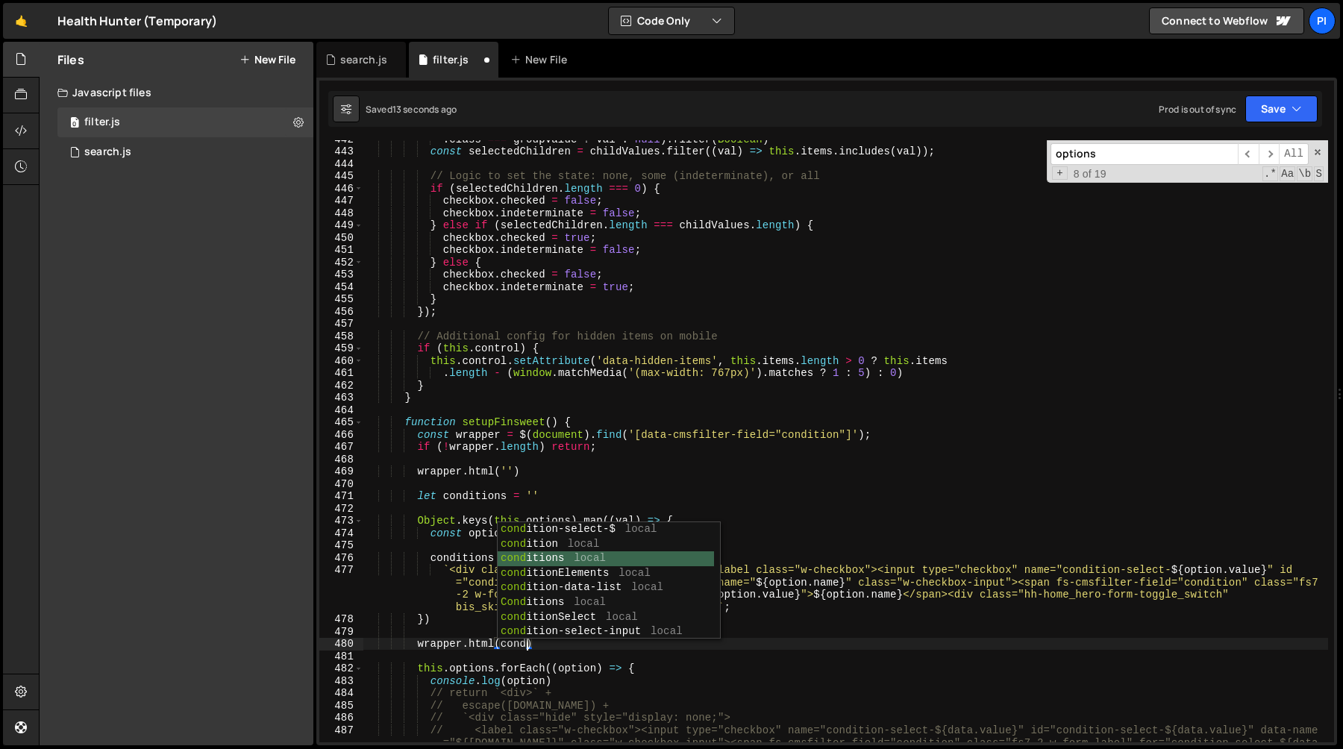
type textarea "wrapper.html(conditions)"
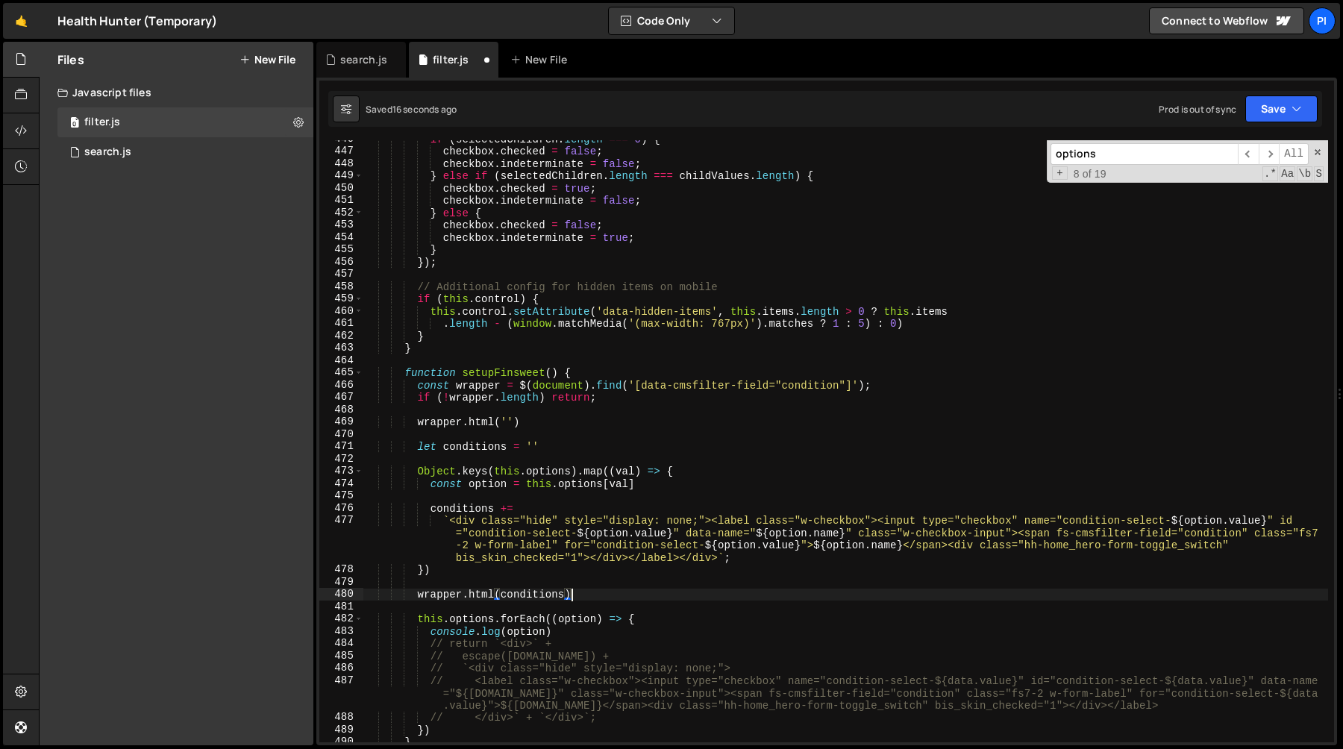
scroll to position [5535, 0]
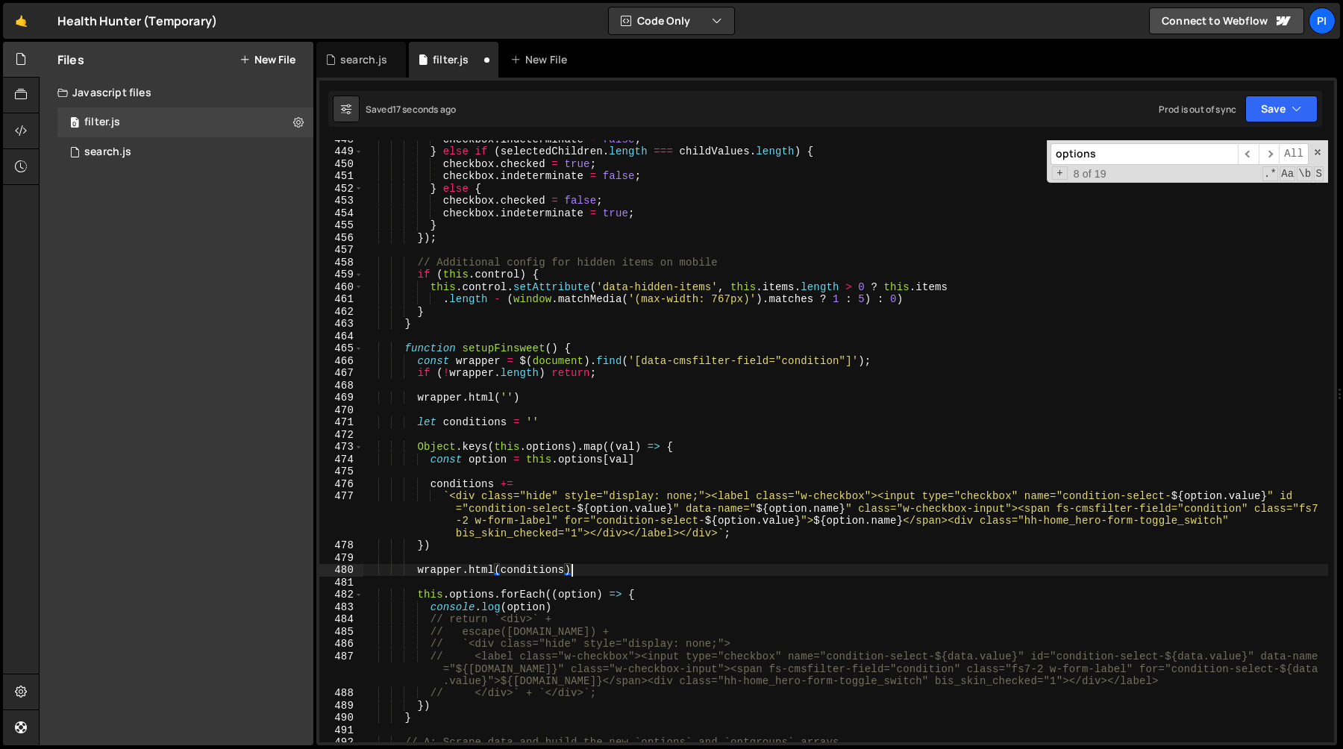
click at [413, 597] on div "checkbox . indeterminate = false ; } else if ( selectedChildren . length === ch…" at bounding box center [845, 446] width 965 height 627
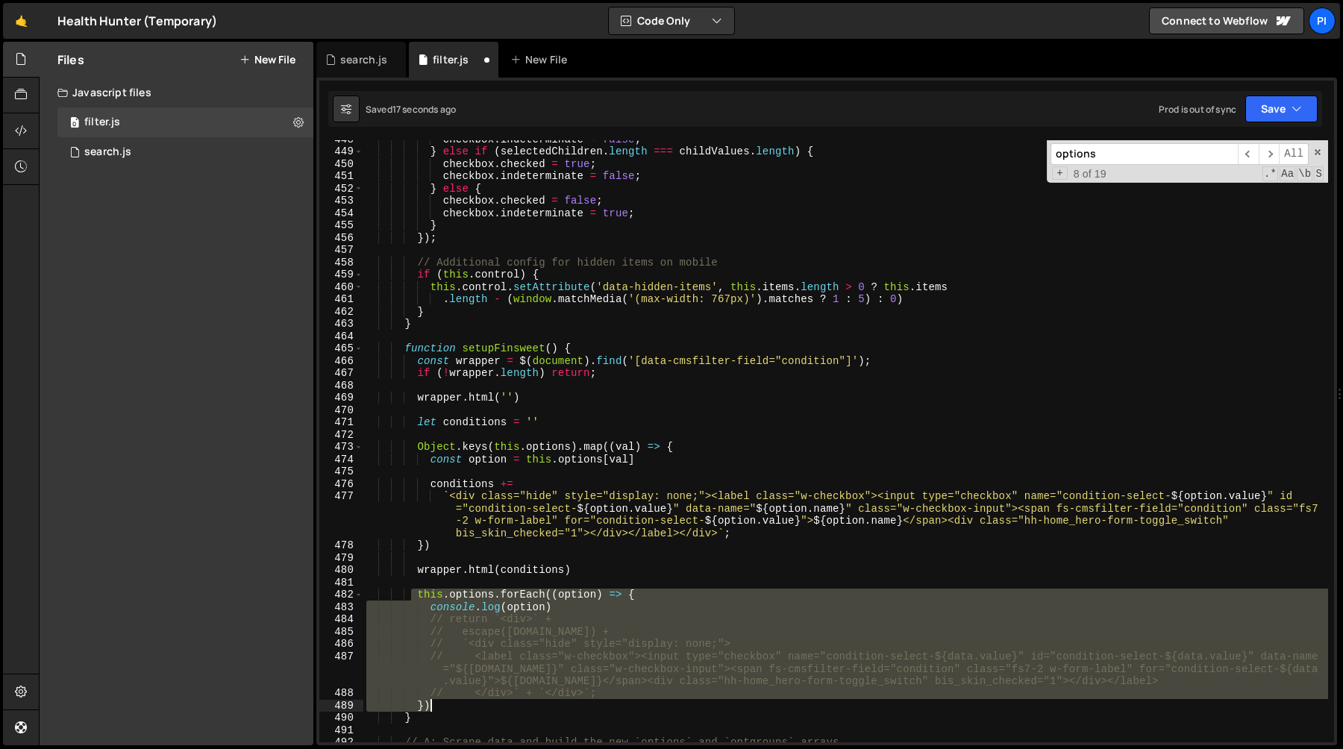
click at [461, 707] on div "checkbox . indeterminate = false ; } else if ( selectedChildren . length === ch…" at bounding box center [845, 446] width 965 height 627
type textarea "// </div>` + `</div>`; })"
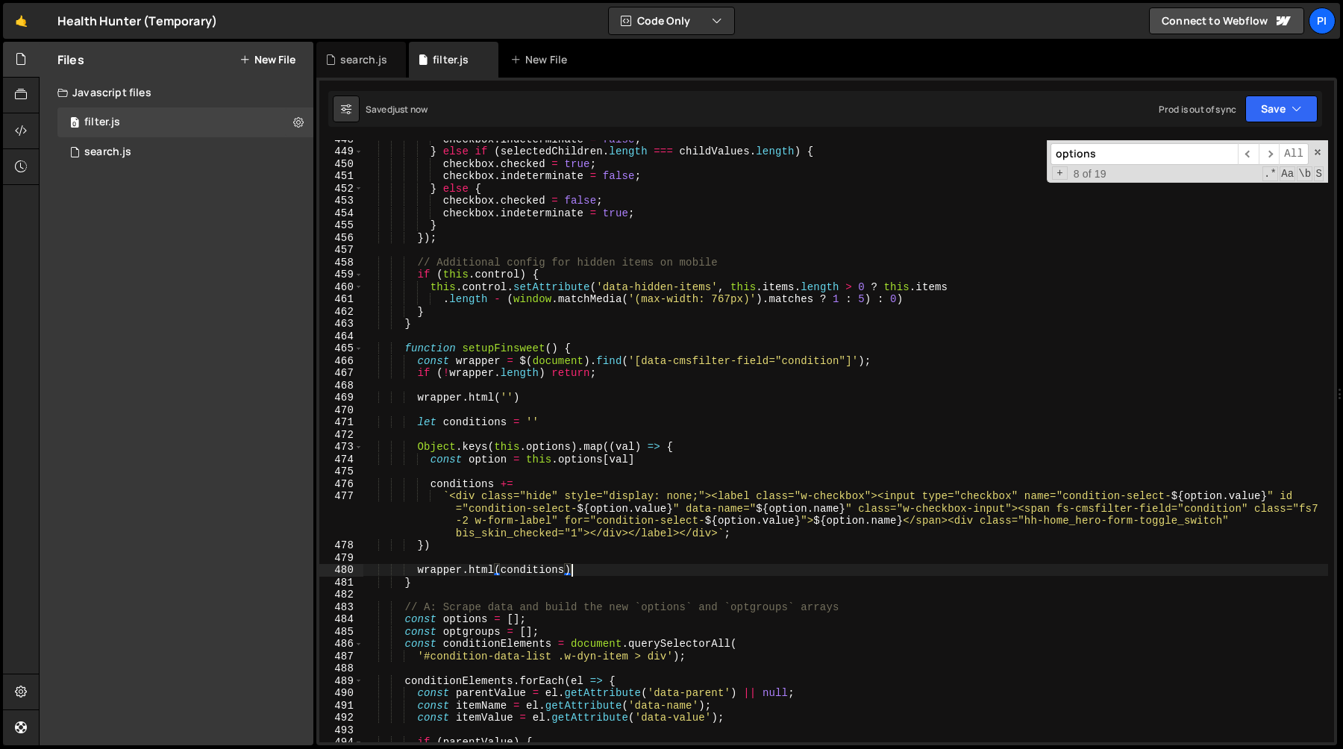
click at [494, 350] on div "checkbox . indeterminate = false ; } else if ( selectedChildren . length === ch…" at bounding box center [845, 446] width 965 height 627
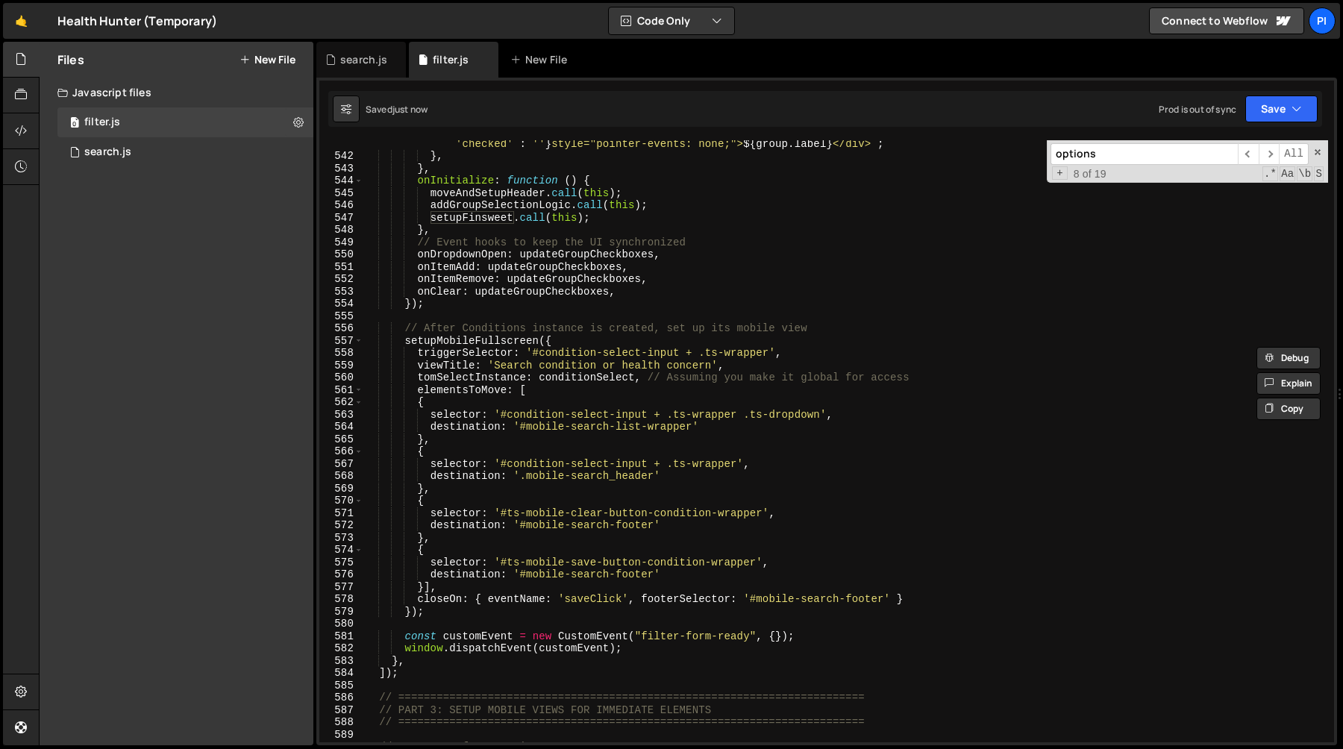
scroll to position [7022, 0]
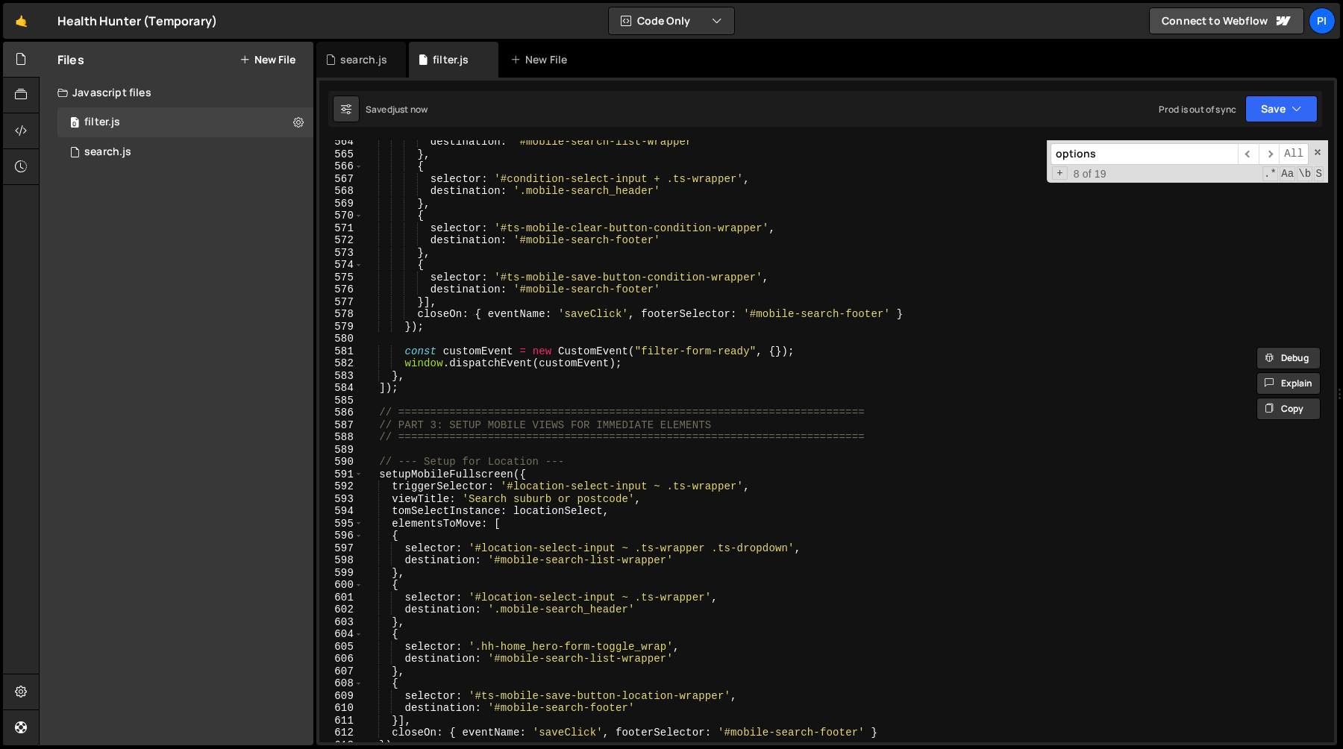
type textarea "function setupFinsweet() {"
click at [361, 68] on div "search.js" at bounding box center [361, 60] width 90 height 36
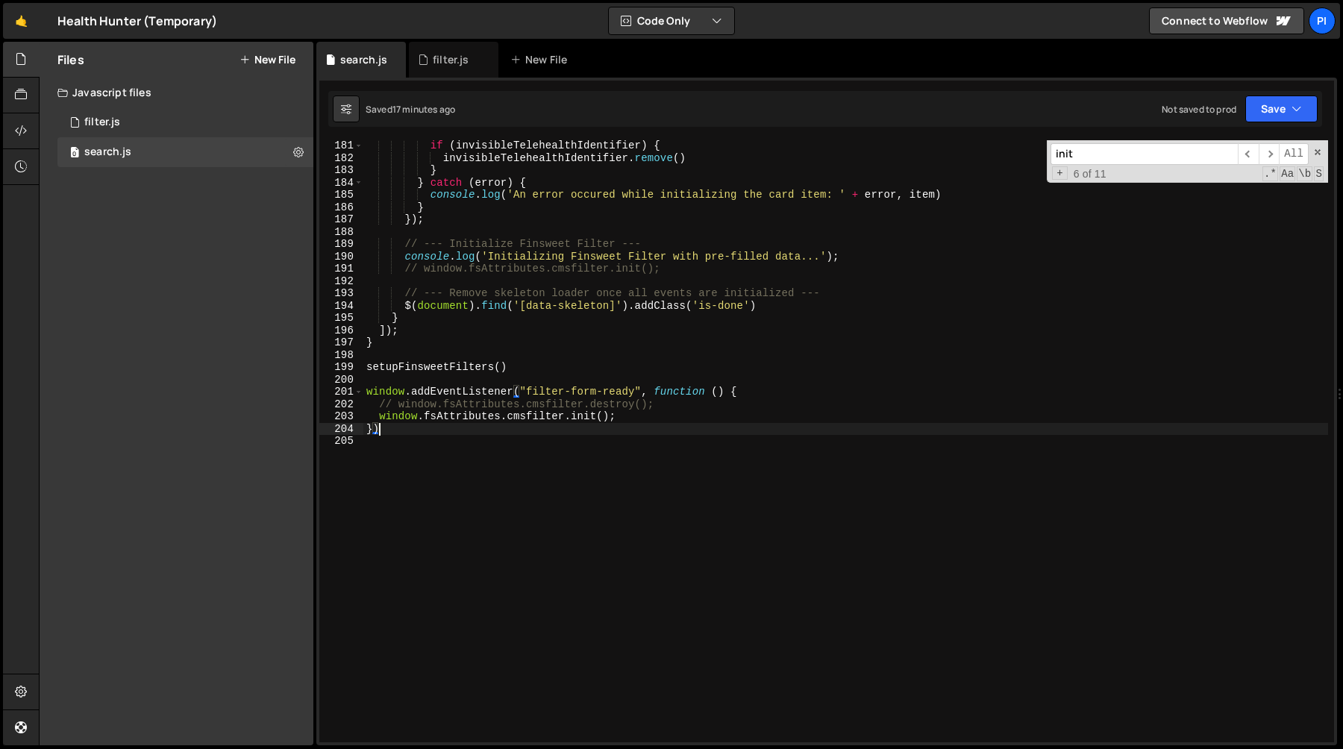
click at [640, 427] on div "if ( invisibleTelehealthIdentifier ) { invisibleTelehealthIdentifier . remove (…" at bounding box center [845, 453] width 965 height 627
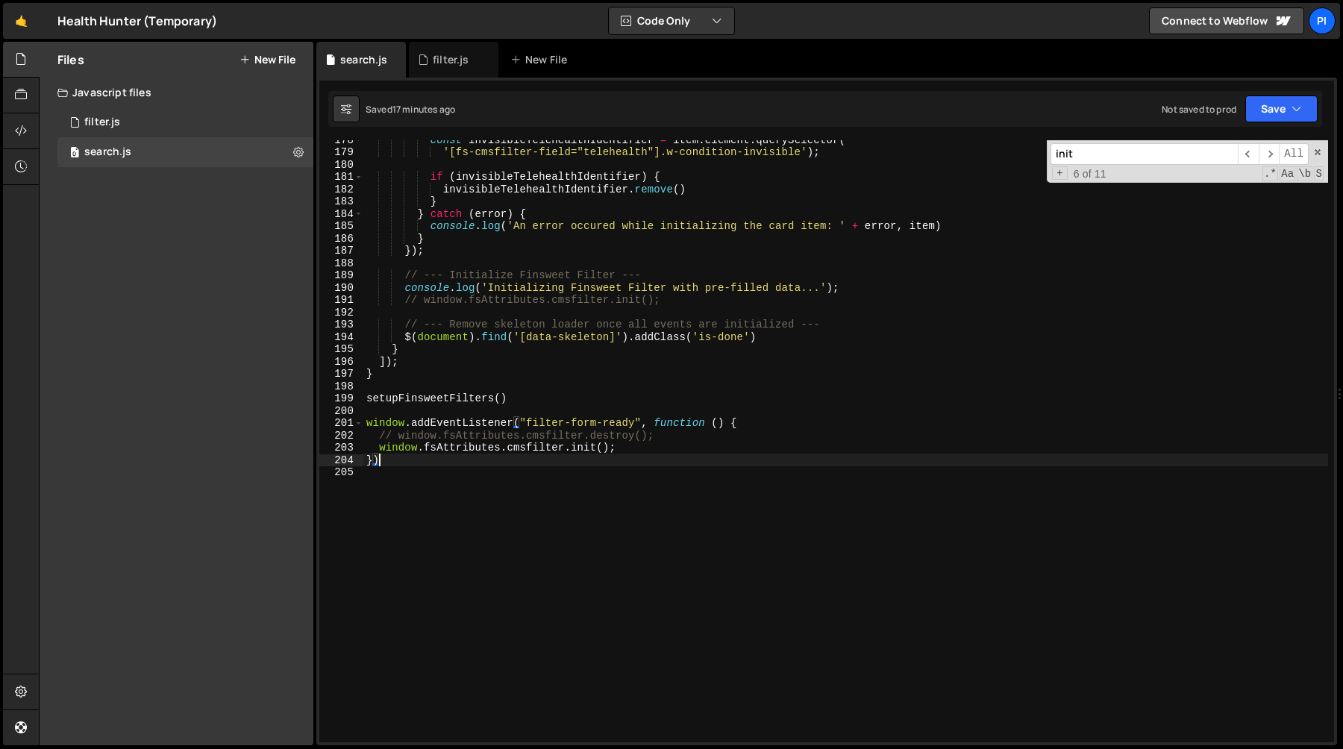
scroll to position [2183, 0]
click at [642, 448] on div "const invisibleTelehealthIdentifier = item . element . querySelector ( '[fs-cms…" at bounding box center [845, 450] width 965 height 627
click at [691, 448] on div "const invisibleTelehealthIdentifier = item . element . querySelector ( '[fs-cms…" at bounding box center [845, 450] width 965 height 627
click at [687, 437] on div "const invisibleTelehealthIdentifier = item . element . querySelector ( '[fs-cms…" at bounding box center [845, 450] width 965 height 627
type textarea "// window.fsAttributes.cmsfilter.destroy();"
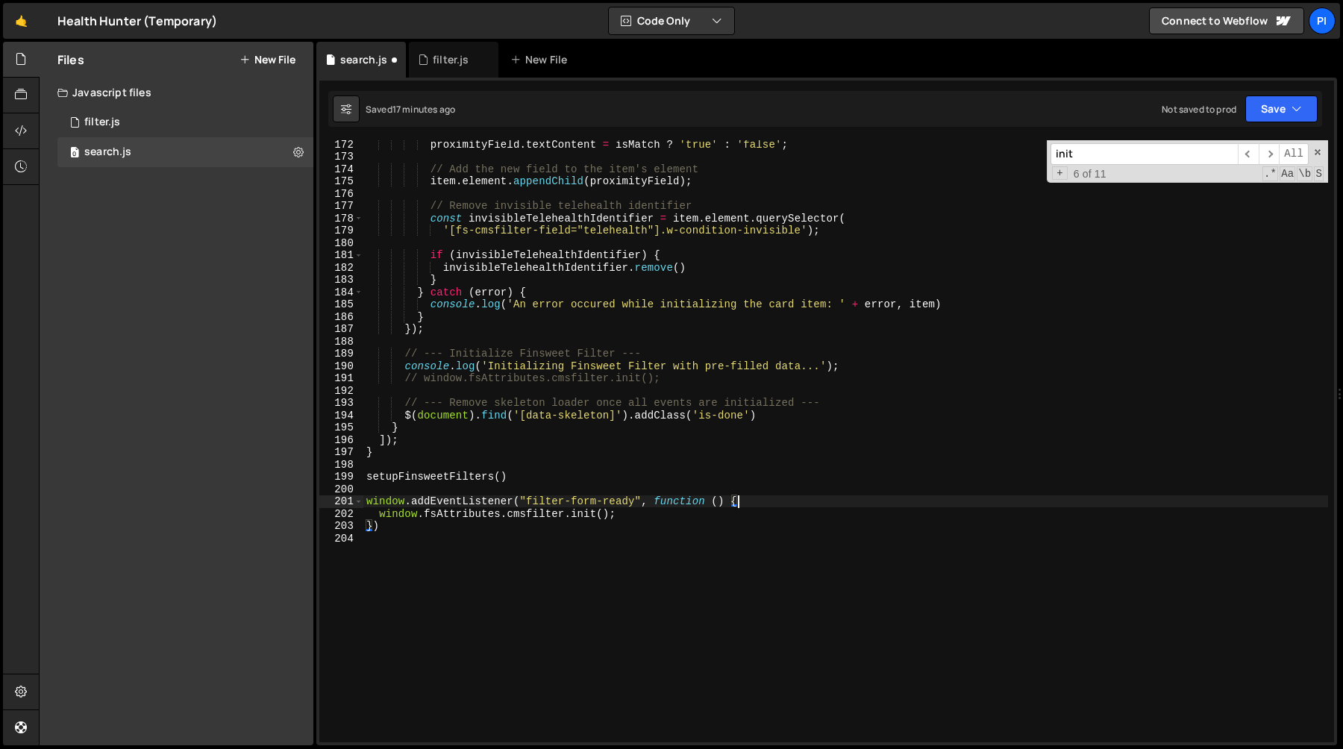
scroll to position [2074, 0]
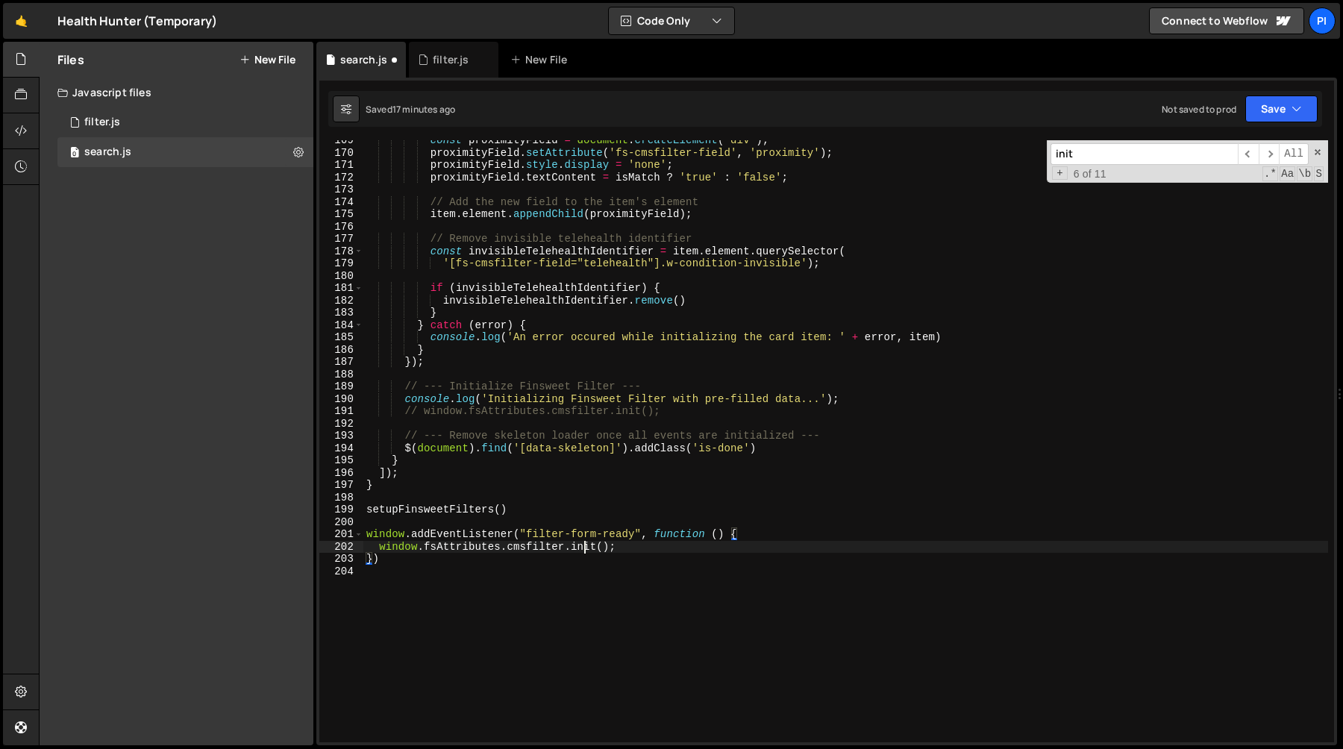
click at [584, 552] on div "const proximityField = document . createElement ( 'div' ) ; proximityField . se…" at bounding box center [845, 447] width 965 height 627
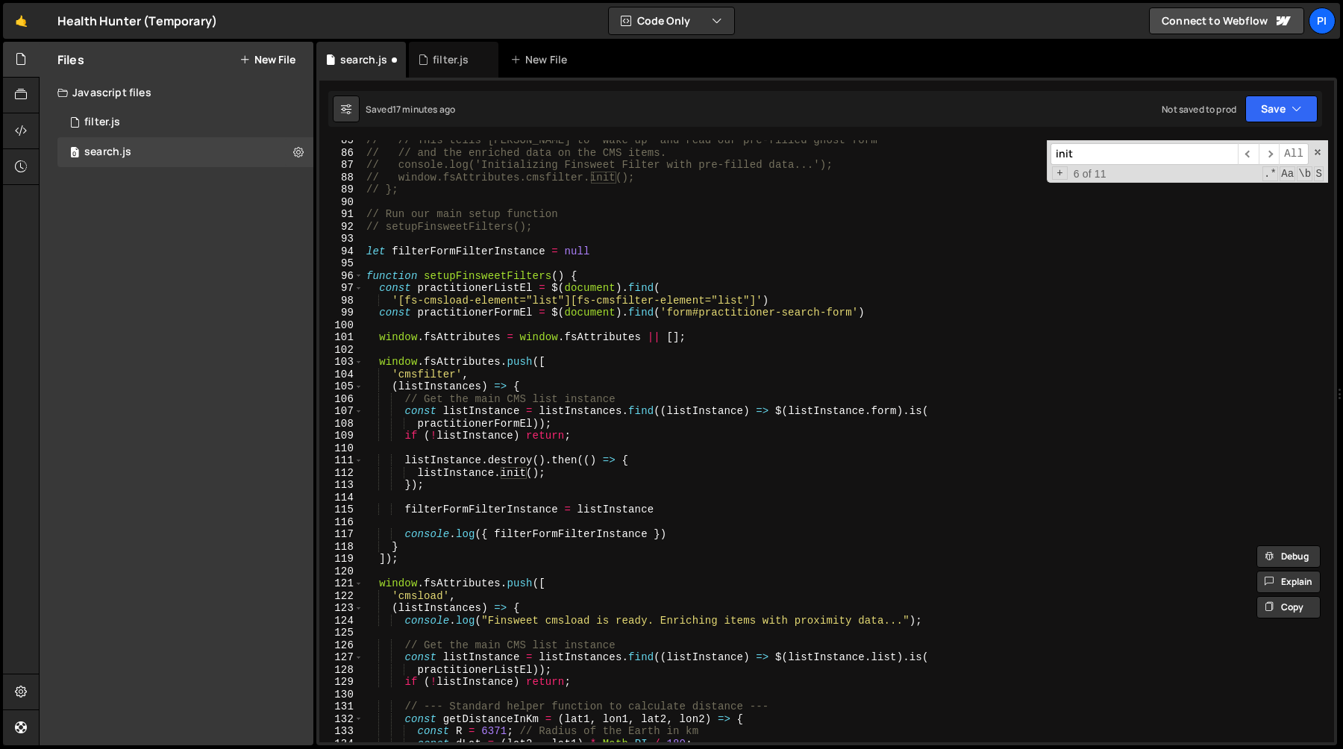
scroll to position [1045, 0]
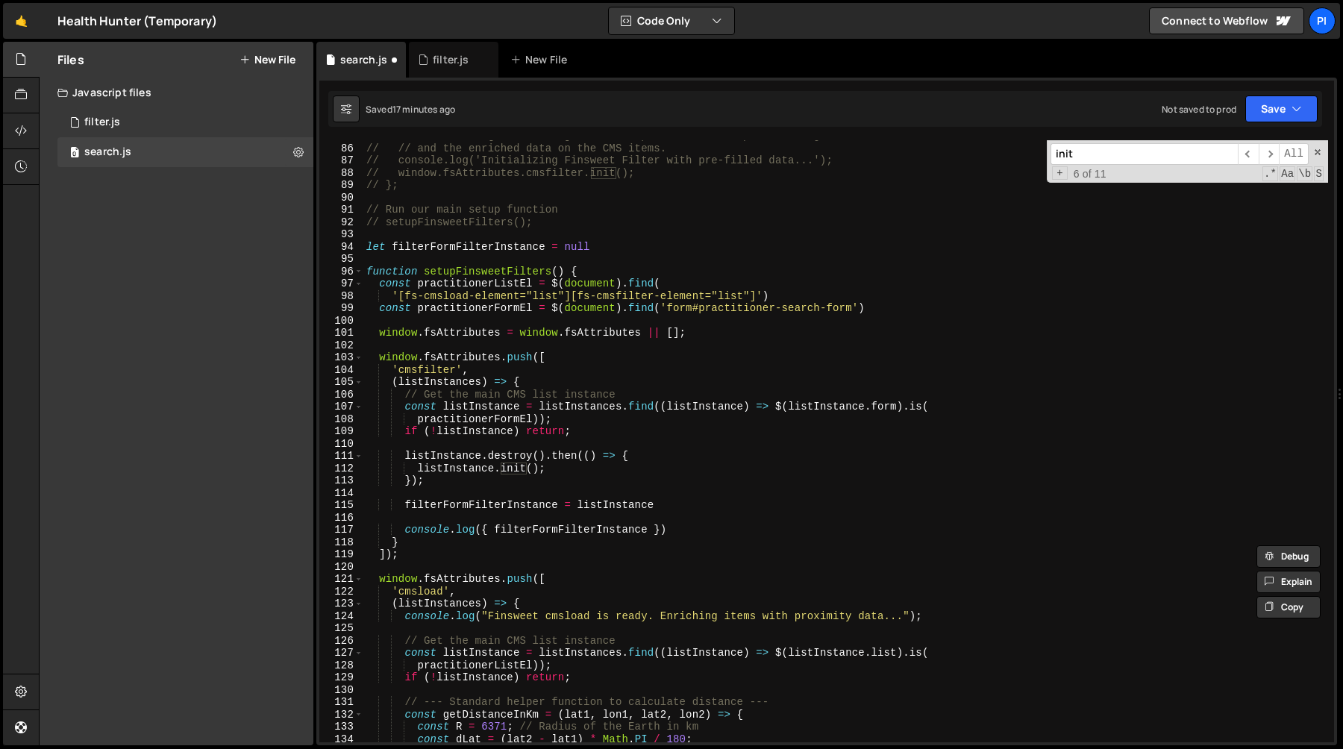
click at [415, 556] on div "// // This tells [PERSON_NAME] to "wake up" and read our pre-filled ghost form …" at bounding box center [845, 443] width 965 height 627
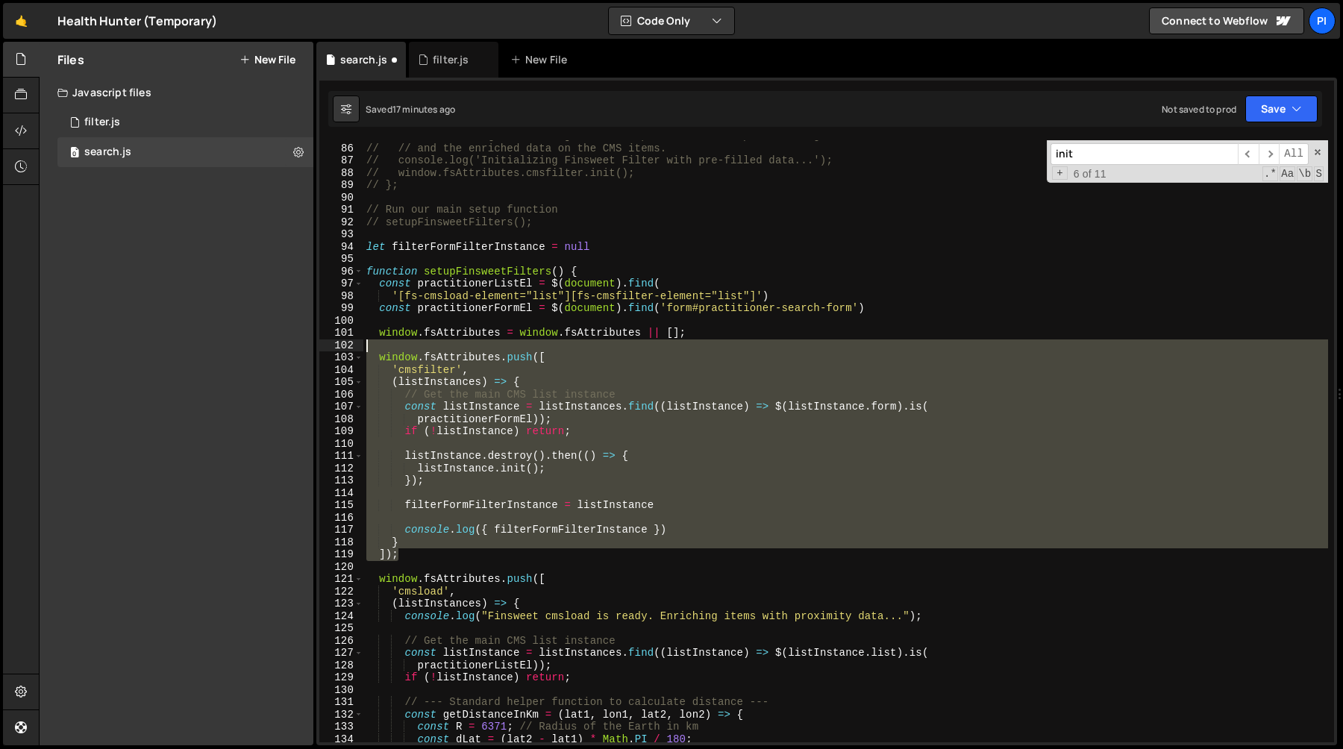
click at [398, 344] on div "// // This tells [PERSON_NAME] to "wake up" and read our pre-filled ghost form …" at bounding box center [845, 443] width 965 height 627
type textarea "// window.fsAttributes.push(["
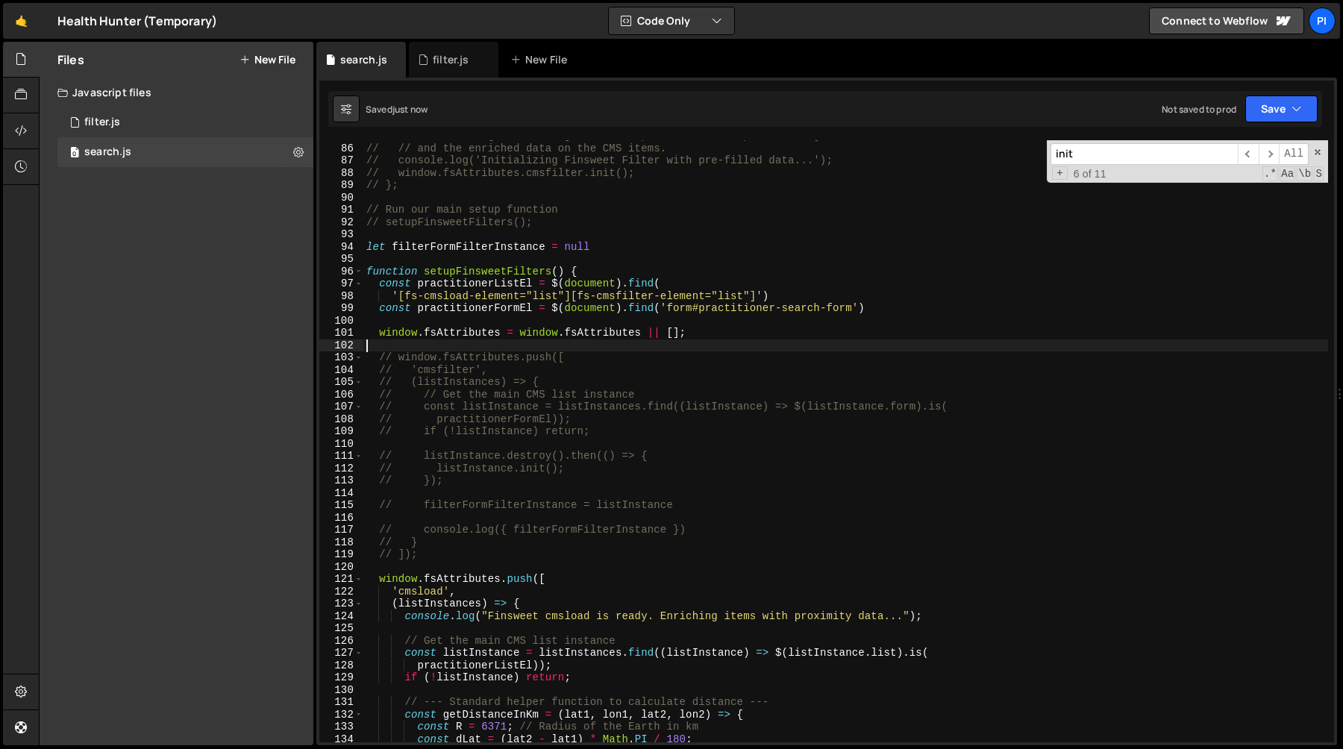
click at [504, 338] on div "// // This tells [PERSON_NAME] to "wake up" and read our pre-filled ghost form …" at bounding box center [845, 443] width 965 height 627
type textarea "window.fsAttributes = window.fsAttributes || [];"
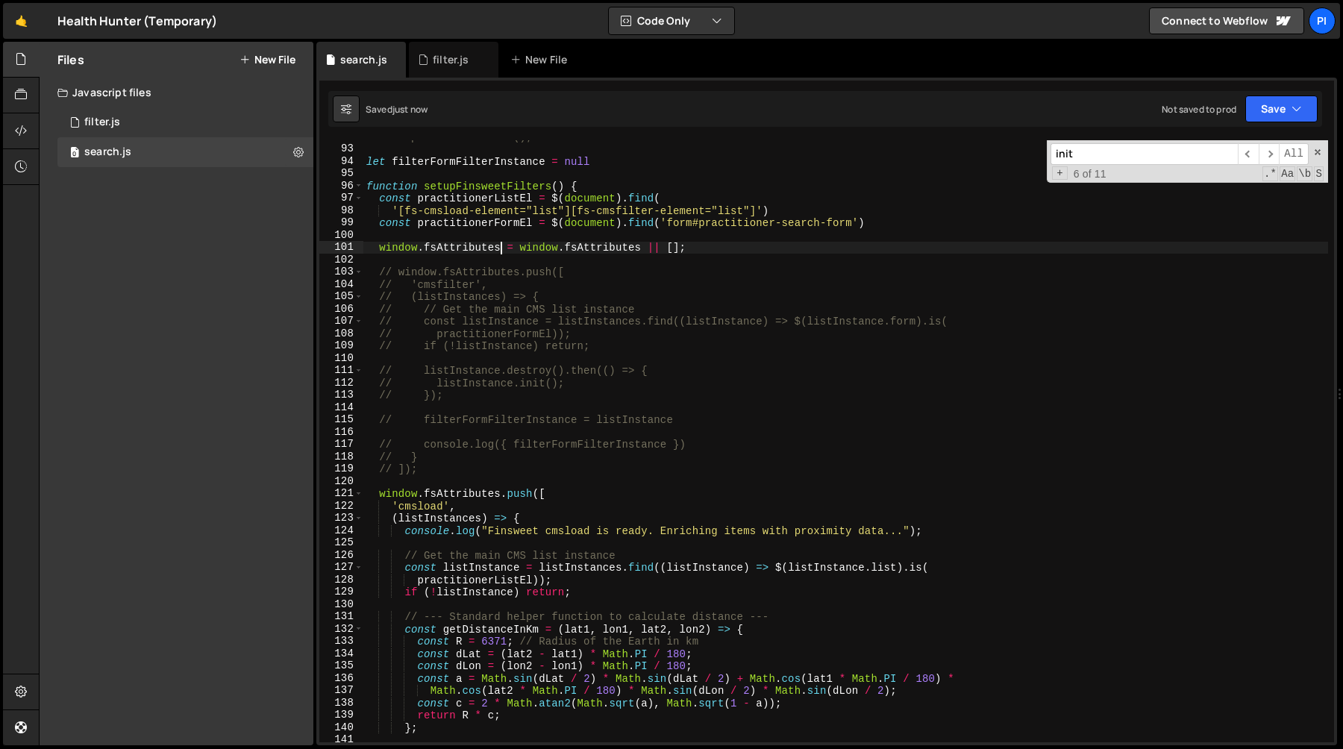
scroll to position [1135, 0]
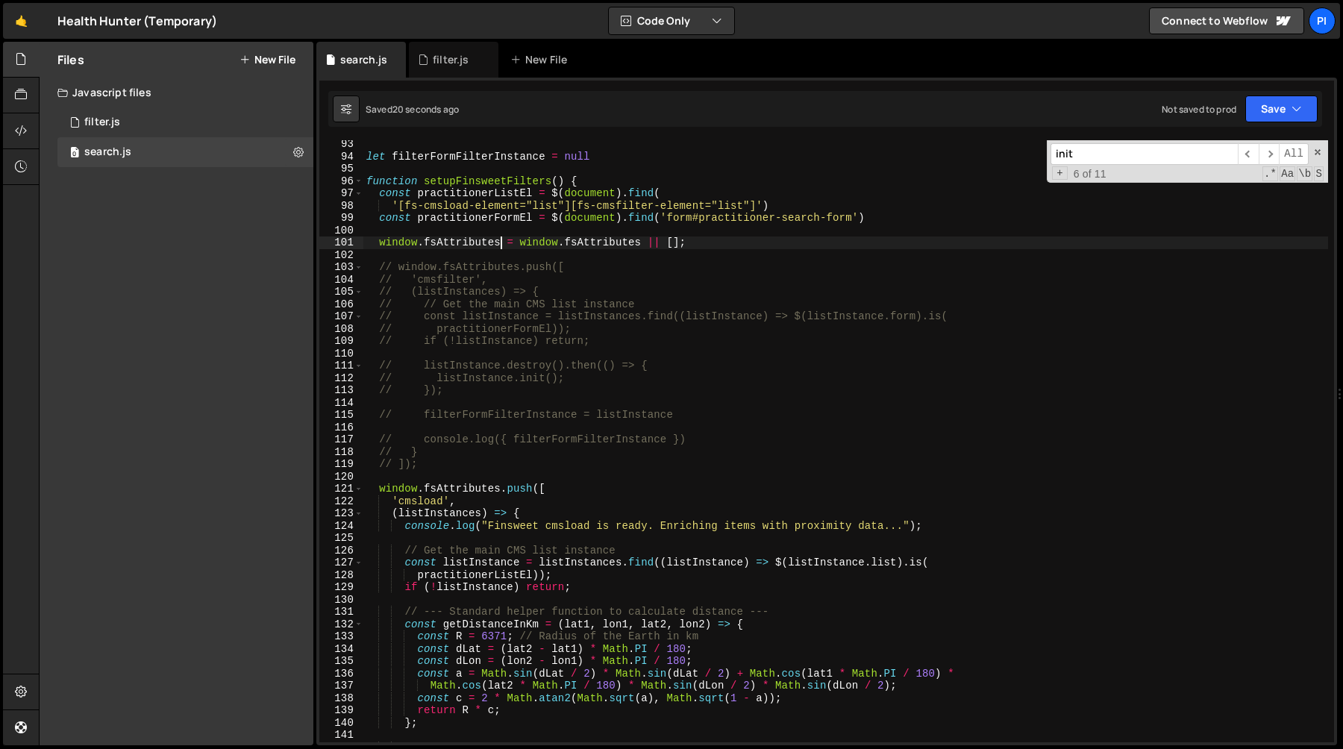
click at [792, 352] on div "let filterFormFilterInstance = null function setupFinsweetFilters ( ) { const p…" at bounding box center [845, 451] width 965 height 627
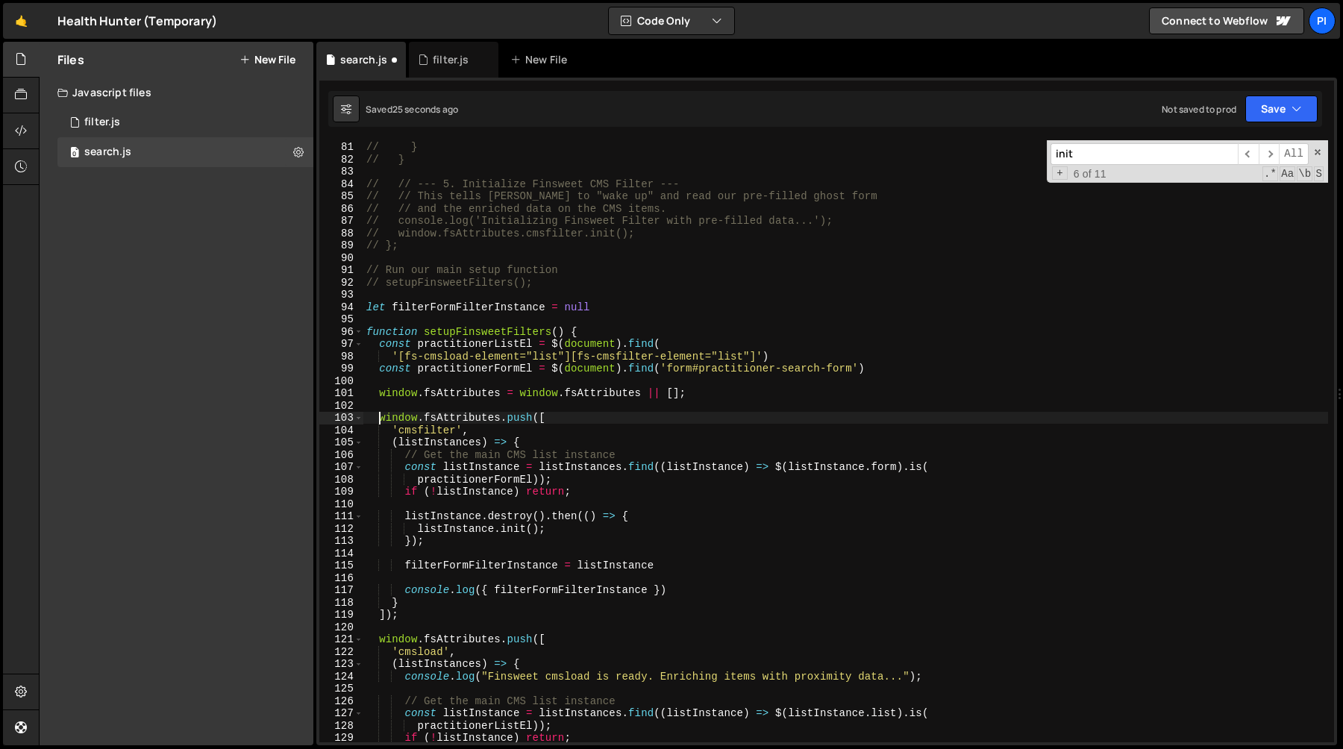
scroll to position [992, 0]
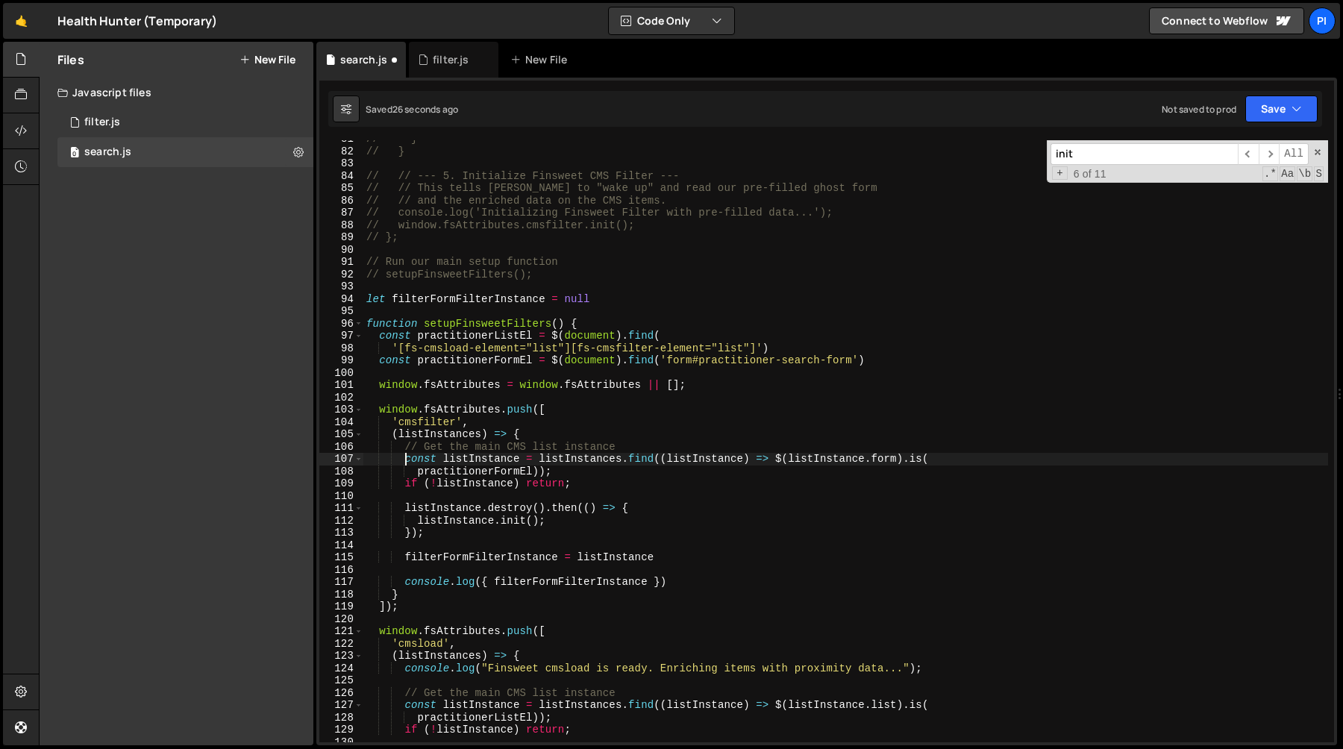
click at [403, 460] on div "// } // } // // --- 5. Initialize Finsweet CMS Filter --- // // This tells Fins…" at bounding box center [845, 446] width 965 height 627
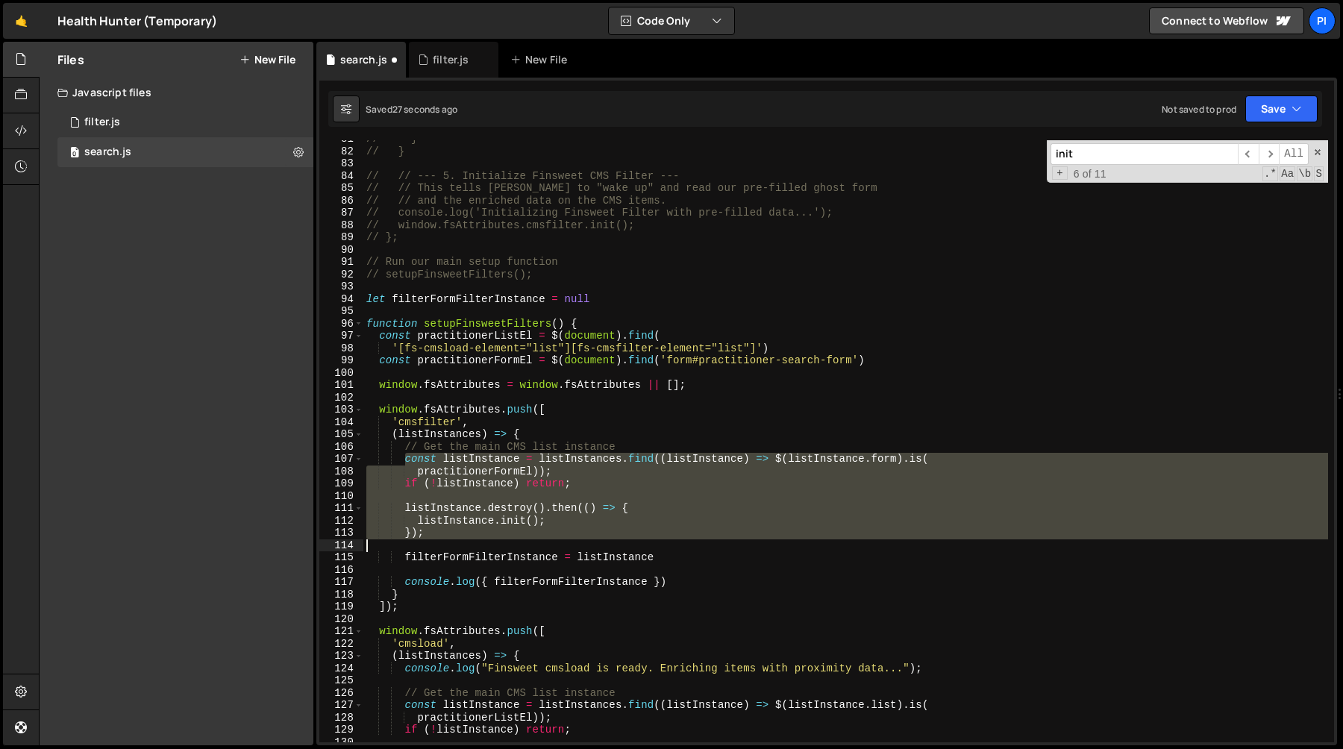
click at [694, 551] on div "// } // } // // --- 5. Initialize Finsweet CMS Filter --- // // This tells Fins…" at bounding box center [845, 446] width 965 height 627
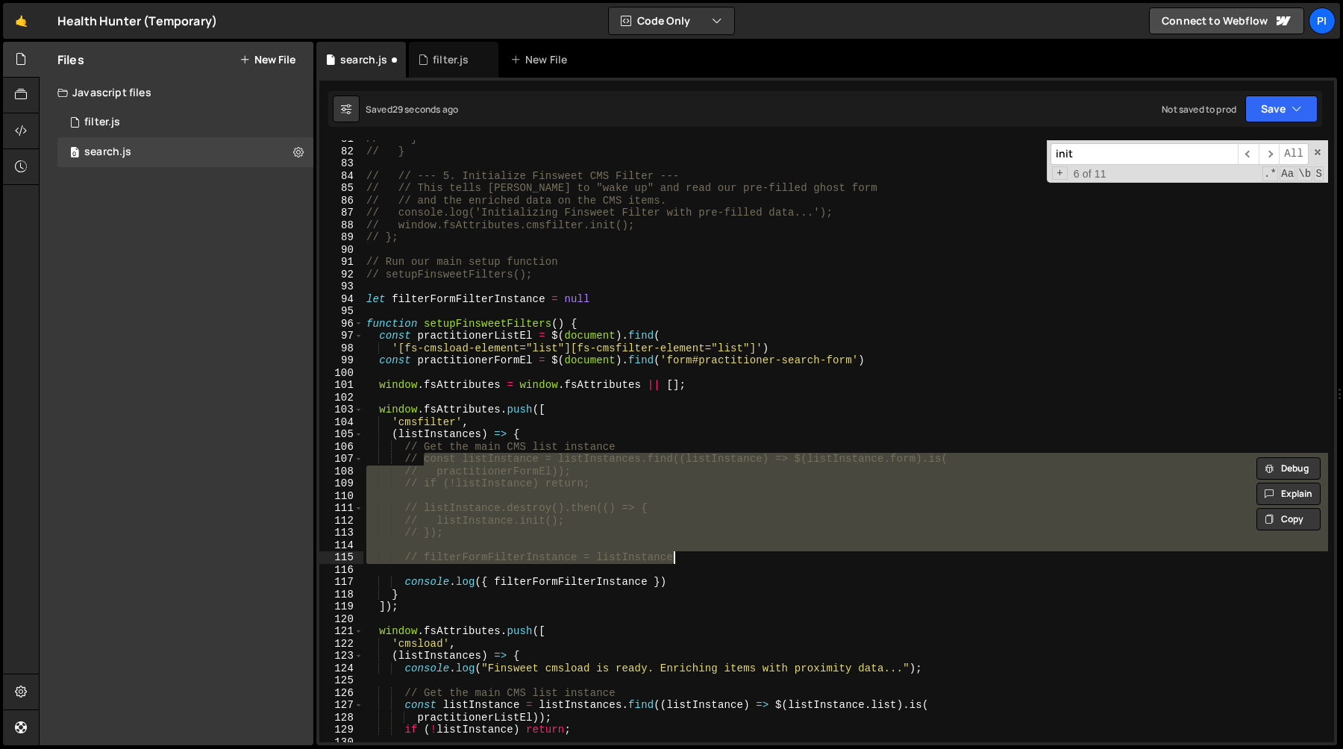
type textarea "// filterFormFilterInstance = listInstance"
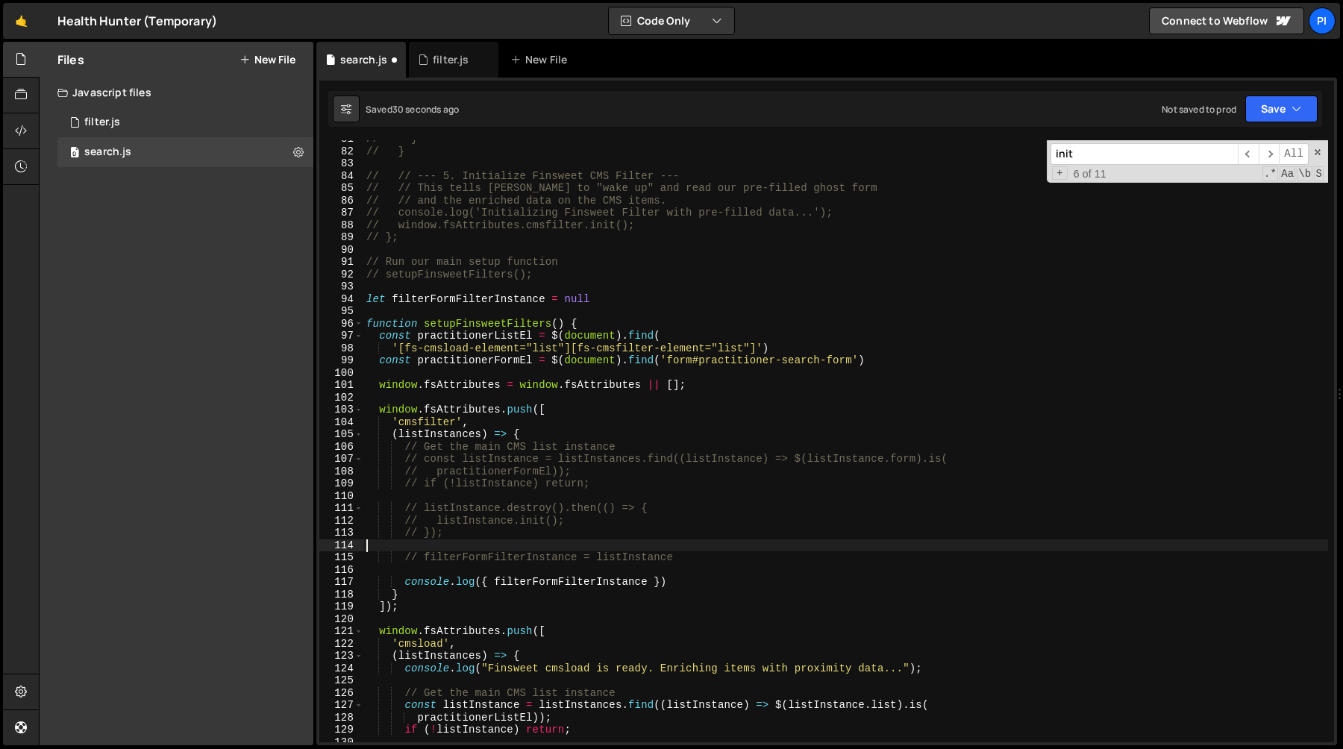
click at [678, 540] on div "// } // } // // --- 5. Initialize Finsweet CMS Filter --- // // This tells Fins…" at bounding box center [845, 446] width 965 height 627
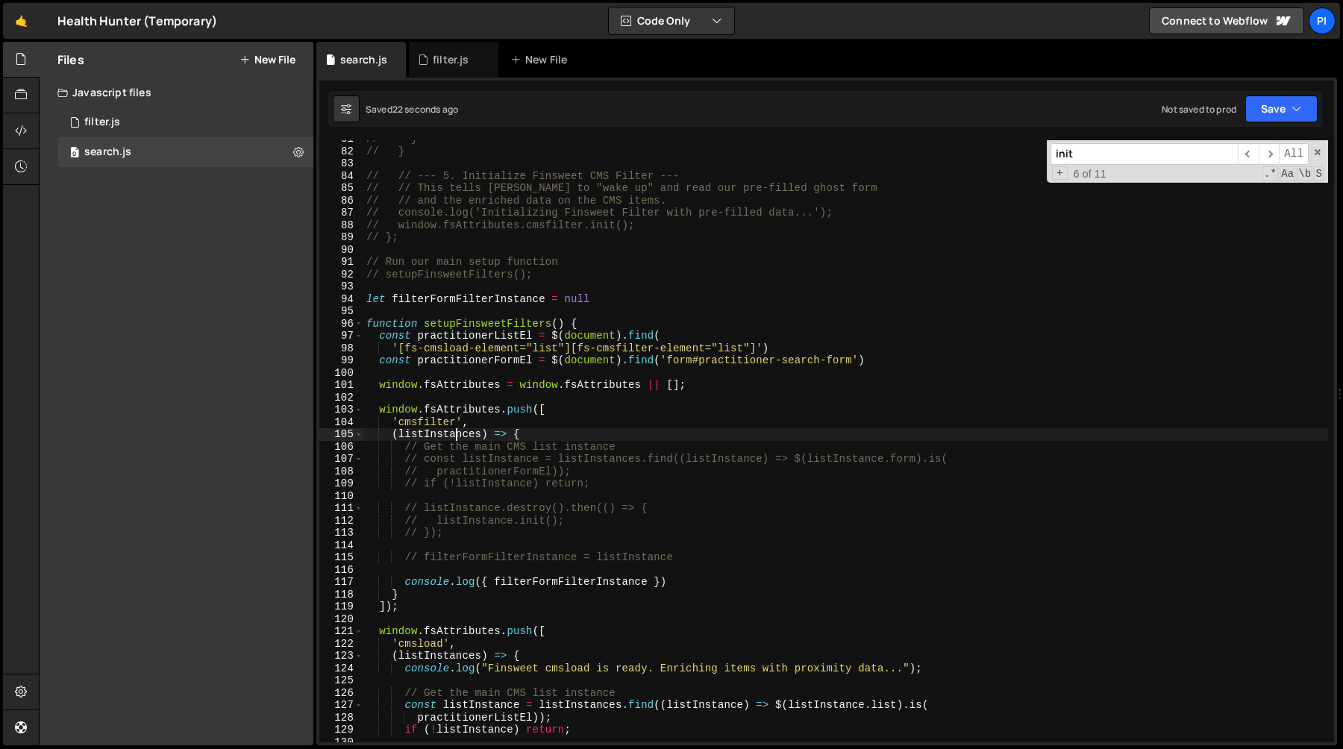
click at [457, 434] on div "// } // } // // --- 5. Initialize Finsweet CMS Filter --- // // This tells Fins…" at bounding box center [845, 446] width 965 height 627
click at [548, 592] on div "// } // } // // --- 5. Initialize Finsweet CMS Filter --- // // This tells Fins…" at bounding box center [845, 446] width 965 height 627
click at [549, 584] on div "// } // } // // --- 5. Initialize Finsweet CMS Filter --- // // This tells Fins…" at bounding box center [845, 446] width 965 height 627
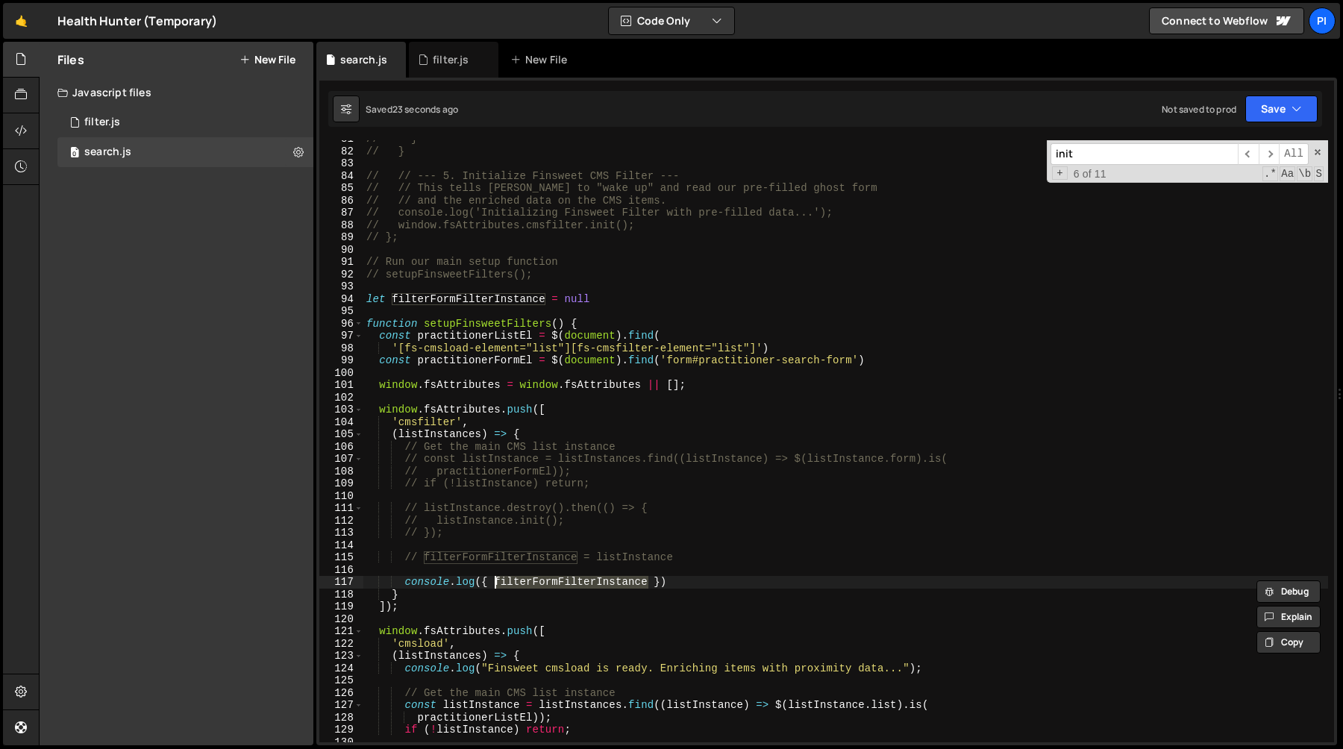
paste textarea "listInstances"
type textarea "console.log({ listInstances })"
click at [592, 500] on div "// } // } // // --- 5. Initialize Finsweet CMS Filter --- // // This tells Fins…" at bounding box center [845, 446] width 965 height 627
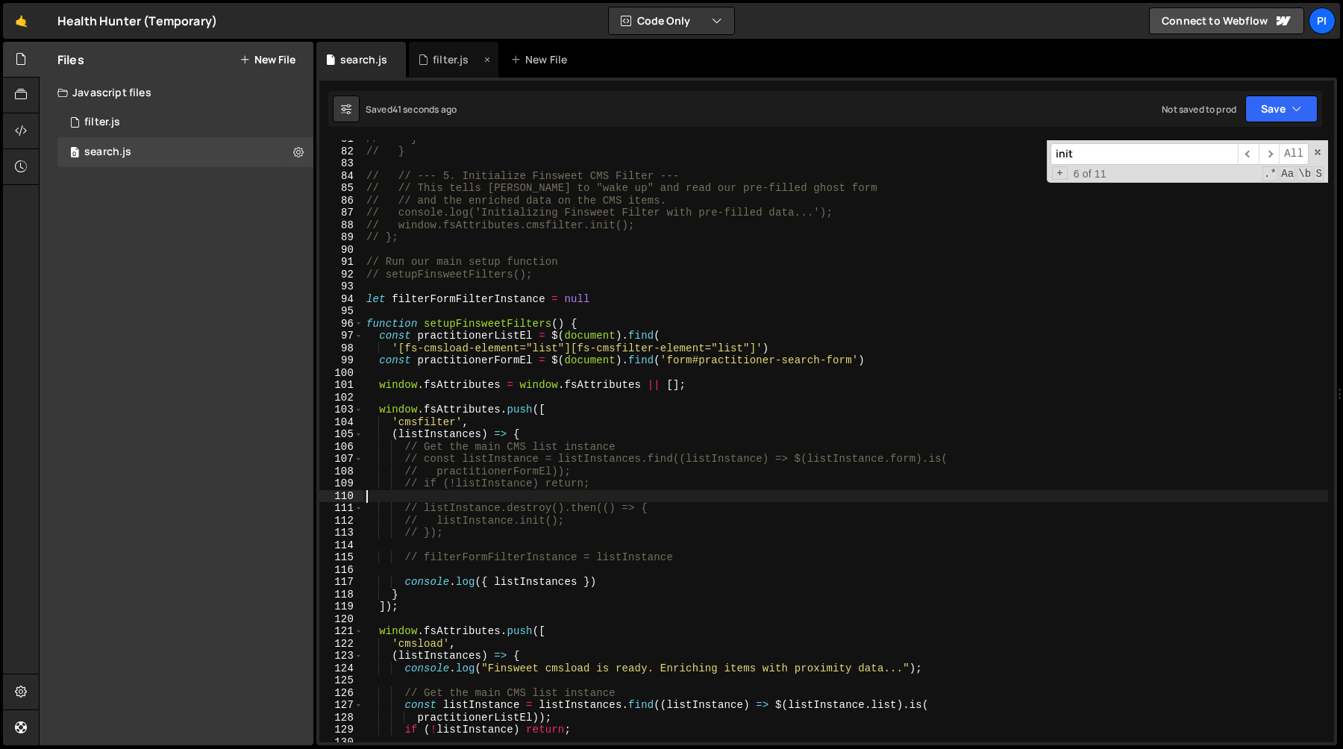
click at [438, 69] on div "filter.js" at bounding box center [454, 60] width 90 height 36
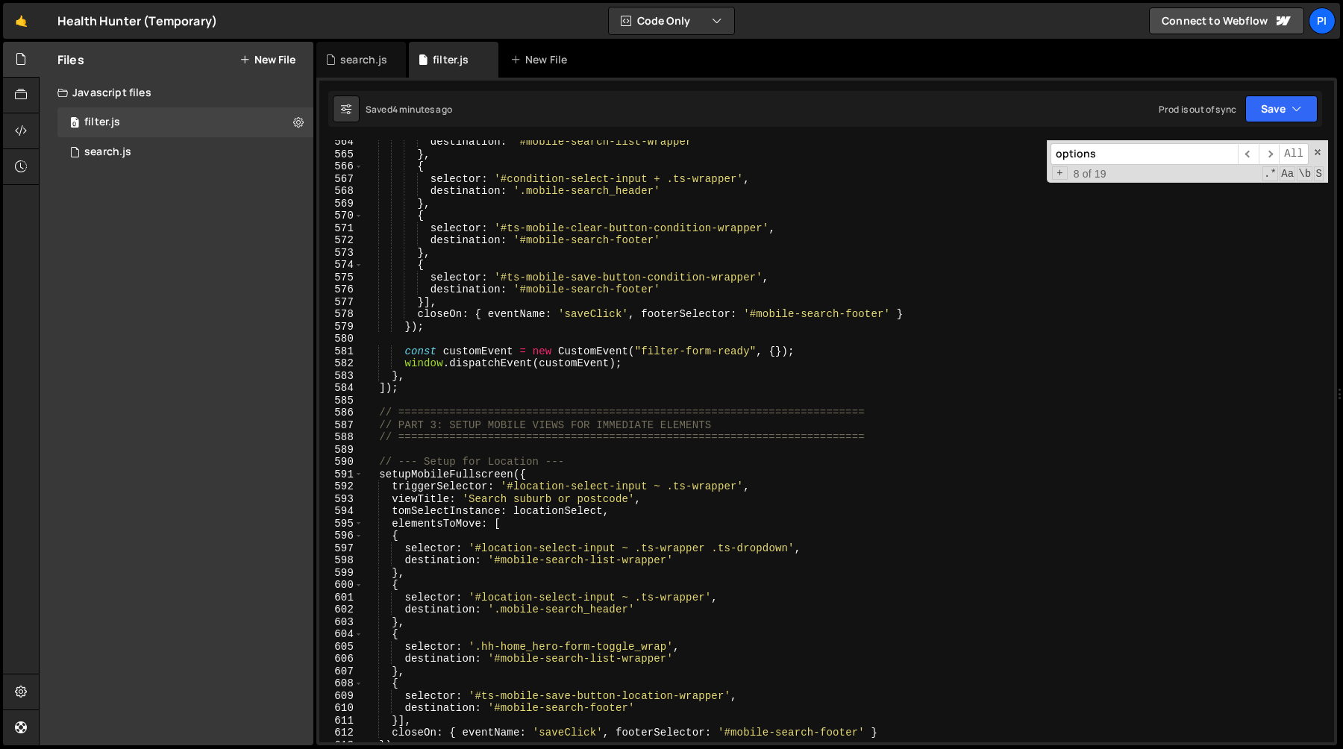
click at [540, 345] on div "destination : '#mobile-search-list-wrapper' } , { selector : '#condition-select…" at bounding box center [845, 449] width 965 height 627
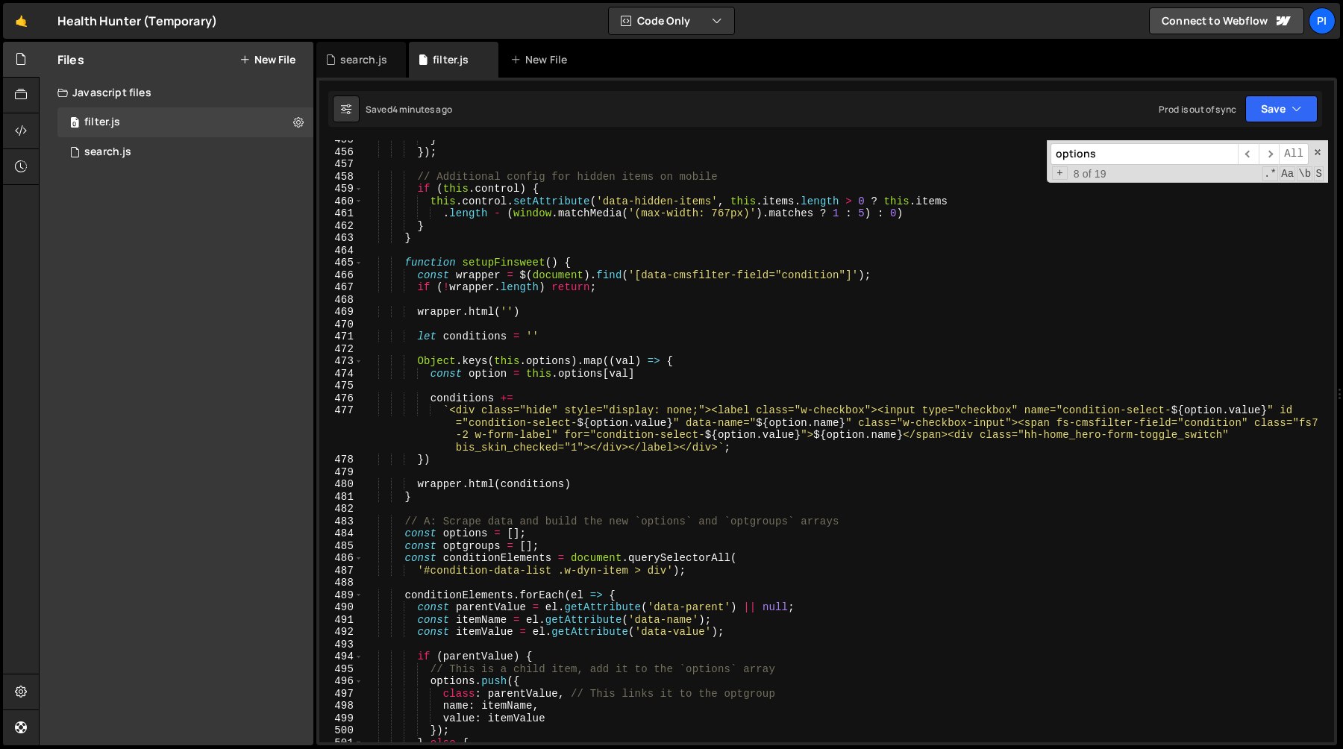
scroll to position [5584, 0]
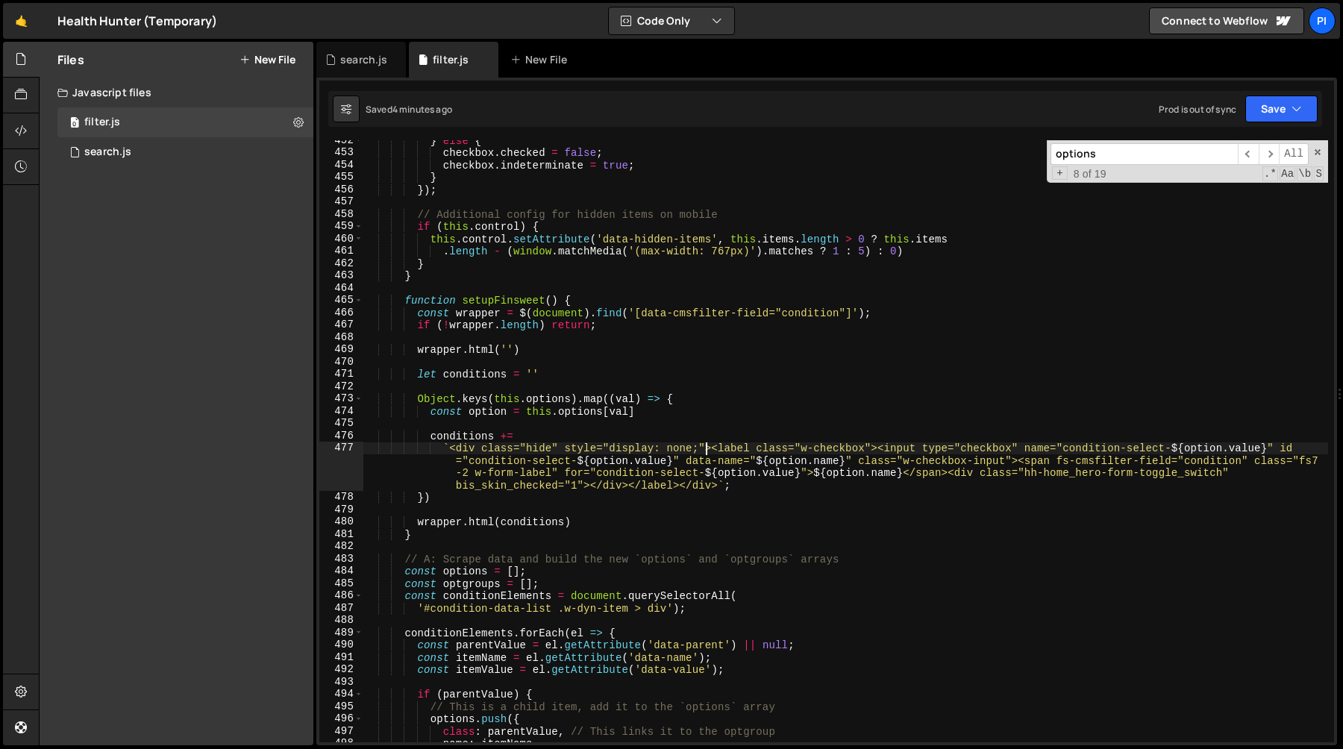
click at [706, 449] on div "} else { checkbox . checked = false ; checkbox . indeterminate = true ; } }) ; …" at bounding box center [845, 447] width 965 height 627
click at [475, 451] on div "} else { checkbox . checked = false ; checkbox . indeterminate = true ; } }) ; …" at bounding box center [845, 447] width 965 height 627
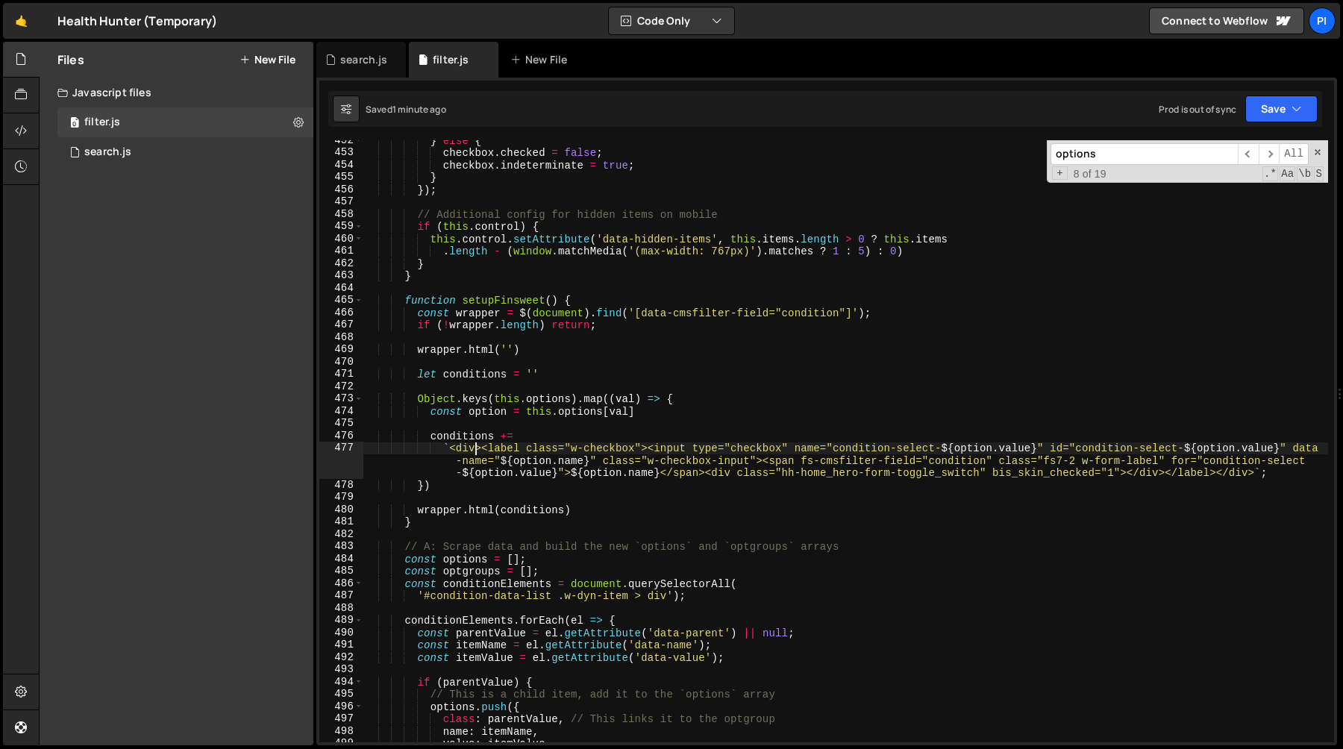
click at [640, 399] on div "} else { checkbox . checked = false ; checkbox . indeterminate = true ; } }) ; …" at bounding box center [845, 447] width 965 height 627
type textarea "Object.keys(this.options).map((val) => {"
click at [345, 68] on div "search.js" at bounding box center [361, 60] width 90 height 36
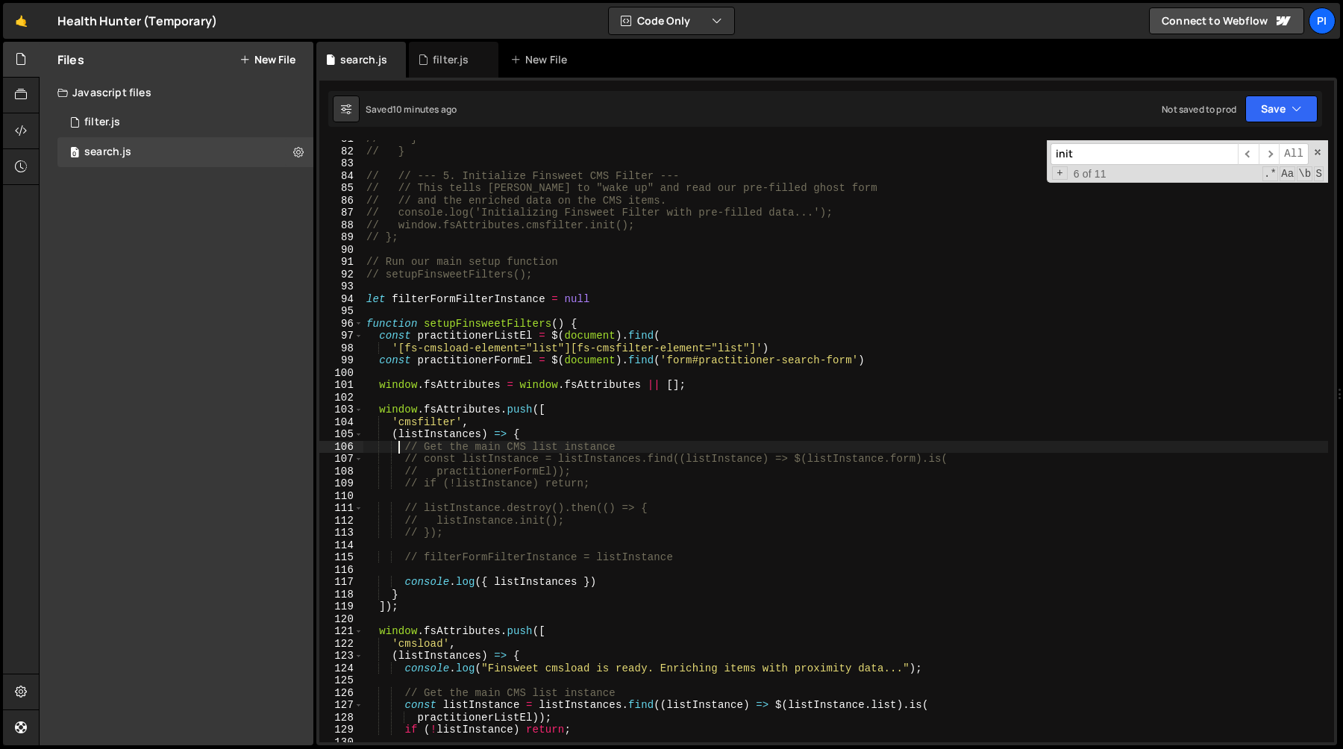
click at [401, 444] on div "// } // } // // --- 5. Initialize Finsweet CMS Filter --- // // This tells Fins…" at bounding box center [845, 446] width 965 height 627
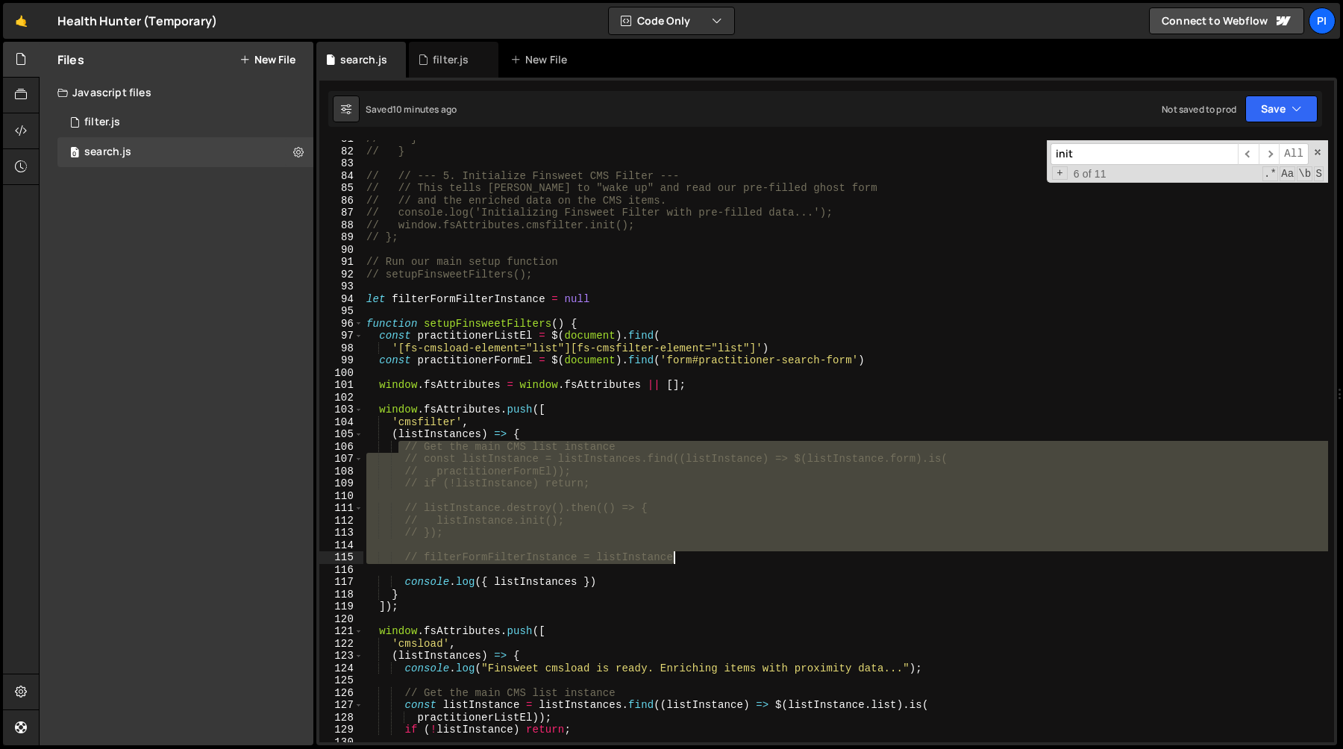
click at [704, 563] on div "// } // } // // --- 5. Initialize Finsweet CMS Filter --- // // This tells Fins…" at bounding box center [845, 446] width 965 height 627
click at [703, 572] on div "// } // } // // --- 5. Initialize Finsweet CMS Filter --- // // This tells Fins…" at bounding box center [845, 446] width 965 height 627
type textarea "// filterFormFilterInstance = listInstance"
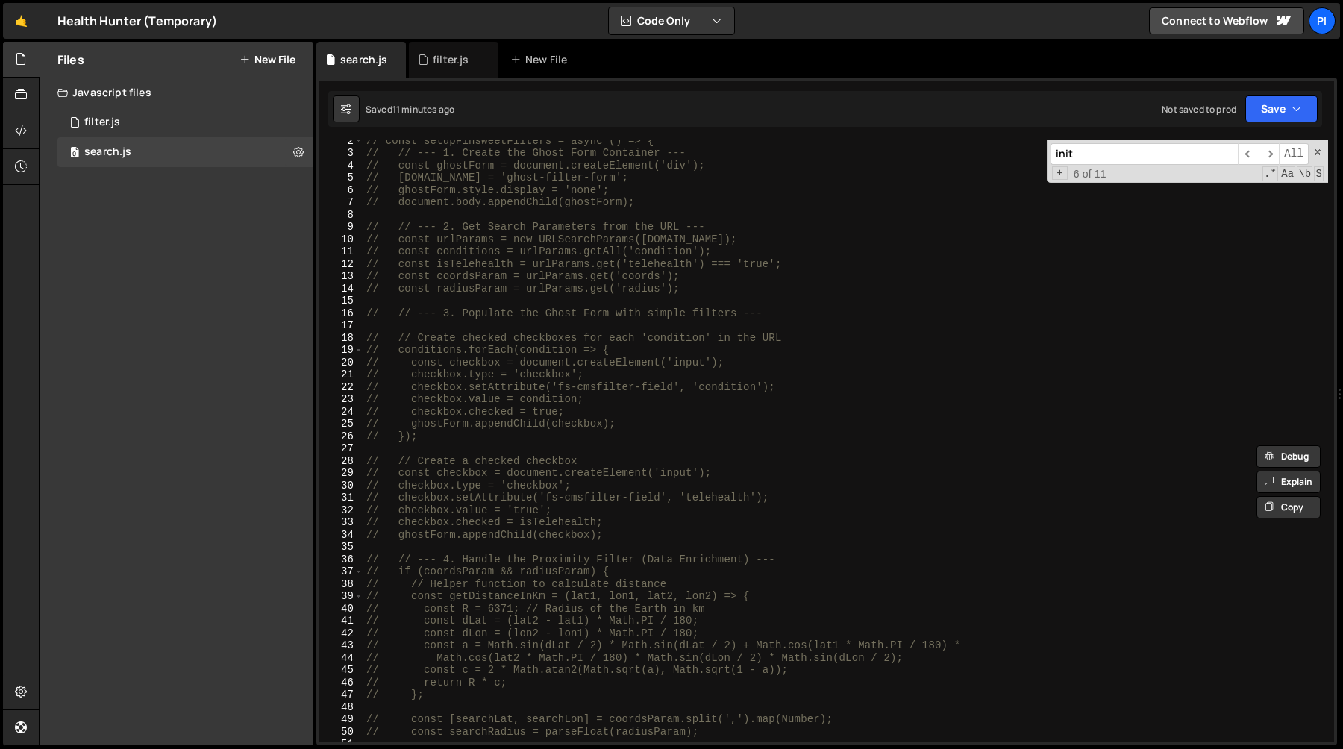
scroll to position [0, 0]
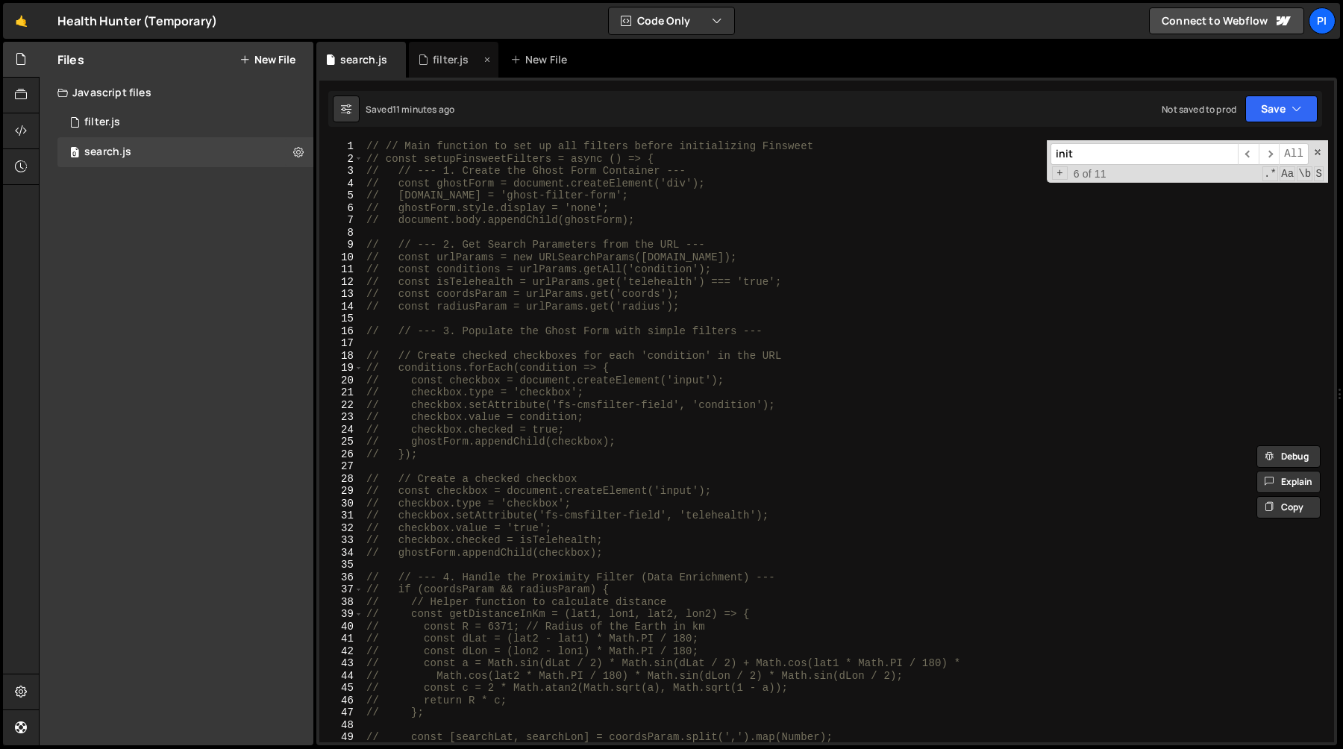
click at [434, 46] on div "filter.js" at bounding box center [454, 60] width 90 height 36
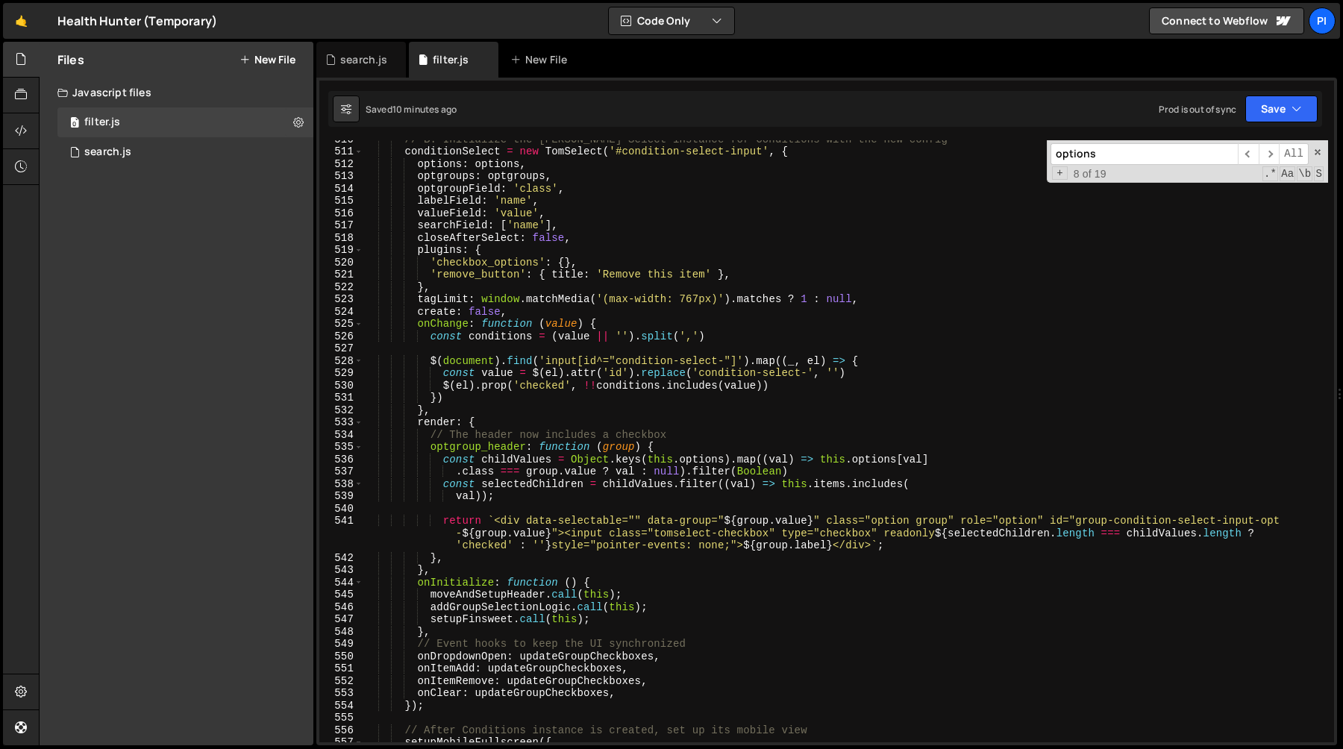
scroll to position [6308, 0]
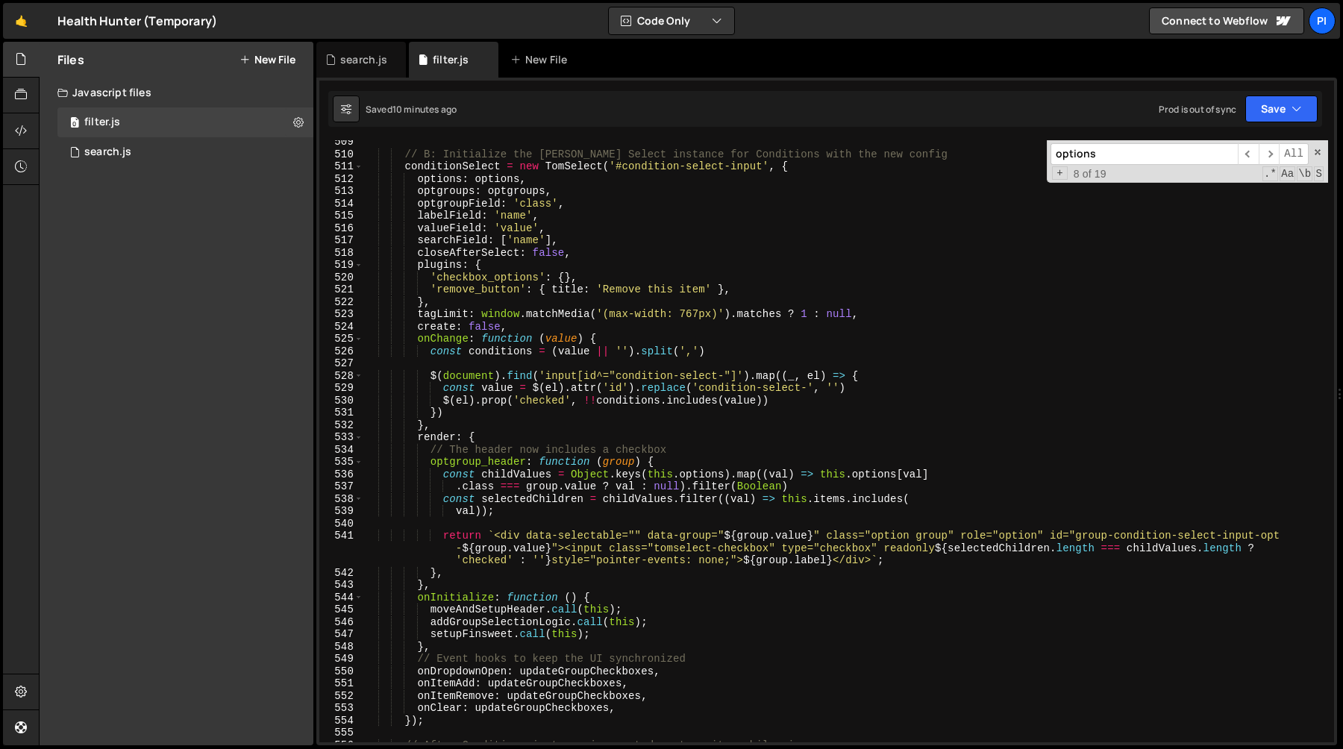
click at [431, 376] on div "// B: Initialize the [PERSON_NAME] Select instance for Conditions with the new …" at bounding box center [845, 449] width 965 height 627
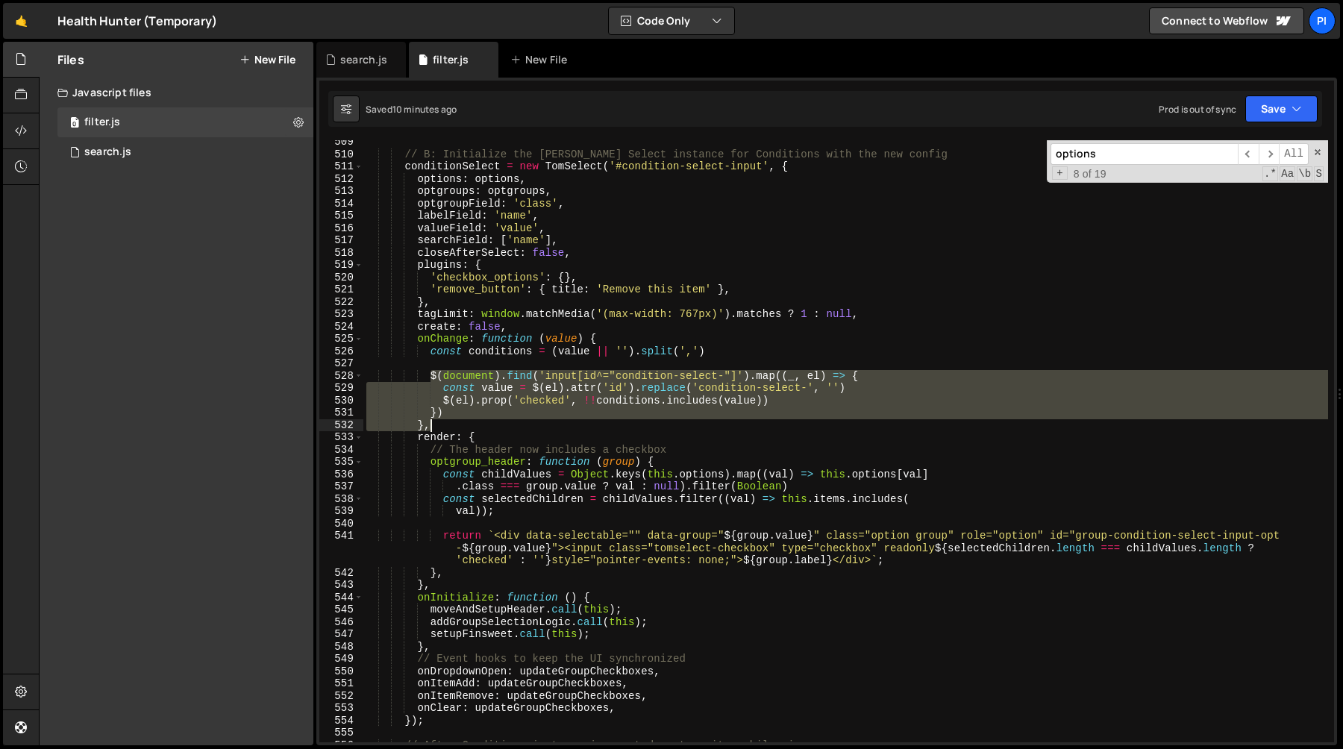
click at [465, 421] on div "// B: Initialize the [PERSON_NAME] Select instance for Conditions with the new …" at bounding box center [845, 449] width 965 height 627
click at [466, 411] on div "// B: Initialize the [PERSON_NAME] Select instance for Conditions with the new …" at bounding box center [845, 441] width 965 height 602
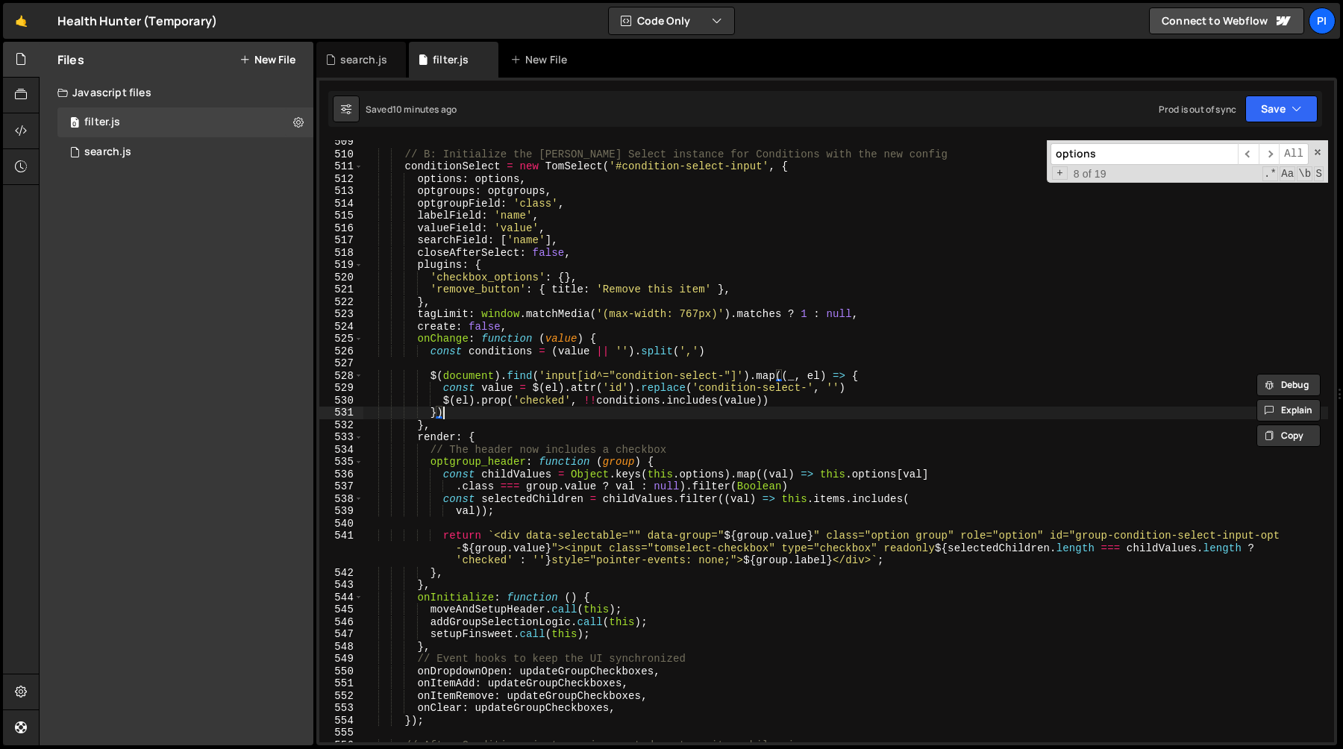
click at [479, 410] on div "// B: Initialize the [PERSON_NAME] Select instance for Conditions with the new …" at bounding box center [845, 449] width 965 height 627
click at [875, 376] on div "// B: Initialize the [PERSON_NAME] Select instance for Conditions with the new …" at bounding box center [845, 449] width 965 height 627
type textarea "$(document).find('input[id^="condition-select-"]').map((_, el) => {"
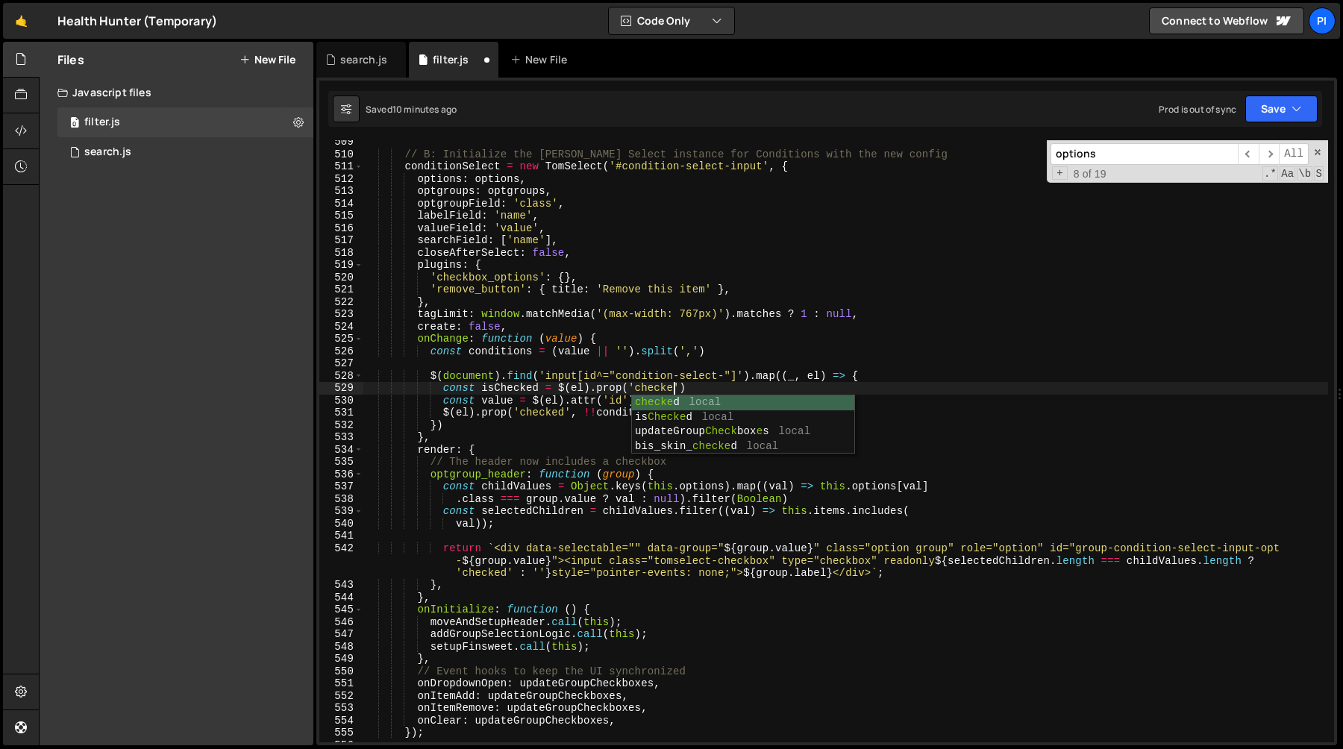
scroll to position [0, 22]
type textarea "const isChecked = $(el).prop('checked')"
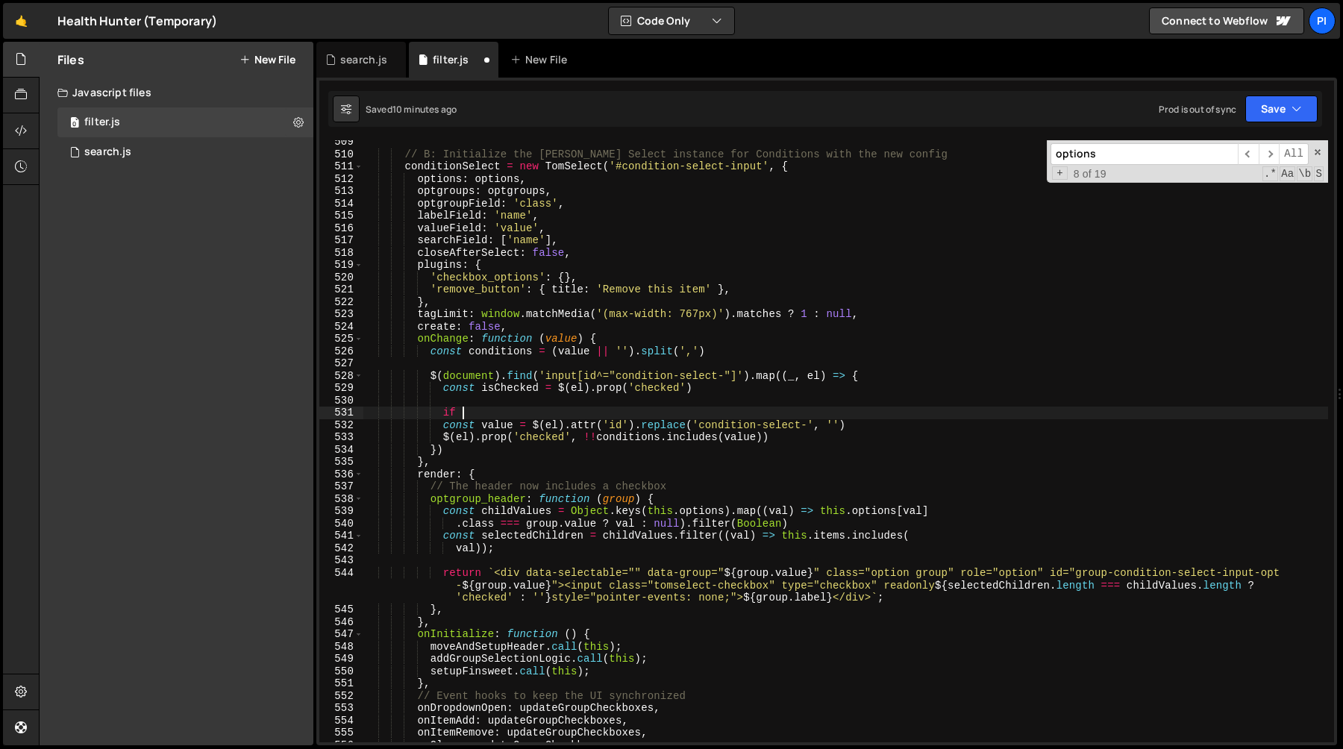
scroll to position [0, 5]
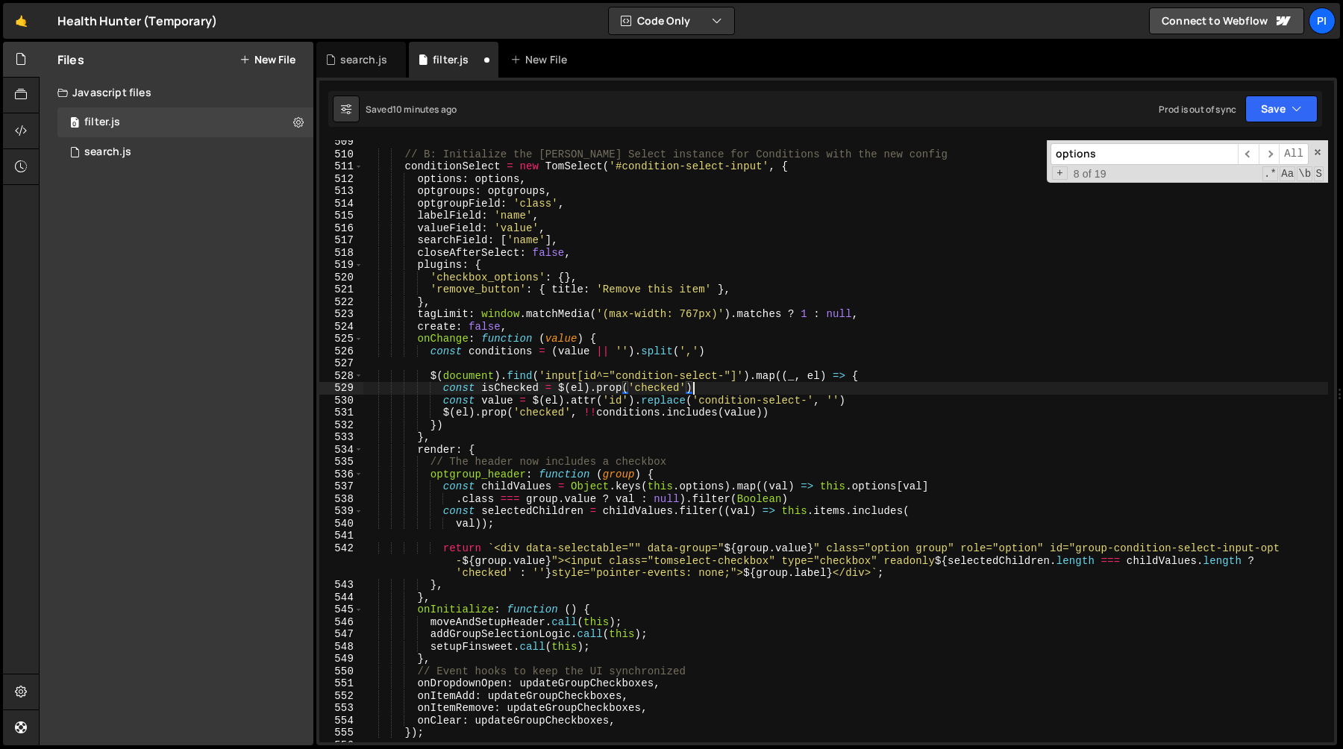
click at [857, 406] on div "// B: Initialize the [PERSON_NAME] Select instance for Conditions with the new …" at bounding box center [845, 449] width 965 height 627
click at [585, 413] on div "// B: Initialize the [PERSON_NAME] Select instance for Conditions with the new …" at bounding box center [845, 449] width 965 height 627
click at [763, 413] on div "// B: Initialize the [PERSON_NAME] Select instance for Conditions with the new …" at bounding box center [845, 449] width 965 height 627
click at [747, 395] on div "// B: Initialize the [PERSON_NAME] Select instance for Conditions with the new …" at bounding box center [845, 449] width 965 height 627
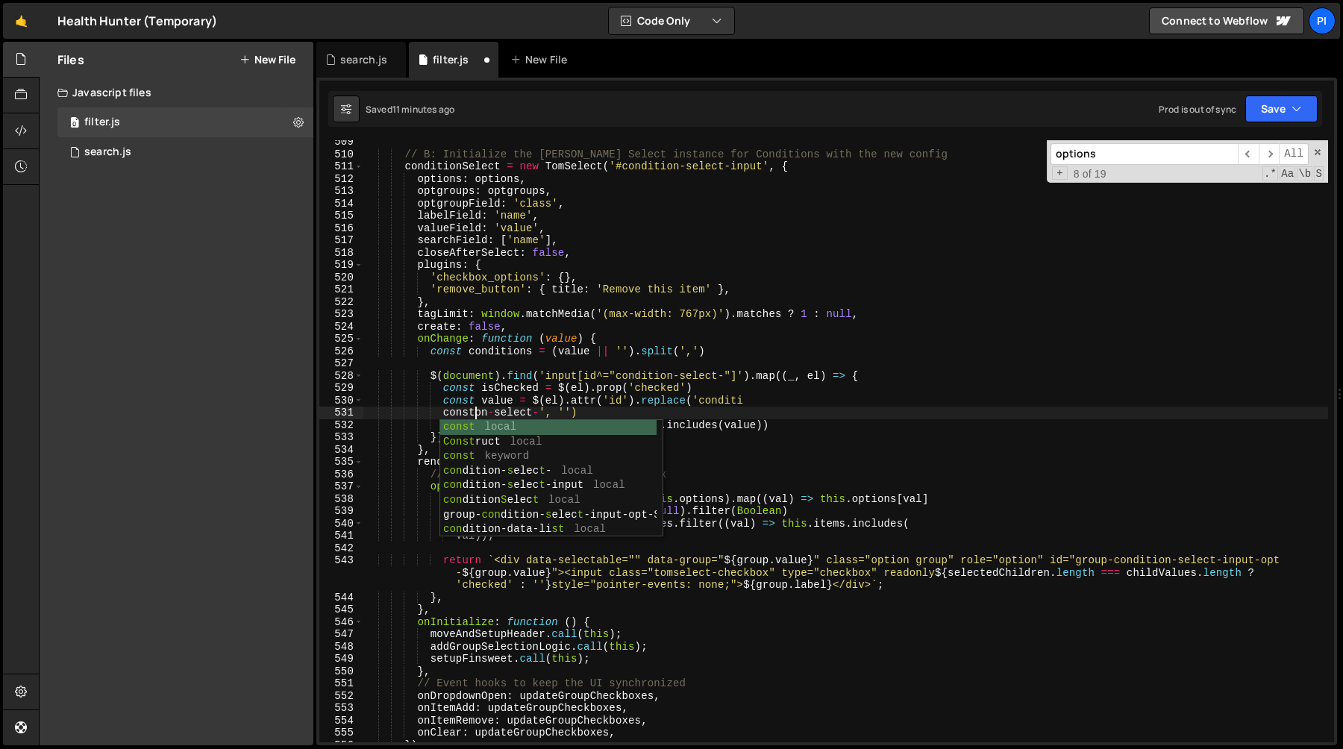
scroll to position [0, 7]
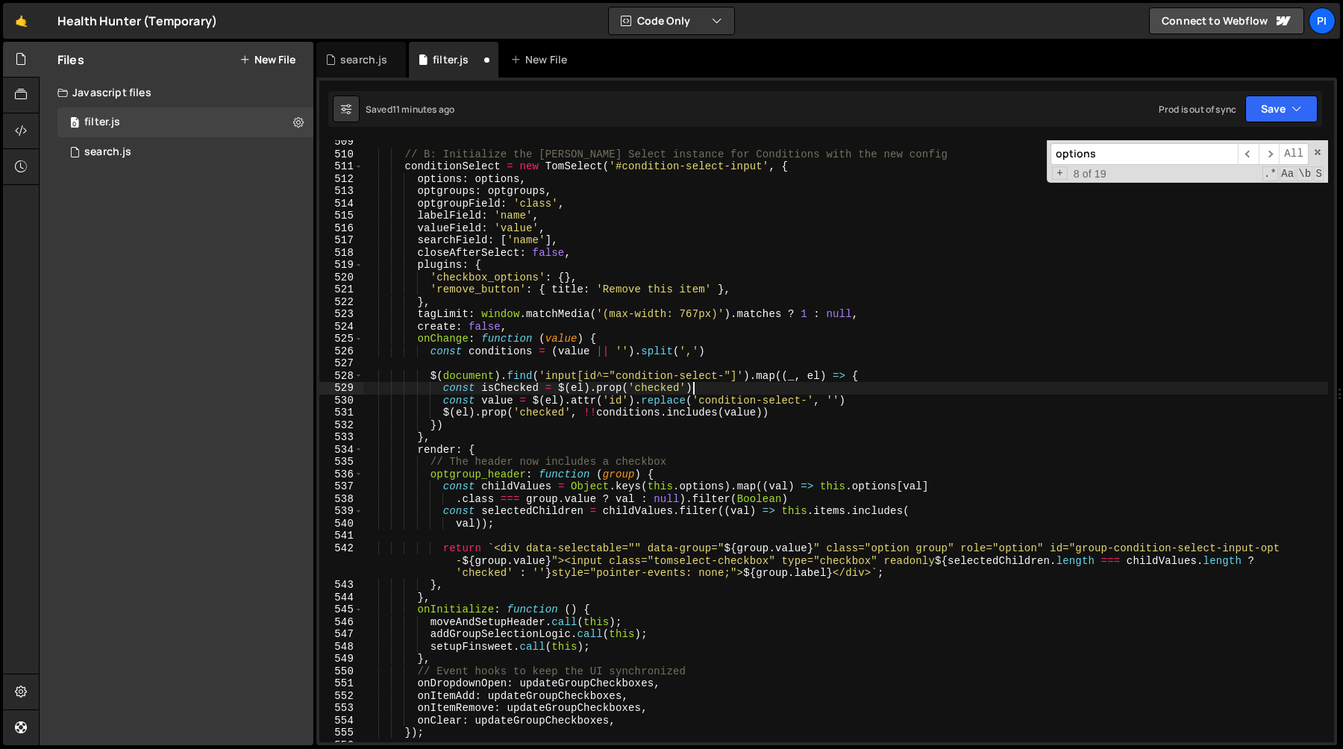
click at [729, 390] on div "// B: Initialize the [PERSON_NAME] Select instance for Conditions with the new …" at bounding box center [845, 449] width 965 height 627
type textarea "const isChecked = $(el).prop('checked')"
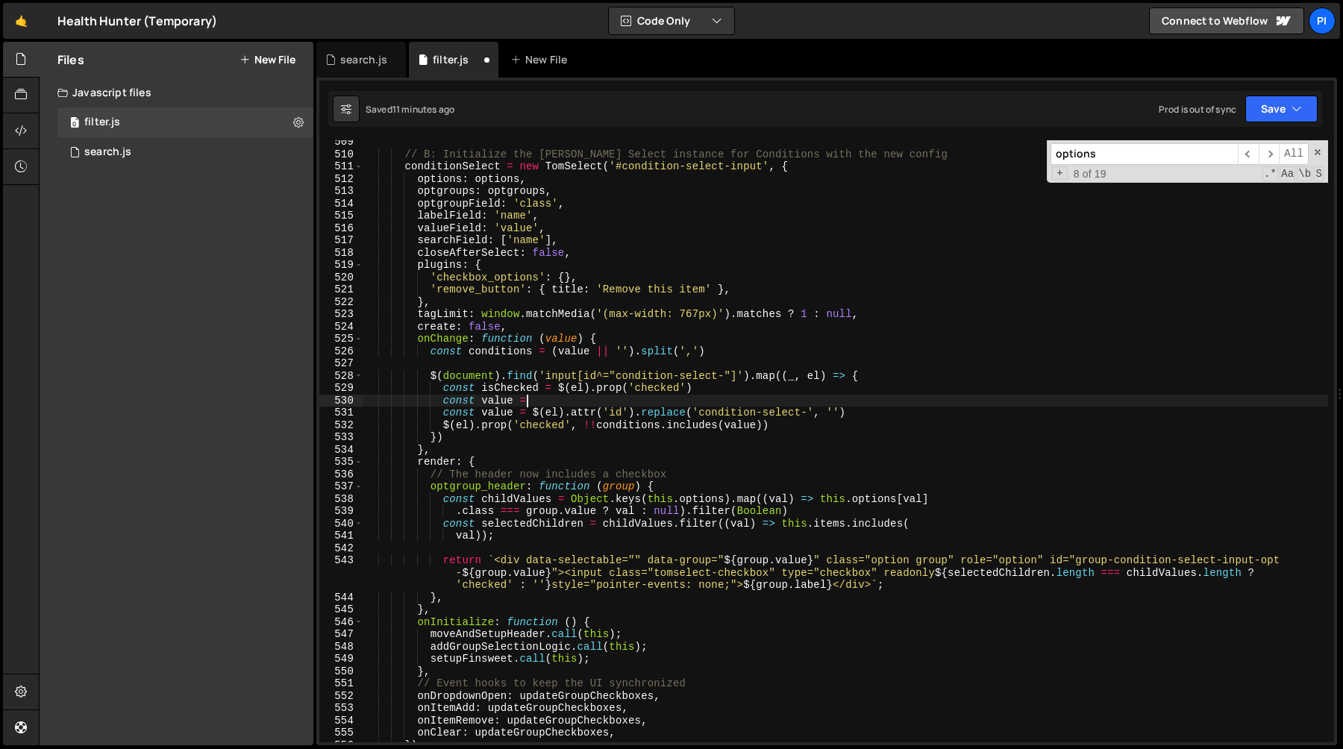
scroll to position [0, 10]
paste textarea "!!conditions.includes(value)"
click at [491, 401] on div "// B: Initialize the [PERSON_NAME] Select instance for Conditions with the new …" at bounding box center [845, 449] width 965 height 627
click at [719, 401] on div "// B: Initialize the [PERSON_NAME] Select instance for Conditions with the new …" at bounding box center [845, 449] width 965 height 627
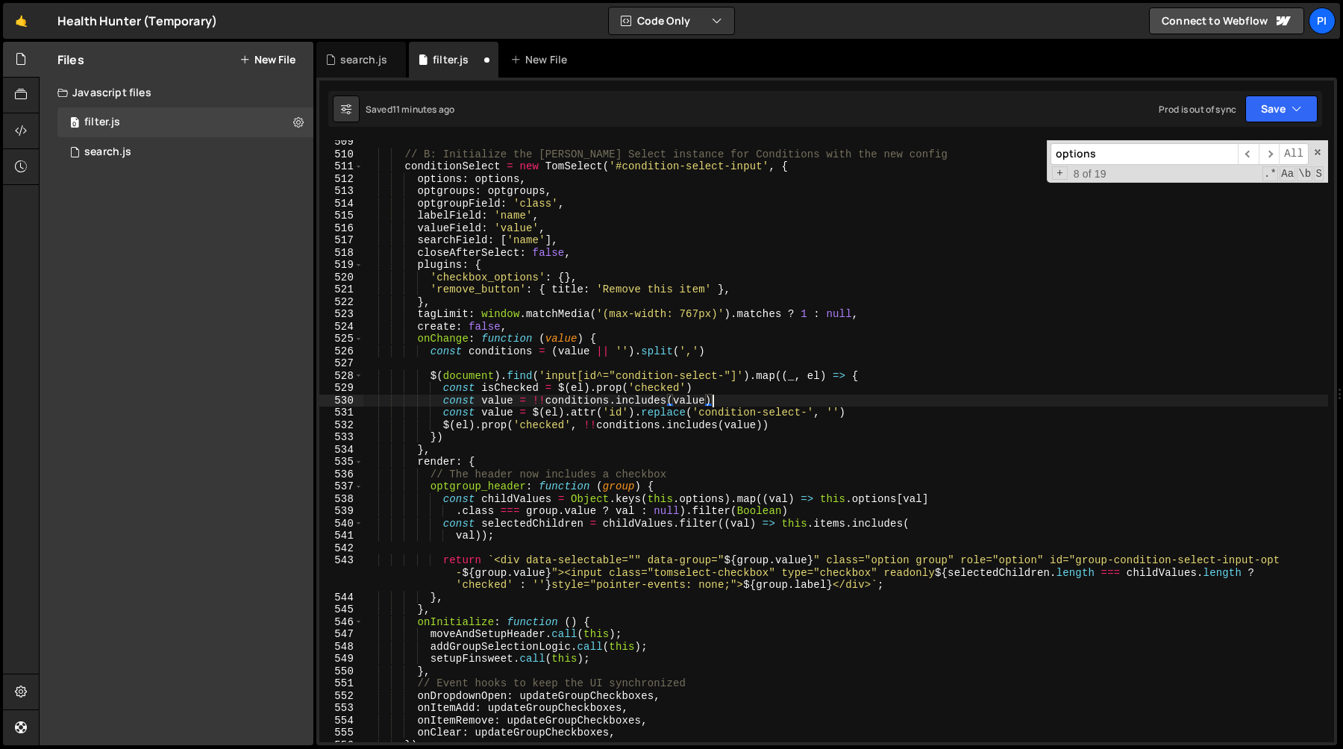
click at [707, 410] on div "// B: Initialize the [PERSON_NAME] Select instance for Conditions with the new …" at bounding box center [845, 449] width 965 height 627
click at [698, 400] on div "// B: Initialize the [PERSON_NAME] Select instance for Conditions with the new …" at bounding box center [845, 449] width 965 height 627
click at [505, 404] on div "// B: Initialize the [PERSON_NAME] Select instance for Conditions with the new …" at bounding box center [845, 449] width 965 height 627
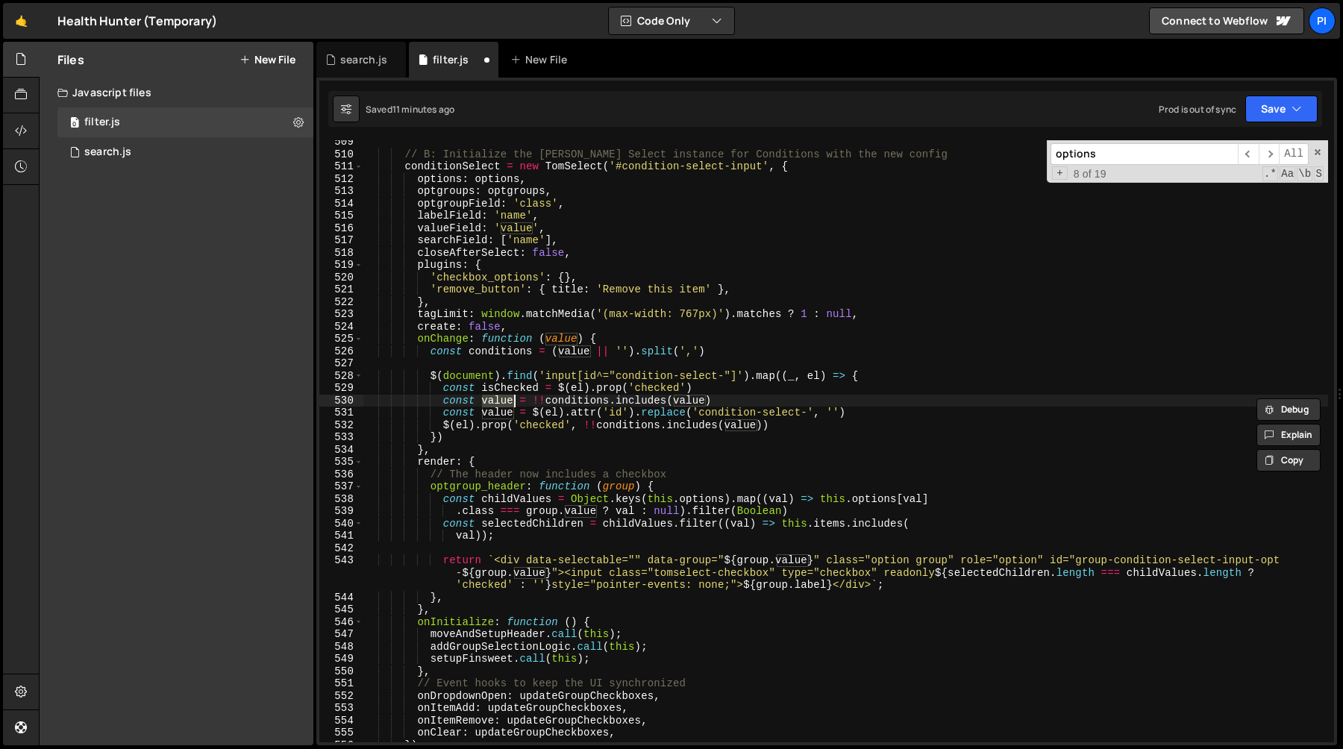
click at [737, 400] on div "// B: Initialize the [PERSON_NAME] Select instance for Conditions with the new …" at bounding box center [845, 449] width 965 height 627
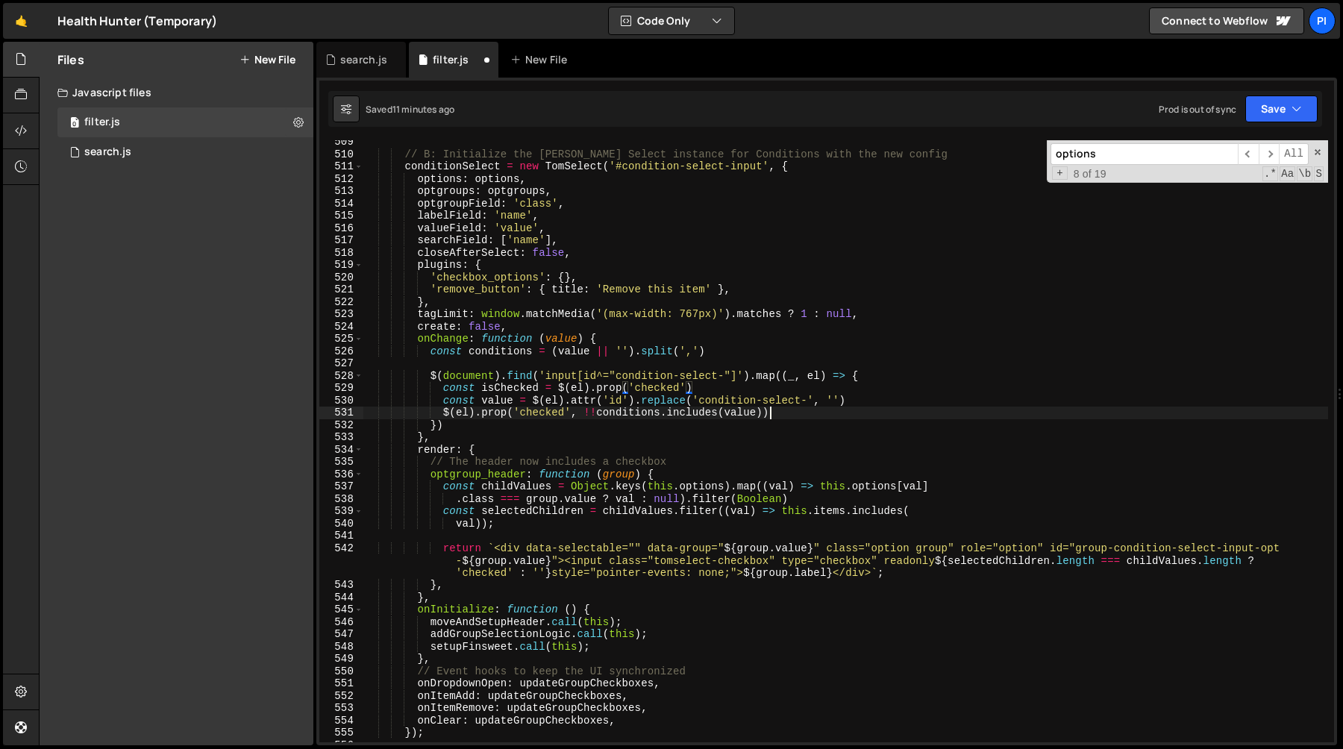
click at [797, 416] on div "// B: Initialize the [PERSON_NAME] Select instance for Conditions with the new …" at bounding box center [845, 449] width 965 height 627
type textarea "$(el).prop('checked', !!conditions.includes(value))"
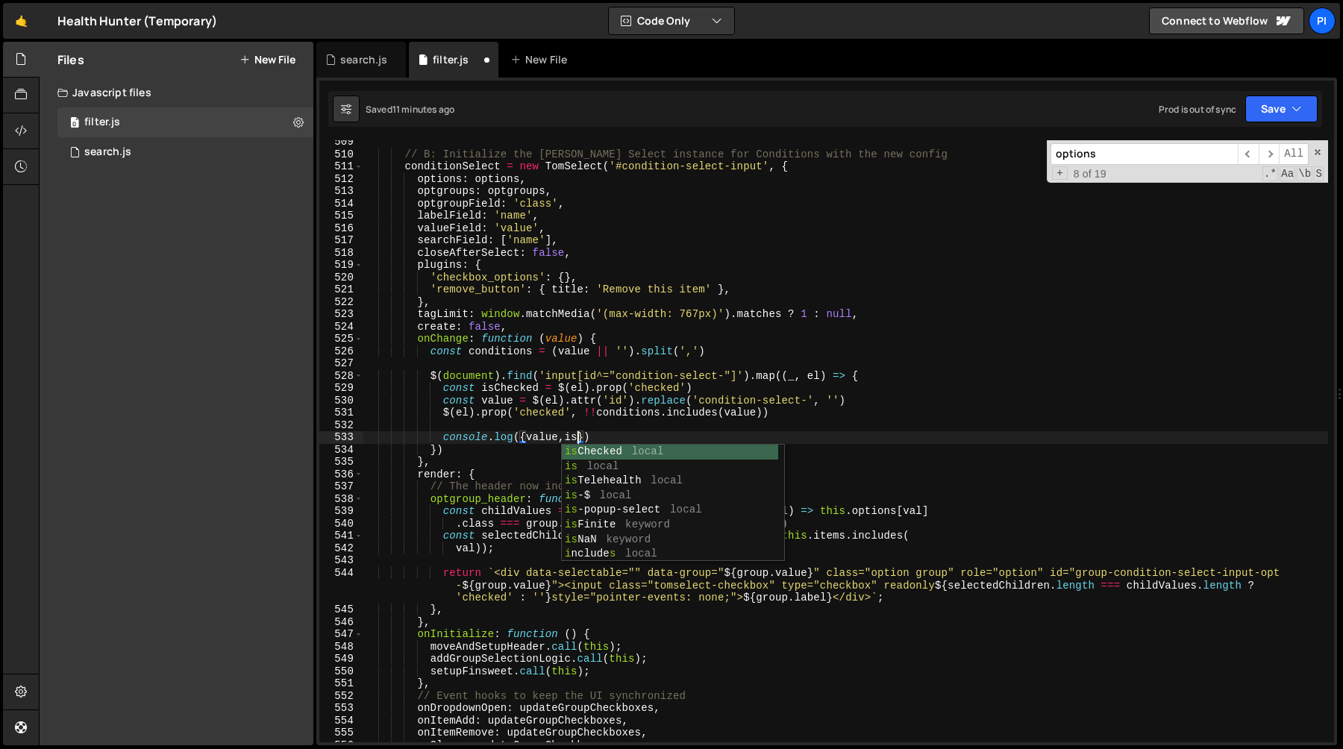
scroll to position [0, 15]
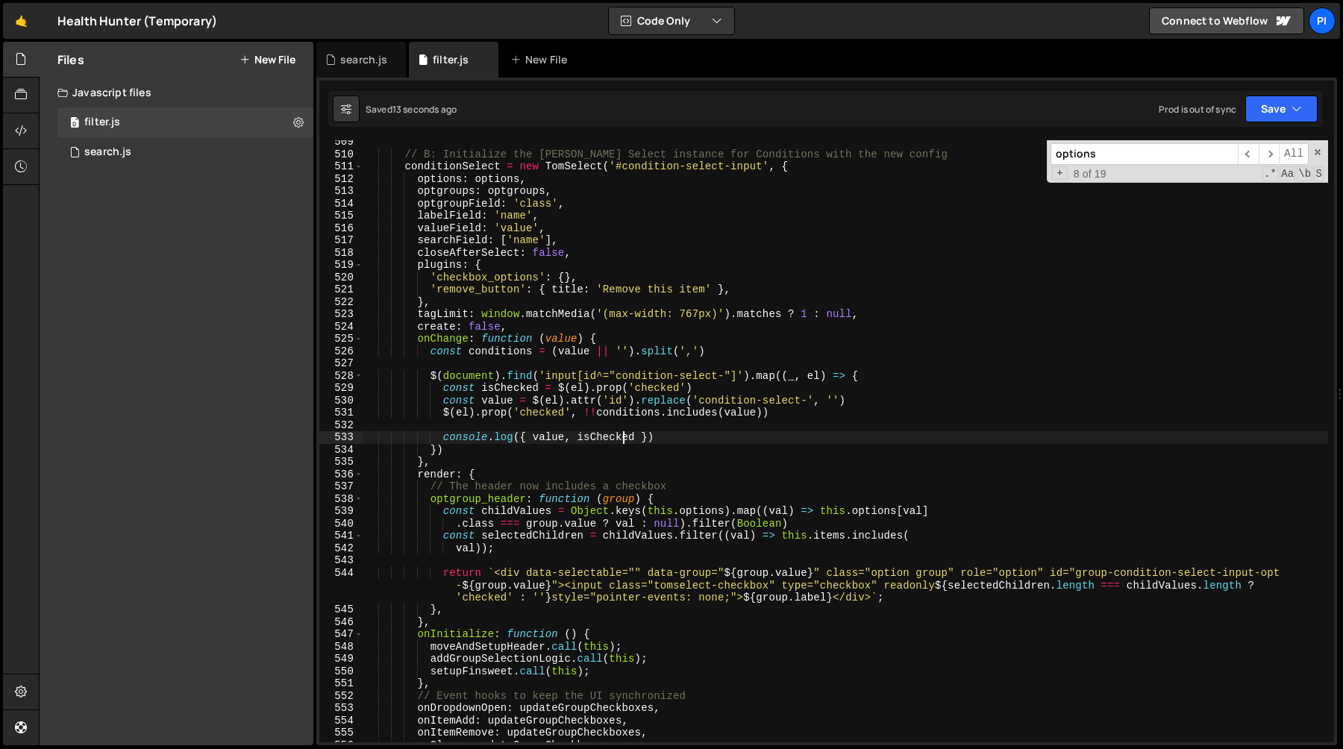
click at [563, 336] on div "// B: Initialize the [PERSON_NAME] Select instance for Conditions with the new …" at bounding box center [845, 449] width 965 height 627
type textarea "onChange: function (value) {"
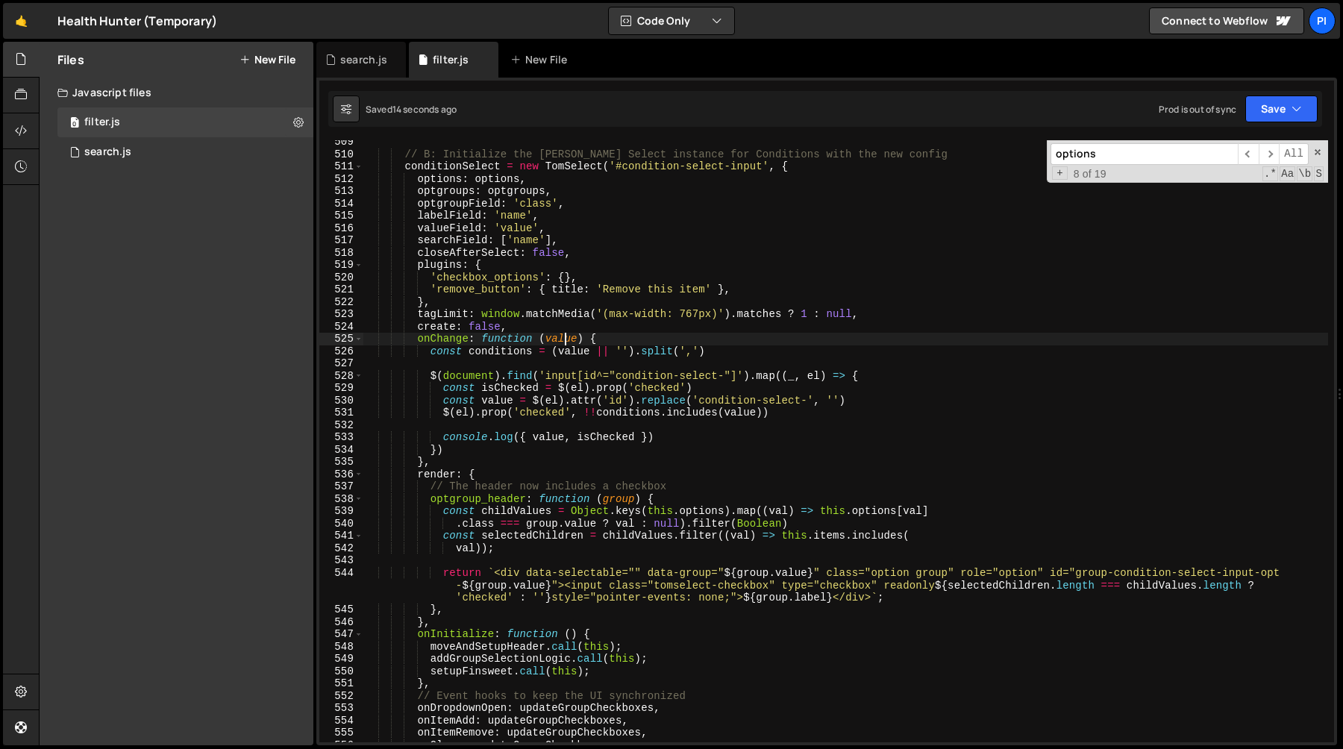
click at [563, 336] on div "// B: Initialize the [PERSON_NAME] Select instance for Conditions with the new …" at bounding box center [845, 449] width 965 height 627
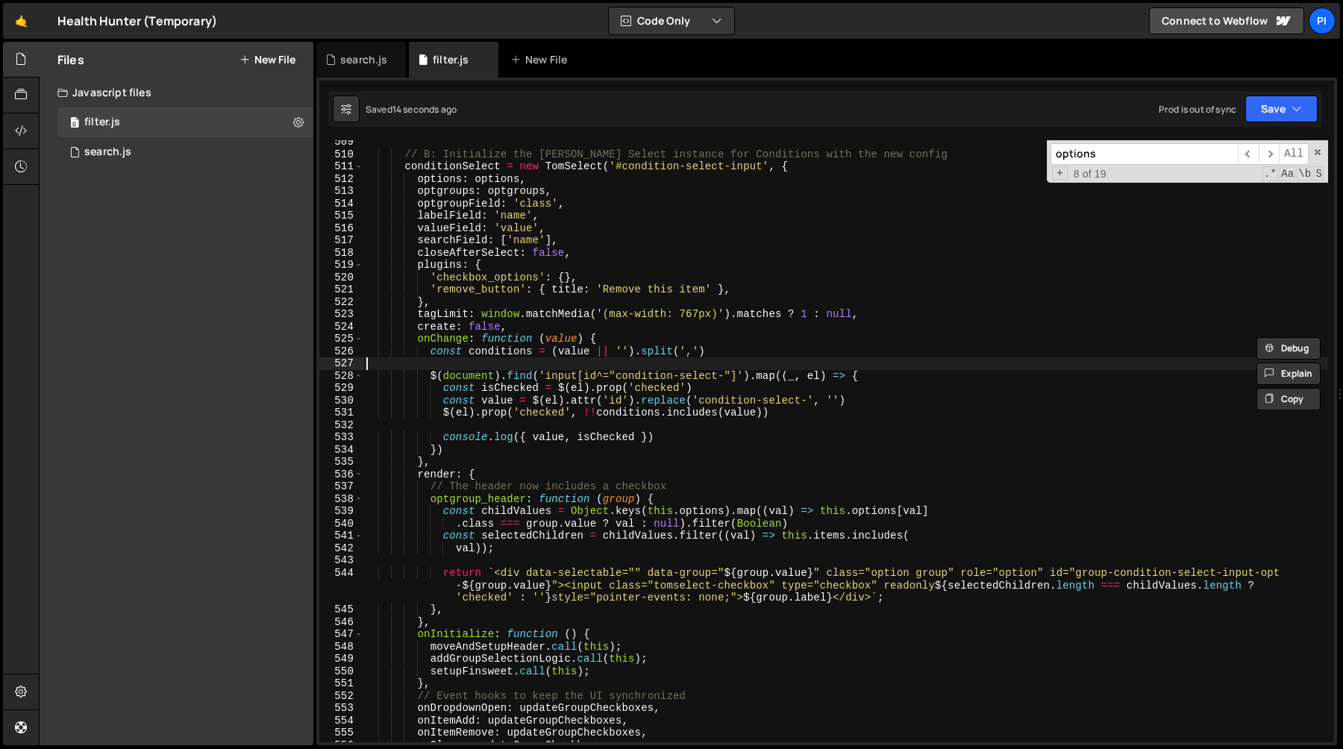
click at [571, 357] on div "// B: Initialize the [PERSON_NAME] Select instance for Conditions with the new …" at bounding box center [845, 449] width 965 height 627
click at [571, 350] on div "// B: Initialize the [PERSON_NAME] Select instance for Conditions with the new …" at bounding box center [845, 449] width 965 height 627
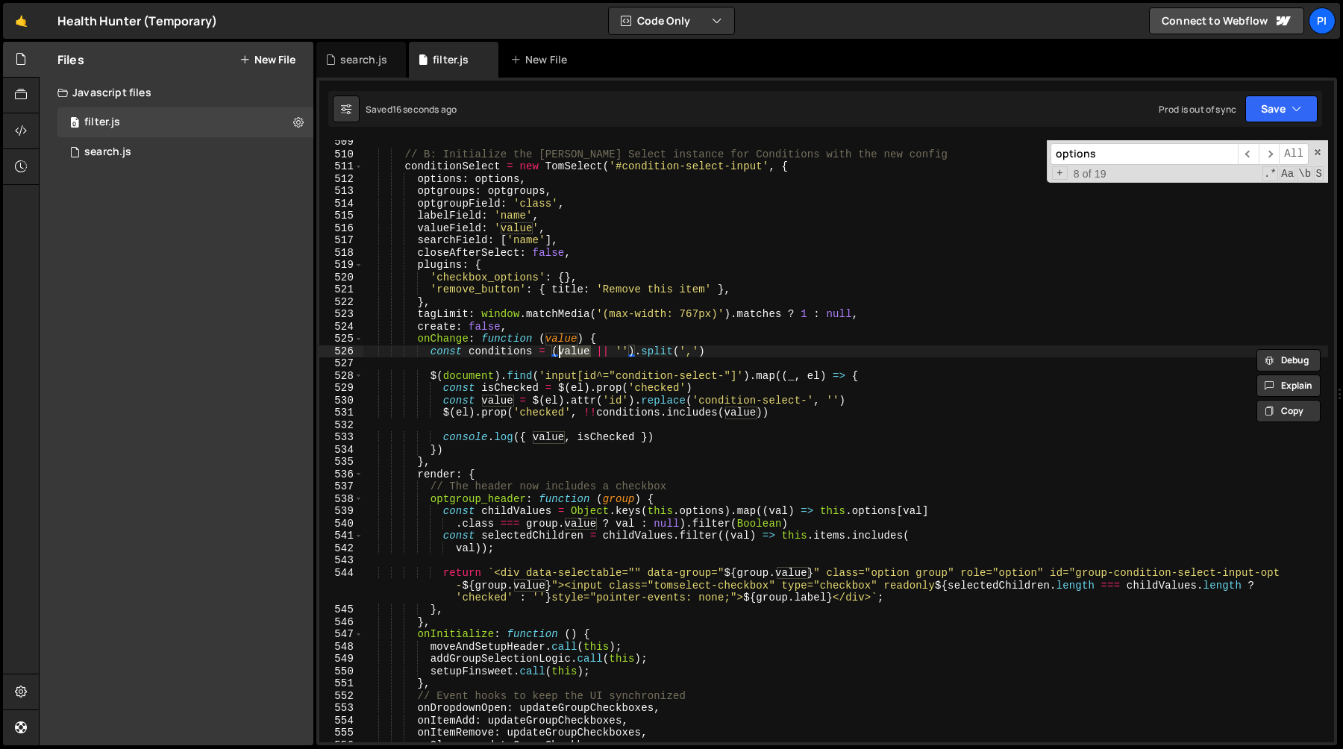
click at [492, 350] on div "// B: Initialize the [PERSON_NAME] Select instance for Conditions with the new …" at bounding box center [845, 449] width 965 height 627
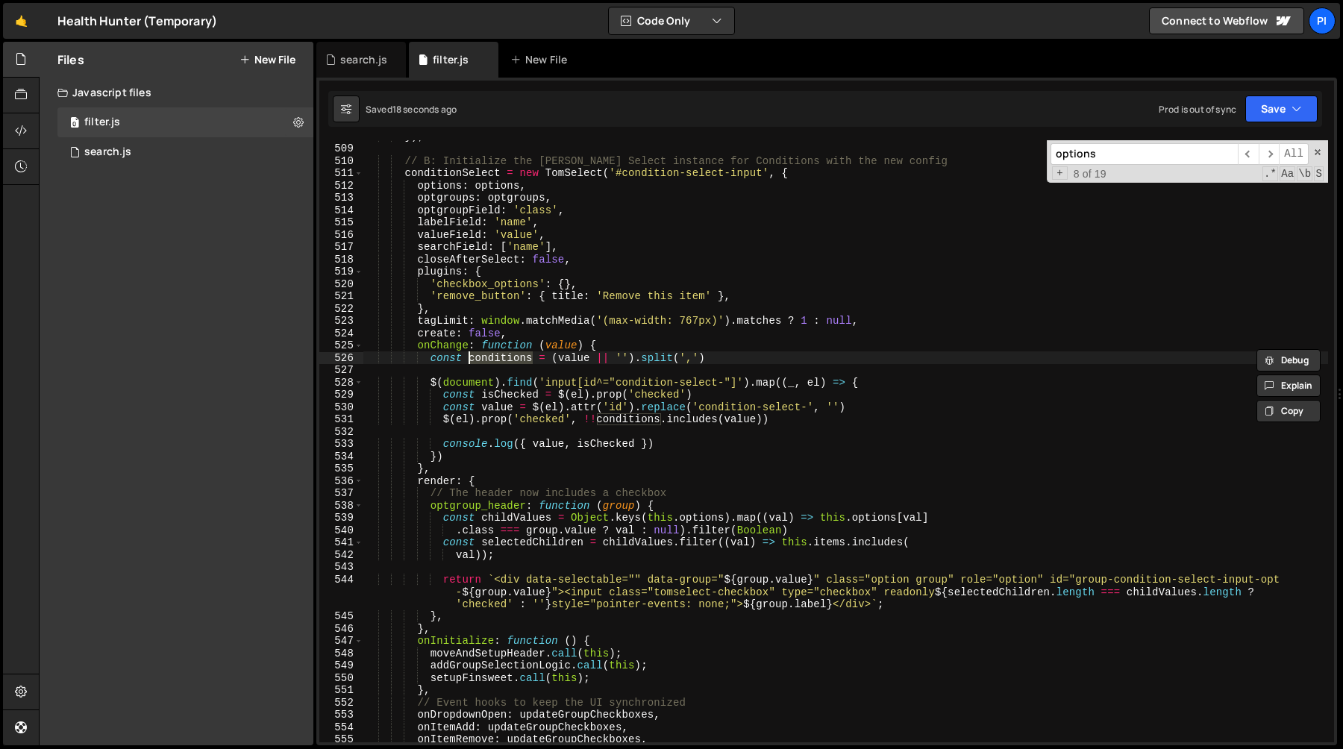
scroll to position [6295, 0]
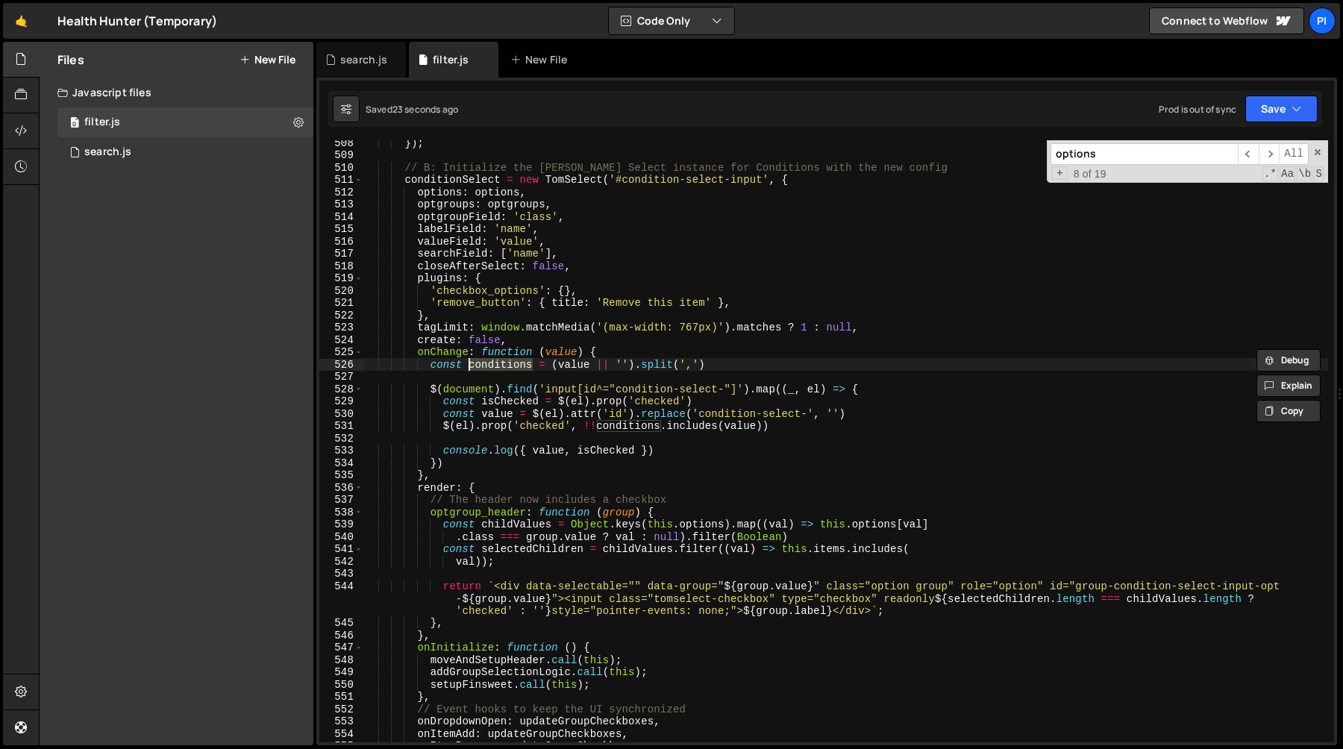
click at [750, 425] on div "}) ; // B: Initialize the [PERSON_NAME] Select instance for Conditions with the…" at bounding box center [845, 450] width 965 height 627
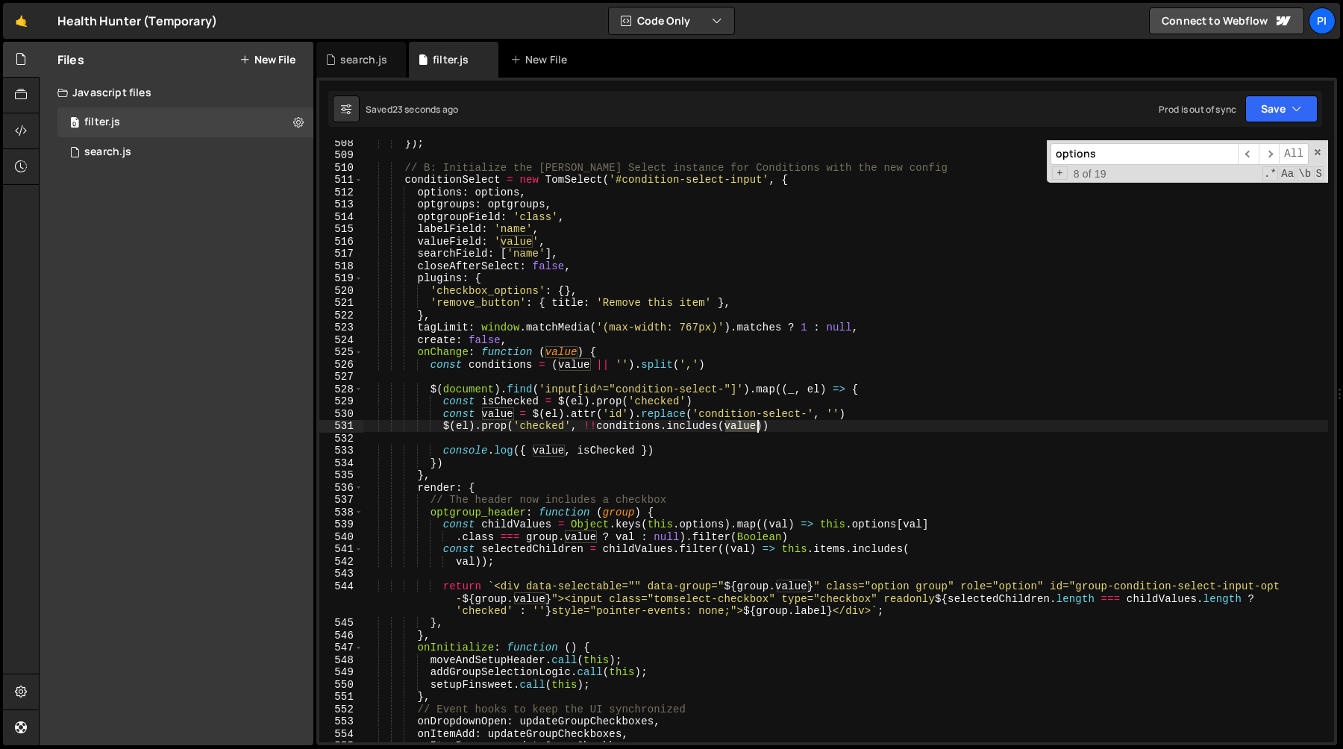
click at [750, 425] on div "}) ; // B: Initialize the [PERSON_NAME] Select instance for Conditions with the…" at bounding box center [845, 450] width 965 height 627
click at [645, 425] on div "}) ; // B: Initialize the [PERSON_NAME] Select instance for Conditions with the…" at bounding box center [845, 450] width 965 height 627
click at [741, 360] on div "}) ; // B: Initialize the [PERSON_NAME] Select instance for Conditions with the…" at bounding box center [845, 450] width 965 height 627
click at [732, 351] on div "}) ; // B: Initialize the [PERSON_NAME] Select instance for Conditions with the…" at bounding box center [845, 450] width 965 height 627
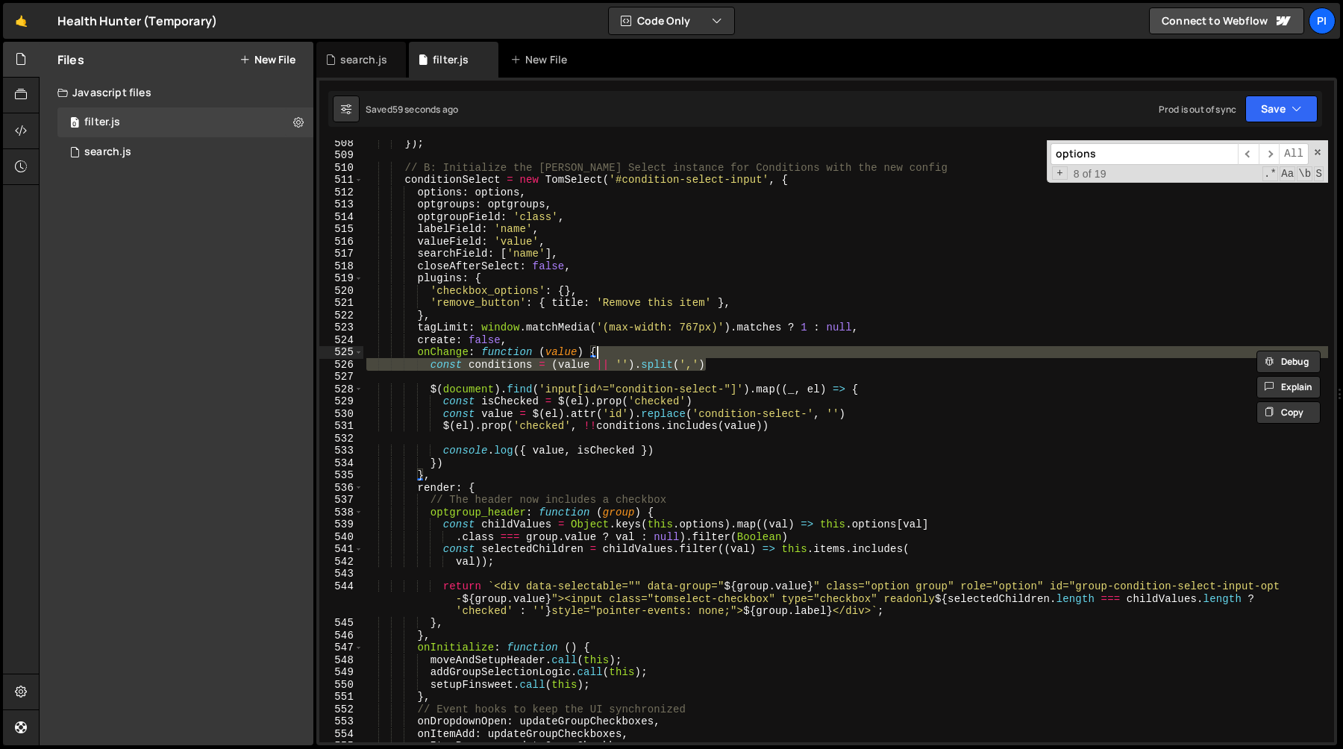
type textarea "onChange: function (value) {"
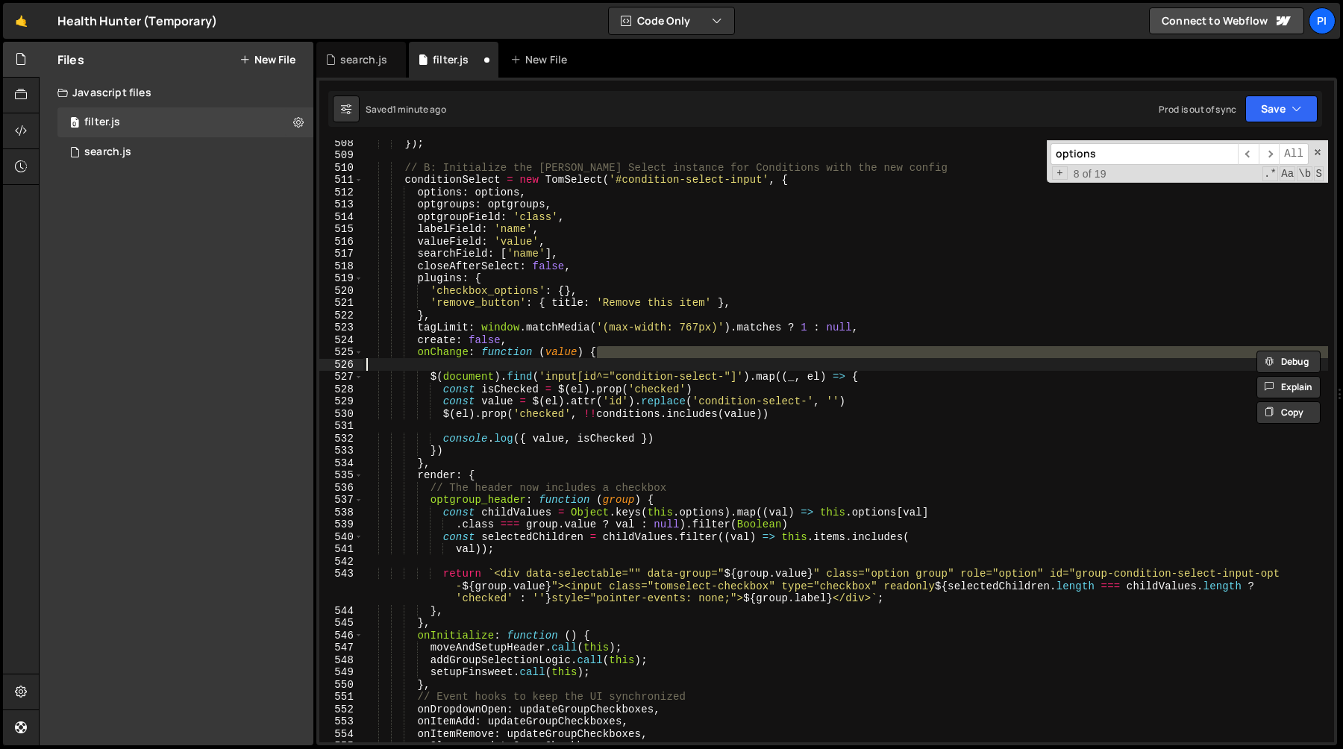
type textarea "onChange: function (value) { const conditions = (value || '').split(',')"
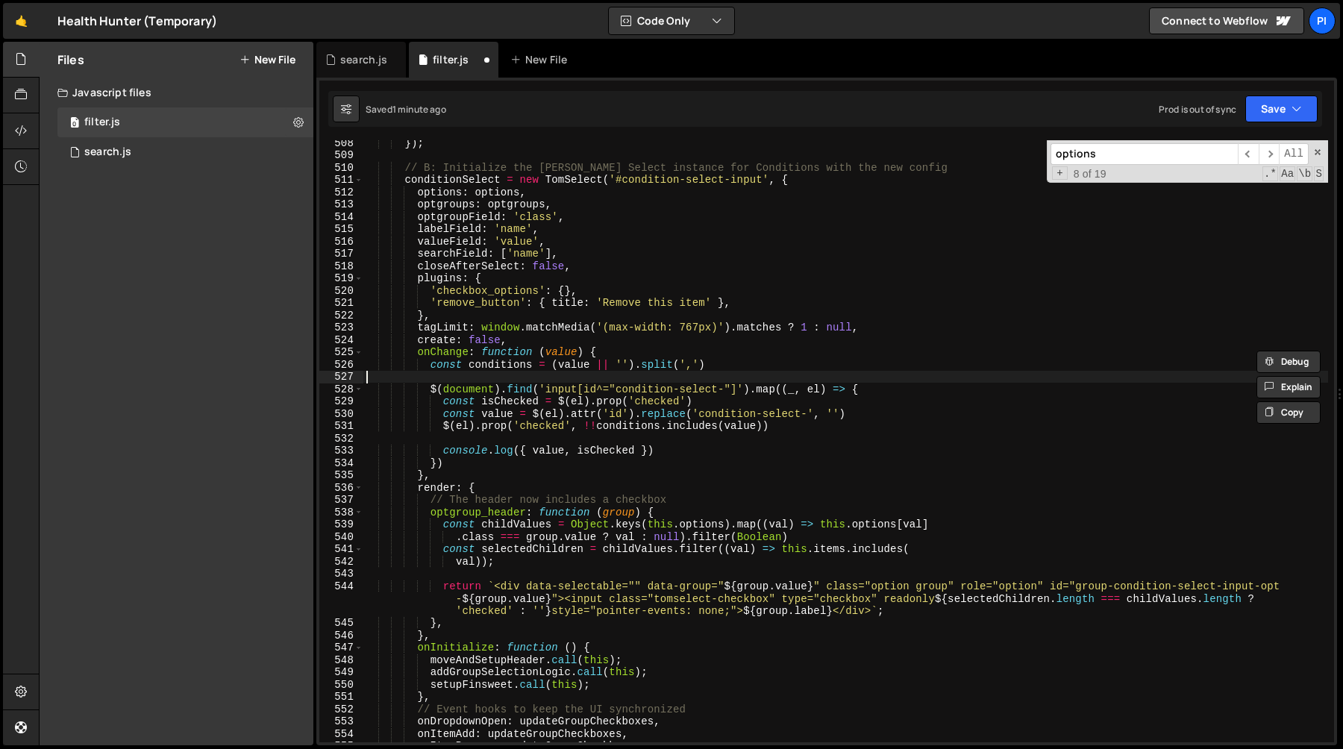
click at [741, 371] on div "}) ; // B: Initialize the [PERSON_NAME] Select instance for Conditions with the…" at bounding box center [845, 450] width 965 height 627
click at [741, 366] on div "}) ; // B: Initialize the [PERSON_NAME] Select instance for Conditions with the…" at bounding box center [845, 450] width 965 height 627
click at [644, 431] on div "}) ; // B: Initialize the [PERSON_NAME] Select instance for Conditions with the…" at bounding box center [845, 450] width 965 height 627
click at [730, 419] on div "}) ; // B: Initialize the [PERSON_NAME] Select instance for Conditions with the…" at bounding box center [845, 450] width 965 height 627
click at [583, 428] on div "}) ; // B: Initialize the [PERSON_NAME] Select instance for Conditions with the…" at bounding box center [845, 450] width 965 height 627
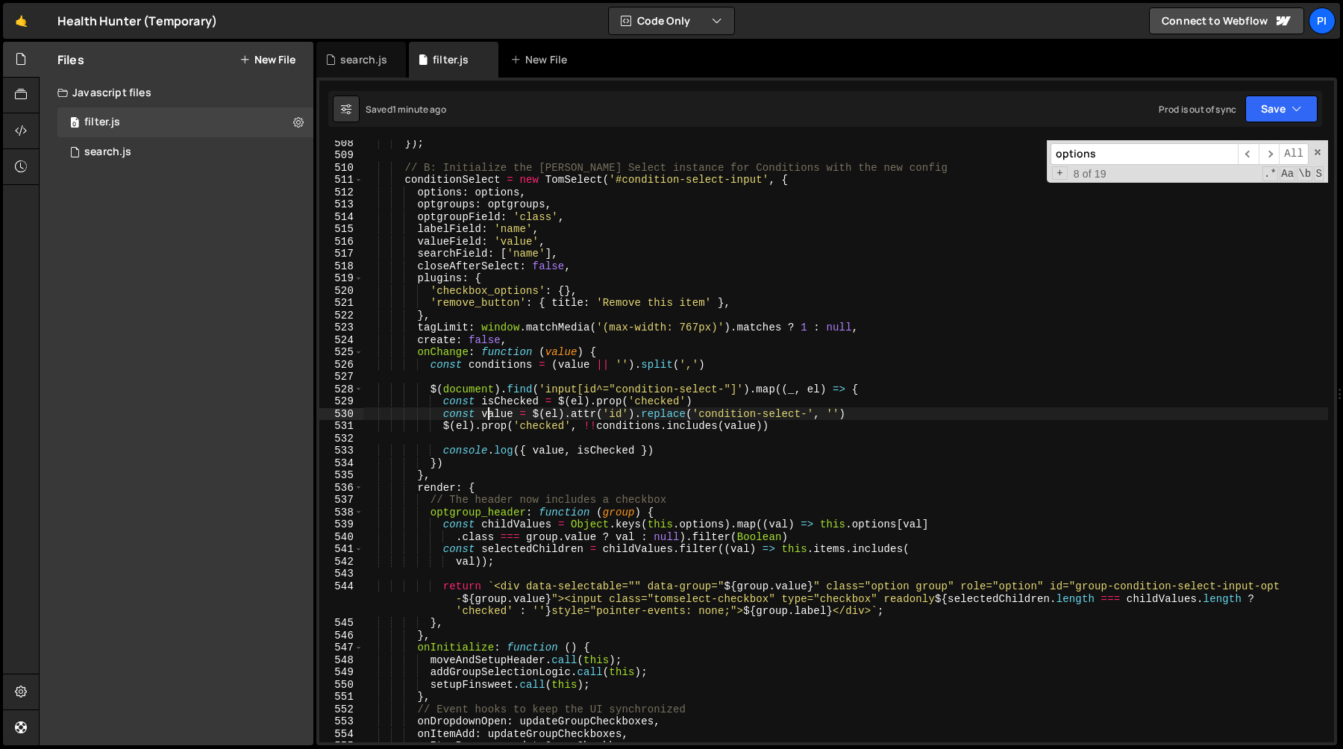
click at [491, 413] on div "}) ; // B: Initialize the [PERSON_NAME] Select instance for Conditions with the…" at bounding box center [845, 450] width 965 height 627
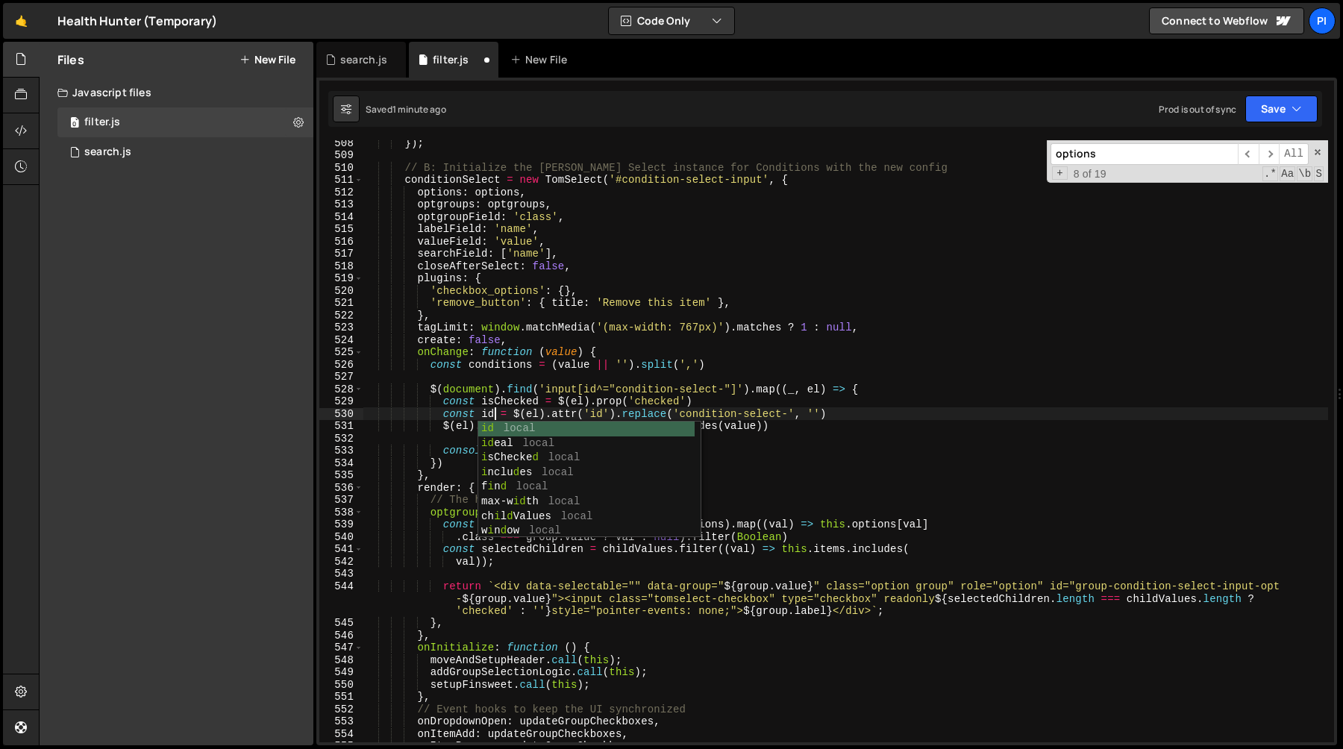
scroll to position [0, 8]
click at [443, 428] on div "}) ; // B: Initialize the [PERSON_NAME] Select instance for Conditions with the…" at bounding box center [845, 450] width 965 height 627
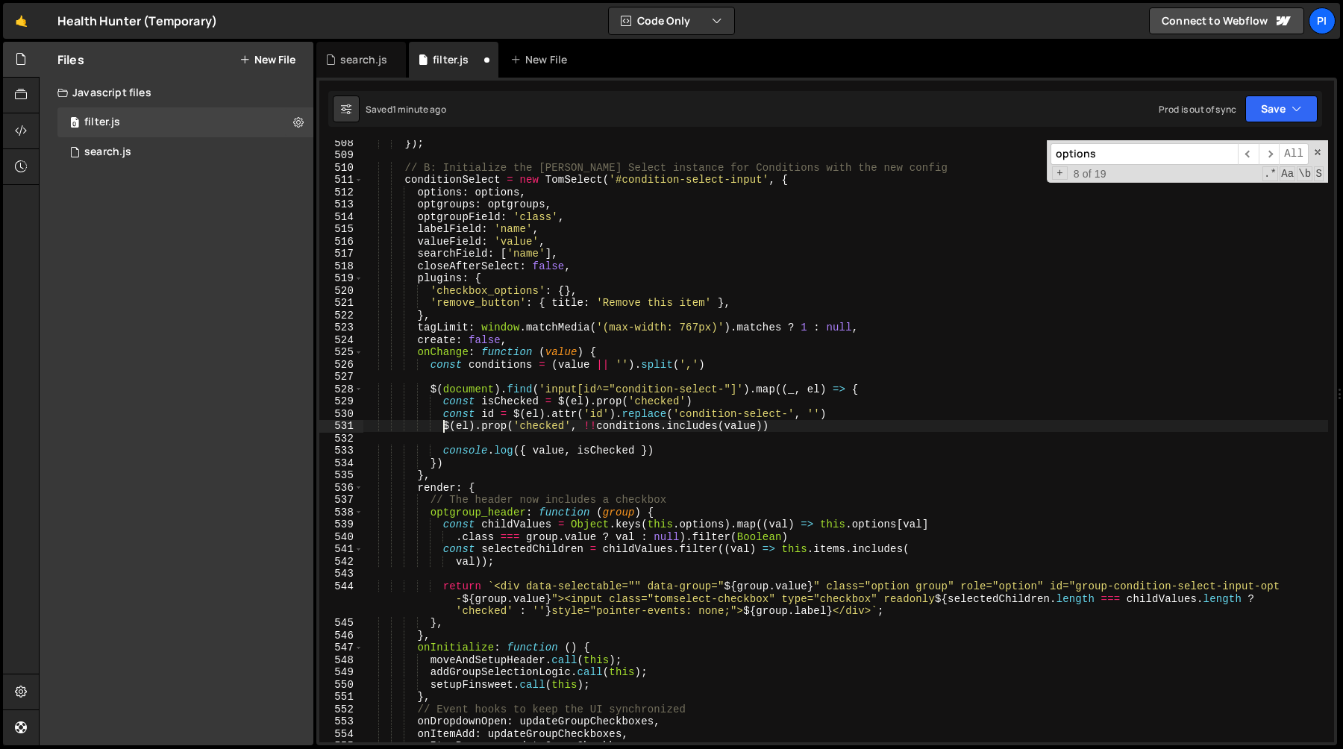
click at [576, 428] on div "}) ; // B: Initialize the [PERSON_NAME] Select instance for Conditions with the…" at bounding box center [845, 450] width 965 height 627
type textarea "const value = !!conditions.includes(value)"
click at [748, 429] on div "}) ; // B: Initialize the [PERSON_NAME] Select instance for Conditions with the…" at bounding box center [845, 450] width 965 height 627
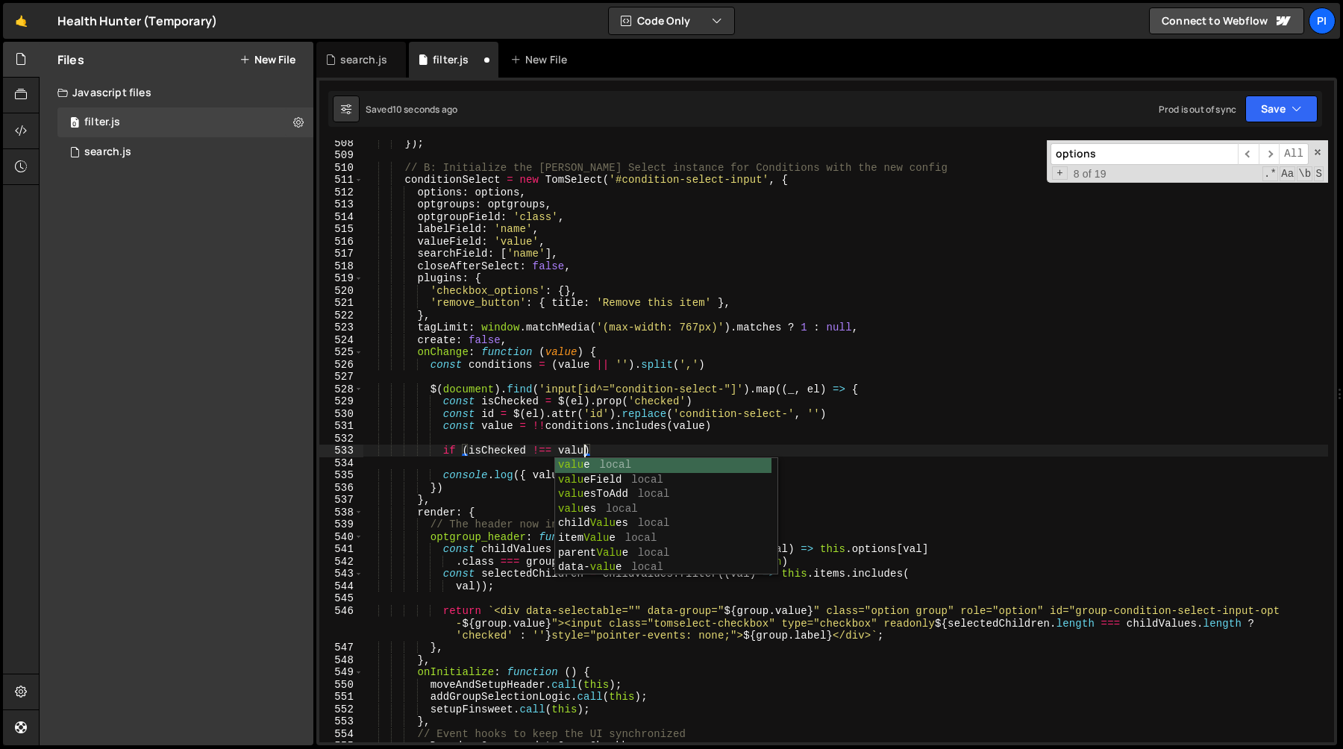
scroll to position [0, 15]
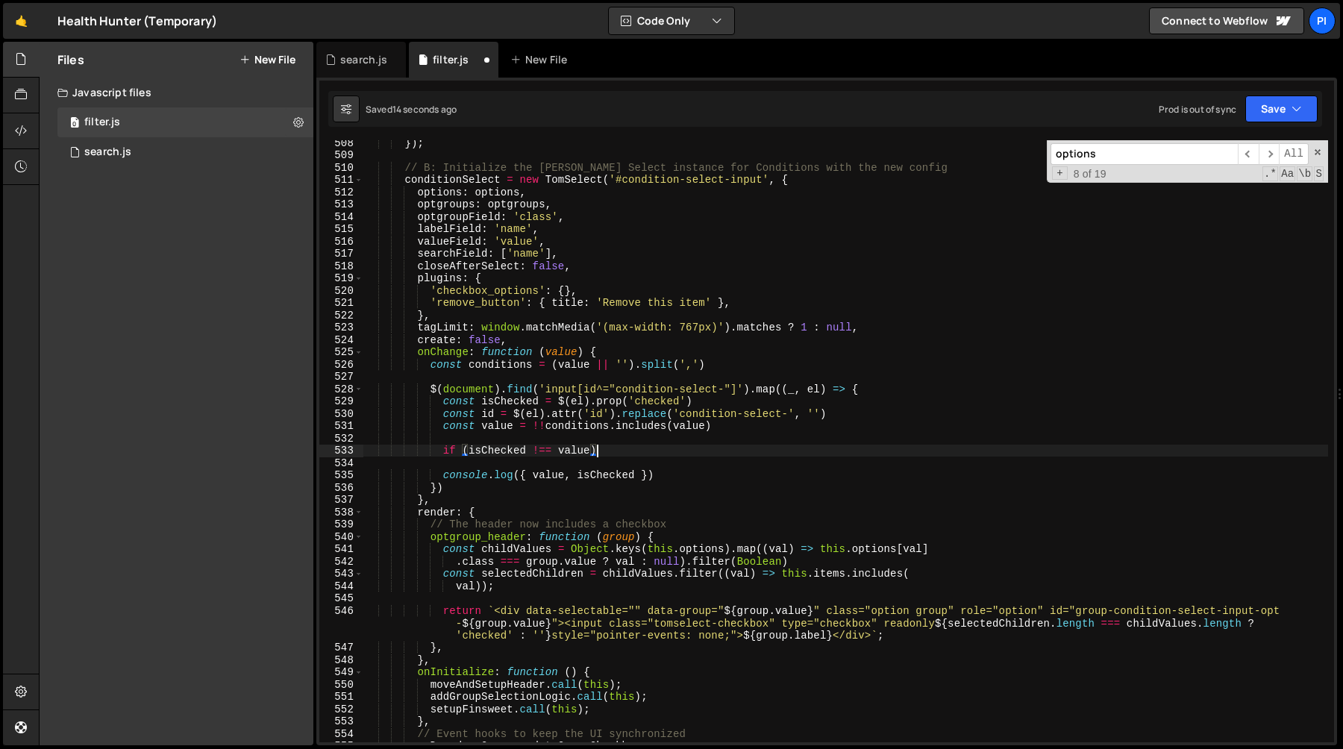
type textarea "if (isChecked !== value){"
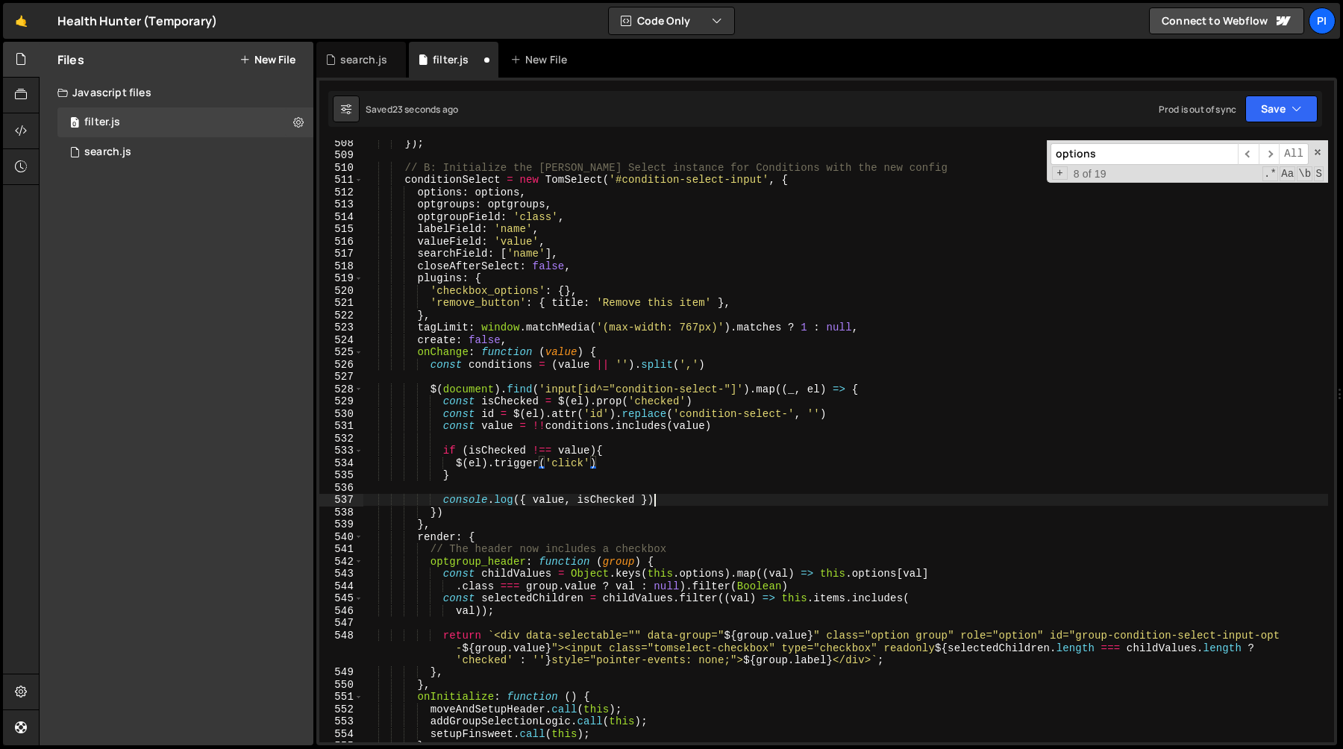
click at [671, 505] on div "}) ; // B: Initialize the [PERSON_NAME] Select instance for Conditions with the…" at bounding box center [845, 450] width 965 height 627
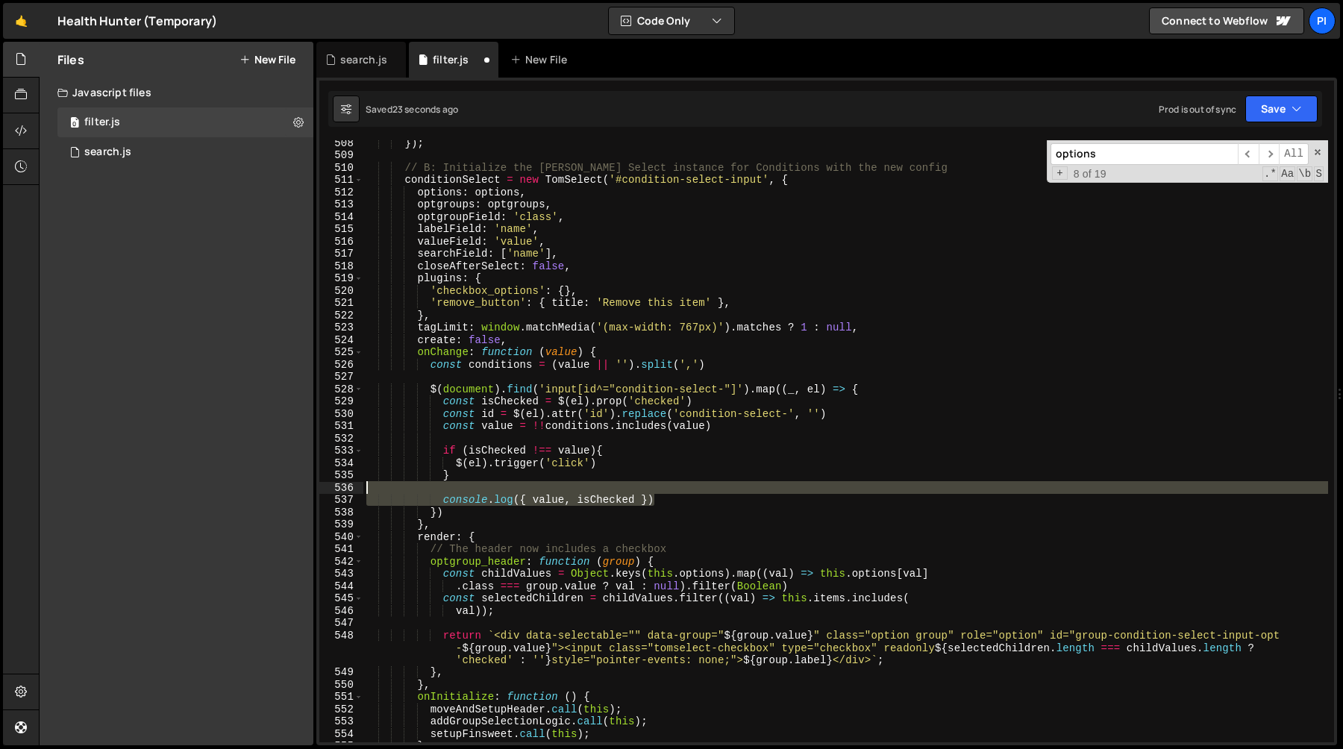
click at [657, 484] on div "}) ; // B: Initialize the [PERSON_NAME] Select instance for Conditions with the…" at bounding box center [845, 450] width 965 height 627
type textarea "console.log({ value, isChecked })"
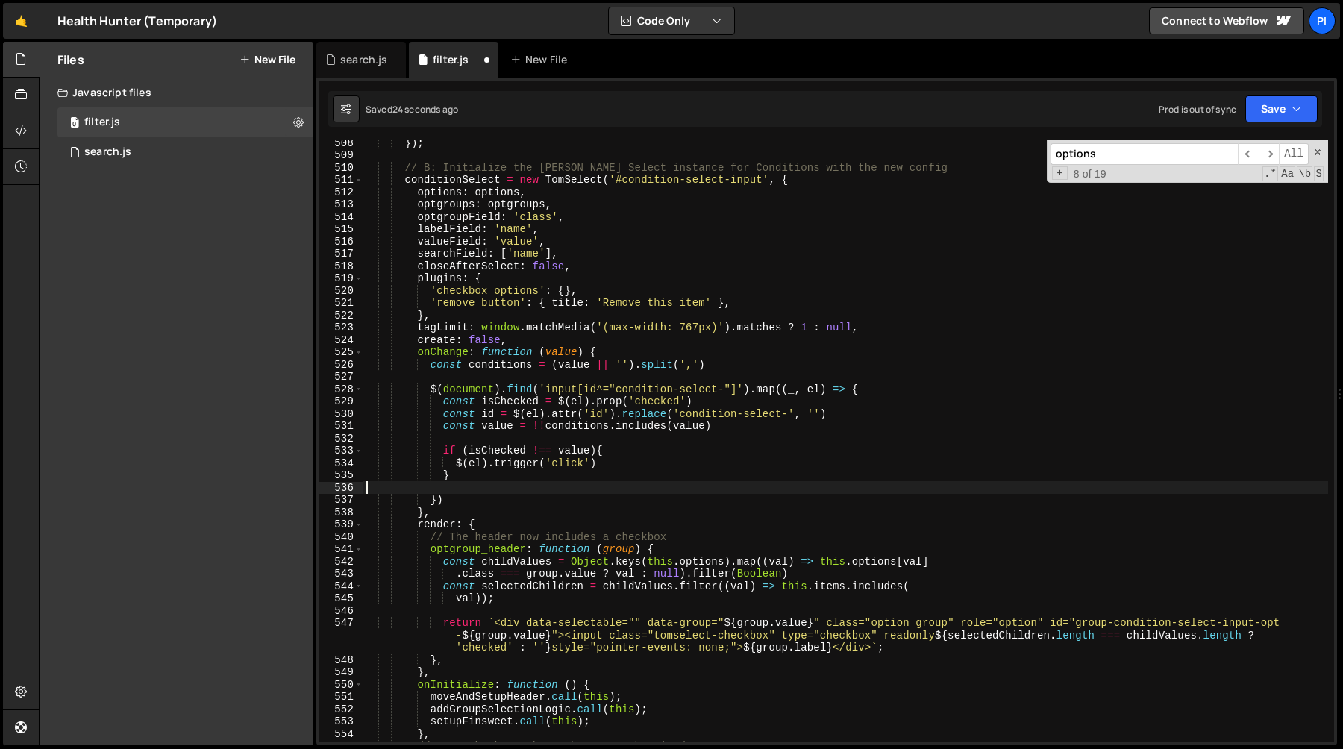
scroll to position [0, 0]
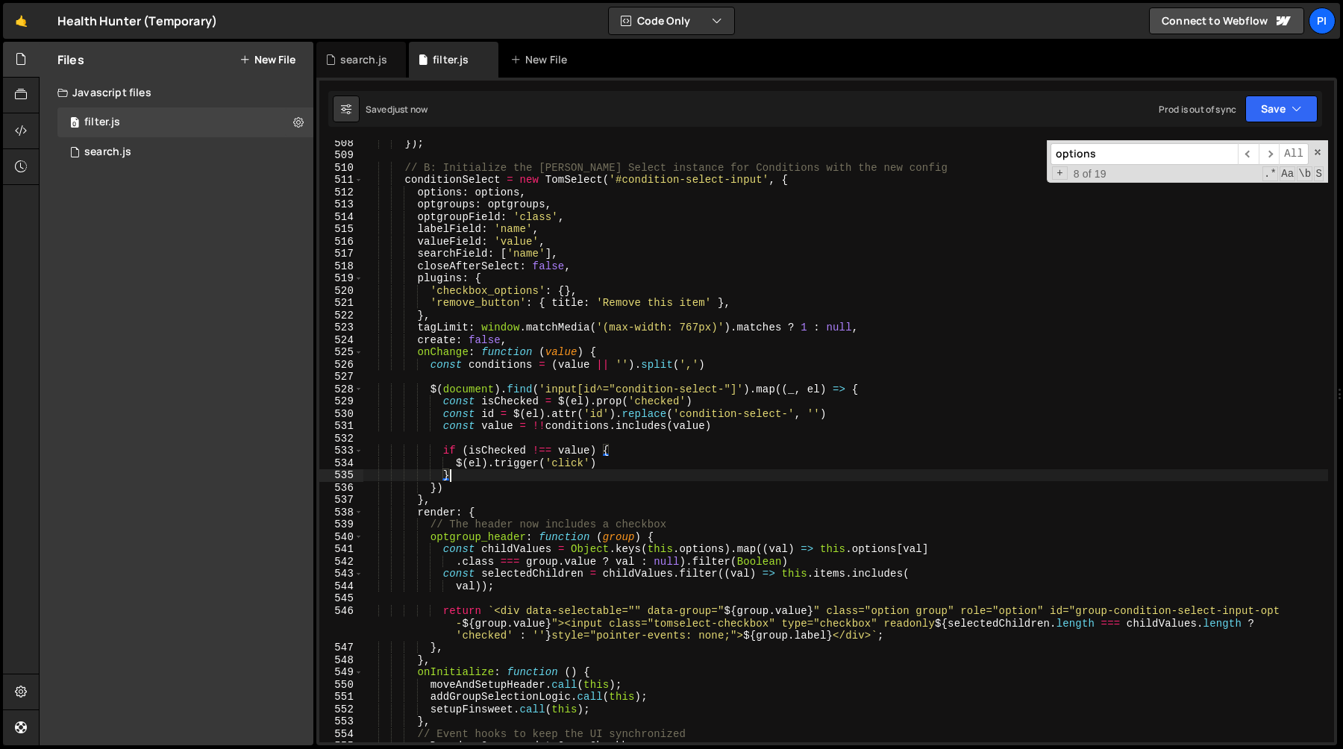
click at [481, 446] on div "}) ; // B: Initialize the [PERSON_NAME] Select instance for Conditions with the…" at bounding box center [845, 450] width 965 height 627
type textarea "if (isChecked !== value) {"
click at [472, 438] on div "}) ; // B: Initialize the [PERSON_NAME] Select instance for Conditions with the…" at bounding box center [845, 450] width 965 height 627
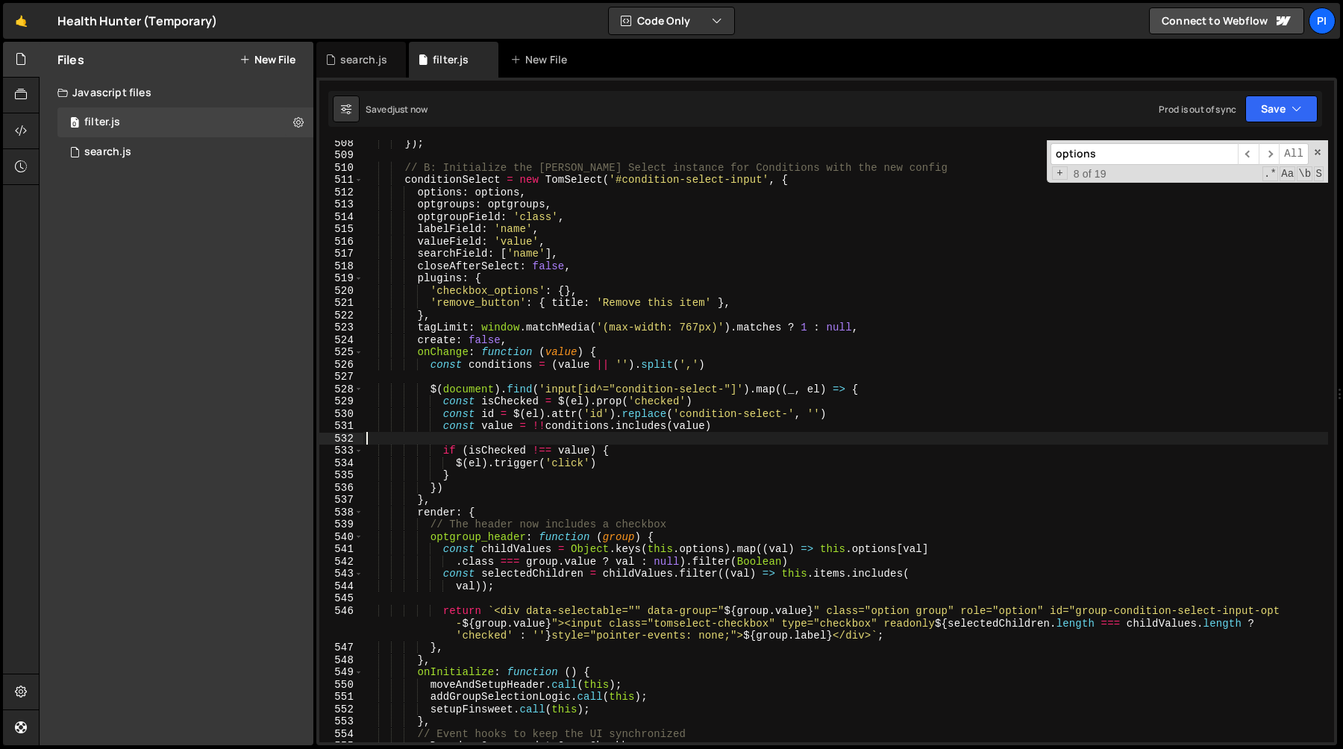
click at [489, 454] on div "}) ; // B: Initialize the [PERSON_NAME] Select instance for Conditions with the…" at bounding box center [845, 450] width 965 height 627
type textarea "if (isChecked !== value) {"
click at [489, 454] on div "}) ; // B: Initialize the [PERSON_NAME] Select instance for Conditions with the…" at bounding box center [845, 450] width 965 height 627
click at [569, 455] on div "}) ; // B: Initialize the [PERSON_NAME] Select instance for Conditions with the…" at bounding box center [845, 450] width 965 height 627
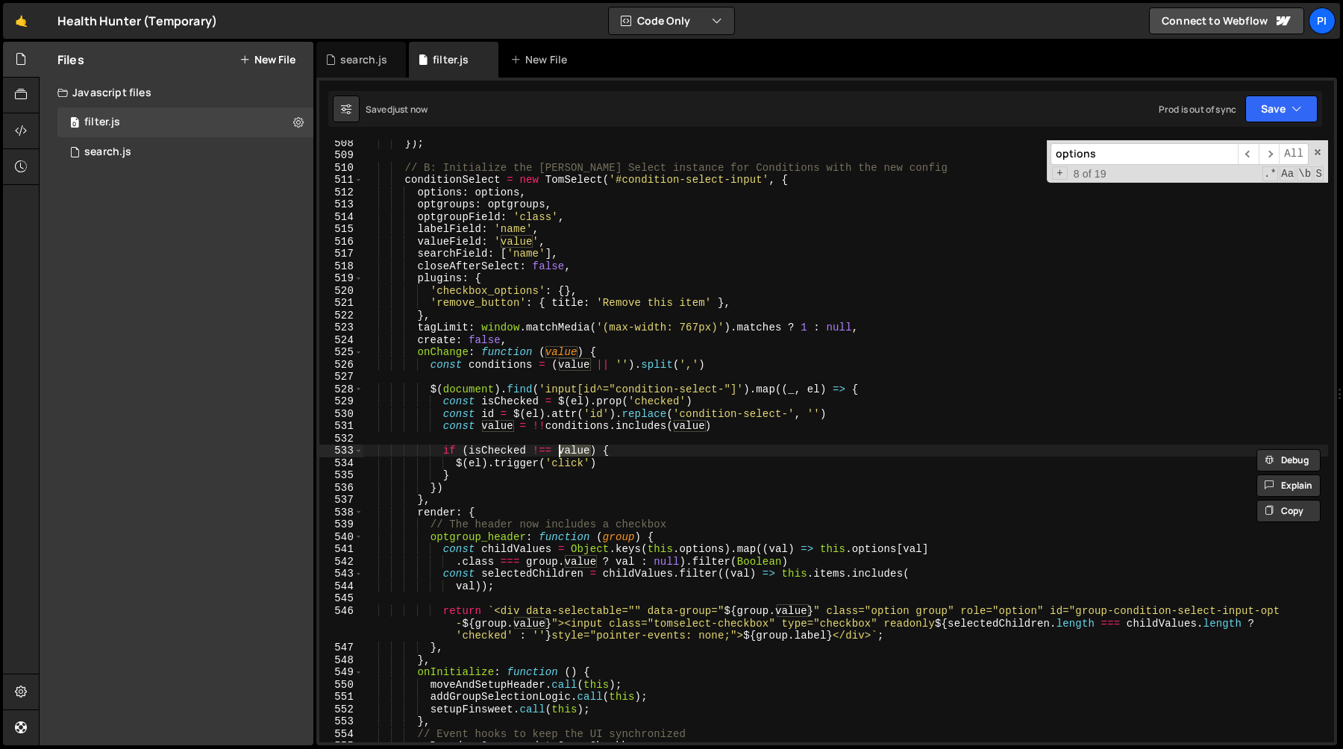
click at [499, 435] on div "}) ; // B: Initialize the [PERSON_NAME] Select instance for Conditions with the…" at bounding box center [845, 450] width 965 height 627
click at [575, 451] on div "}) ; // B: Initialize the [PERSON_NAME] Select instance for Conditions with the…" at bounding box center [845, 450] width 965 height 627
type textarea "if (isChecked !== value) {"
click at [433, 378] on div "}) ; // B: Initialize the [PERSON_NAME] Select instance for Conditions with the…" at bounding box center [845, 450] width 965 height 627
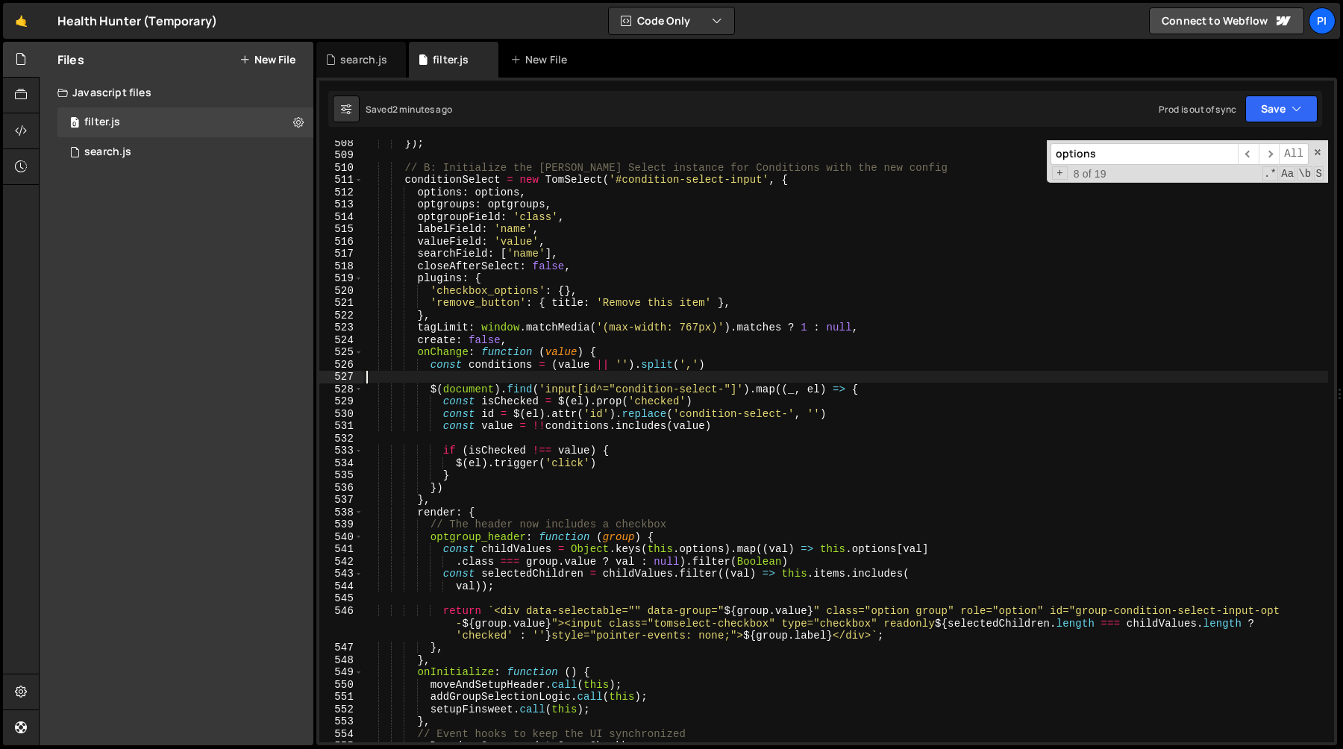
click at [433, 393] on div "}) ; // B: Initialize the [PERSON_NAME] Select instance for Conditions with the…" at bounding box center [845, 450] width 965 height 627
click at [431, 357] on div "}) ; // B: Initialize the [PERSON_NAME] Select instance for Conditions with the…" at bounding box center [845, 450] width 965 height 627
click at [455, 493] on div "}) ; // B: Initialize the [PERSON_NAME] Select instance for Conditions with the…" at bounding box center [845, 450] width 965 height 627
click at [440, 366] on div "}) ; // B: Initialize the [PERSON_NAME] Select instance for Conditions with the…" at bounding box center [845, 450] width 965 height 627
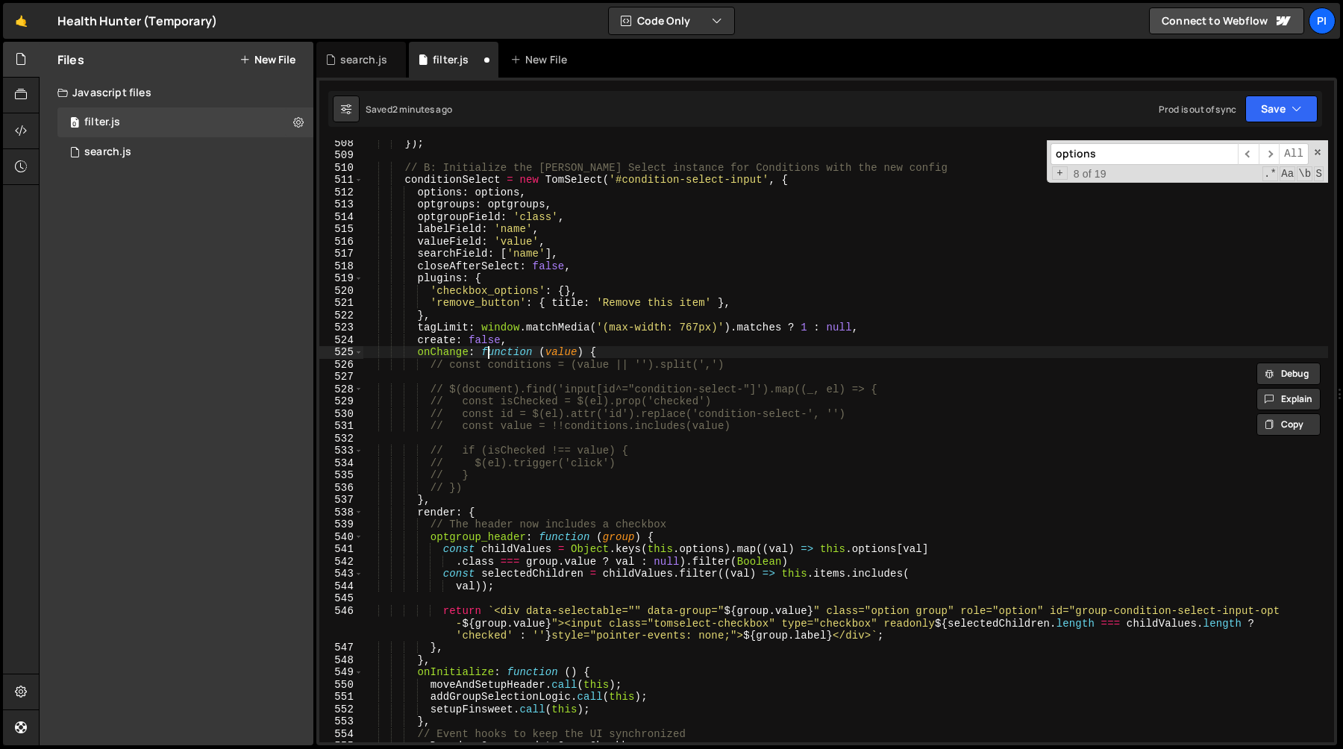
click at [489, 354] on div "}) ; // B: Initialize the [PERSON_NAME] Select instance for Conditions with the…" at bounding box center [845, 450] width 965 height 627
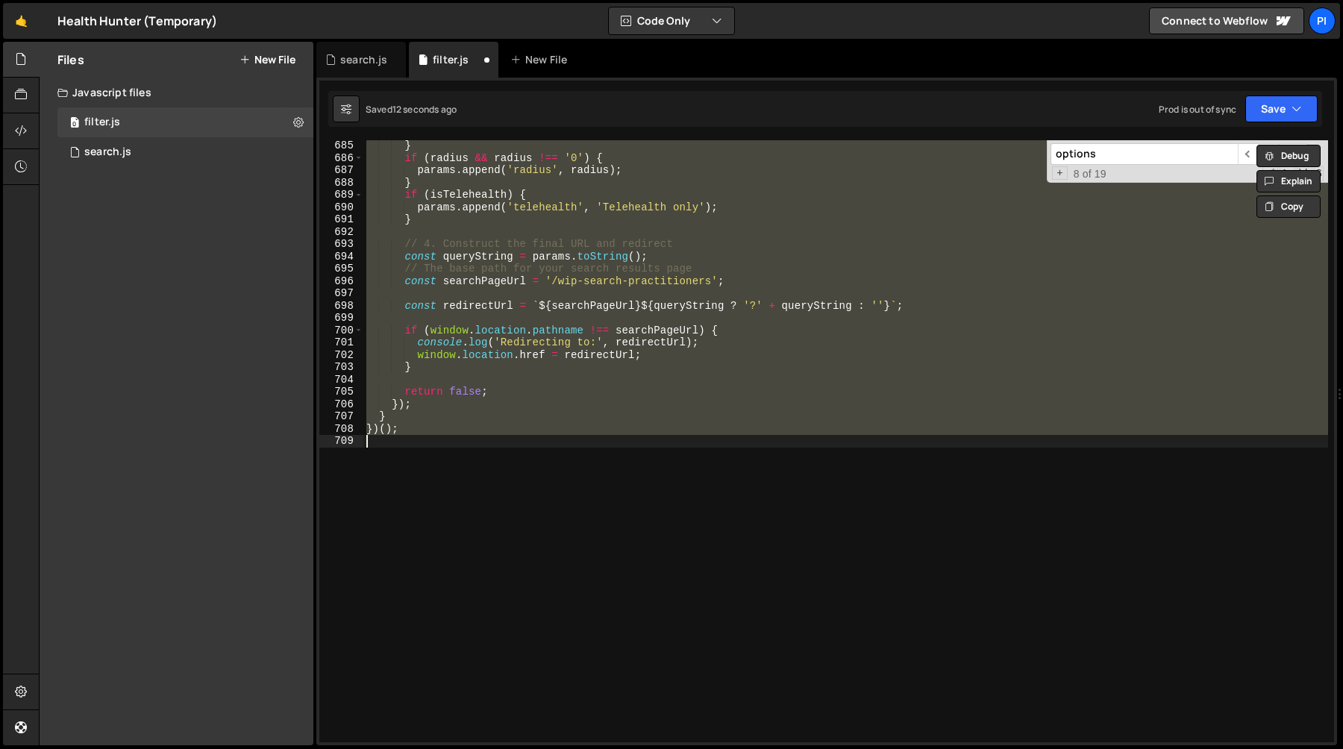
scroll to position [6212, 0]
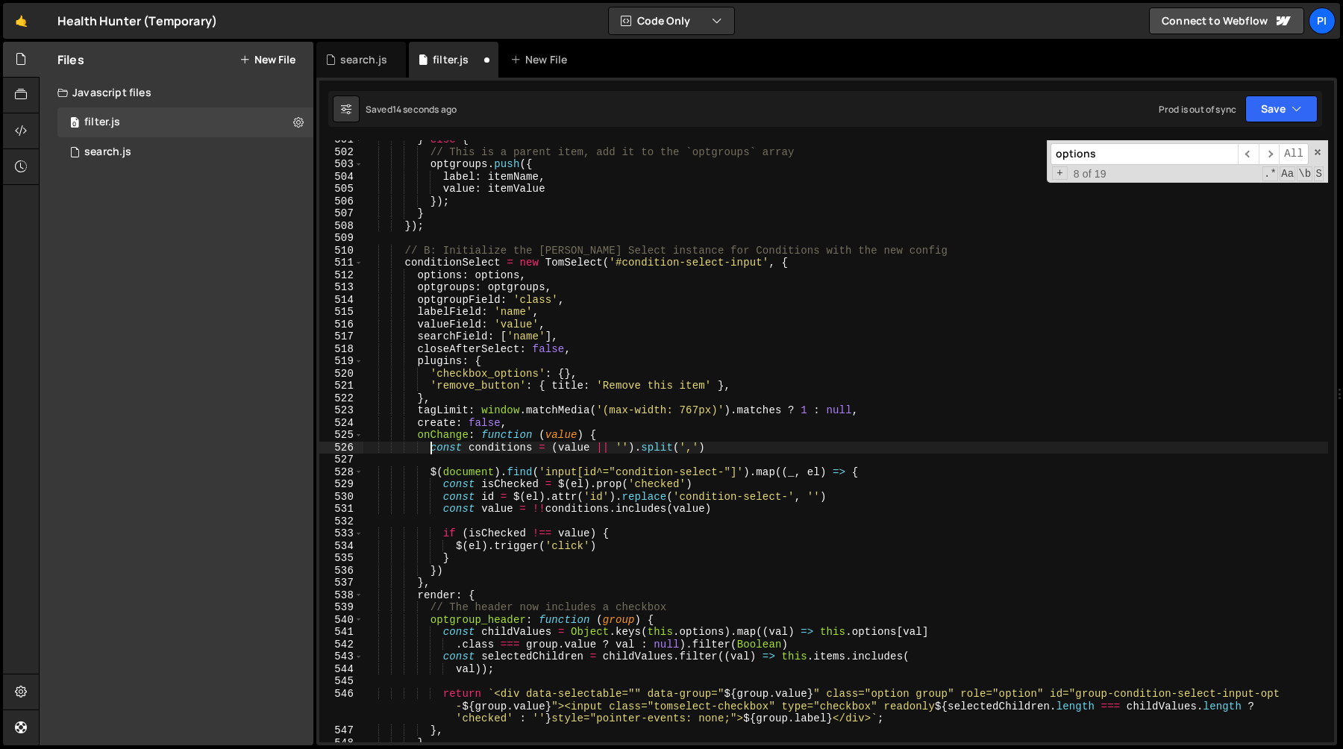
click at [516, 501] on div "} else { // This is a parent item, add it to the `optgroups` array optgroups . …" at bounding box center [845, 447] width 965 height 627
click at [610, 536] on div "} else { // This is a parent item, add it to the `optgroups` array optgroups . …" at bounding box center [845, 447] width 965 height 627
click at [616, 553] on div "} else { // This is a parent item, add it to the `optgroups` array optgroups . …" at bounding box center [845, 447] width 965 height 627
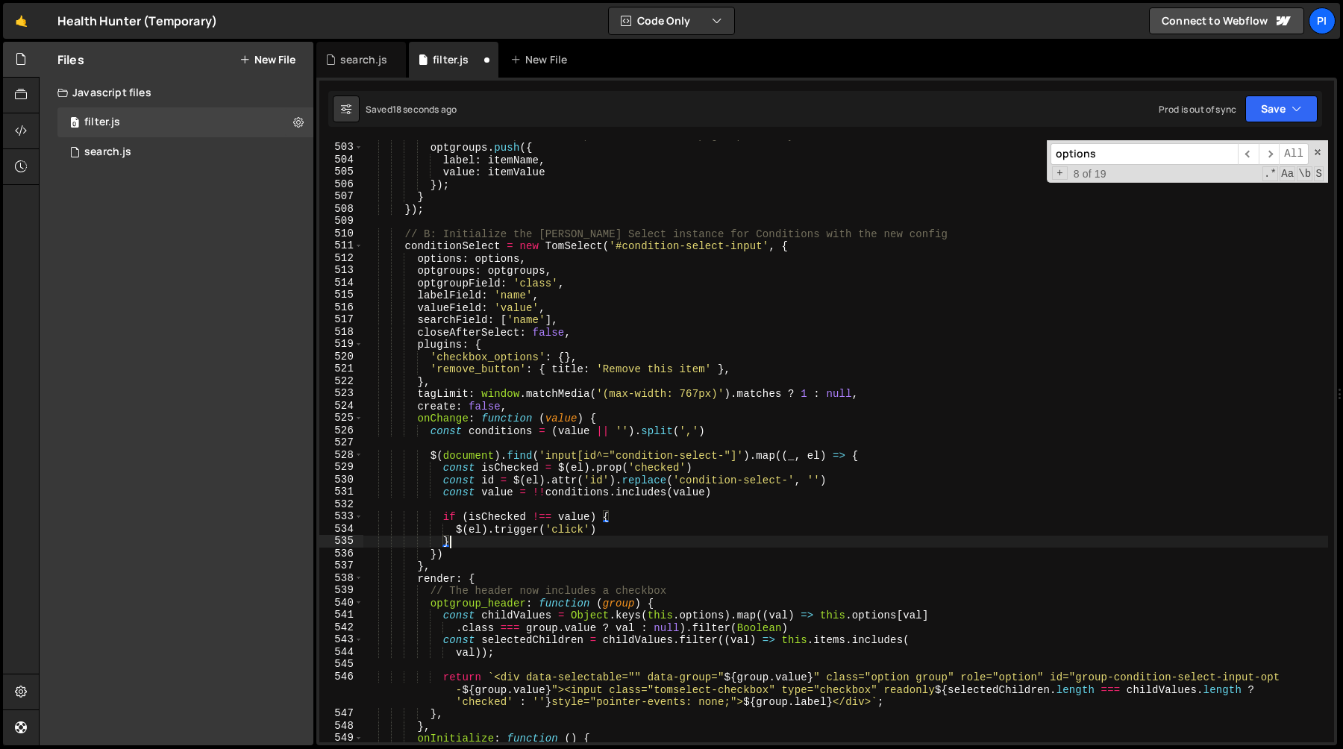
scroll to position [6229, 0]
click at [598, 525] on div "// This is a parent item, add it to the `optgroups` array optgroups . push ({ l…" at bounding box center [845, 442] width 965 height 627
click at [551, 454] on div "// This is a parent item, add it to the `optgroups` array optgroups . push ({ l…" at bounding box center [845, 442] width 965 height 627
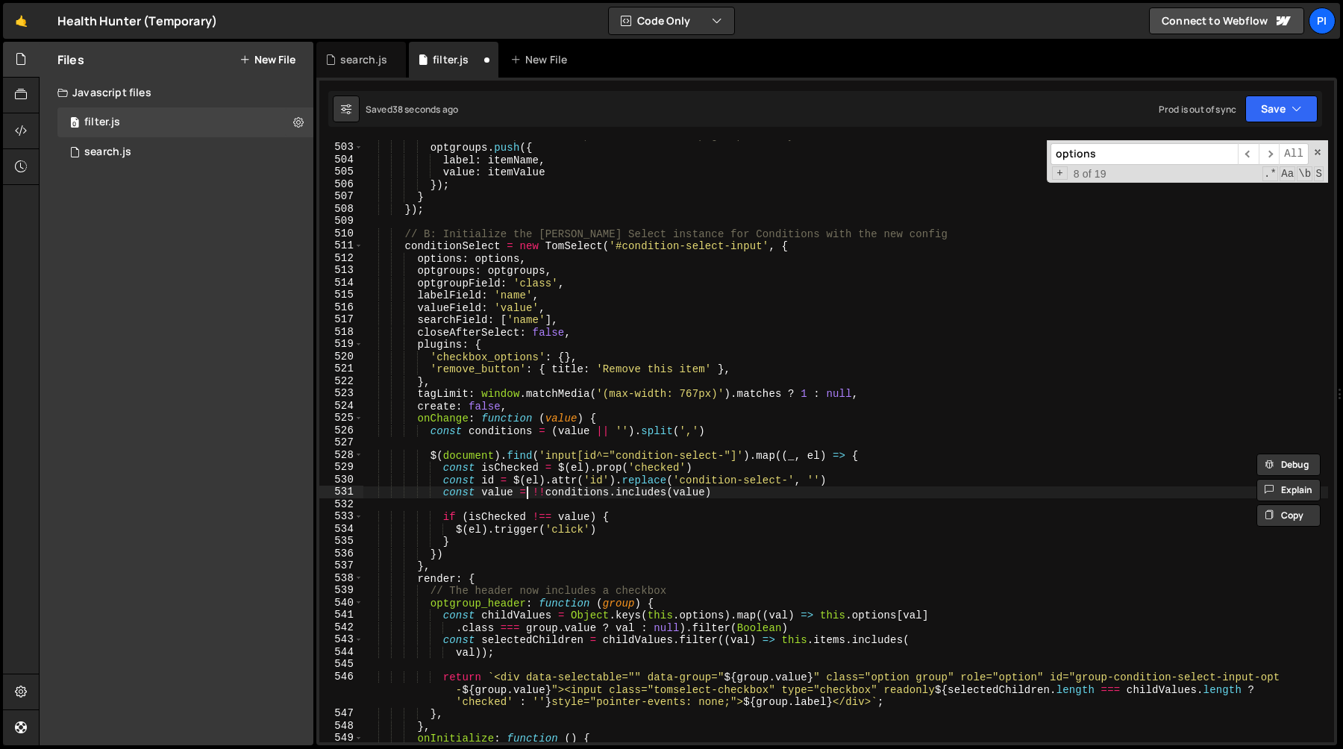
click at [527, 495] on div "// This is a parent item, add it to the `optgroups` array optgroups . push ({ l…" at bounding box center [845, 442] width 965 height 627
click at [466, 535] on div "// This is a parent item, add it to the `optgroups` array optgroups . push ({ l…" at bounding box center [845, 442] width 965 height 627
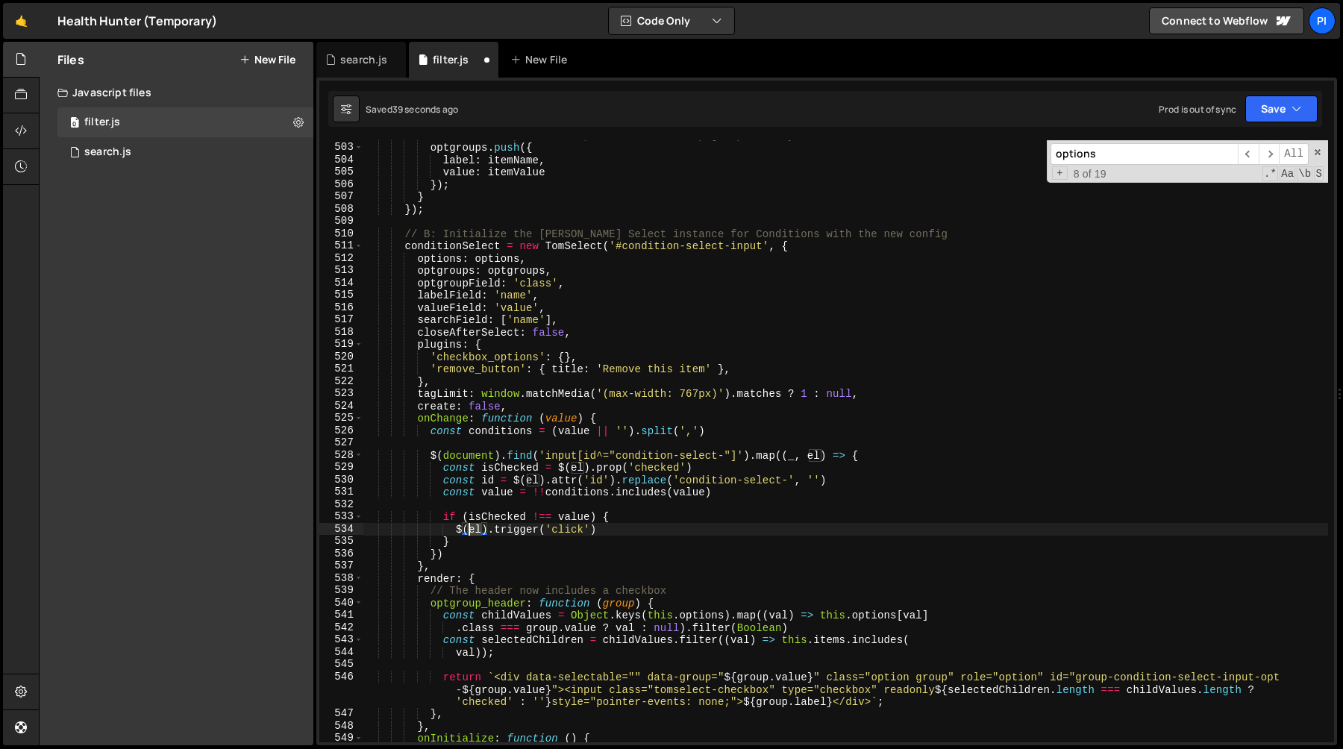
click at [466, 535] on div "// This is a parent item, add it to the `optgroups` array optgroups . push ({ l…" at bounding box center [845, 442] width 965 height 627
click at [528, 529] on div "// This is a parent item, add it to the `optgroups` array optgroups . push ({ l…" at bounding box center [845, 442] width 965 height 627
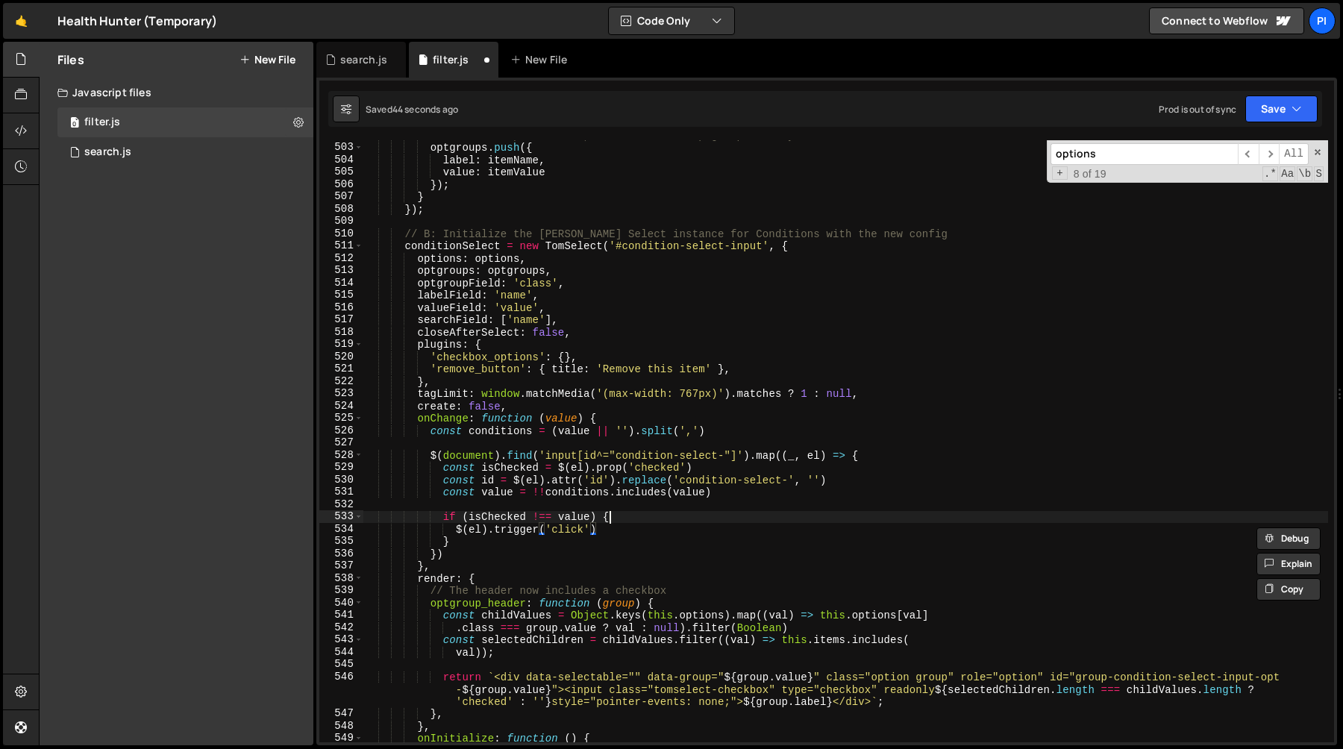
click at [633, 521] on div "// This is a parent item, add it to the `optgroups` array optgroups . push ({ l…" at bounding box center [845, 442] width 965 height 627
click at [502, 525] on div "// This is a parent item, add it to the `optgroups` array optgroups . push ({ l…" at bounding box center [845, 442] width 965 height 627
click at [502, 521] on div "// This is a parent item, add it to the `optgroups` array optgroups . push ({ l…" at bounding box center [845, 442] width 965 height 627
click at [445, 519] on div "// This is a parent item, add it to the `optgroups` array optgroups . push ({ l…" at bounding box center [845, 442] width 965 height 627
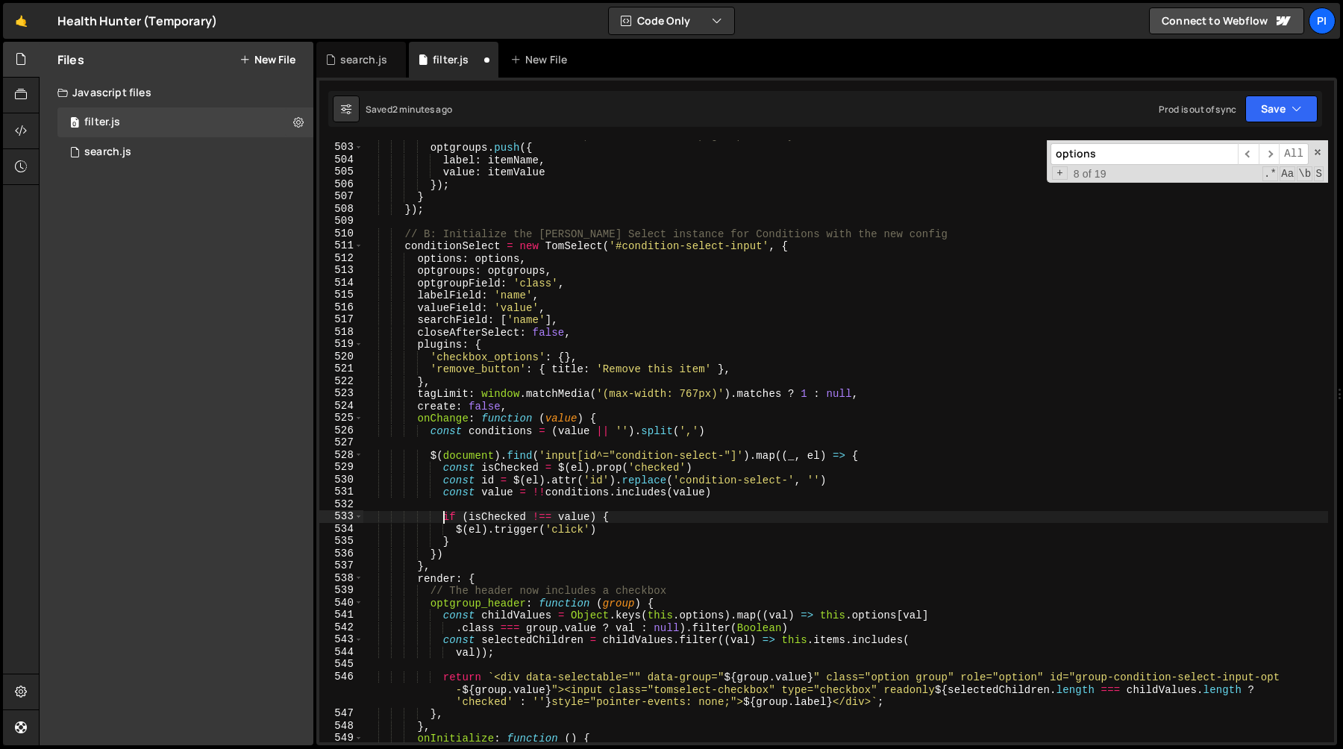
click at [628, 521] on div "// This is a parent item, add it to the `optgroups` array optgroups . push ({ l…" at bounding box center [845, 442] width 965 height 627
click at [538, 468] on div "// This is a parent item, add it to the `optgroups` array optgroups . push ({ l…" at bounding box center [845, 442] width 965 height 627
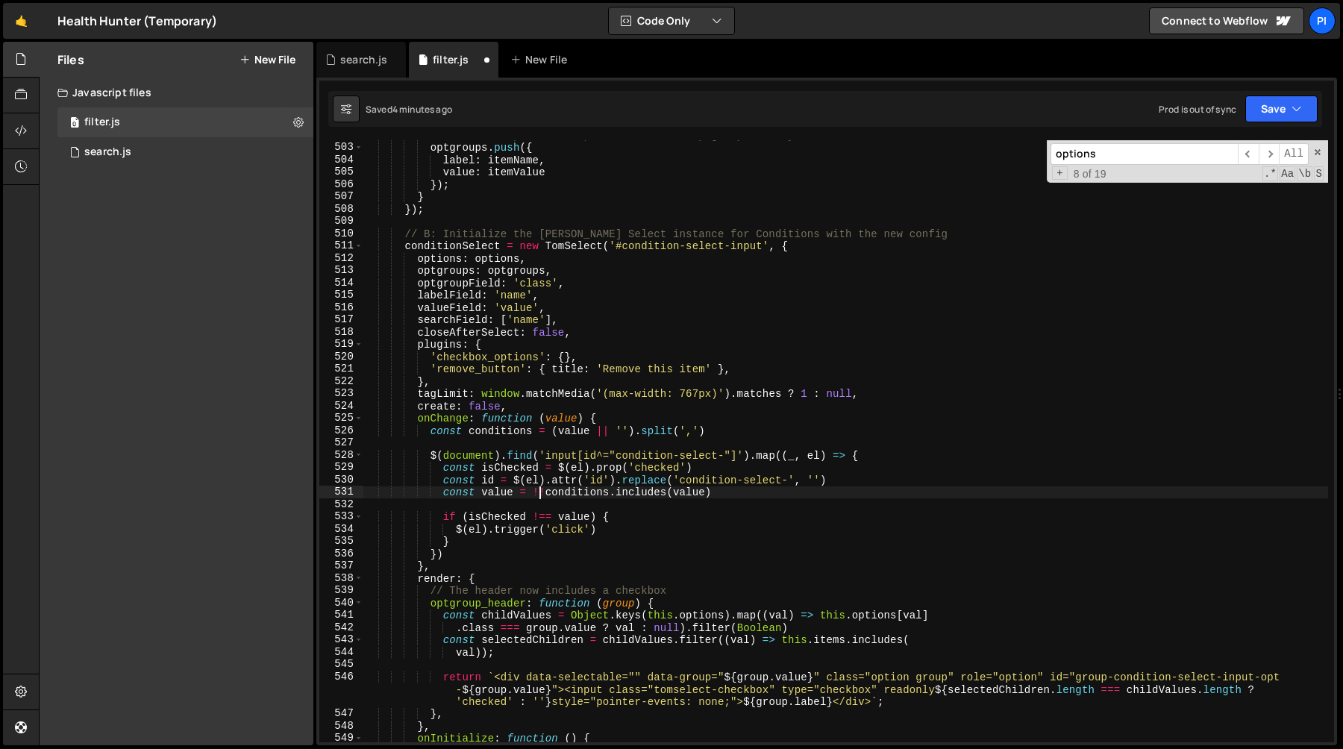
click at [541, 494] on div "// This is a parent item, add it to the `optgroups` array optgroups . push ({ l…" at bounding box center [845, 442] width 965 height 627
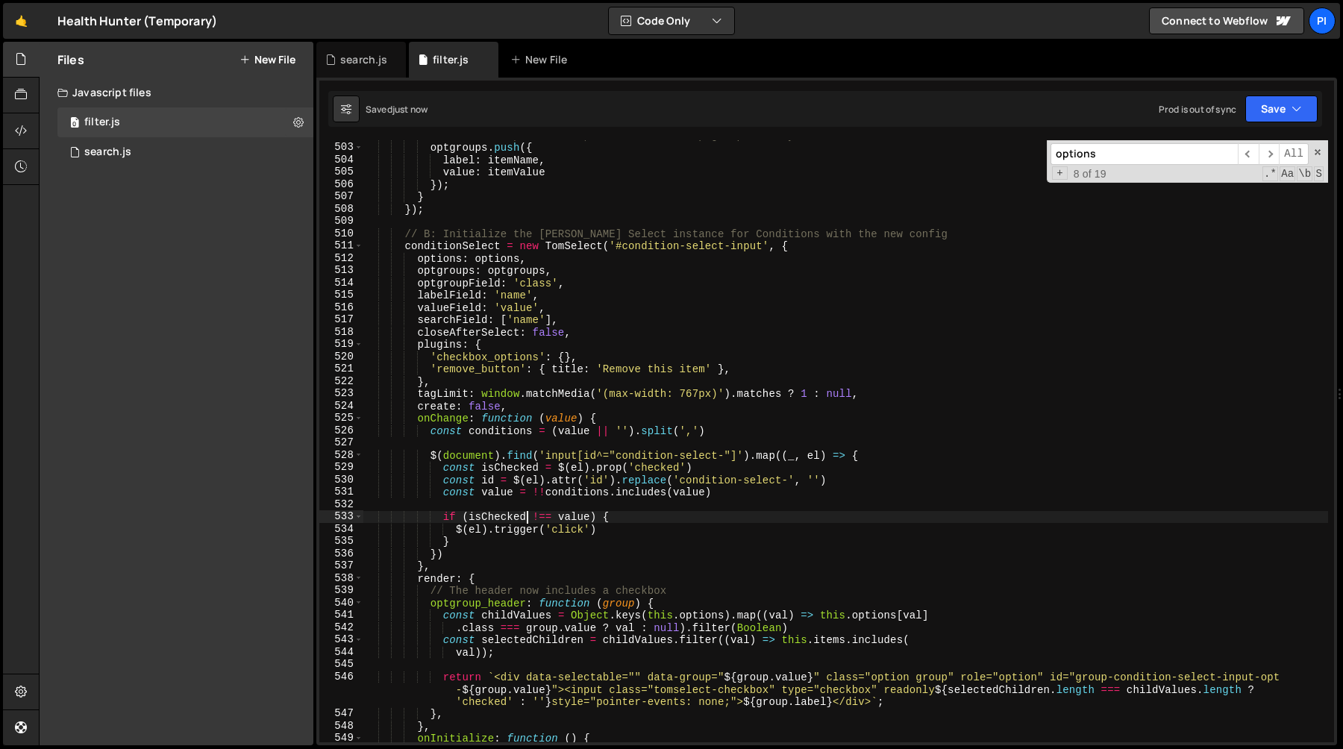
click at [526, 512] on div "// This is a parent item, add it to the `optgroups` array optgroups . push ({ l…" at bounding box center [845, 442] width 965 height 627
type textarea "if (isChecked !== value) {"
click at [526, 505] on div "// This is a parent item, add it to the `optgroups` array optgroups . push ({ l…" at bounding box center [845, 442] width 965 height 627
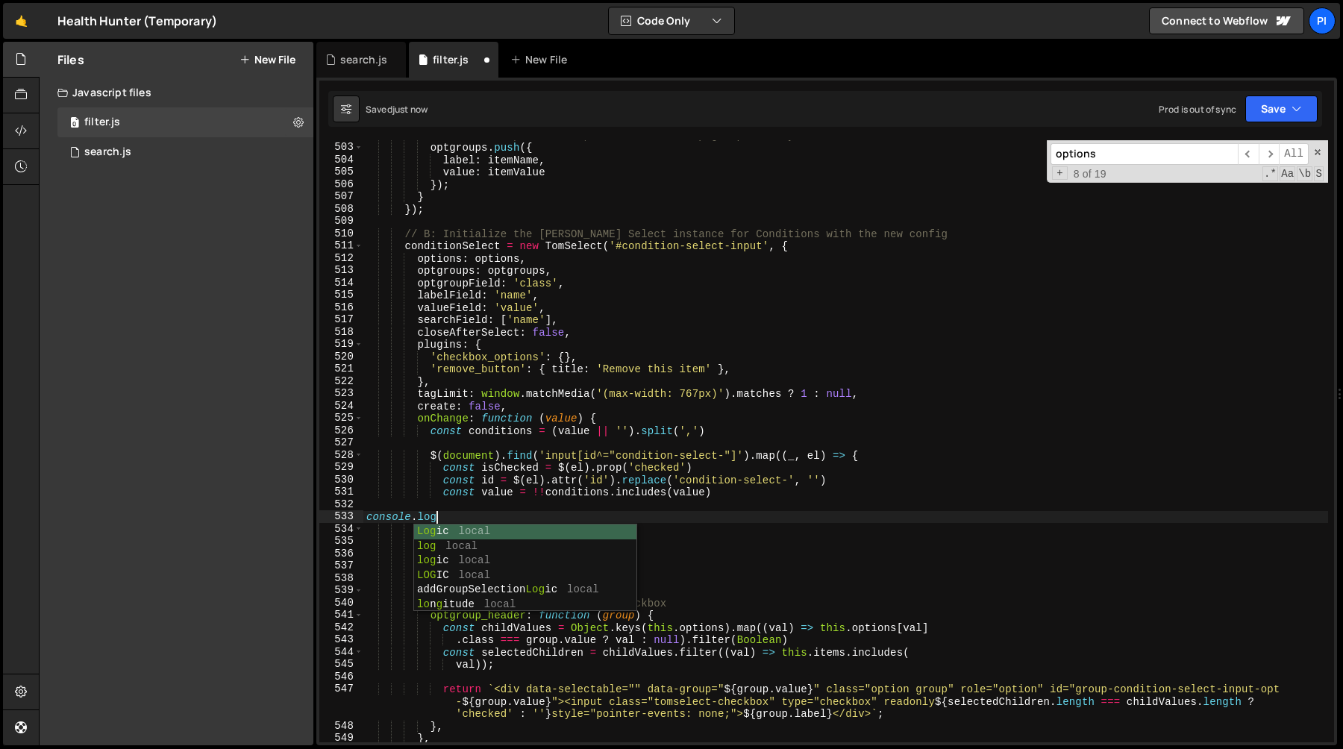
scroll to position [0, 4]
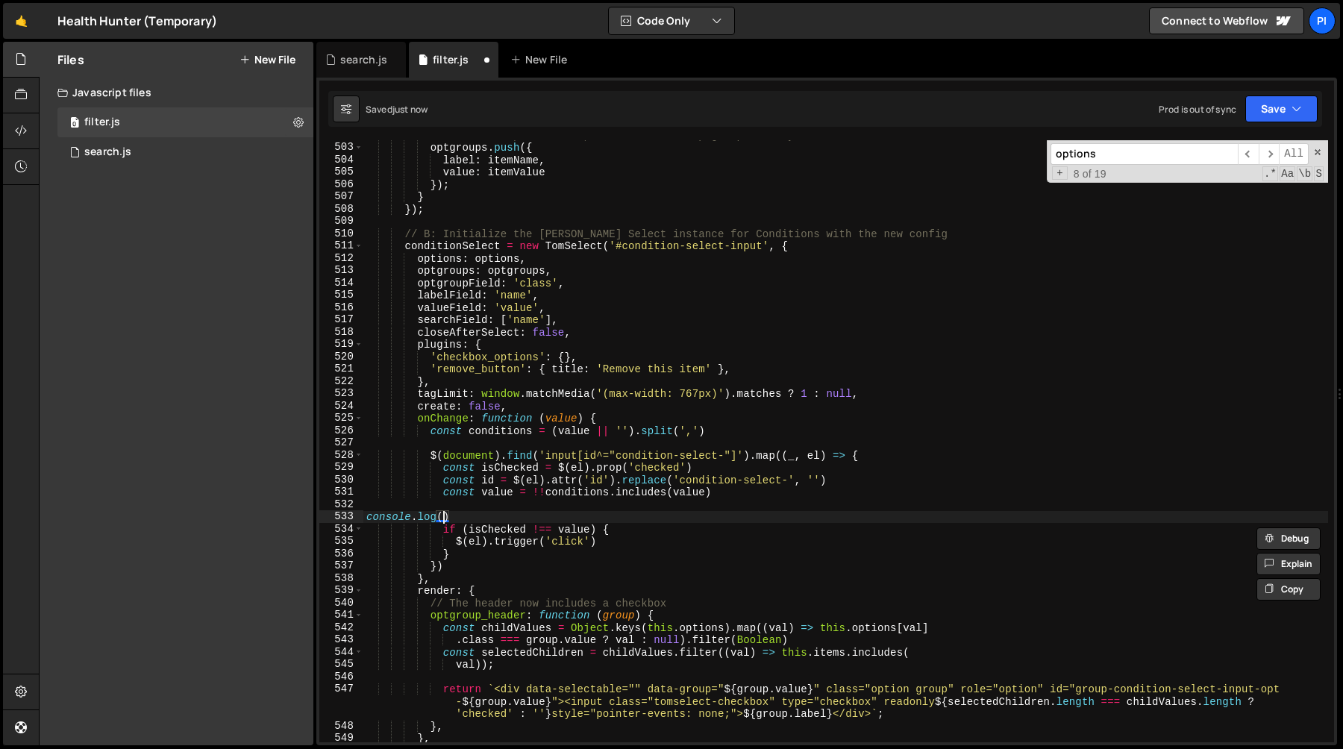
paste textarea "isChecked !== value"
click at [495, 493] on div "// This is a parent item, add it to the `optgroups` array optgroups . push ({ l…" at bounding box center [845, 442] width 965 height 627
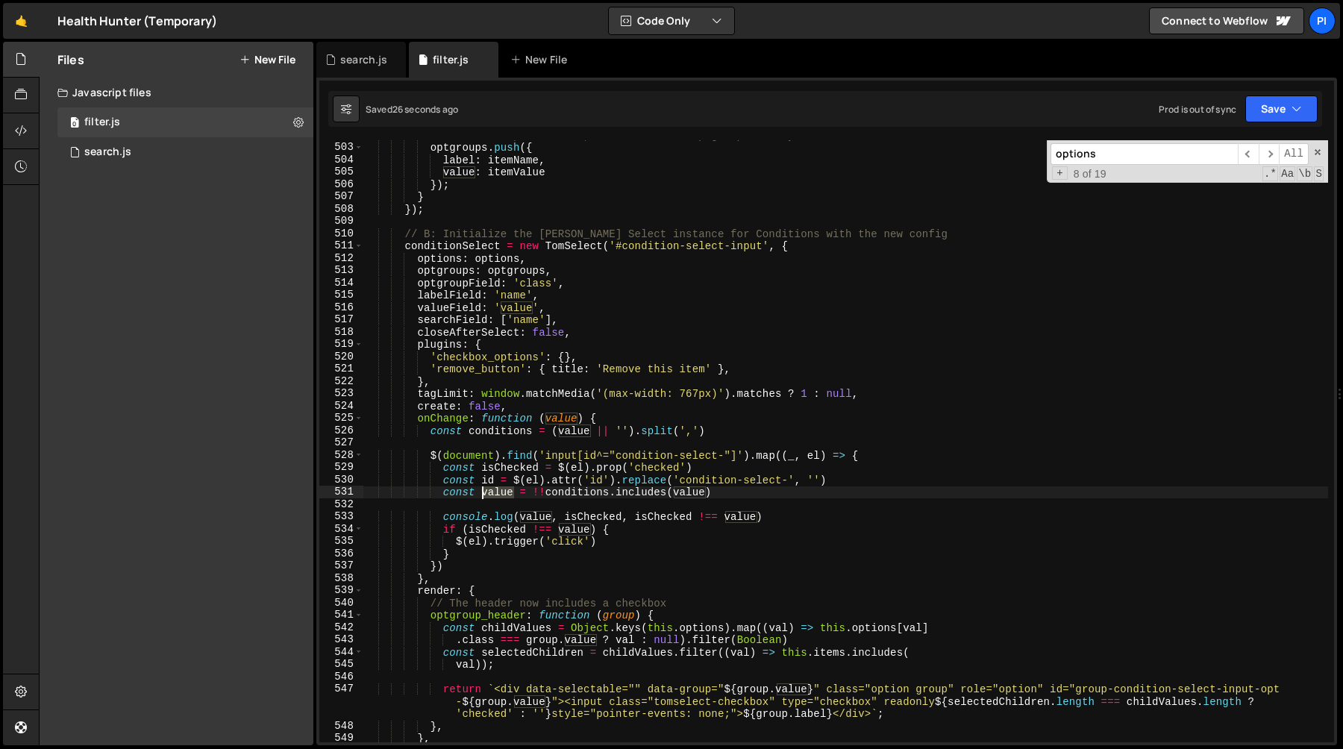
click at [495, 493] on div "// This is a parent item, add it to the `optgroups` array optgroups . push ({ l…" at bounding box center [845, 442] width 965 height 627
click at [687, 493] on div "// This is a parent item, add it to the `optgroups` array optgroups . push ({ l…" at bounding box center [845, 442] width 965 height 627
click at [493, 495] on div "// This is a parent item, add it to the `optgroups` array optgroups . push ({ l…" at bounding box center [845, 442] width 965 height 627
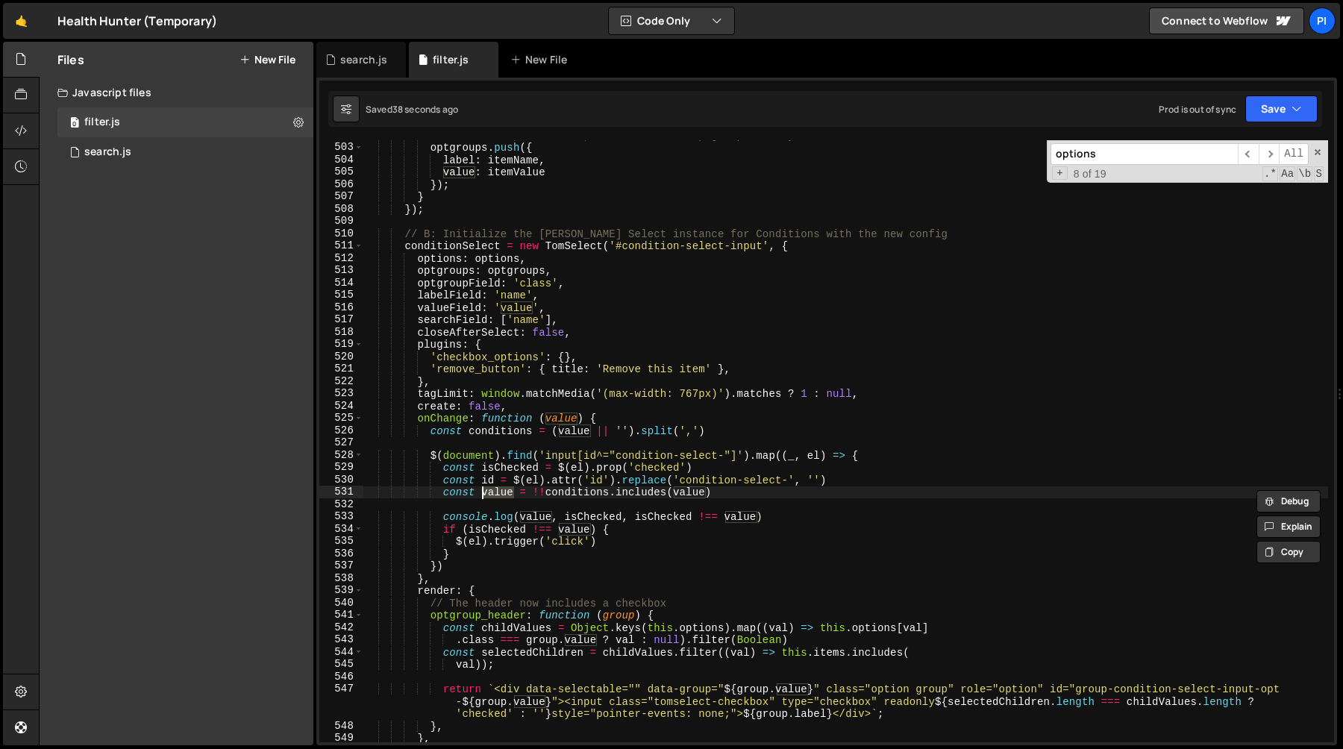
click at [690, 493] on div "// This is a parent item, add it to the `optgroups` array optgroups . push ({ l…" at bounding box center [845, 442] width 965 height 627
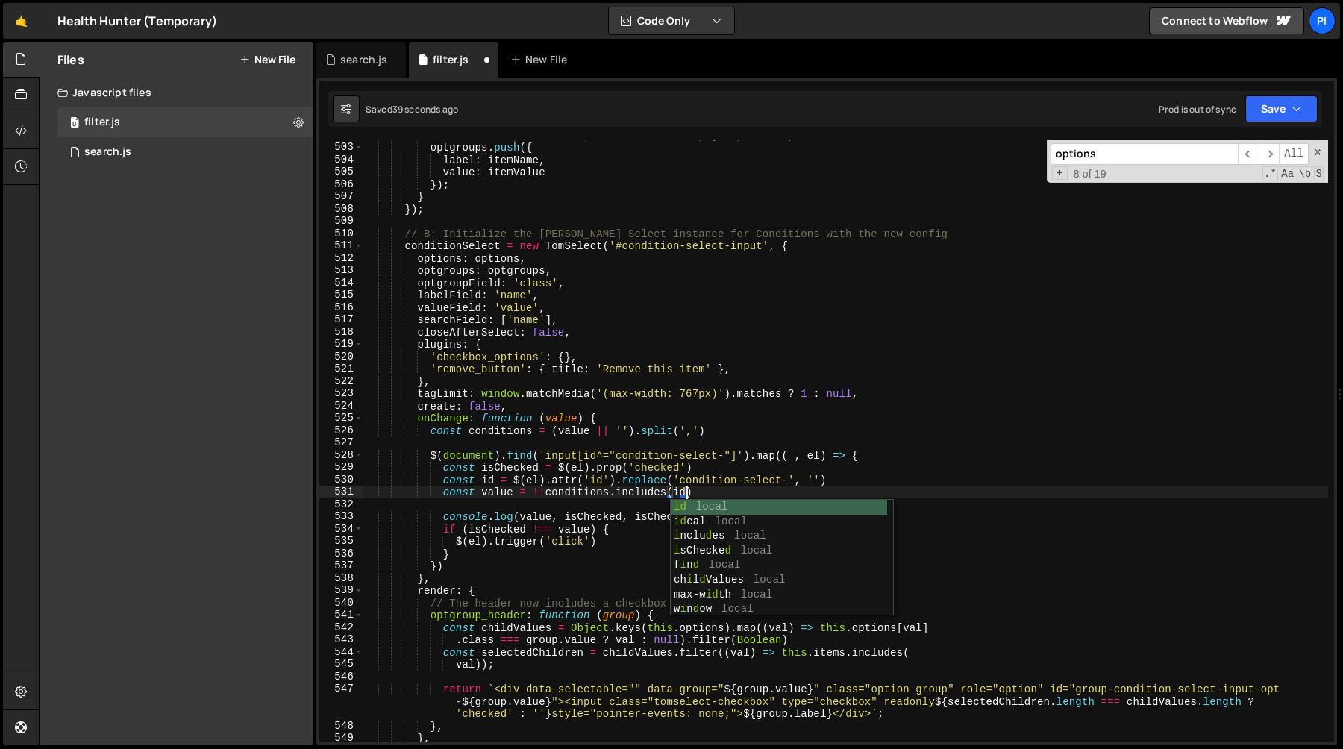
scroll to position [0, 22]
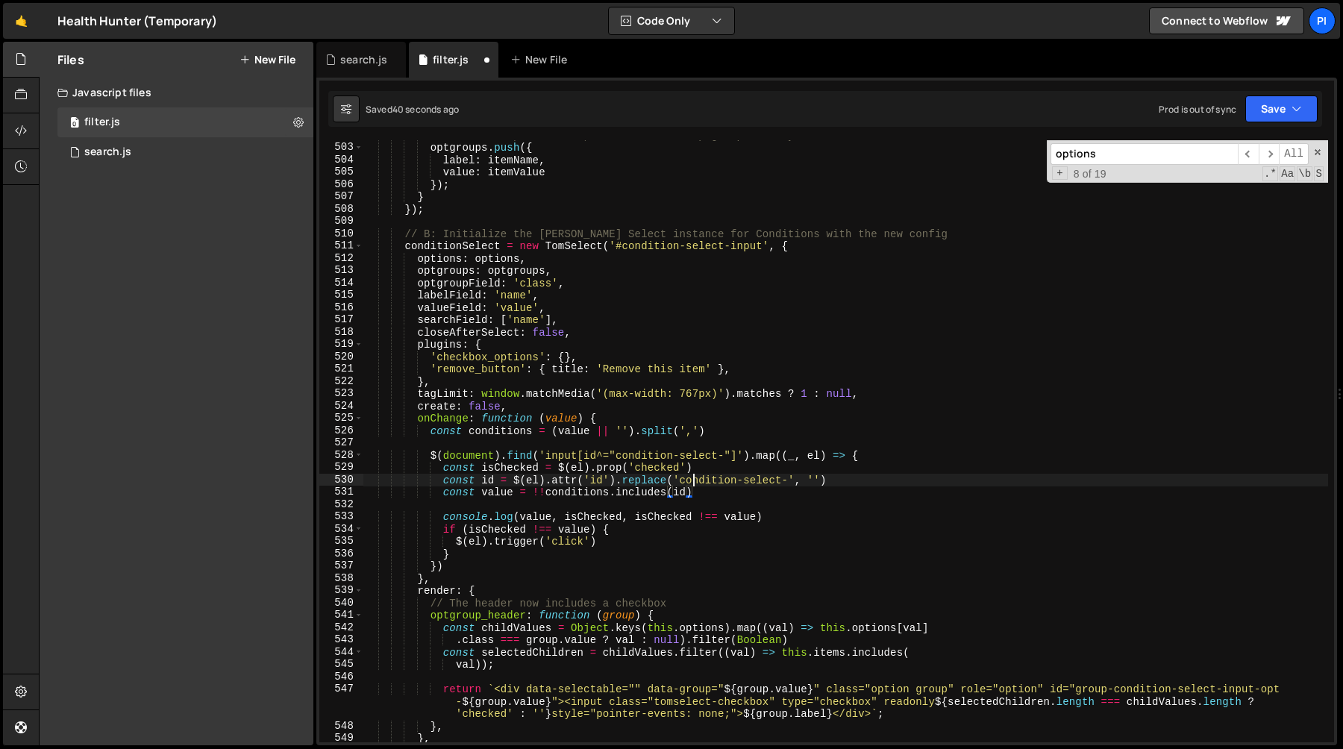
click at [693, 481] on div "// This is a parent item, add it to the `optgroups` array optgroups . push ({ l…" at bounding box center [845, 442] width 965 height 627
click at [787, 519] on div "// This is a parent item, add it to the `optgroups` array optgroups . push ({ l…" at bounding box center [845, 442] width 965 height 627
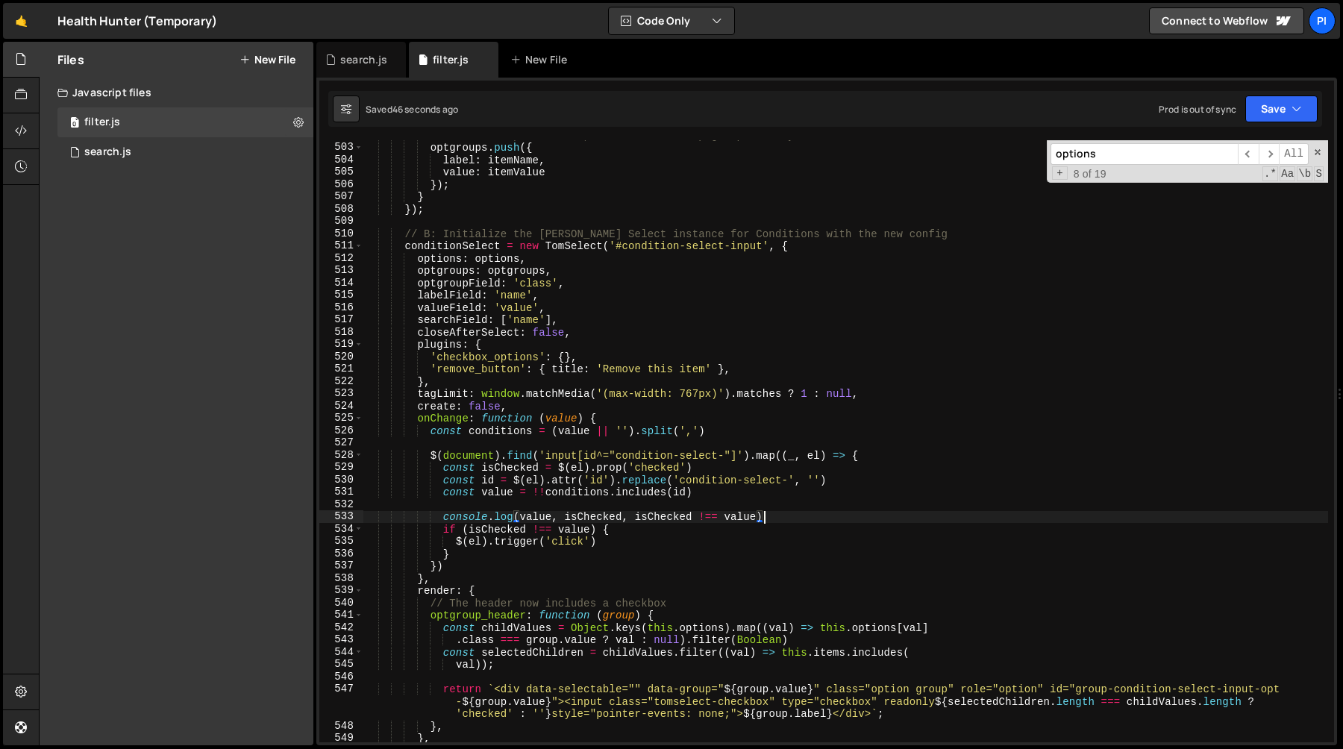
type textarea "console.log(value, isChecked, isChecked !== value)"
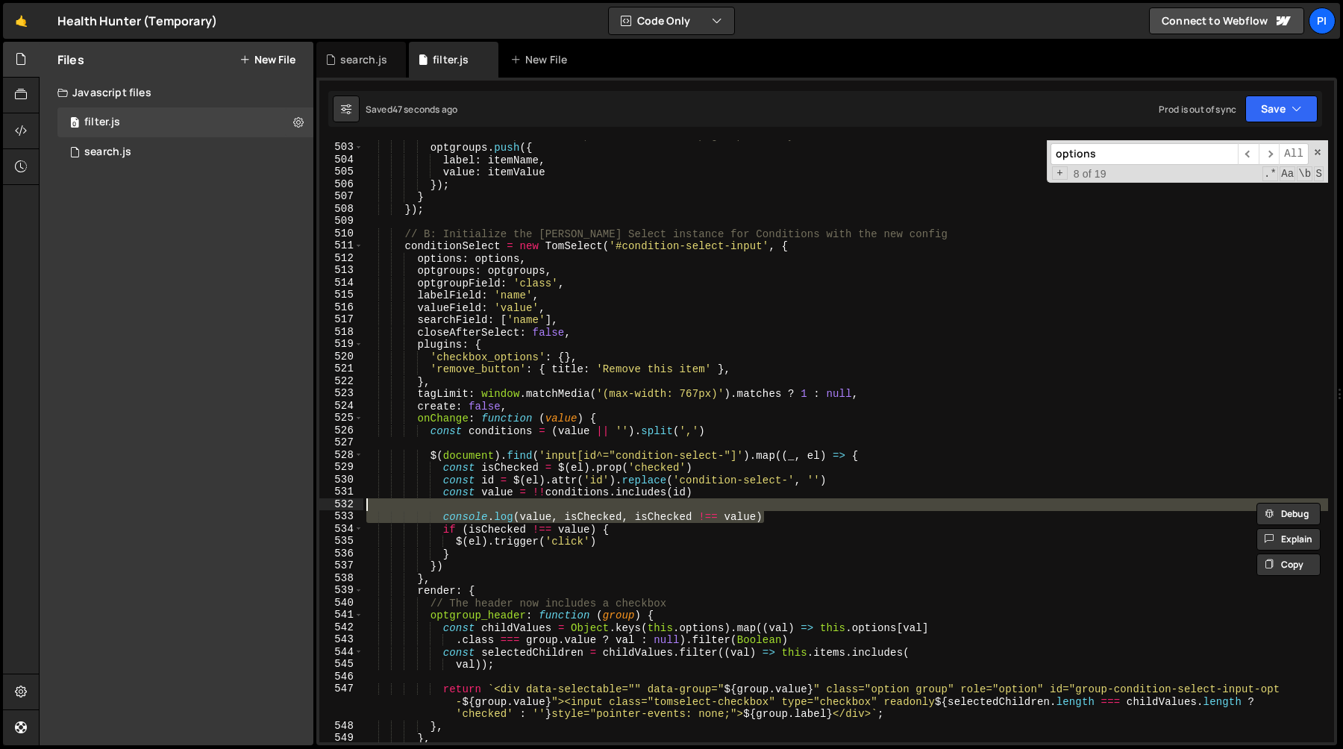
scroll to position [0, 0]
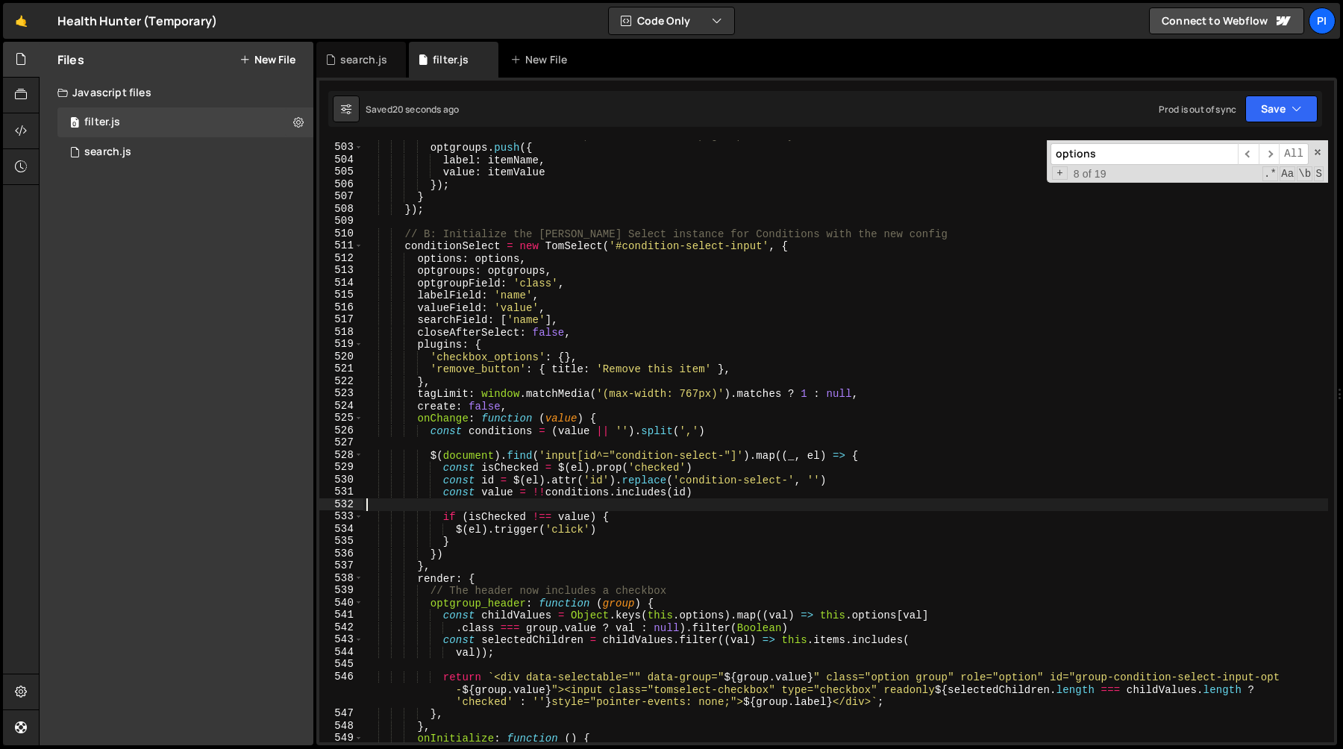
click at [499, 528] on div "// This is a parent item, add it to the `optgroups` array optgroups . push ({ l…" at bounding box center [845, 442] width 965 height 627
type textarea "$(el).trigger('click')"
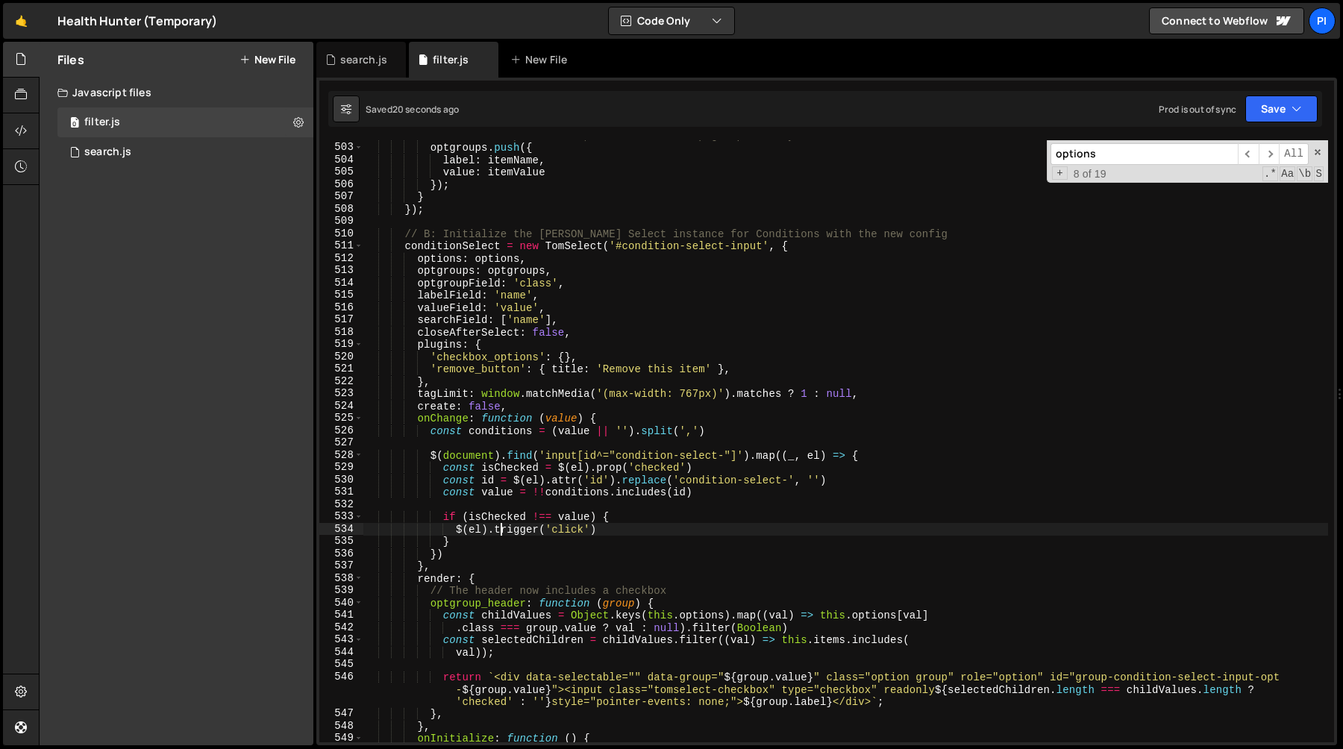
click at [499, 528] on div "// This is a parent item, add it to the `optgroups` array optgroups . push ({ l…" at bounding box center [845, 442] width 965 height 627
click at [625, 529] on div "// This is a parent item, add it to the `optgroups` array optgroups . push ({ l…" at bounding box center [845, 442] width 965 height 627
click at [1316, 156] on span at bounding box center [1318, 152] width 10 height 10
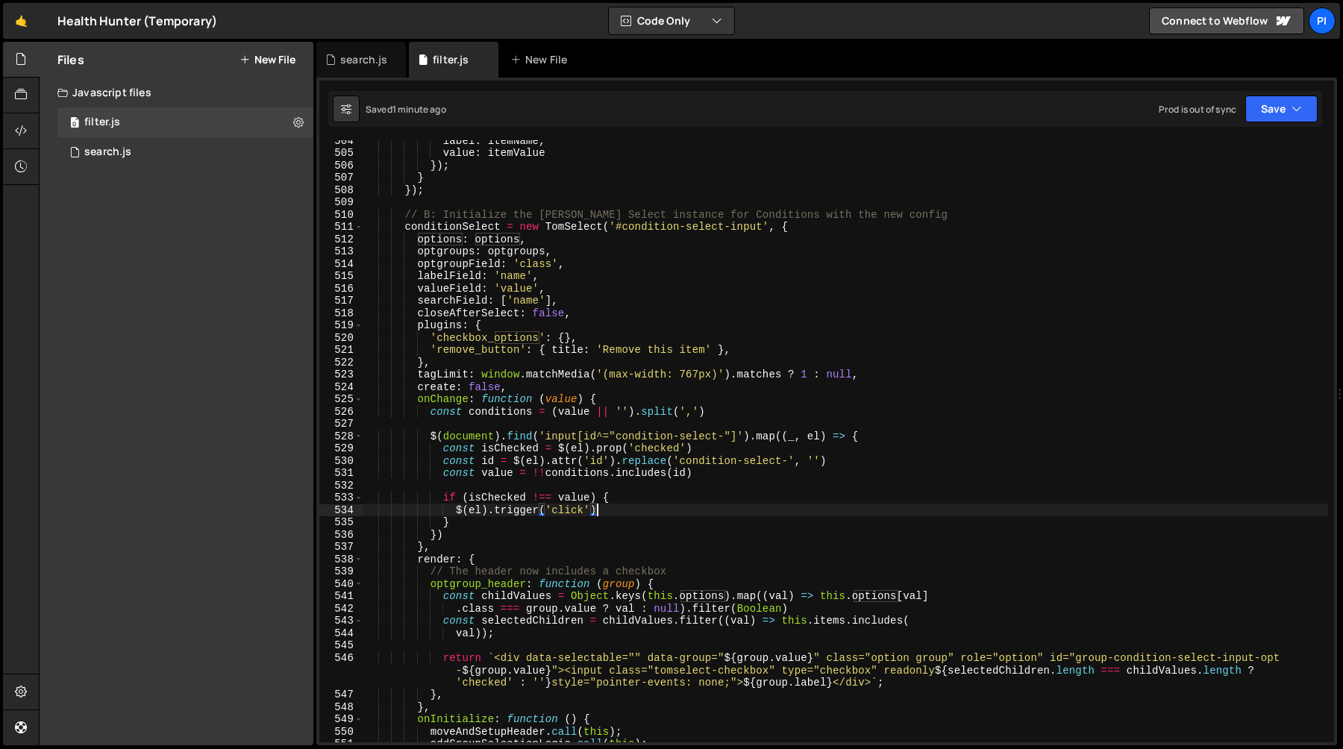
scroll to position [6249, 0]
click at [348, 63] on div "search.js" at bounding box center [363, 59] width 47 height 15
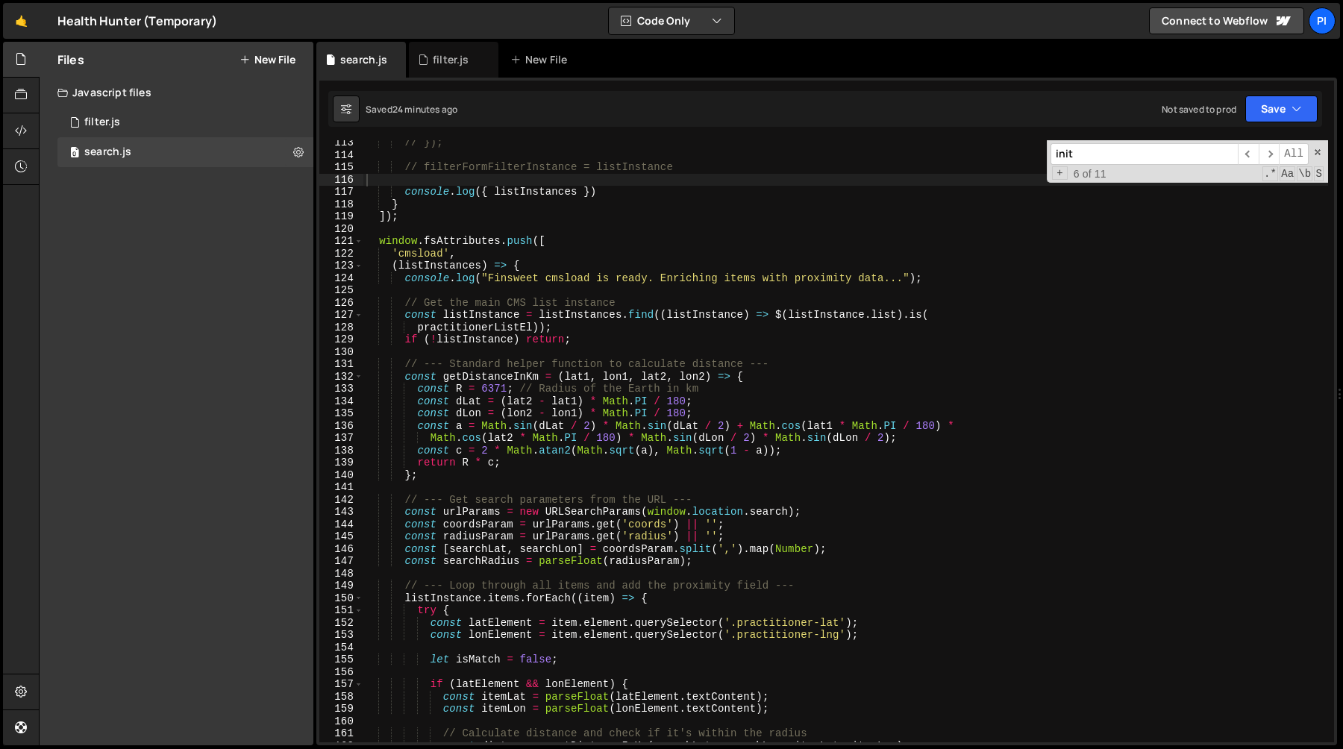
scroll to position [1345, 0]
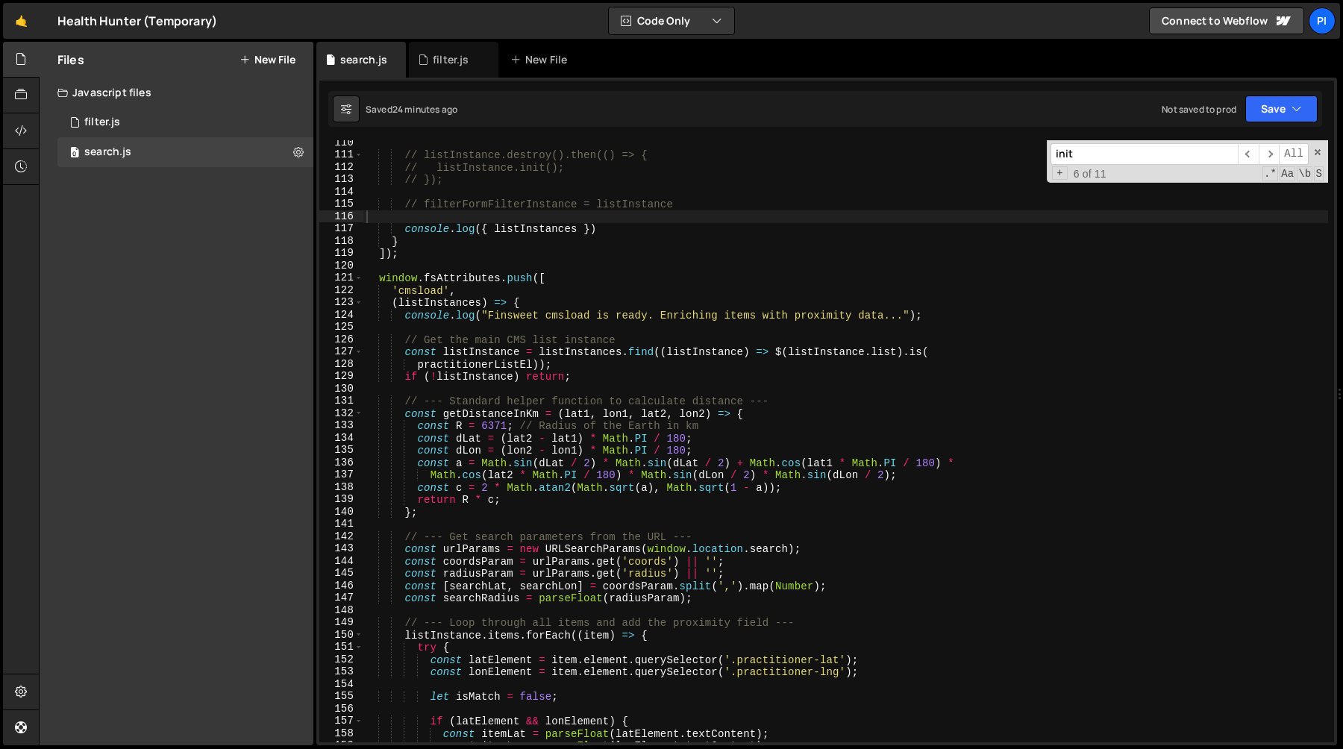
click at [522, 331] on div "// listInstance.destroy().then(() => { // listInstance.init(); // }); // filter…" at bounding box center [845, 450] width 965 height 627
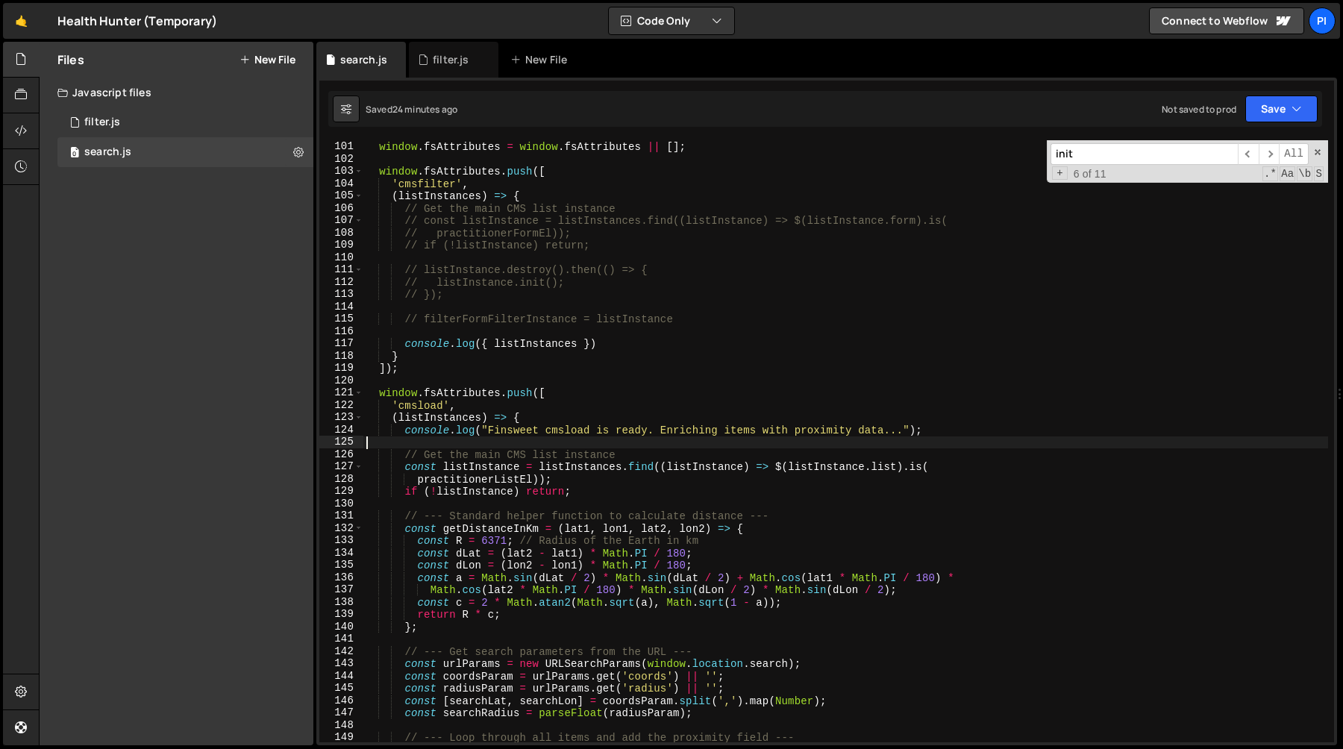
scroll to position [1197, 0]
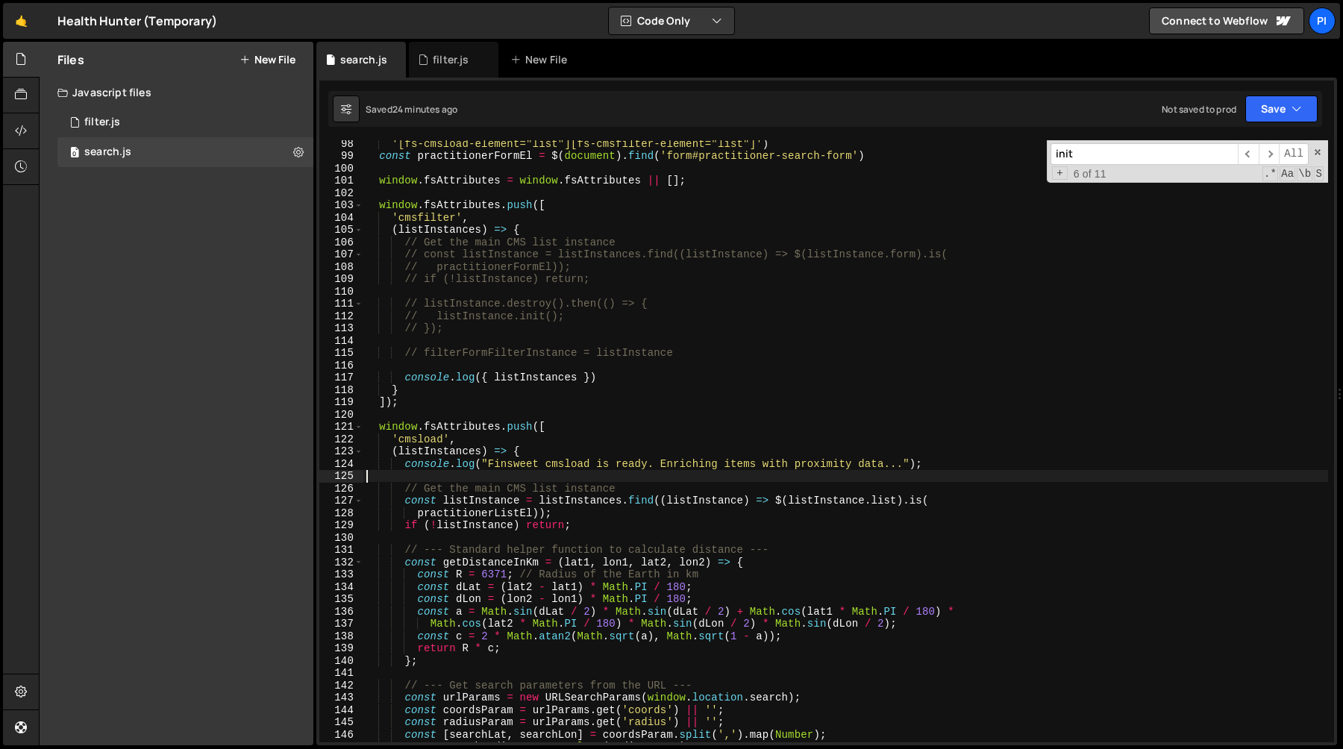
click at [715, 352] on div "'[fs-cmsload-element="list"][fs-cmsfilter-element="list"]' ) const practitioner…" at bounding box center [845, 450] width 965 height 627
type textarea "// filterFormFilterInstance = listInstance"
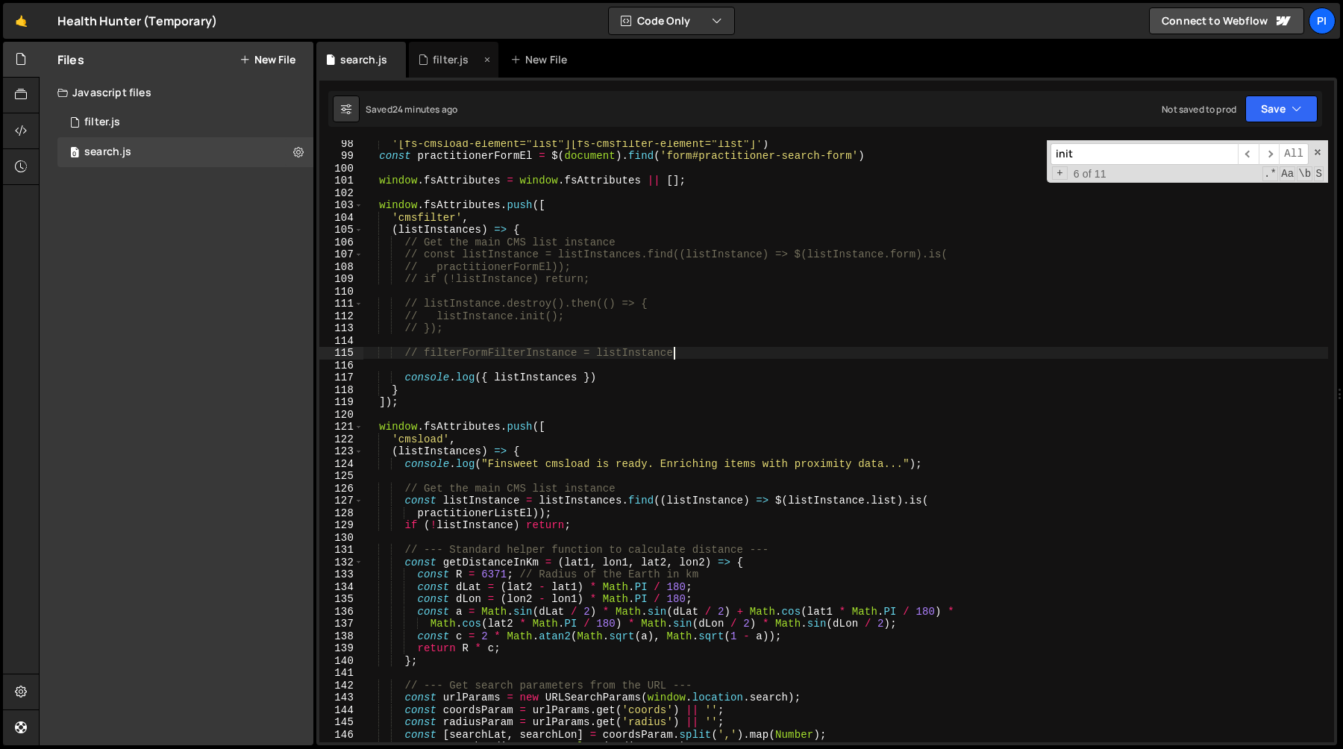
click at [445, 66] on div "filter.js" at bounding box center [451, 59] width 36 height 15
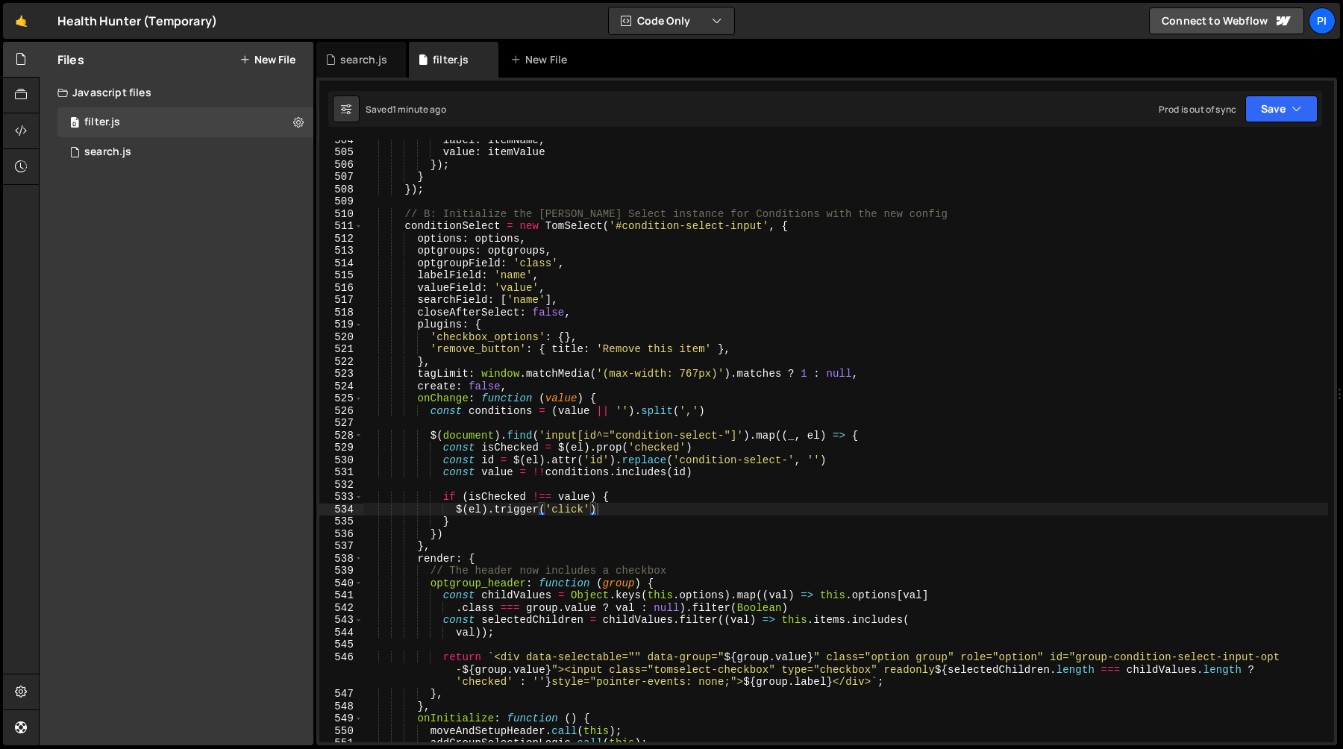
type textarea "plugins: {"
click at [518, 324] on div "label : itemName , value : itemValue }) ; } }) ; // B: Initialize the [PERSON_N…" at bounding box center [845, 447] width 965 height 627
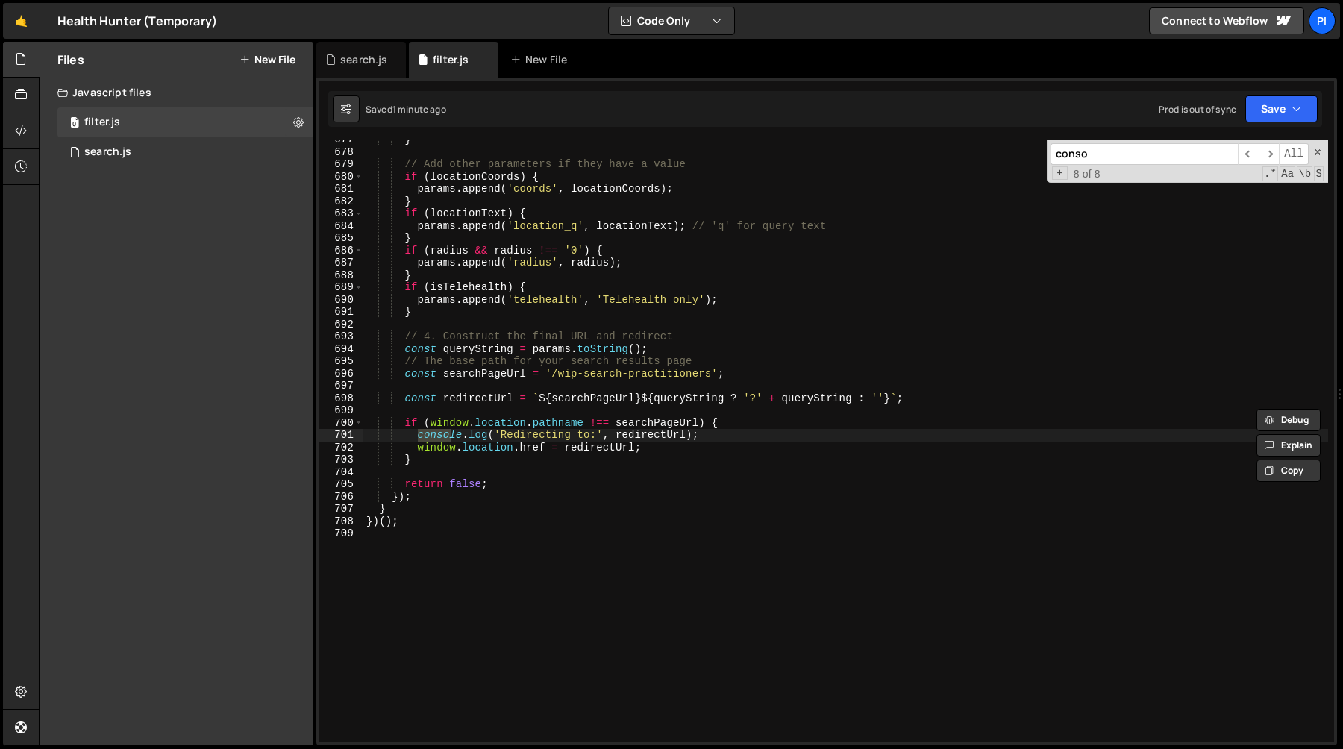
scroll to position [8404, 0]
type input "console.l"
click at [1275, 148] on span "​" at bounding box center [1269, 154] width 21 height 22
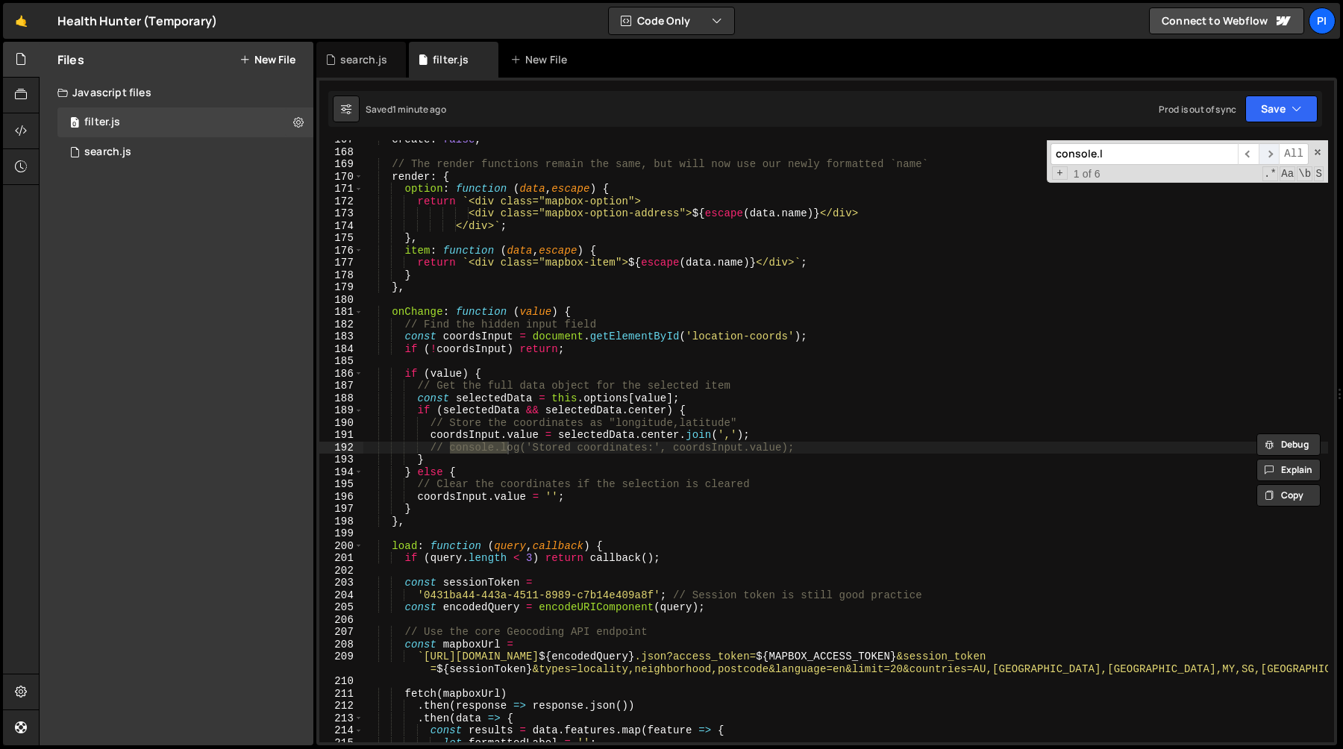
click at [1275, 150] on span "​" at bounding box center [1269, 154] width 21 height 22
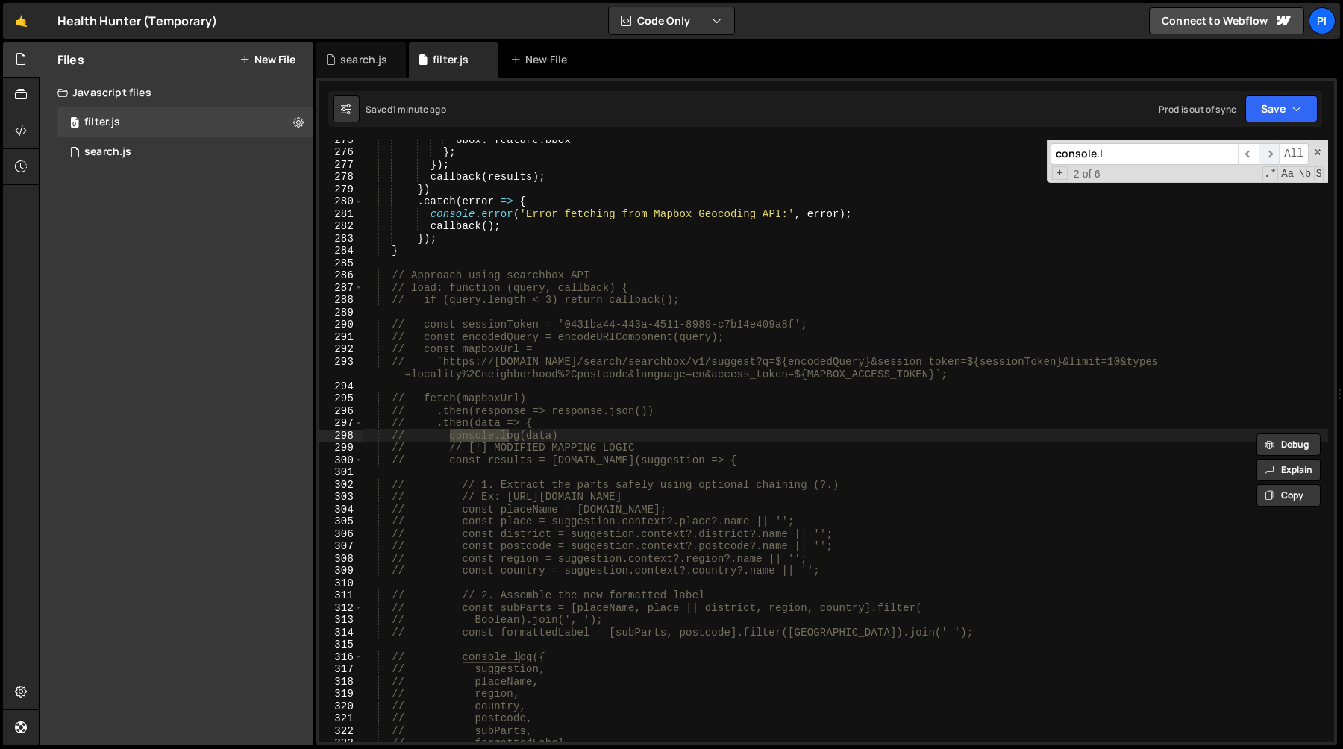
click at [1275, 150] on span "​" at bounding box center [1269, 154] width 21 height 22
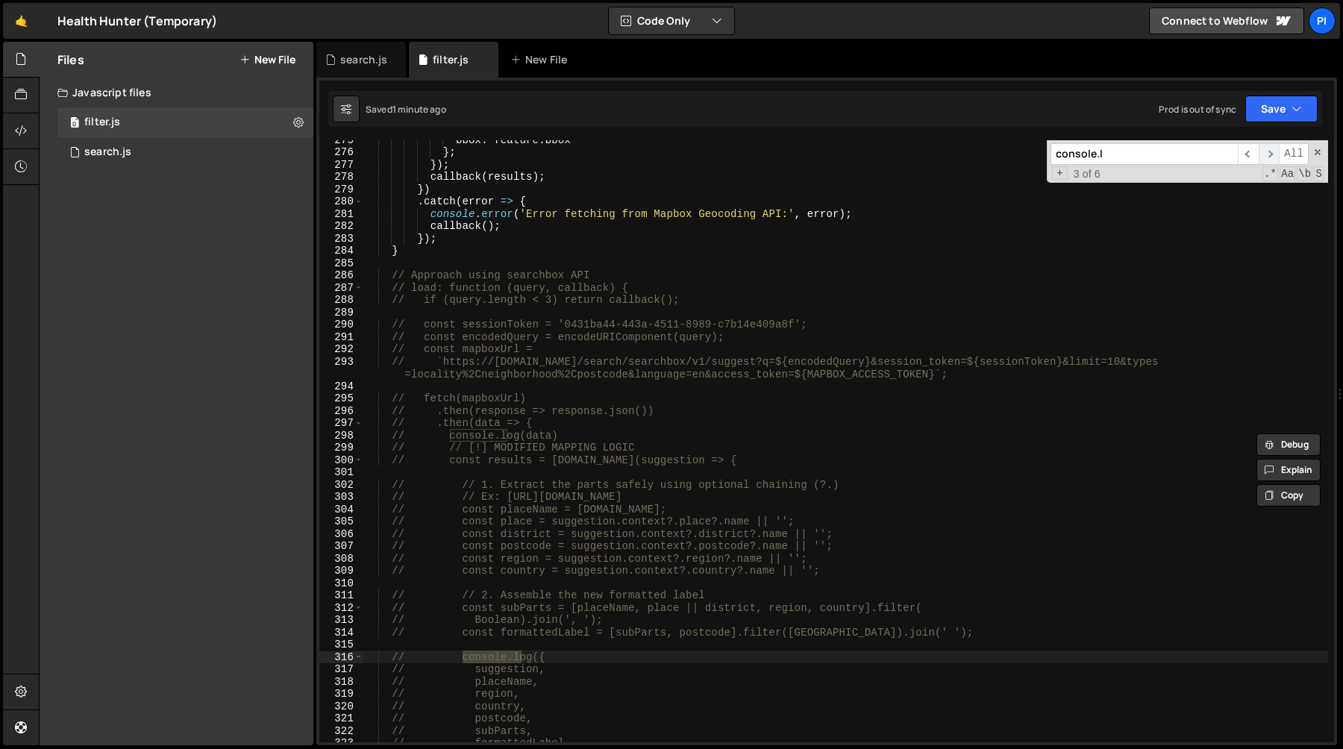
click at [1275, 150] on span "​" at bounding box center [1269, 154] width 21 height 22
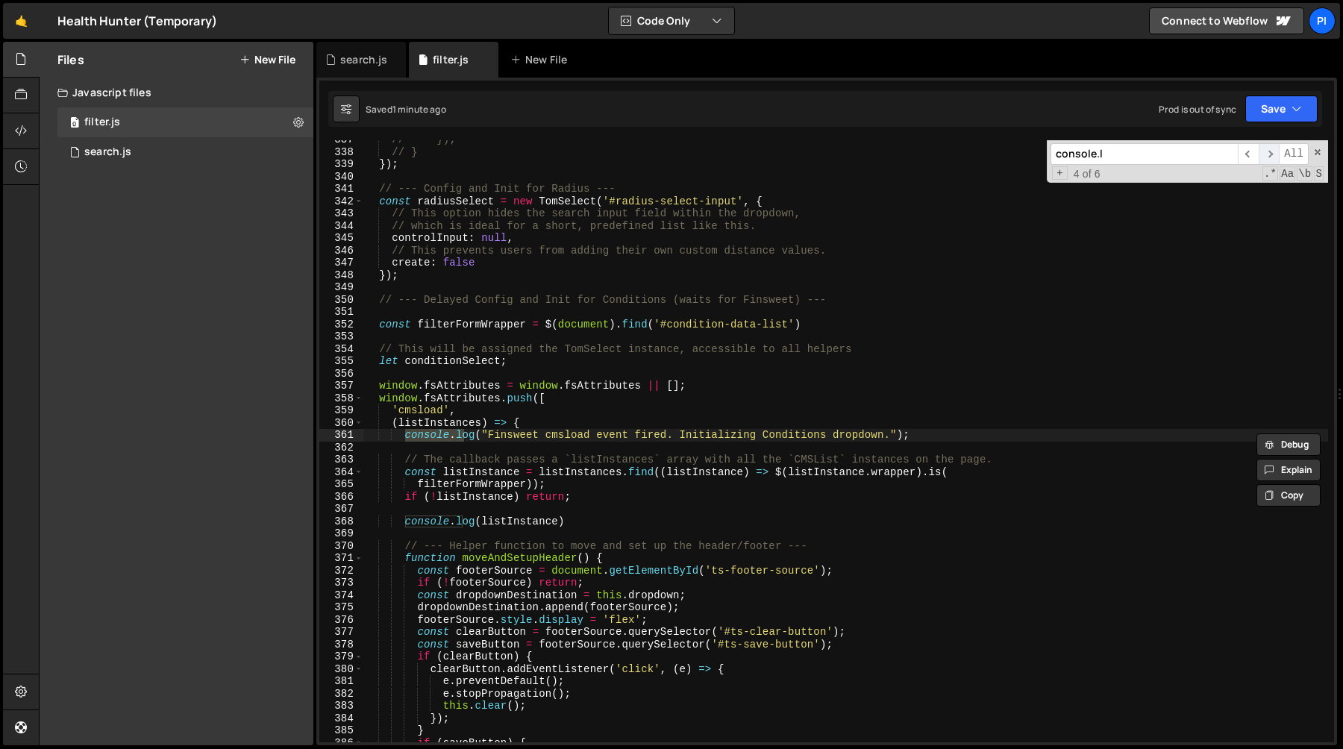
click at [1275, 150] on span "​" at bounding box center [1269, 154] width 21 height 22
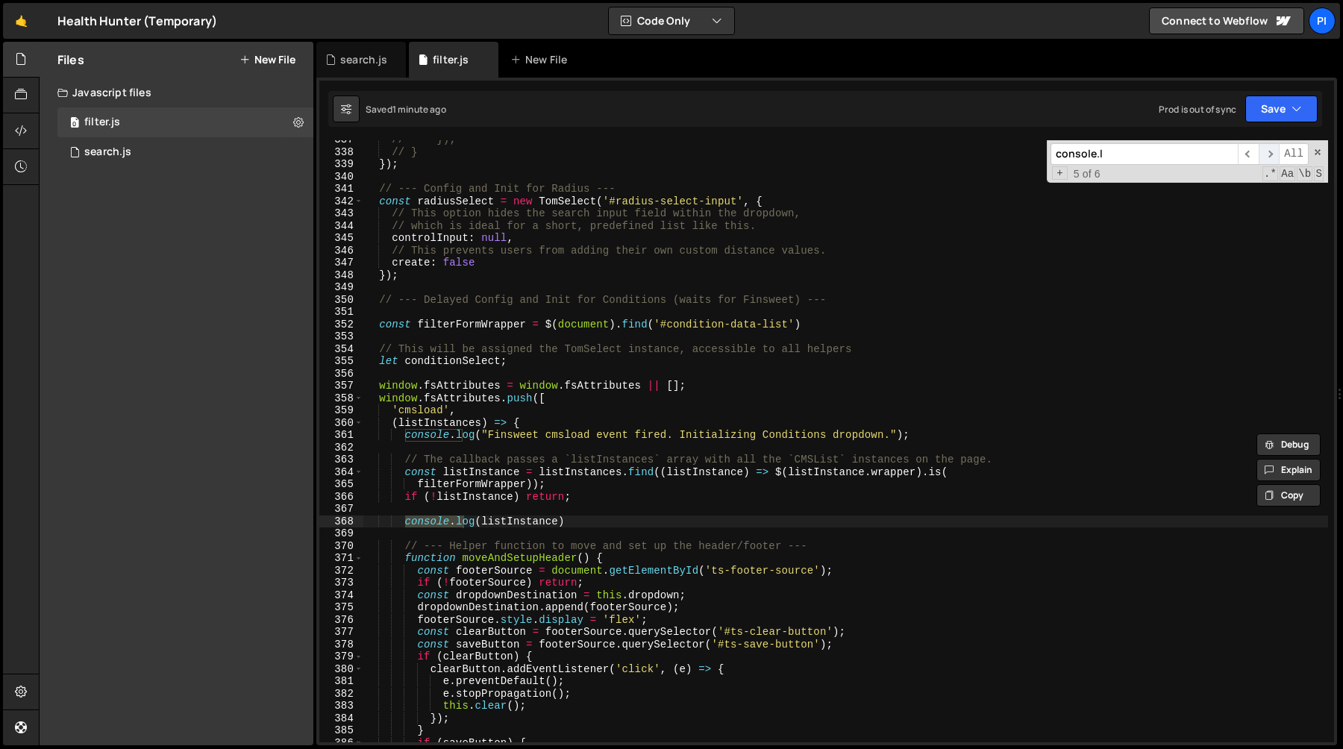
click at [1275, 149] on span "​" at bounding box center [1269, 154] width 21 height 22
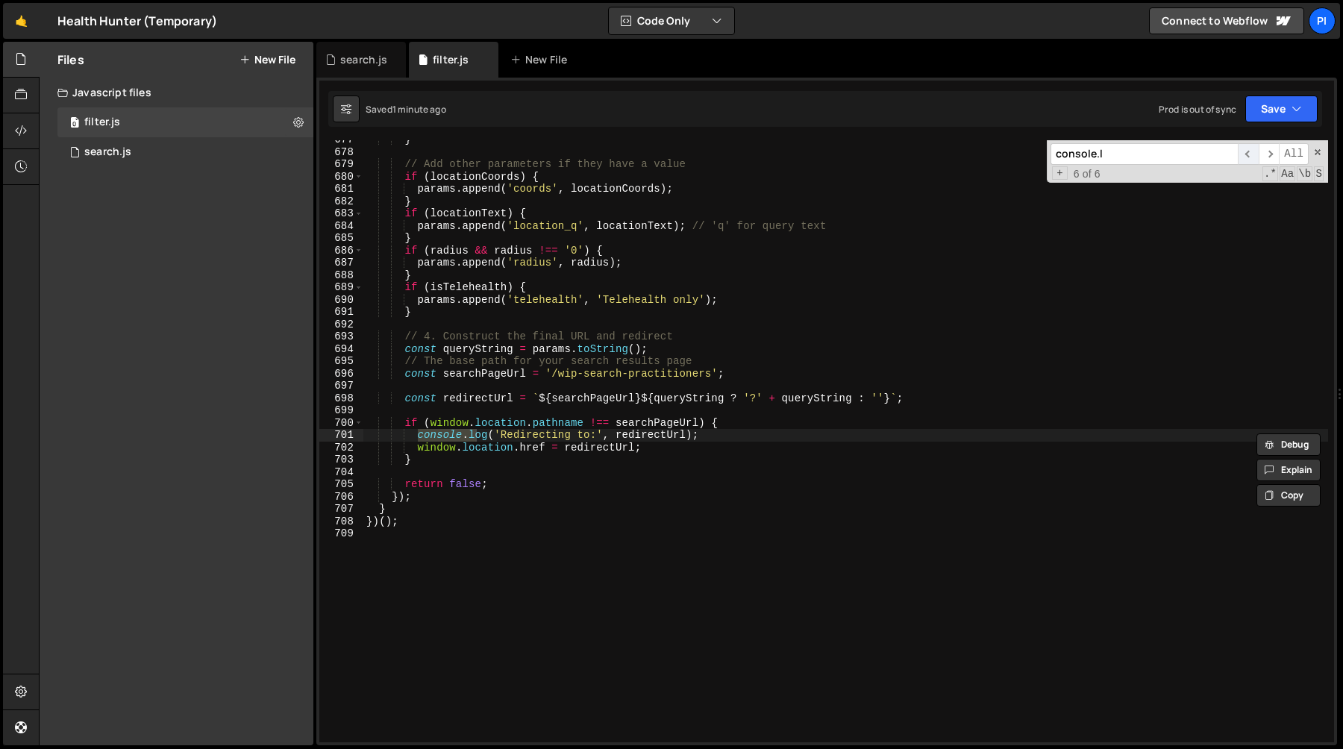
click at [1251, 153] on span "​" at bounding box center [1248, 154] width 21 height 22
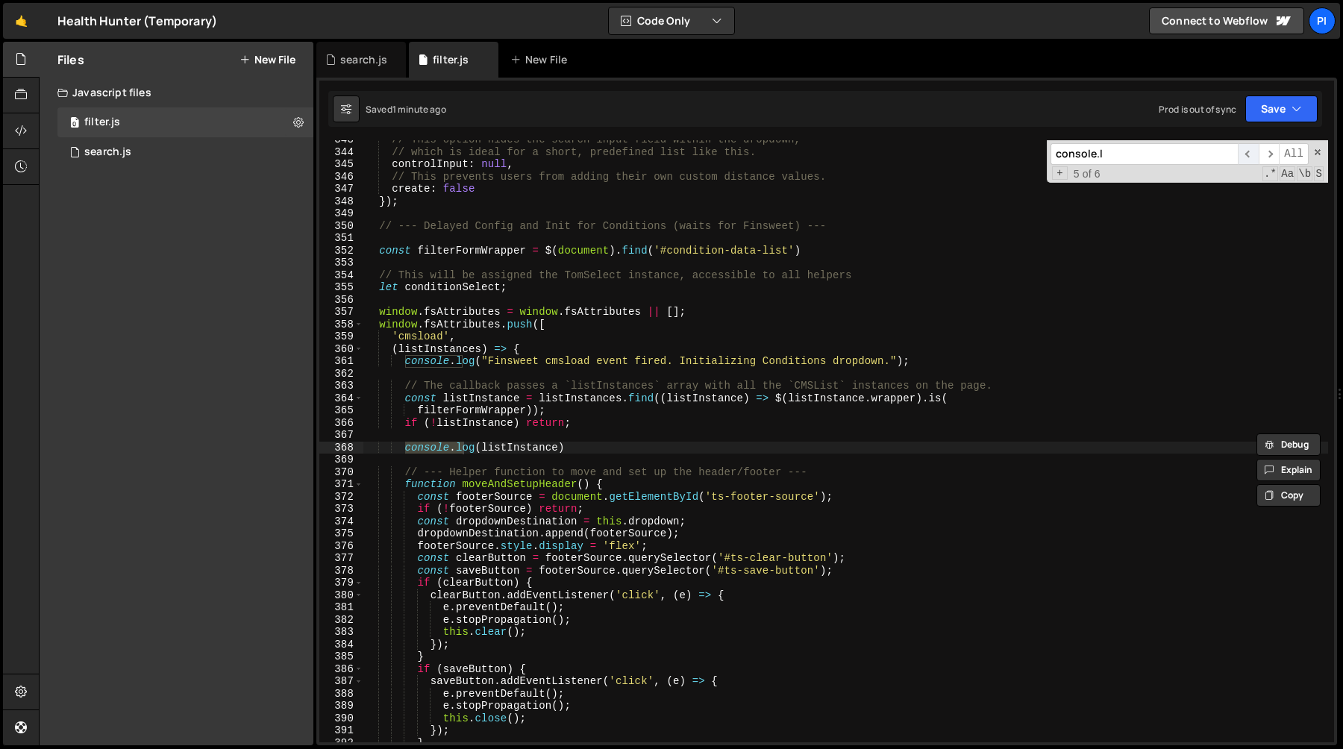
scroll to position [4242, 0]
click at [591, 451] on div "// This option hides the search input field within the dropdown, // which is id…" at bounding box center [845, 447] width 965 height 627
click at [598, 428] on div "// This option hides the search input field within the dropdown, // which is id…" at bounding box center [845, 447] width 965 height 627
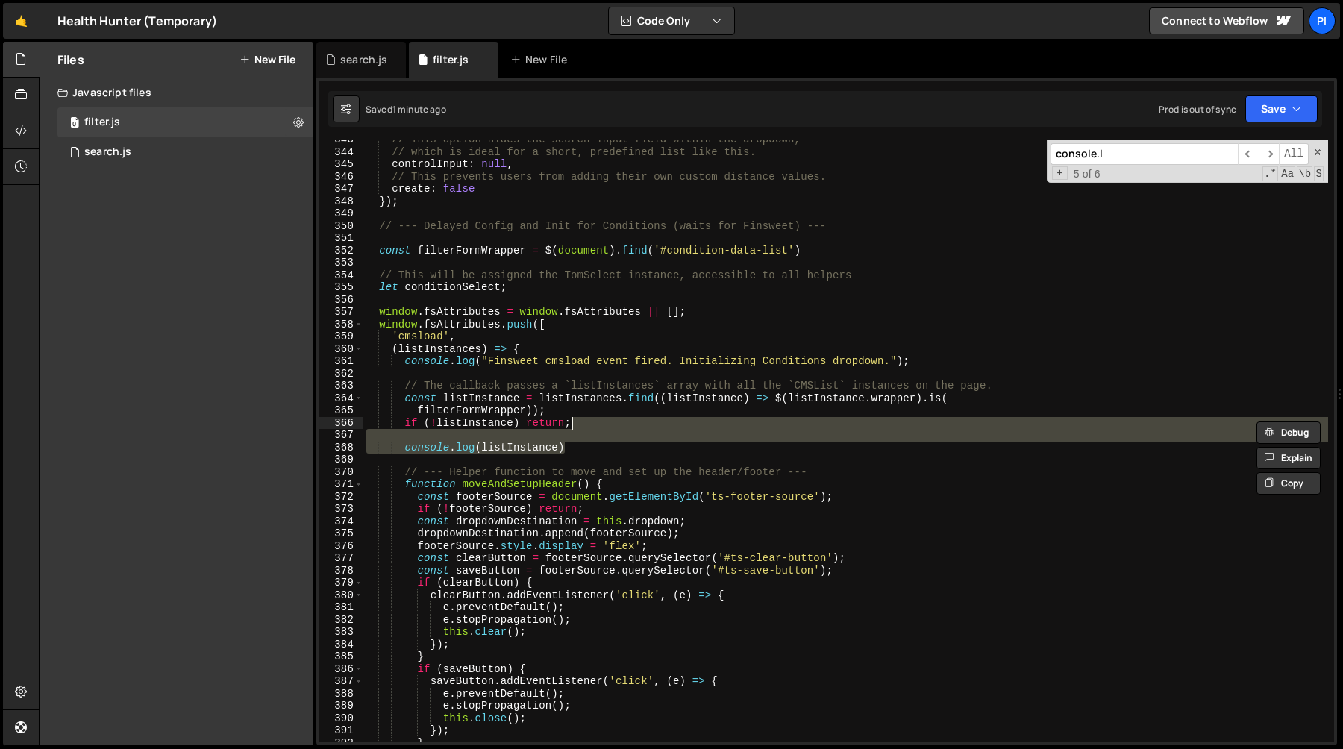
type textarea "if (!listInstance) return;"
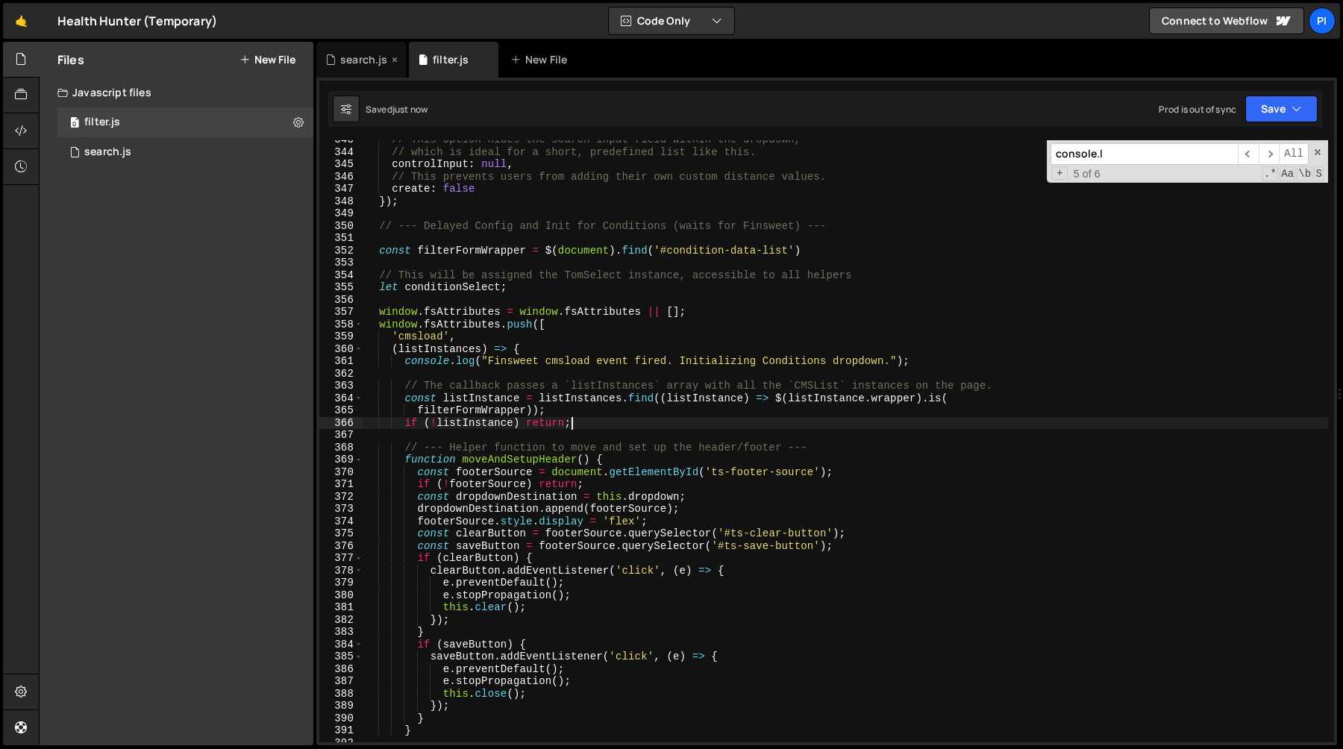
click at [343, 60] on div "search.js" at bounding box center [363, 59] width 47 height 15
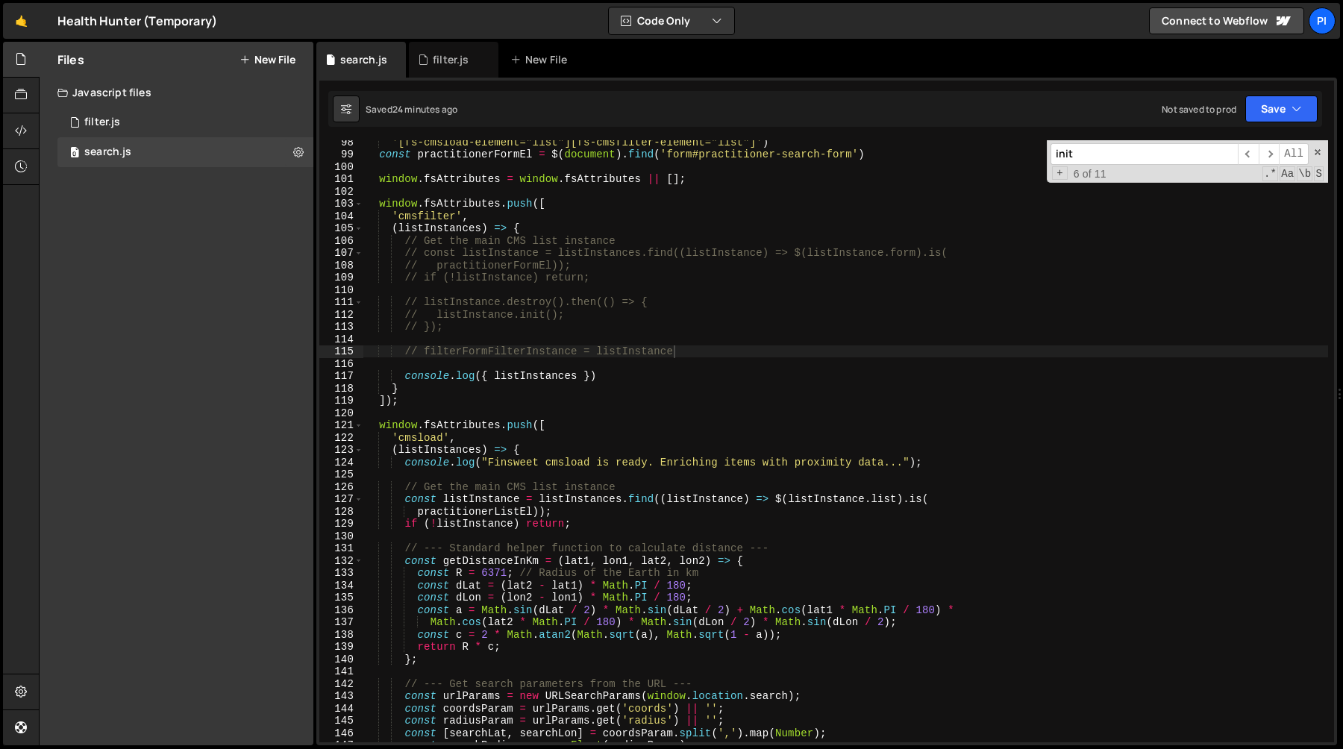
scroll to position [1201, 0]
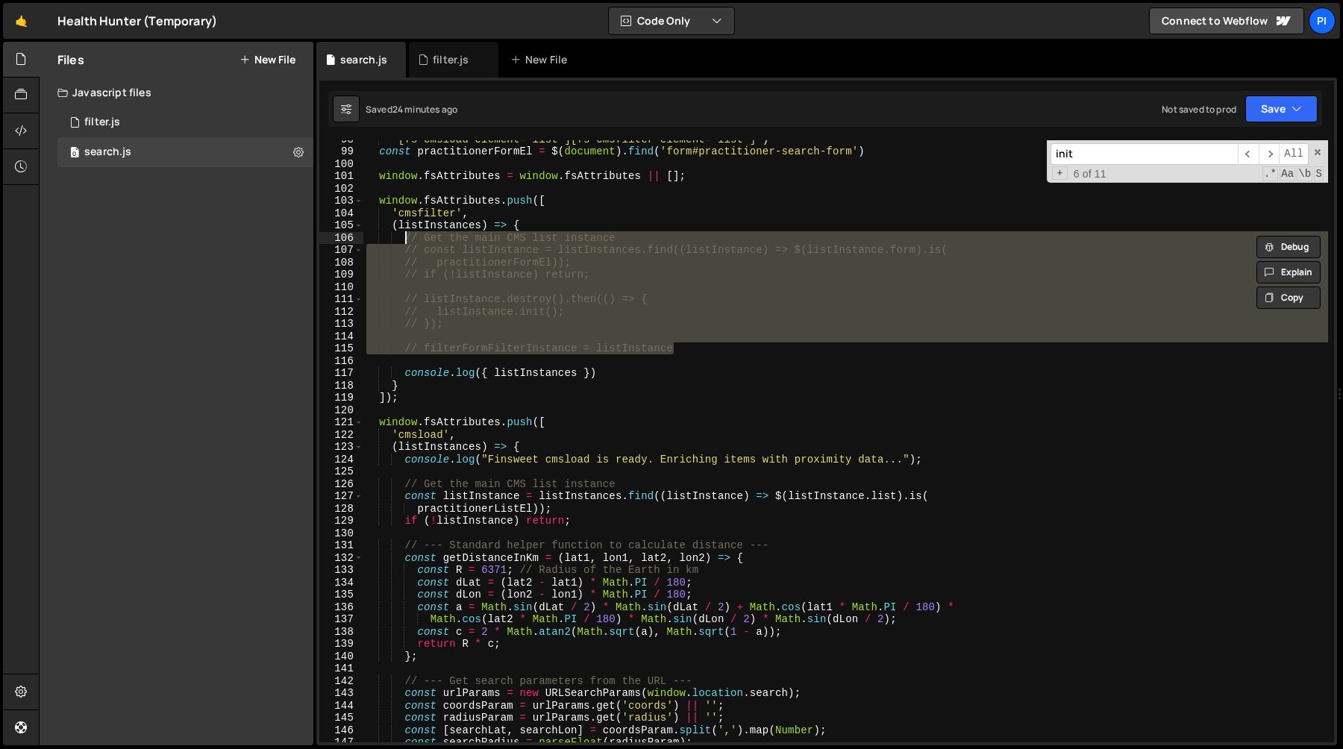
click at [406, 235] on div "'[fs-cmsload-element="list"][fs-cmsfilter-element="list"]' ) const practitioner…" at bounding box center [845, 446] width 965 height 627
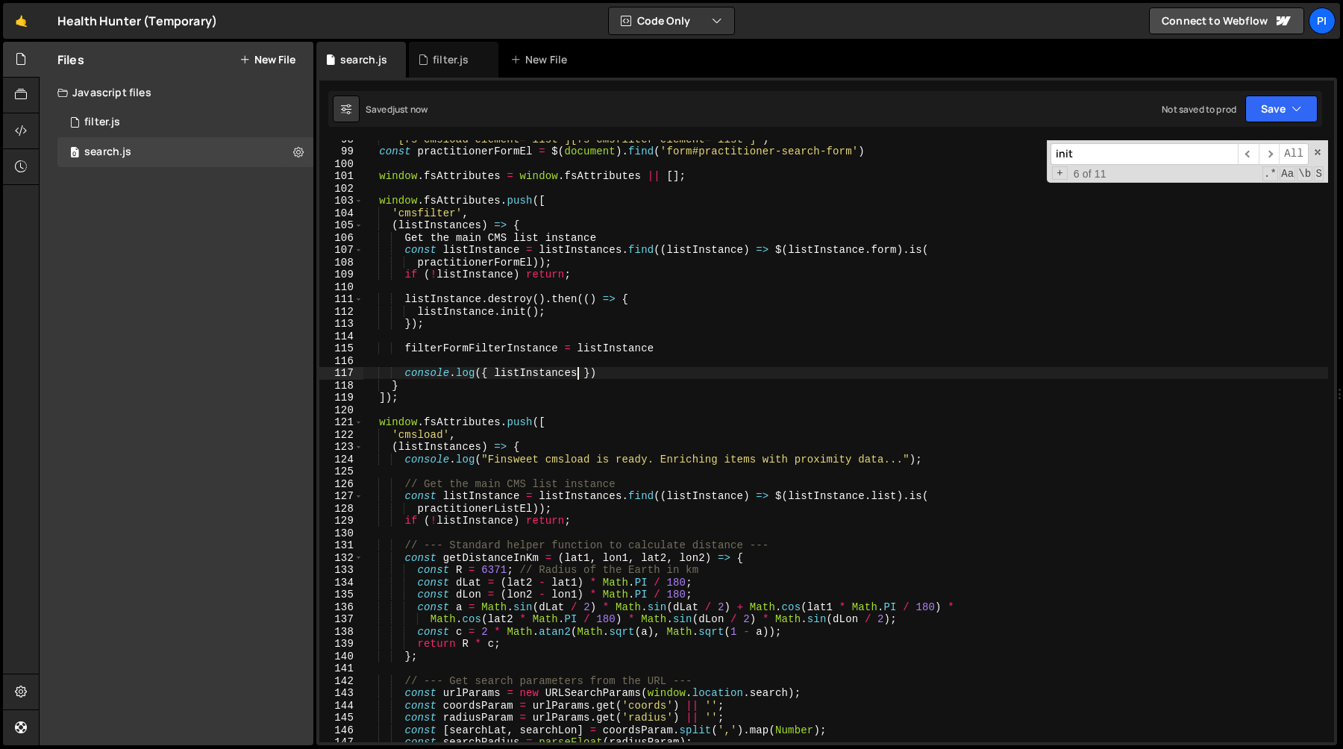
click at [578, 375] on div "'[fs-cmsload-element="list"][fs-cmsfilter-element="list"]' ) const practitioner…" at bounding box center [845, 446] width 965 height 627
click at [616, 299] on div "'[fs-cmsload-element="list"][fs-cmsfilter-element="list"]' ) const practitioner…" at bounding box center [845, 446] width 965 height 627
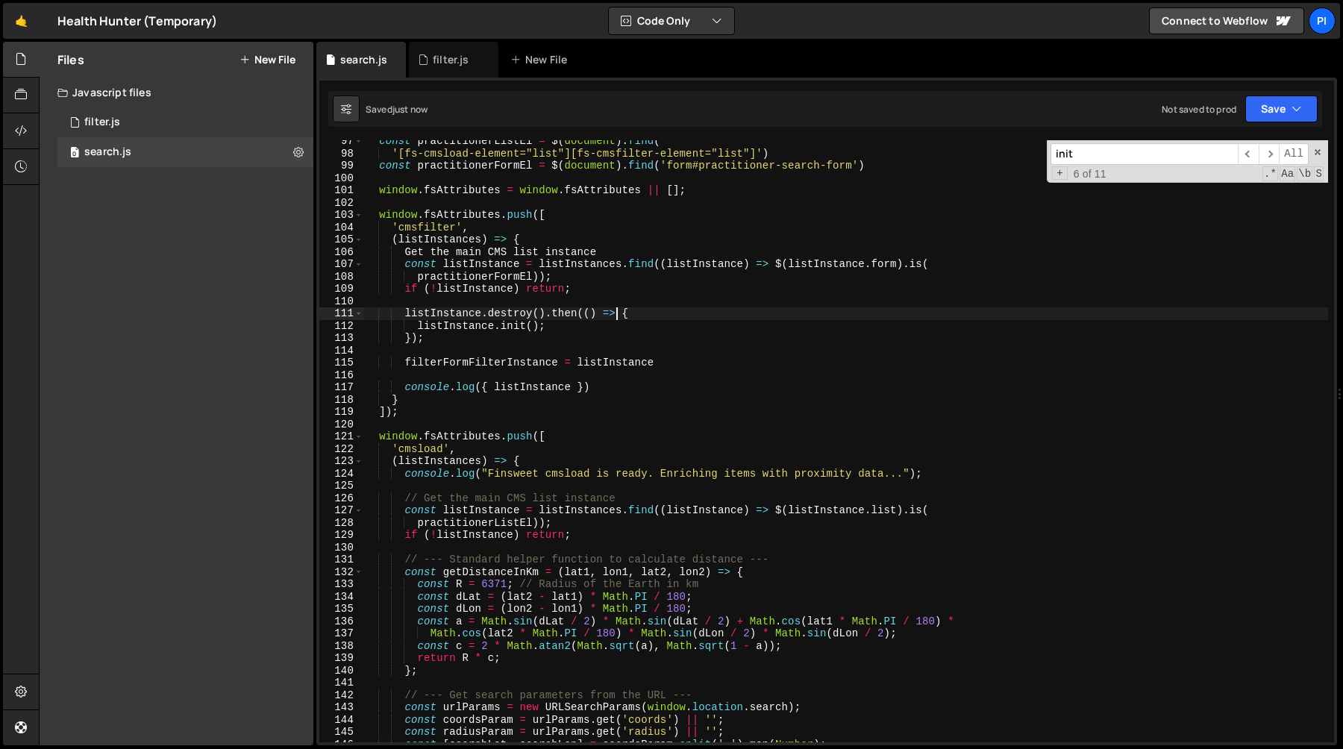
click at [419, 275] on div "const practitionerListEl = $ ( document ) . find ( '[fs-cmsload-element="list"]…" at bounding box center [845, 448] width 965 height 627
click at [939, 264] on div "const practitionerListEl = $ ( document ) . find ( '[fs-cmsload-element="list"]…" at bounding box center [845, 448] width 965 height 627
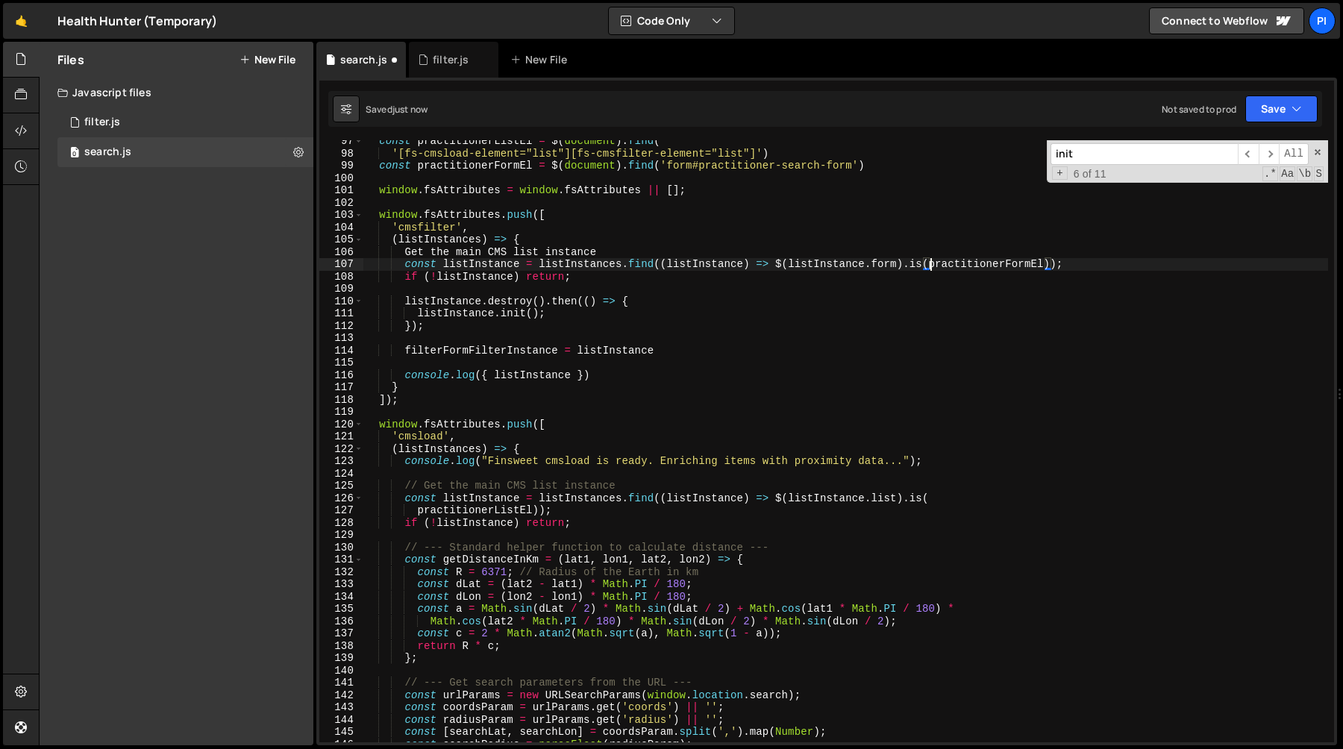
type textarea "const listInstance = listInstances.find((listInstance) => $(listInstance.form).…"
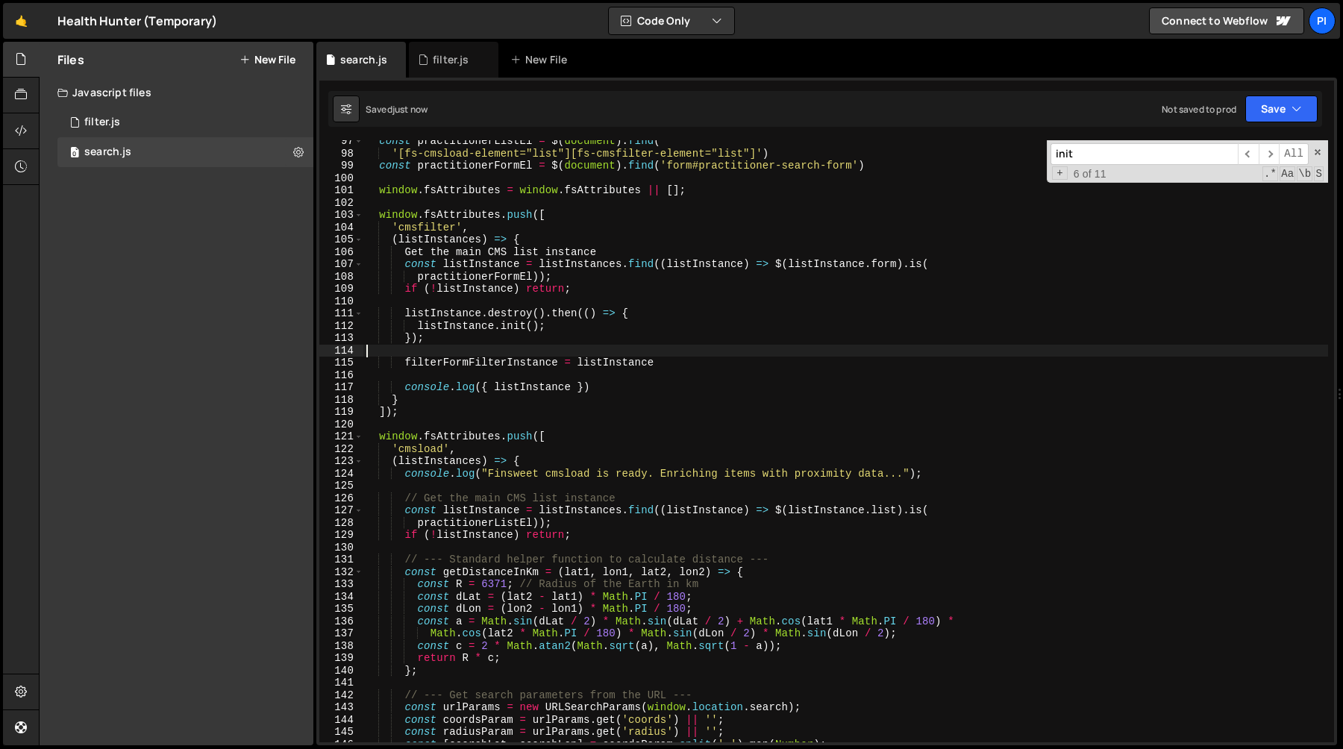
click at [440, 347] on div "const practitionerListEl = $ ( document ) . find ( '[fs-cmsload-element="list"]…" at bounding box center [845, 448] width 965 height 627
click at [416, 303] on div "const practitionerListEl = $ ( document ) . find ( '[fs-cmsload-element="list"]…" at bounding box center [845, 448] width 965 height 627
type textarea "listInstance.destroy().then(() => {"
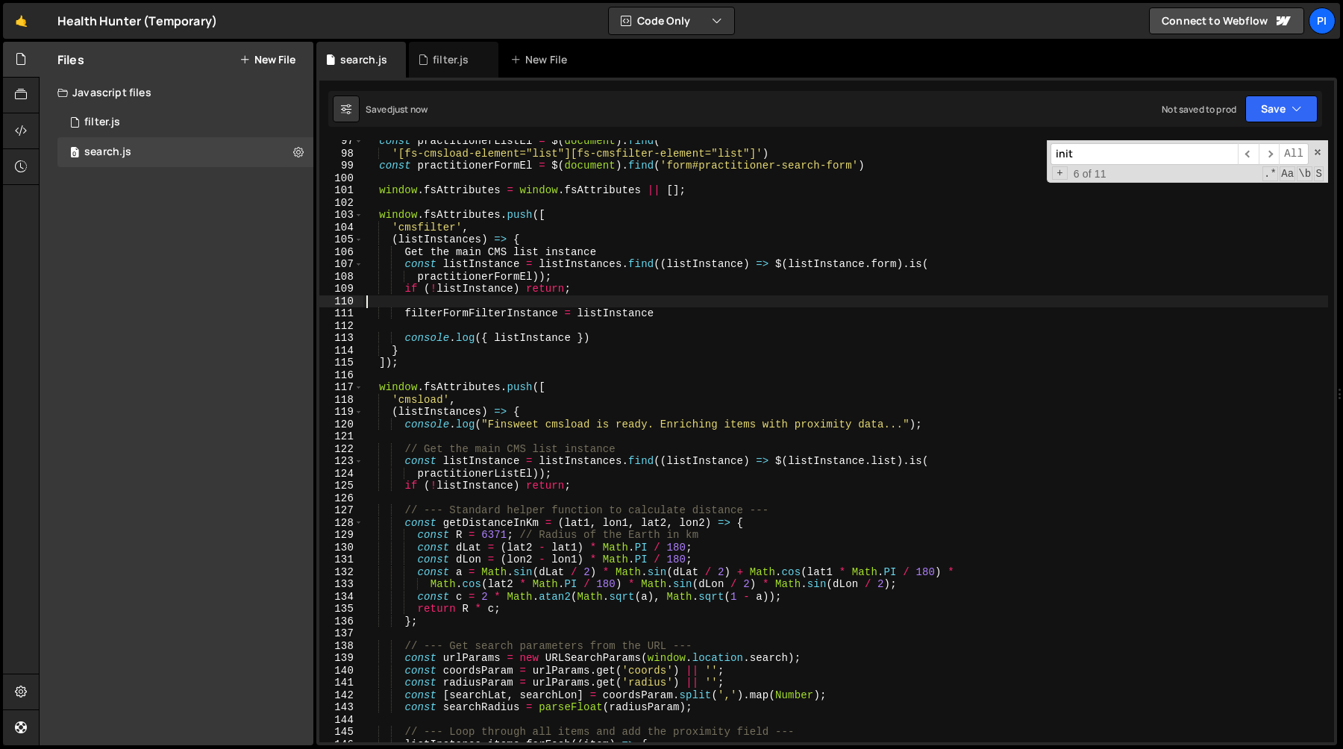
click at [530, 328] on div "const practitionerListEl = $ ( document ) . find ( '[fs-cmsload-element="list"]…" at bounding box center [845, 448] width 965 height 627
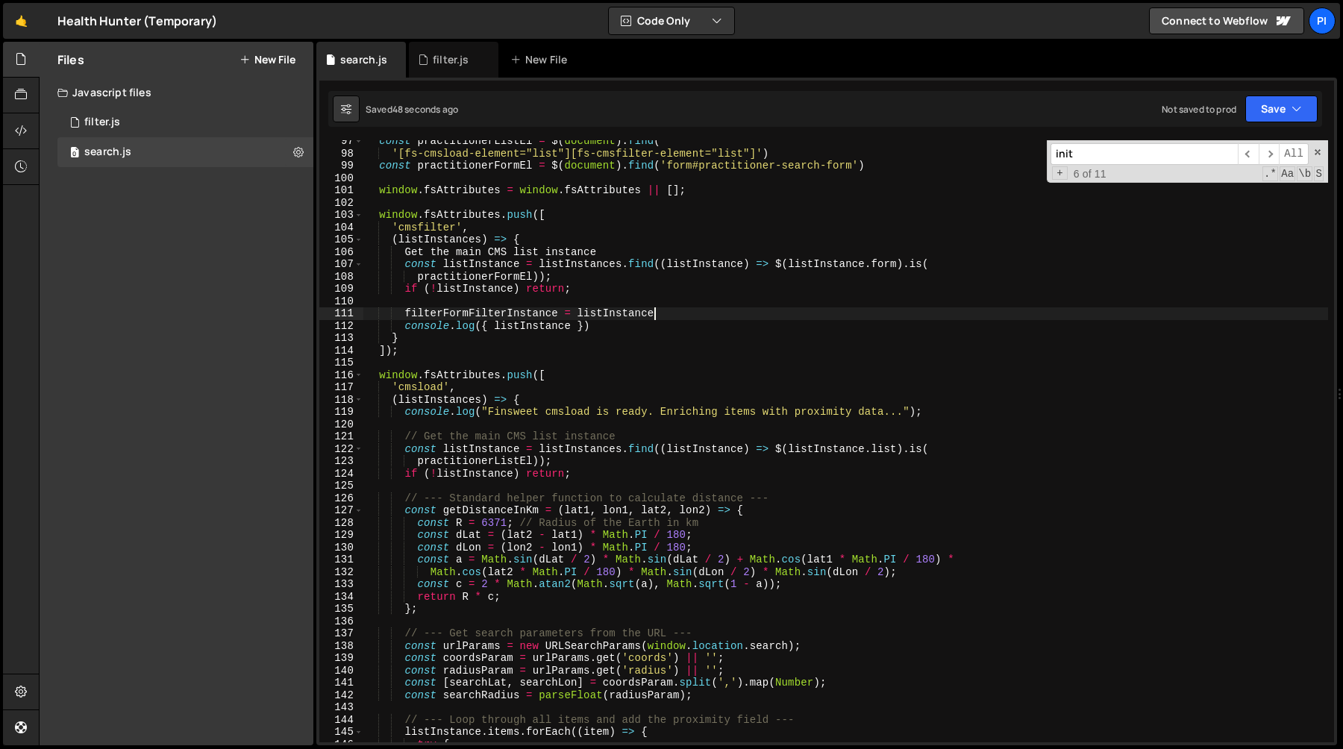
click at [633, 338] on div "const practitionerListEl = $ ( document ) . find ( '[fs-cmsload-element="list"]…" at bounding box center [845, 448] width 965 height 627
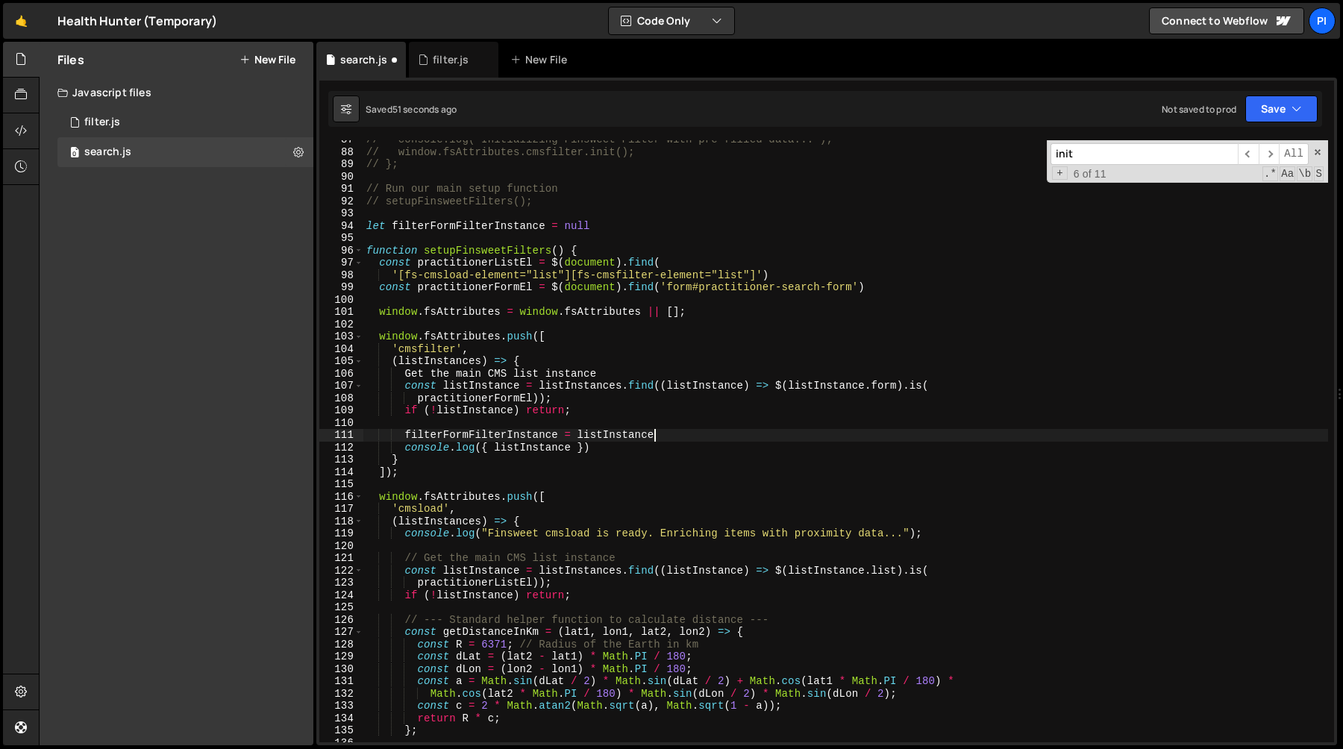
scroll to position [2143, 0]
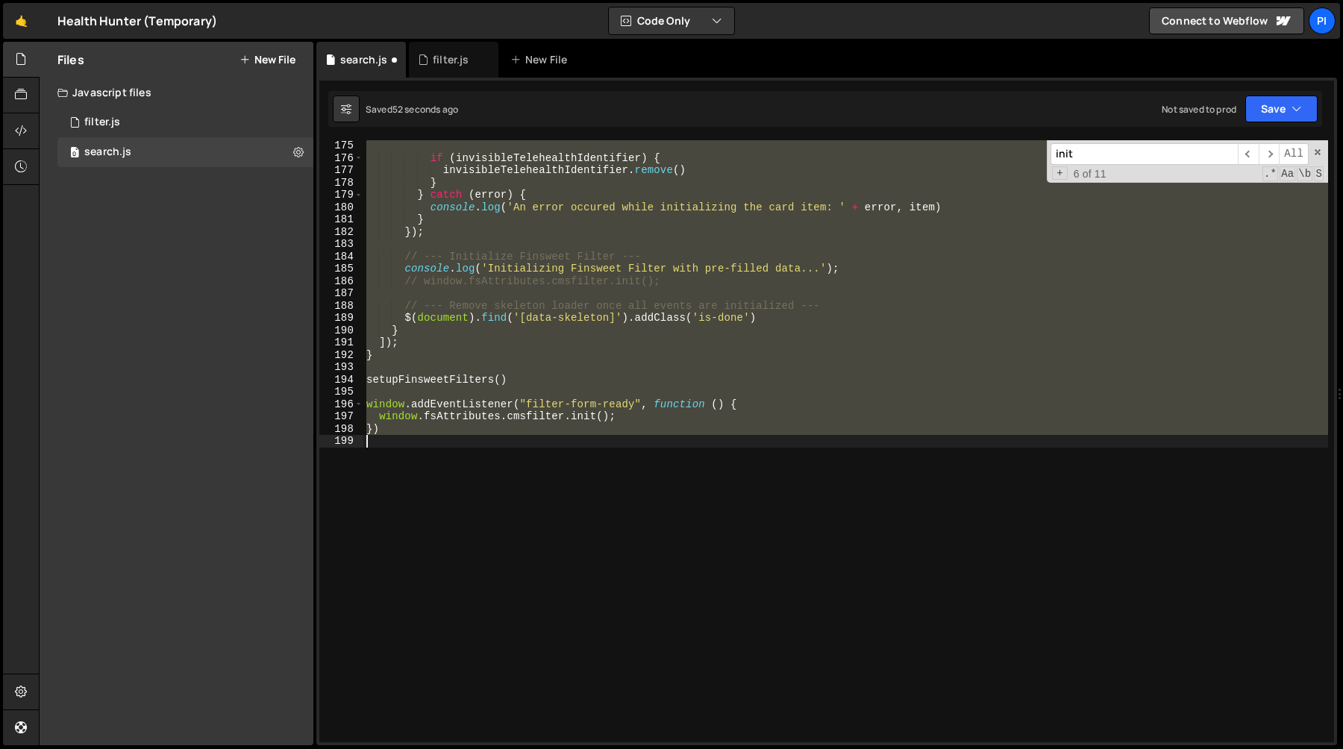
type textarea "filterFormFilterInstance = listInstance"
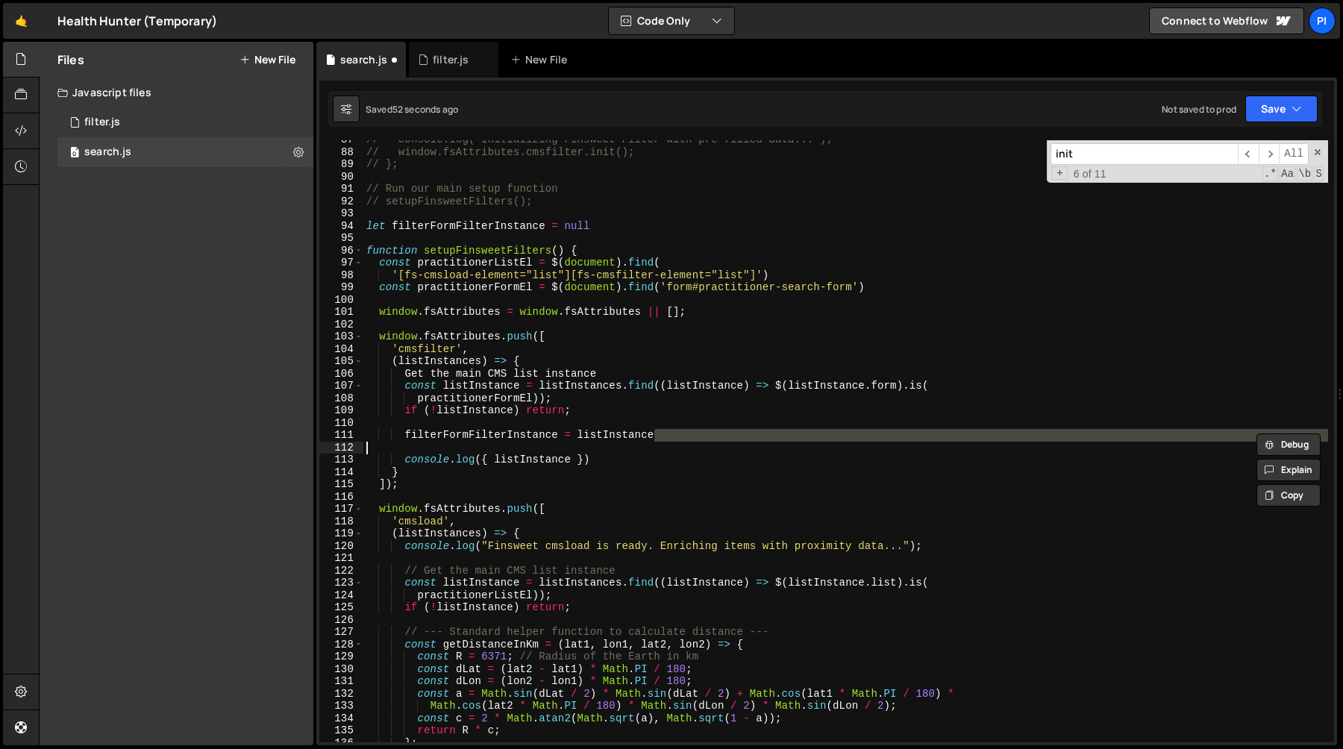
scroll to position [1066, 0]
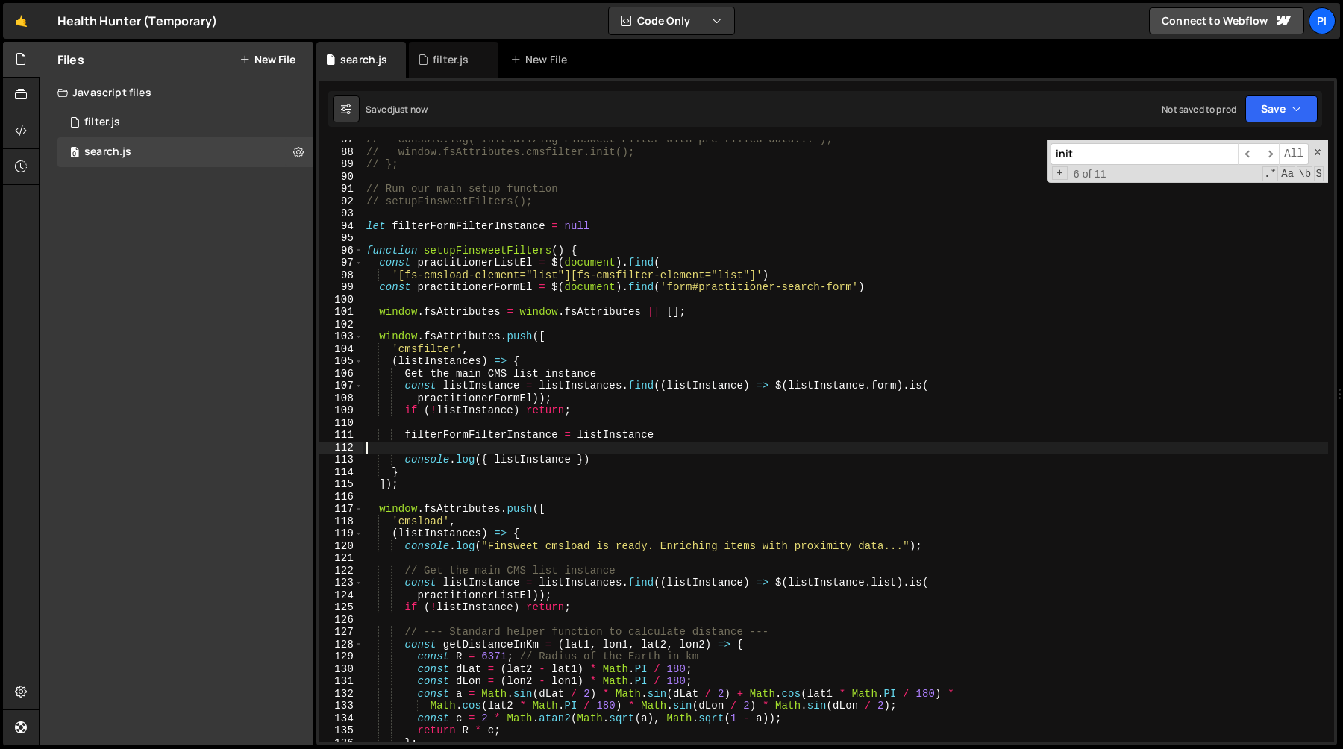
click at [401, 374] on div "// console.log('Initializing Finsweet Filter with pre-filled data...'); // wind…" at bounding box center [845, 447] width 965 height 627
click at [479, 357] on div "// console.log('Initializing Finsweet Filter with pre-filled data...'); // wind…" at bounding box center [845, 447] width 965 height 627
type textarea "(listInstances) => {"
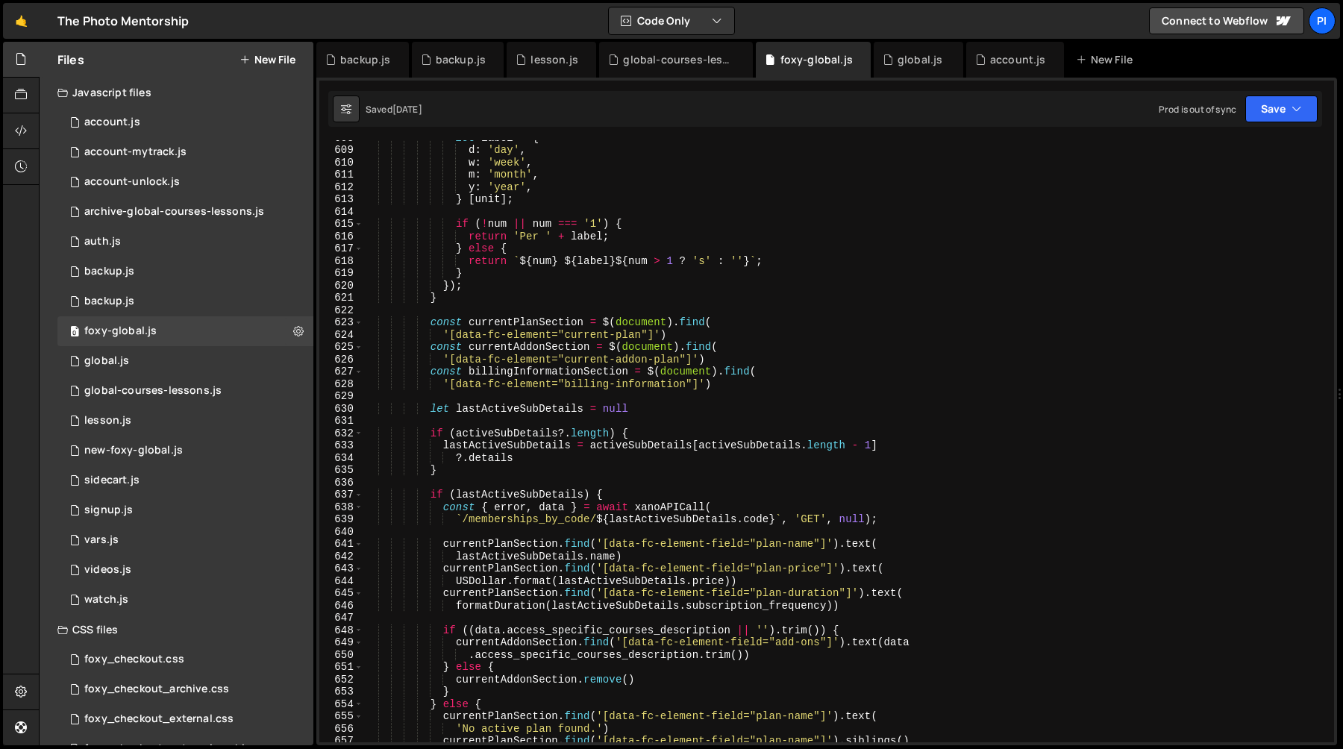
scroll to position [7556, 0]
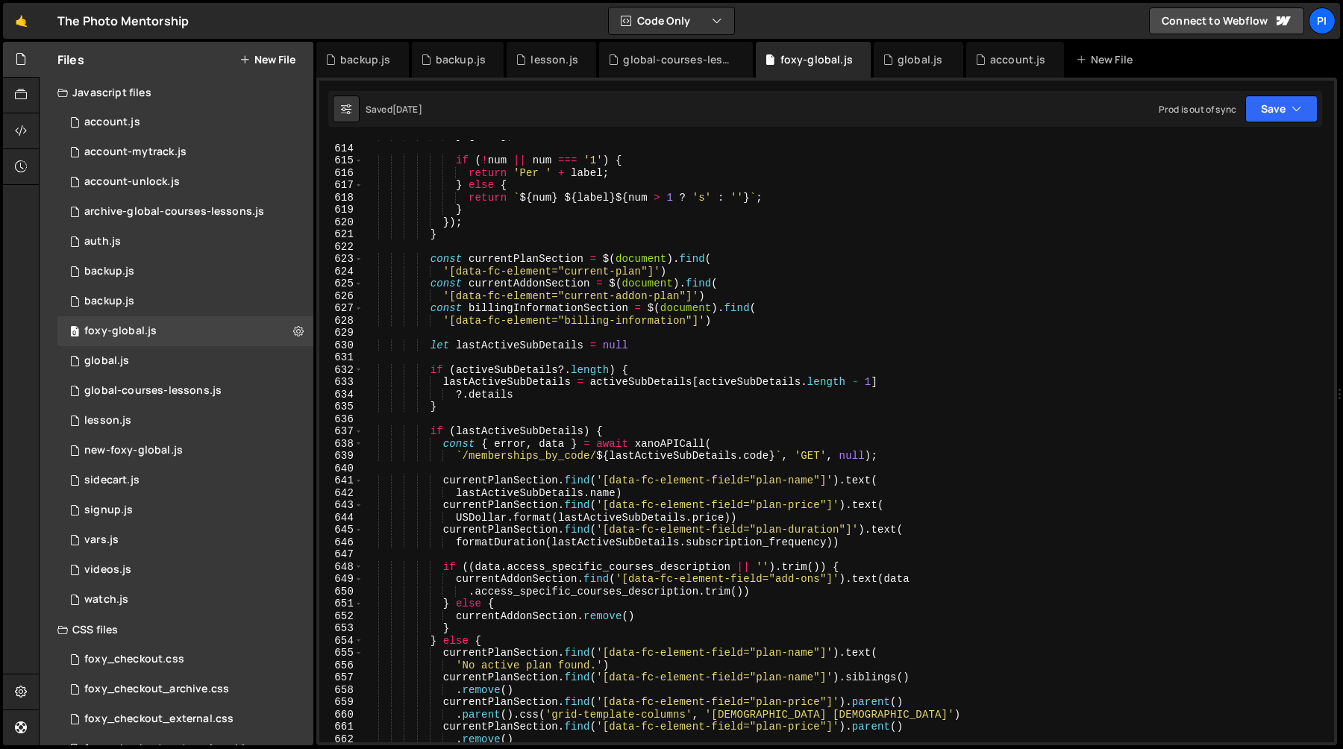
click at [500, 526] on div "} [ unit ] ; if ( ! num || num === '1' ) { return 'Per ' + label ; } else { ret…" at bounding box center [845, 443] width 965 height 627
type textarea "currentPlanSection.find('[data-fc-element-field="plan-duration"]').text("
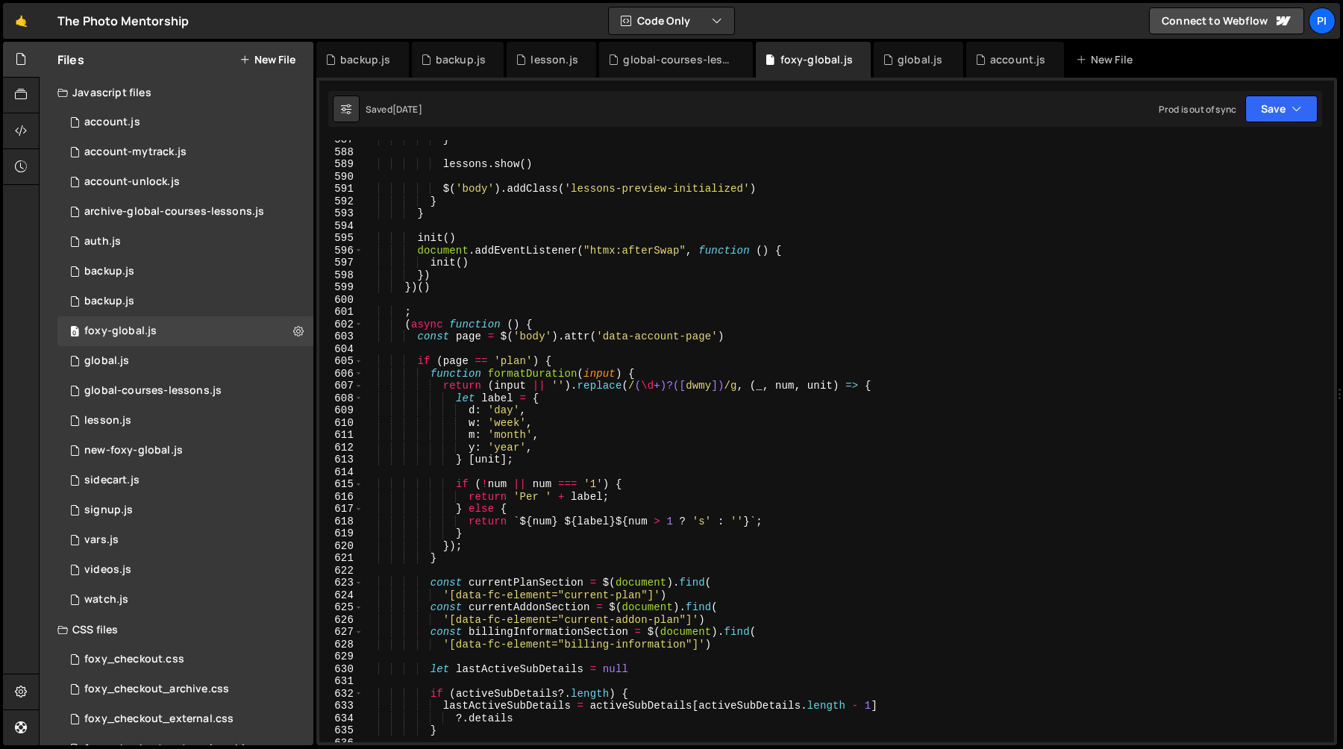
scroll to position [7291, 0]
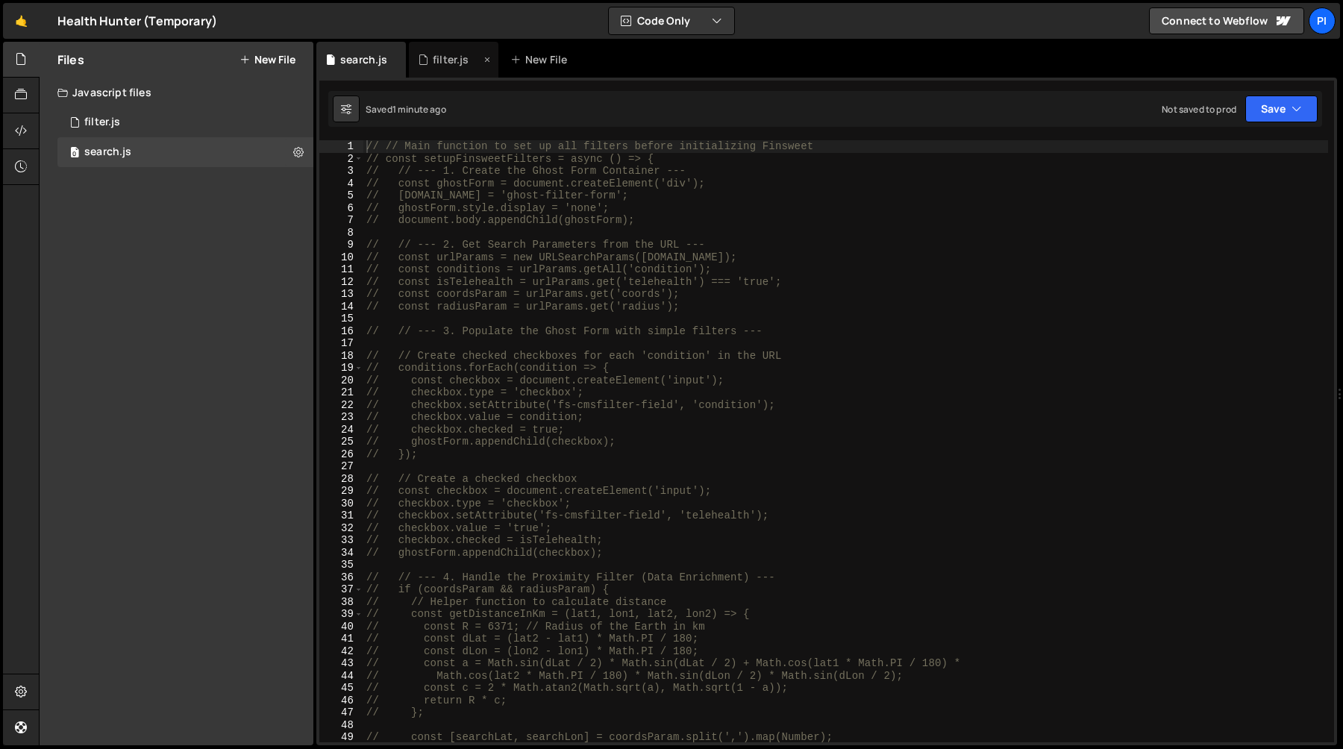
click at [439, 57] on div "filter.js" at bounding box center [451, 59] width 36 height 15
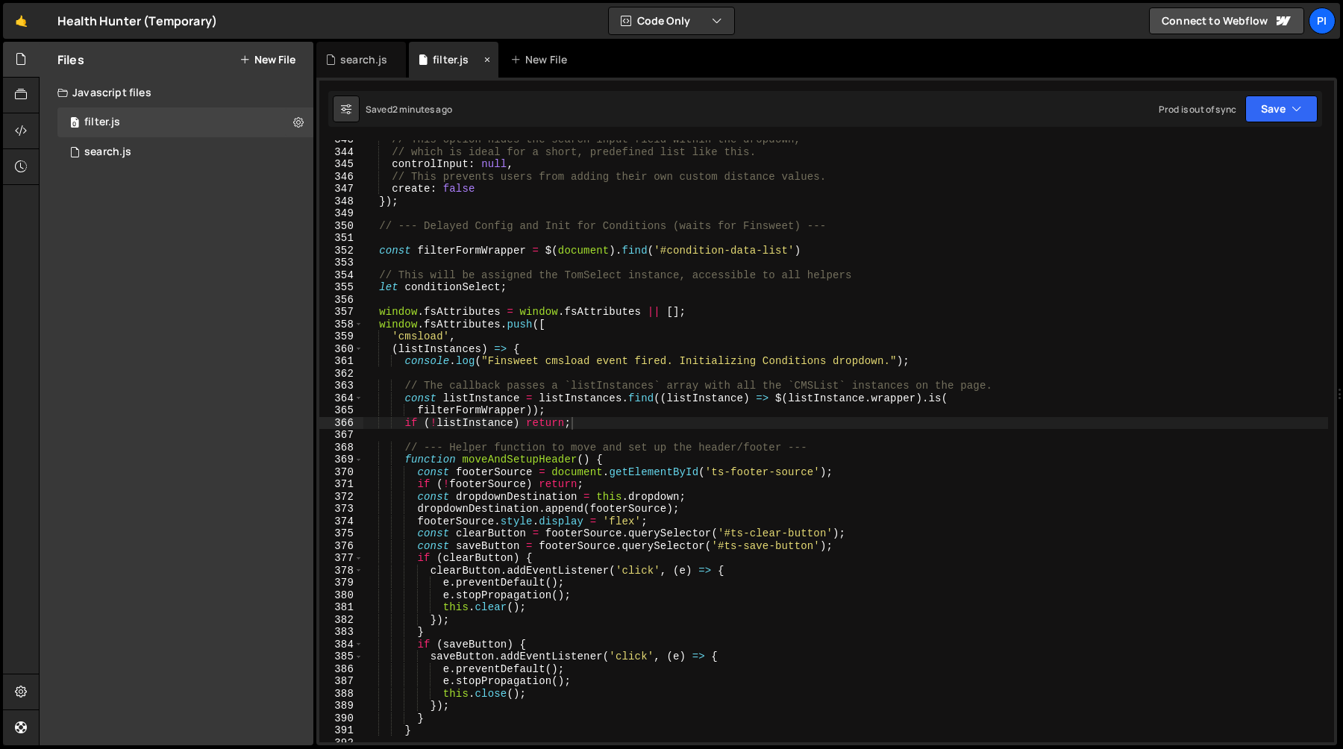
scroll to position [4242, 0]
type textarea "function moveAndSetupHeader() {"
click at [467, 455] on div "// This option hides the search input field within the dropdown, // which is id…" at bounding box center [845, 447] width 965 height 627
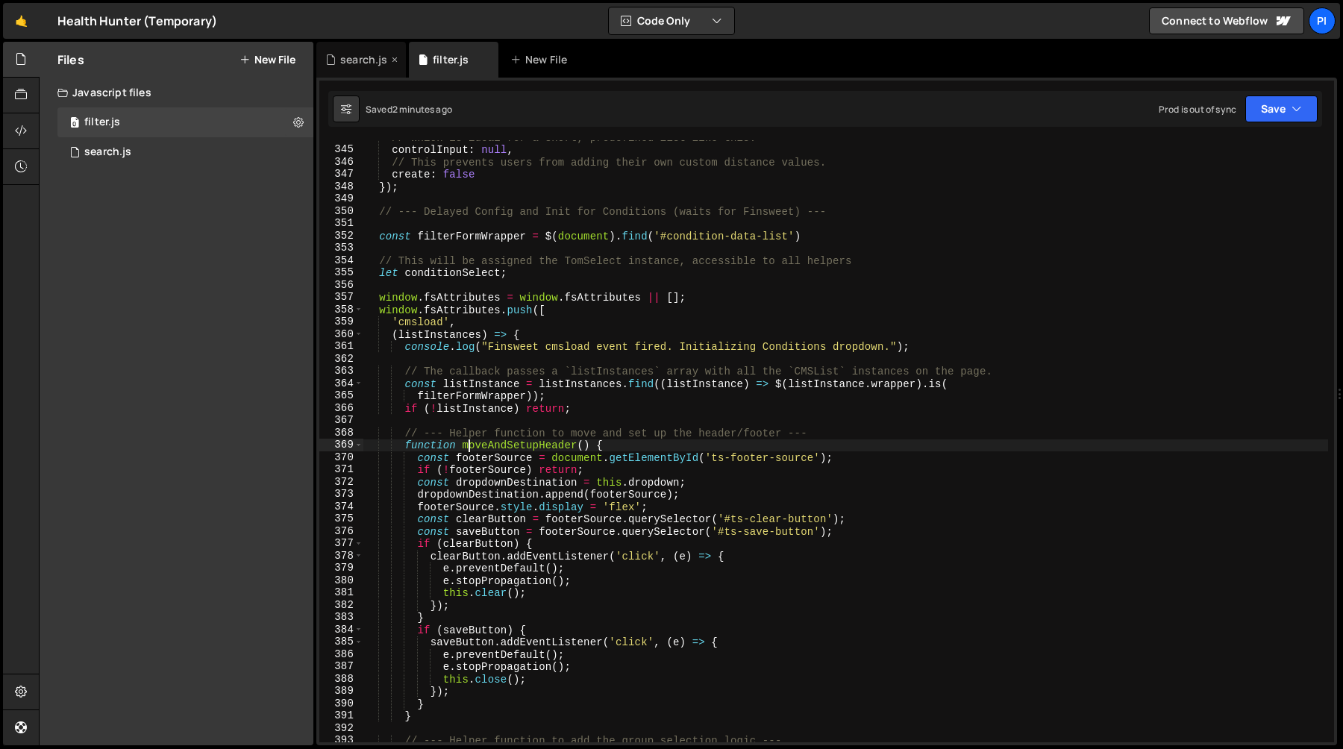
click at [356, 63] on div "search.js" at bounding box center [363, 59] width 47 height 15
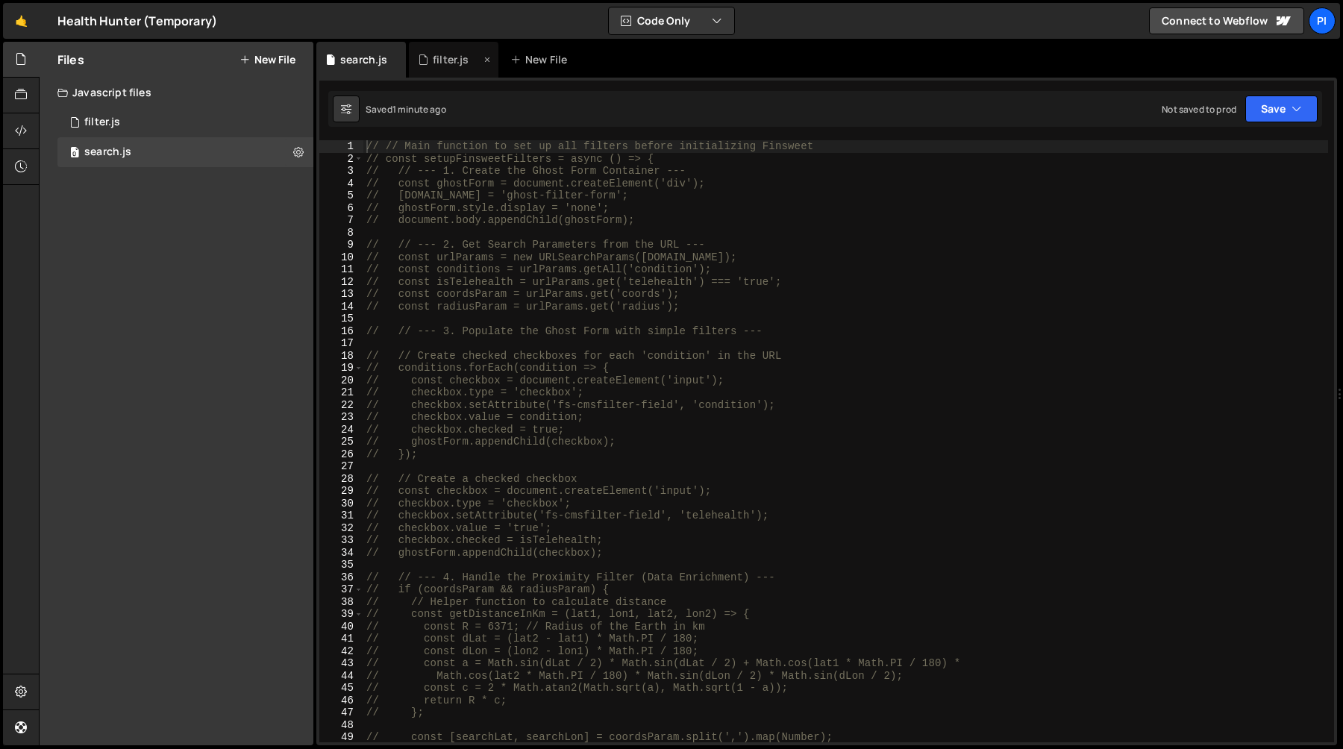
click at [411, 58] on div "filter.js" at bounding box center [454, 60] width 90 height 36
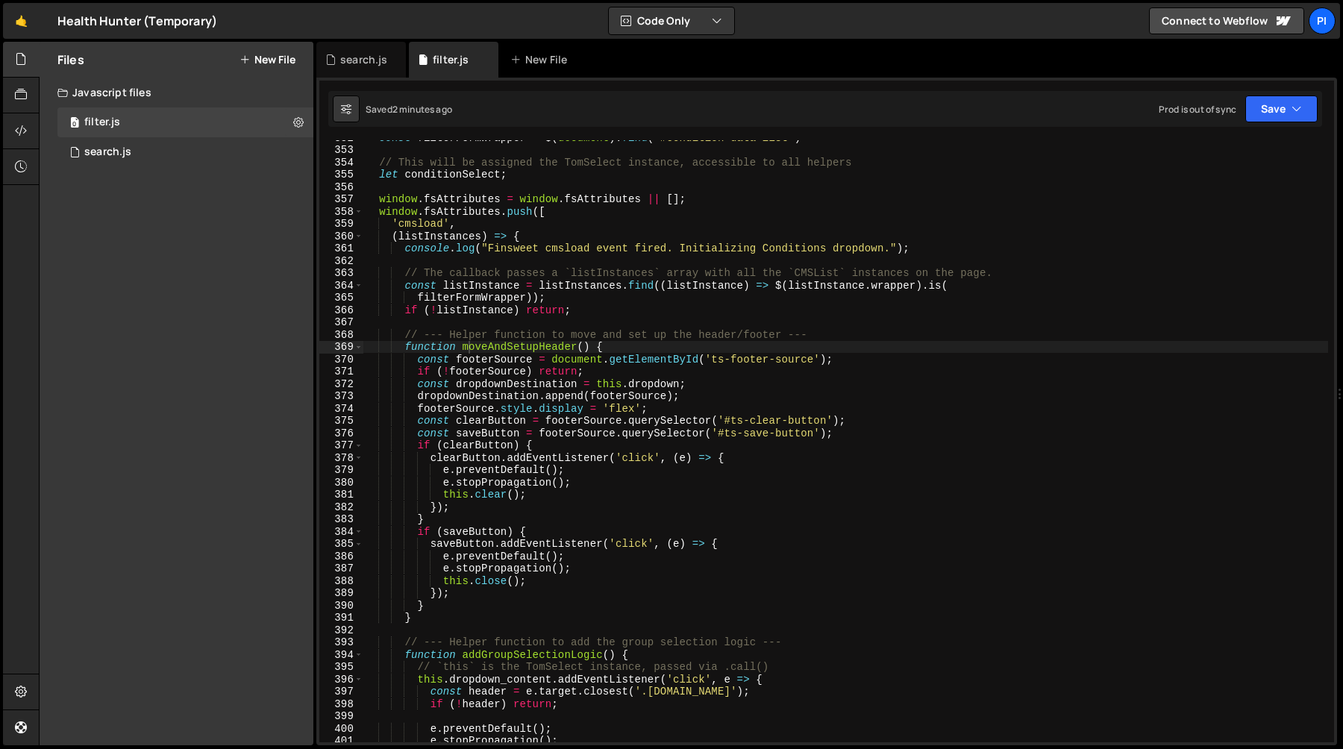
scroll to position [4406, 0]
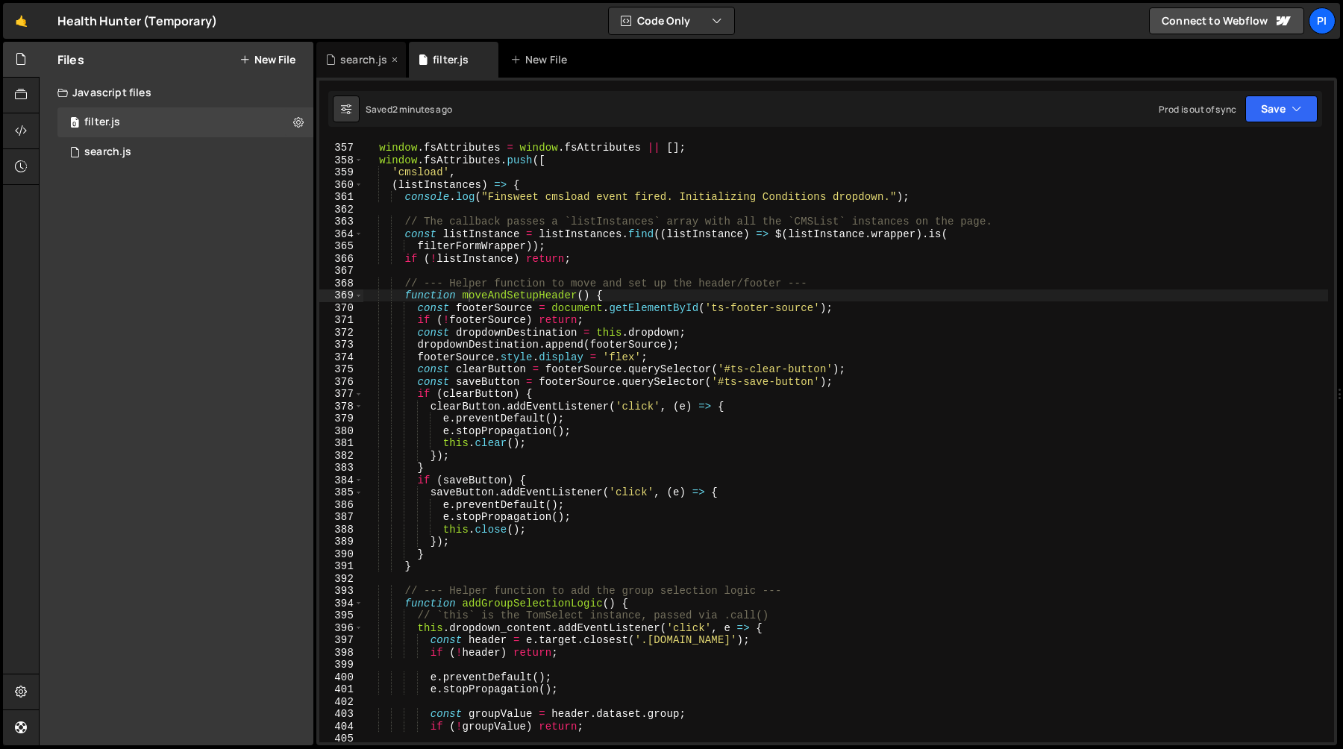
click at [347, 69] on div "search.js" at bounding box center [361, 60] width 90 height 36
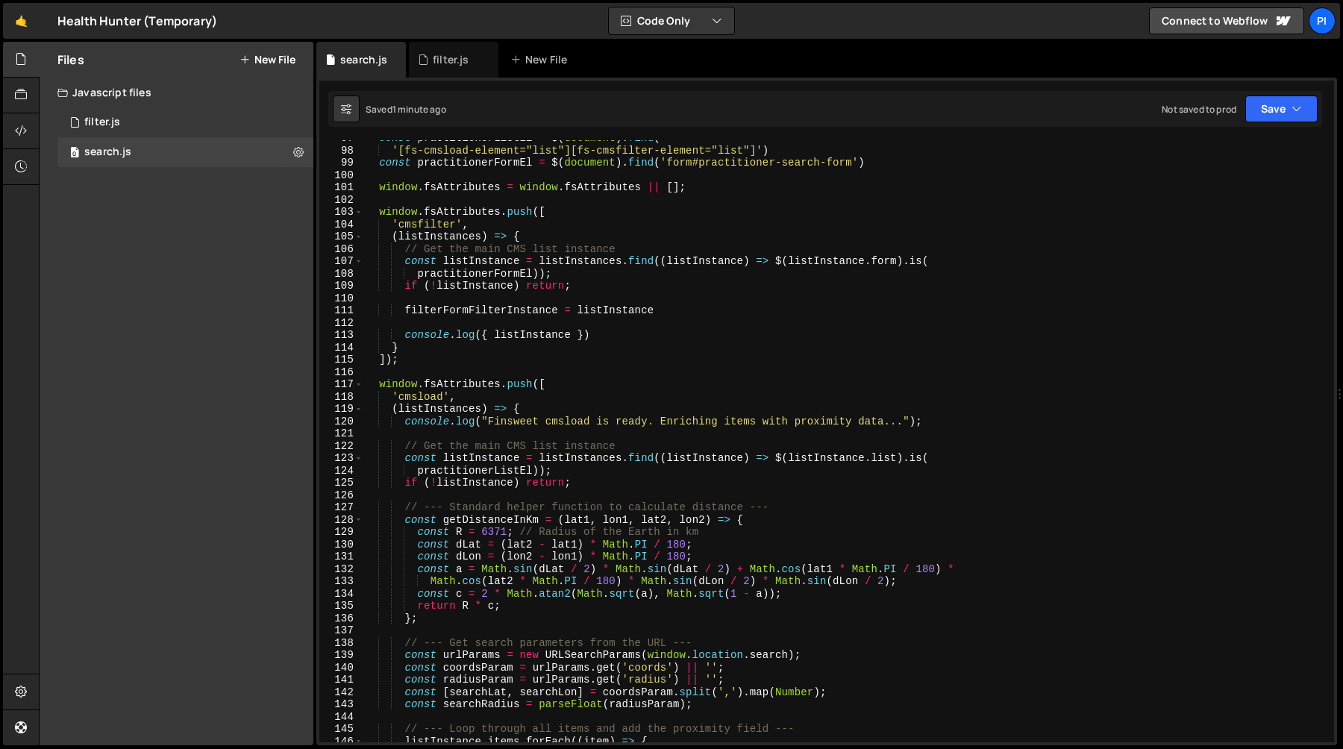
scroll to position [1192, 0]
type textarea "filterFormFilterInstance = listInstance"
click at [693, 312] on div "const practitionerListEl = $ ( document ) . find ( '[fs-cmsload-element="list"]…" at bounding box center [845, 443] width 965 height 627
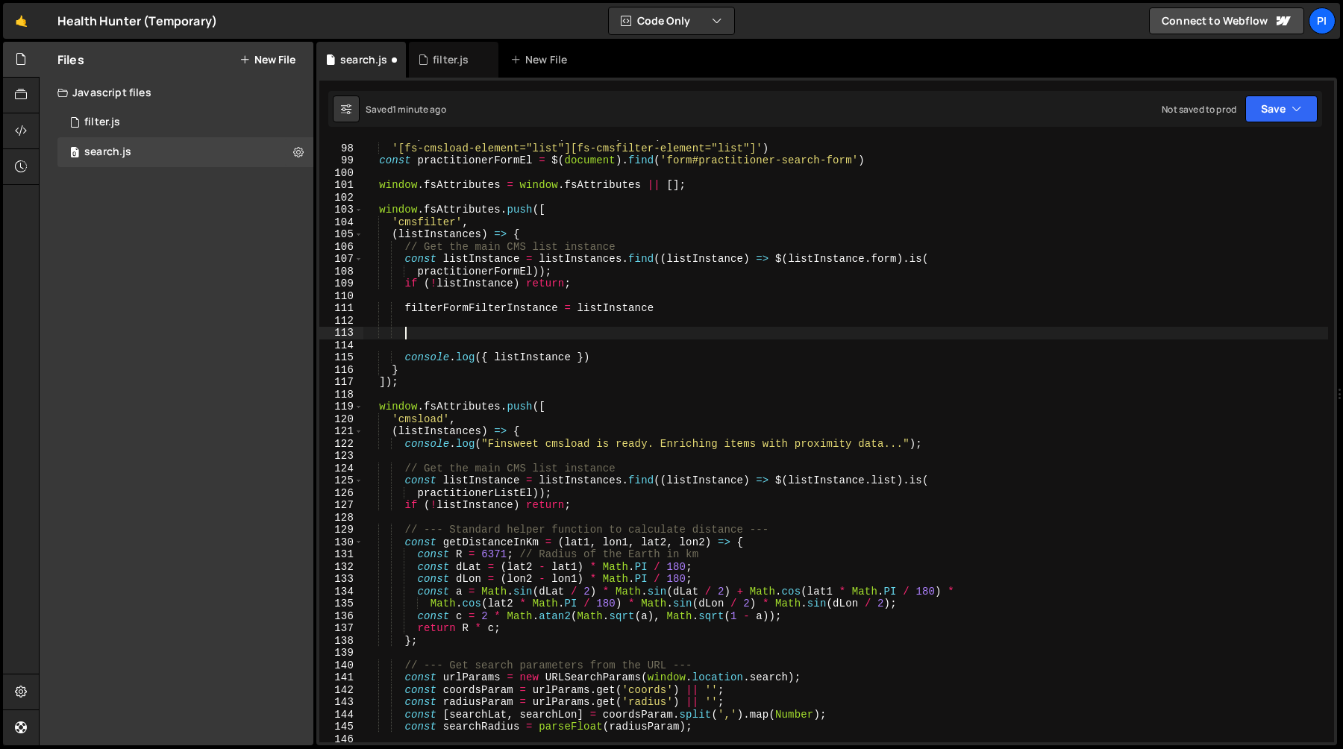
type textarea "l"
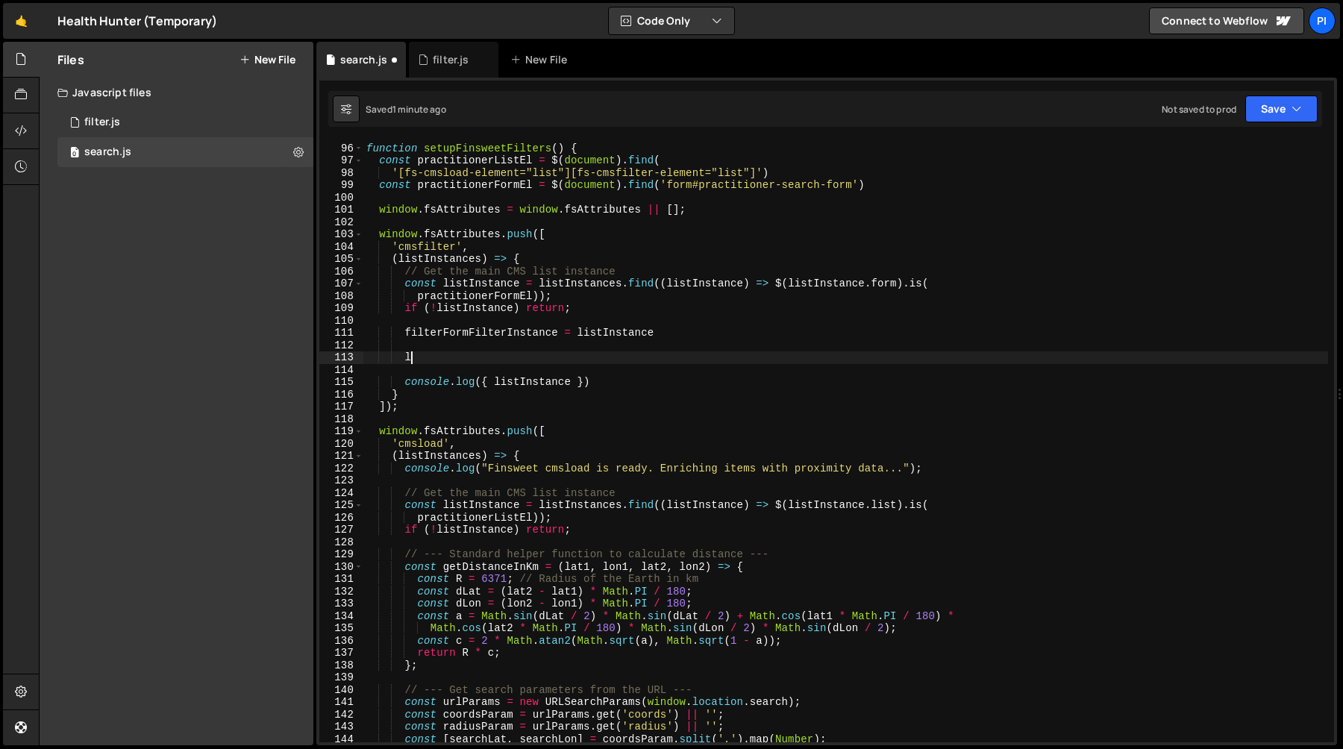
scroll to position [1089, 0]
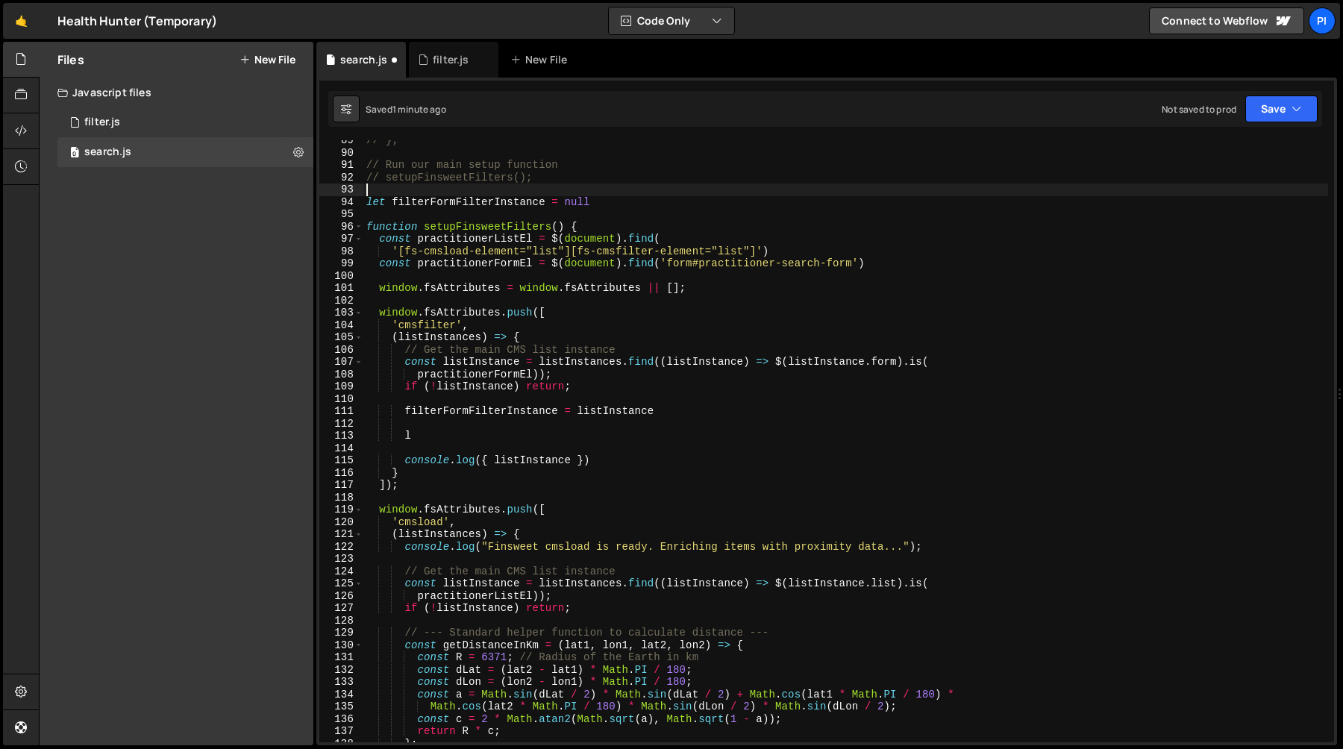
click at [482, 194] on div "// }; // Run our main setup function // setupFinsweetFilters(); let filterFormF…" at bounding box center [845, 447] width 965 height 627
click at [482, 198] on div "// }; // Run our main setup function // setupFinsweetFilters(); let filterFormF…" at bounding box center [845, 447] width 965 height 627
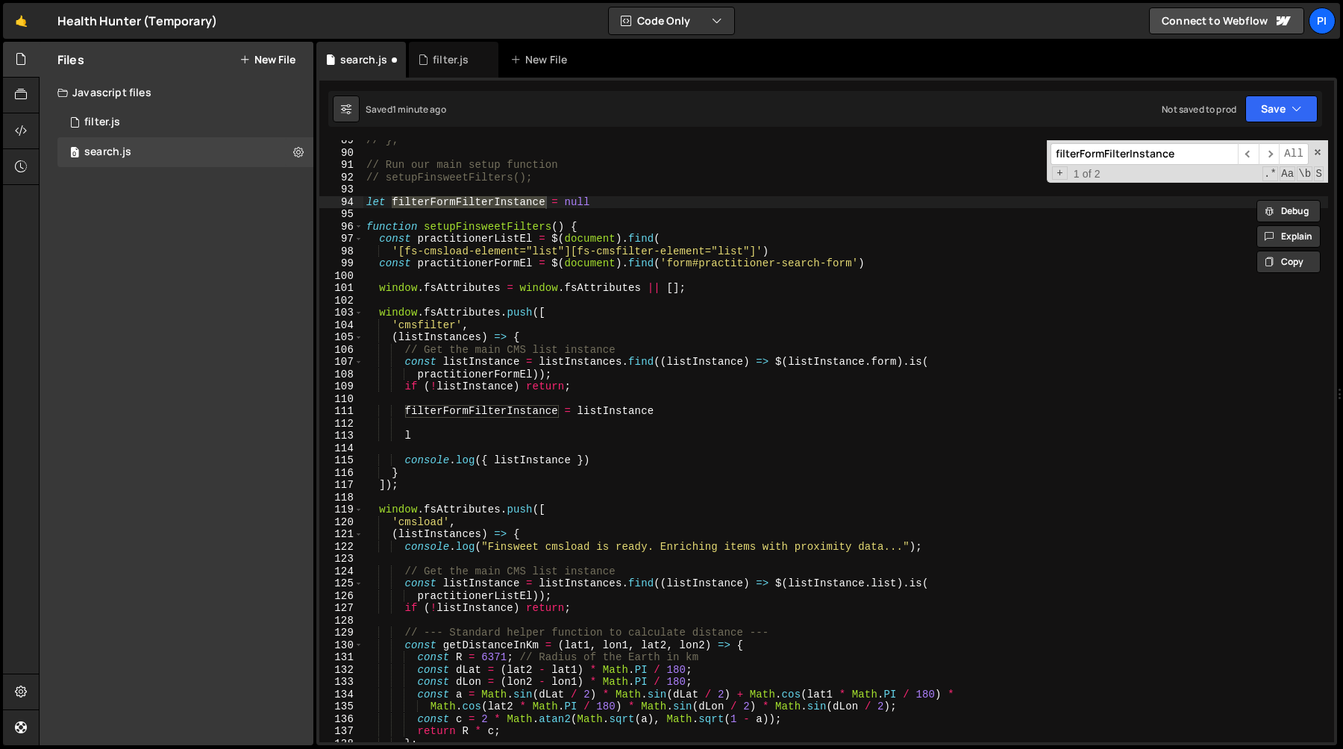
click at [658, 197] on div "// }; // Run our main setup function // setupFinsweetFilters(); let filterFormF…" at bounding box center [845, 447] width 965 height 627
type textarea "let filterFormFilterInstance = null"
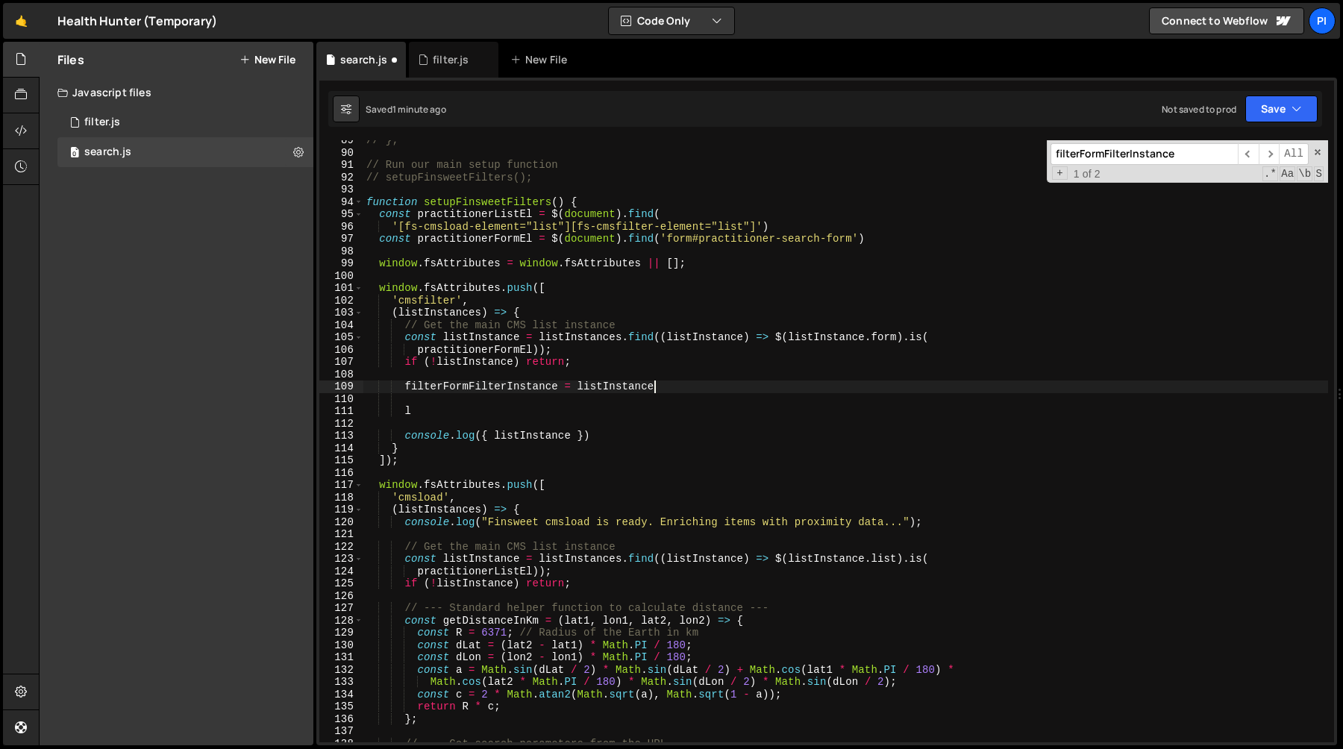
click at [690, 387] on div "// }; // Run our main setup function // setupFinsweetFilters(); function setupF…" at bounding box center [845, 447] width 965 height 627
click at [678, 371] on div "// }; // Run our main setup function // setupFinsweetFilters(); function setupF…" at bounding box center [845, 447] width 965 height 627
type textarea "filterFormFilterInstance = listInstance"
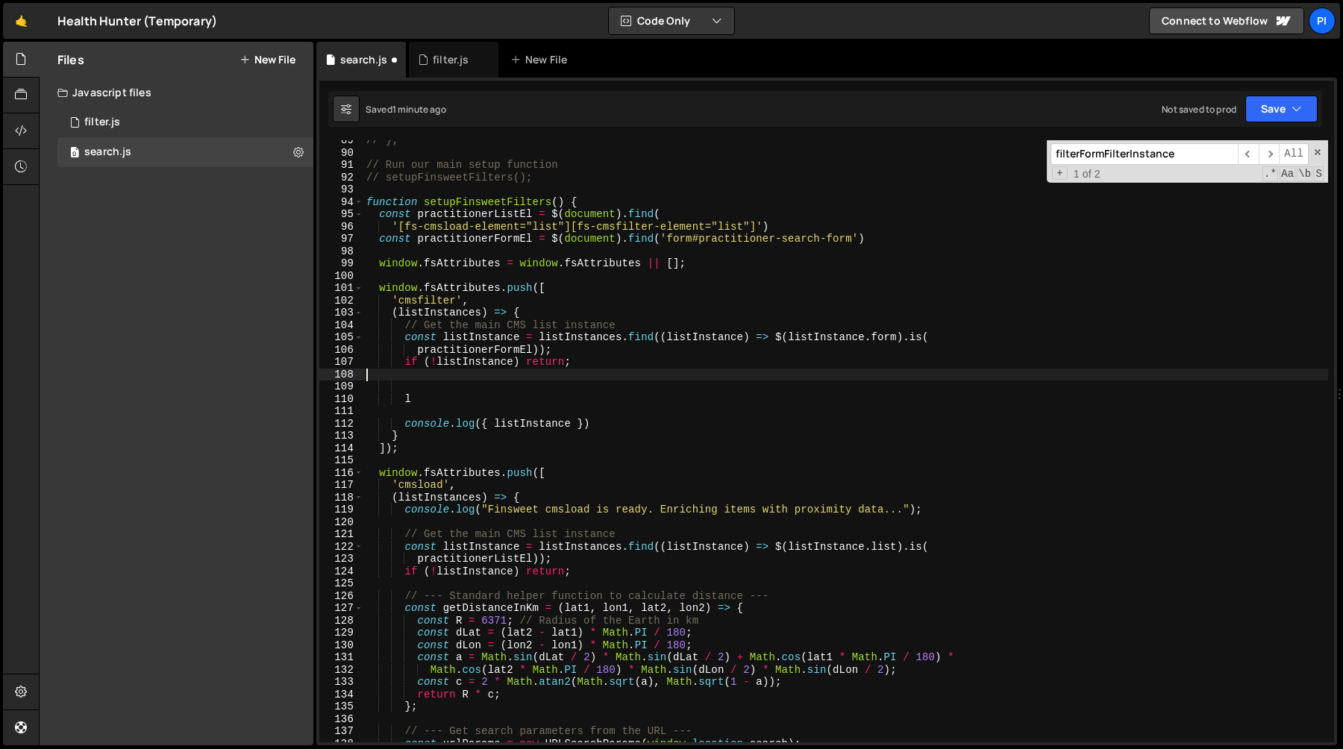
type textarea "if (!listInstance) return;"
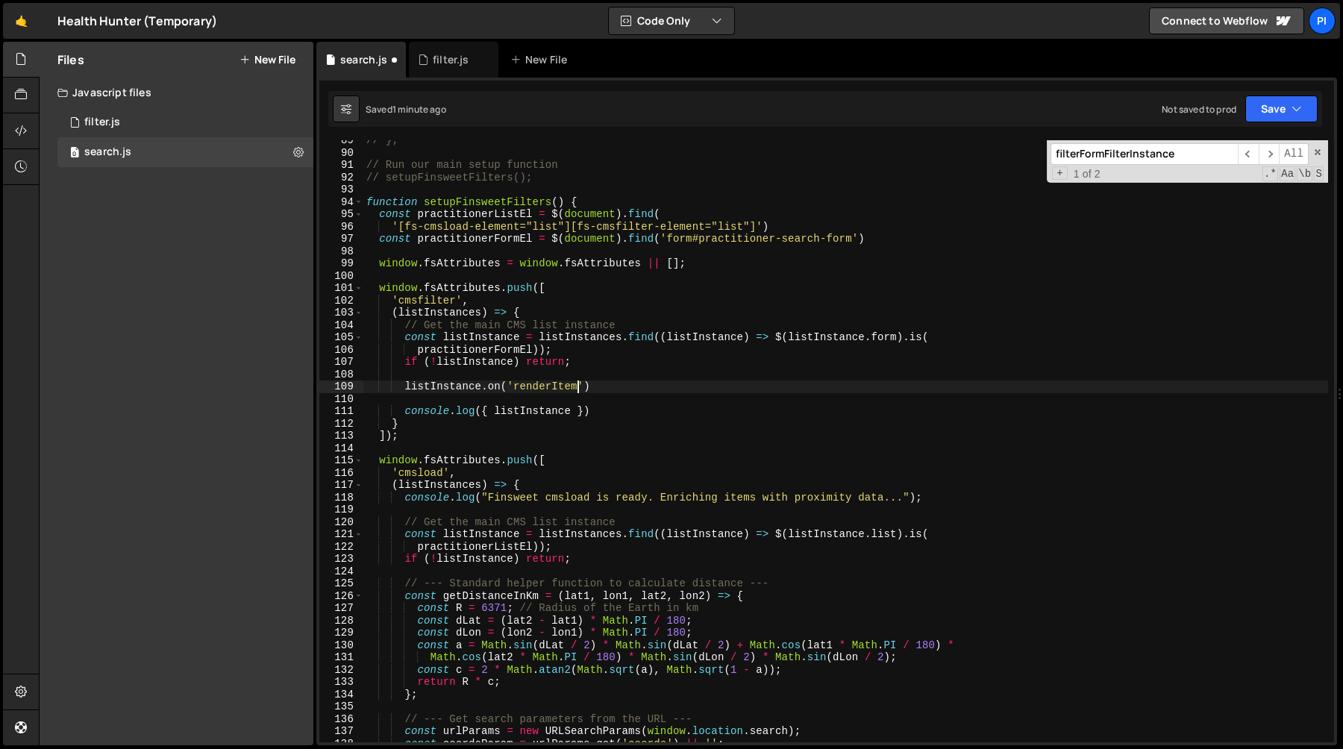
scroll to position [0, 15]
click at [545, 387] on div "// }; // Run our main setup function // setupFinsweetFilters(); function setupF…" at bounding box center [845, 447] width 965 height 627
paste textarea "i"
type textarea "listInstance.on('renderitems', function () {})"
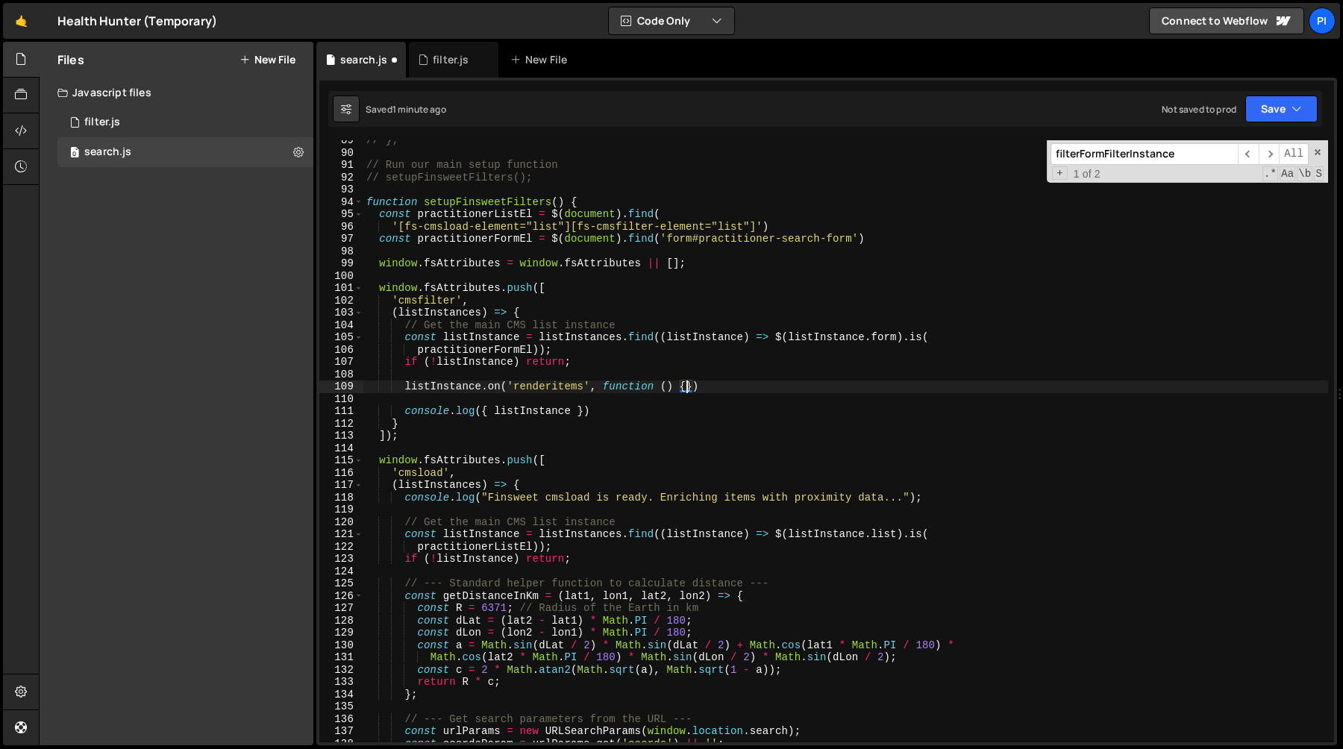
scroll to position [0, 3]
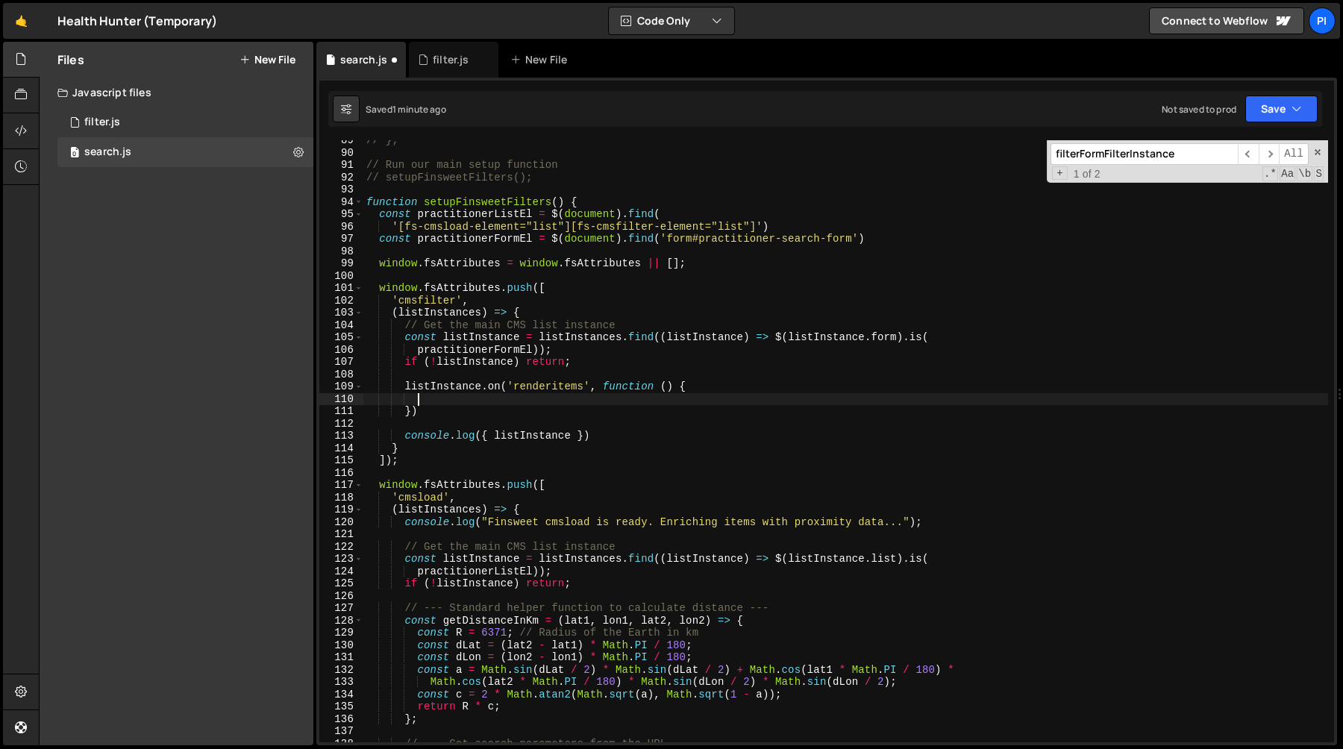
click at [452, 393] on div "// }; // Run our main setup function // setupFinsweetFilters(); function setupF…" at bounding box center [845, 447] width 965 height 627
click at [452, 390] on div "// }; // Run our main setup function // setupFinsweetFilters(); function setupF…" at bounding box center [845, 447] width 965 height 627
click at [669, 390] on div "// }; // Run our main setup function // setupFinsweetFilters(); function setupF…" at bounding box center [845, 447] width 965 height 627
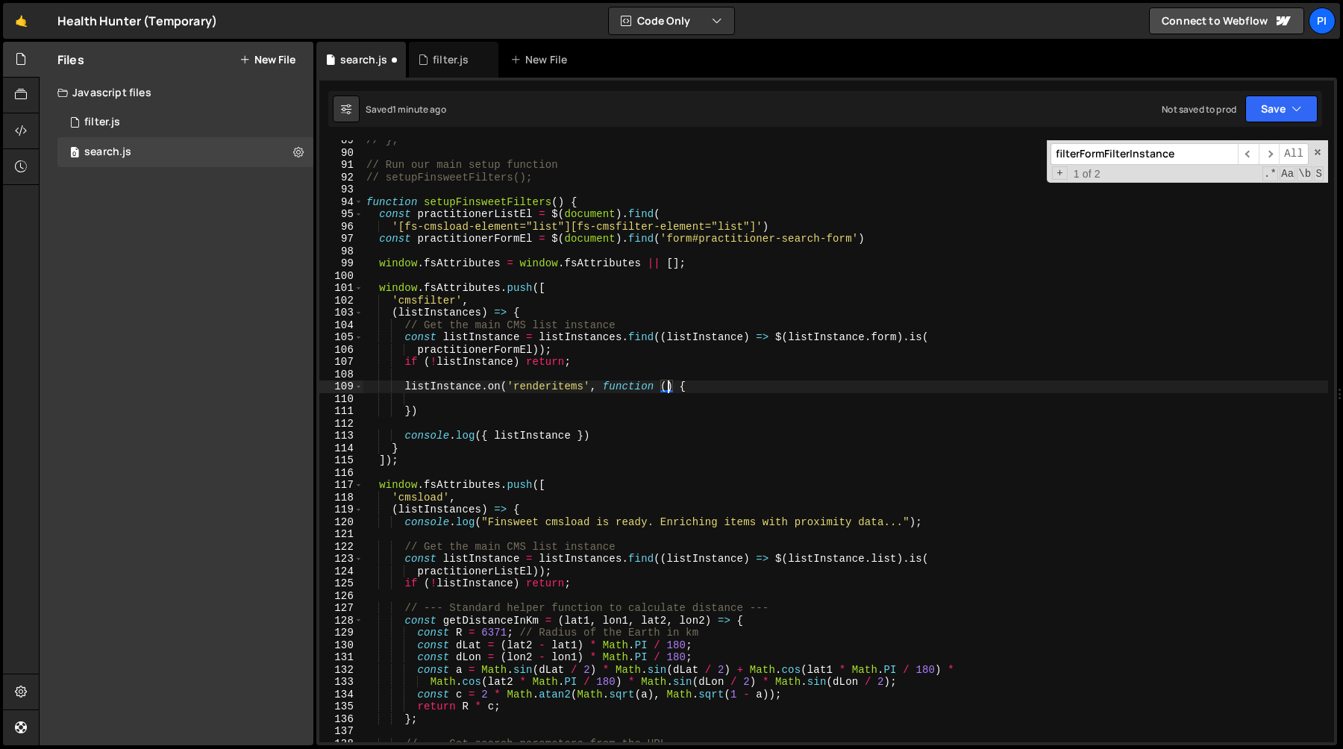
paste textarea "renderedItems"
type textarea "listInstance.on('renderitems', function (renderedItems) {"
click at [648, 398] on div "// }; // Run our main setup function // setupFinsweetFilters(); function setupF…" at bounding box center [845, 447] width 965 height 627
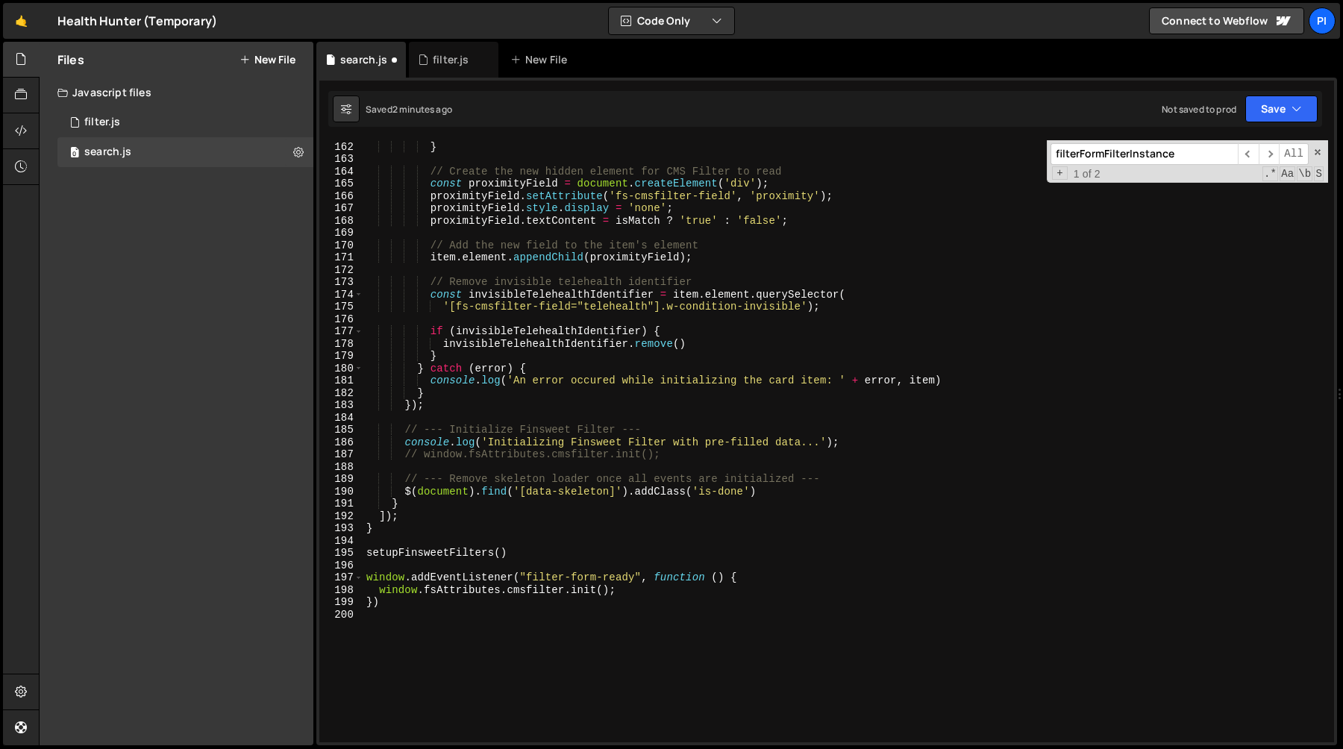
scroll to position [1971, 0]
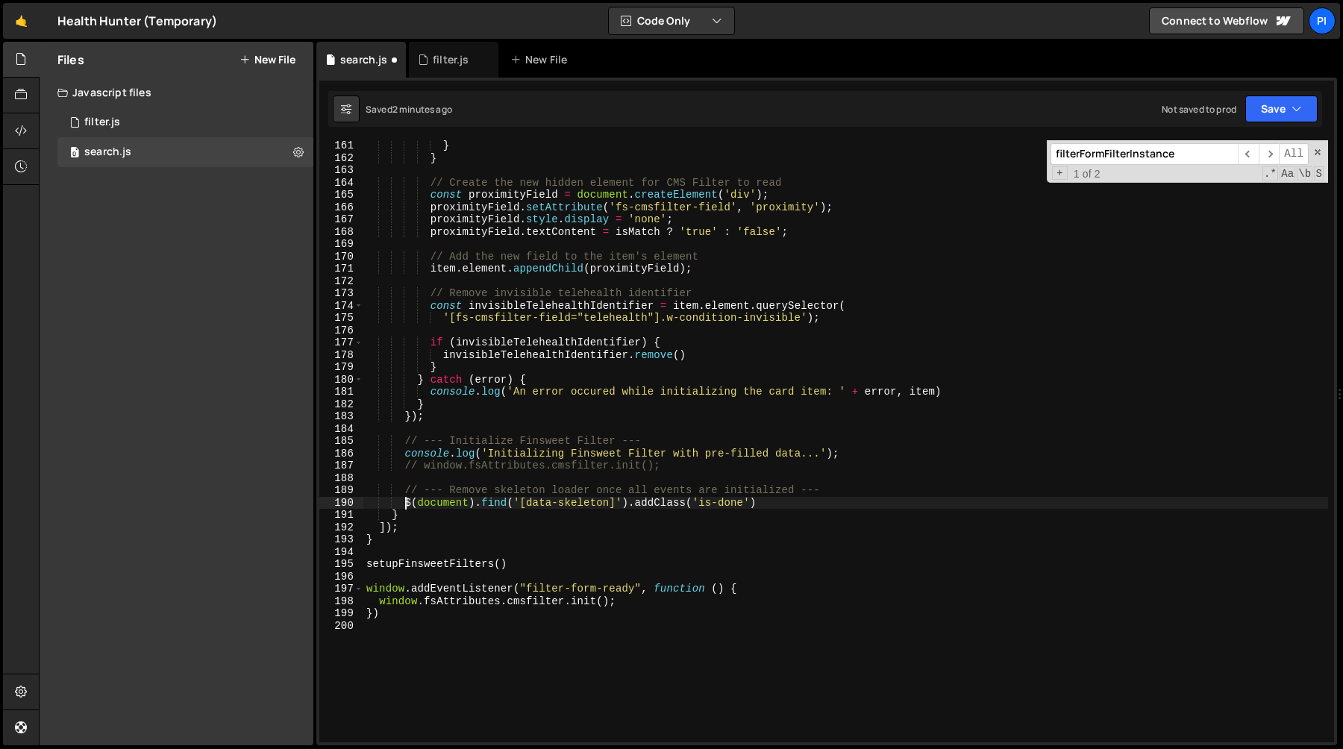
click at [403, 507] on div "} } // Create the new hidden element for CMS Filter to read const proximityFiel…" at bounding box center [845, 453] width 965 height 627
click at [780, 498] on div "} } // Create the new hidden element for CMS Filter to read const proximityFiel…" at bounding box center [845, 453] width 965 height 627
click at [404, 490] on div "} } // Create the new hidden element for CMS Filter to read const proximityFiel…" at bounding box center [845, 453] width 965 height 627
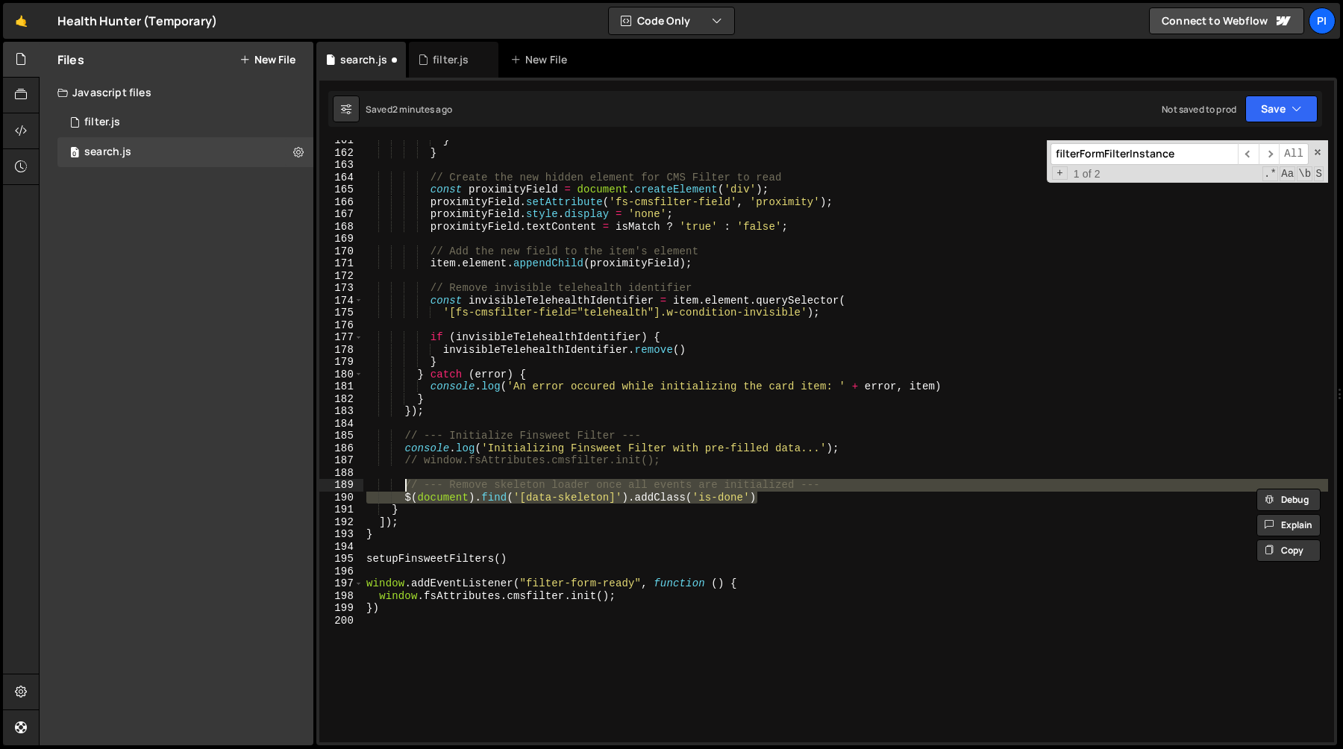
scroll to position [1976, 0]
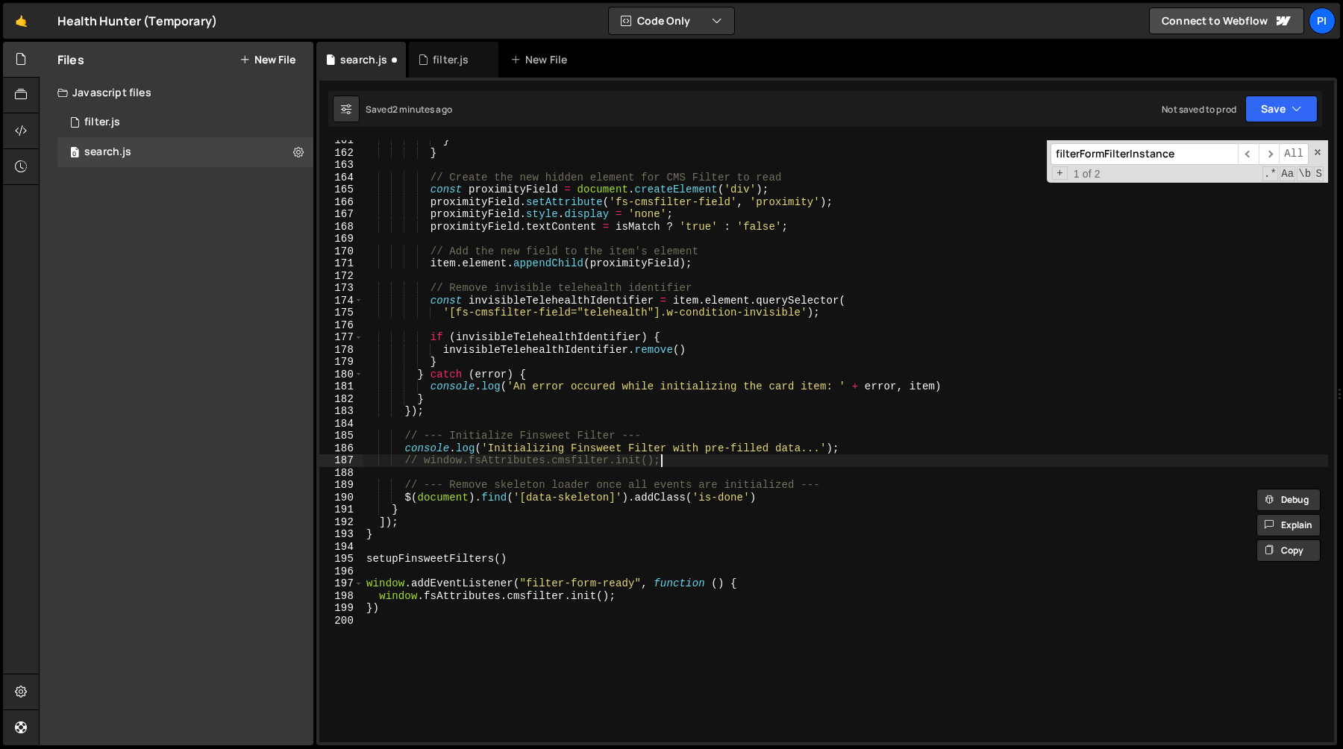
click at [667, 463] on div "} } // Create the new hidden element for CMS Filter to read const proximityFiel…" at bounding box center [845, 447] width 965 height 627
type textarea "// window.fsAttributes.cmsfilter.init();"
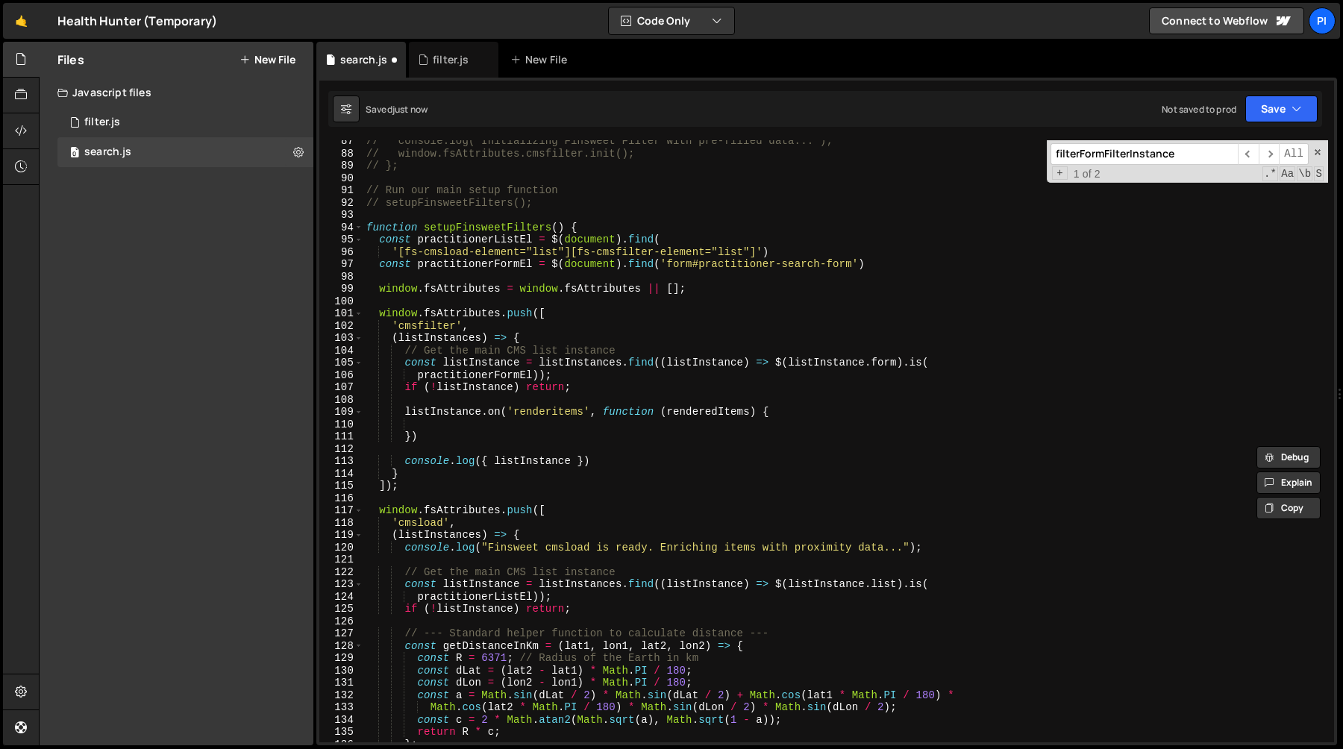
scroll to position [1057, 0]
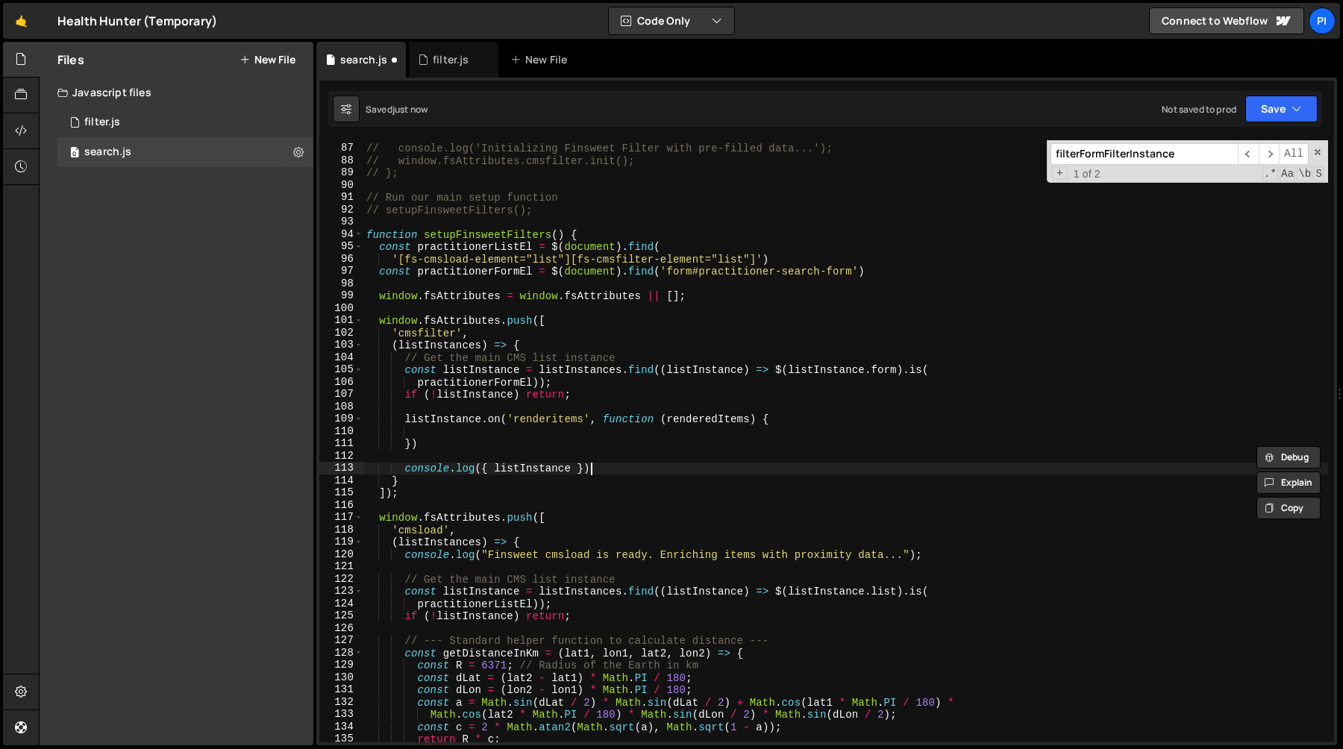
click at [619, 472] on div "// // and the enriched data on the CMS items. // console.log('Initializing Fins…" at bounding box center [845, 443] width 965 height 627
type textarea "console.log({ listInstance })"
click at [454, 431] on div "// // and the enriched data on the CMS items. // console.log('Initializing Fins…" at bounding box center [845, 443] width 965 height 627
paste textarea "$(document).find('[data-skeleton]').addClass('is-done')"
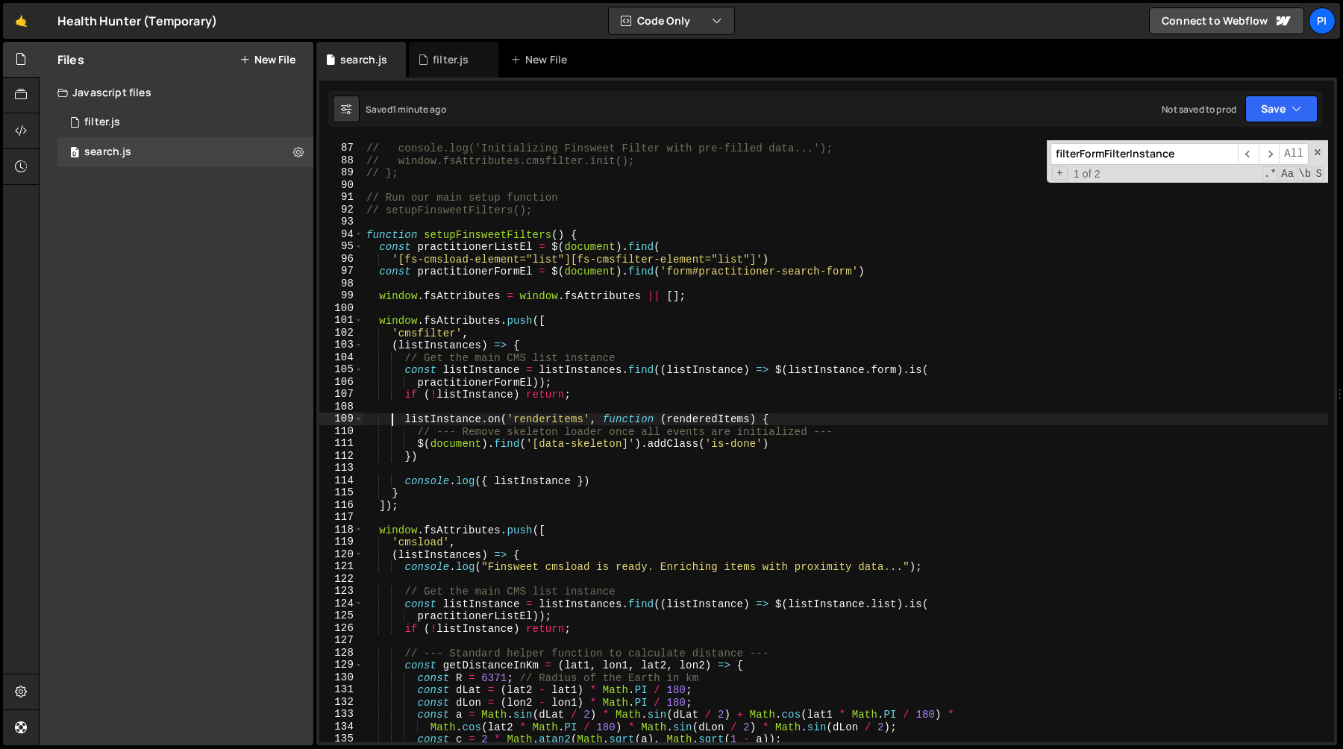
click at [392, 418] on div "// // and the enriched data on the CMS items. // console.log('Initializing Fins…" at bounding box center [845, 443] width 965 height 627
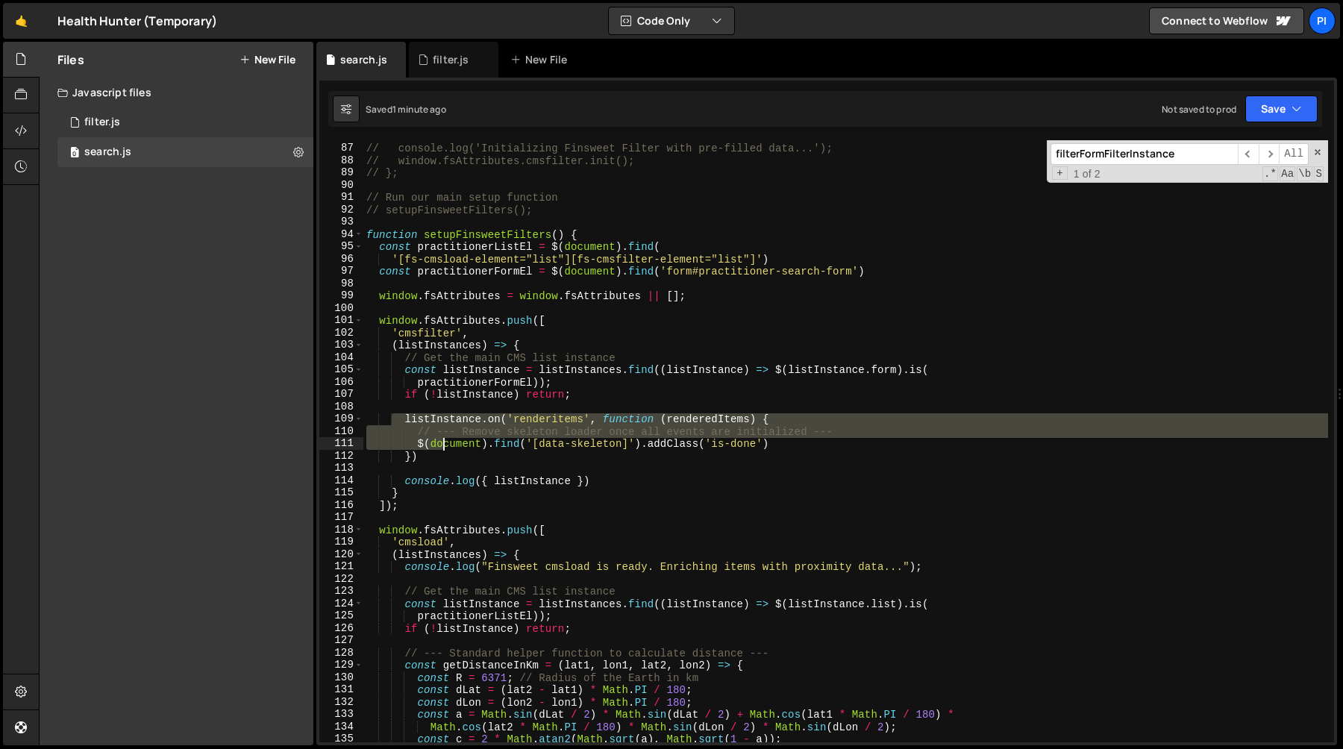
click at [443, 448] on div "// // and the enriched data on the CMS items. // console.log('Initializing Fins…" at bounding box center [845, 443] width 965 height 627
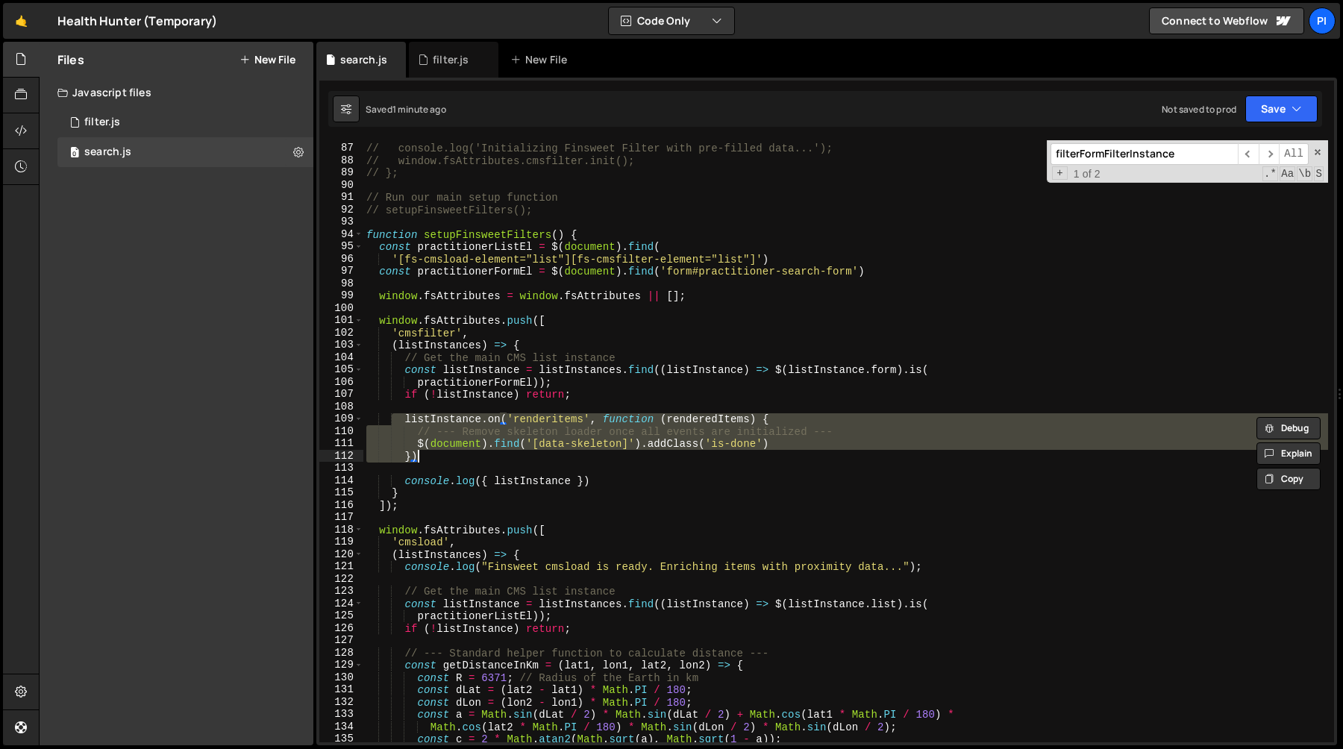
click at [443, 454] on div "// // and the enriched data on the CMS items. // console.log('Initializing Fins…" at bounding box center [845, 443] width 965 height 627
type textarea "$(document).find('[data-skeleton]').addClass('is-done') })"
type textarea "listInstance.on('renderitems', function (renderedItems) {"
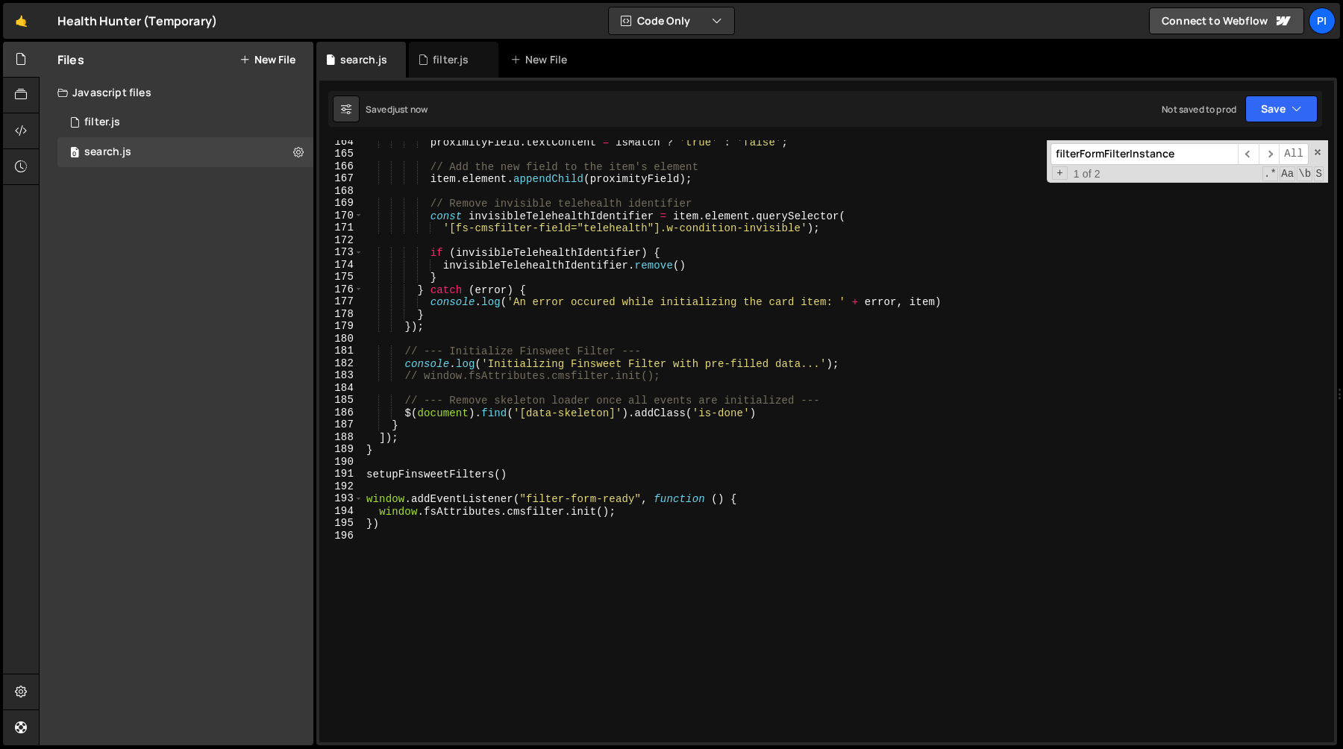
scroll to position [2106, 0]
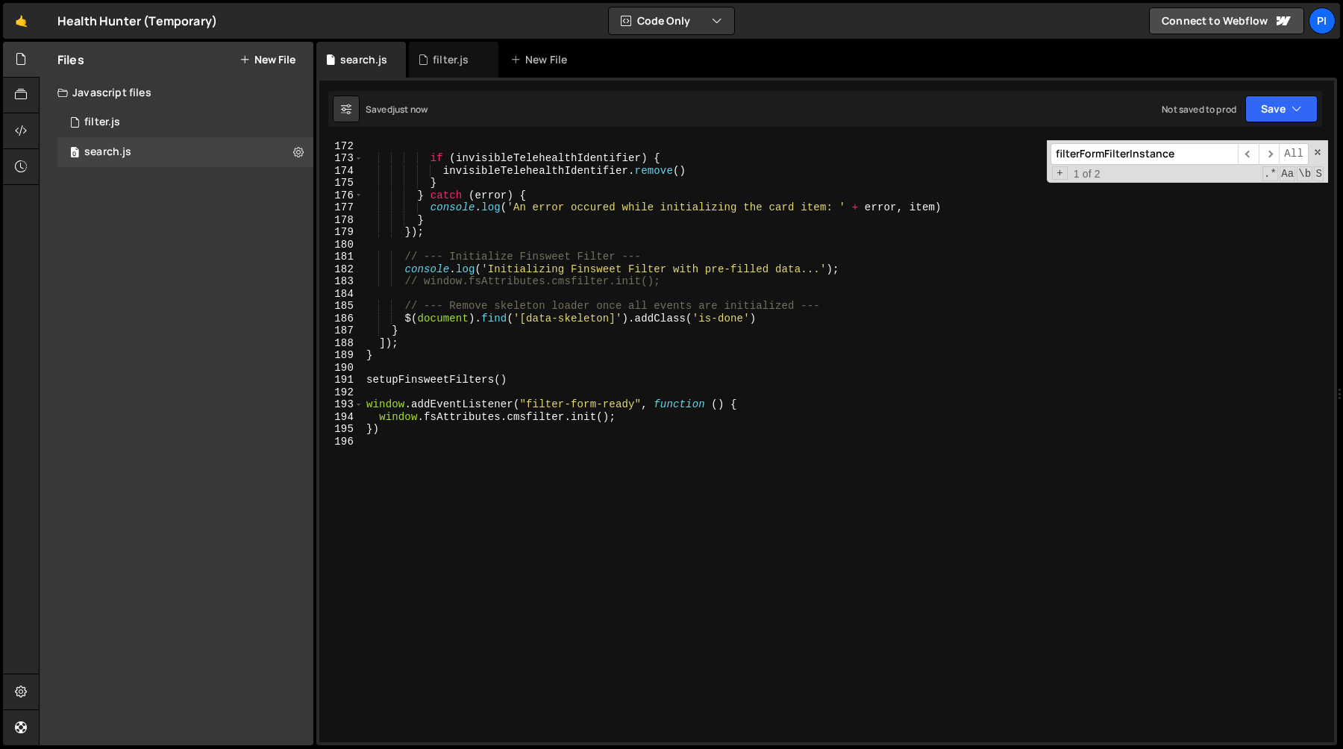
click at [689, 418] on div "if ( invisibleTelehealthIdentifier ) { invisibleTelehealthIdentifier . remove (…" at bounding box center [845, 453] width 965 height 627
type textarea "window.fsAttributes.cmsfilter.init();"
paste textarea "})"
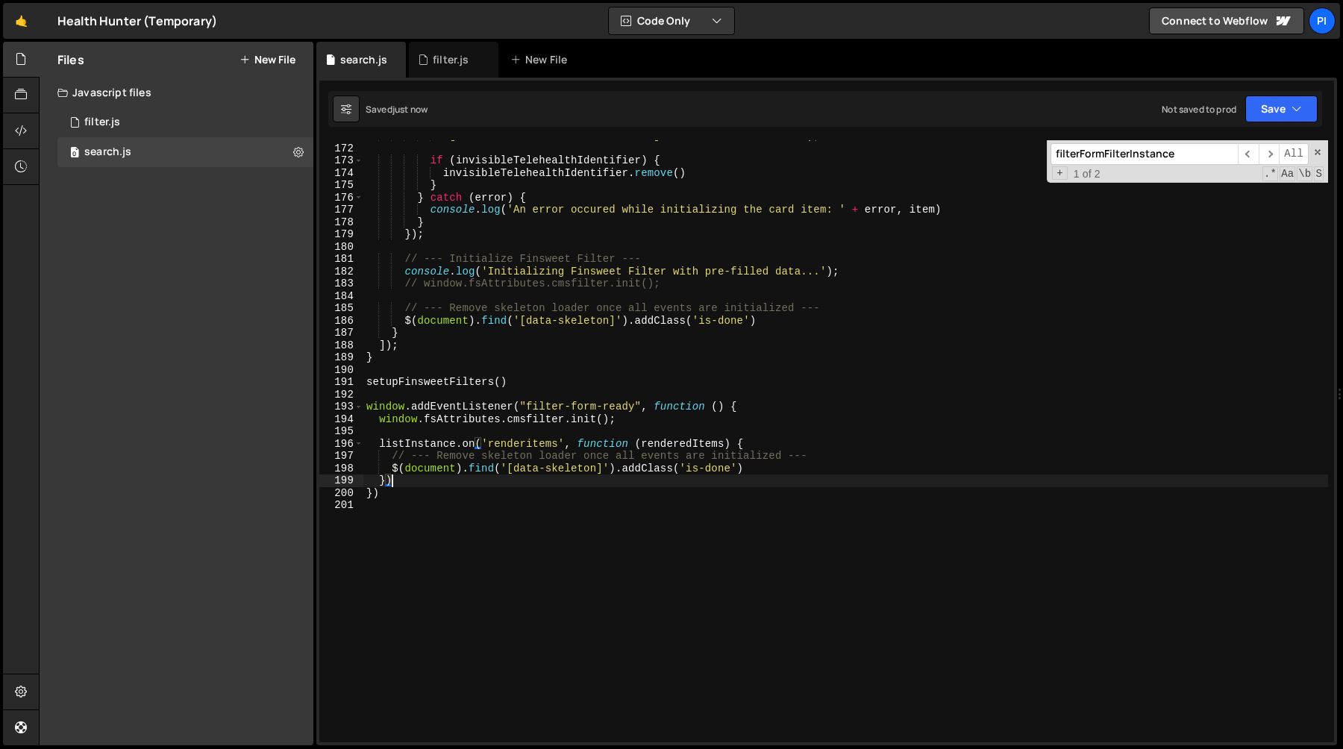
type textarea "})"
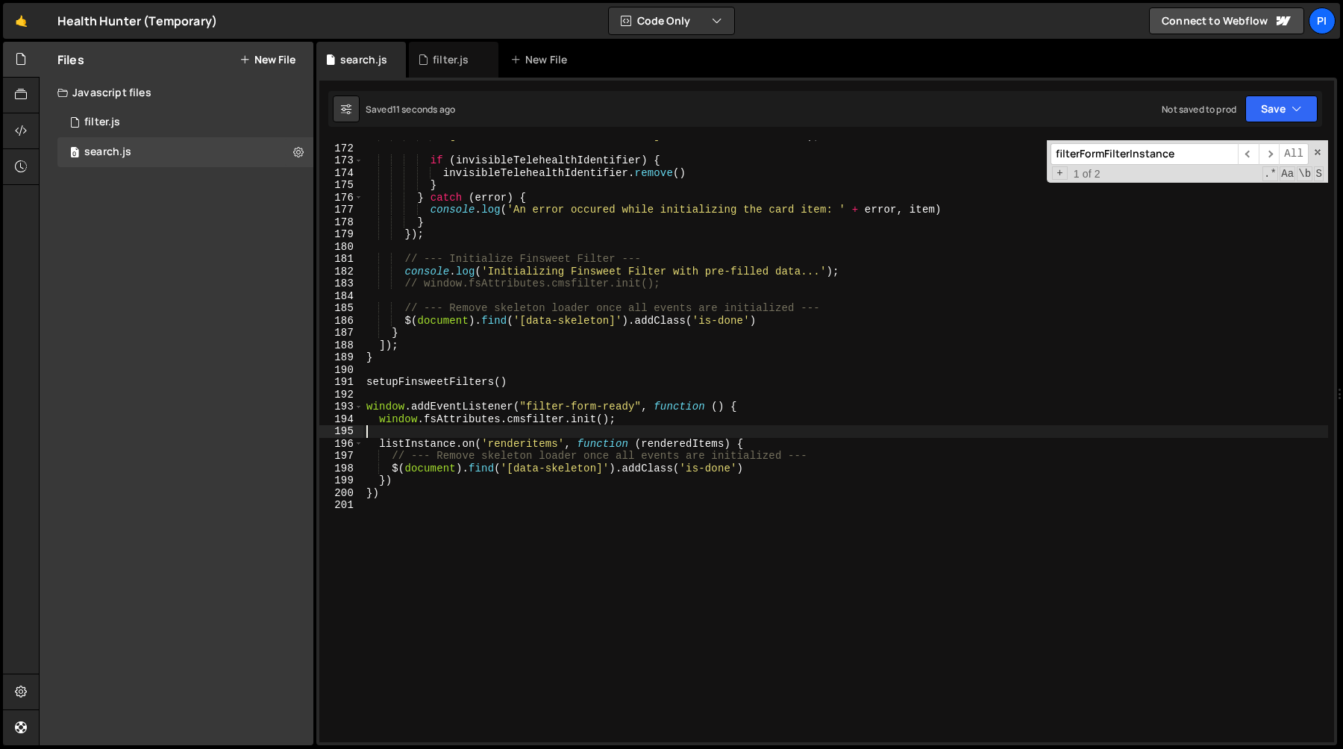
click at [414, 434] on div "'[fs-cmsfilter-field="telehealth"].w-condition-invisible' ) ; if ( invisibleTel…" at bounding box center [845, 443] width 965 height 627
click at [414, 443] on div "'[fs-cmsfilter-field="telehealth"].w-condition-invisible' ) ; if ( invisibleTel…" at bounding box center [845, 443] width 965 height 627
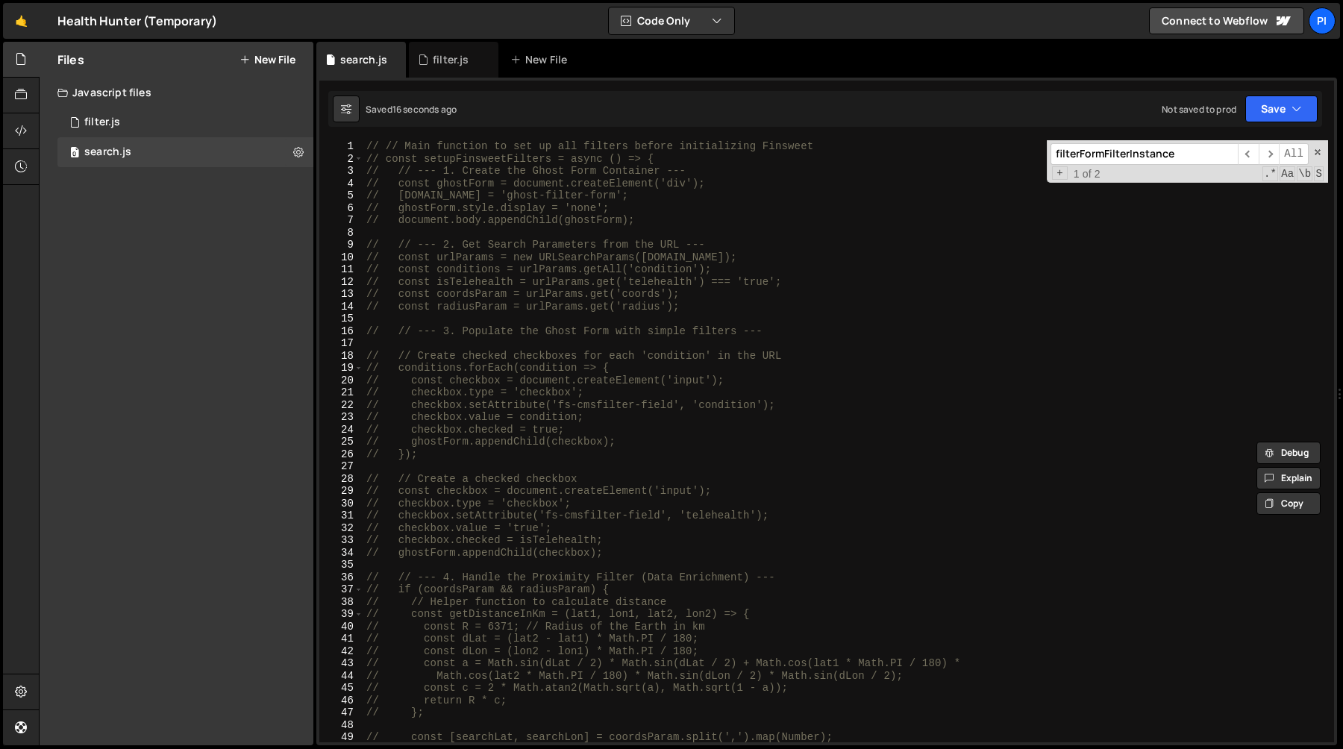
scroll to position [0, 0]
type textarea "})"
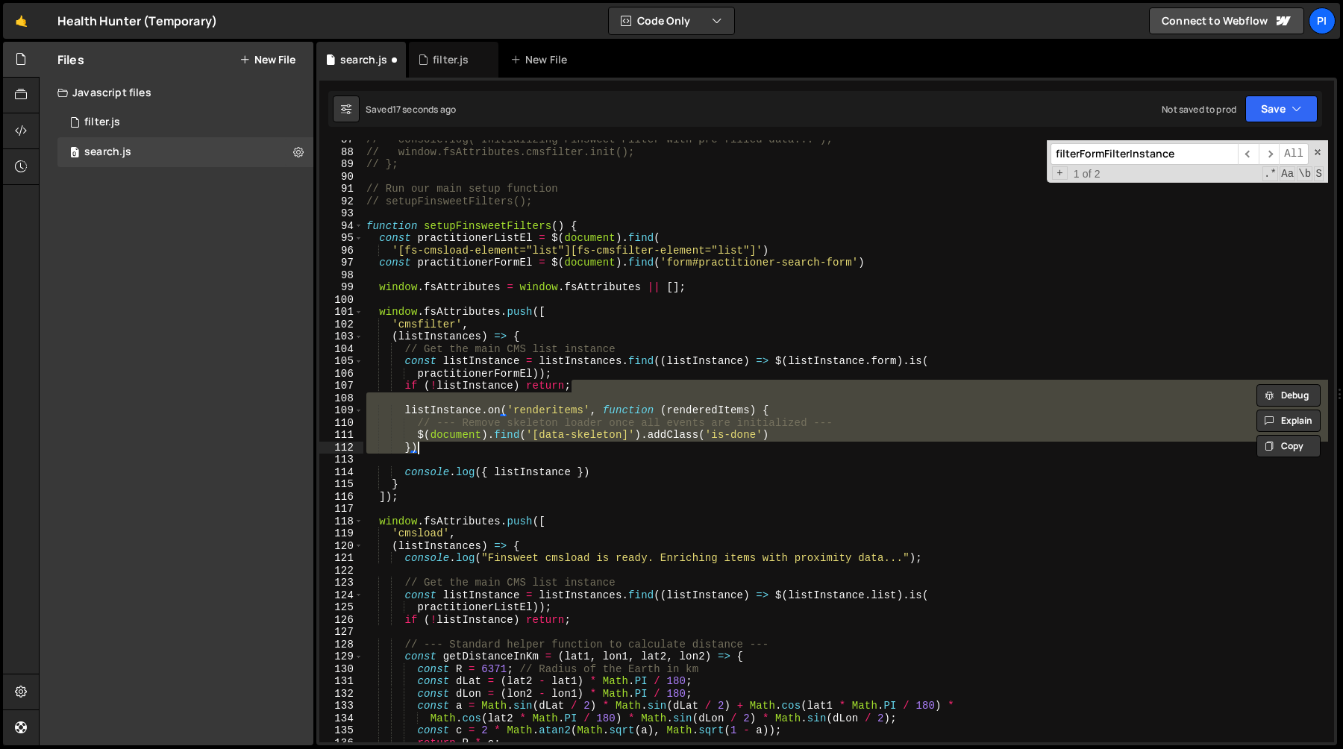
type textarea "})"
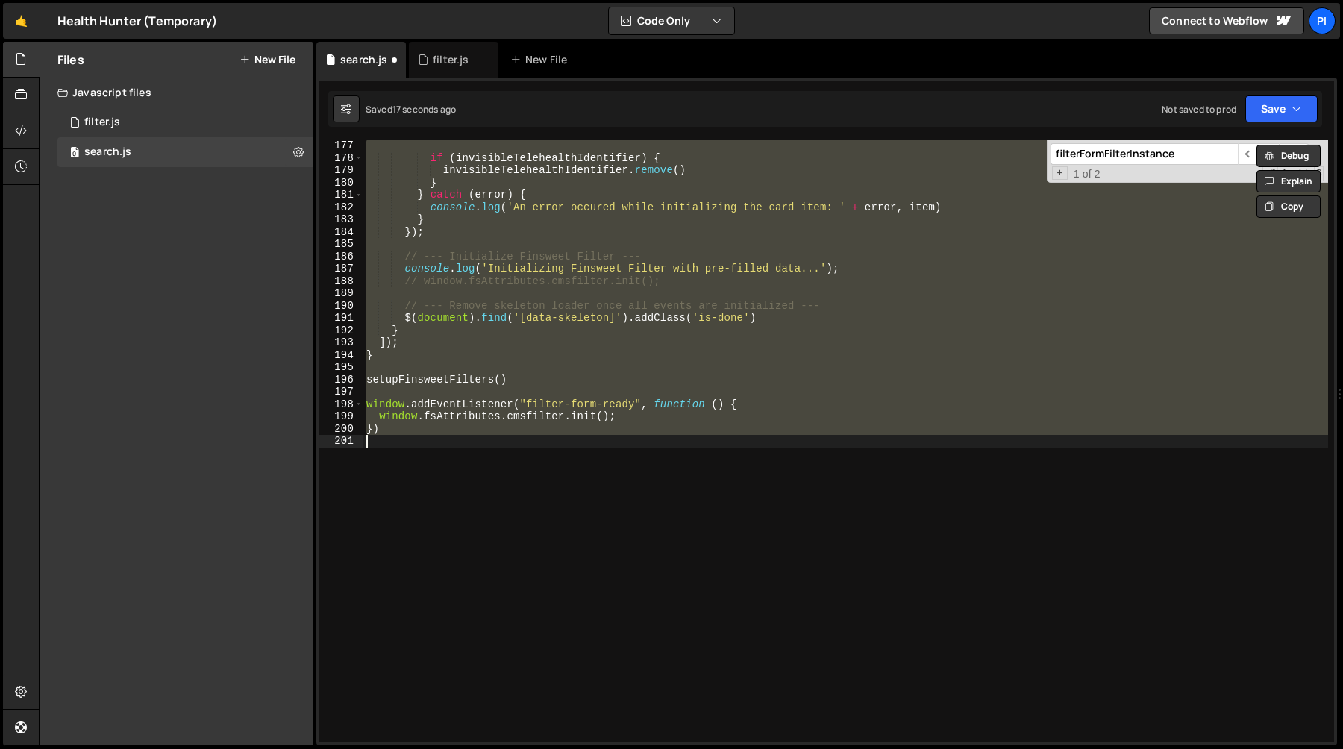
scroll to position [1041, 0]
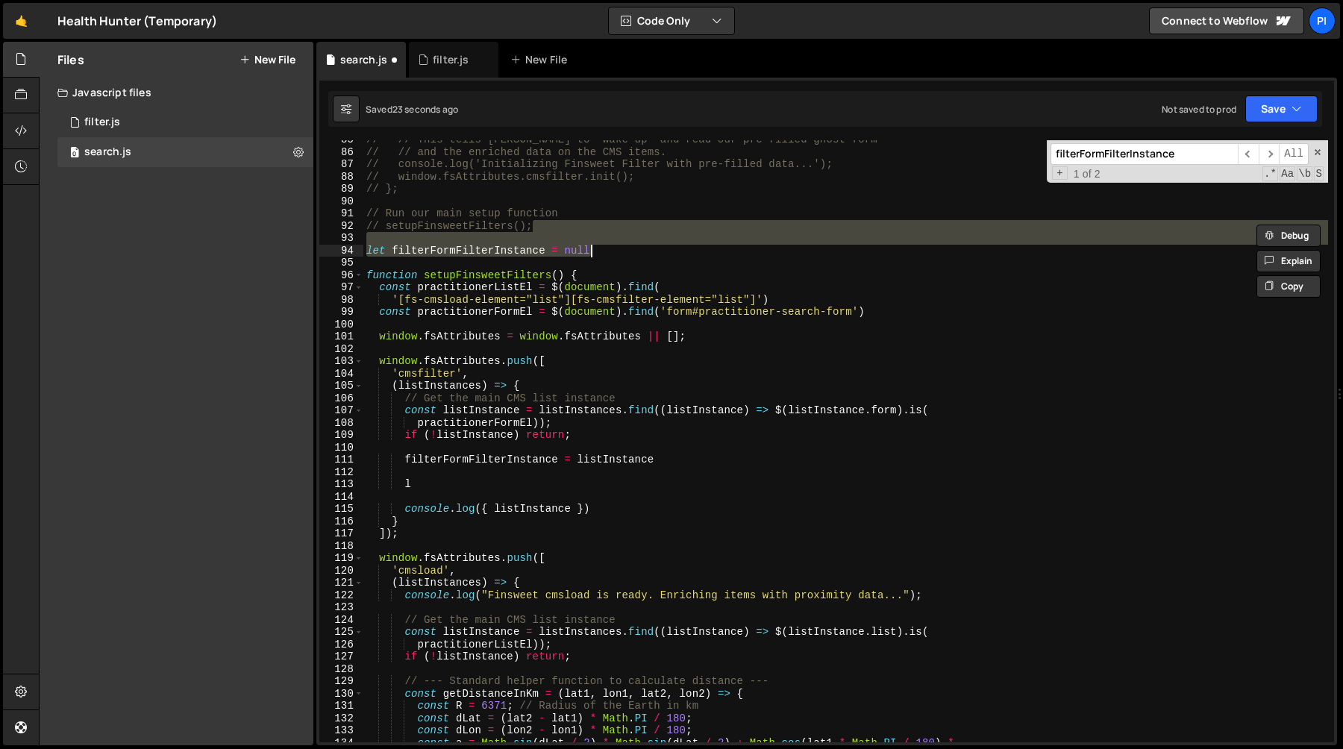
click at [442, 484] on div "// // This tells Finsweet to "wake up" and read our pre-filled ghost form // //…" at bounding box center [845, 447] width 965 height 627
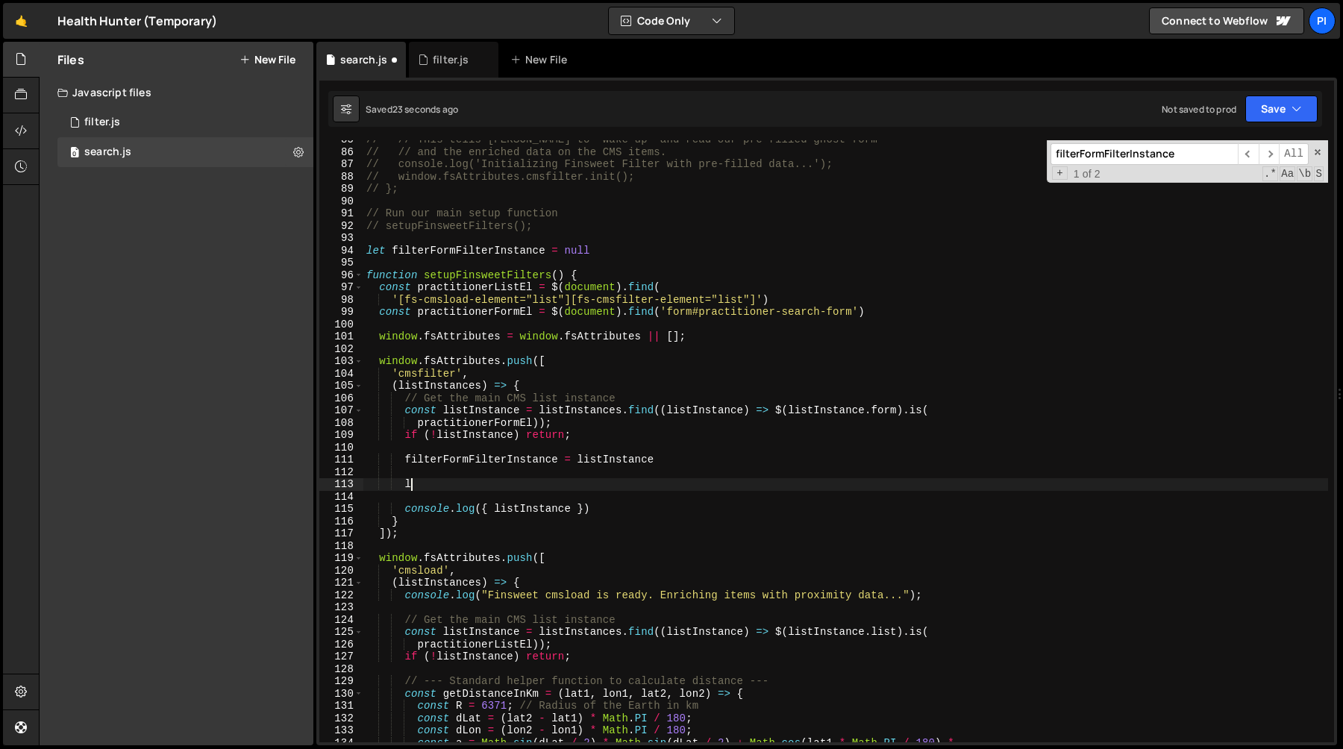
click at [415, 469] on div "// // This tells Finsweet to "wake up" and read our pre-filled ghost form // //…" at bounding box center [845, 447] width 965 height 627
type textarea "l"
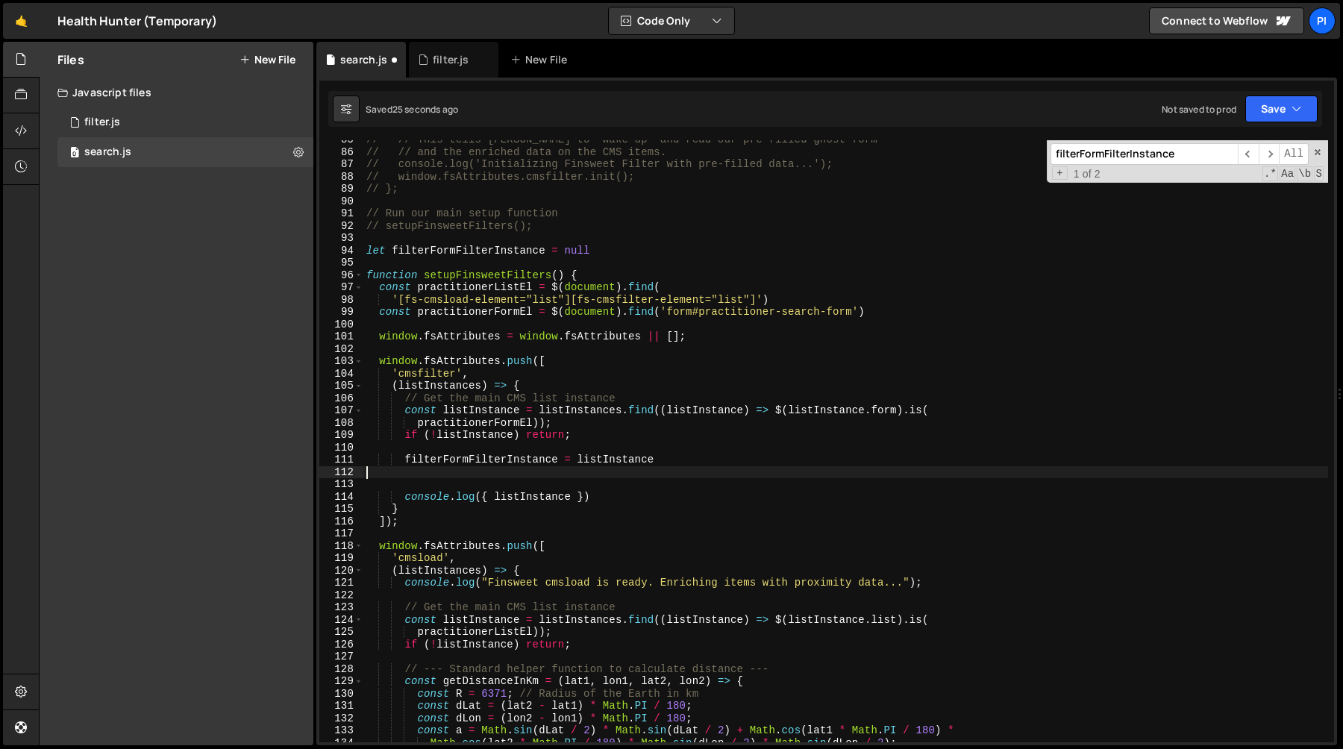
type textarea "filterFormFilterInstance = listInstance"
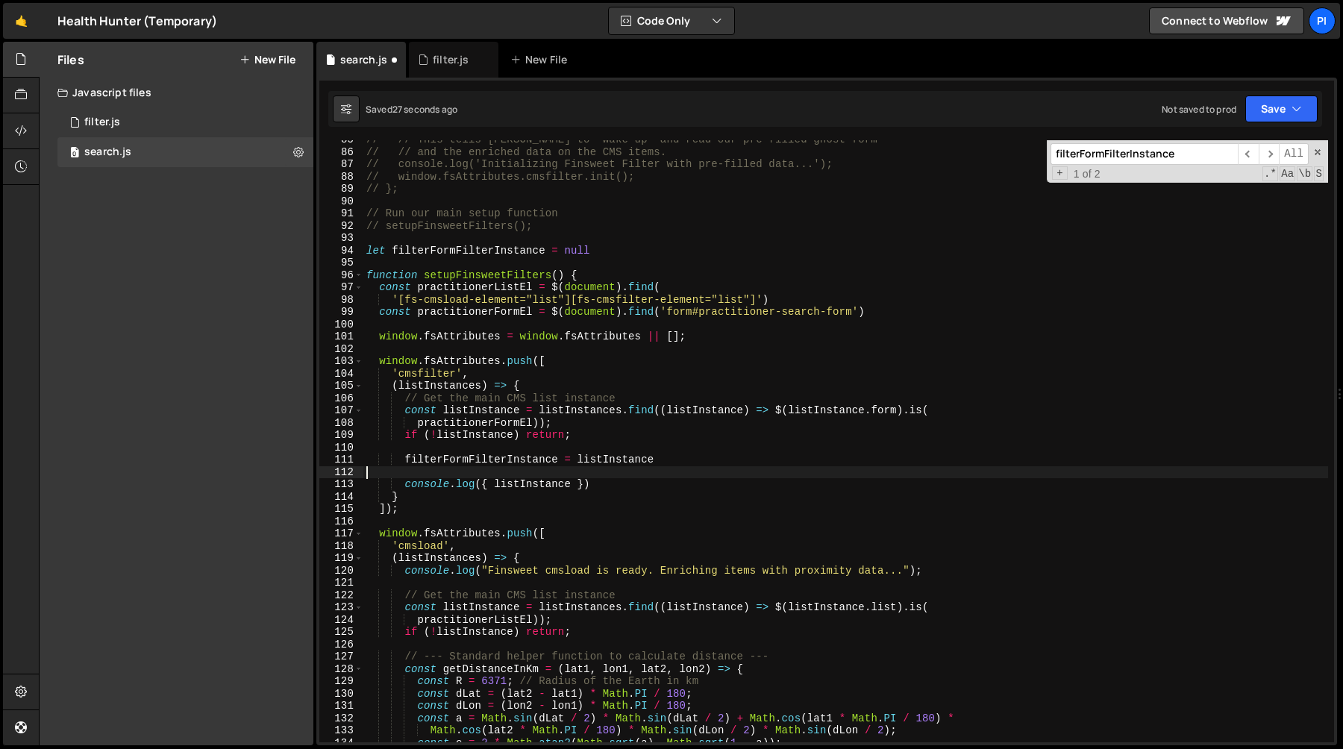
type textarea "filterFormFilterInstance = listInstance"
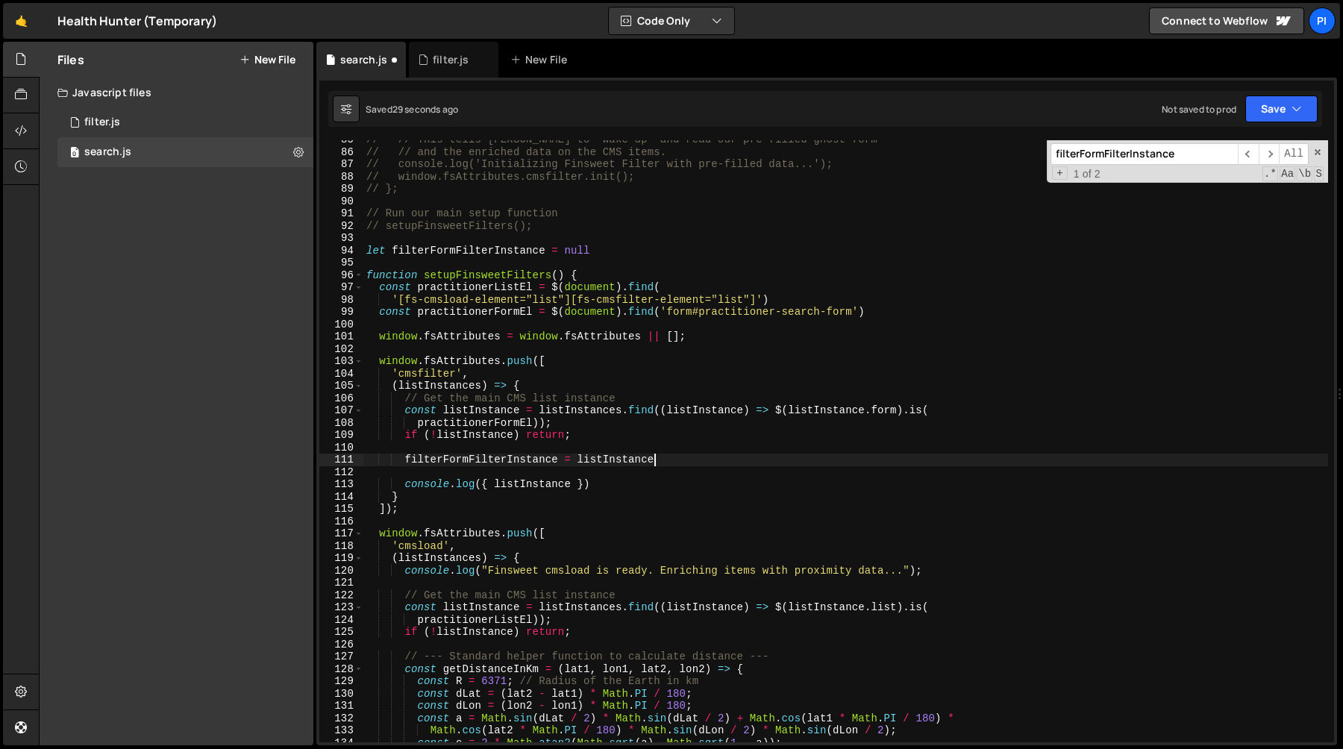
type textarea "filterFormFilterInstance = listInstance"
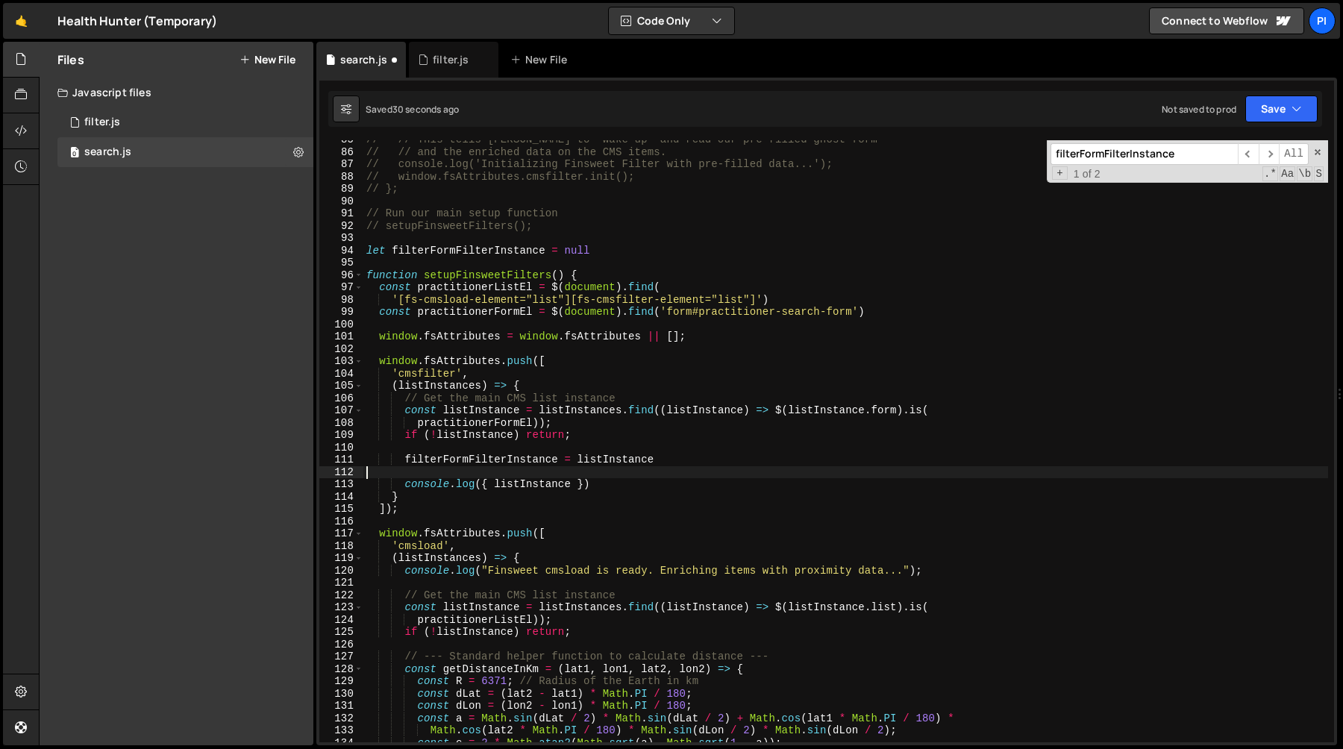
type textarea "filterFormFilterInstance = listInstance"
type textarea "console.log({ listInstance })"
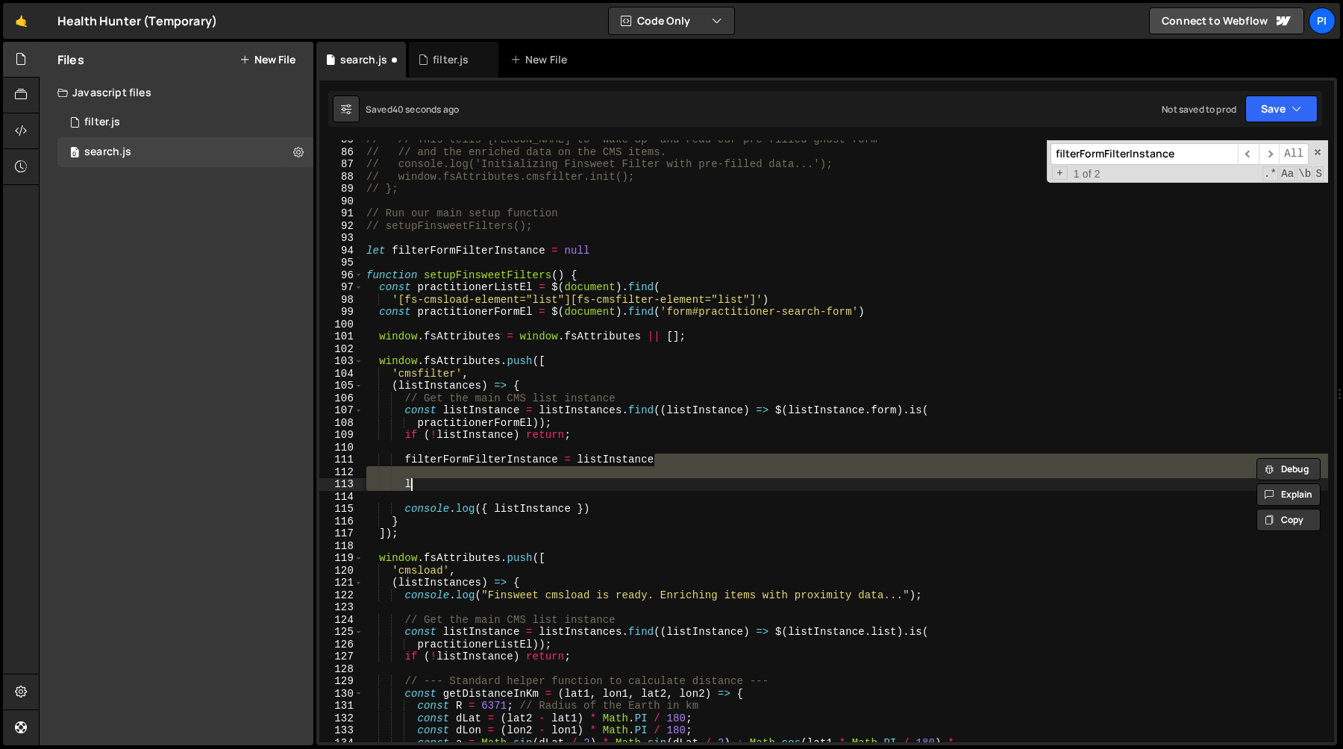
type textarea "filterFormFilterInstance = listInstance"
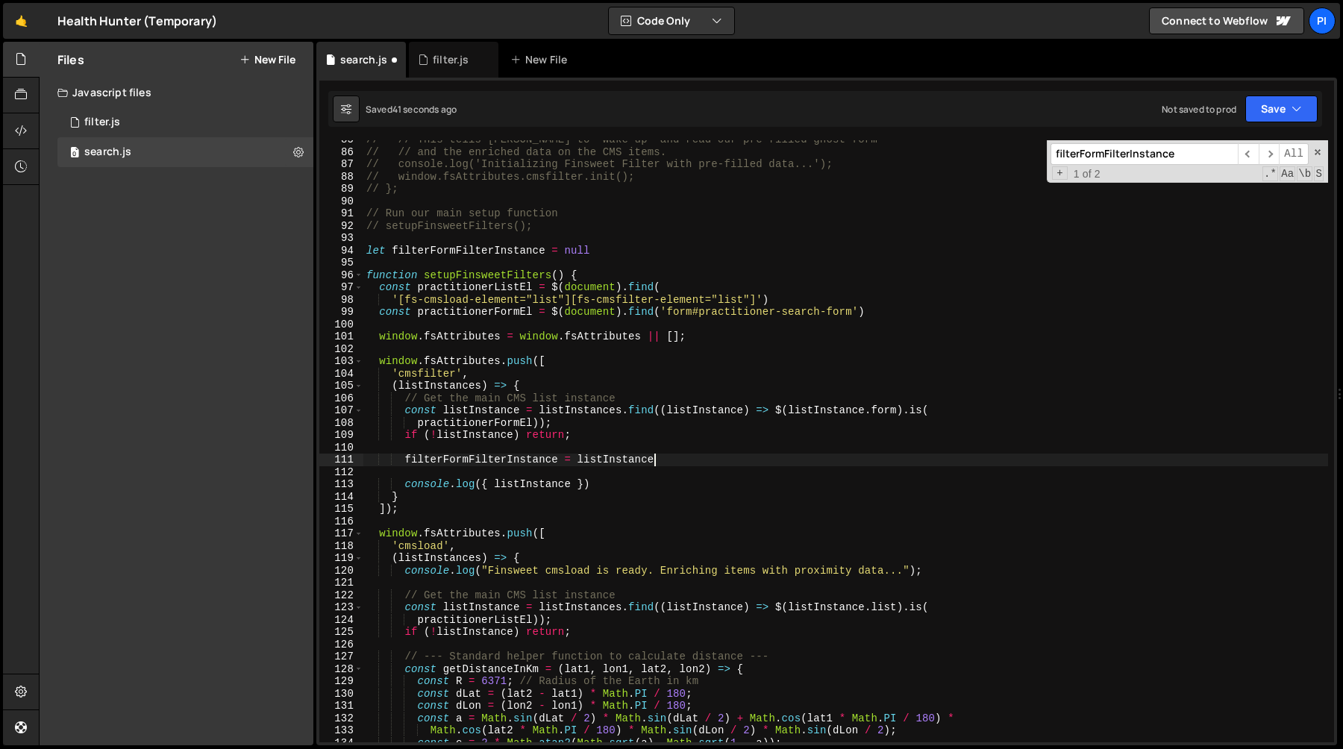
click at [637, 443] on div "// // This tells Finsweet to "wake up" and read our pre-filled ghost form // //…" at bounding box center [845, 447] width 965 height 627
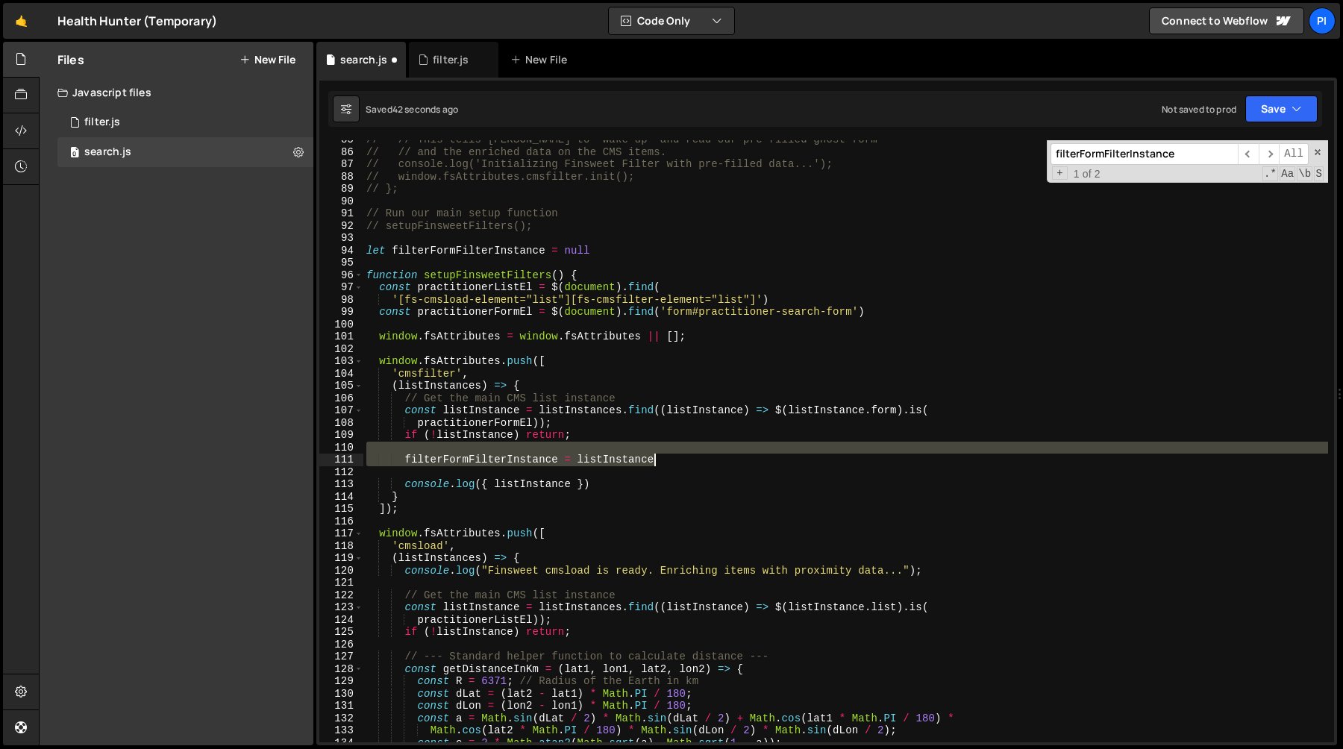
click at [684, 462] on div "// // This tells Finsweet to "wake up" and read our pre-filled ghost form // //…" at bounding box center [845, 447] width 965 height 627
click at [684, 462] on div "// // This tells Finsweet to "wake up" and read our pre-filled ghost form // //…" at bounding box center [845, 441] width 965 height 602
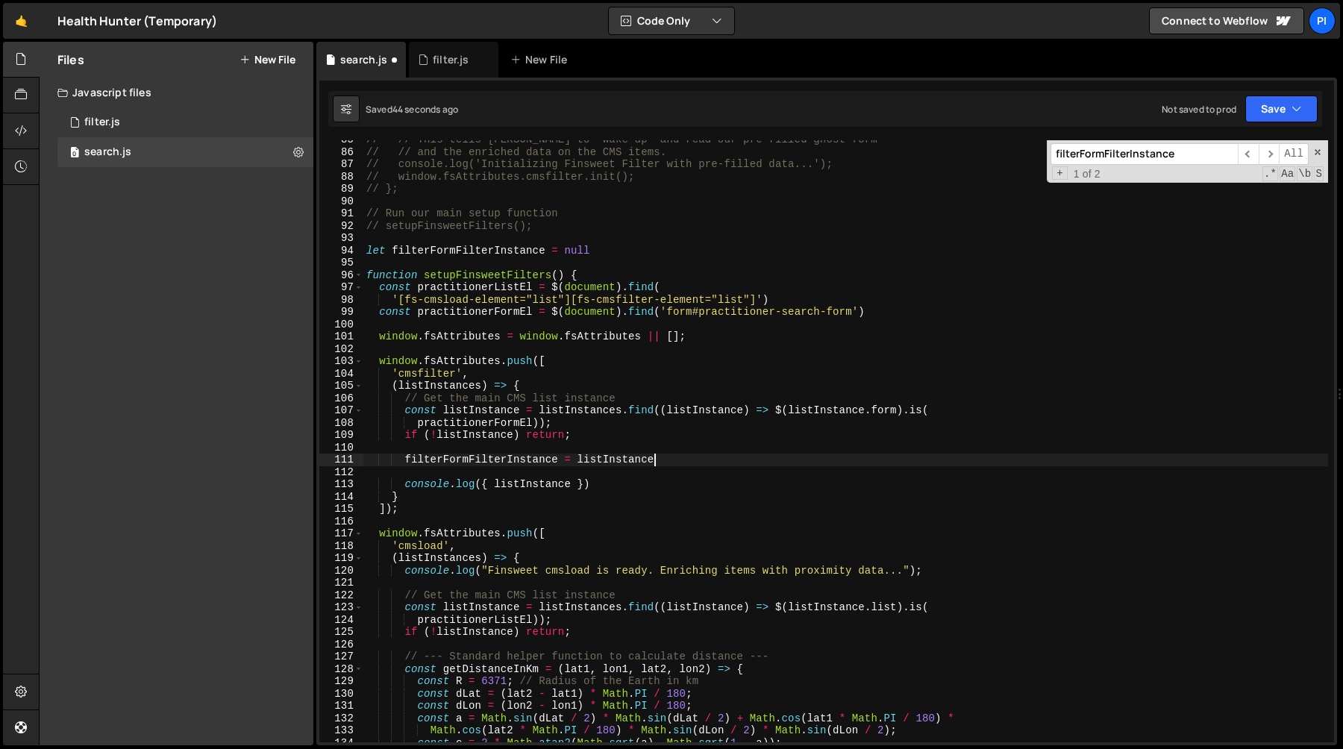
click at [616, 247] on div "// // This tells Finsweet to "wake up" and read our pre-filled ghost form // //…" at bounding box center [845, 447] width 965 height 627
click at [601, 237] on div "// // This tells Finsweet to "wake up" and read our pre-filled ghost form // //…" at bounding box center [845, 447] width 965 height 627
type textarea "let filterFormFilterInstance = null"
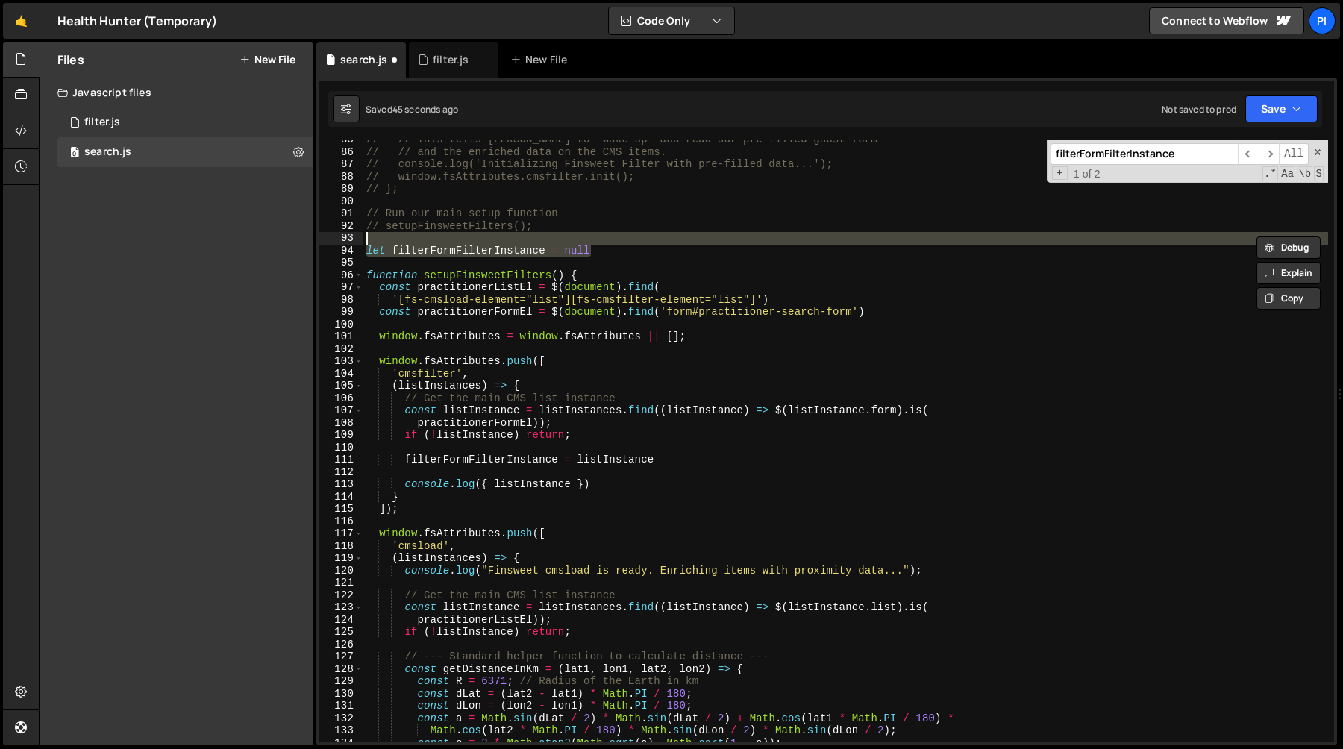
scroll to position [1027, 0]
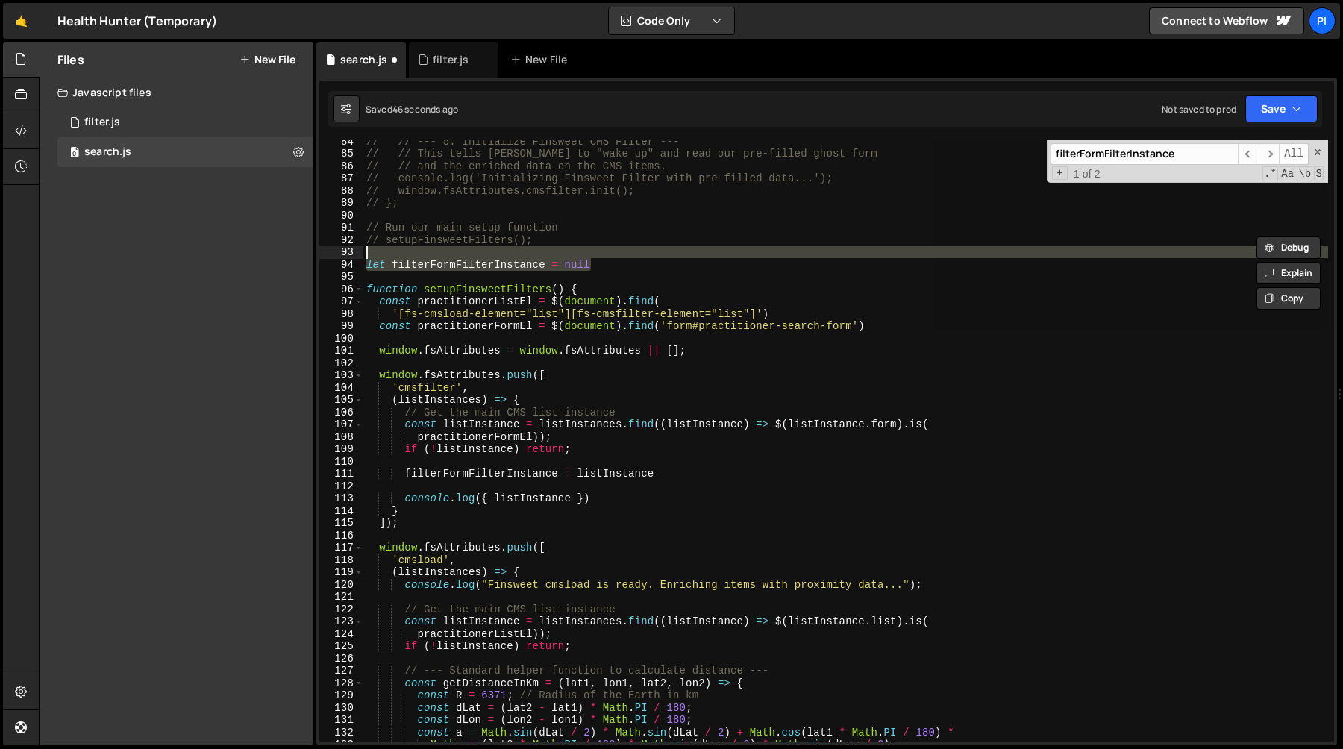
click at [563, 247] on div "// // --- 5. Initialize Finsweet CMS Filter --- // // This tells Finsweet to "w…" at bounding box center [845, 441] width 965 height 602
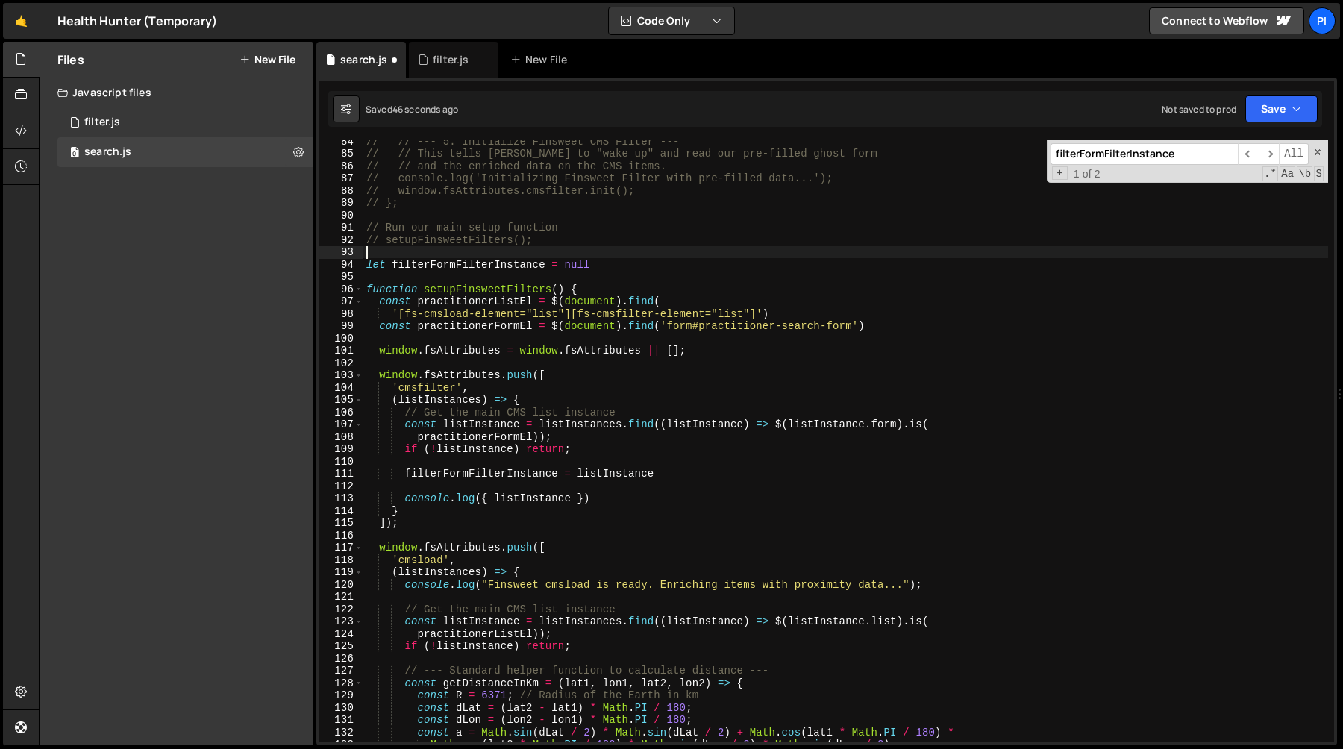
click at [622, 262] on div "// // --- 5. Initialize Finsweet CMS Filter --- // // This tells Finsweet to "w…" at bounding box center [845, 448] width 965 height 627
click at [587, 256] on div "// // --- 5. Initialize Finsweet CMS Filter --- // // This tells Finsweet to "w…" at bounding box center [845, 448] width 965 height 627
type textarea "let filterFormFilterInstance = null"
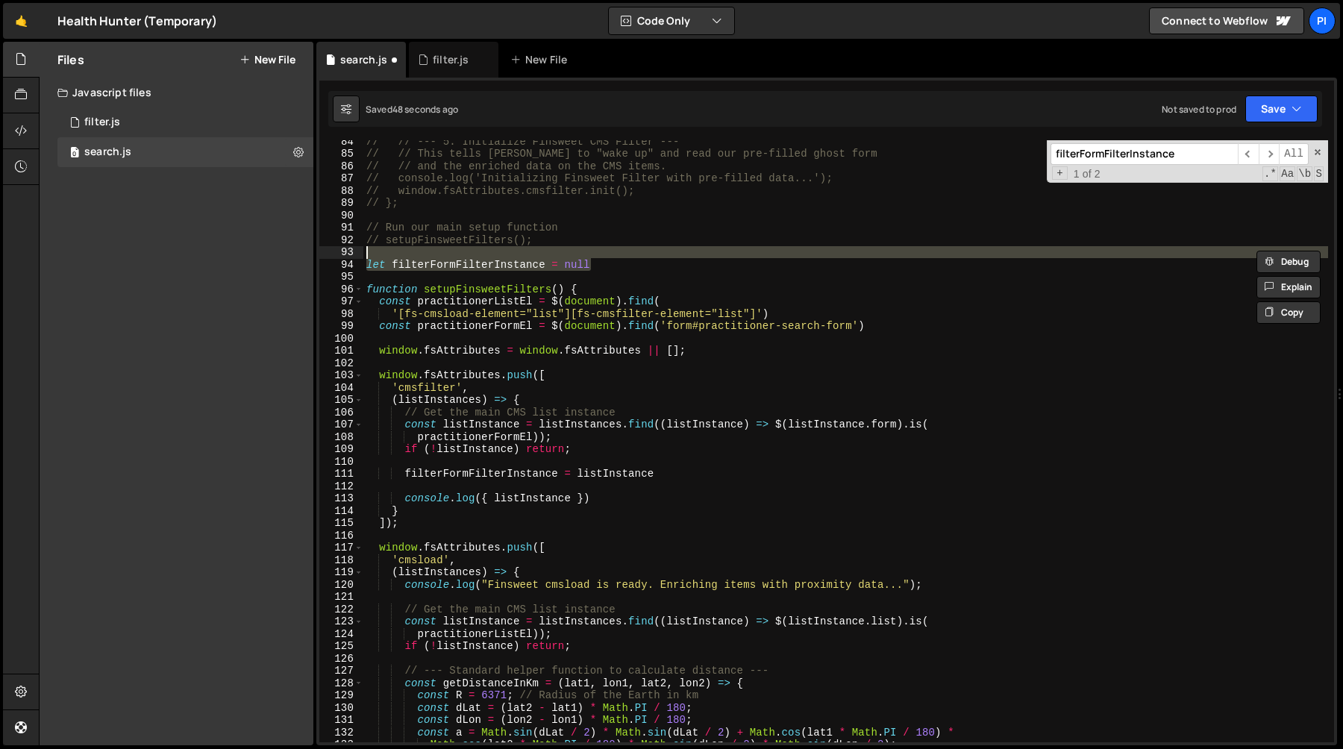
click at [559, 255] on div "// // --- 5. Initialize Finsweet CMS Filter --- // // This tells Finsweet to "w…" at bounding box center [845, 441] width 965 height 602
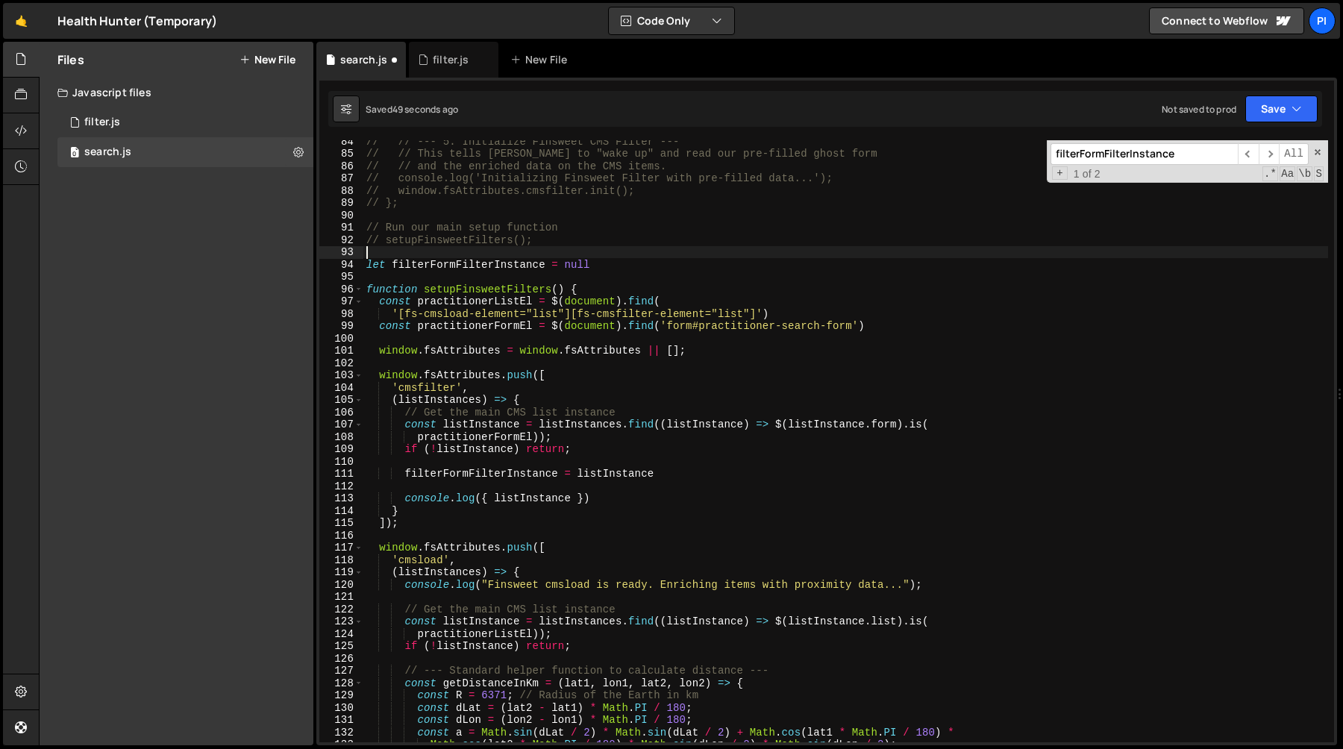
click at [629, 270] on div "// // --- 5. Initialize Finsweet CMS Filter --- // // This tells Finsweet to "w…" at bounding box center [845, 448] width 965 height 627
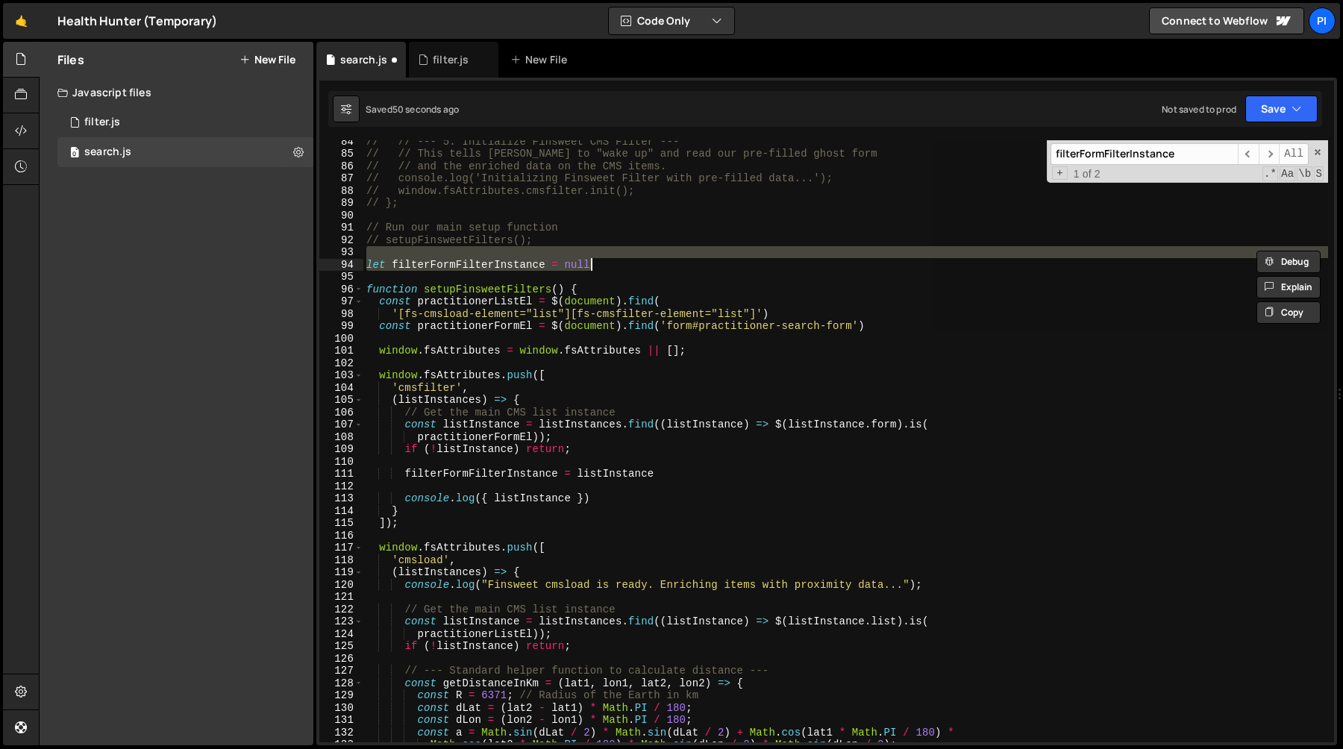
click at [629, 270] on div "// // --- 5. Initialize Finsweet CMS Filter --- // // This tells Finsweet to "w…" at bounding box center [845, 441] width 965 height 602
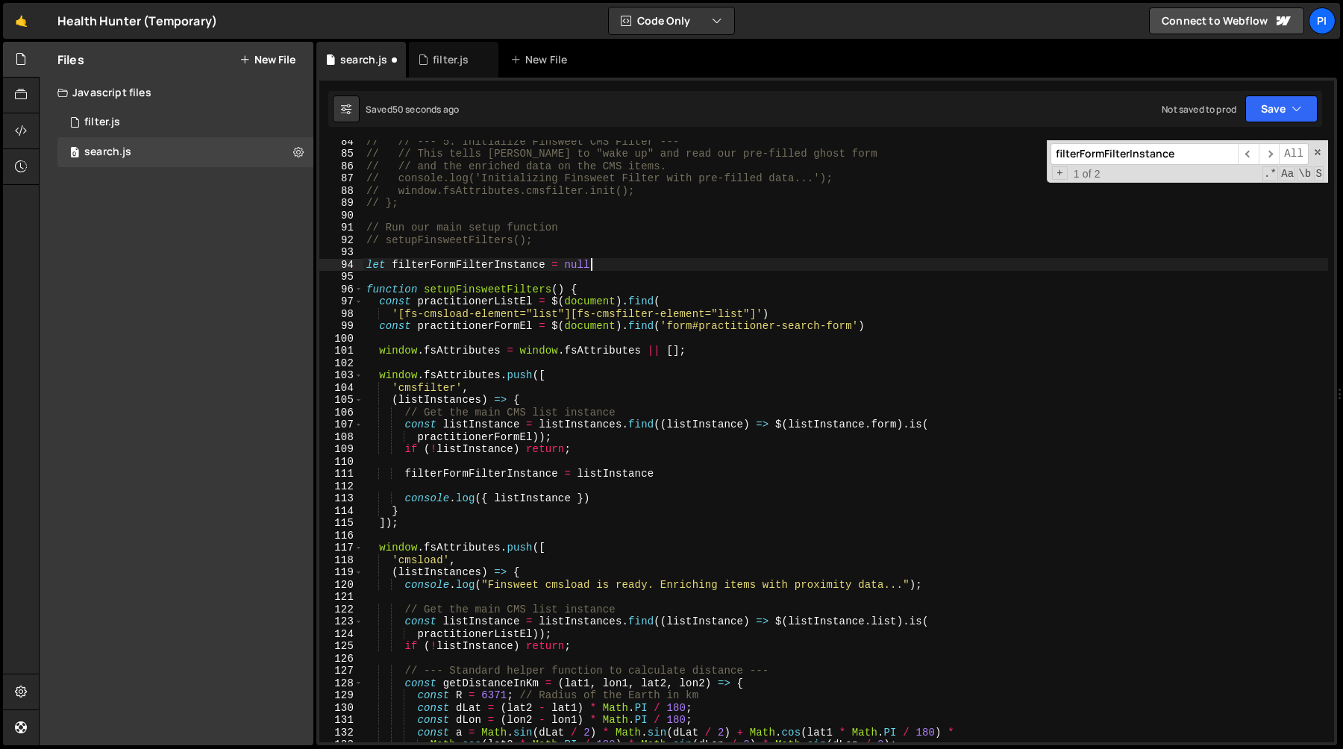
click at [580, 253] on div "// // --- 5. Initialize Finsweet CMS Filter --- // // This tells Finsweet to "w…" at bounding box center [845, 448] width 965 height 627
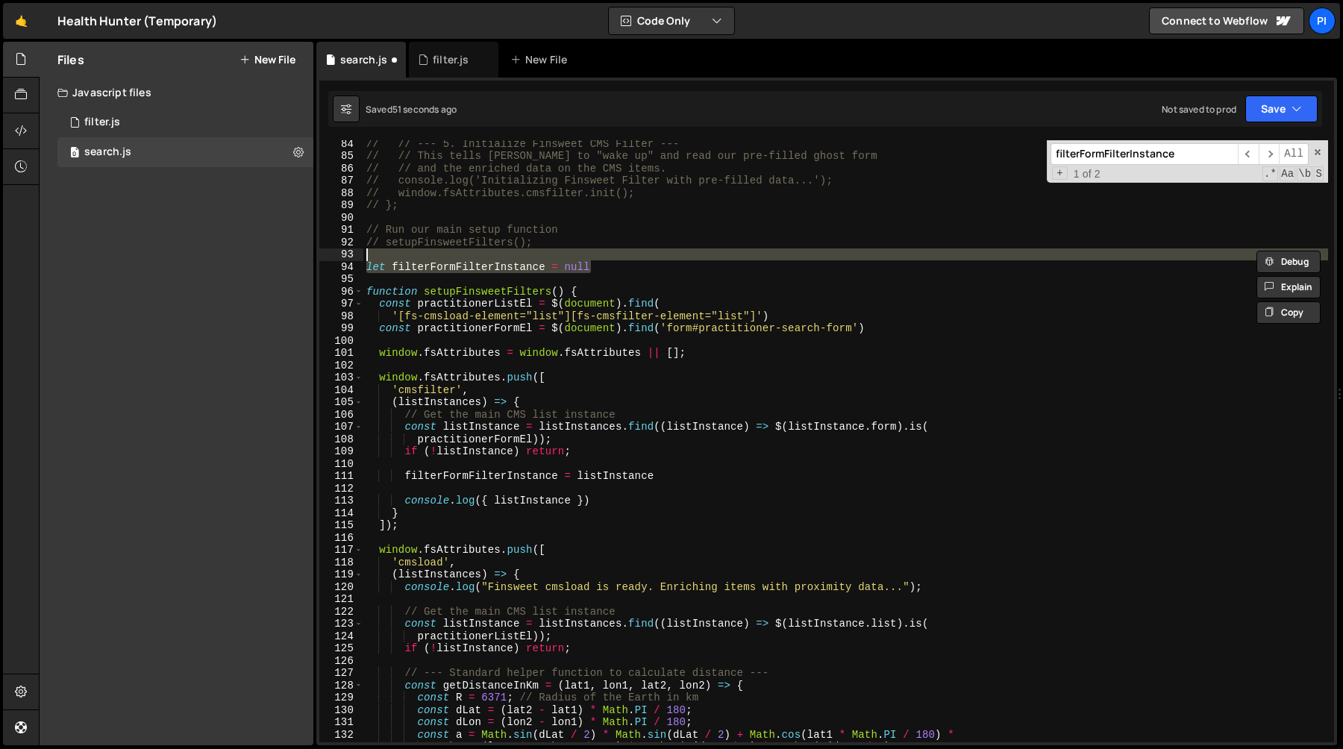
scroll to position [1015, 0]
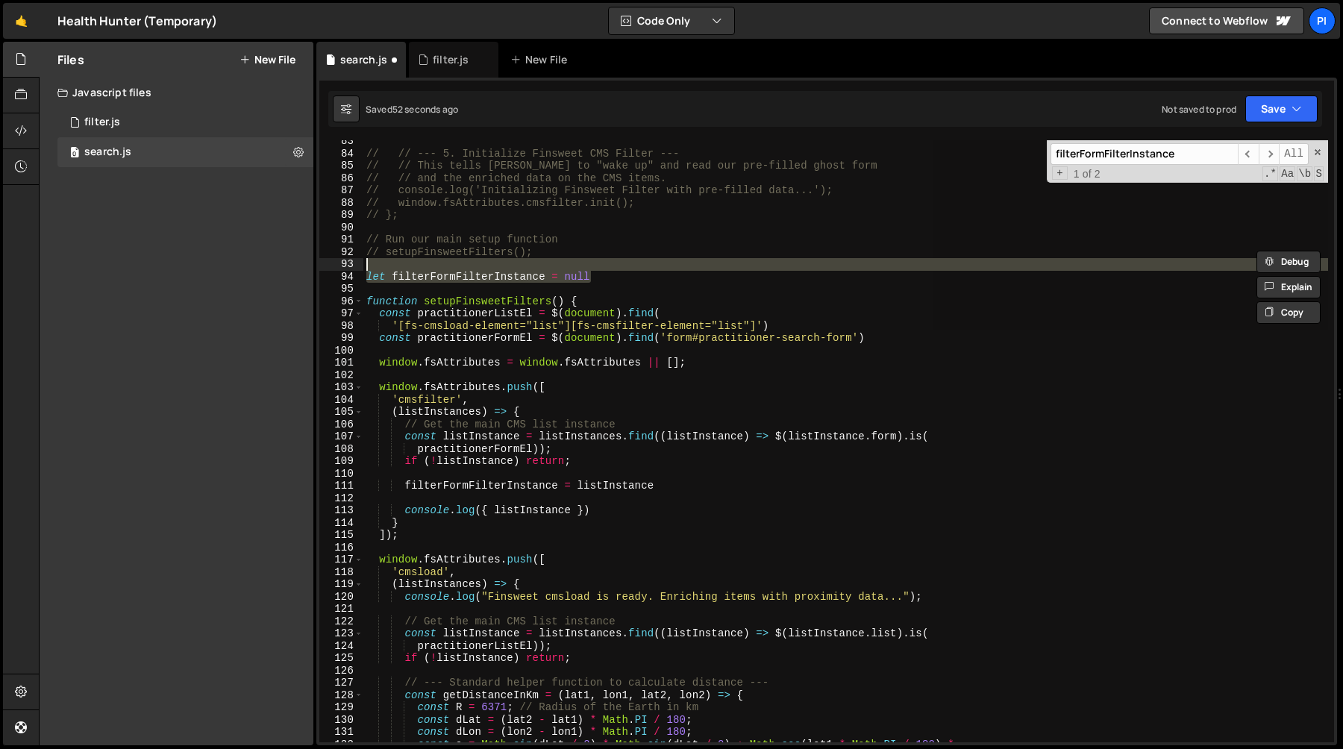
click at [623, 278] on div "// // --- 5. Initialize Finsweet CMS Filter --- // // This tells Finsweet to "w…" at bounding box center [845, 441] width 965 height 602
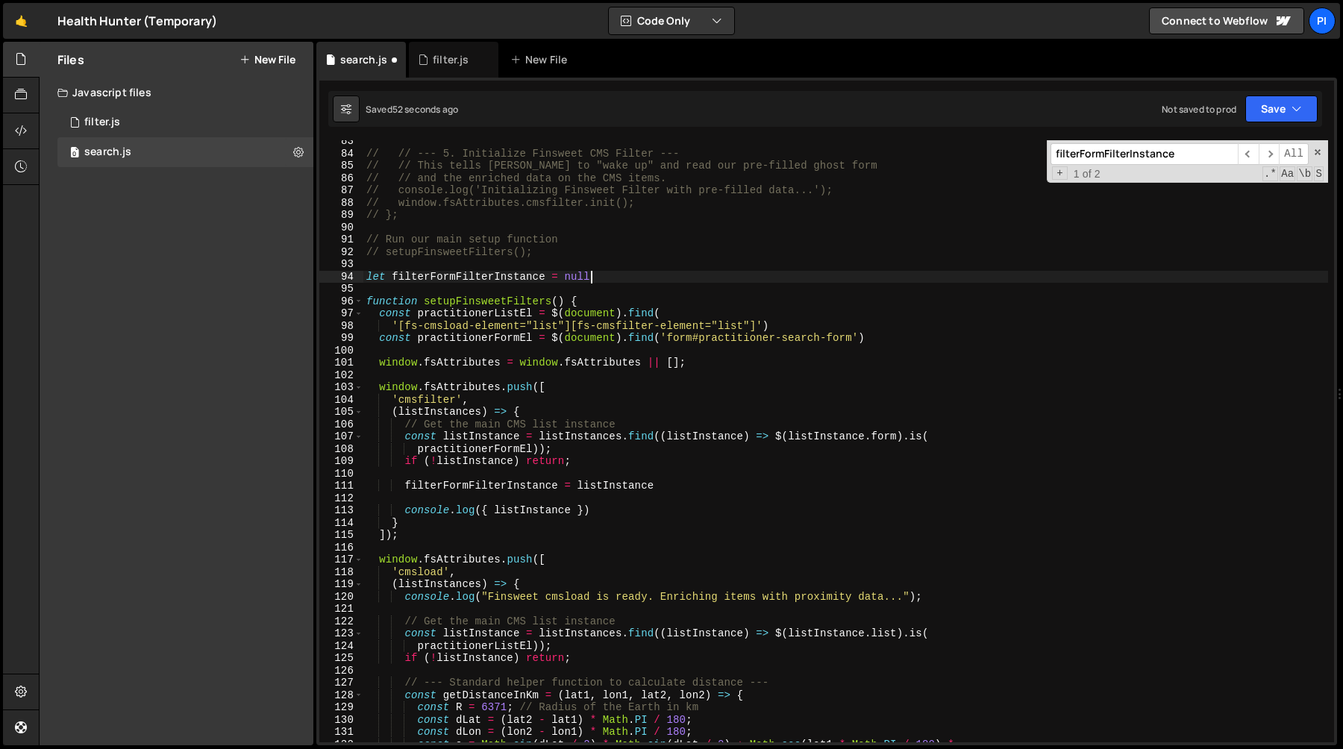
click at [592, 266] on div "// // --- 5. Initialize Finsweet CMS Filter --- // // This tells Finsweet to "w…" at bounding box center [845, 448] width 965 height 627
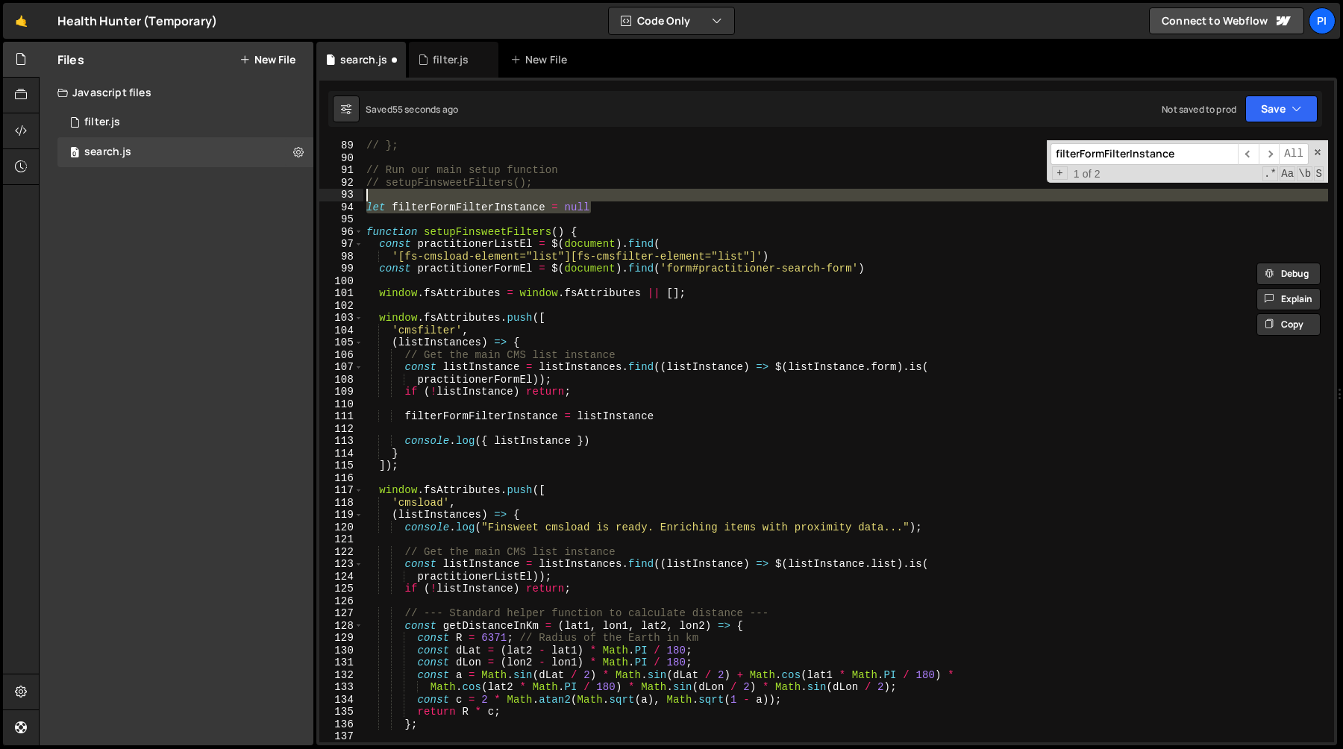
scroll to position [1092, 0]
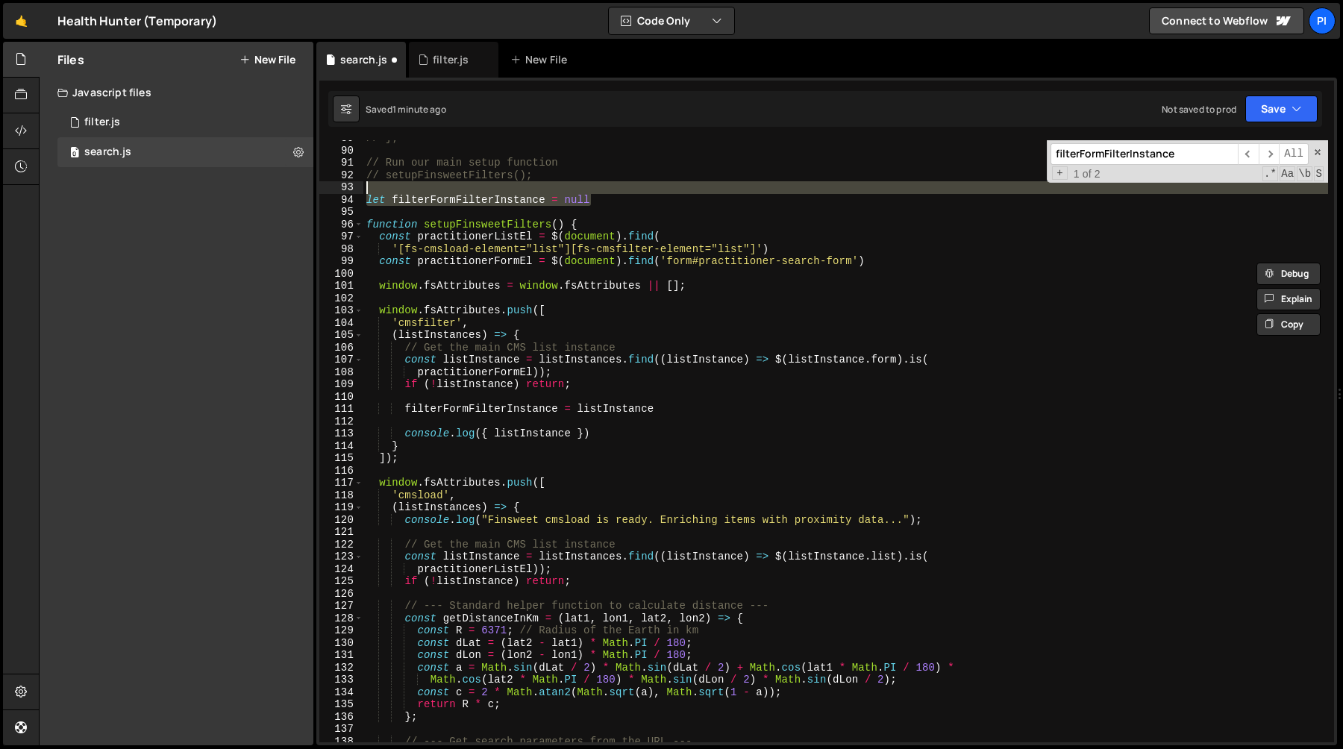
click at [566, 232] on div "// }; // Run our main setup function // setupFinsweetFilters(); let filterFormF…" at bounding box center [845, 445] width 965 height 627
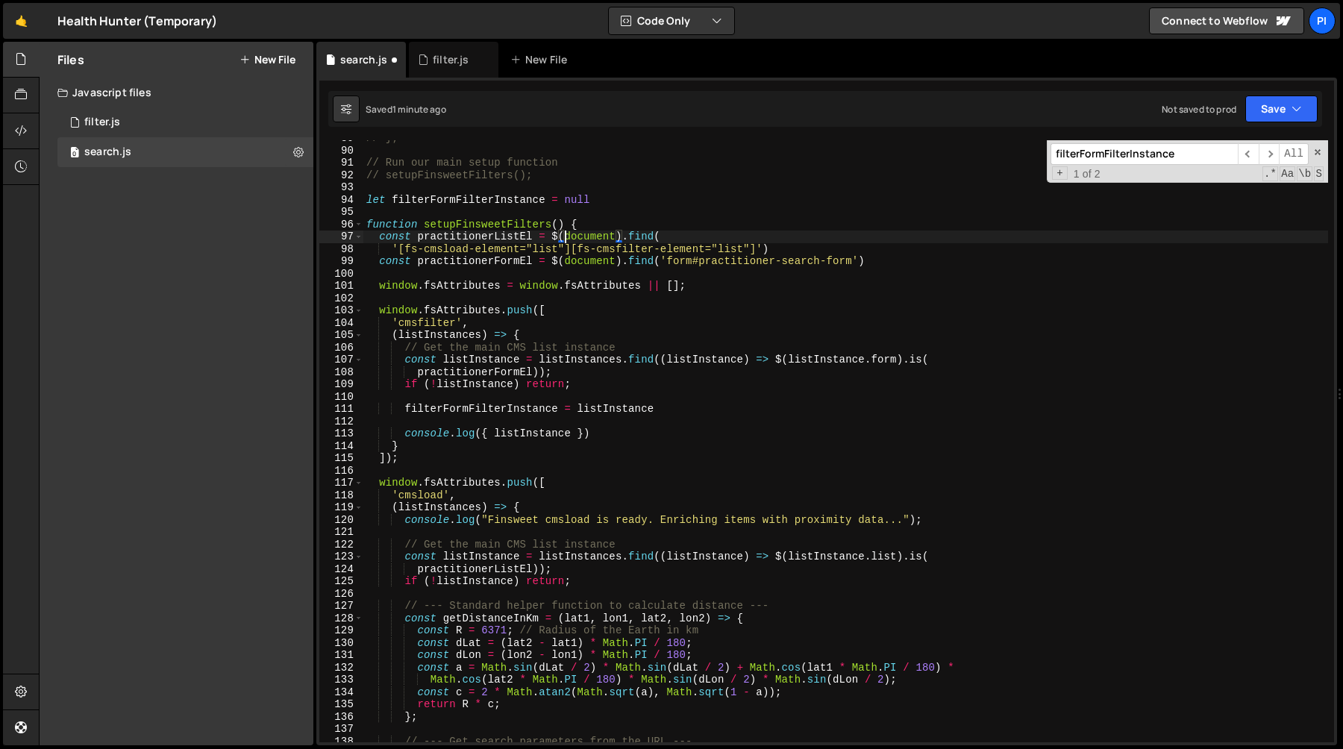
scroll to position [1062, 0]
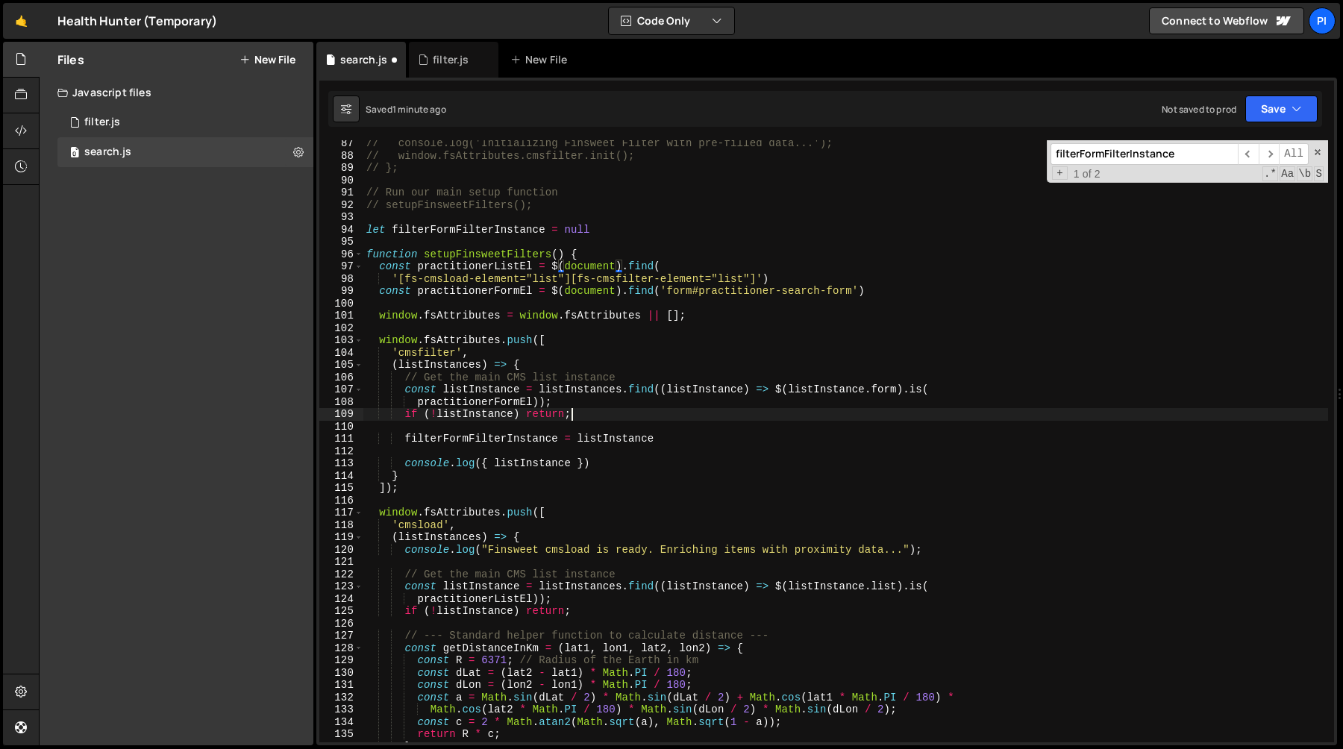
click at [626, 419] on div "// console.log('Initializing Finsweet Filter with pre-filled data...'); // wind…" at bounding box center [845, 450] width 965 height 627
click at [460, 393] on div "// console.log('Initializing Finsweet Filter with pre-filled data...'); // wind…" at bounding box center [845, 450] width 965 height 627
click at [537, 403] on div "// console.log('Initializing Finsweet Filter with pre-filled data...'); // wind…" at bounding box center [845, 450] width 965 height 627
type textarea "practitionerFormEl));"
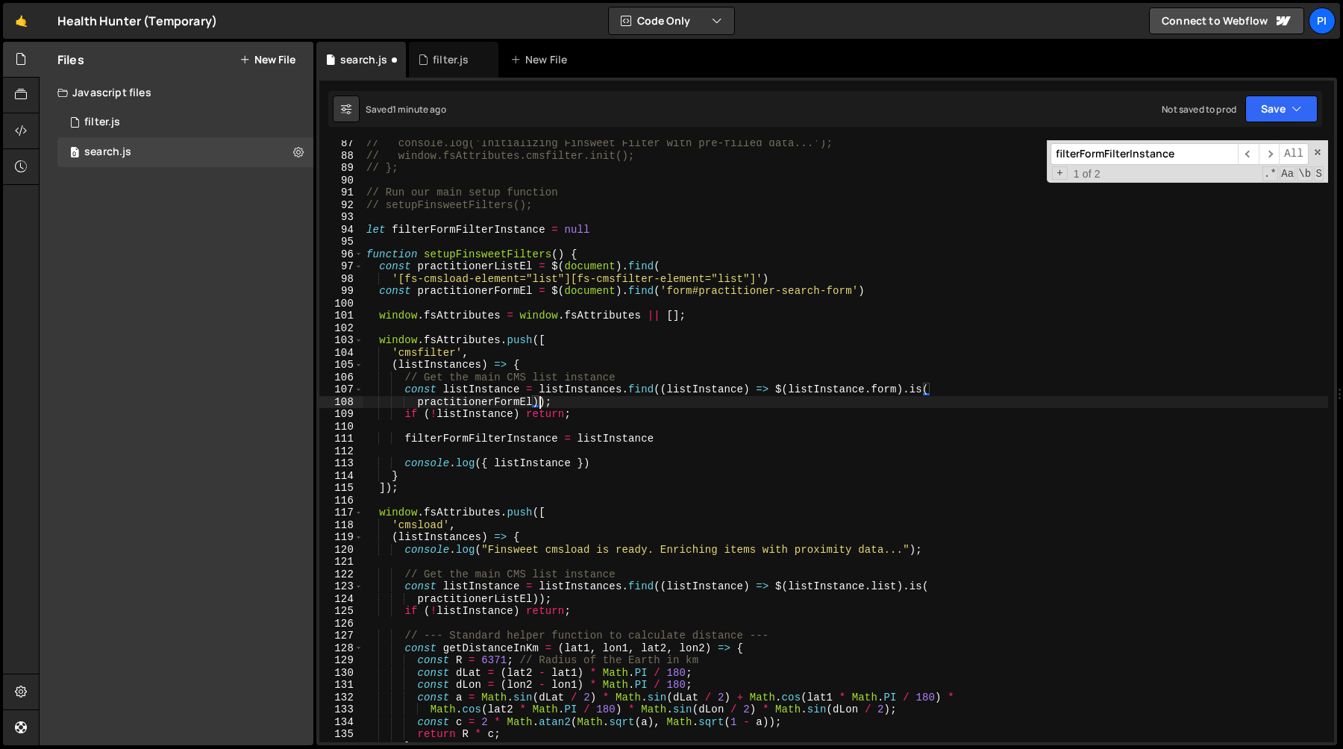
click at [495, 424] on div "// console.log('Initializing Finsweet Filter with pre-filled data...'); // wind…" at bounding box center [845, 450] width 965 height 627
click at [401, 440] on div "// console.log('Initializing Finsweet Filter with pre-filled data...'); // wind…" at bounding box center [845, 450] width 965 height 627
click at [695, 439] on div "// console.log('Initializing Finsweet Filter with pre-filled data...'); // wind…" at bounding box center [845, 450] width 965 height 627
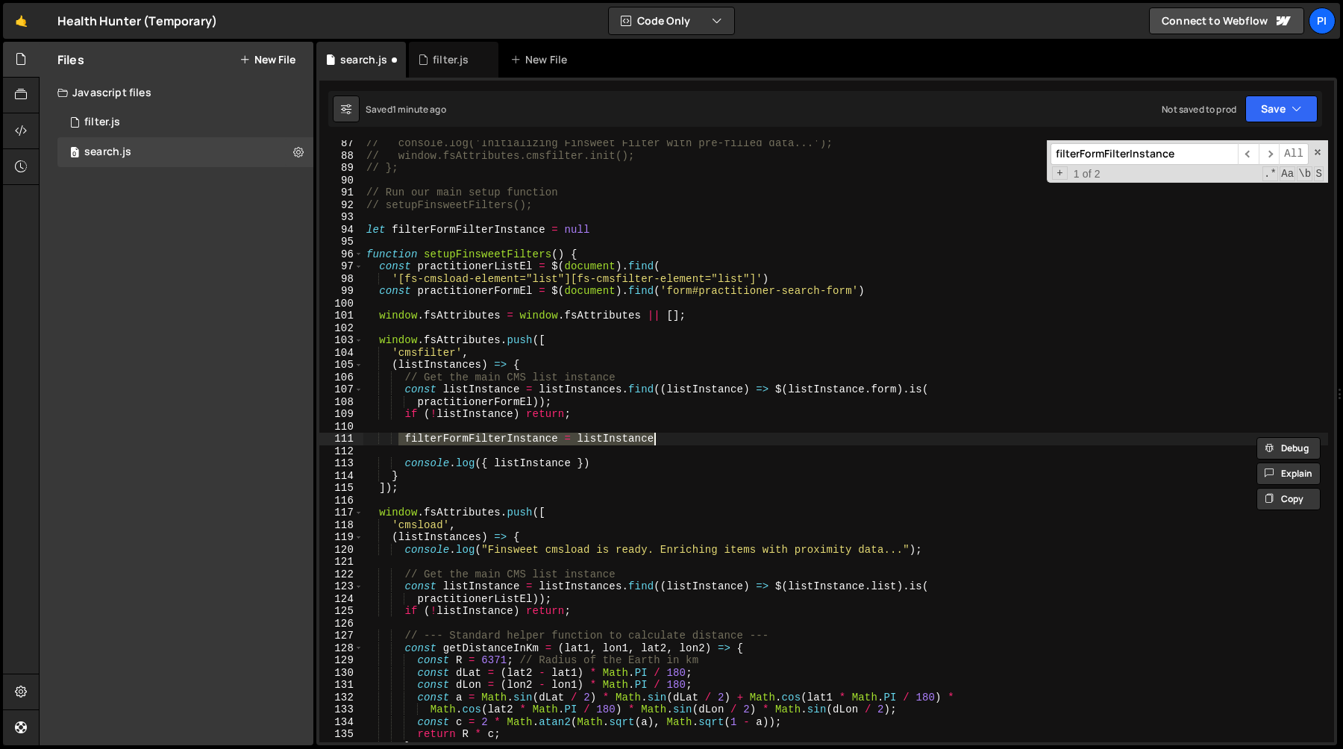
click at [650, 457] on div "// console.log('Initializing Finsweet Filter with pre-filled data...'); // wind…" at bounding box center [845, 450] width 965 height 627
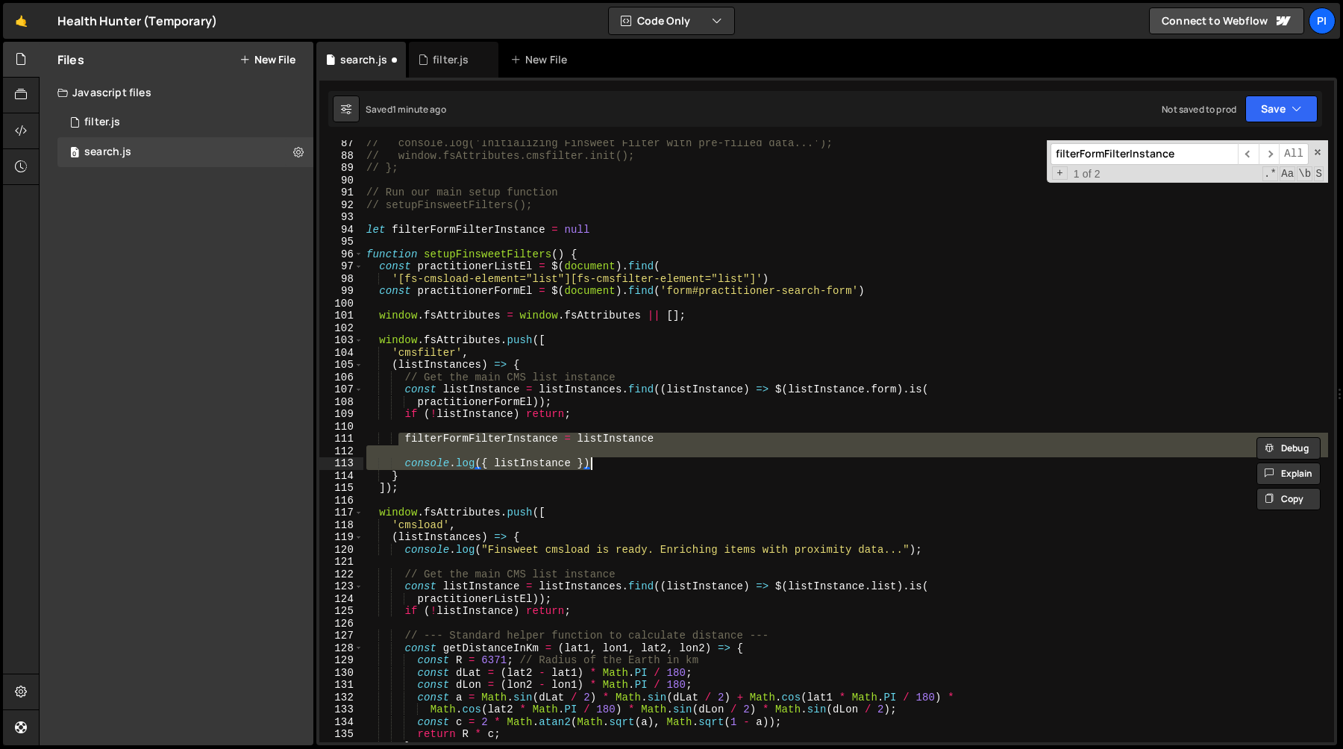
paste textarea "listInstance"
click at [397, 440] on div "// console.log('Initializing Finsweet Filter with pre-filled data...'); // wind…" at bounding box center [845, 441] width 965 height 602
type textarea "filterFormFilterInstance = listInstance"
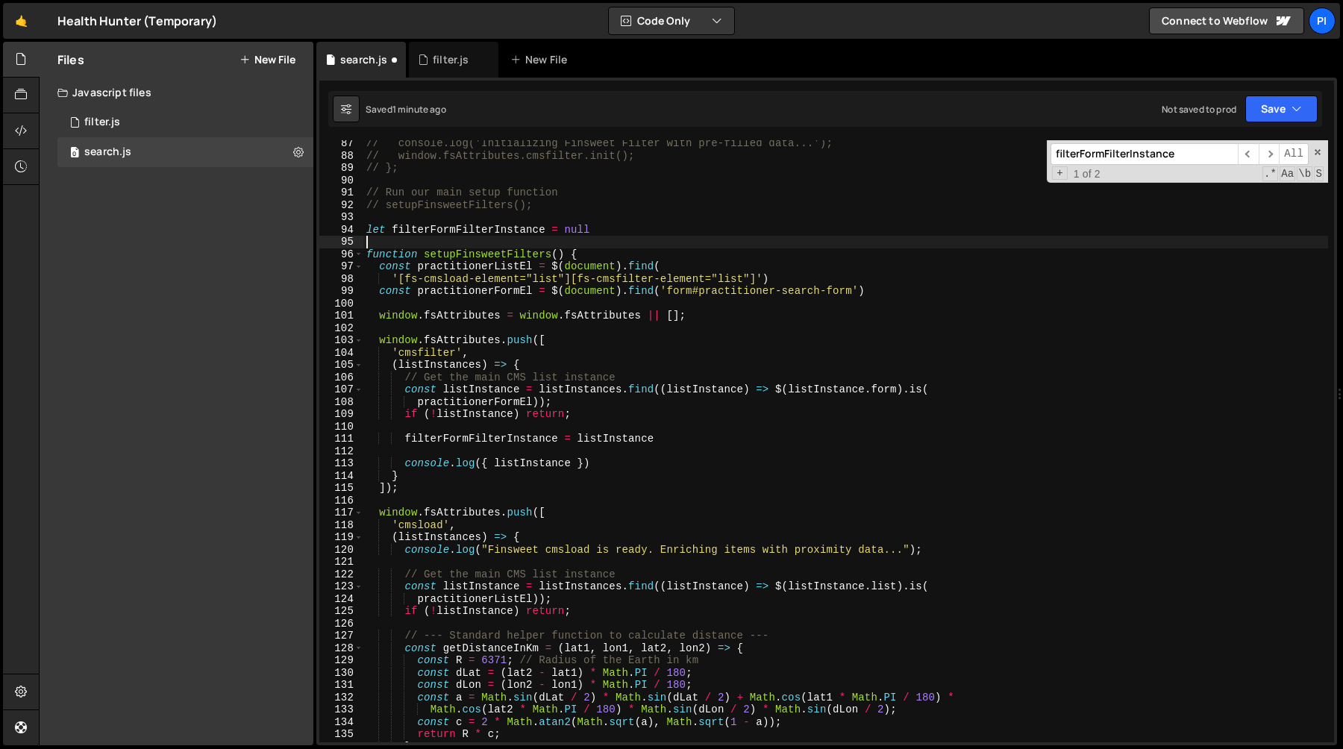
click at [619, 236] on div "// console.log('Initializing Finsweet Filter with pre-filled data...'); // wind…" at bounding box center [845, 450] width 965 height 627
click at [610, 210] on div "// console.log('Initializing Finsweet Filter with pre-filled data...'); // wind…" at bounding box center [845, 450] width 965 height 627
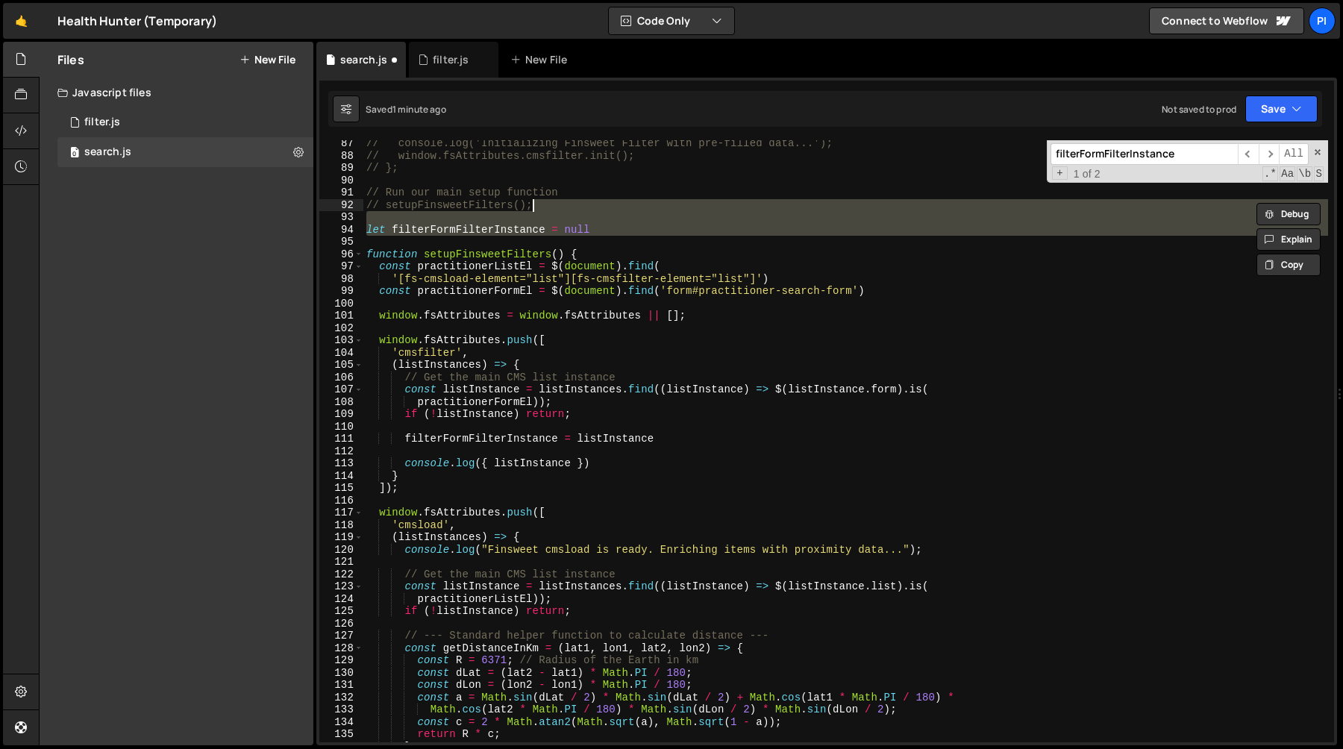
type textarea "// setupFinsweetFilters();"
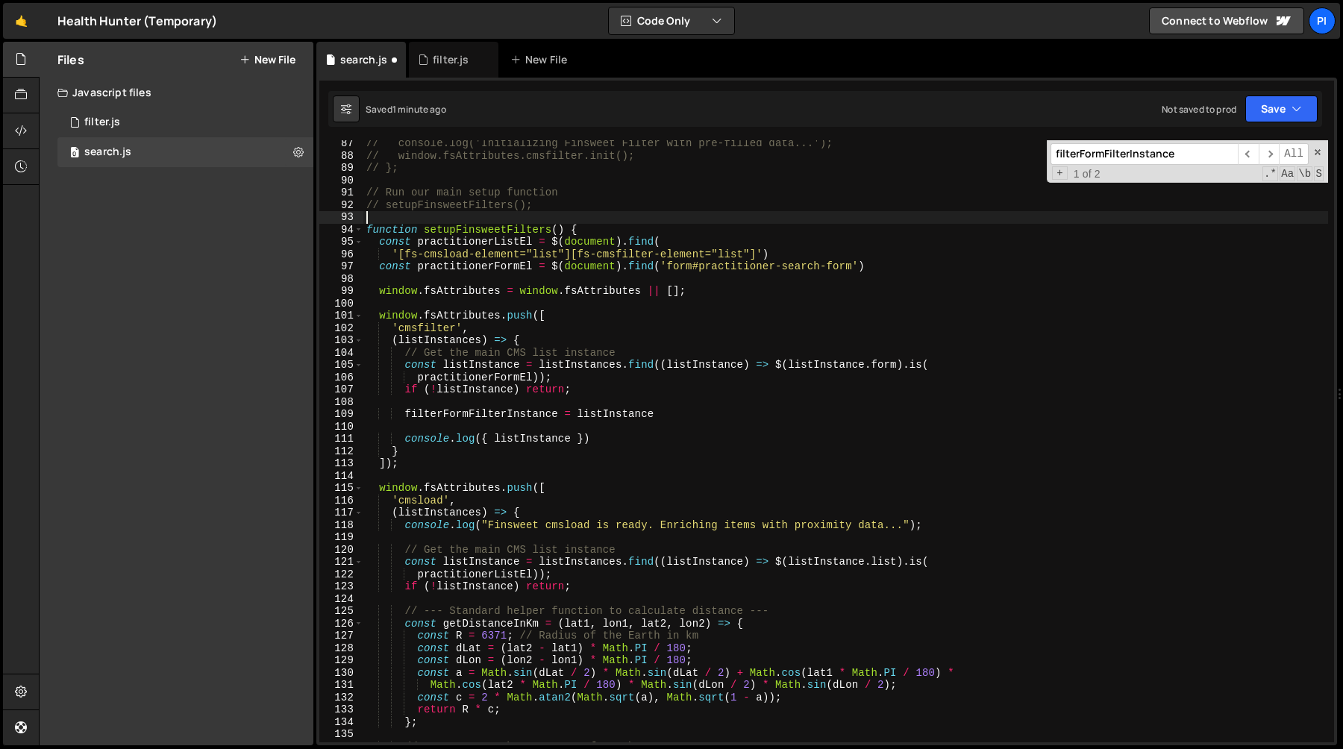
click at [602, 422] on div "// console.log('Initializing Finsweet Filter with pre-filled data...'); // wind…" at bounding box center [845, 450] width 965 height 627
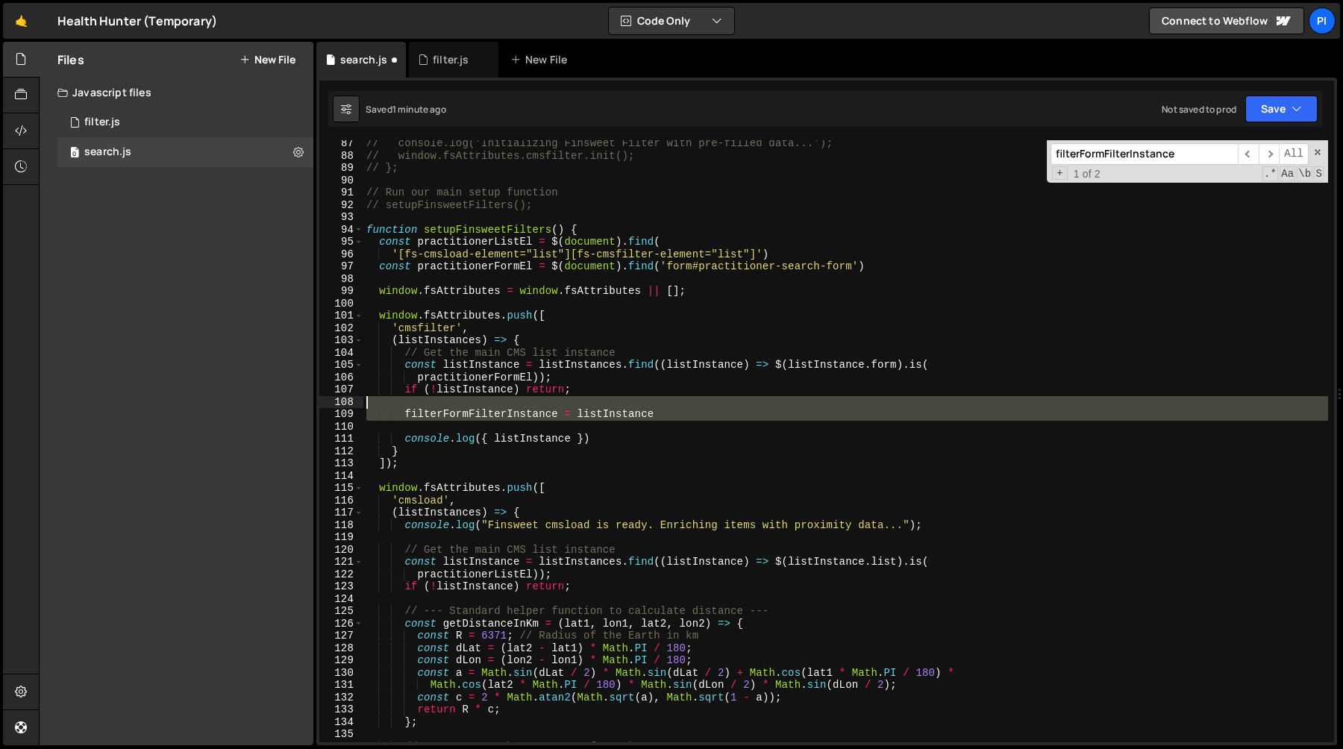
click at [675, 398] on div "// console.log('Initializing Finsweet Filter with pre-filled data...'); // wind…" at bounding box center [845, 450] width 965 height 627
type textarea "filterFormFilterInstance = listInstance"
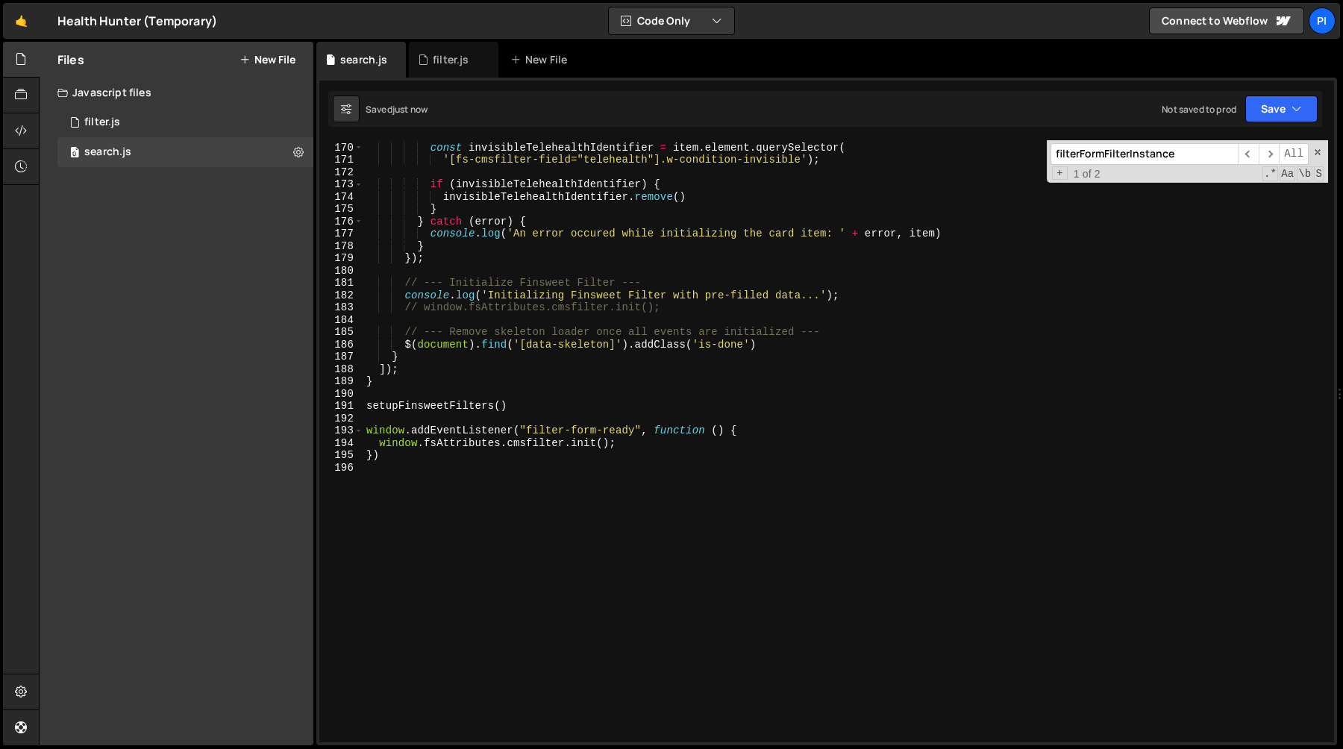
scroll to position [2048, 0]
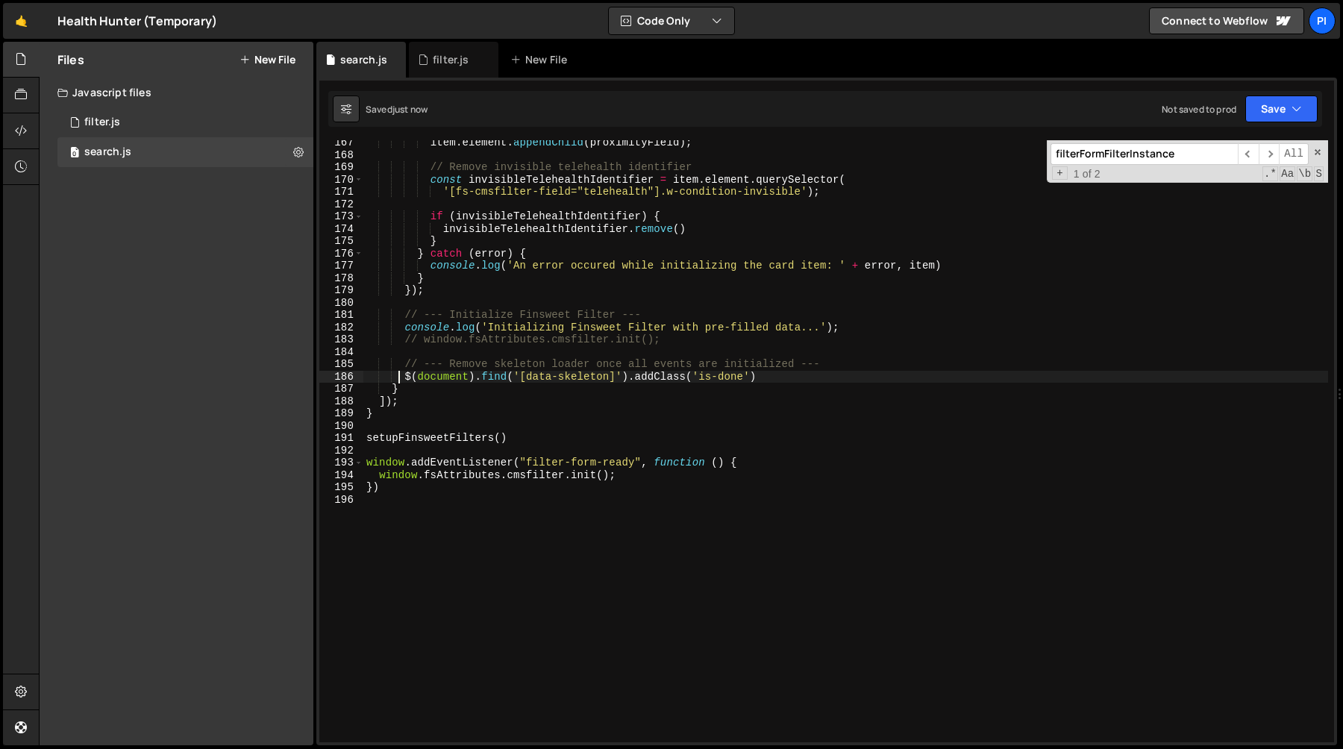
click at [400, 375] on div "item . element . appendChild ( proximityField ) ; // Remove invisible telehealt…" at bounding box center [845, 450] width 965 height 627
click at [402, 378] on div "item . element . appendChild ( proximityField ) ; // Remove invisible telehealt…" at bounding box center [845, 450] width 965 height 627
click at [820, 377] on div "item . element . appendChild ( proximityField ) ; // Remove invisible telehealt…" at bounding box center [845, 450] width 965 height 627
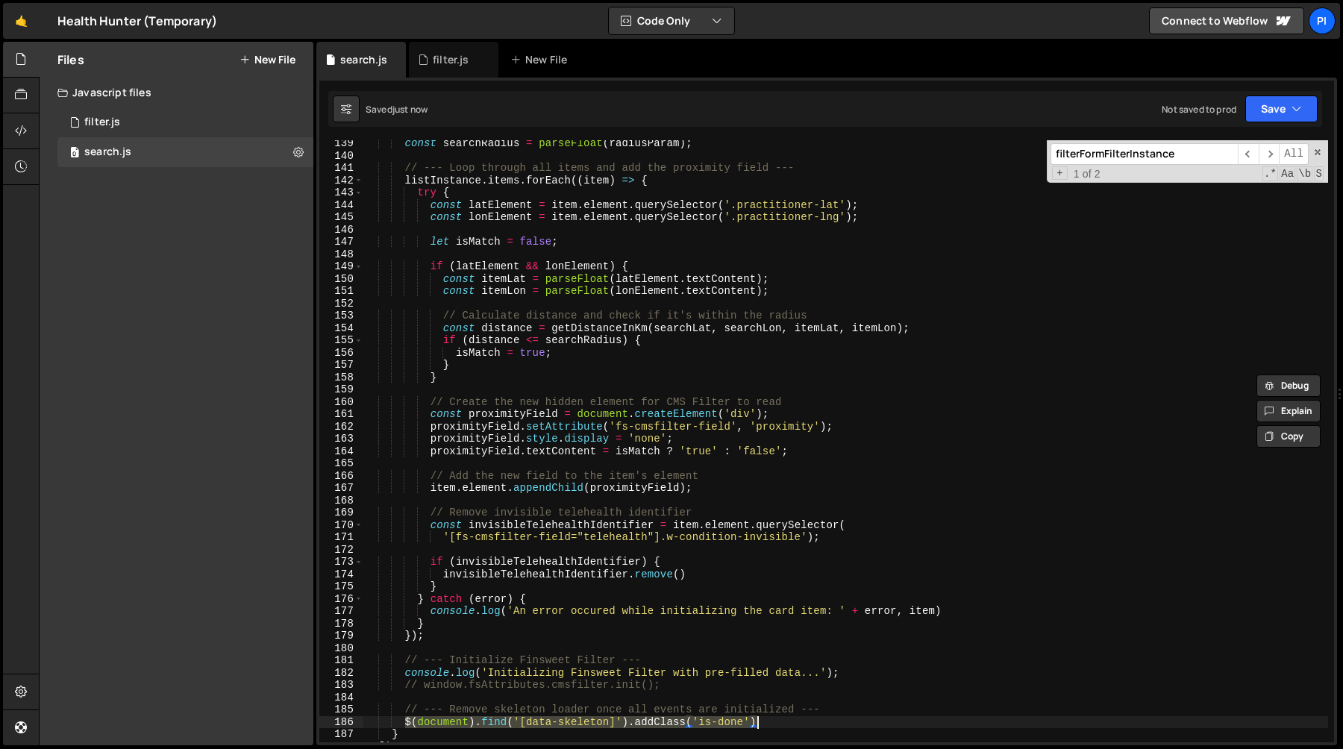
scroll to position [1704, 0]
click at [468, 580] on div "const searchRadius = parseFloat ( radiusParam ) ; // --- Loop through all items…" at bounding box center [845, 449] width 965 height 627
type textarea "}"
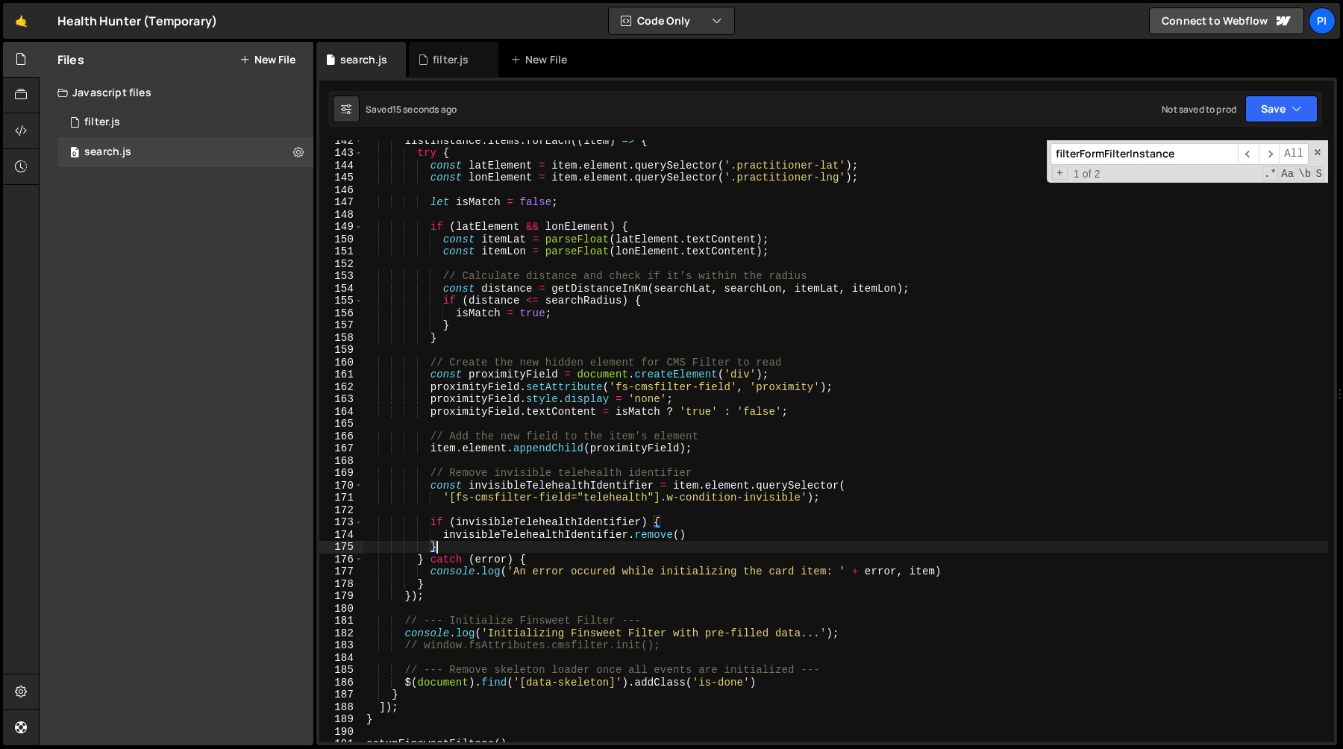
scroll to position [1742, 0]
click at [640, 515] on div "listInstance . items . forEach (( item ) => { try { const latElement = item . e…" at bounding box center [845, 447] width 965 height 627
click at [507, 453] on div "listInstance . items . forEach (( item ) => { try { const latElement = item . e…" at bounding box center [845, 447] width 965 height 627
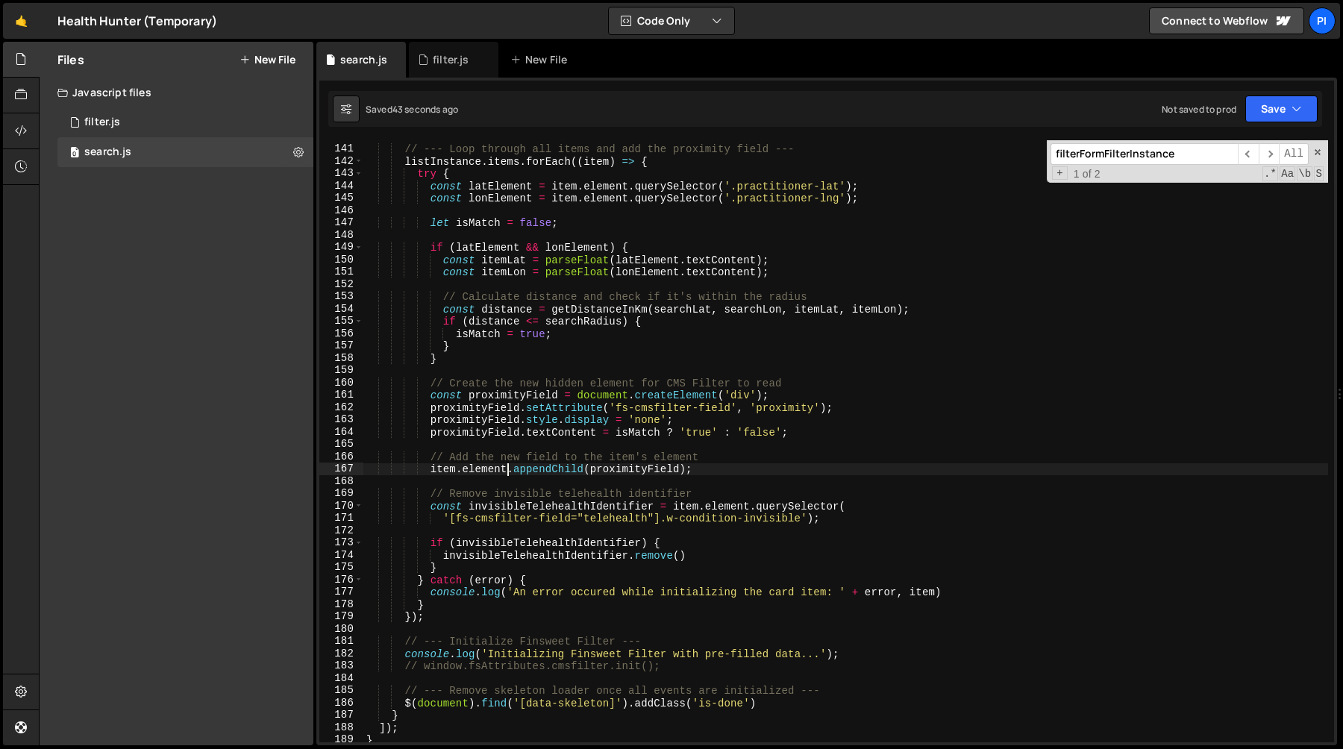
click at [472, 567] on div "// --- Loop through all items and add the proximity field --- listInstance . it…" at bounding box center [845, 444] width 965 height 627
type textarea "}"
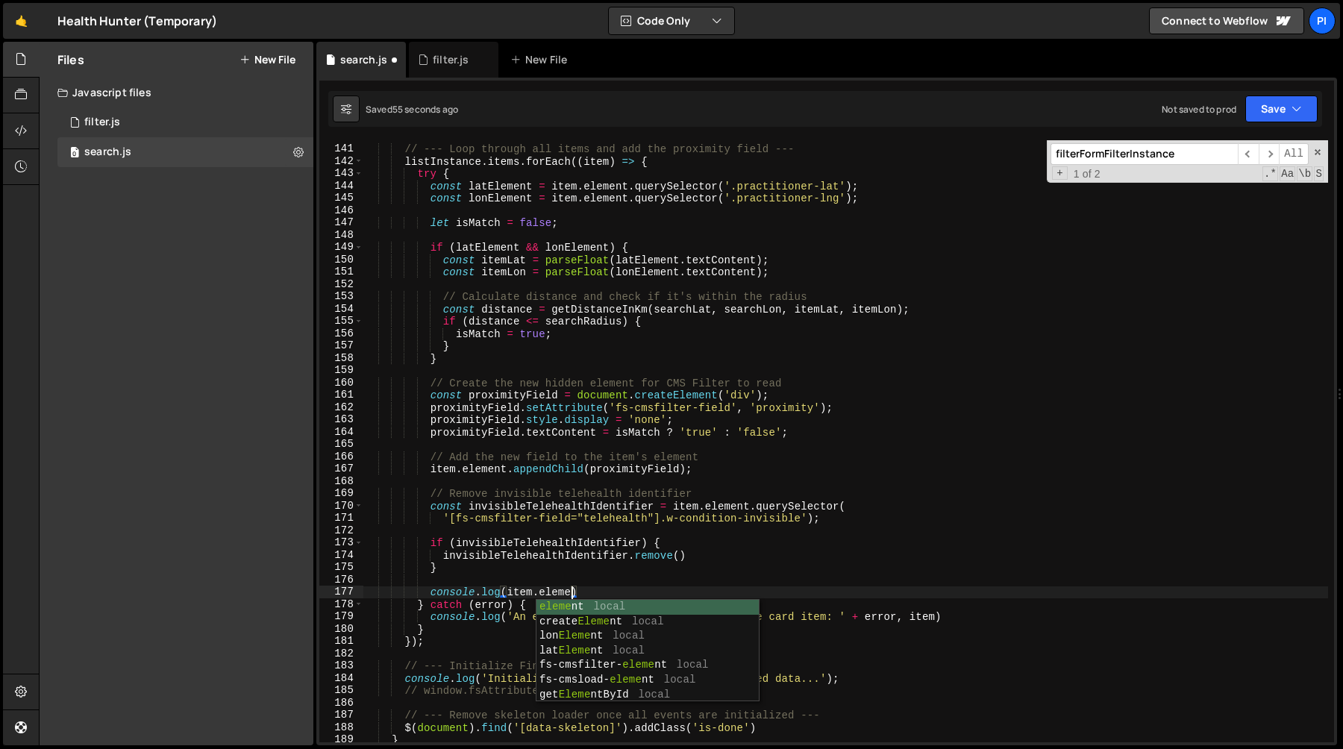
scroll to position [0, 15]
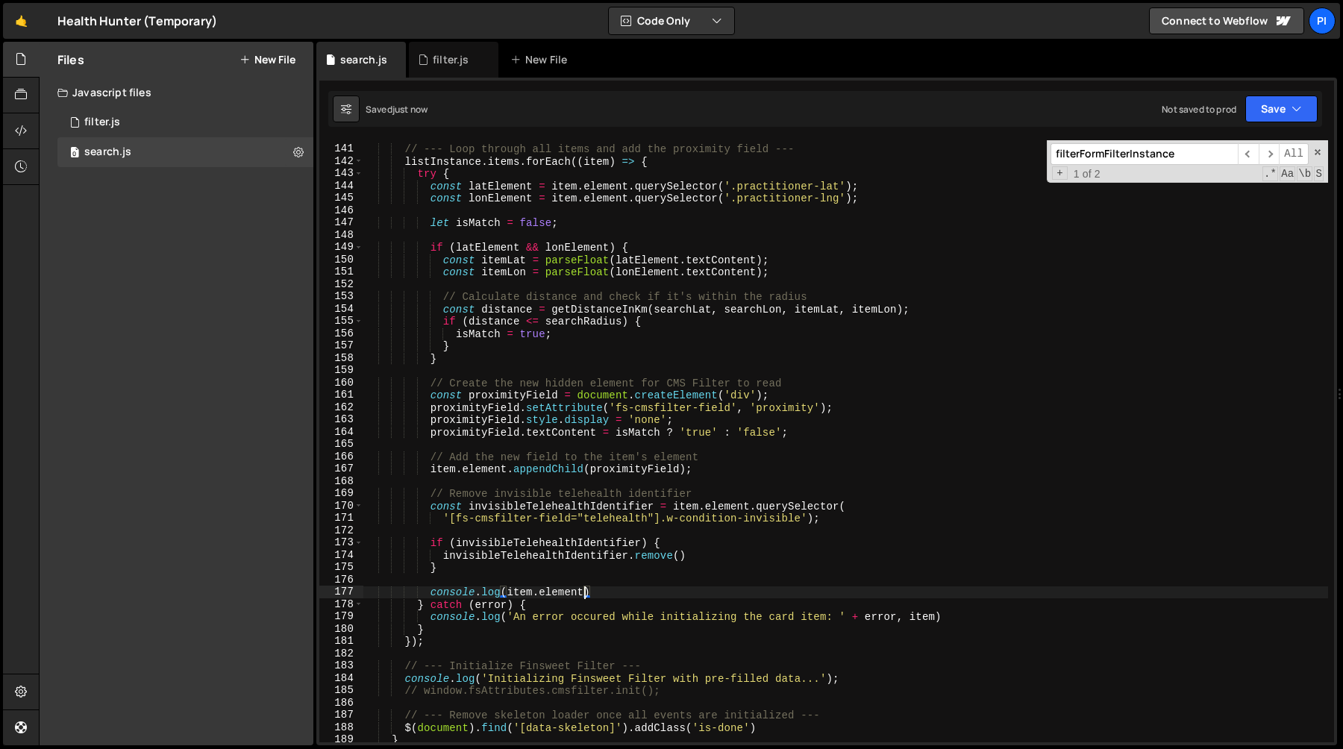
click at [615, 590] on div "// --- Loop through all items and add the proximity field --- listInstance . it…" at bounding box center [845, 444] width 965 height 627
click at [430, 594] on div "// --- Loop through all items and add the proximity field --- listInstance . it…" at bounding box center [845, 444] width 965 height 627
paste textarea "$(document).find('[data-skeleton]').addClass('is-done'"
click at [470, 595] on div "// --- Loop through all items and add the proximity field --- listInstance . it…" at bounding box center [845, 444] width 965 height 627
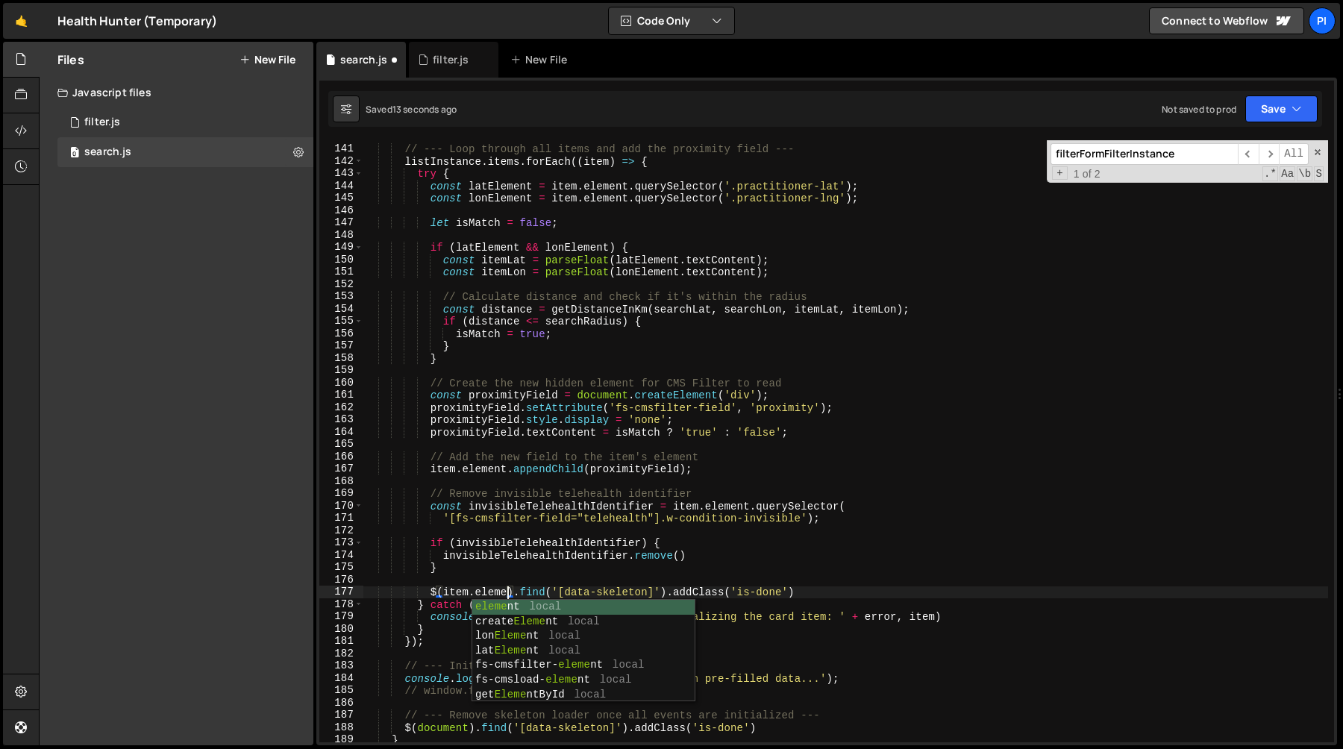
scroll to position [0, 10]
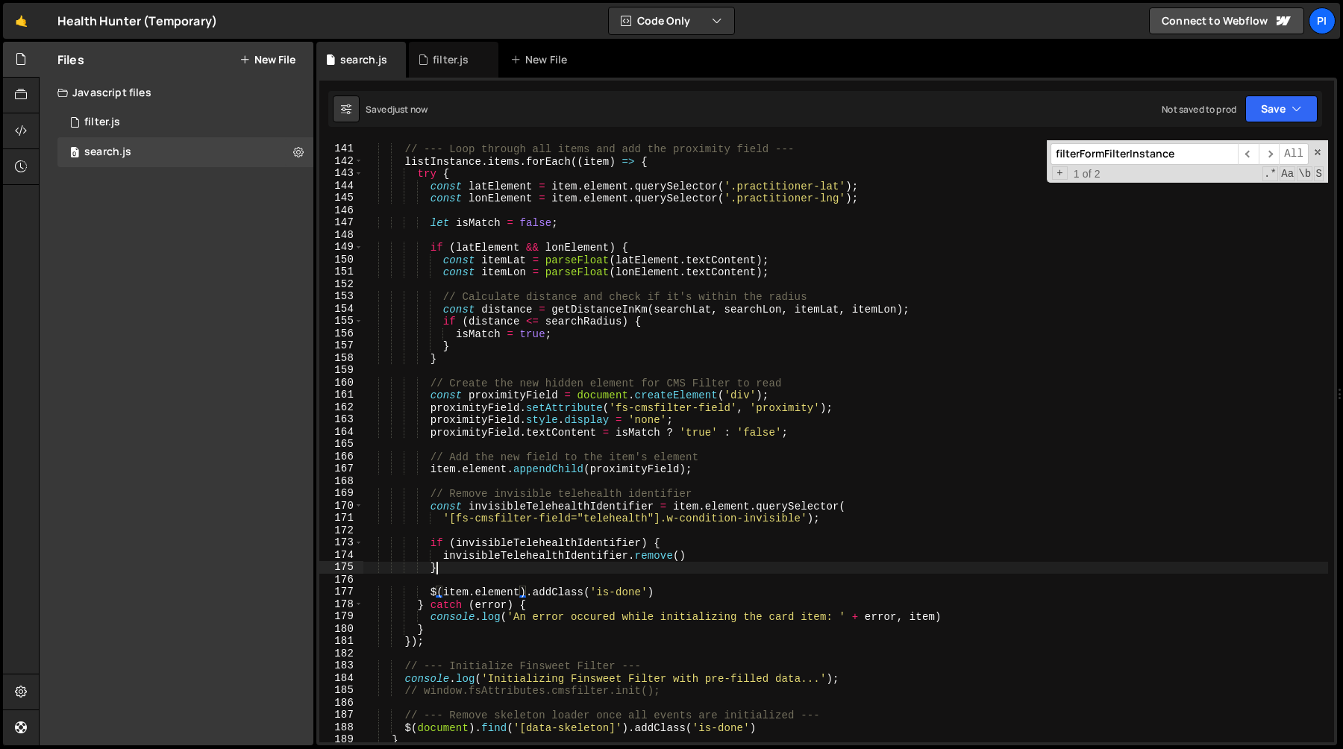
click at [490, 566] on div "// --- Loop through all items and add the proximity field --- listInstance . it…" at bounding box center [845, 444] width 965 height 627
type textarea "}"
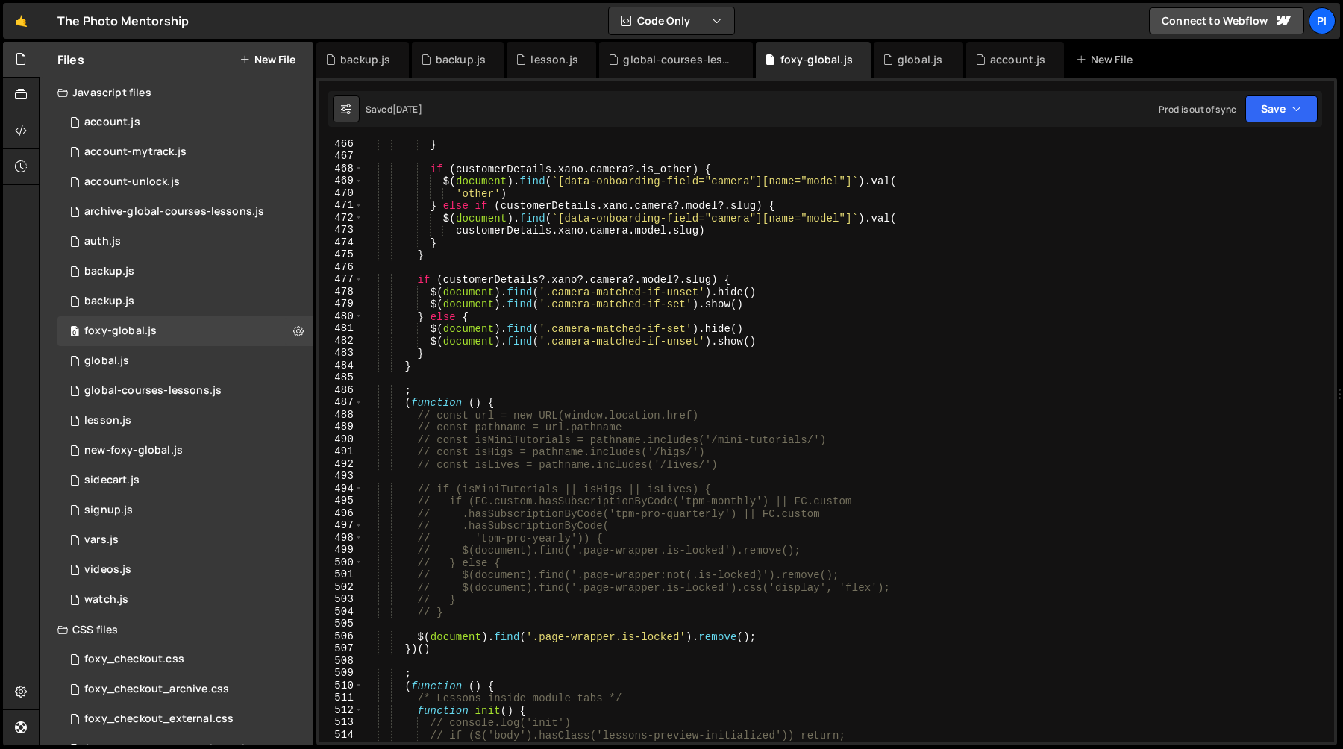
scroll to position [5794, 0]
